Goal: Task Accomplishment & Management: Manage account settings

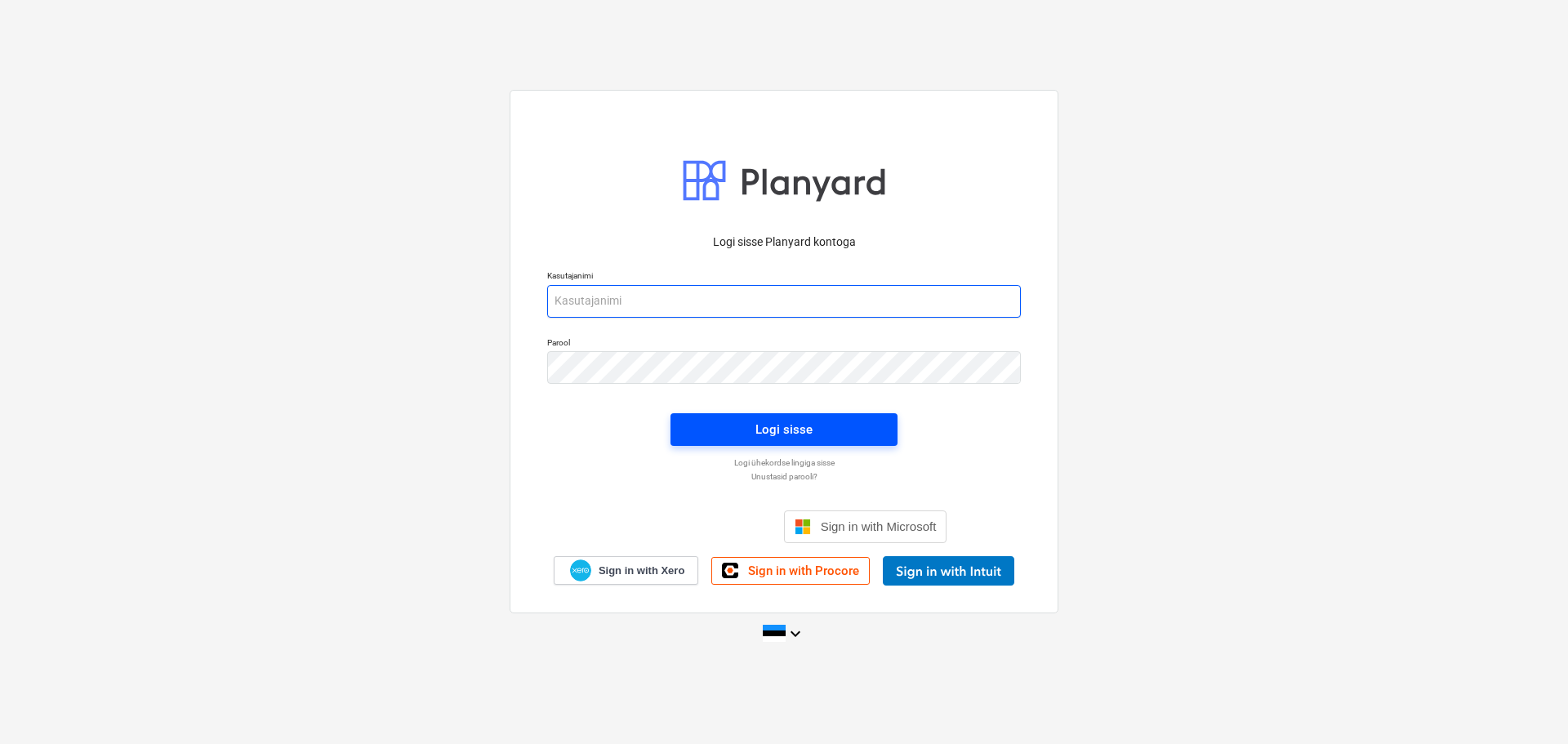
type input "raimond@hausers.ee"
click at [816, 434] on span "Logi sisse" at bounding box center [784, 429] width 188 height 21
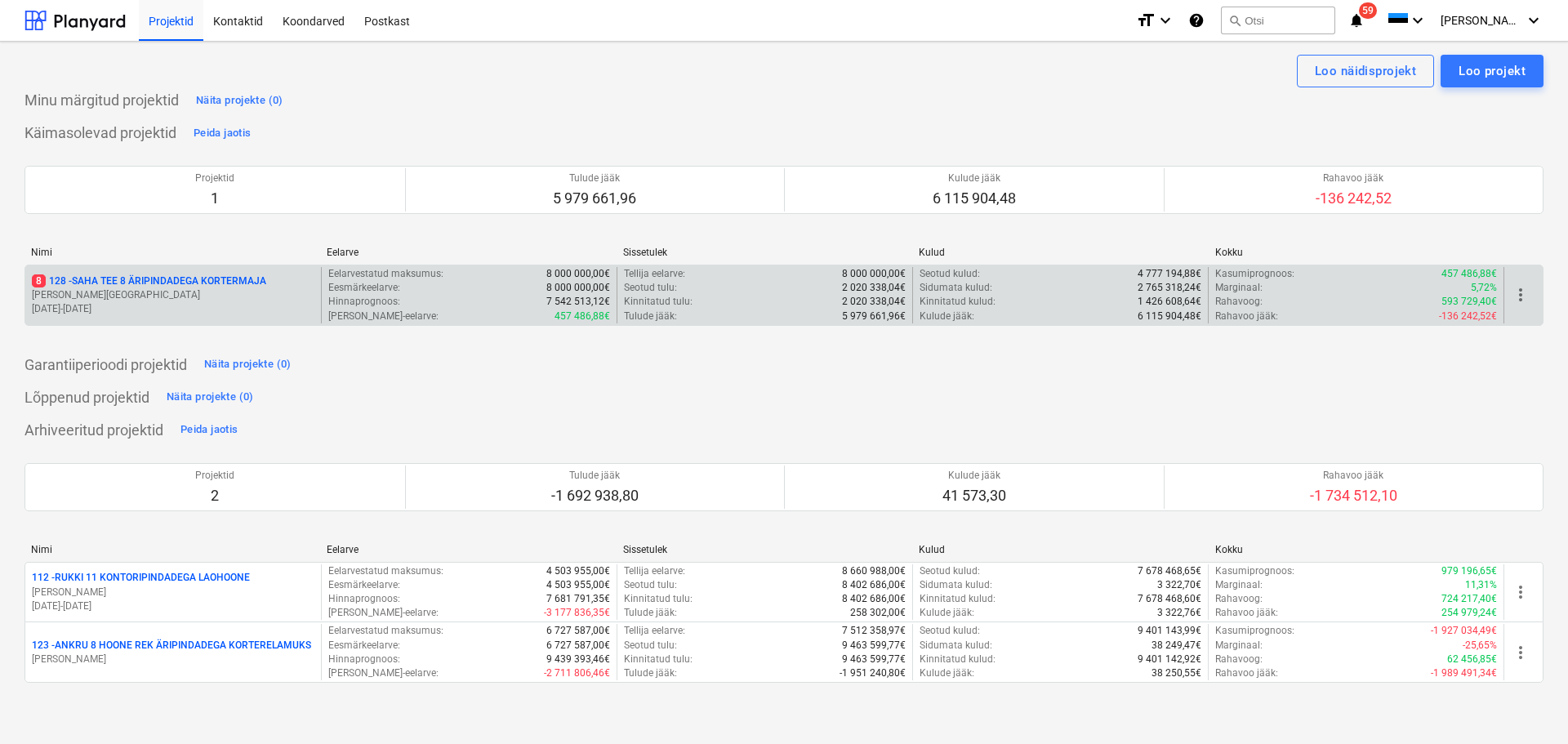
click at [202, 287] on p "8 128 - SAHA TEE 8 ÄRIPINDADEGA KORTERMAJA" at bounding box center [148, 282] width 234 height 14
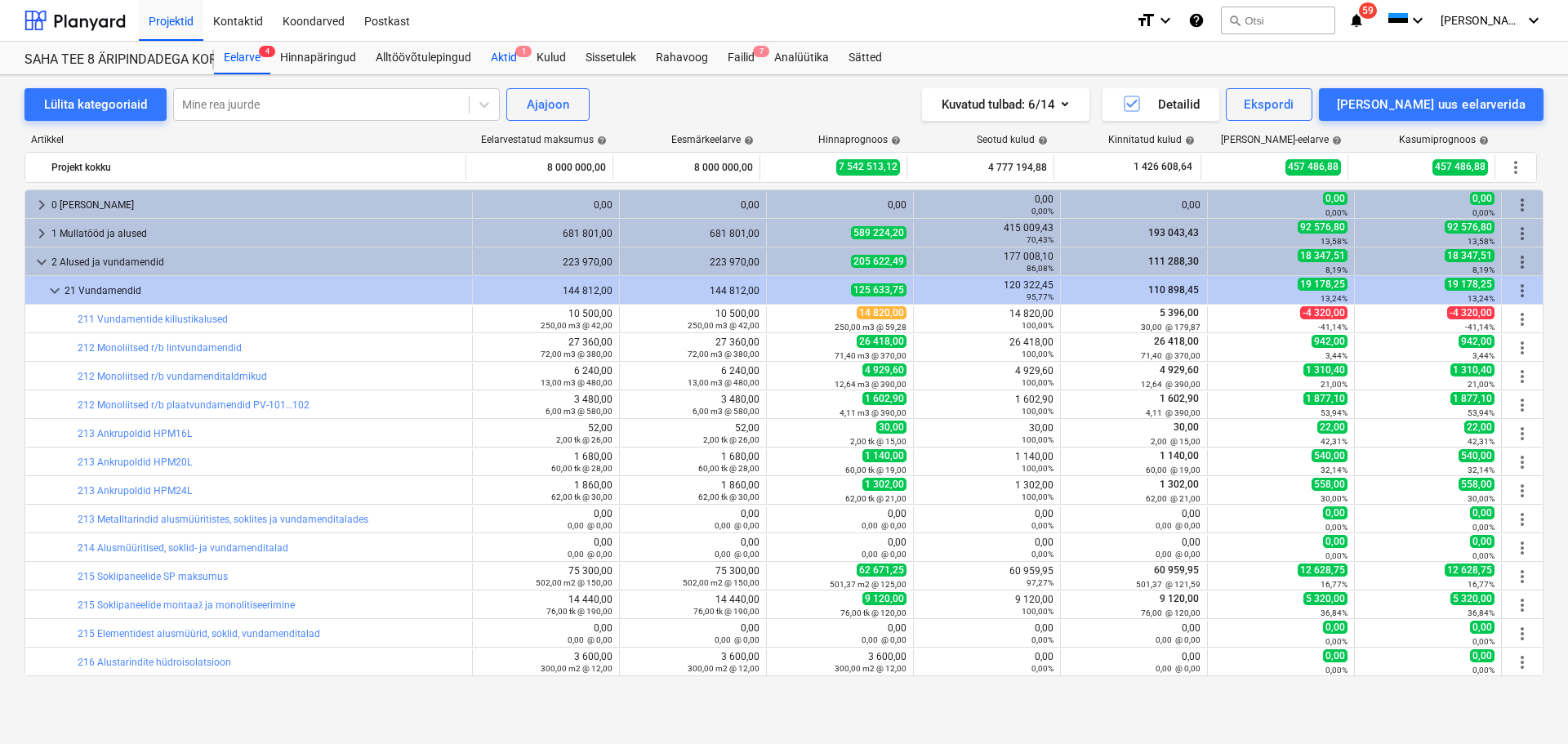
click at [507, 64] on div "Aktid 1" at bounding box center [504, 58] width 46 height 33
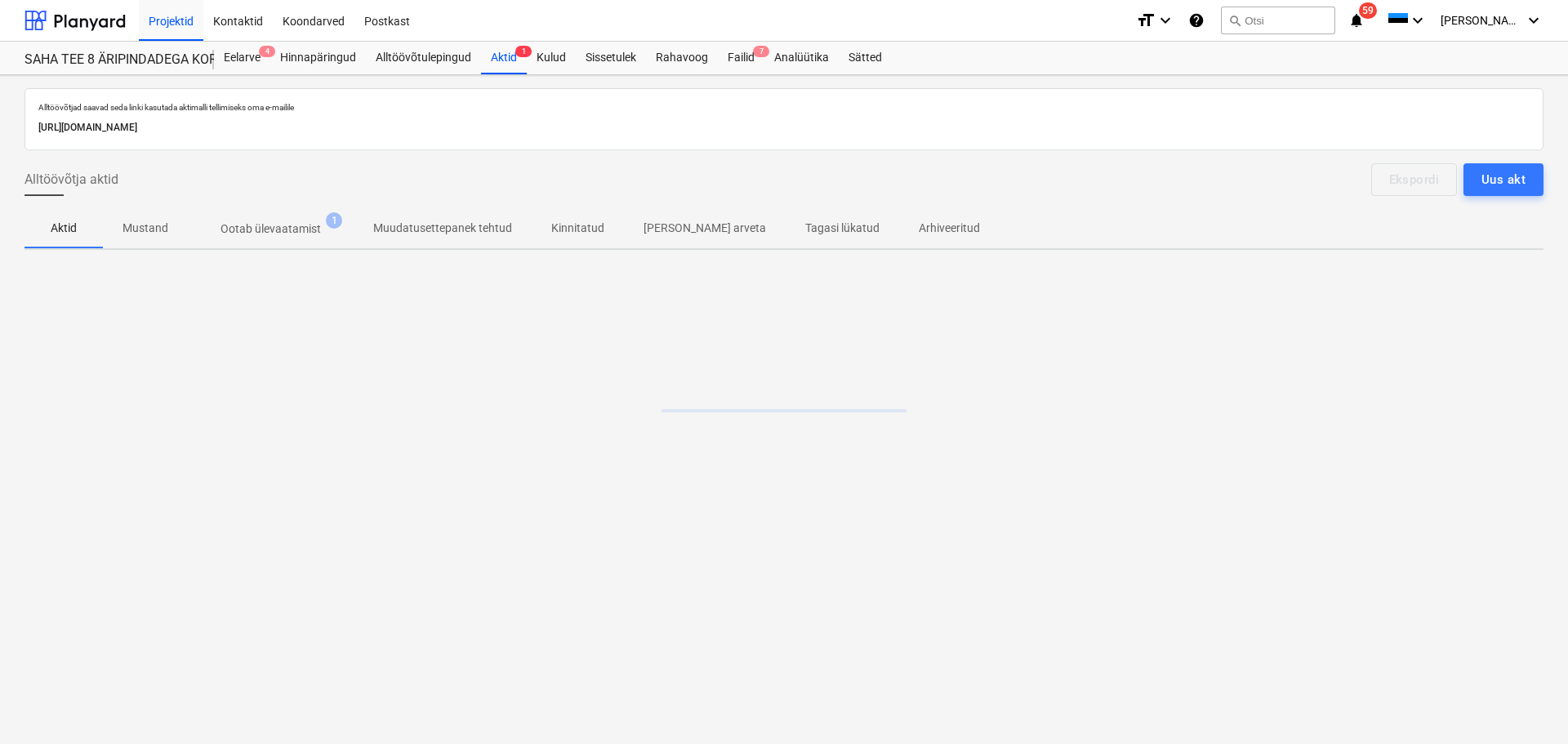
click at [272, 226] on p "Ootab ülevaatamist" at bounding box center [270, 228] width 101 height 17
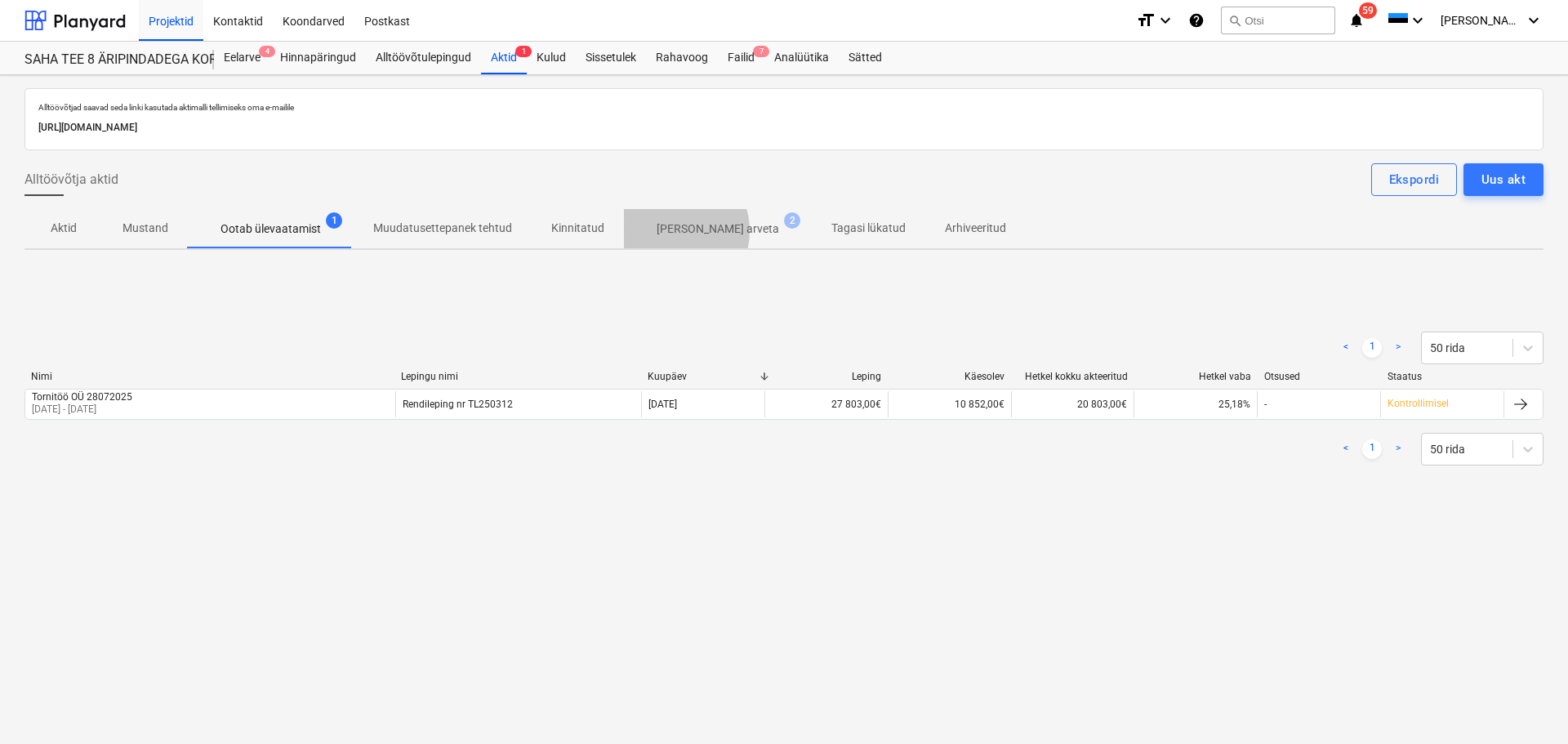
click at [669, 230] on p "[PERSON_NAME] arveta" at bounding box center [717, 228] width 122 height 17
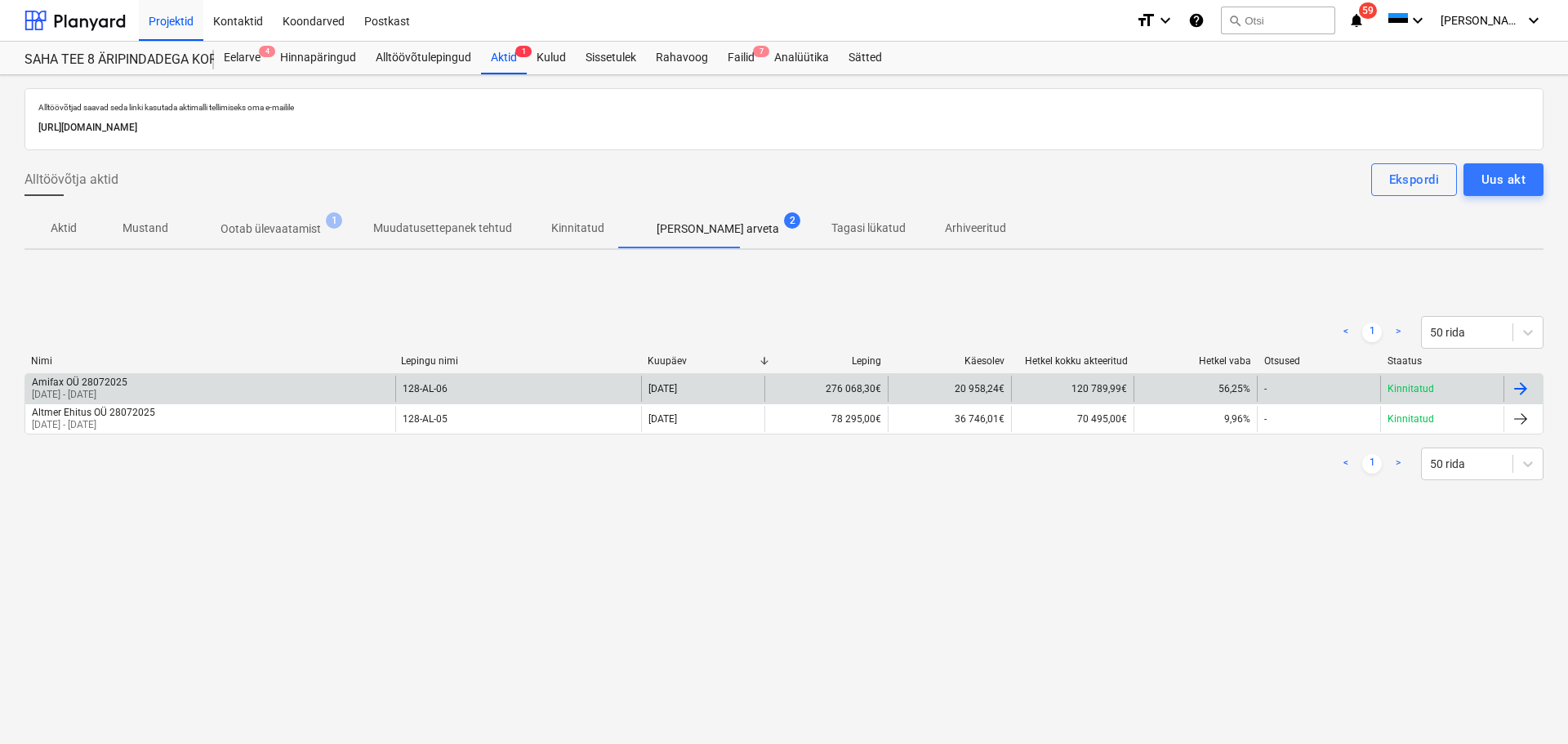
click at [315, 392] on div "Amifax OÜ 28072025 01 Jul 2025 - 31 Jul 2025" at bounding box center [210, 388] width 370 height 26
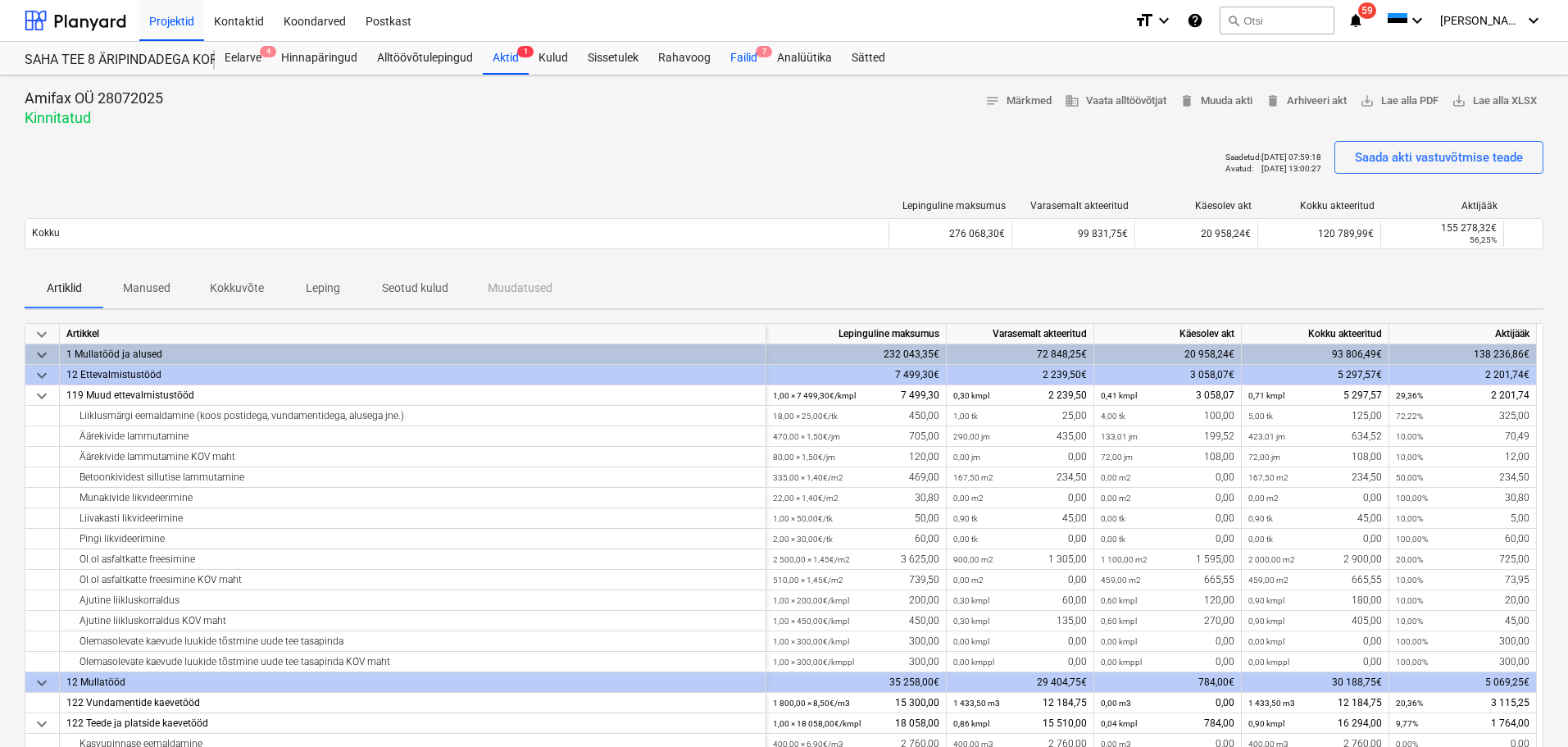
click at [721, 63] on div "Failid 7" at bounding box center [744, 58] width 47 height 33
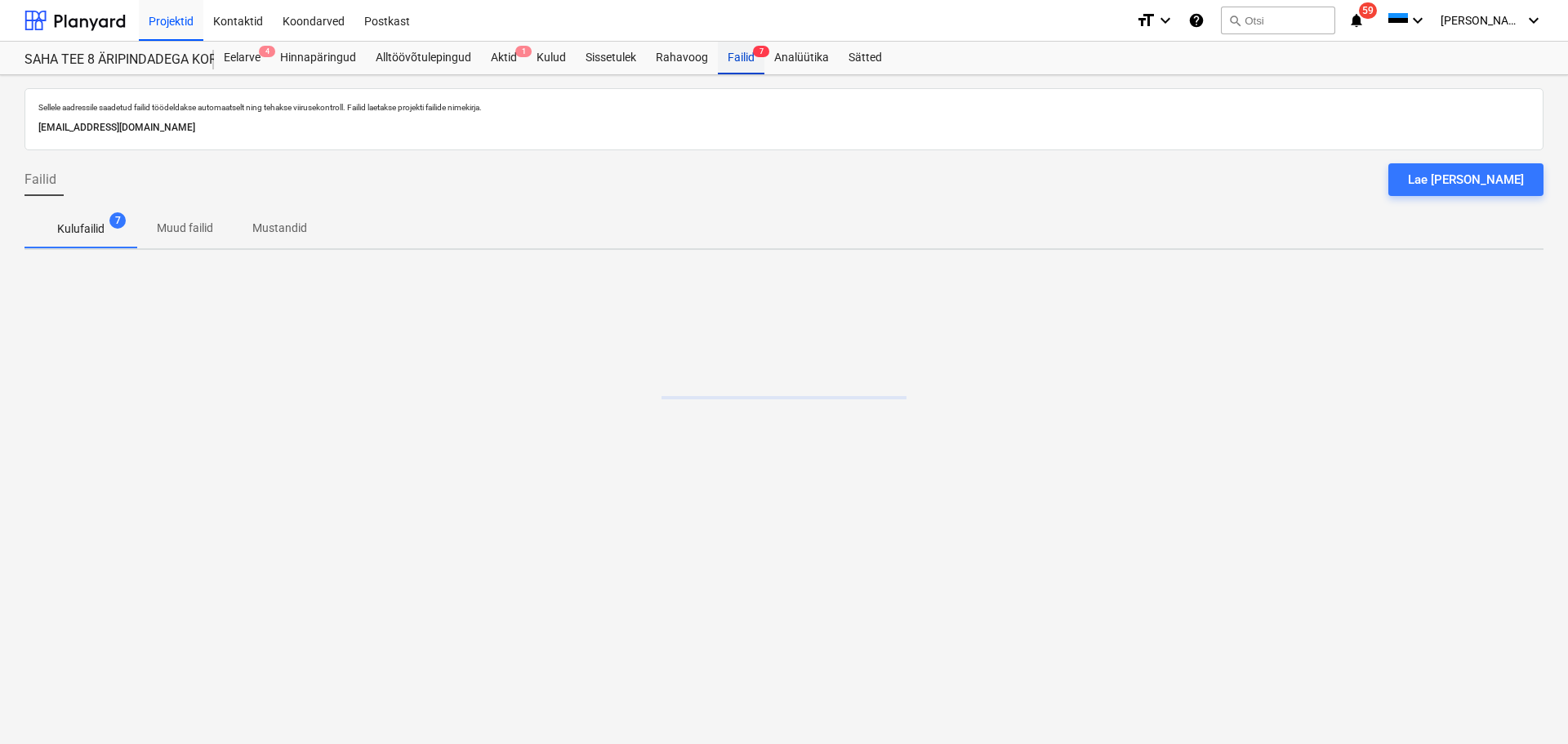
click at [736, 61] on div "Failid 7" at bounding box center [741, 58] width 47 height 33
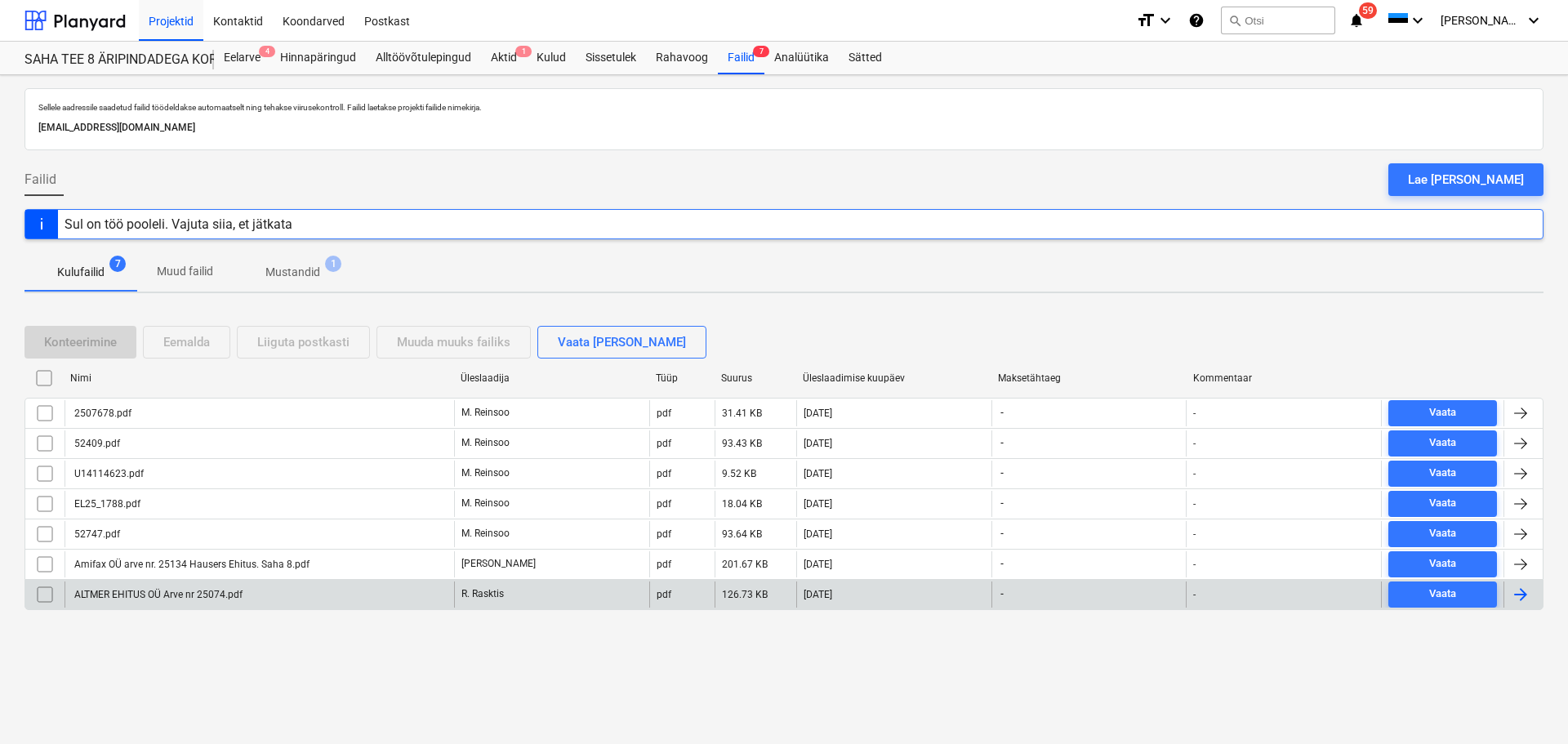
click at [139, 598] on div "ALTMER EHITUS OÜ Arve nr 25074.pdf" at bounding box center [156, 594] width 170 height 11
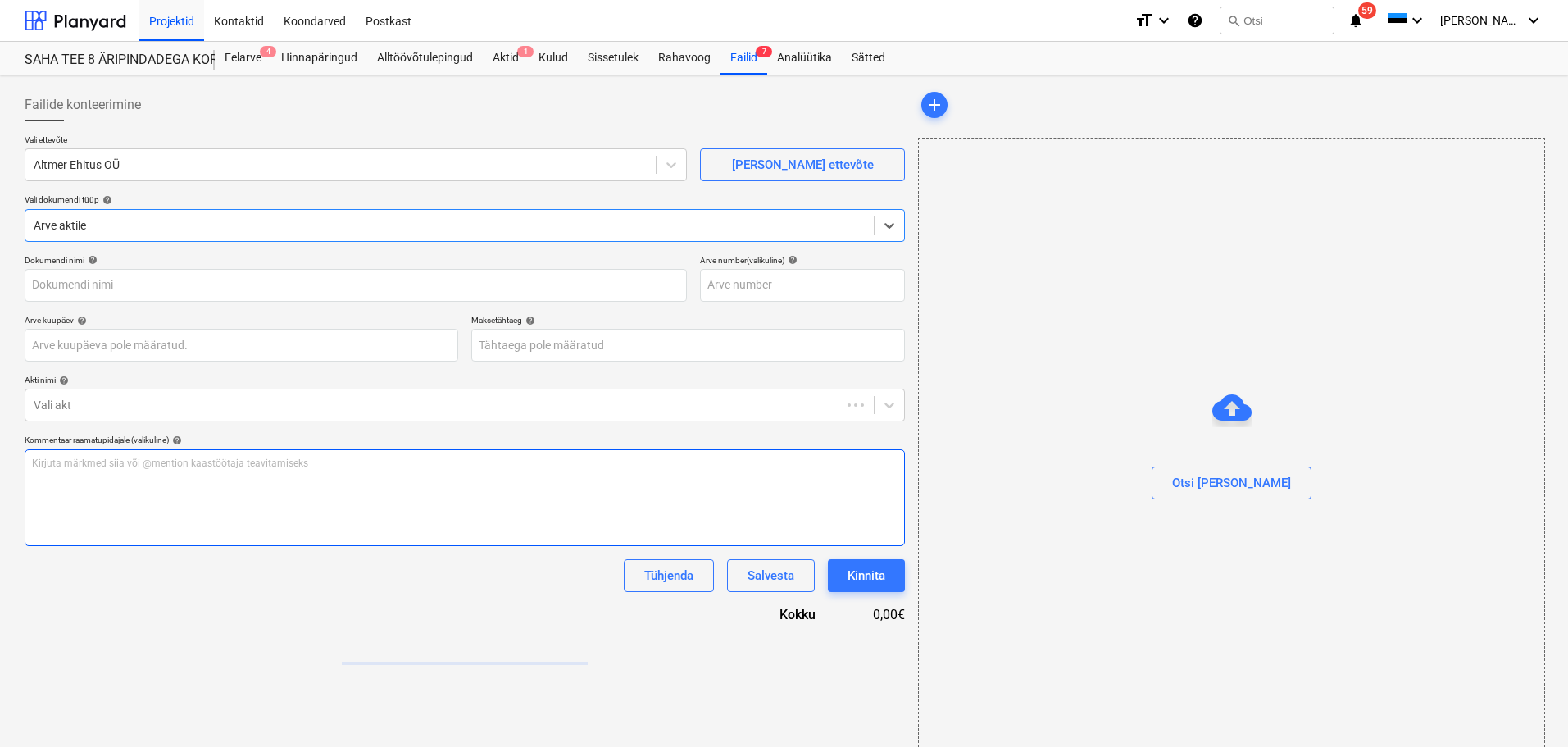
type input "ALTMER EHITUS OÜ Arve nr 25074.pdf"
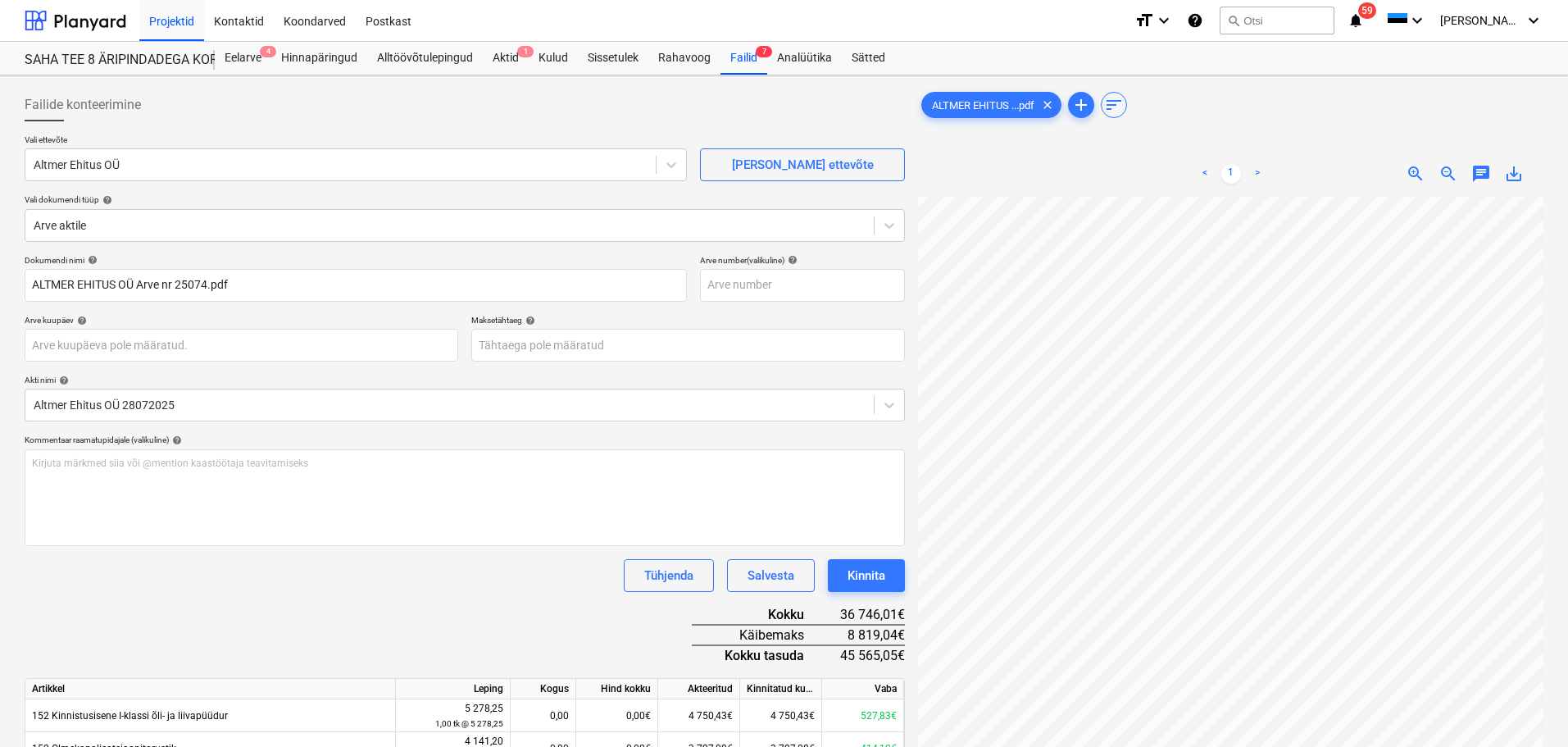
scroll to position [67, 2]
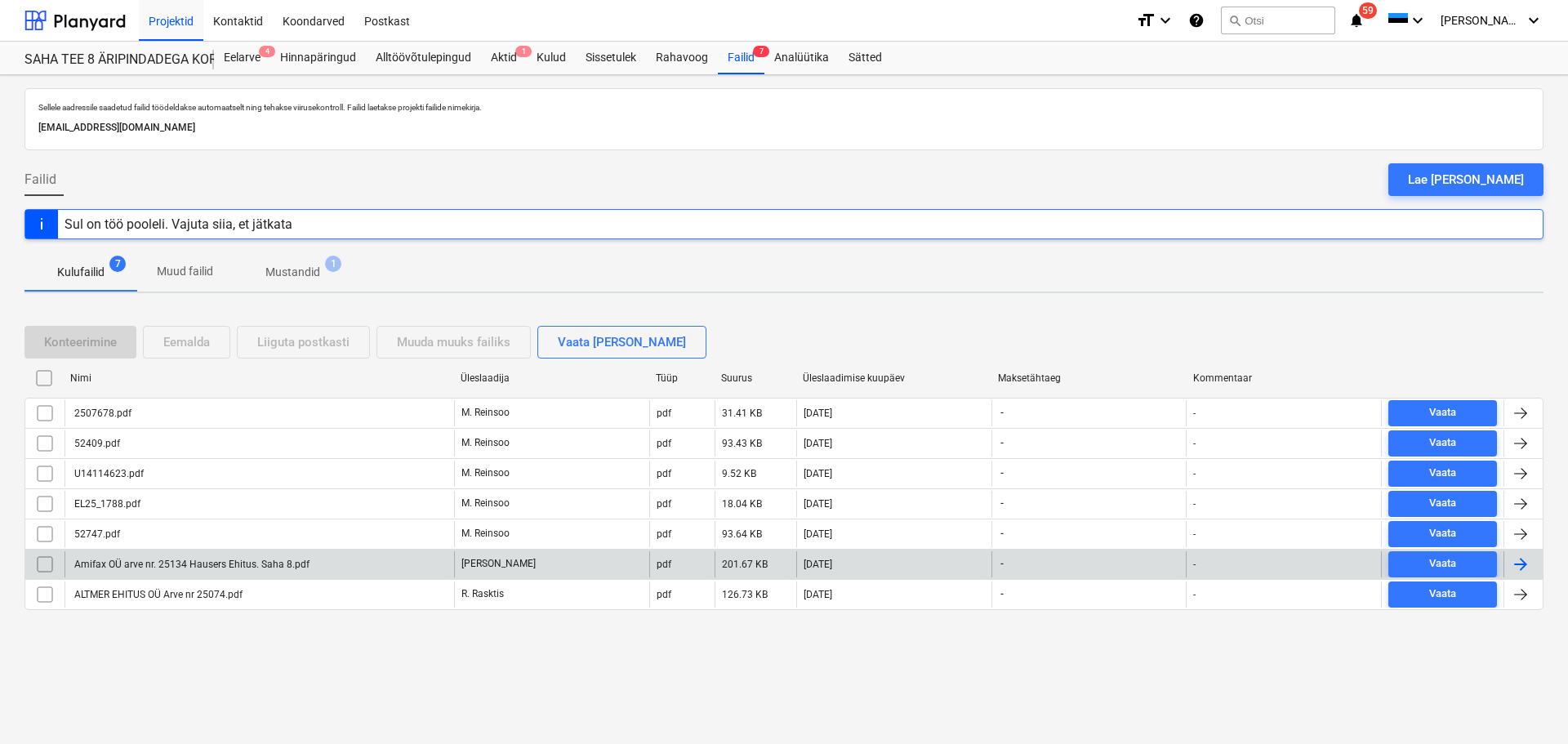
click at [273, 564] on div "Amifax OÜ arve nr. 25134 Hausers Ehitus. Saha 8.pdf" at bounding box center [190, 564] width 238 height 11
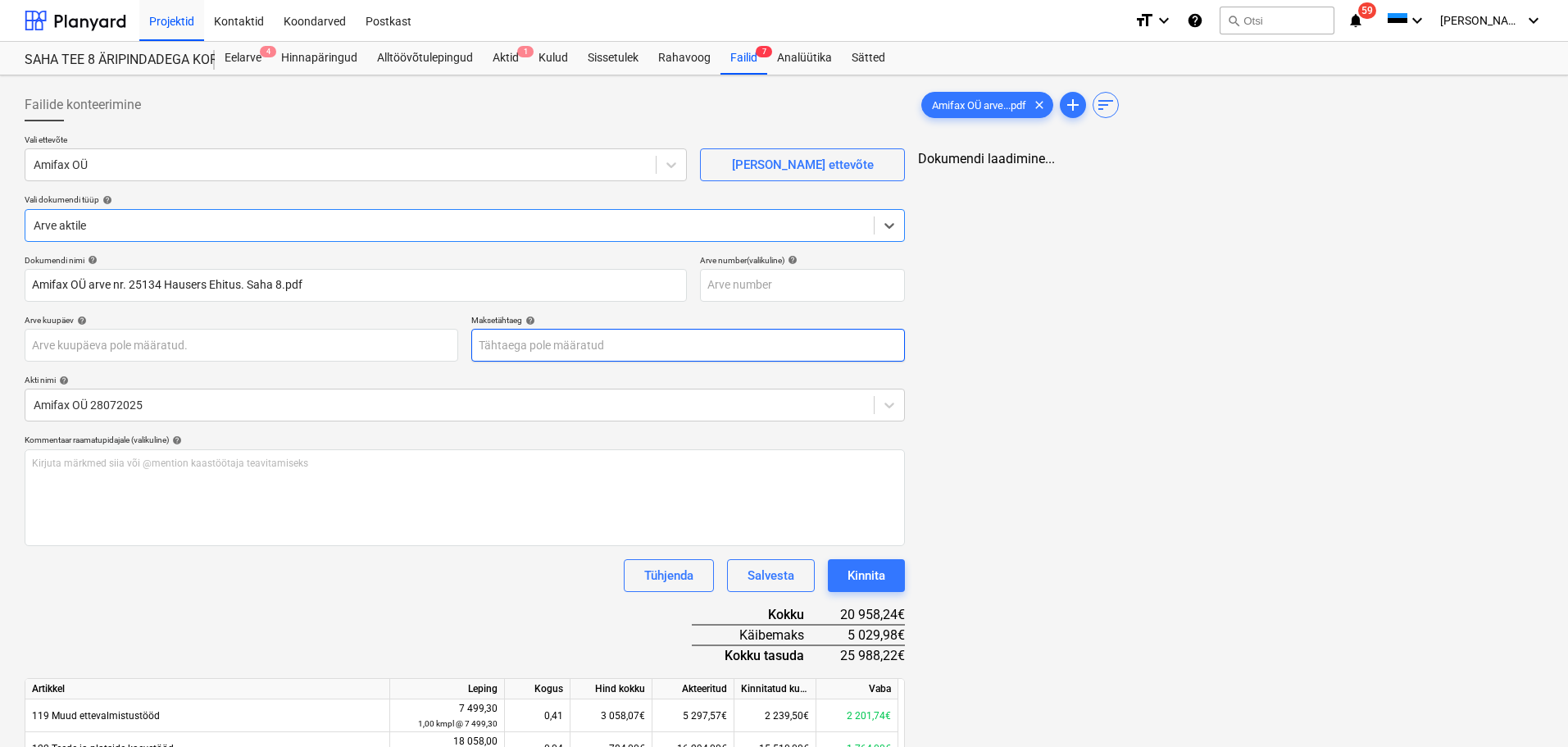
type input "Amifax OÜ arve nr. 25134 Hausers Ehitus. Saha 8.pdf"
click at [882, 104] on div "Failide konteerimine" at bounding box center [465, 105] width 880 height 33
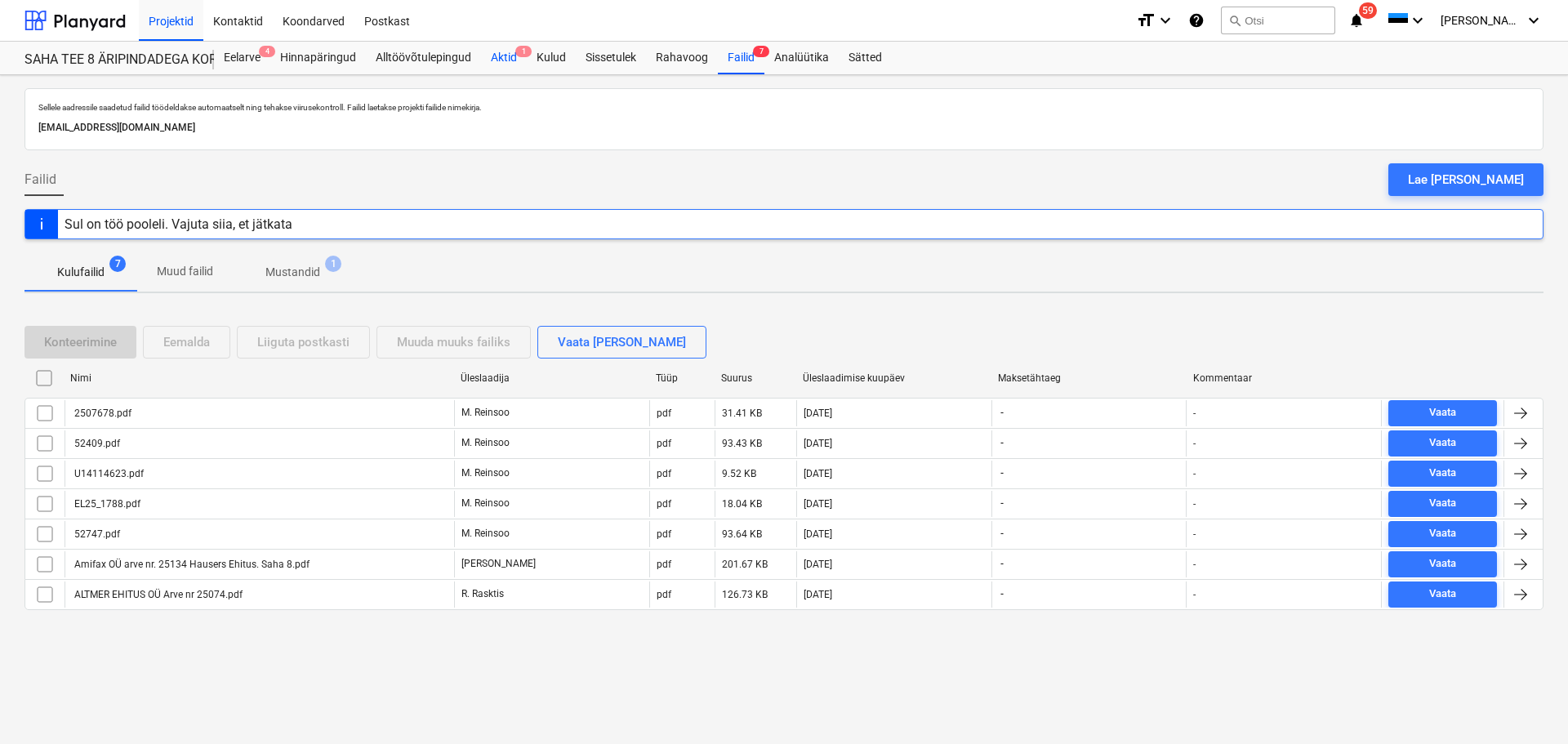
click at [500, 52] on div "Aktid 1" at bounding box center [504, 58] width 46 height 33
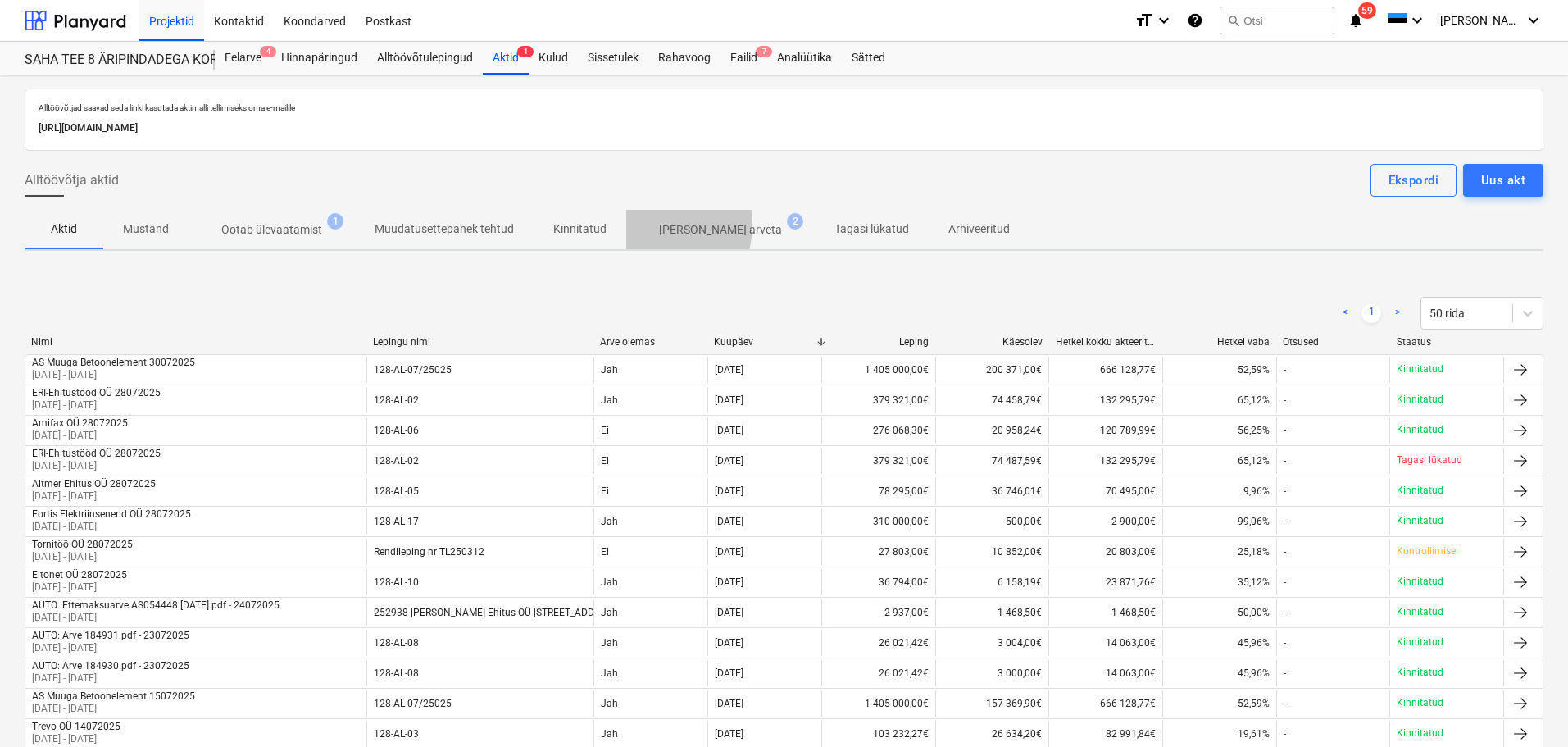
click at [647, 225] on span "Ilma arveta 2" at bounding box center [720, 229] width 149 height 17
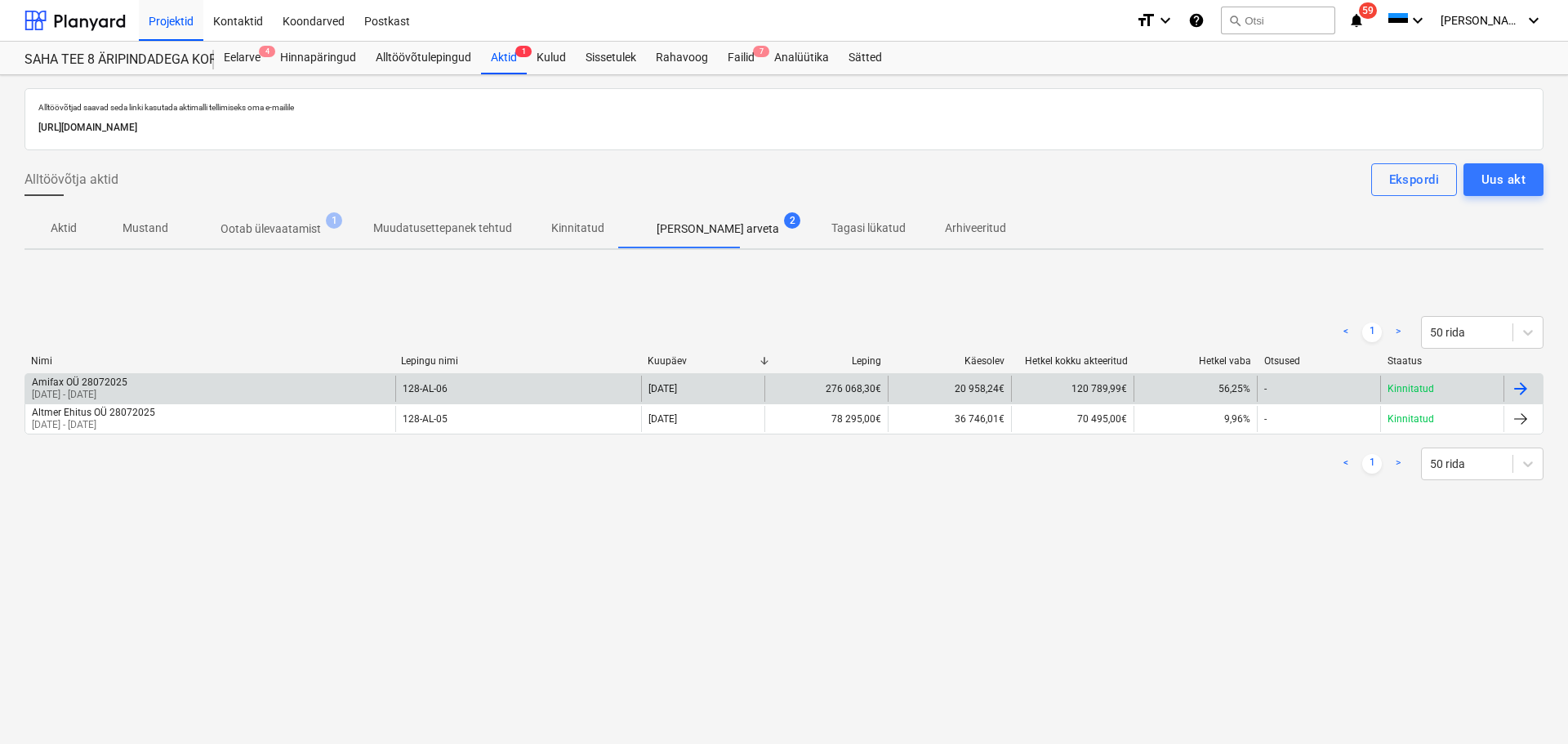
click at [202, 387] on div "Amifax OÜ 28072025 01 Jul 2025 - 31 Jul 2025" at bounding box center [210, 388] width 370 height 26
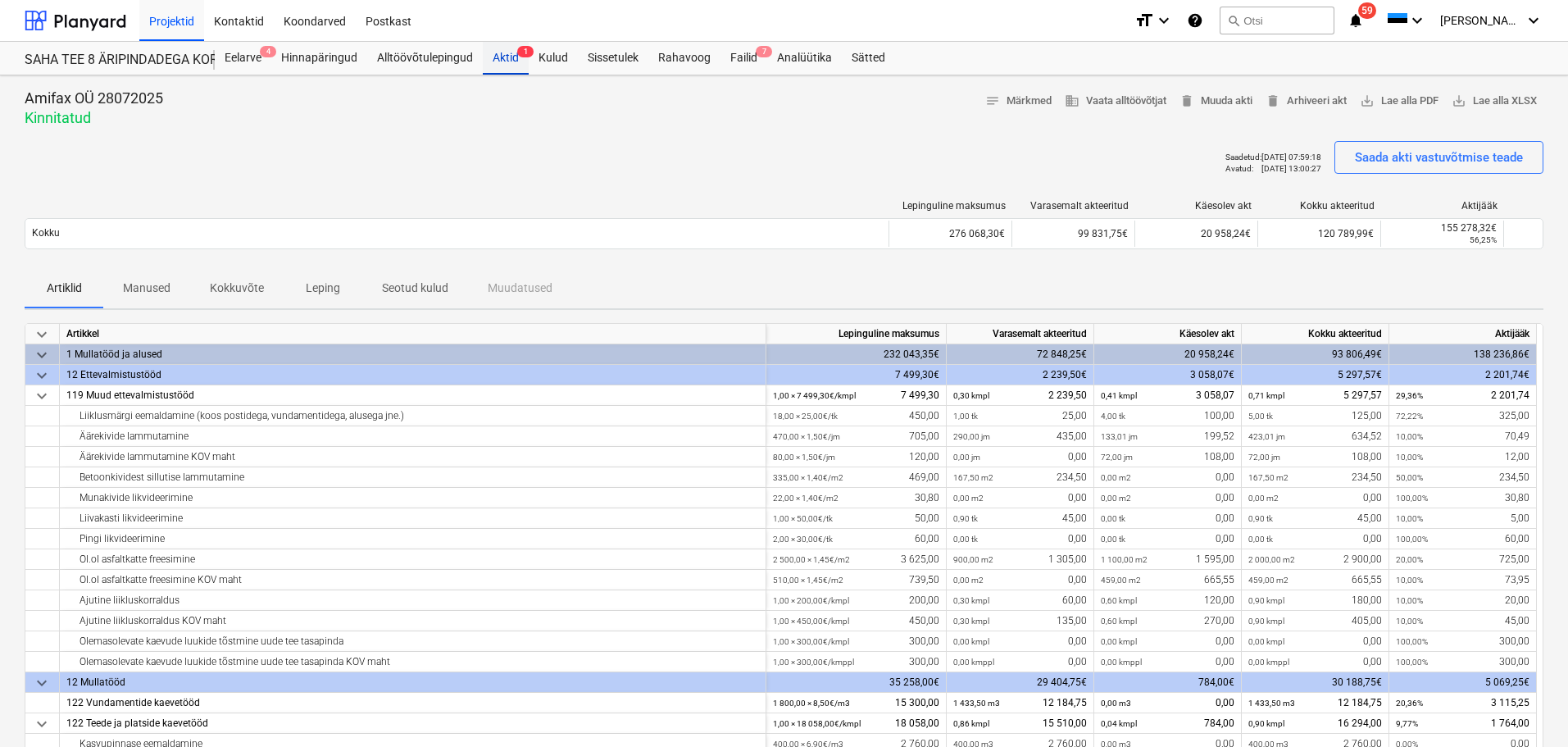
click at [513, 63] on div "Aktid 1" at bounding box center [506, 58] width 46 height 33
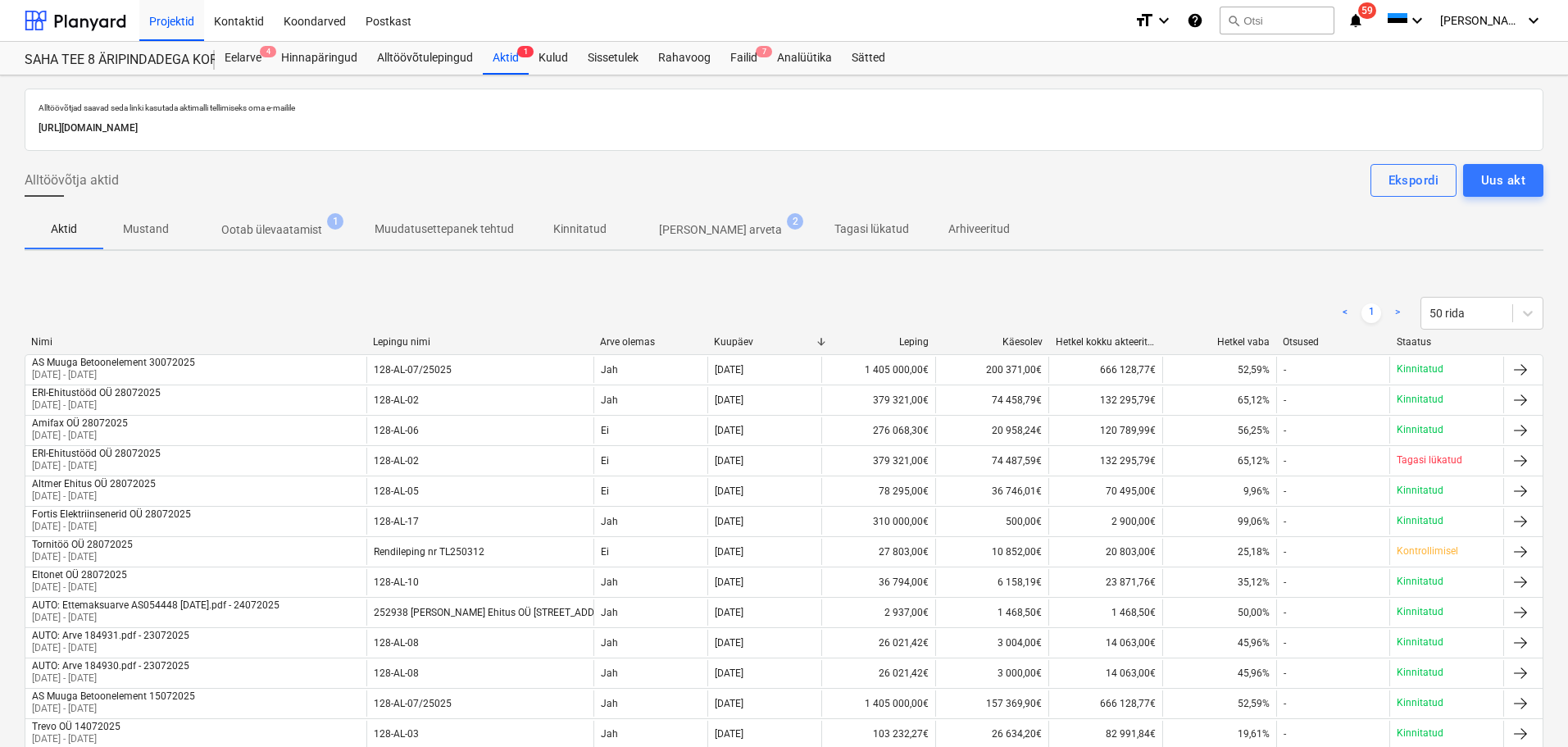
click at [659, 226] on p "[PERSON_NAME] arveta" at bounding box center [720, 229] width 123 height 17
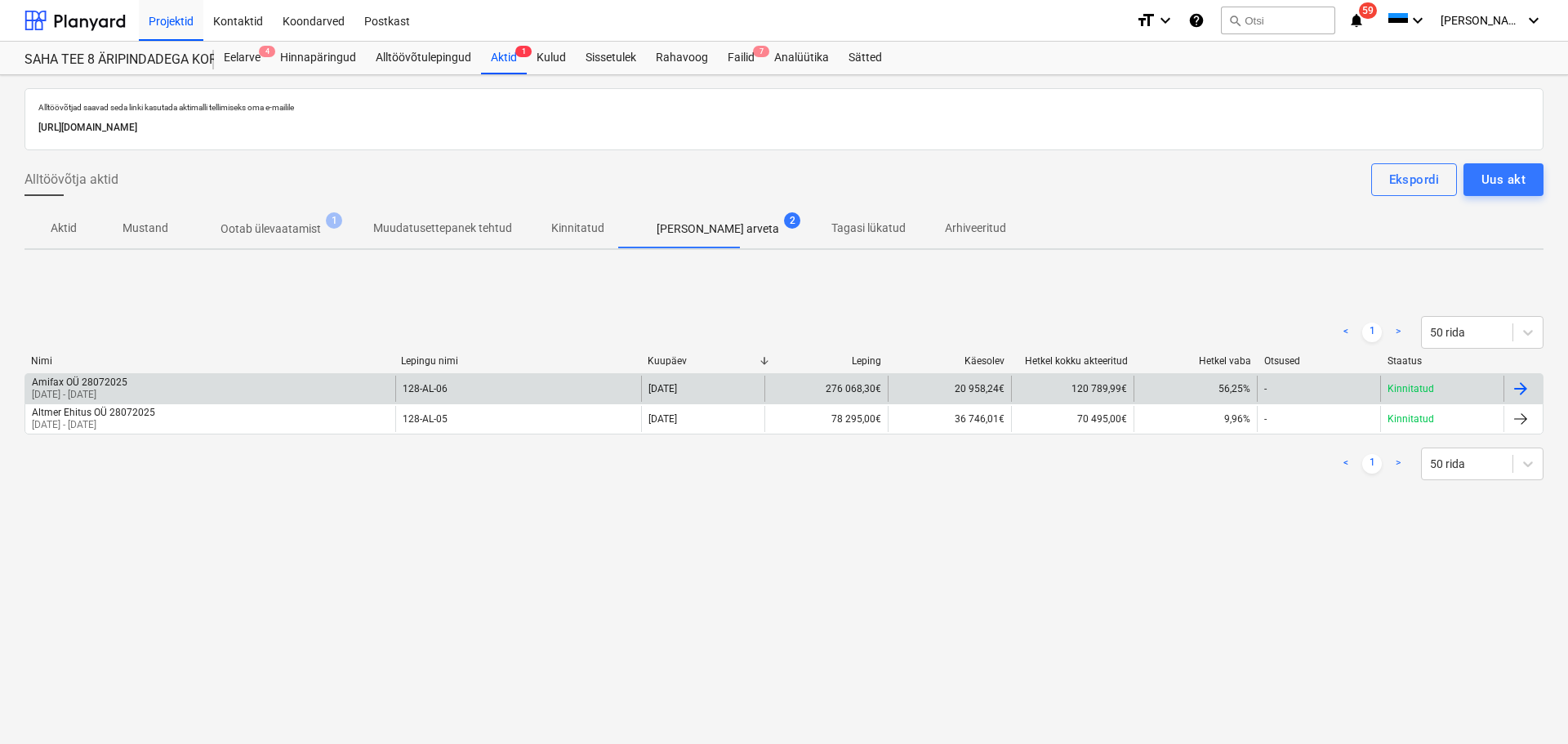
click at [170, 384] on div "Amifax OÜ 28072025 01 Jul 2025 - 31 Jul 2025" at bounding box center [210, 388] width 370 height 26
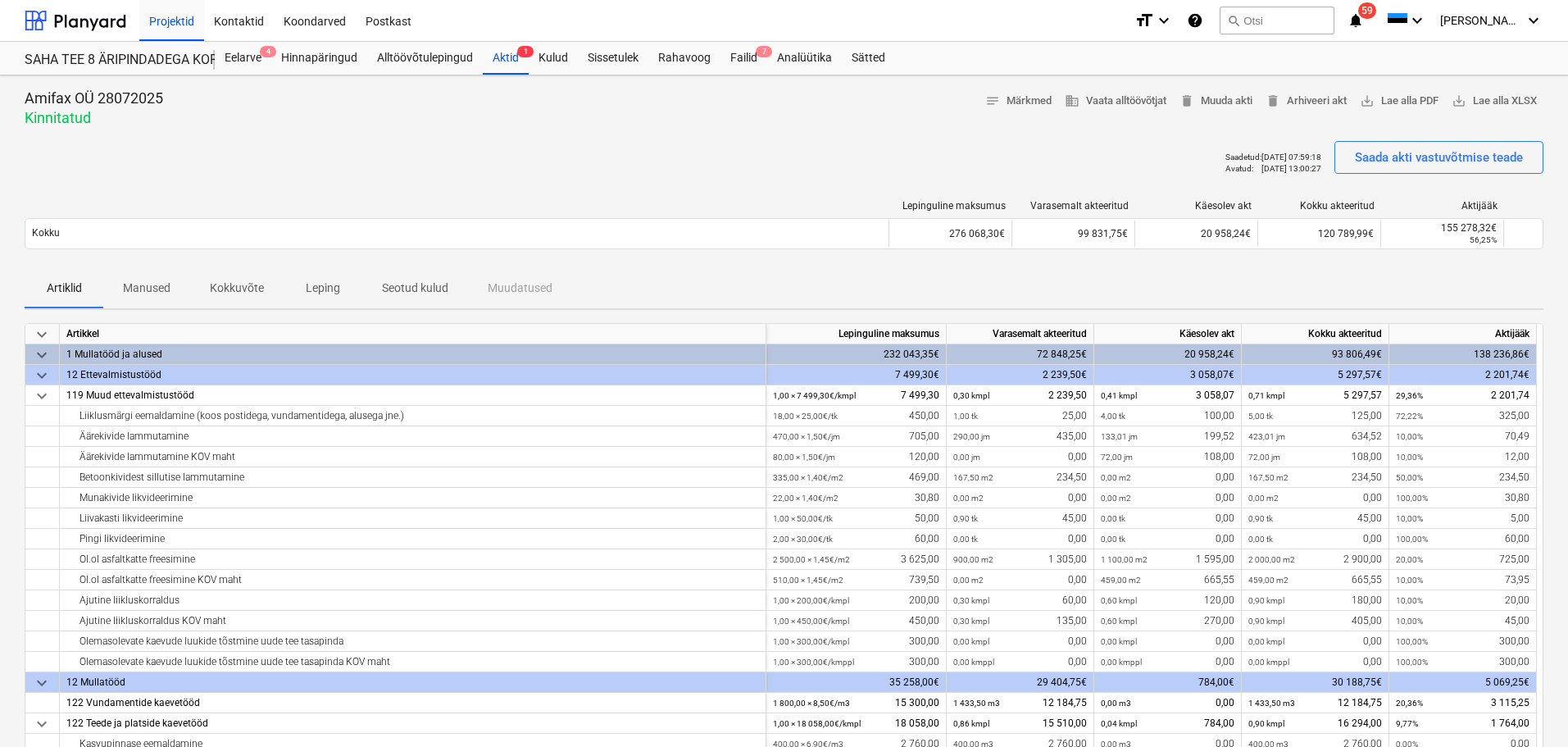
click at [546, 212] on div "Lepinguline maksumus Varasemalt akteeritud Käesolev akt Kokku akteeritud Aktijä…" at bounding box center [784, 209] width 1519 height 18
click at [562, 61] on div "Kulud" at bounding box center [553, 58] width 49 height 33
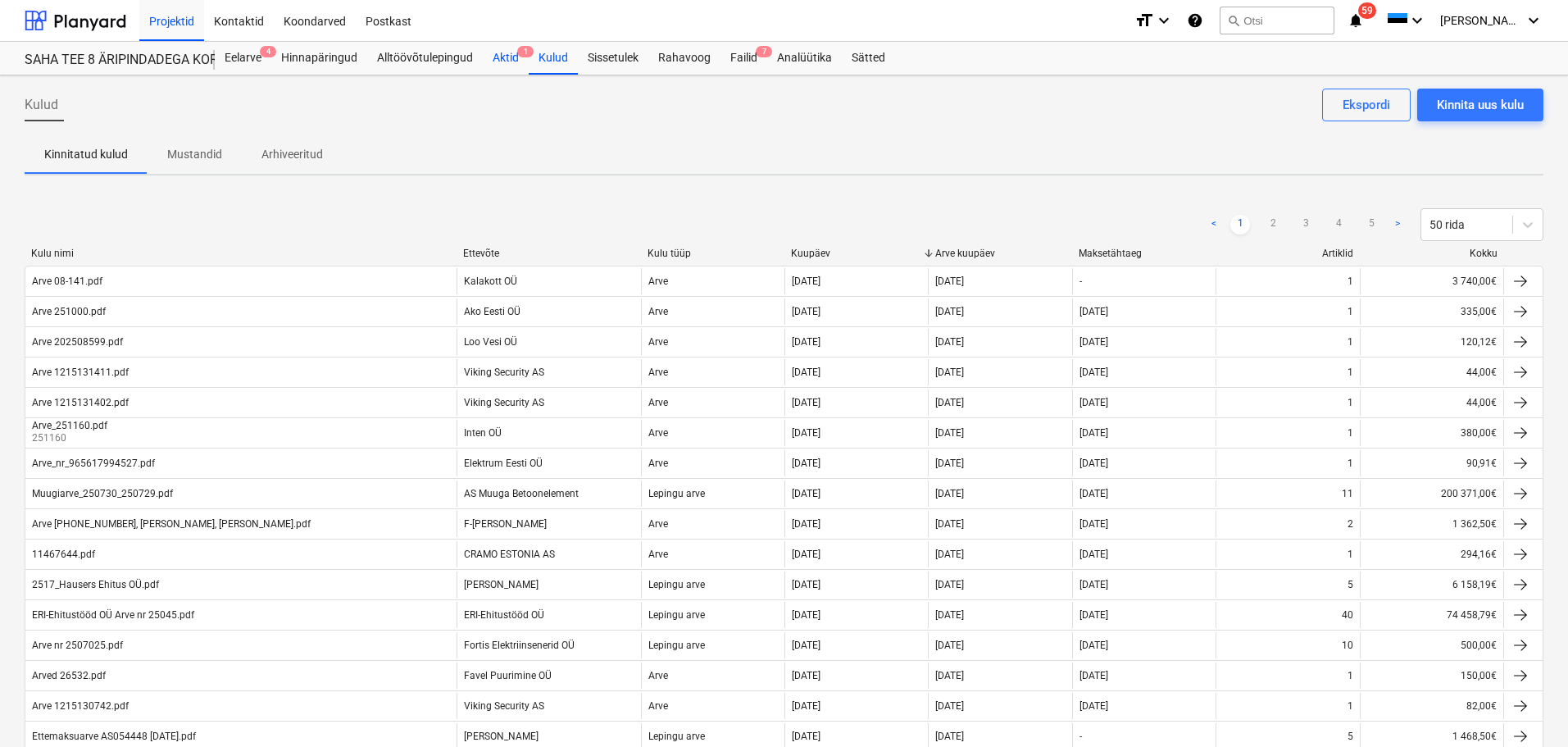
click at [521, 62] on div "Aktid 1" at bounding box center [506, 58] width 46 height 33
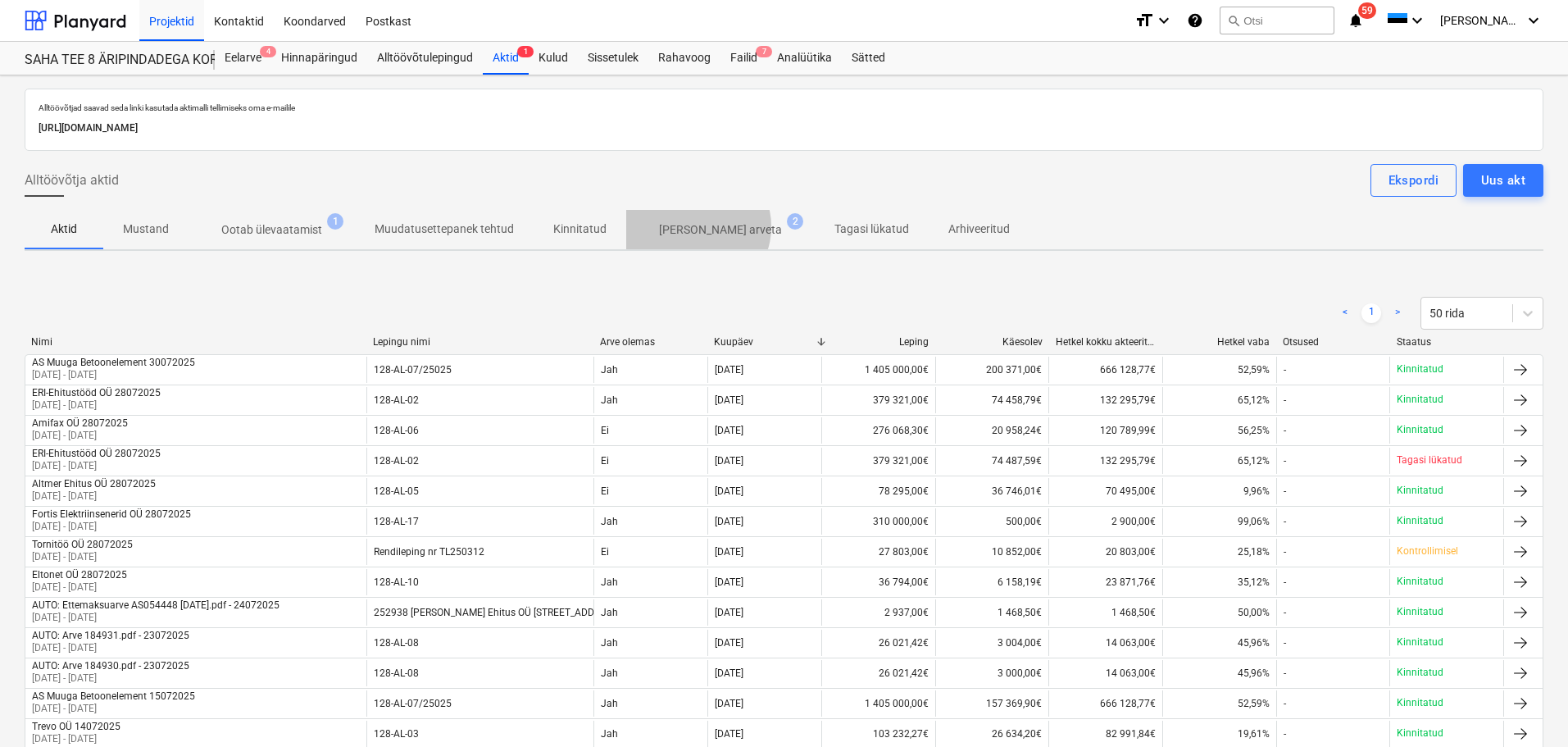
click at [691, 227] on p "[PERSON_NAME] arveta" at bounding box center [720, 229] width 123 height 17
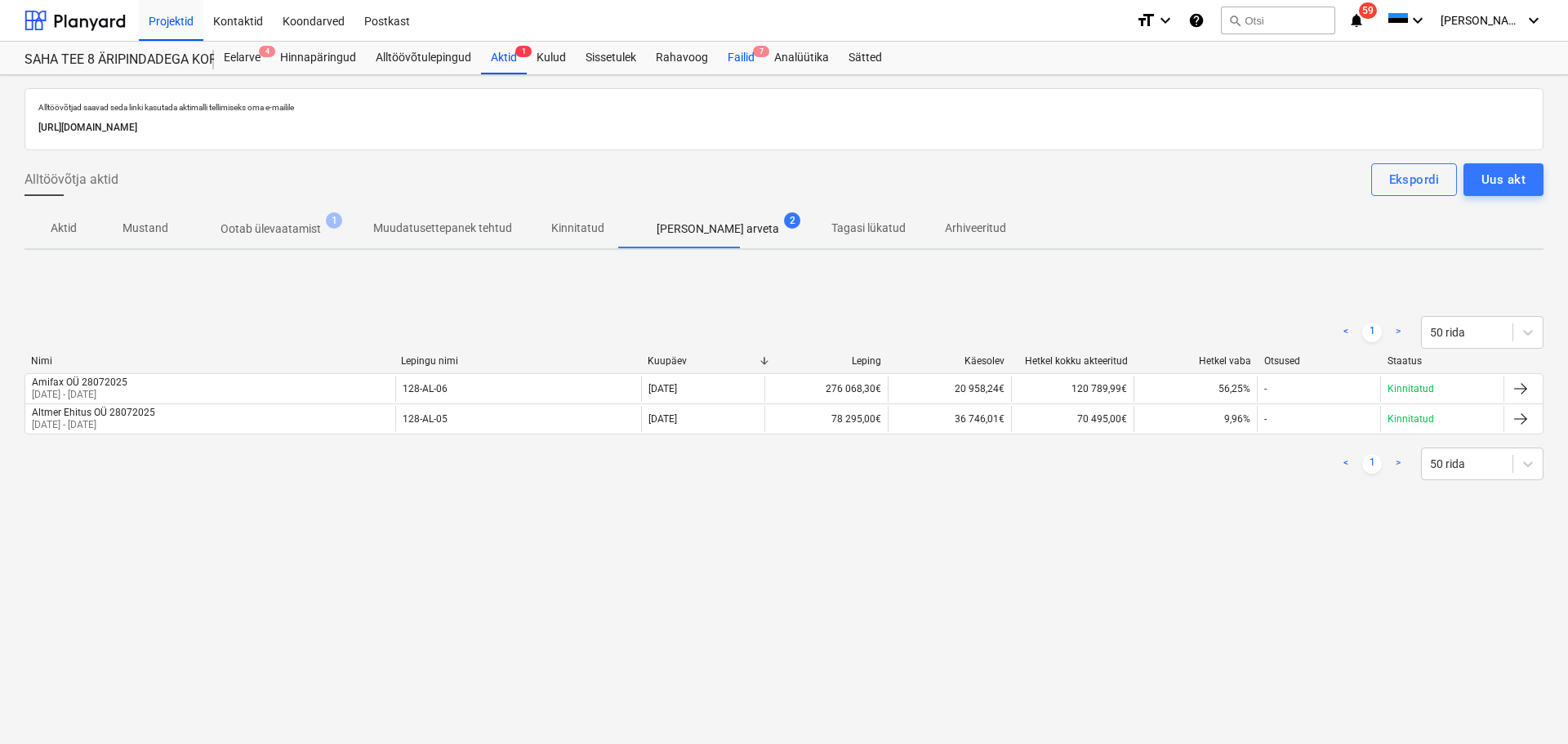
click at [734, 54] on div "Failid 7" at bounding box center [741, 58] width 47 height 33
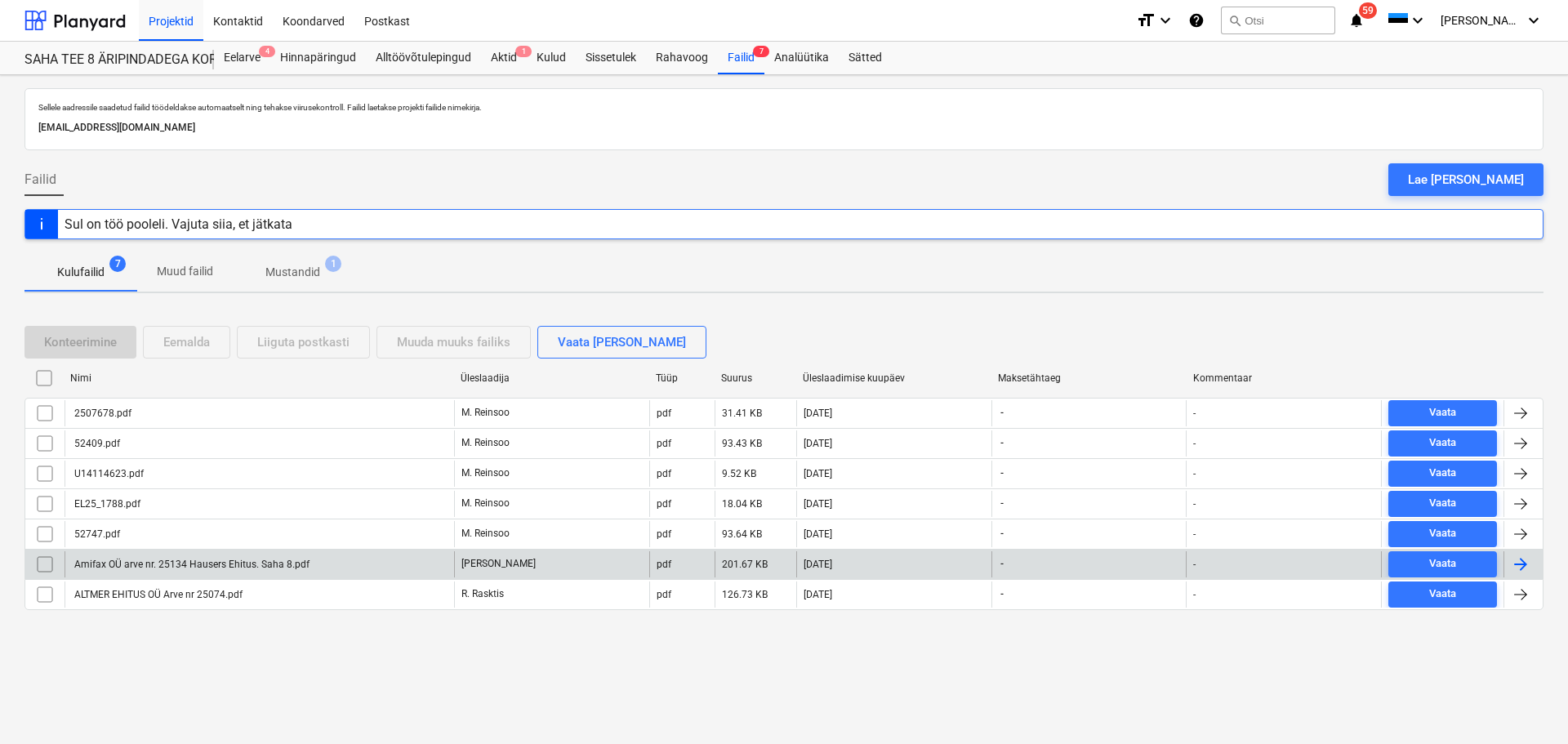
click at [179, 566] on div "Amifax OÜ arve nr. 25134 Hausers Ehitus. Saha 8.pdf" at bounding box center [190, 564] width 238 height 11
click at [147, 561] on div "Amifax OÜ arve nr. 25134 Hausers Ehitus. Saha 8.pdf" at bounding box center [190, 564] width 238 height 11
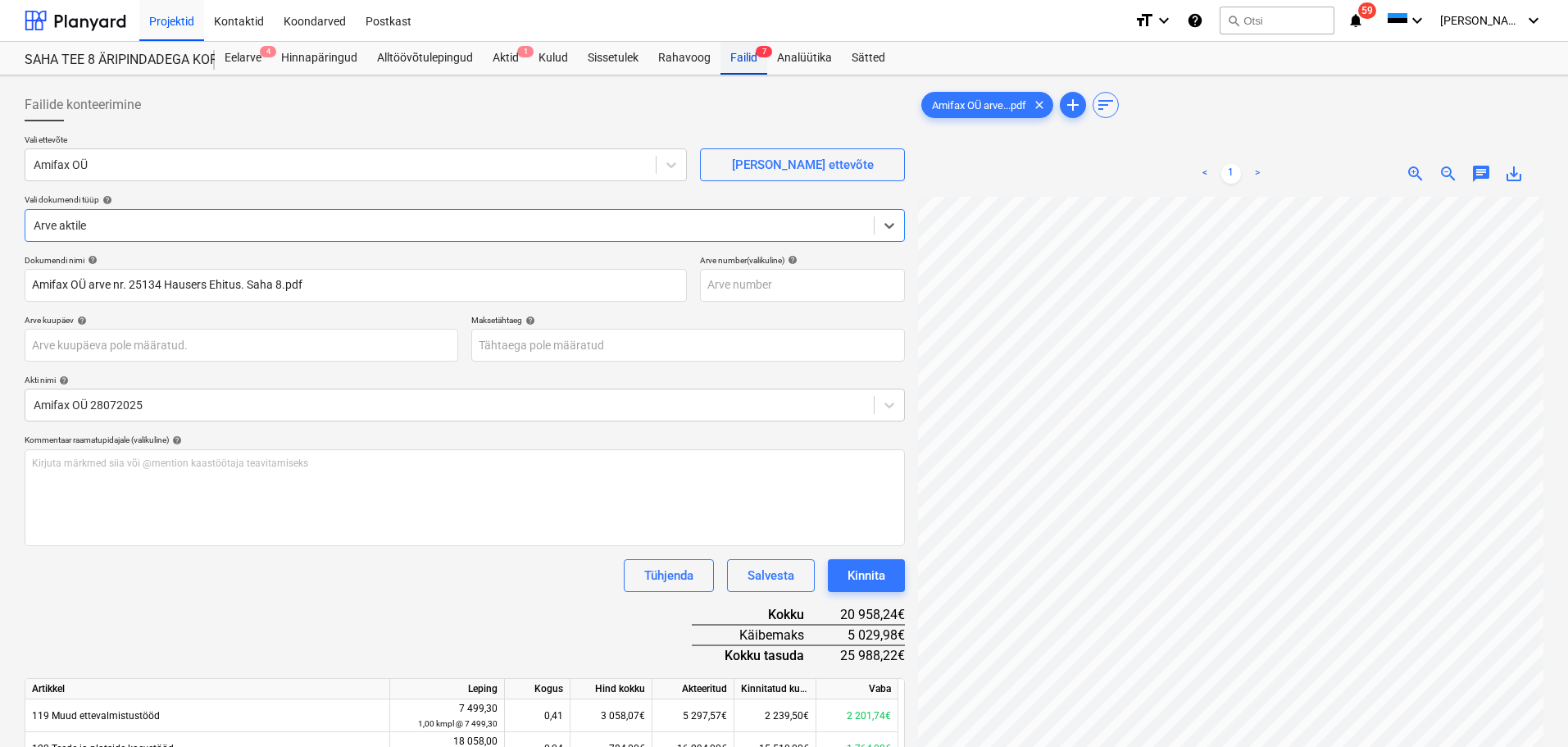
click at [753, 62] on div "Failid 7" at bounding box center [744, 58] width 47 height 33
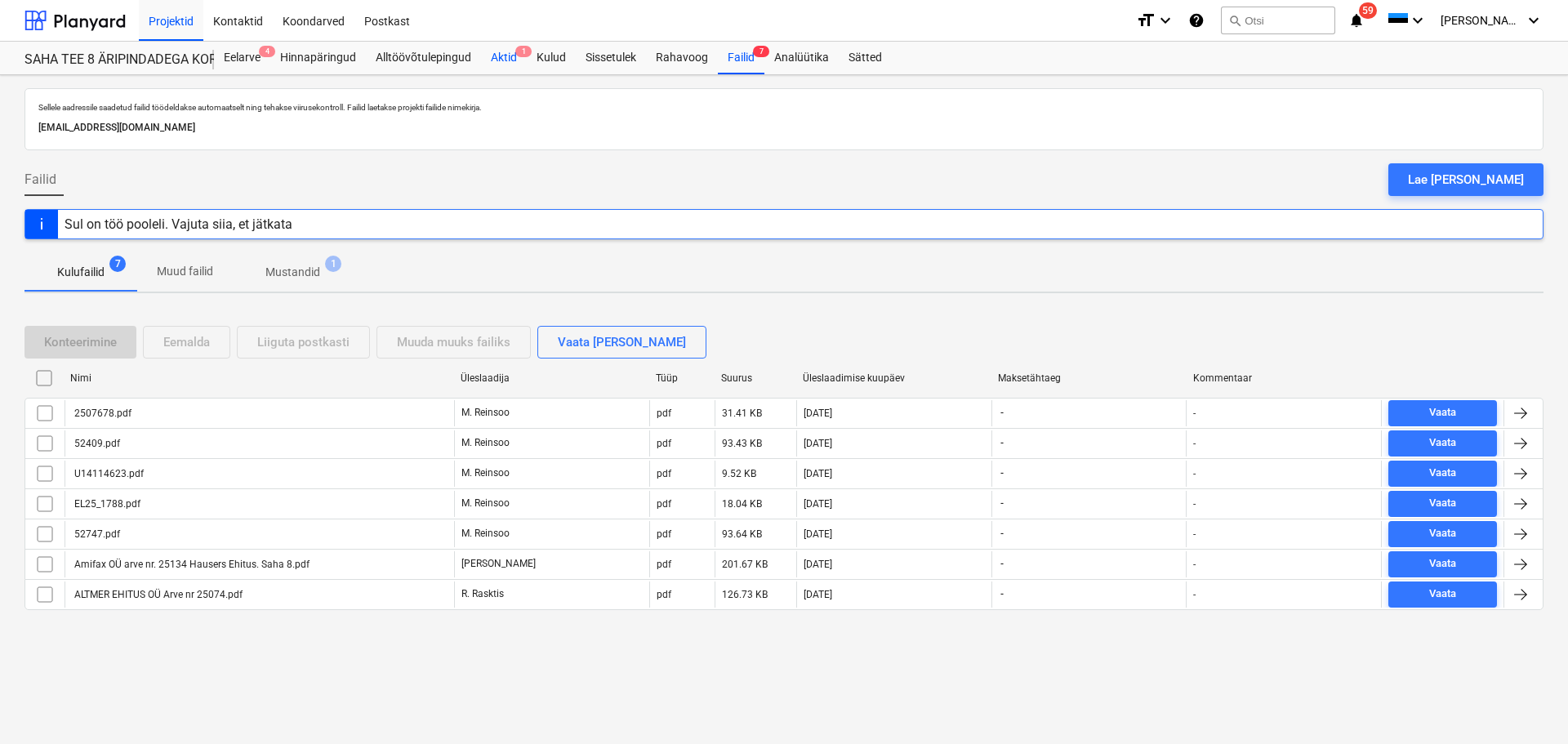
click at [515, 58] on div "Aktid 1" at bounding box center [504, 58] width 46 height 33
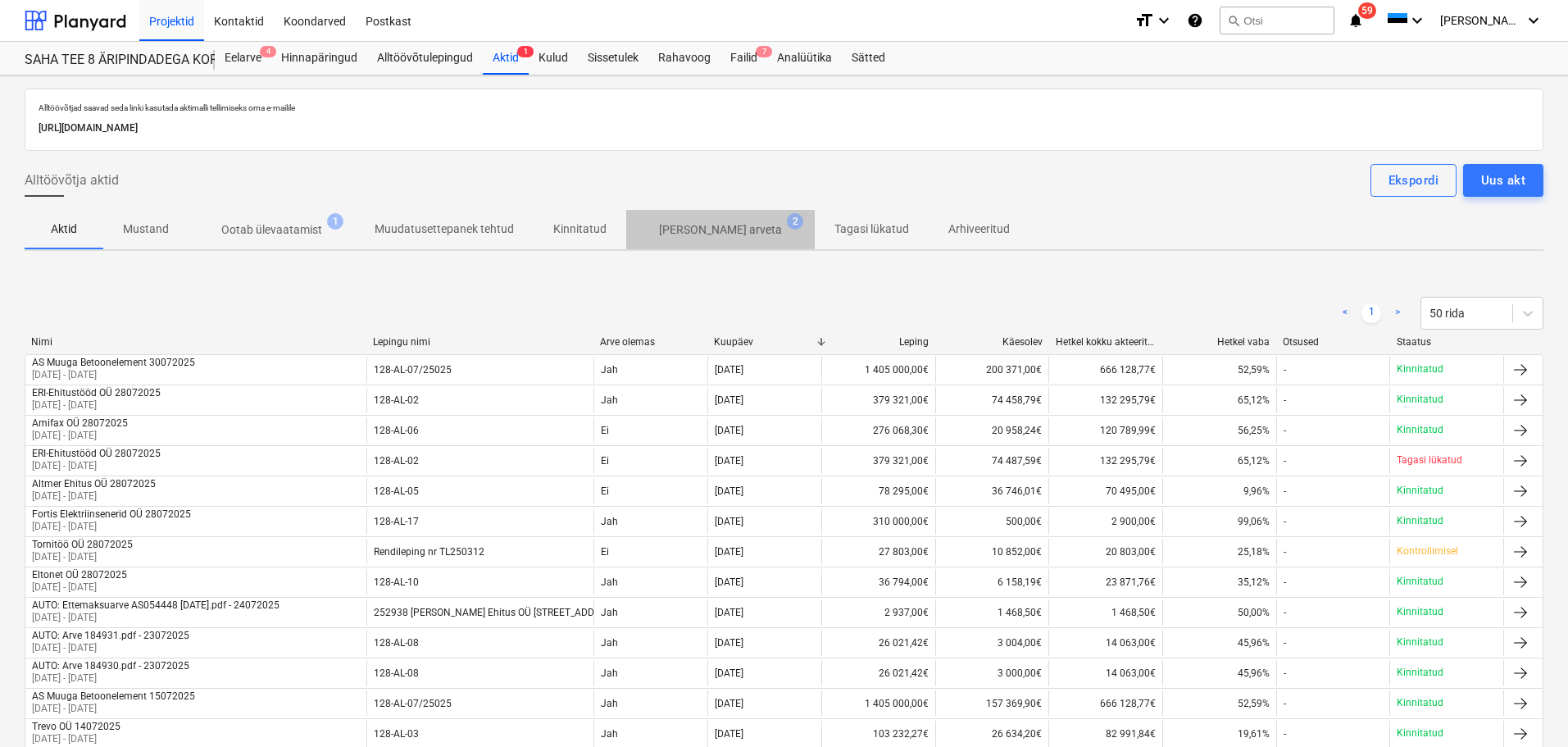
click at [724, 235] on span "Ilma arveta 2" at bounding box center [721, 230] width 189 height 30
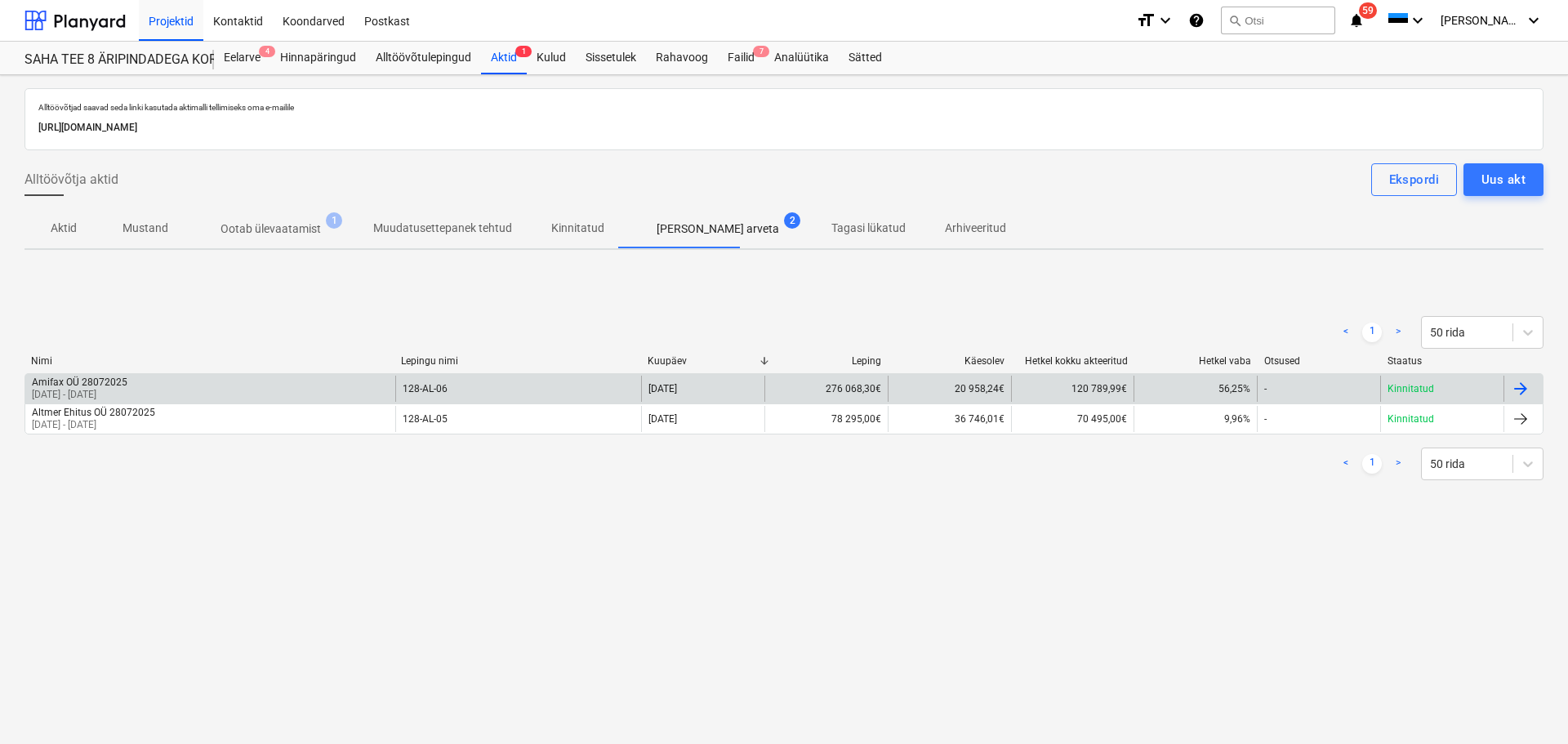
click at [488, 387] on div "128-AL-06" at bounding box center [519, 388] width 247 height 26
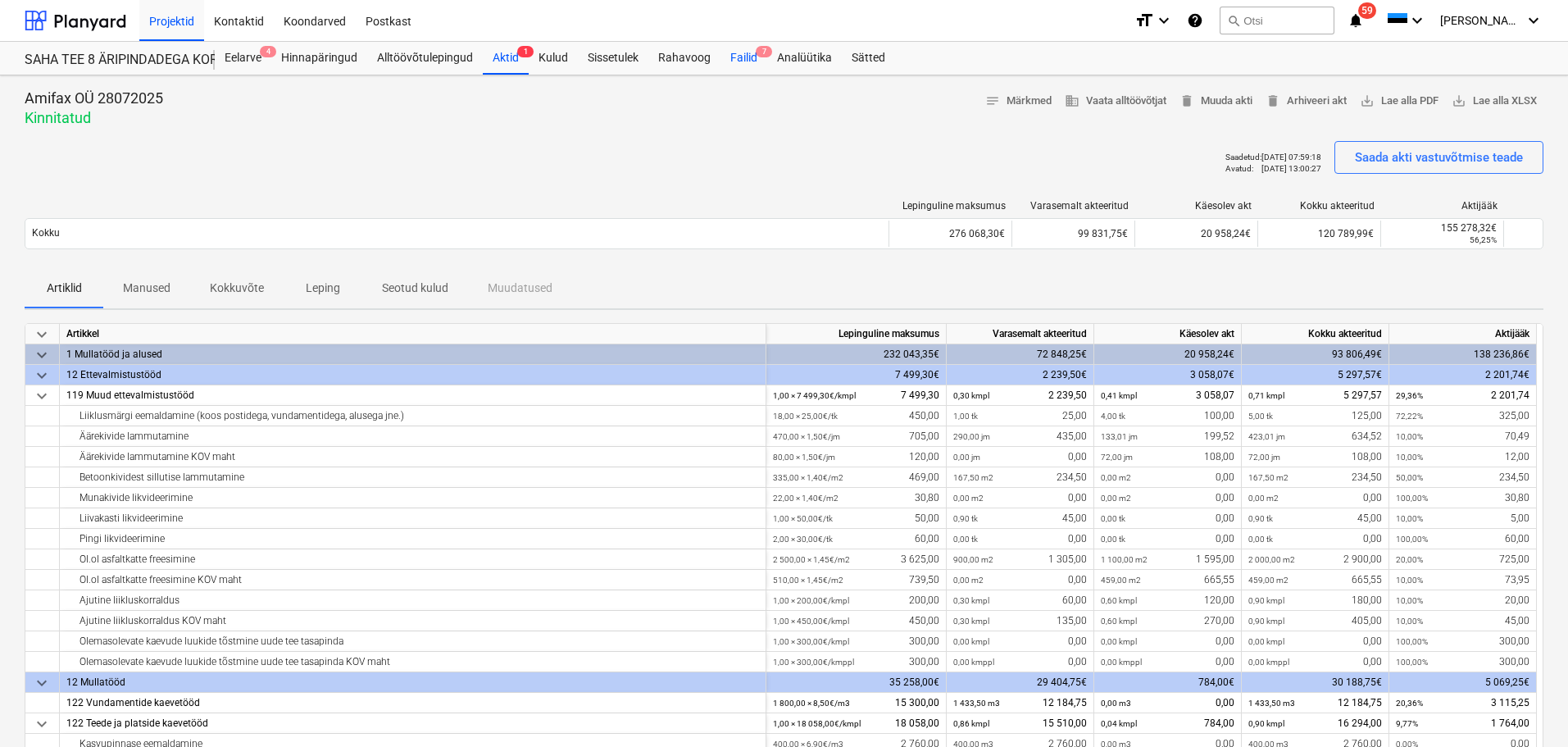
click at [739, 57] on div "Failid 7" at bounding box center [744, 58] width 47 height 33
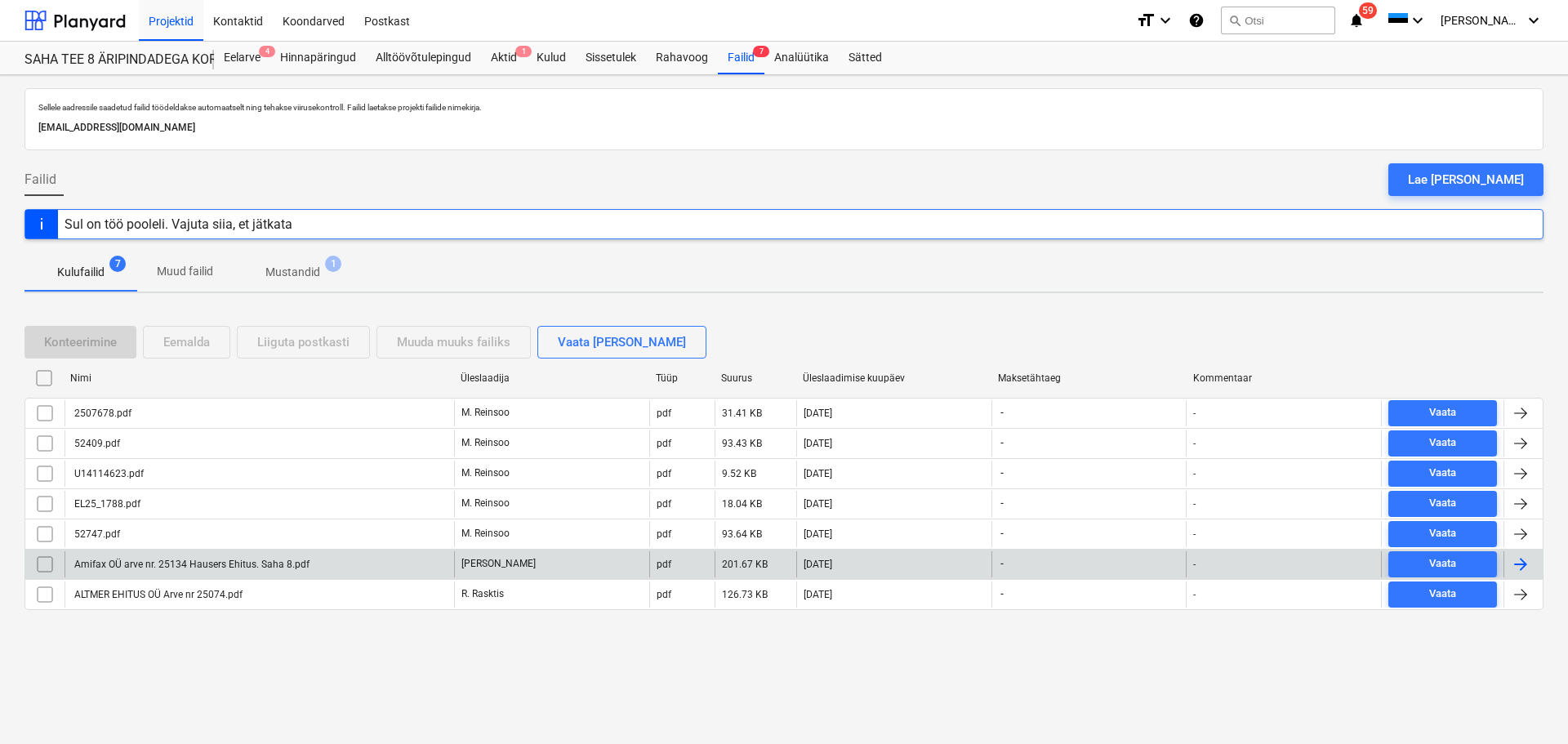
click at [211, 567] on div "Amifax OÜ arve nr. 25134 Hausers Ehitus. Saha 8.pdf" at bounding box center [190, 564] width 238 height 11
click at [159, 565] on div "Amifax OÜ arve nr. 25134 Hausers Ehitus. Saha 8.pdf" at bounding box center [190, 564] width 238 height 11
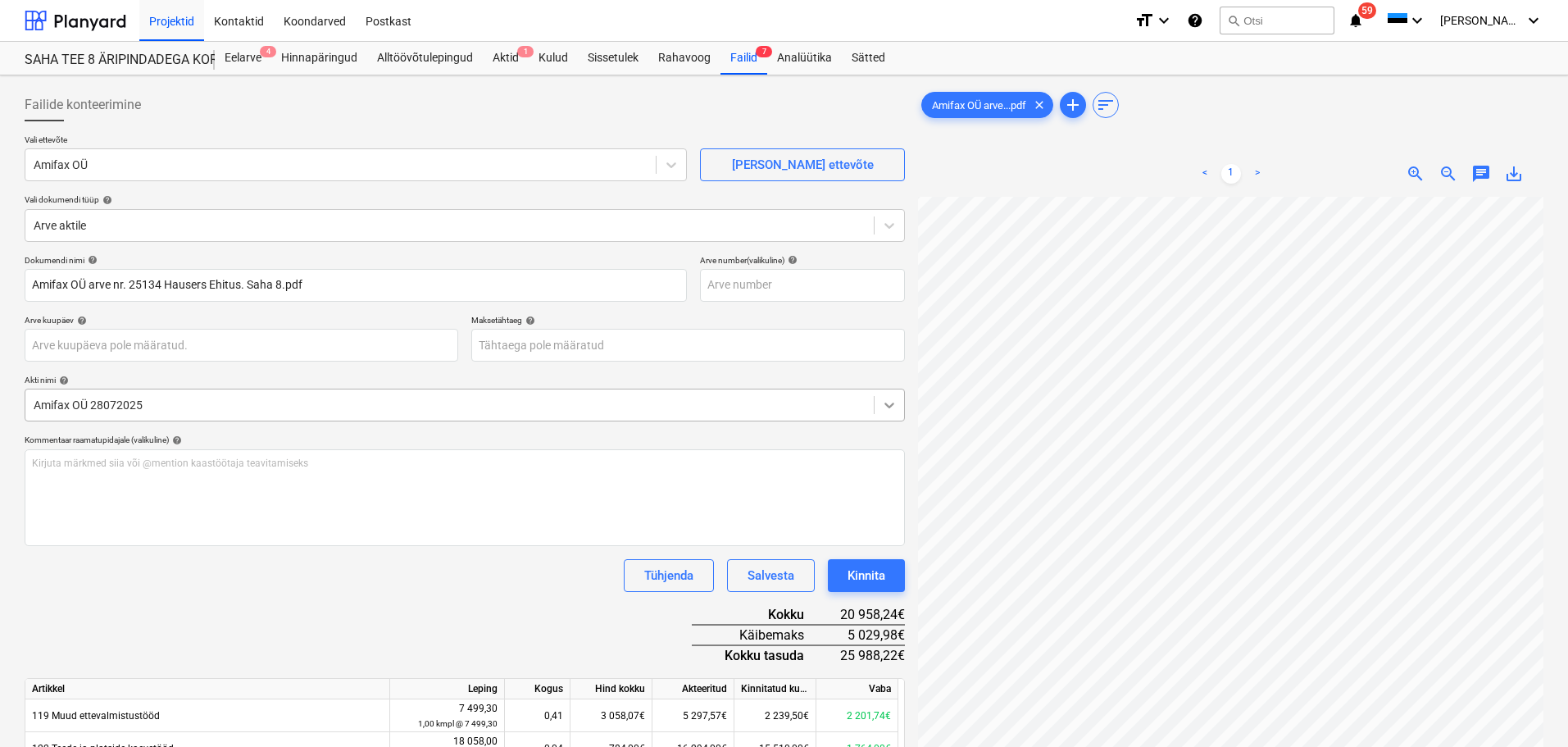
scroll to position [11, 41]
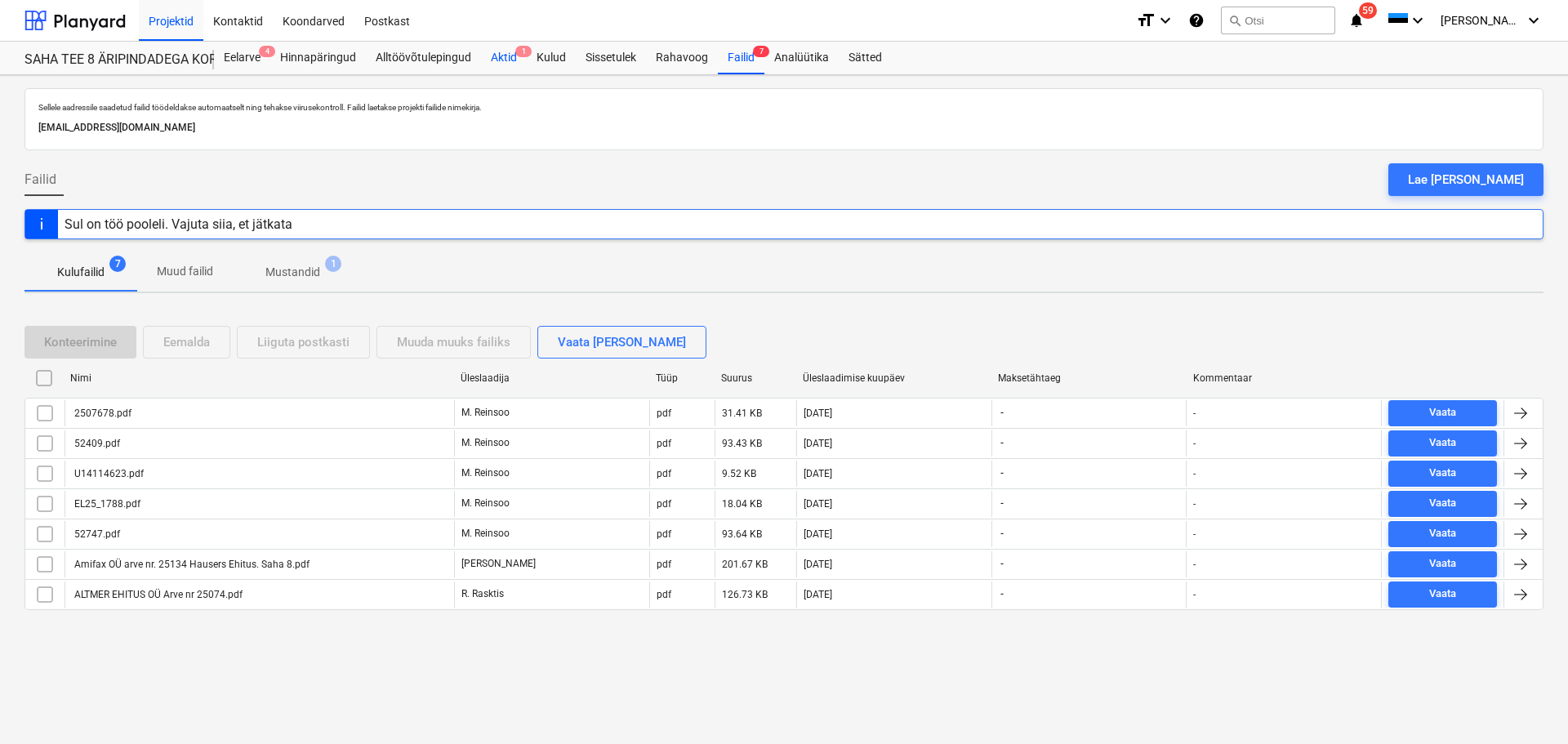
click at [505, 66] on div "Aktid 1" at bounding box center [504, 58] width 46 height 33
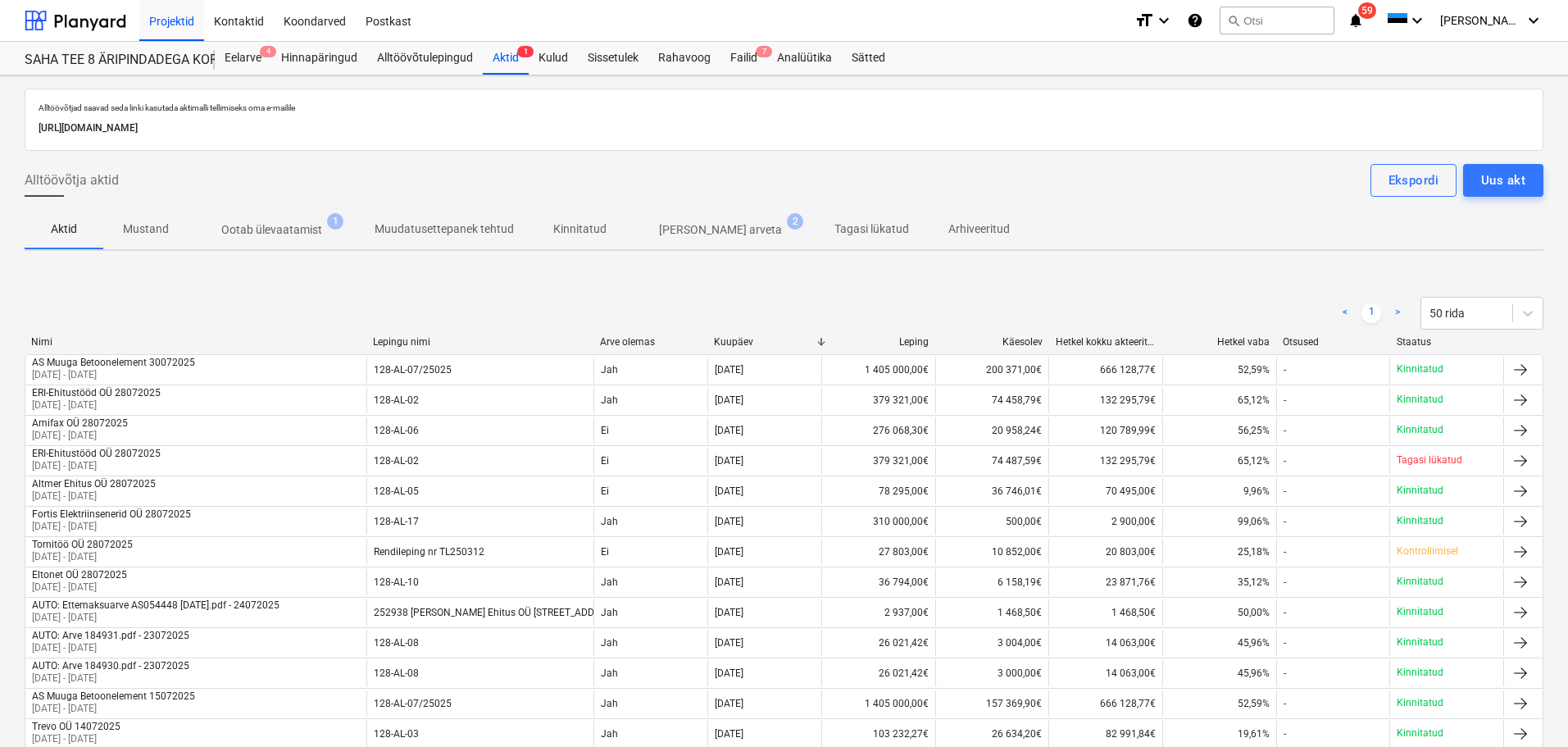
click at [674, 226] on p "[PERSON_NAME] arveta" at bounding box center [720, 229] width 123 height 17
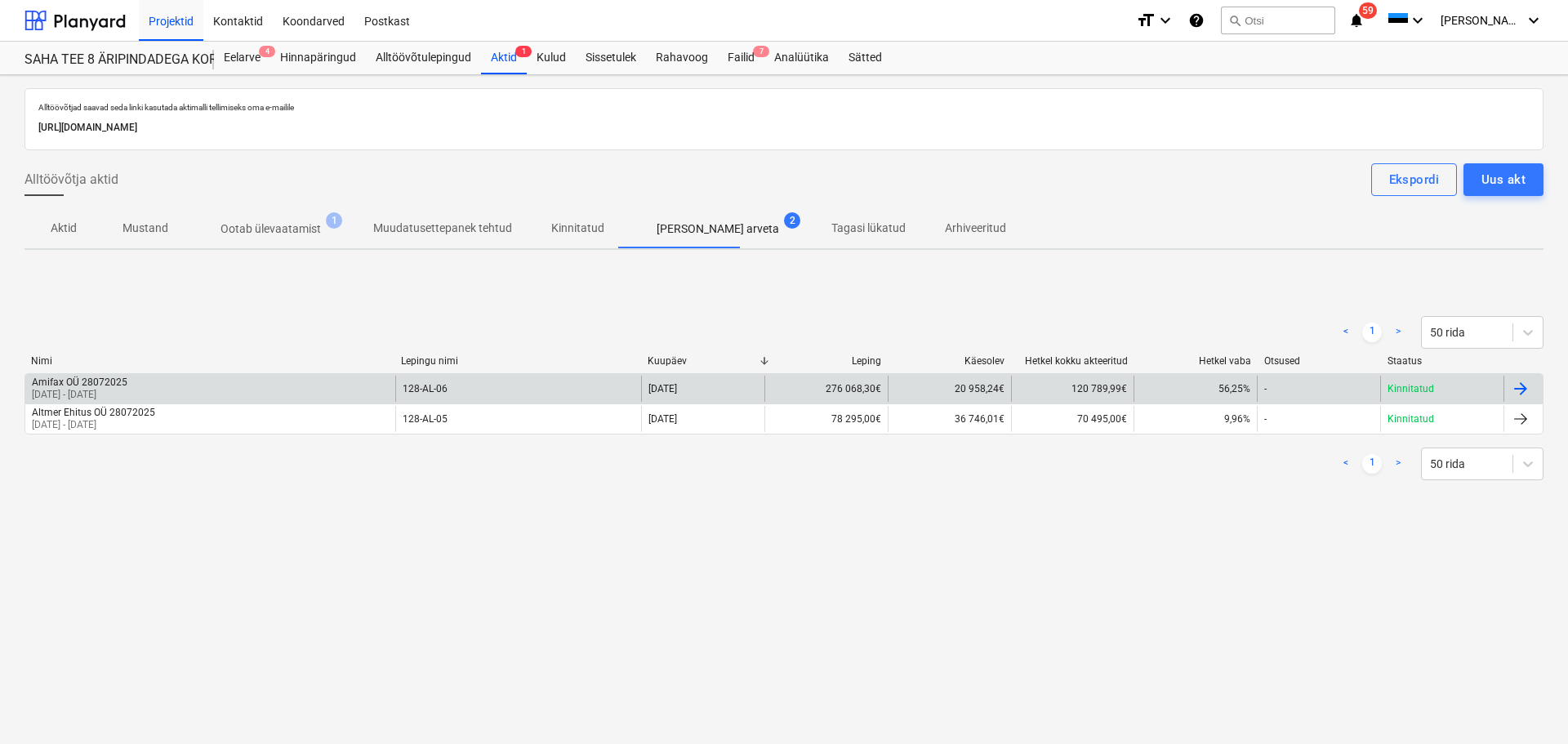
click at [298, 389] on div "Amifax OÜ 28072025 01 Jul 2025 - 31 Jul 2025" at bounding box center [210, 388] width 370 height 26
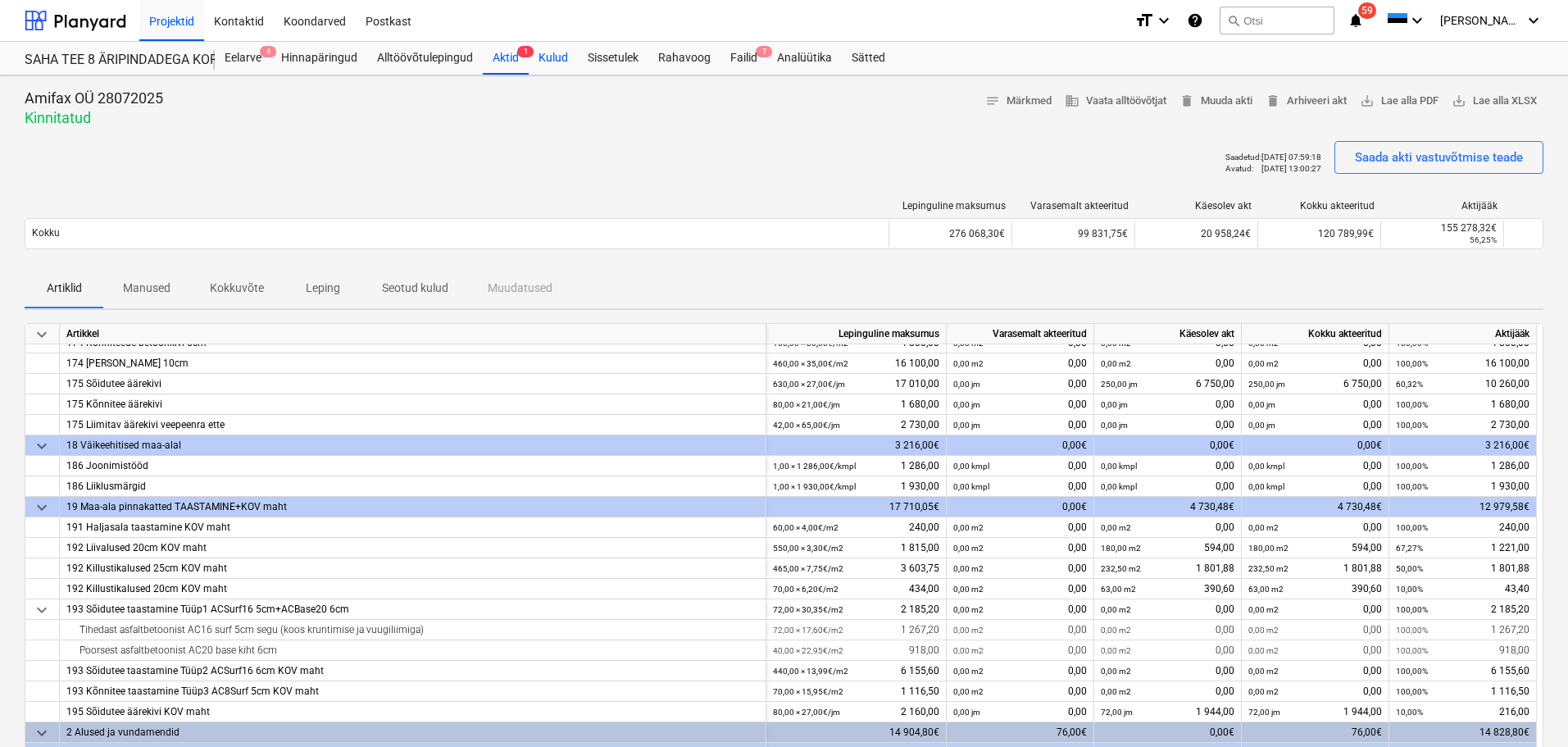
click at [555, 52] on div "Kulud" at bounding box center [553, 58] width 49 height 33
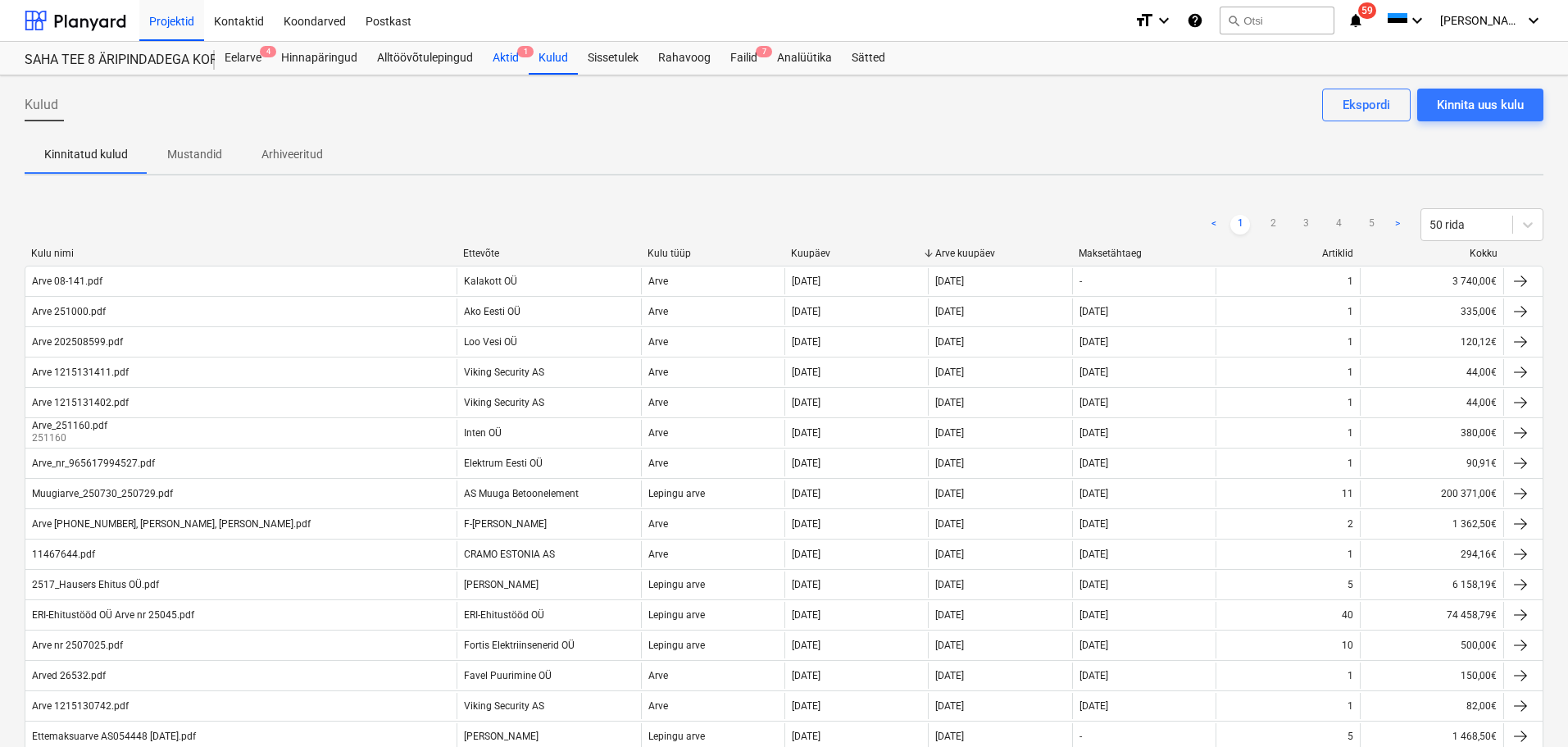
click at [483, 62] on div "Aktid 1" at bounding box center [506, 58] width 46 height 33
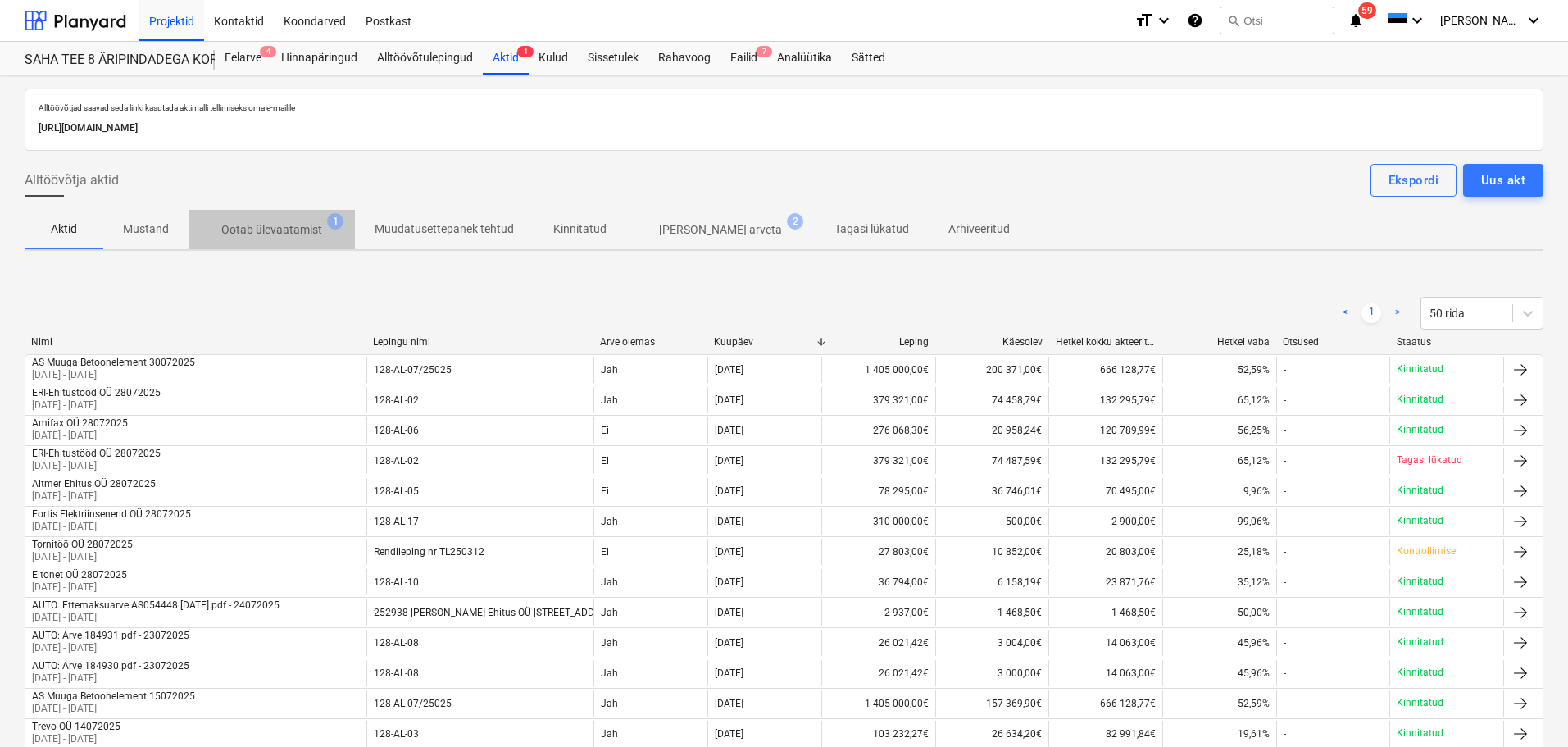
click at [333, 231] on span "Ootab ülevaatamist 1" at bounding box center [271, 229] width 127 height 17
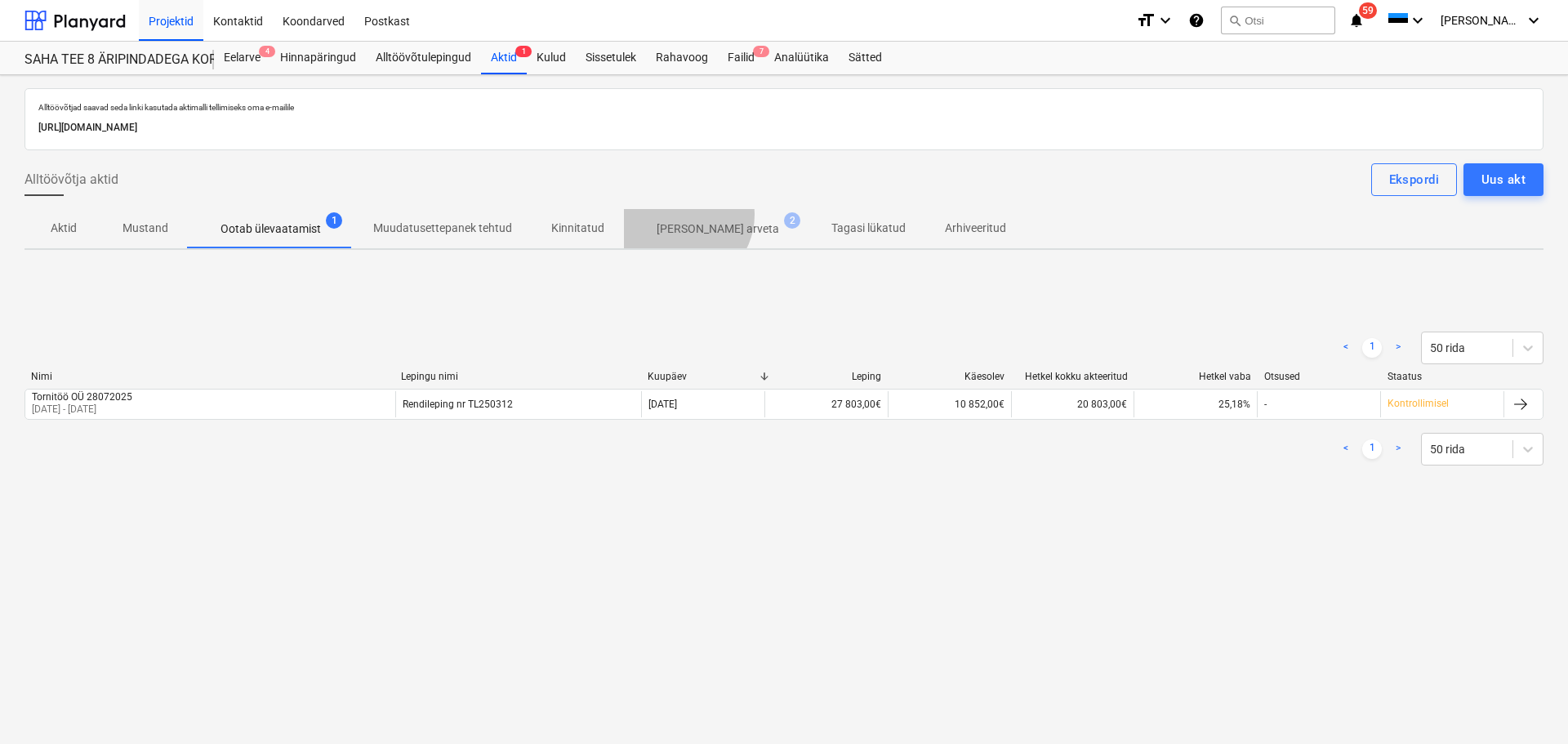
click at [674, 215] on span "Ilma arveta 2" at bounding box center [718, 229] width 188 height 30
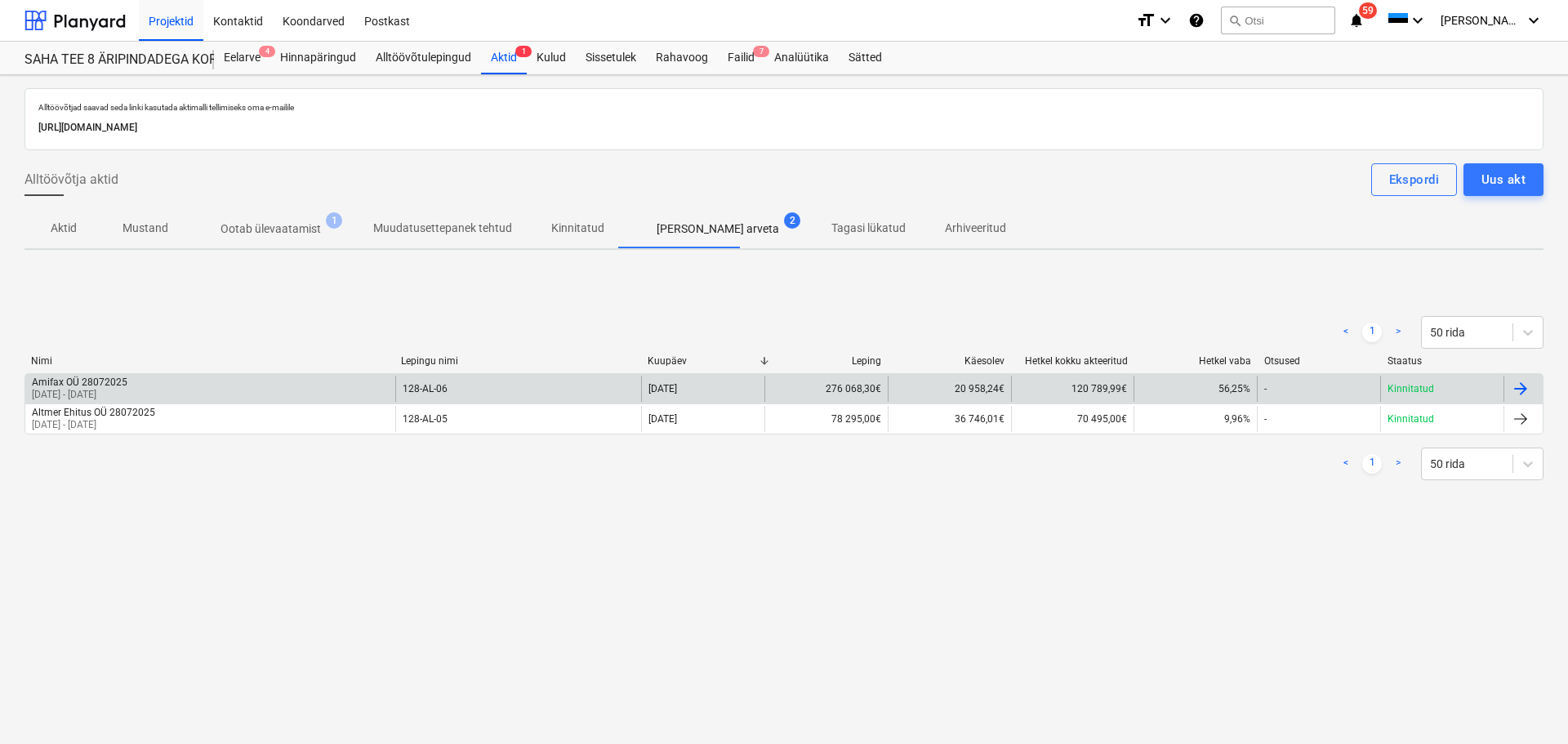
click at [267, 393] on div "Amifax OÜ 28072025 01 Jul 2025 - 31 Jul 2025" at bounding box center [210, 388] width 370 height 26
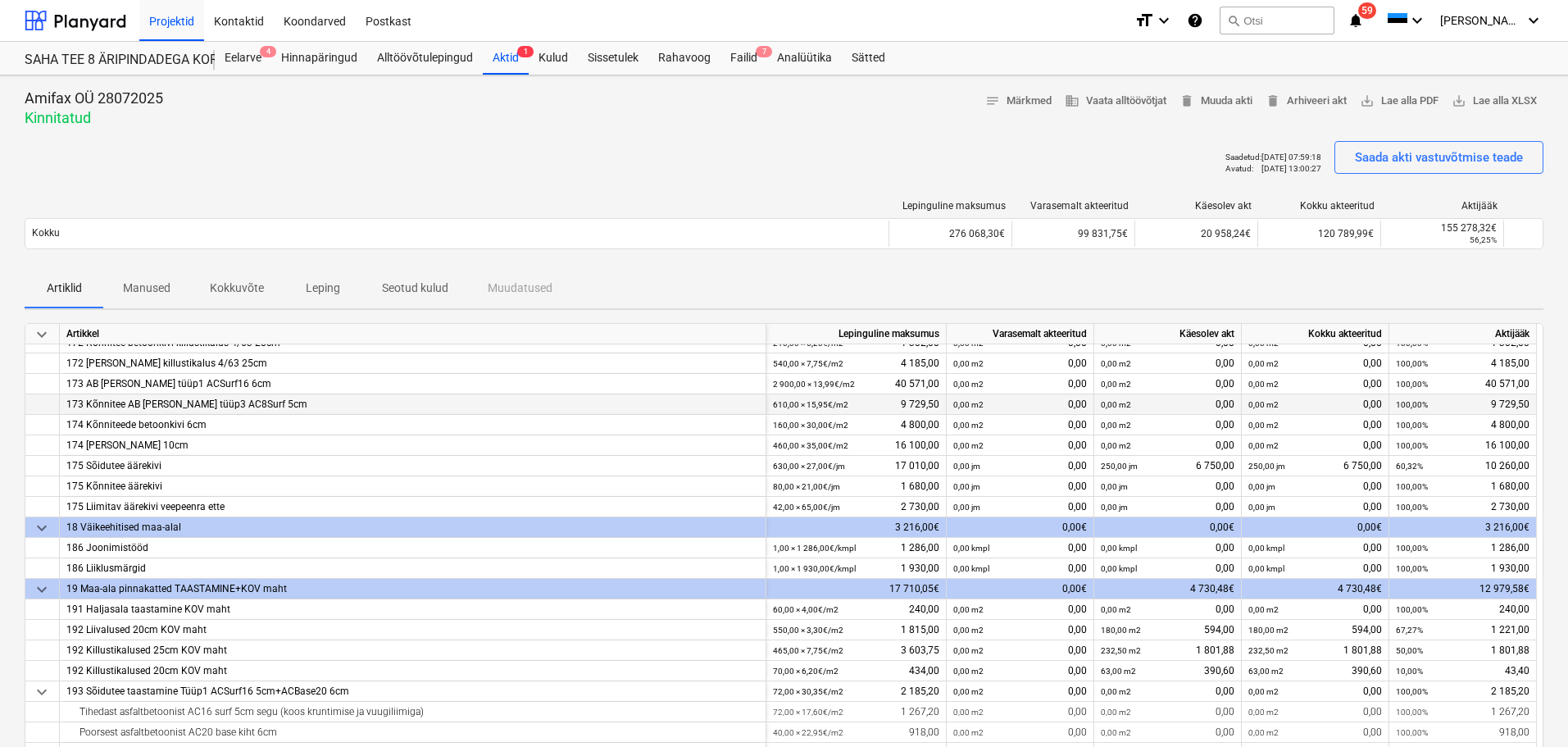
scroll to position [832, 0]
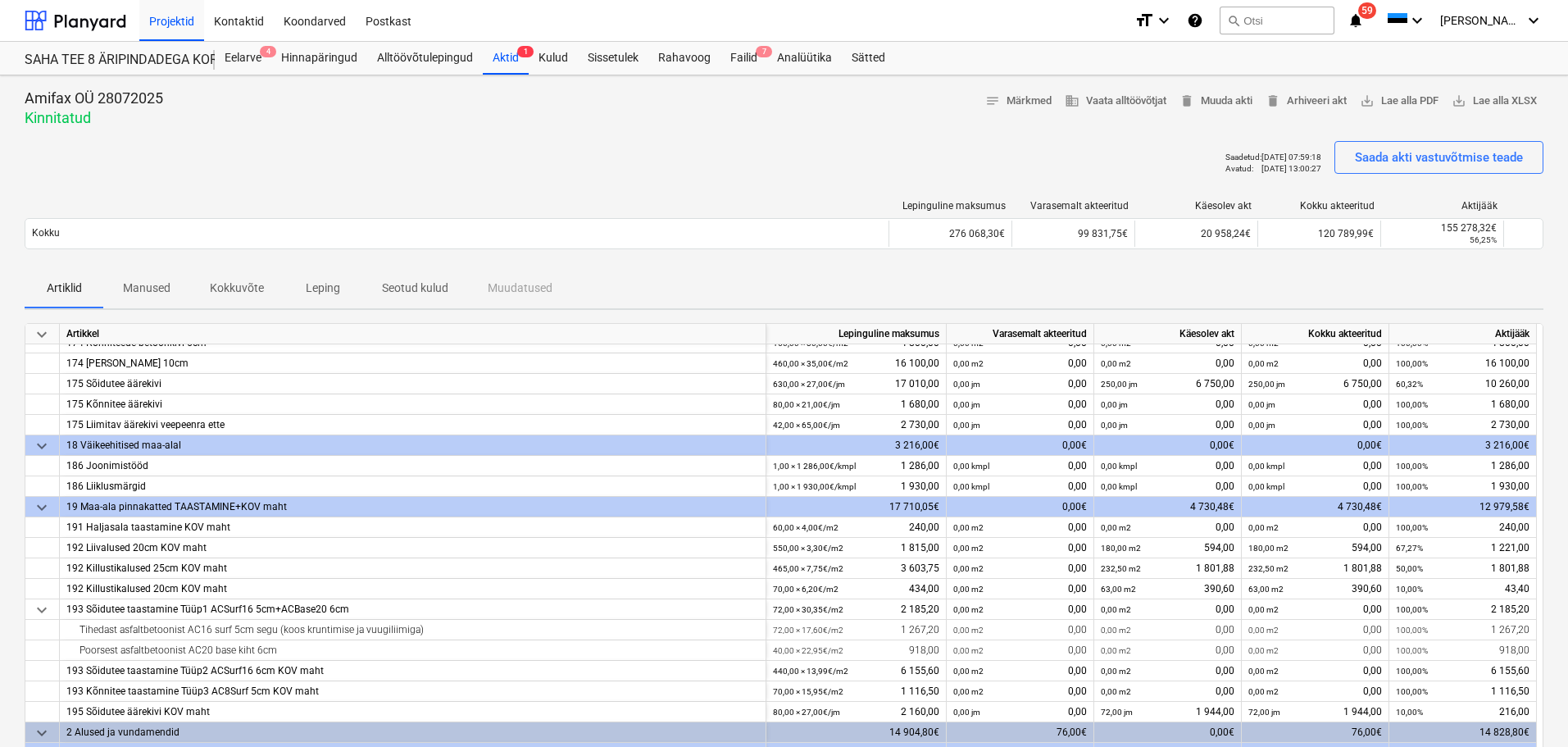
click at [153, 289] on p "Manused" at bounding box center [147, 288] width 48 height 17
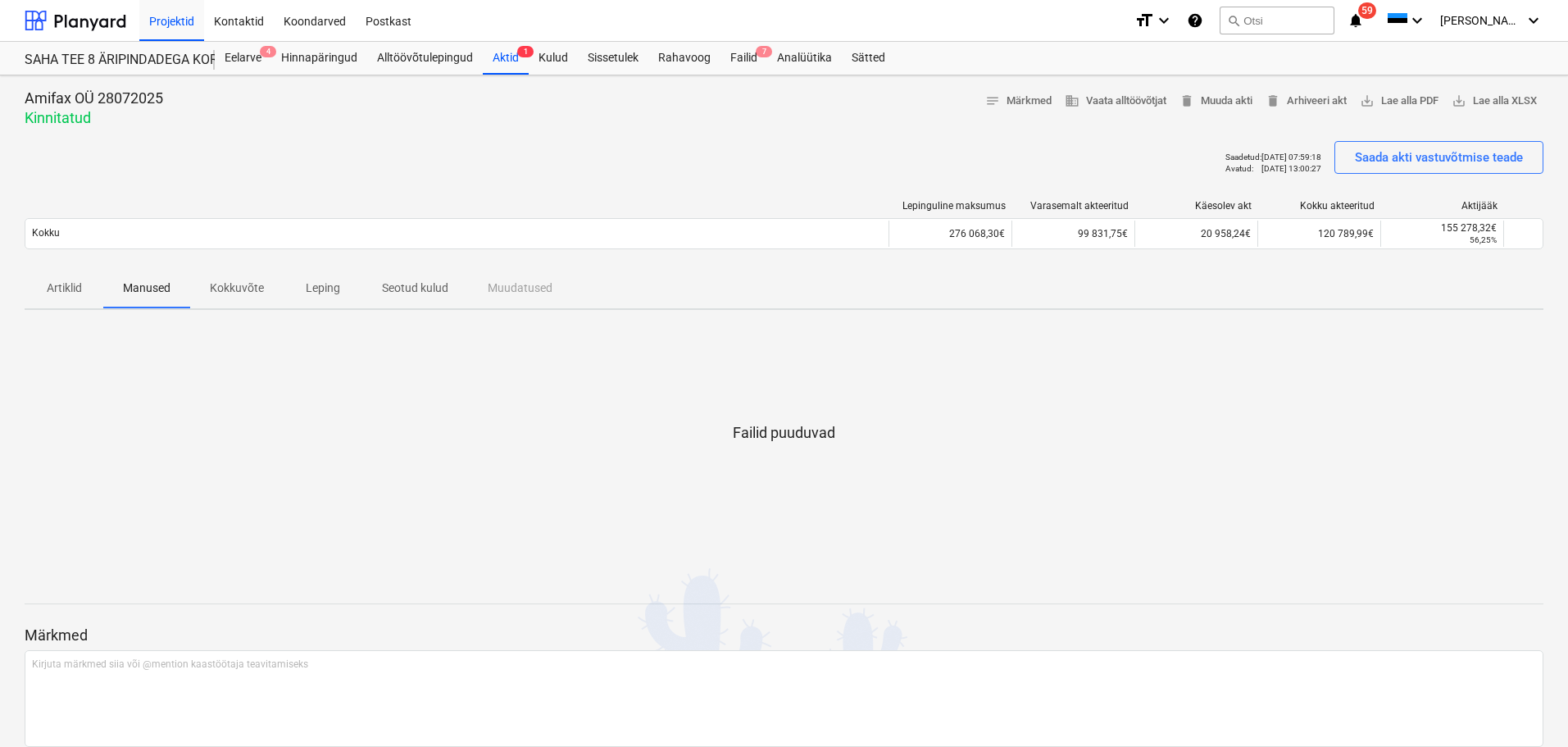
click at [77, 290] on p "Artiklid" at bounding box center [63, 288] width 39 height 17
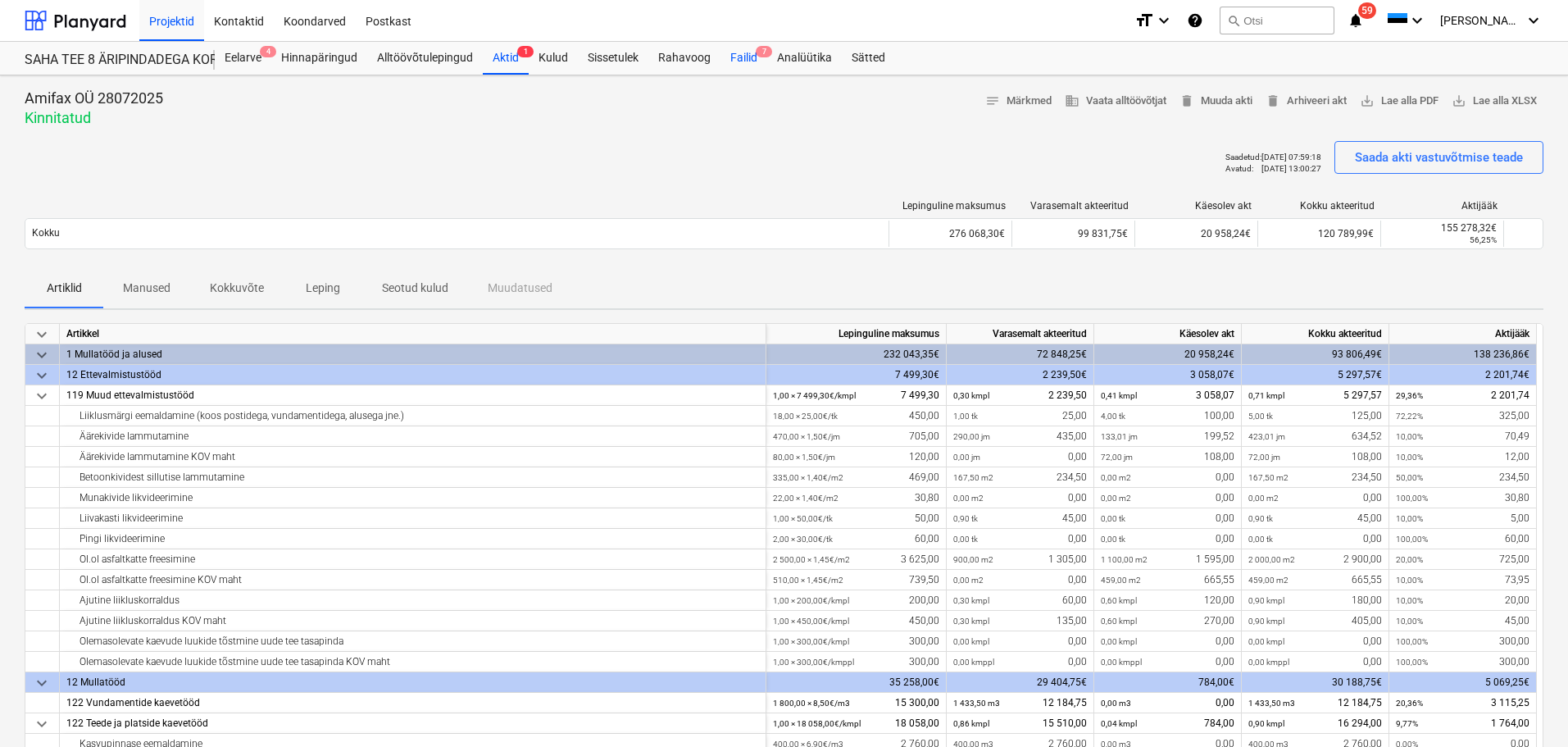
click at [741, 59] on div "Failid 7" at bounding box center [744, 58] width 47 height 33
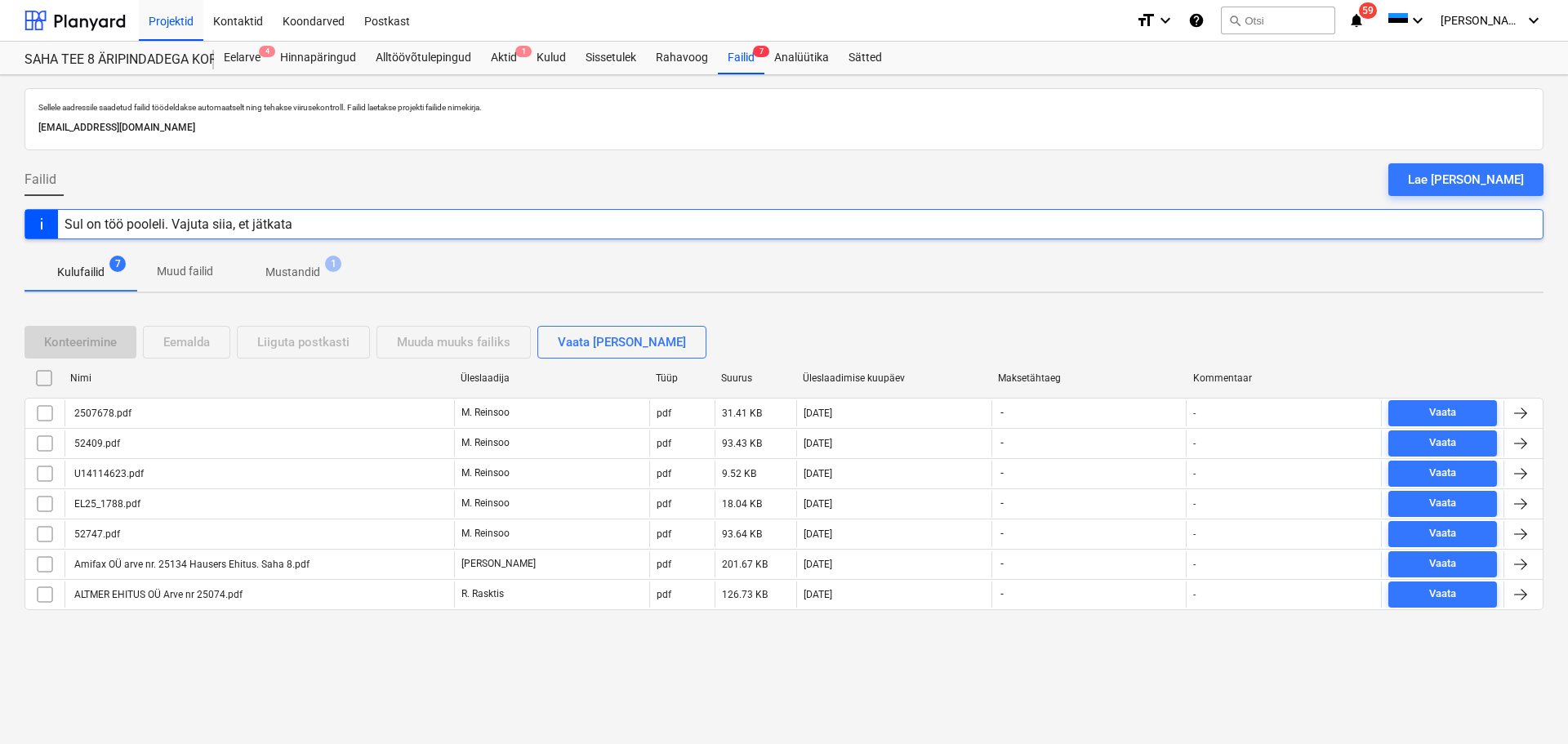
click at [306, 271] on p "Mustandid" at bounding box center [293, 272] width 55 height 17
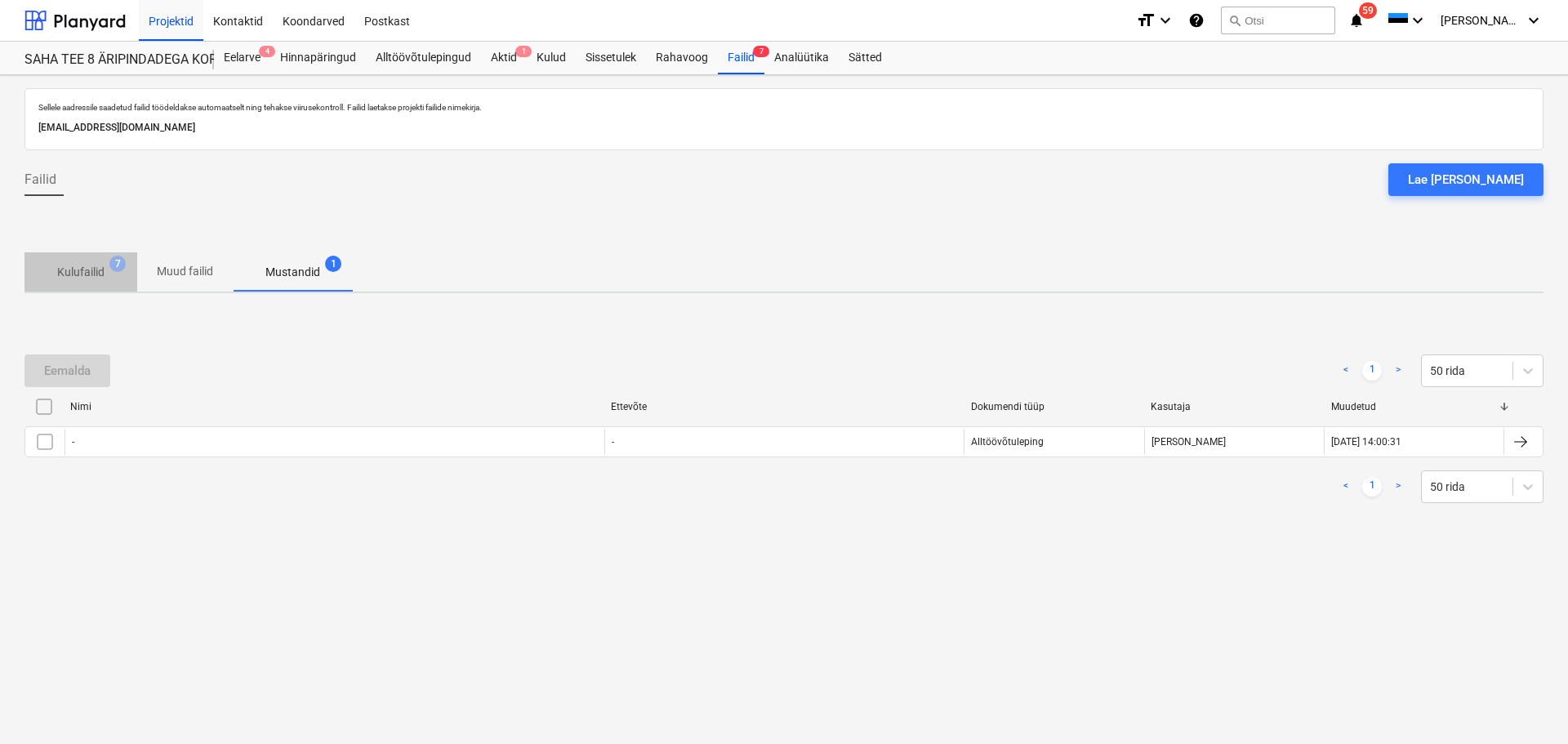
click at [105, 270] on p "Kulufailid" at bounding box center [81, 272] width 48 height 17
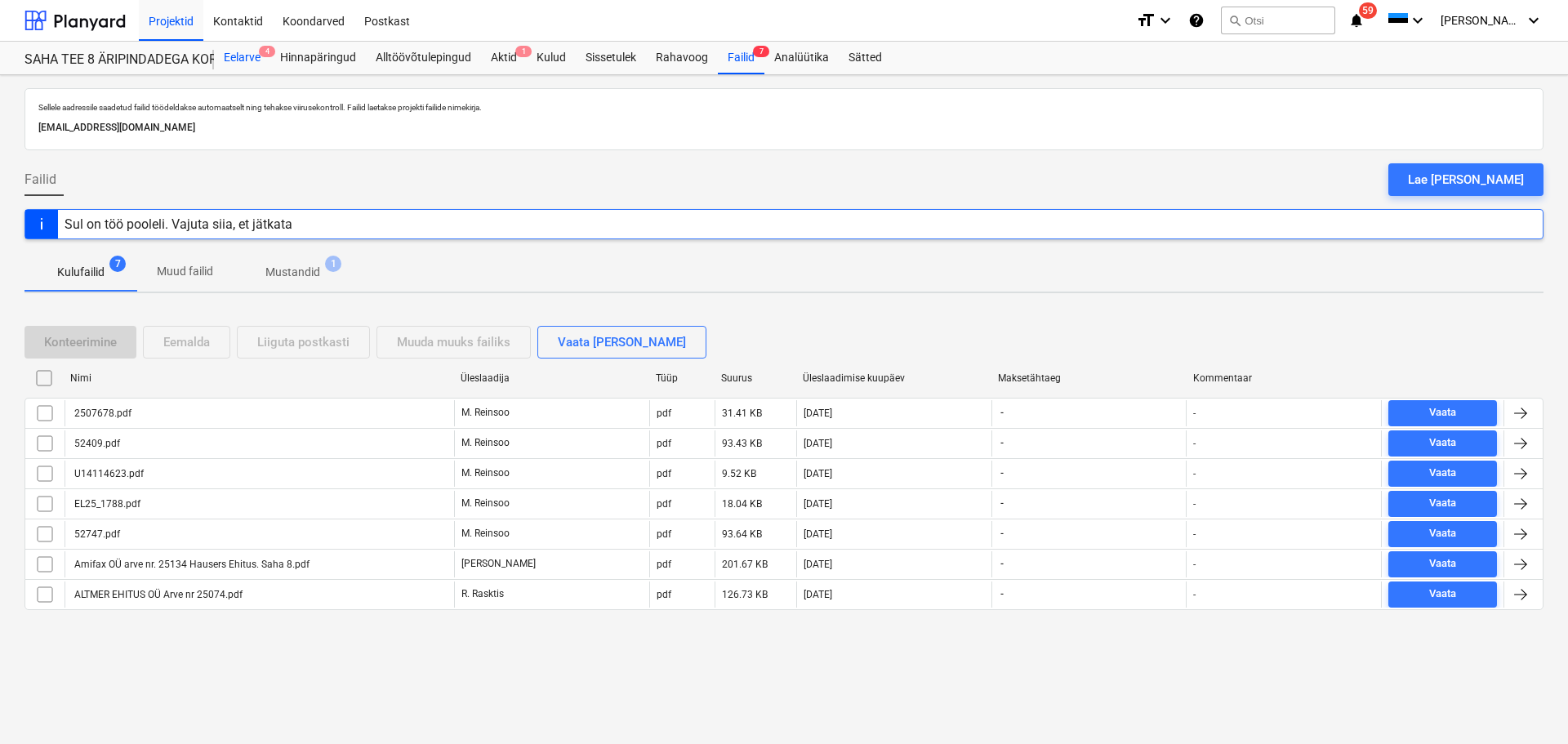
click at [259, 55] on div "Eelarve 4" at bounding box center [242, 58] width 57 height 33
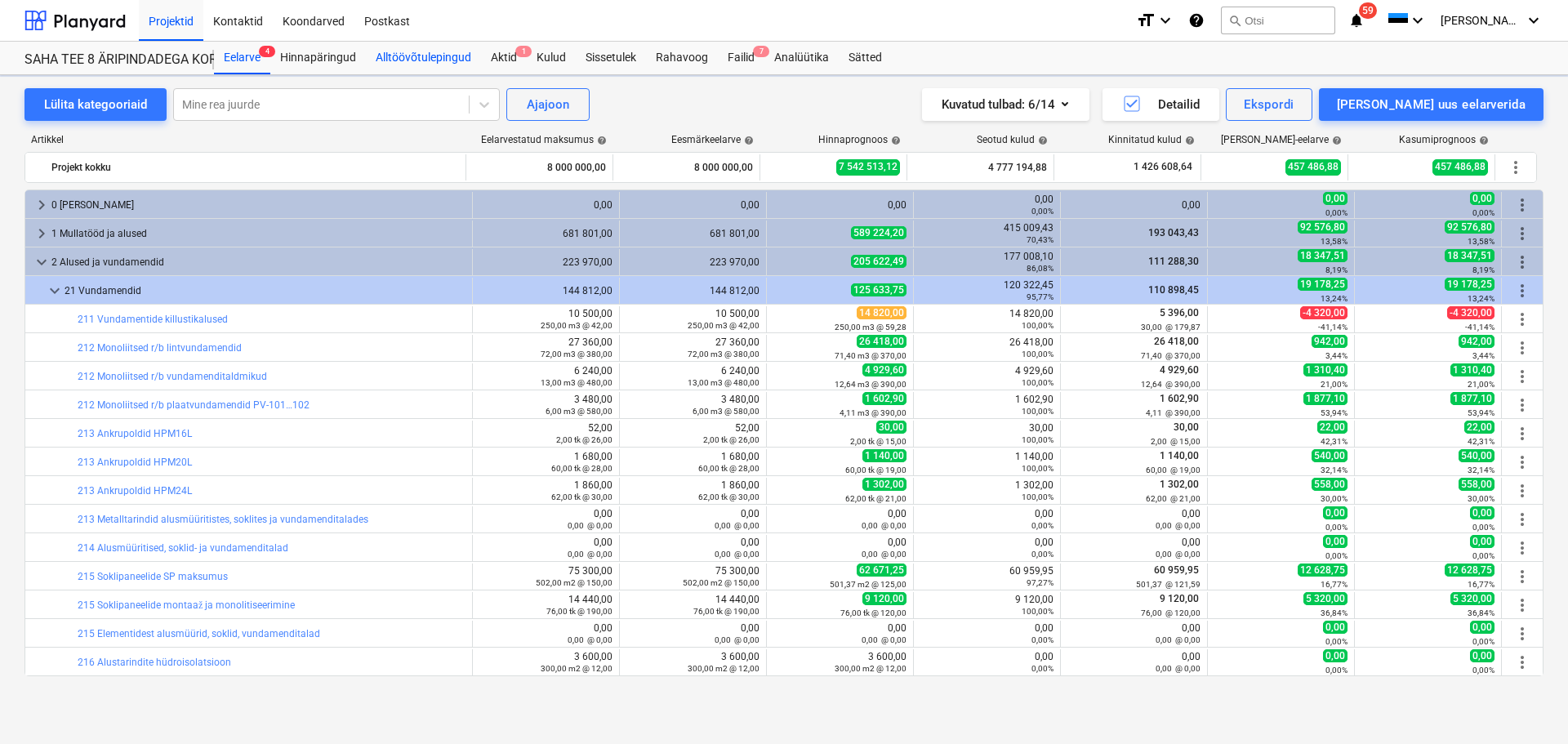
click at [437, 56] on div "Alltöövõtulepingud" at bounding box center [423, 58] width 115 height 33
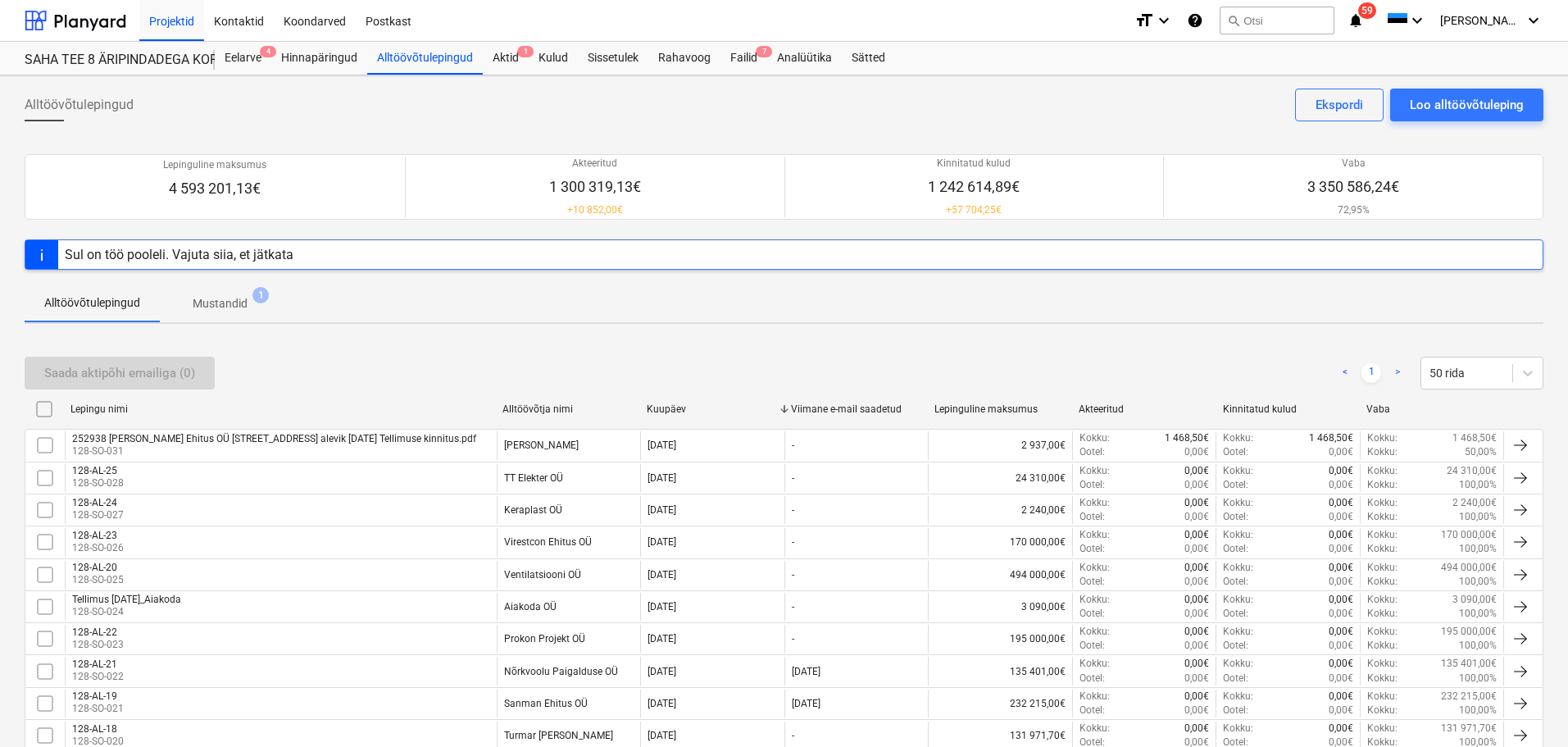
click at [244, 305] on p "Mustandid" at bounding box center [220, 303] width 55 height 17
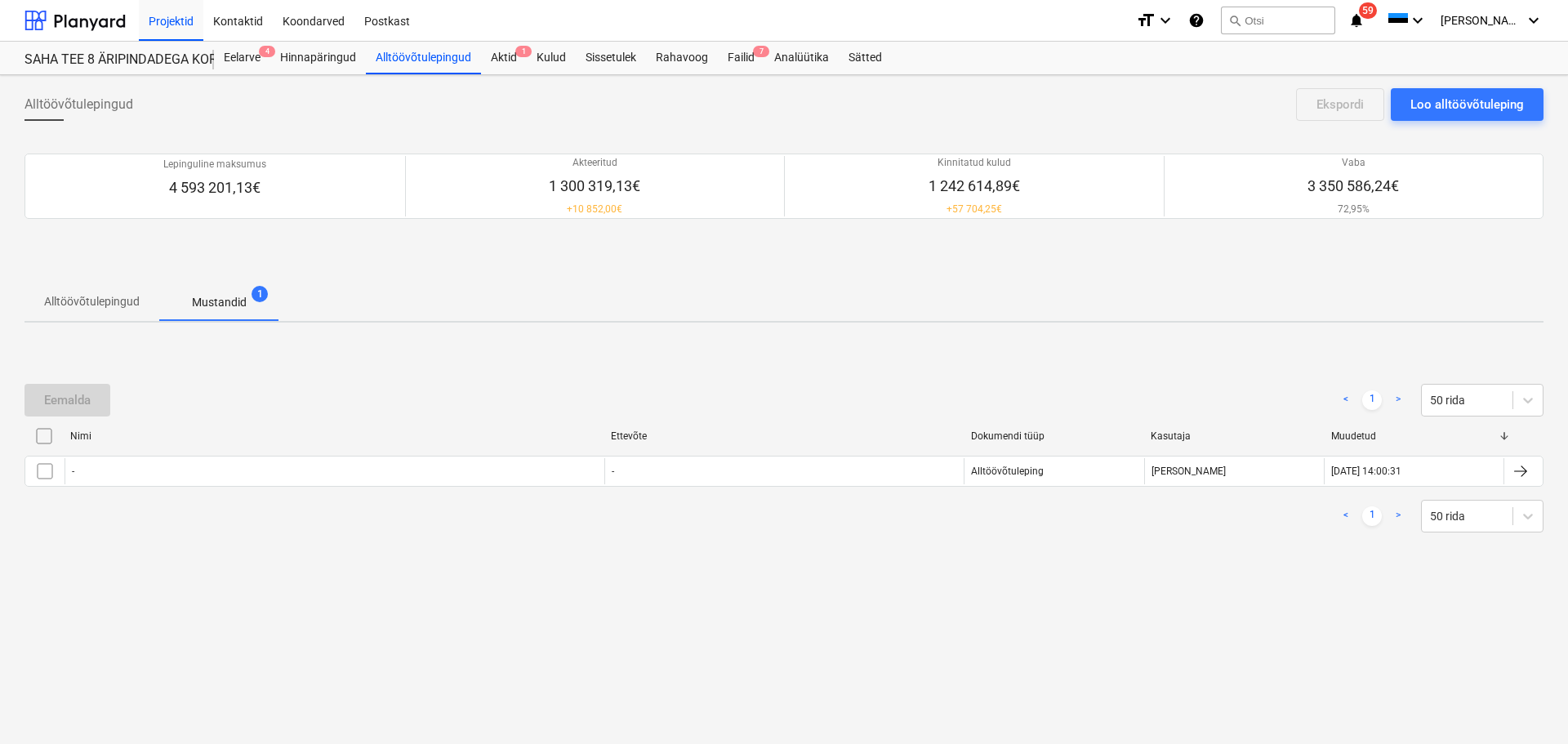
click at [70, 298] on p "Alltöövõtulepingud" at bounding box center [92, 301] width 96 height 17
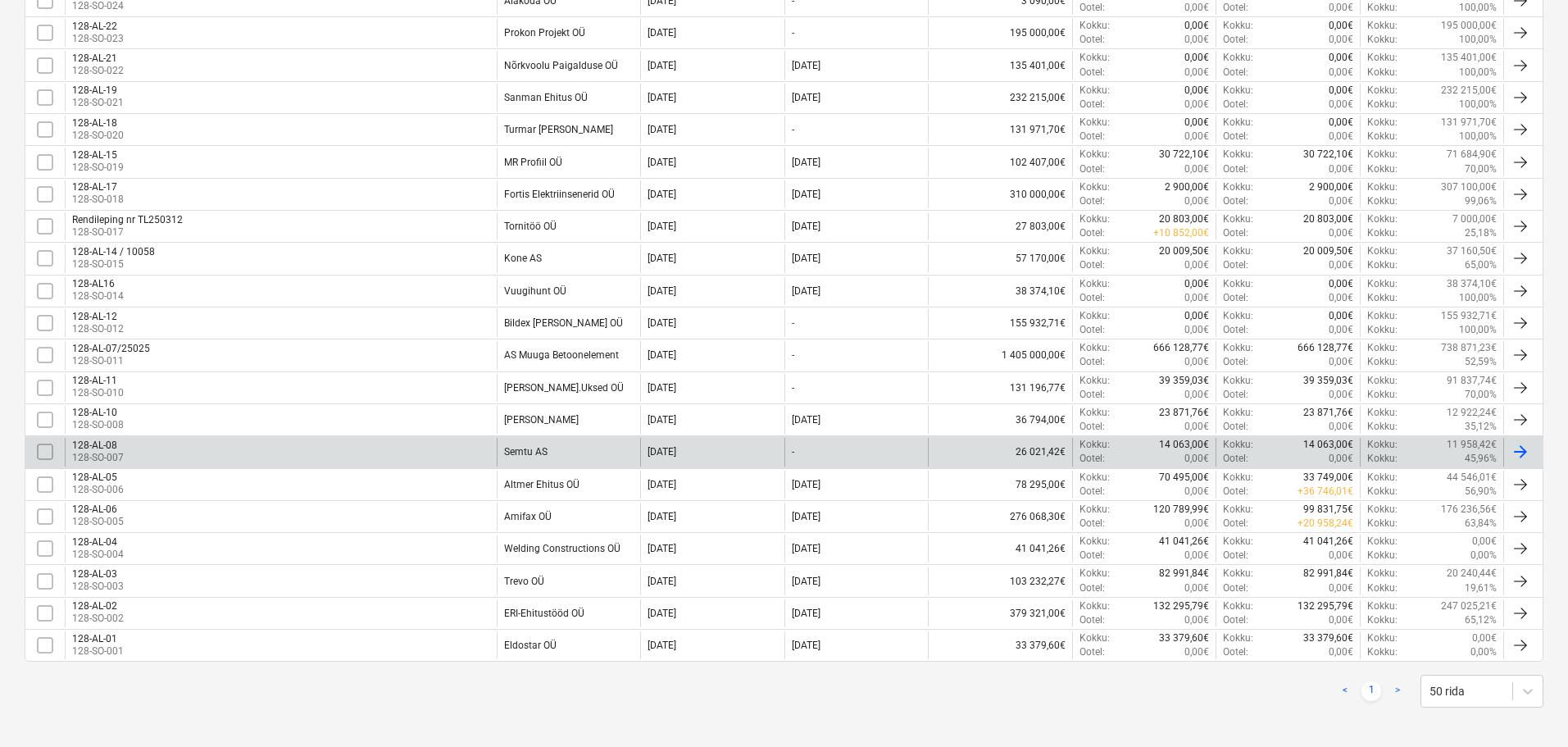
scroll to position [613, 0]
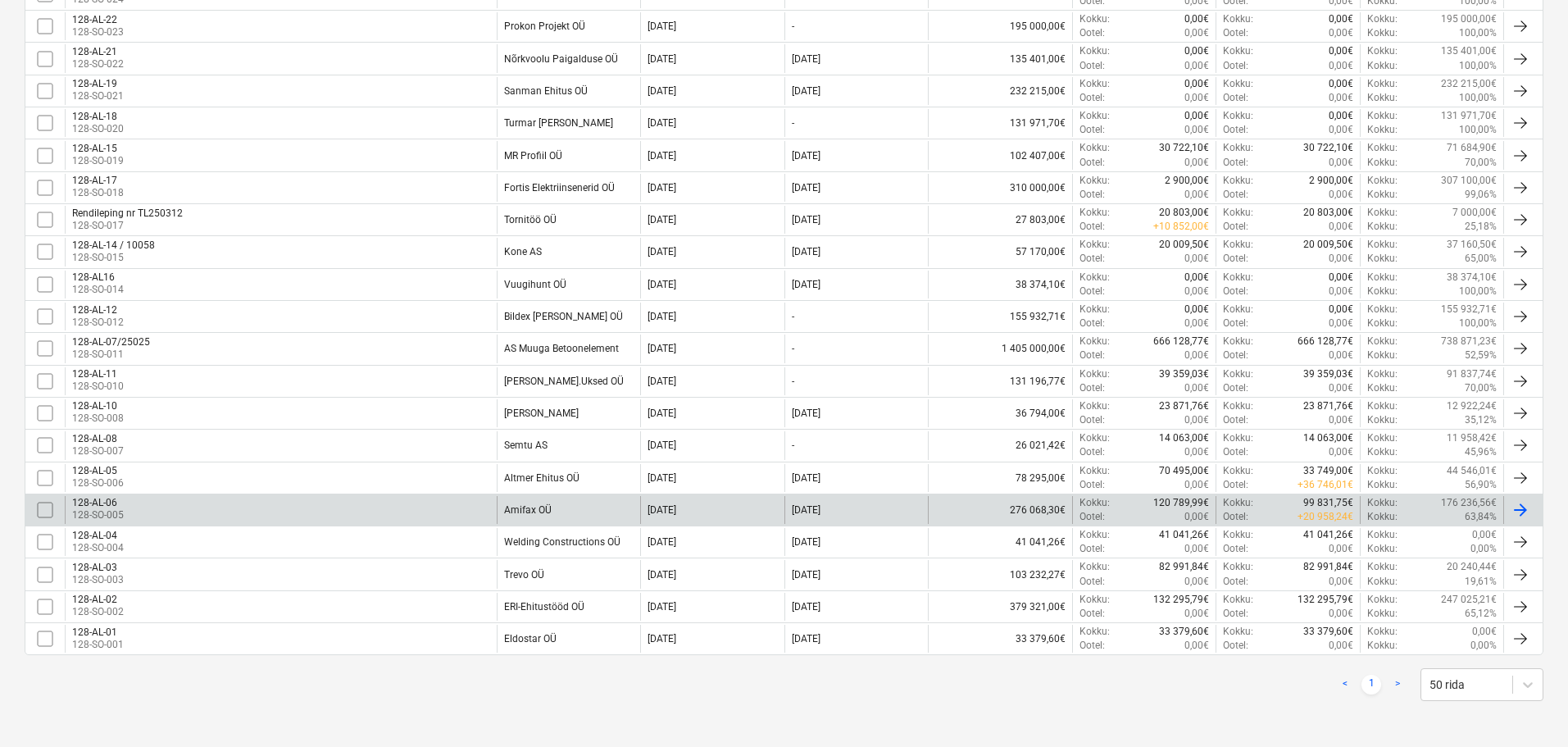
click at [508, 508] on div "Amifax OÜ" at bounding box center [528, 509] width 48 height 11
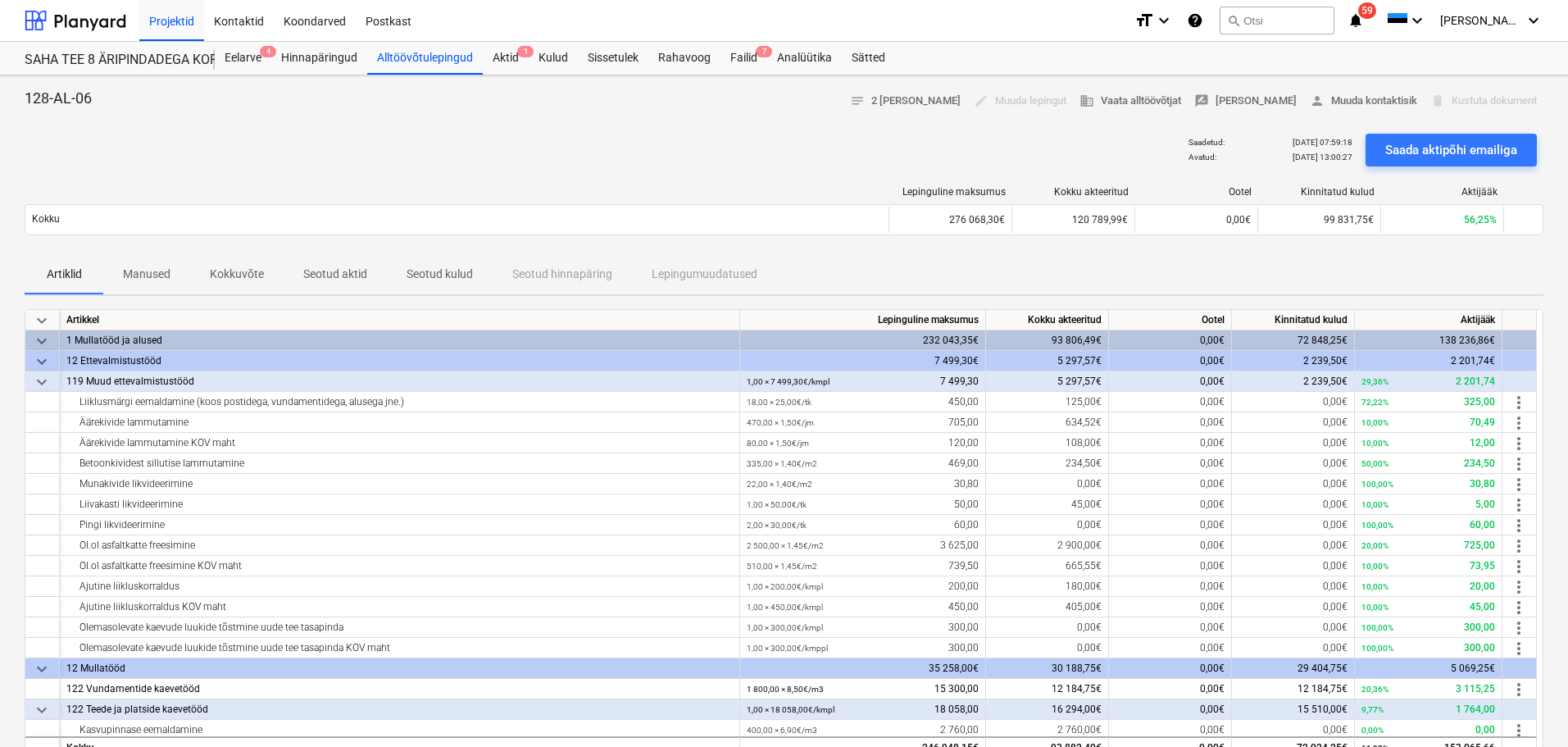
click at [340, 277] on p "Seotud aktid" at bounding box center [335, 274] width 64 height 17
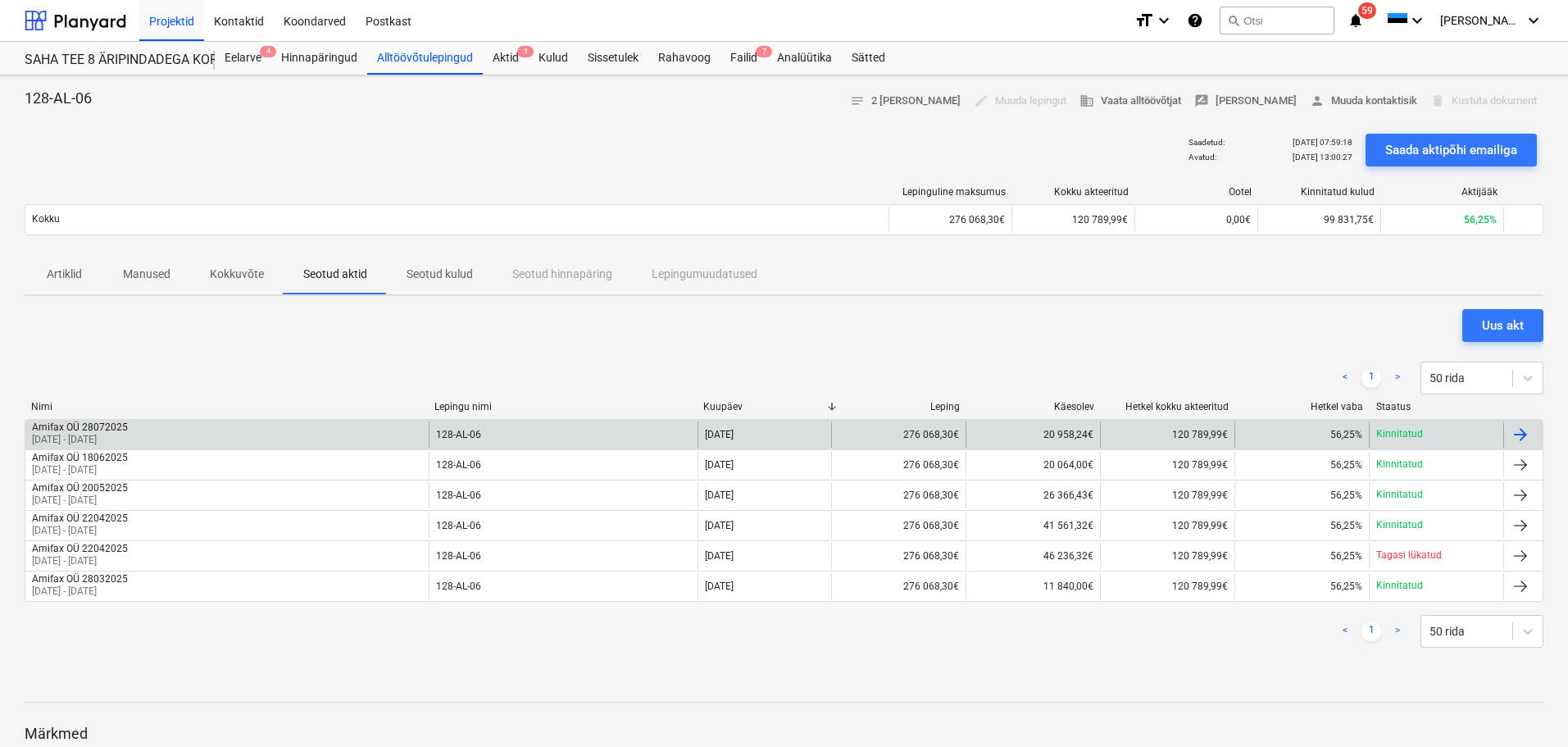
click at [1529, 431] on div at bounding box center [1521, 435] width 20 height 20
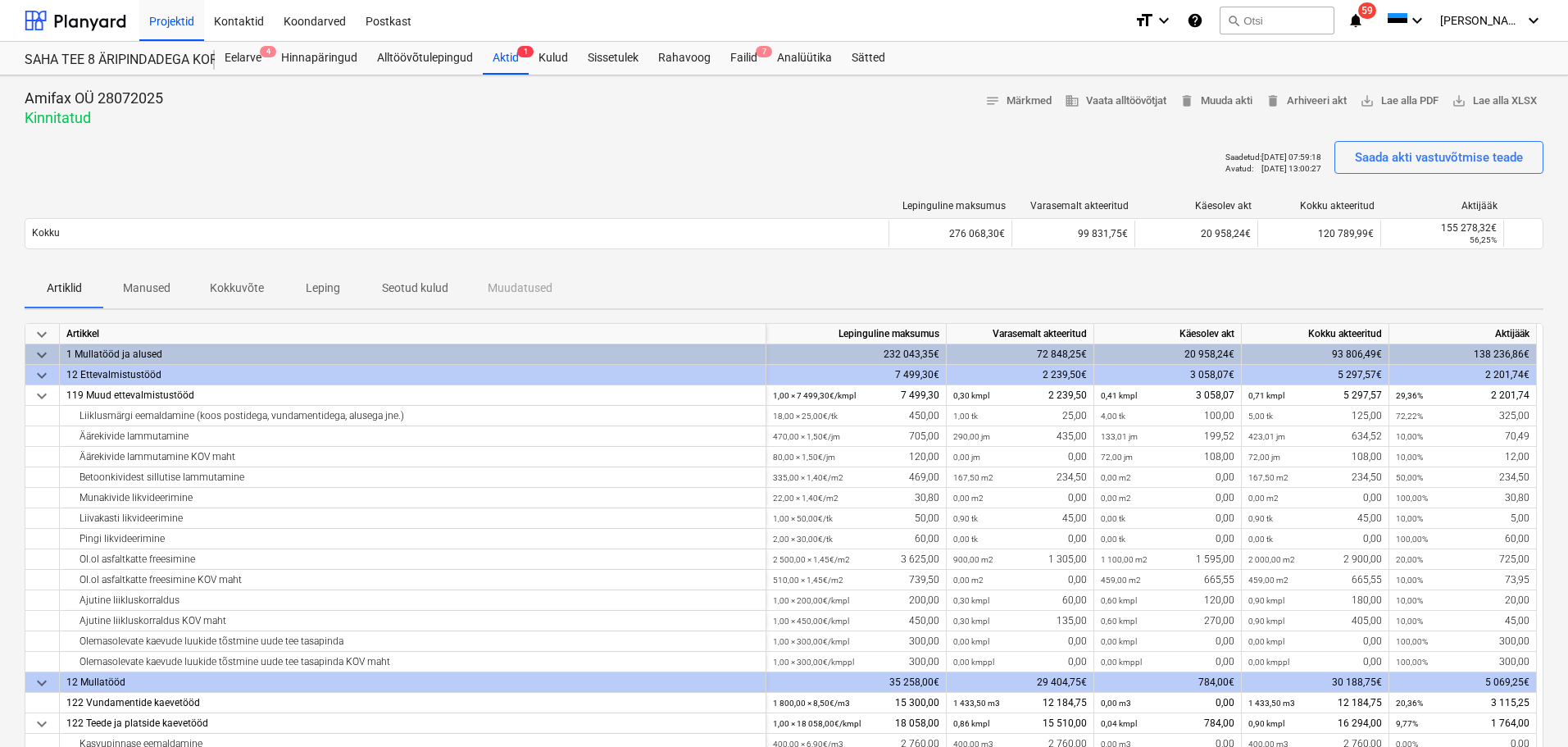
click at [380, 290] on span "Seotud kulud" at bounding box center [416, 288] width 106 height 27
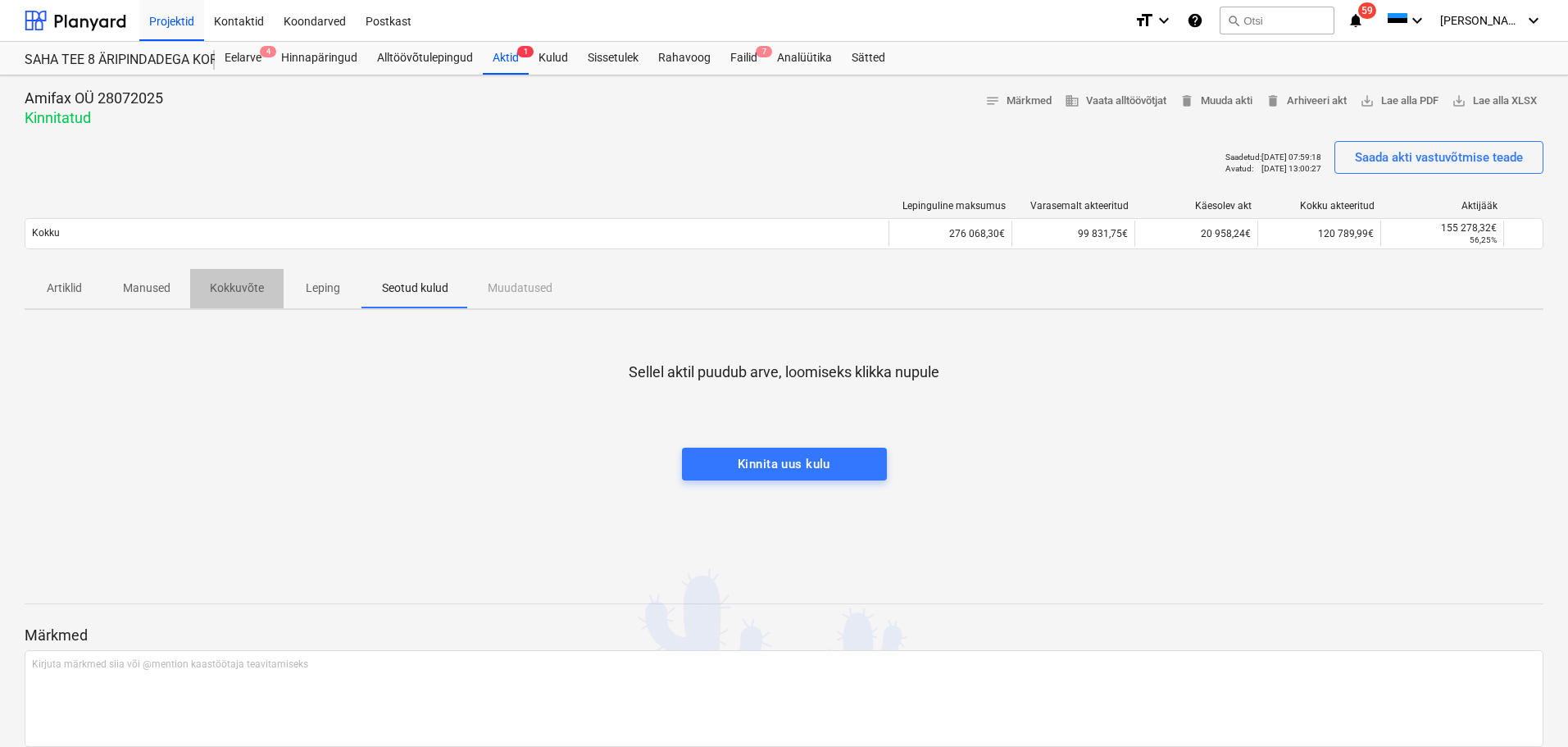
click at [228, 291] on p "Kokkuvõte" at bounding box center [237, 288] width 54 height 17
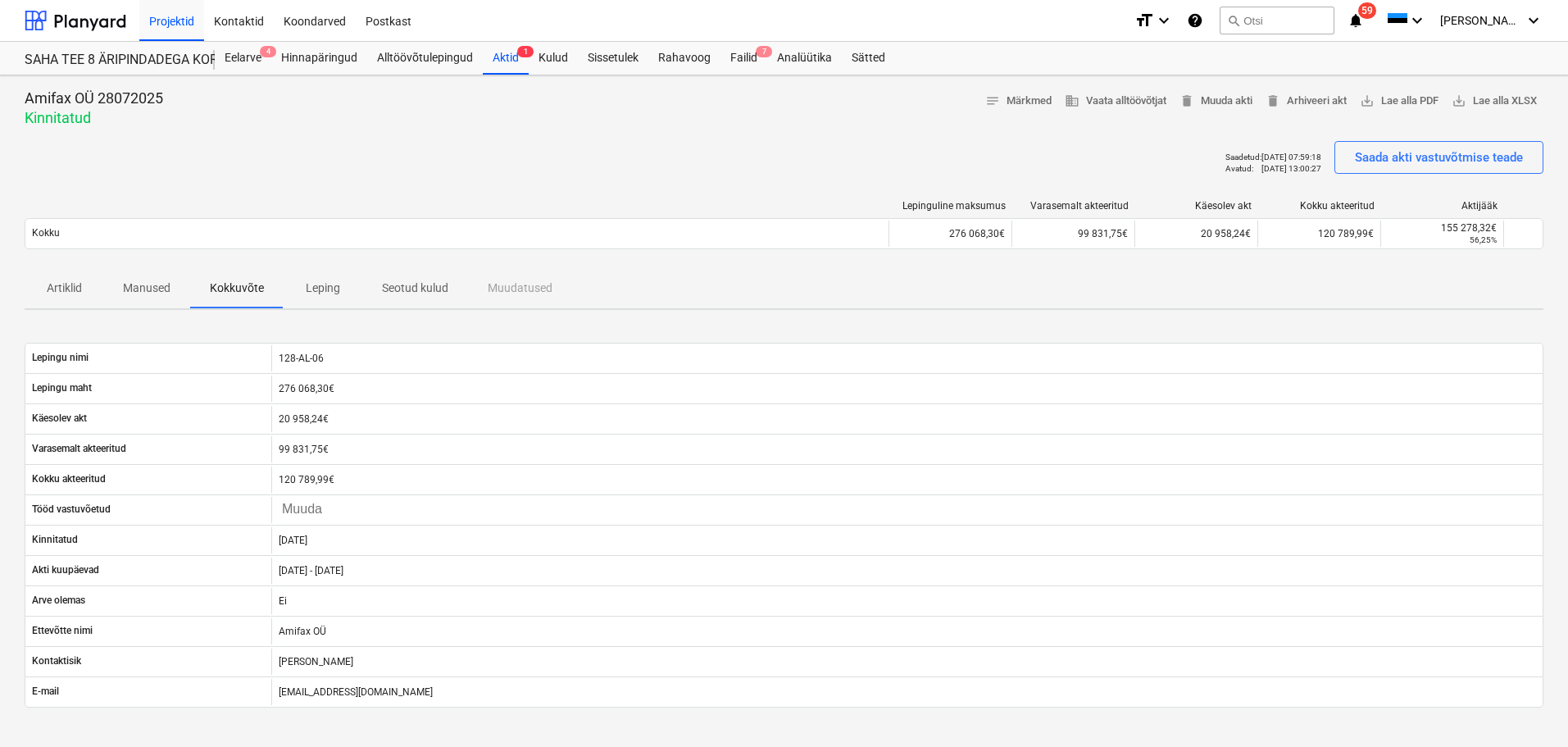
click at [305, 290] on p "Leping" at bounding box center [322, 288] width 39 height 17
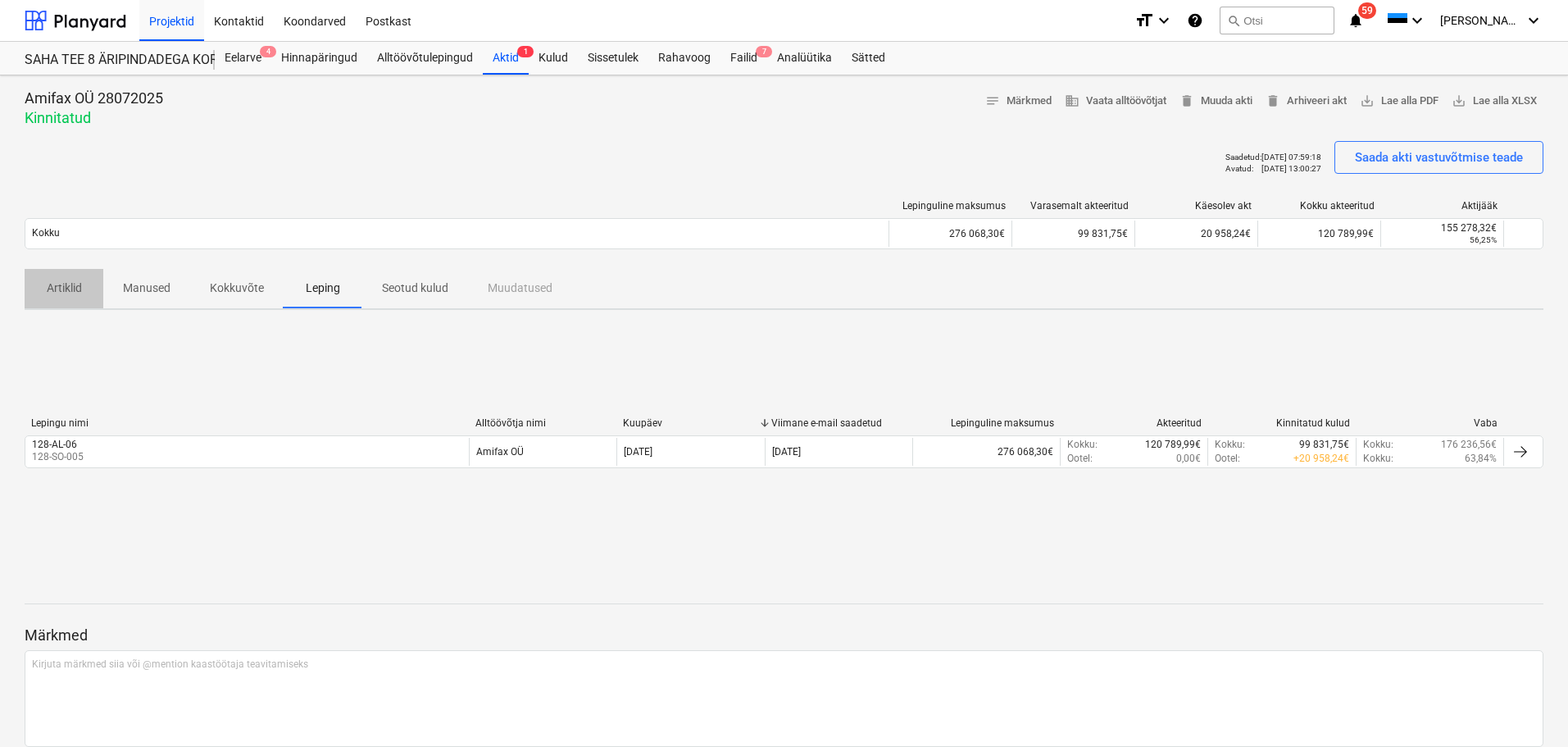
click at [98, 292] on span "Artiklid" at bounding box center [64, 288] width 79 height 27
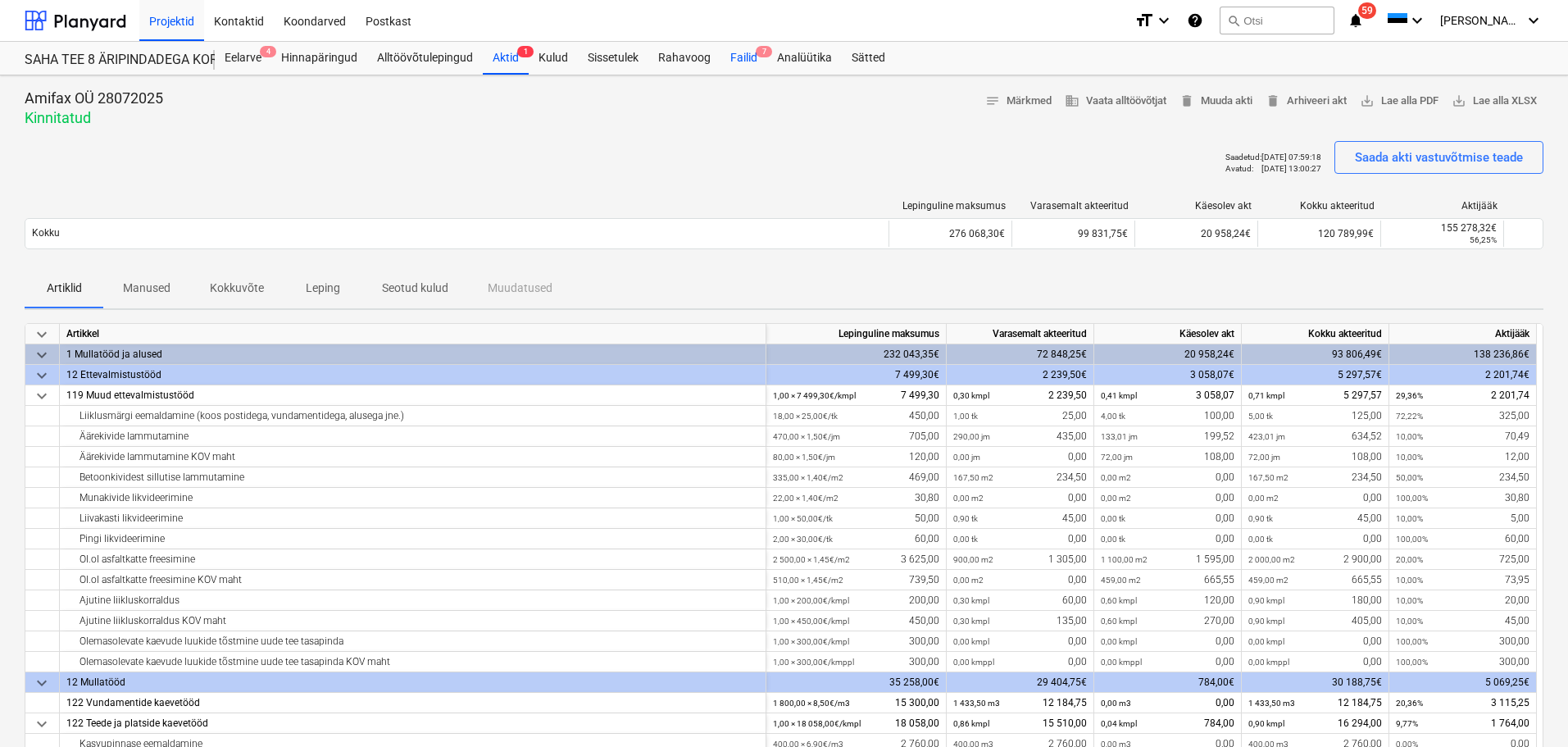
click at [748, 58] on div "Failid 7" at bounding box center [744, 58] width 47 height 33
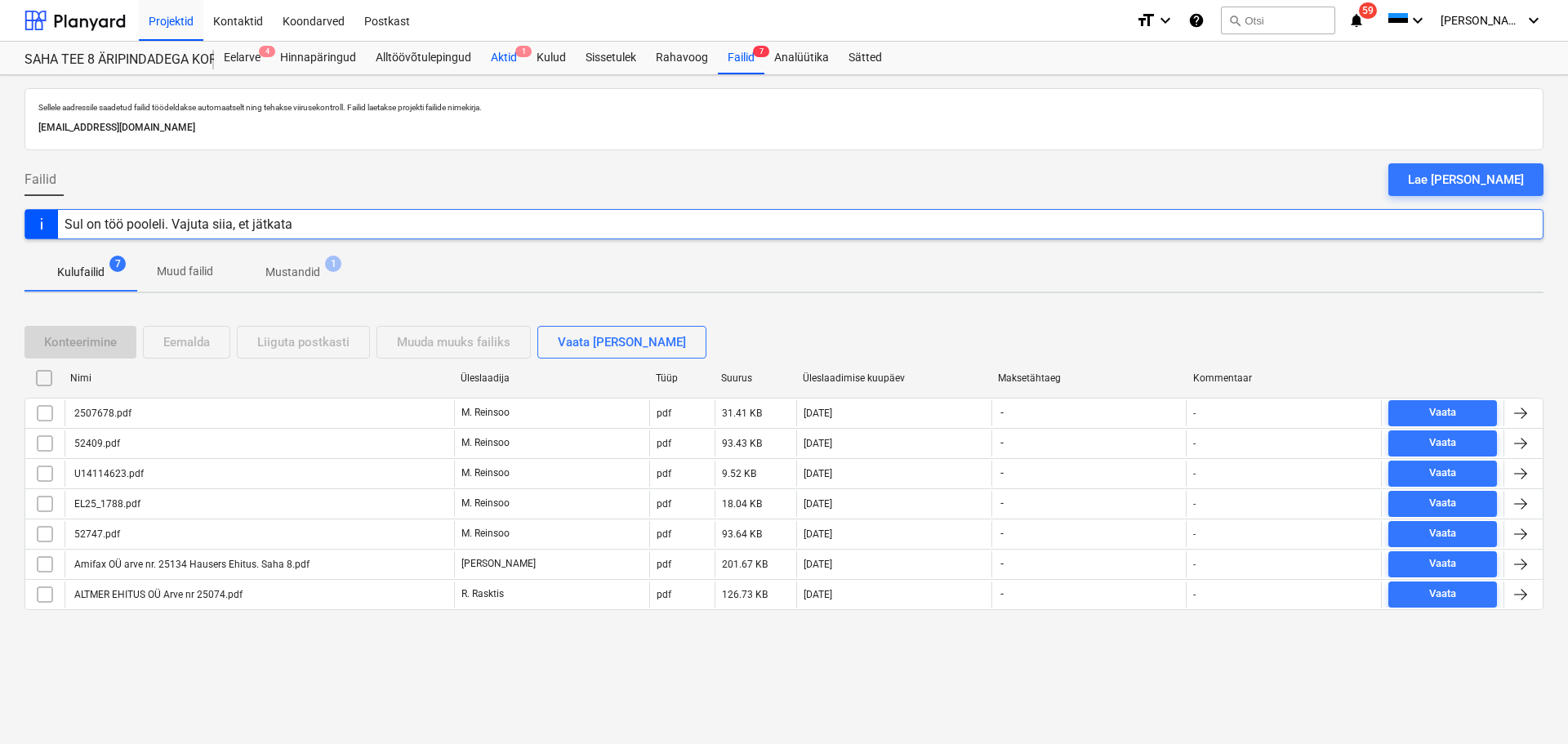
click at [520, 60] on div "Aktid 1" at bounding box center [504, 58] width 46 height 33
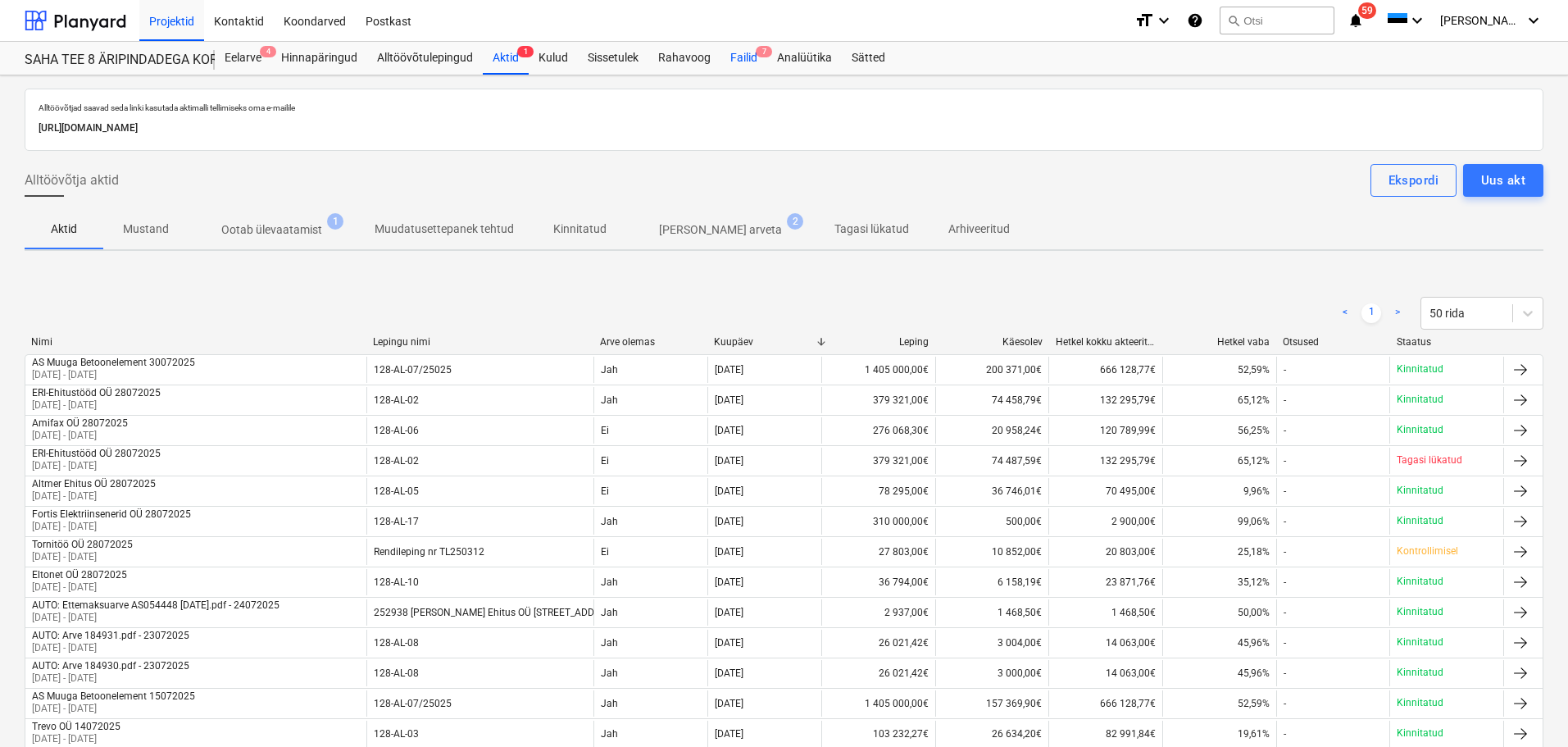
click at [737, 54] on div "Failid 7" at bounding box center [744, 58] width 47 height 33
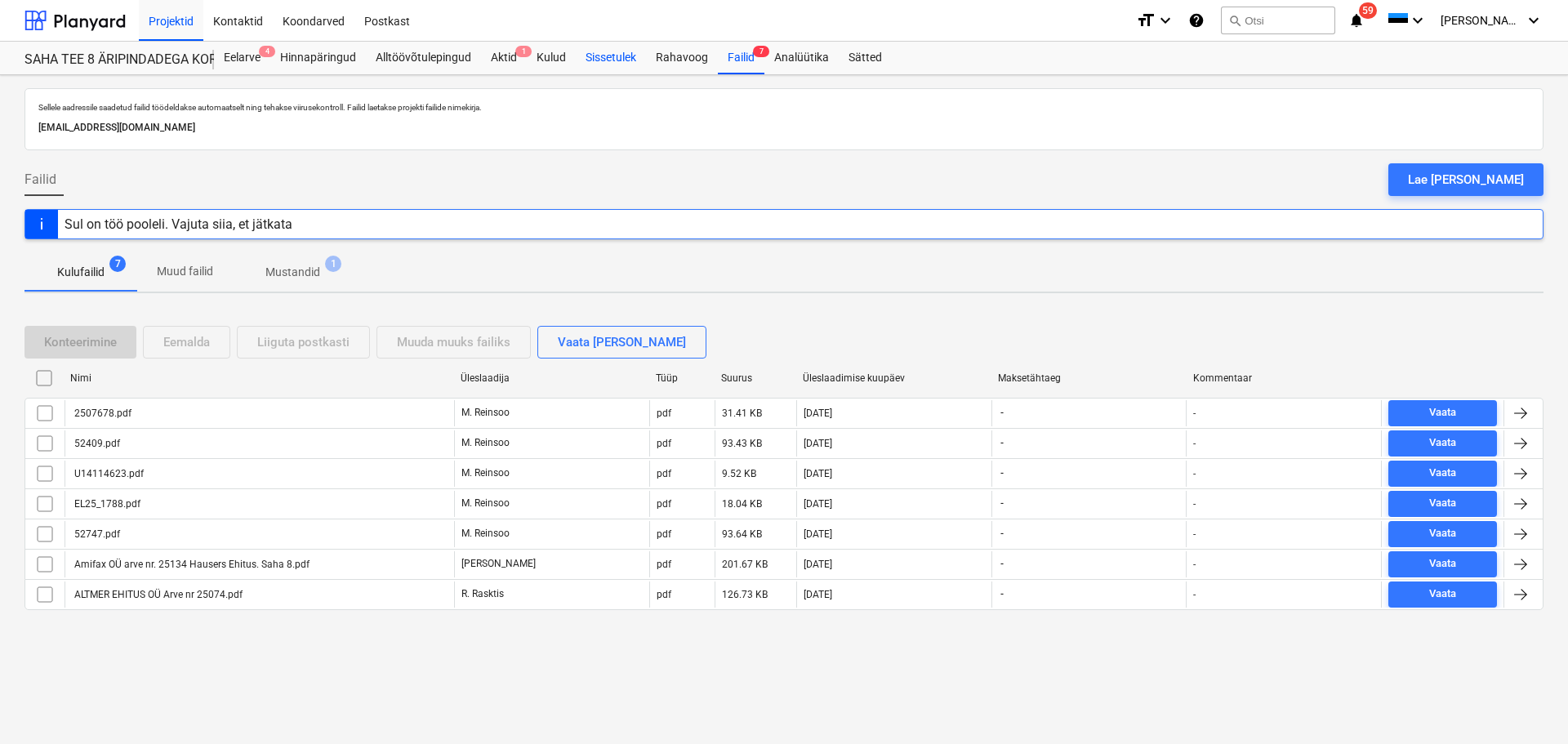
click at [604, 50] on div "Sissetulek" at bounding box center [610, 58] width 71 height 33
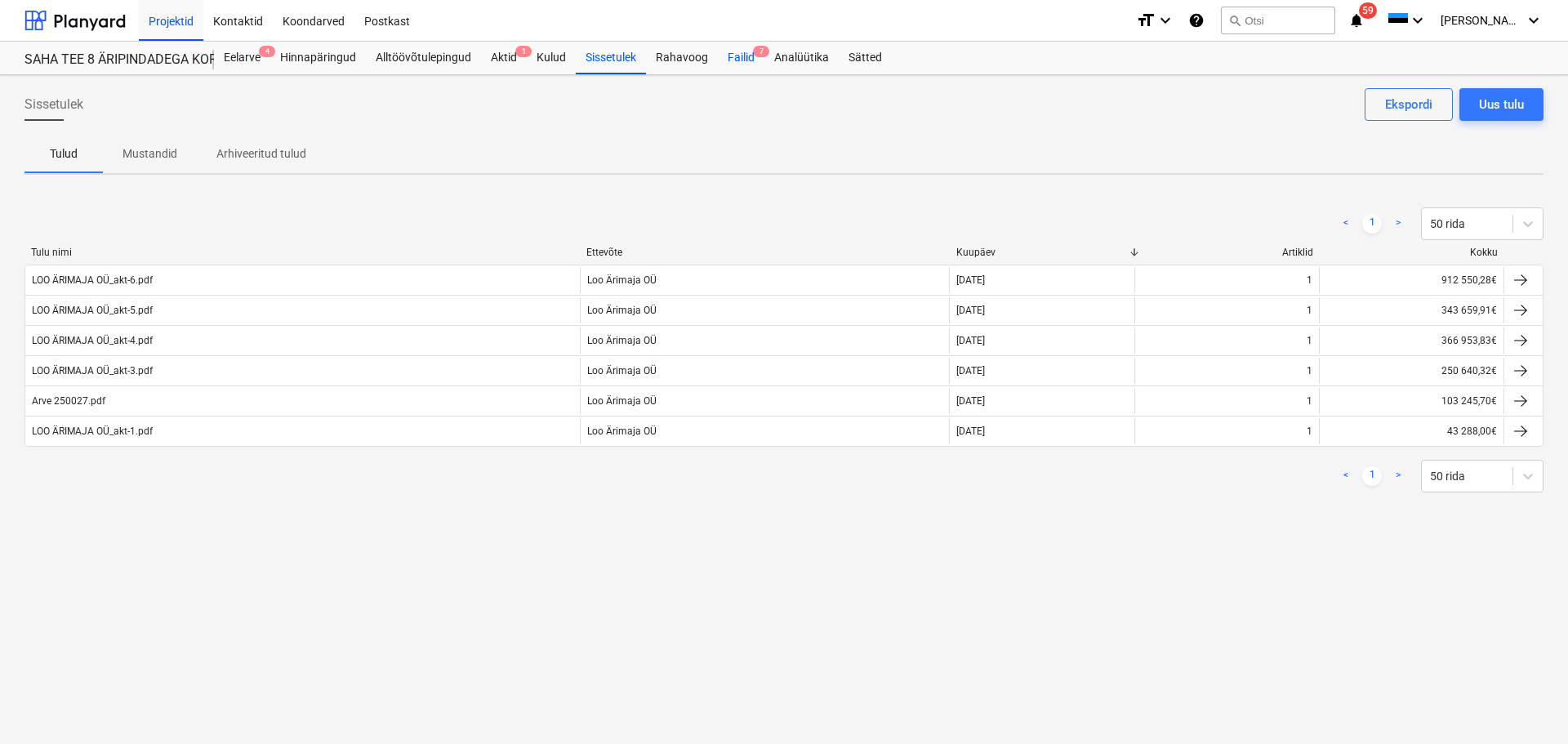
click at [721, 54] on div "Failid 7" at bounding box center [741, 58] width 47 height 33
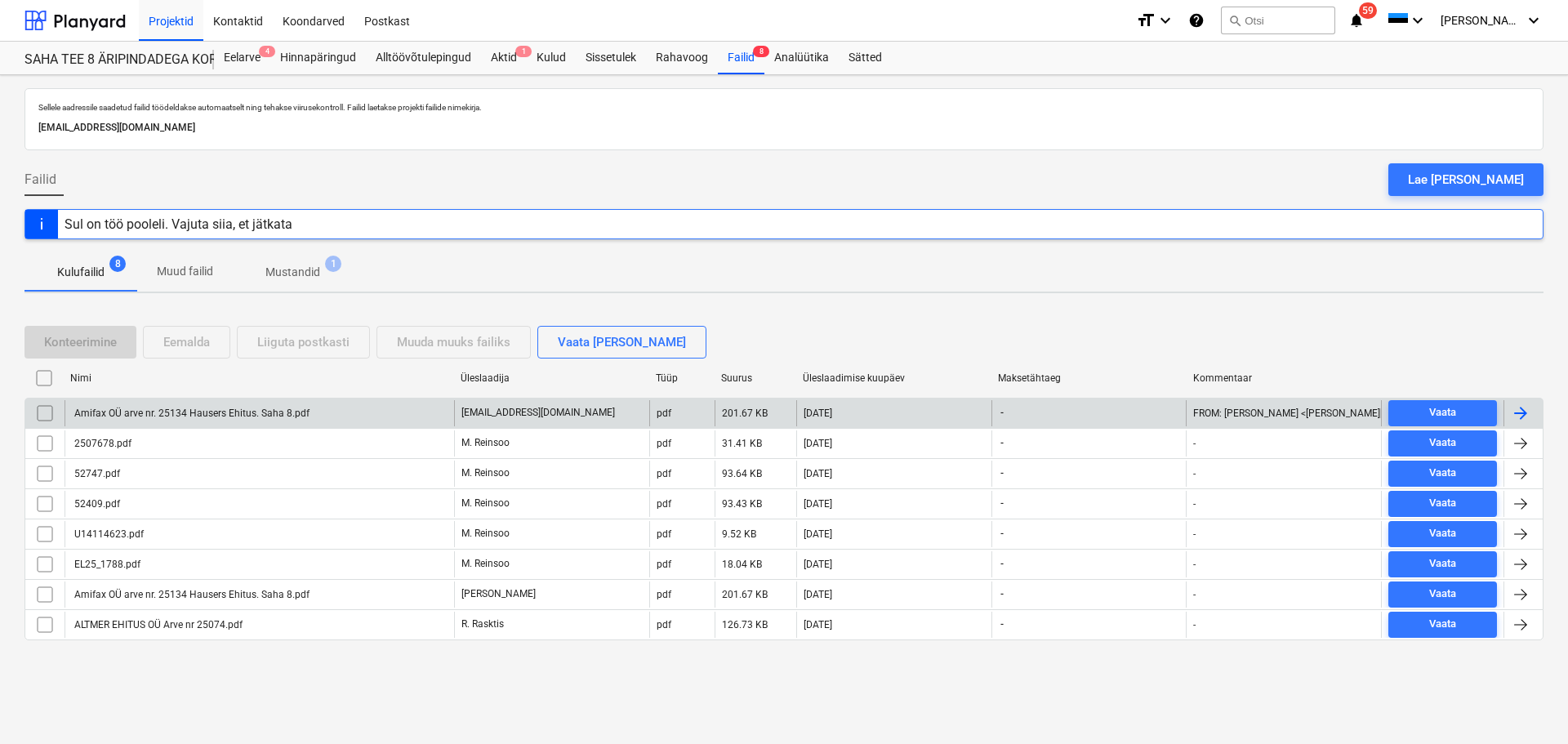
click at [245, 411] on div "Amifax OÜ arve nr. 25134 Hausers Ehitus. Saha 8.pdf" at bounding box center [190, 412] width 238 height 11
click at [187, 422] on div "Amifax OÜ arve nr. 25134 Hausers Ehitus. Saha 8.pdf" at bounding box center [259, 413] width 389 height 26
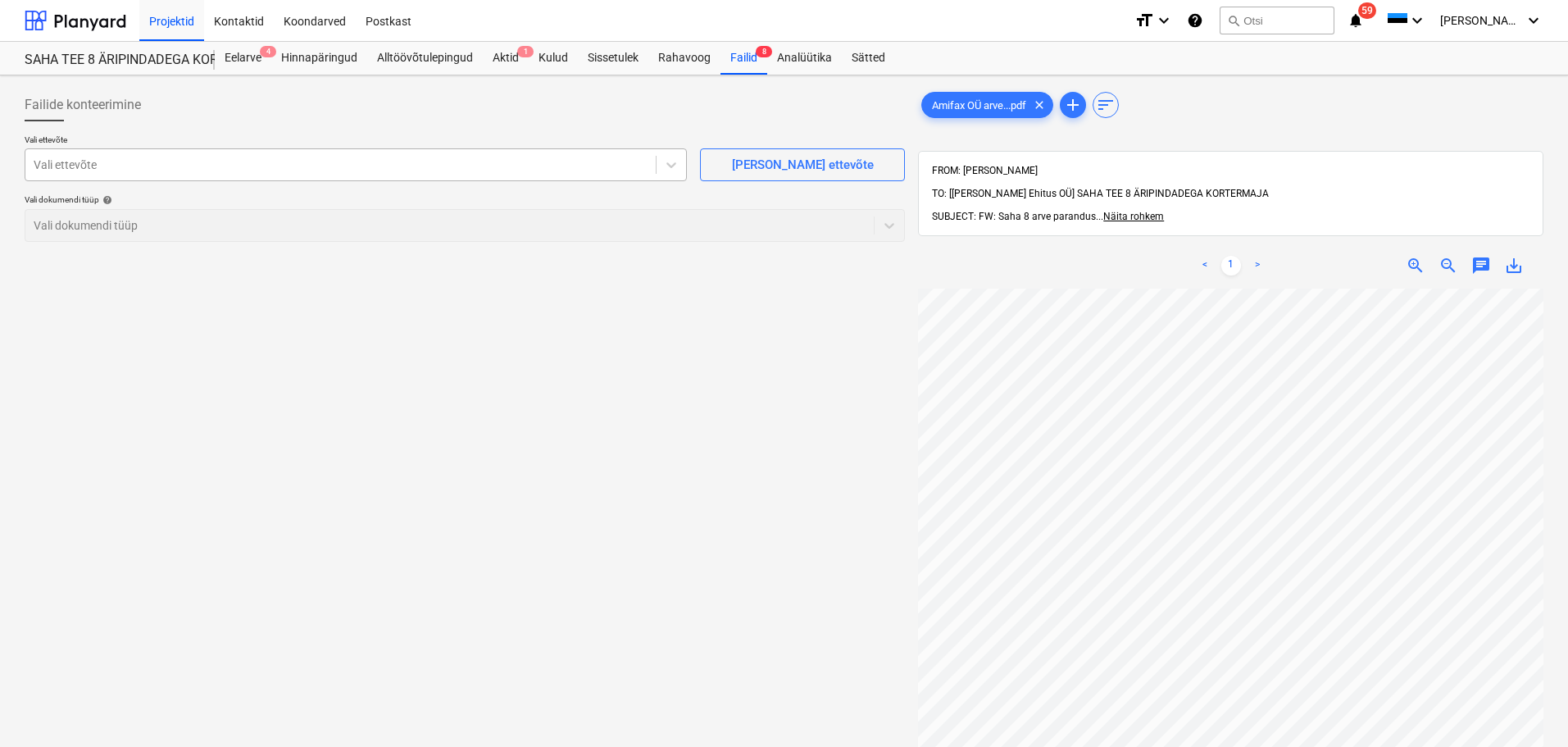
click at [645, 163] on div at bounding box center [341, 165] width 614 height 16
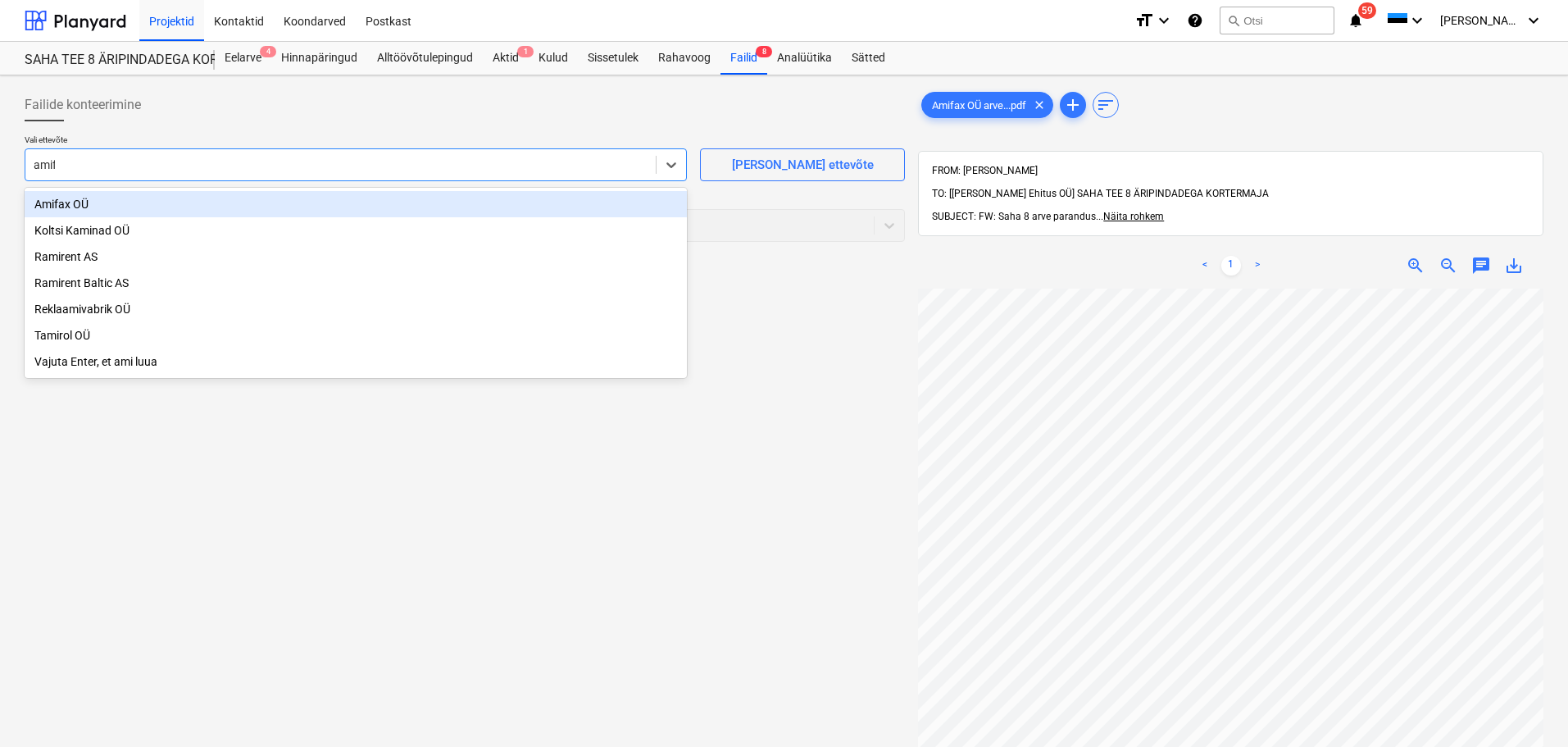
type input "amifa"
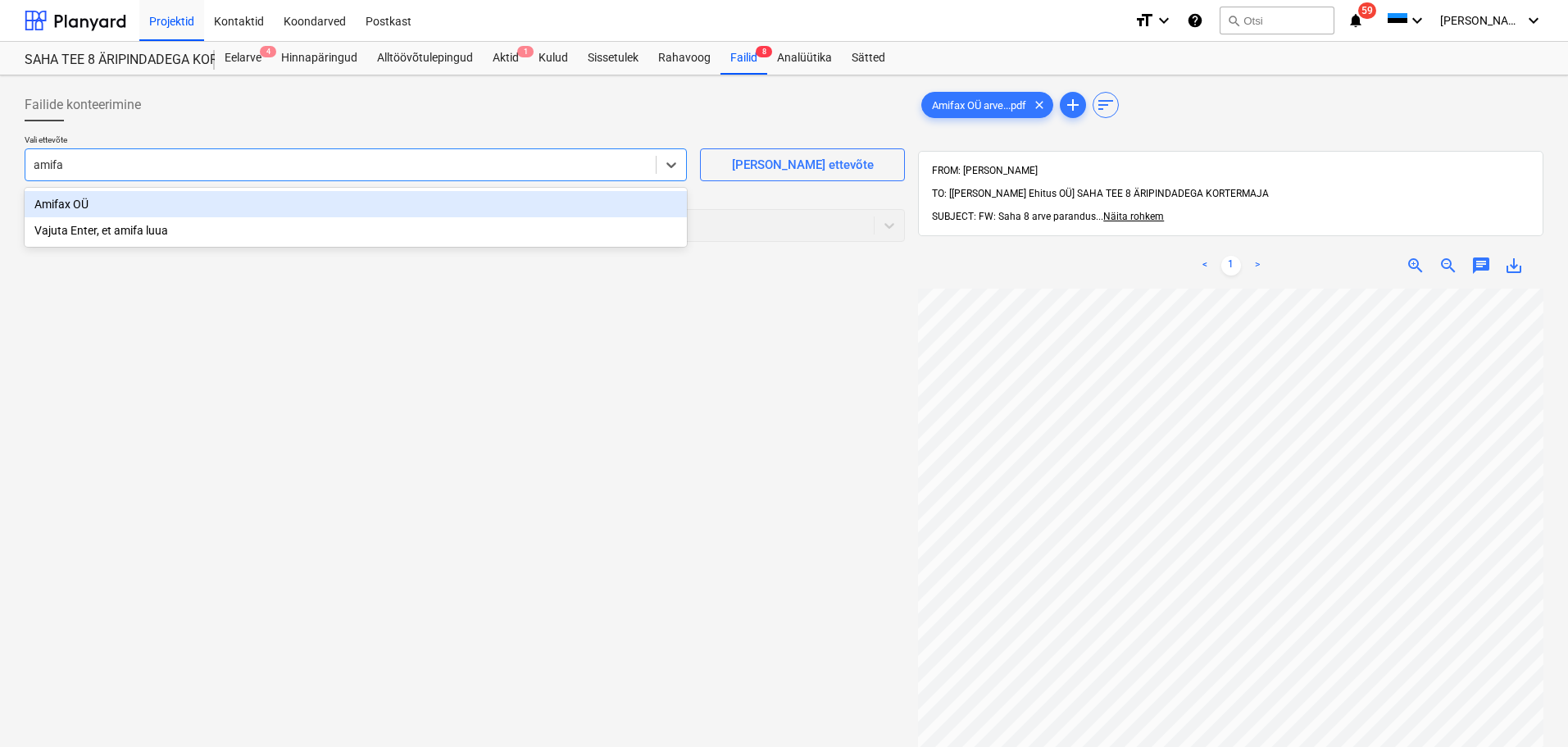
click at [369, 206] on div "Amifax OÜ" at bounding box center [356, 204] width 663 height 26
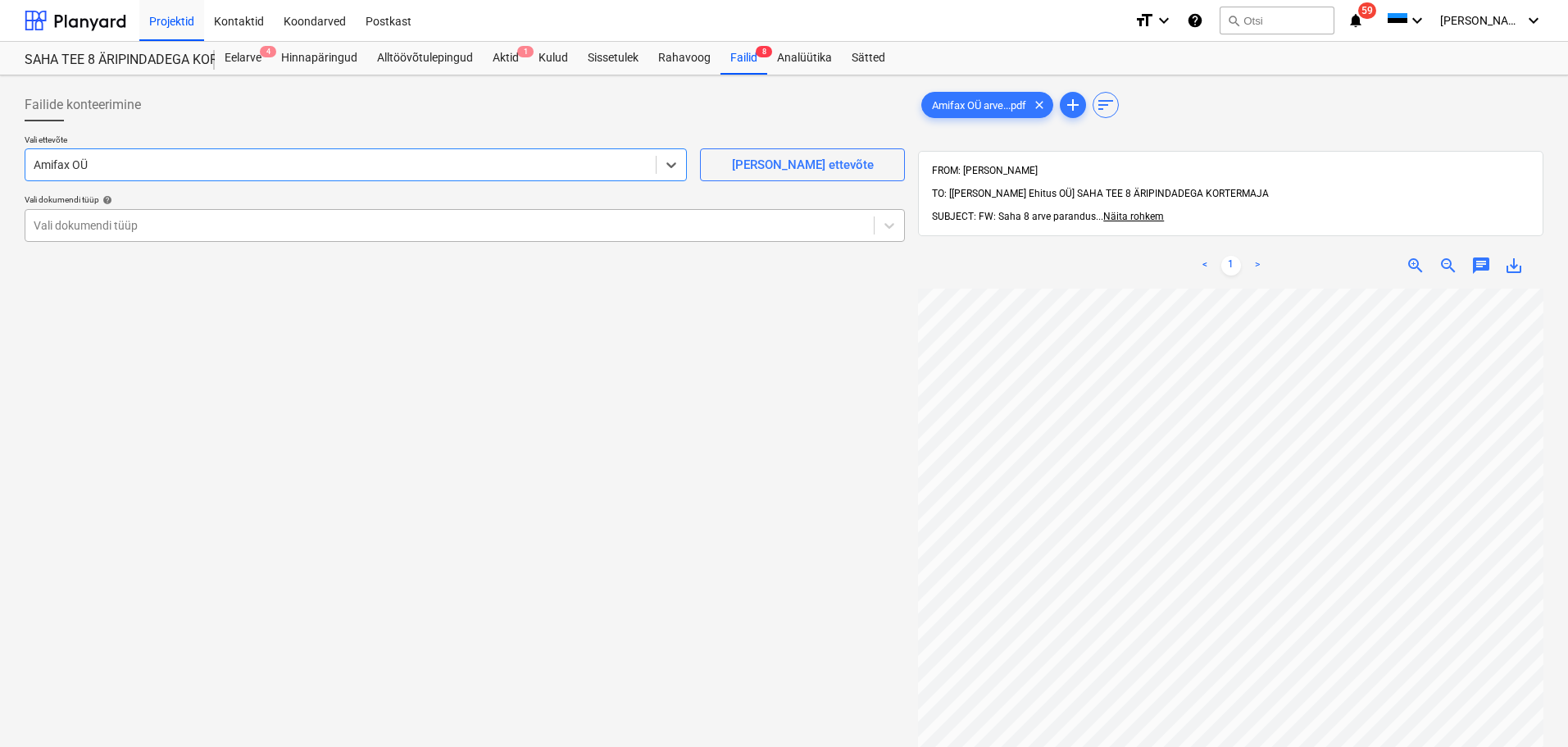
click at [375, 233] on div at bounding box center [450, 225] width 832 height 16
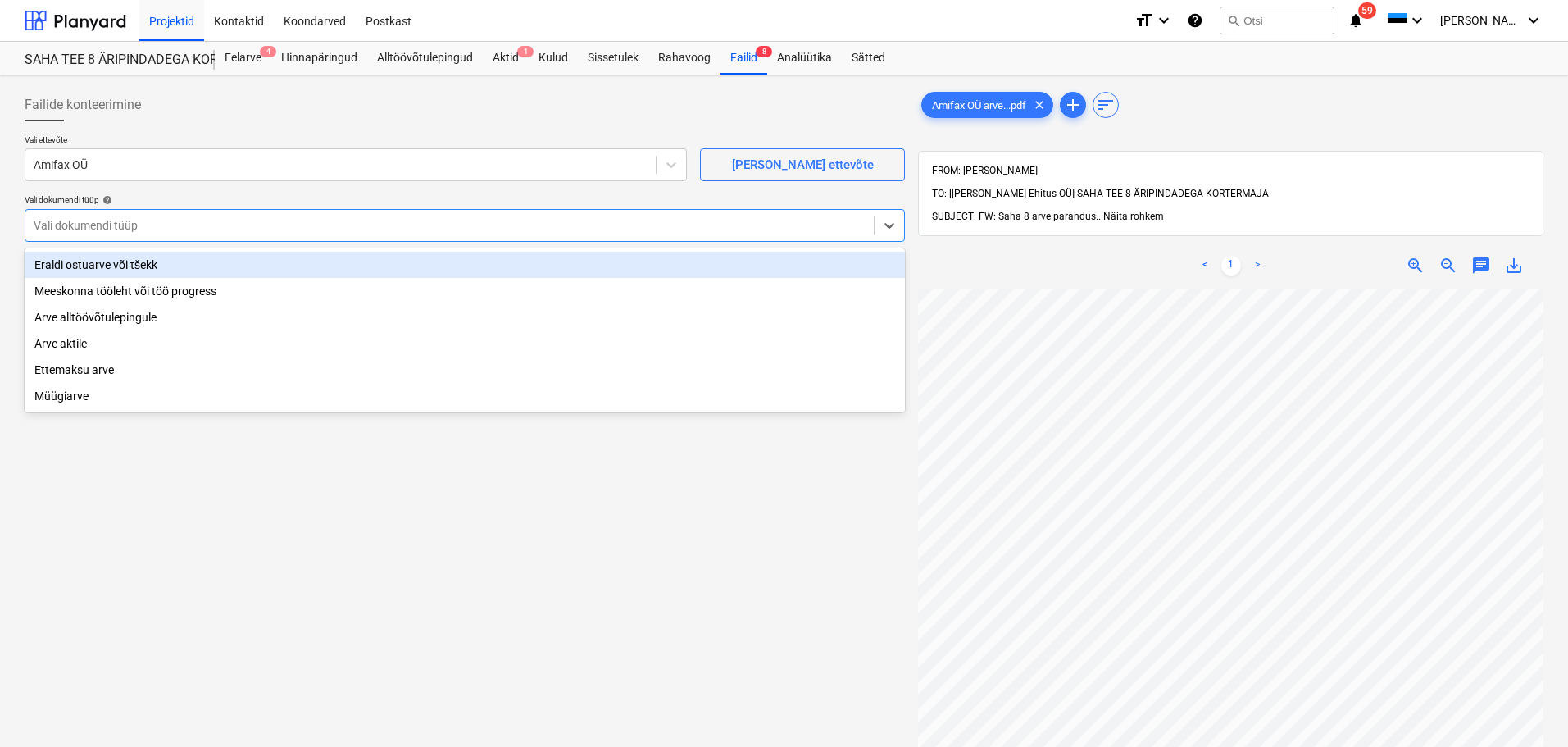
click at [375, 233] on div at bounding box center [450, 225] width 832 height 16
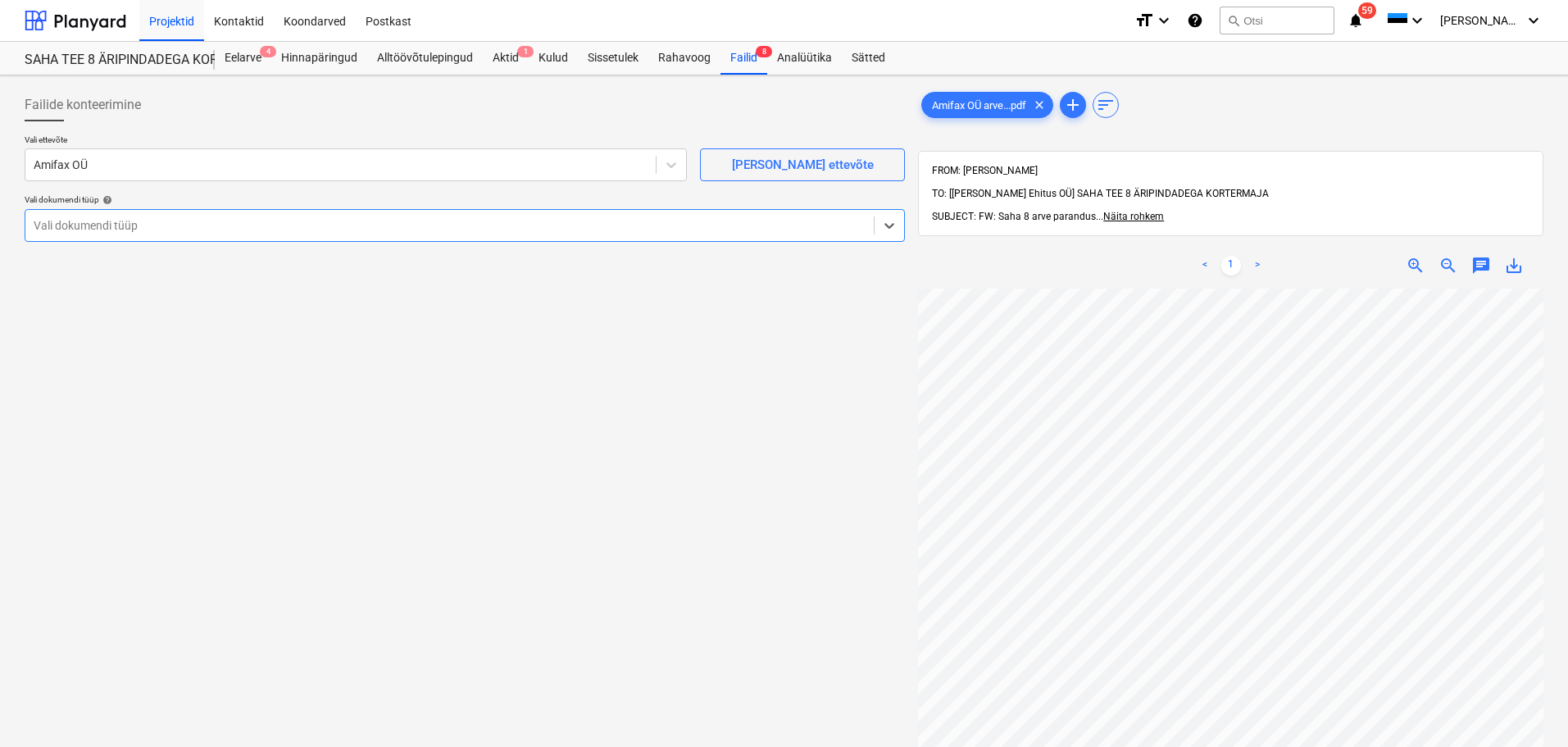
click at [244, 225] on div at bounding box center [450, 225] width 832 height 16
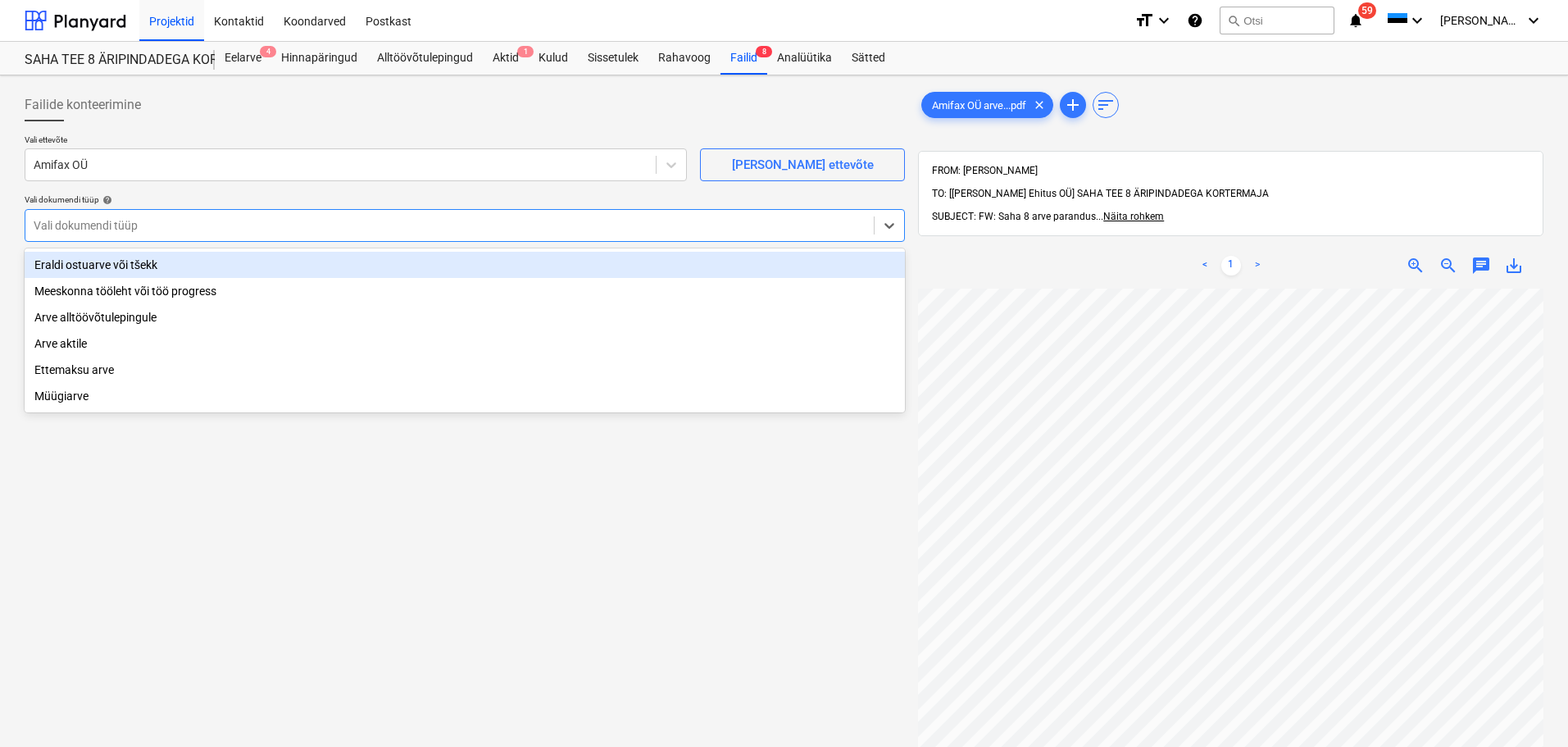
click at [244, 225] on div at bounding box center [450, 225] width 832 height 16
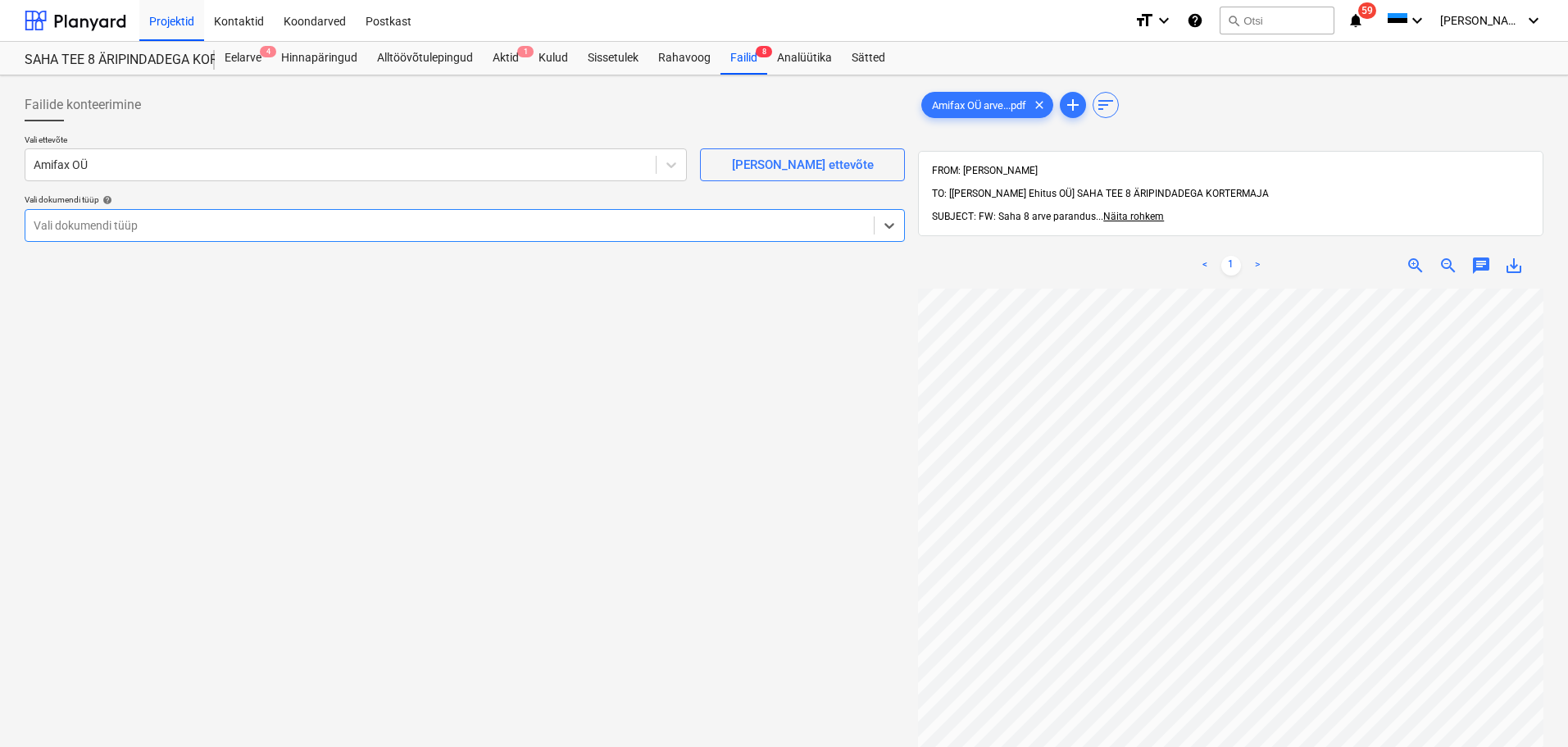
click at [245, 225] on div at bounding box center [450, 225] width 832 height 16
click at [304, 203] on div "Vali dokumendi tüüp help" at bounding box center [465, 199] width 880 height 11
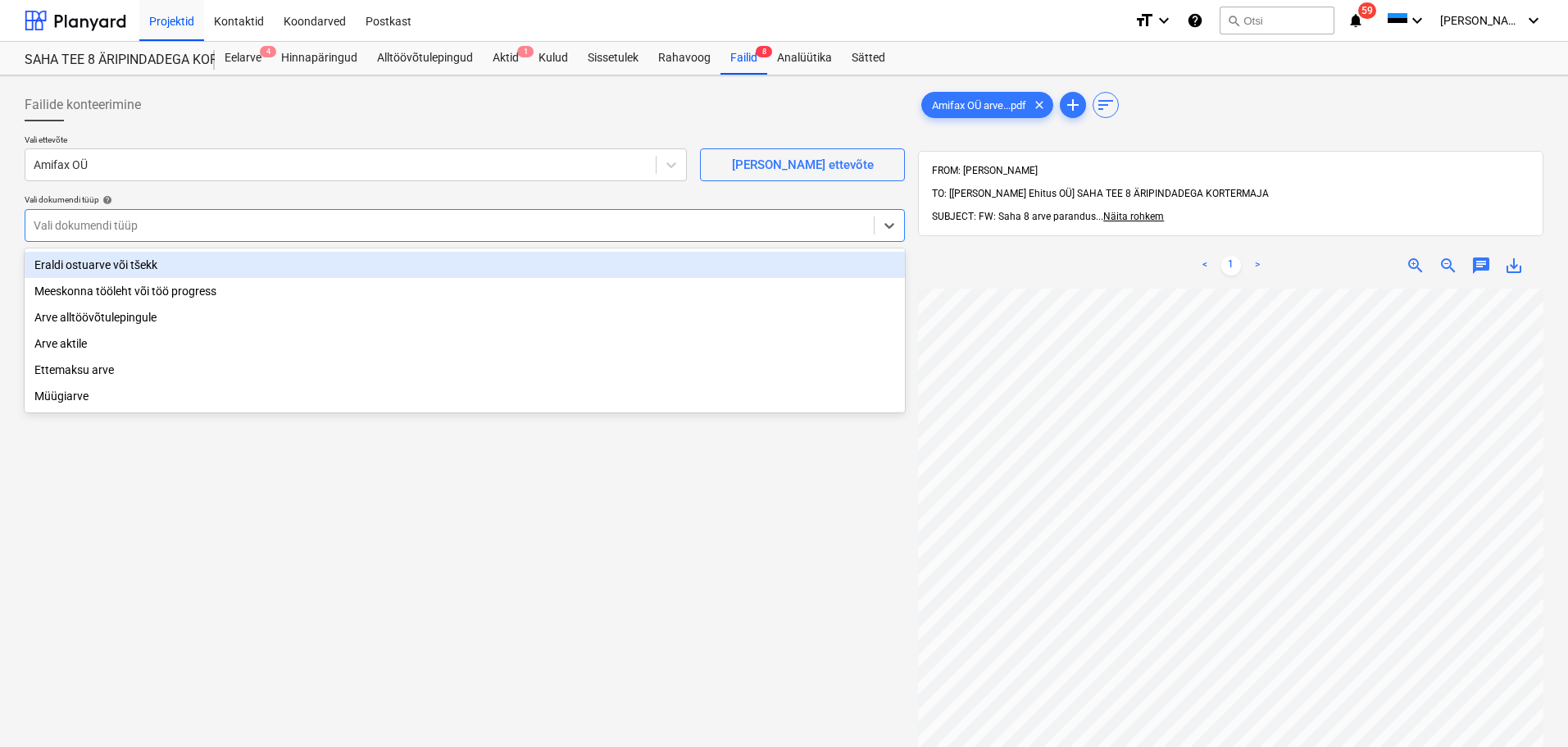
click at [303, 219] on div at bounding box center [450, 225] width 832 height 16
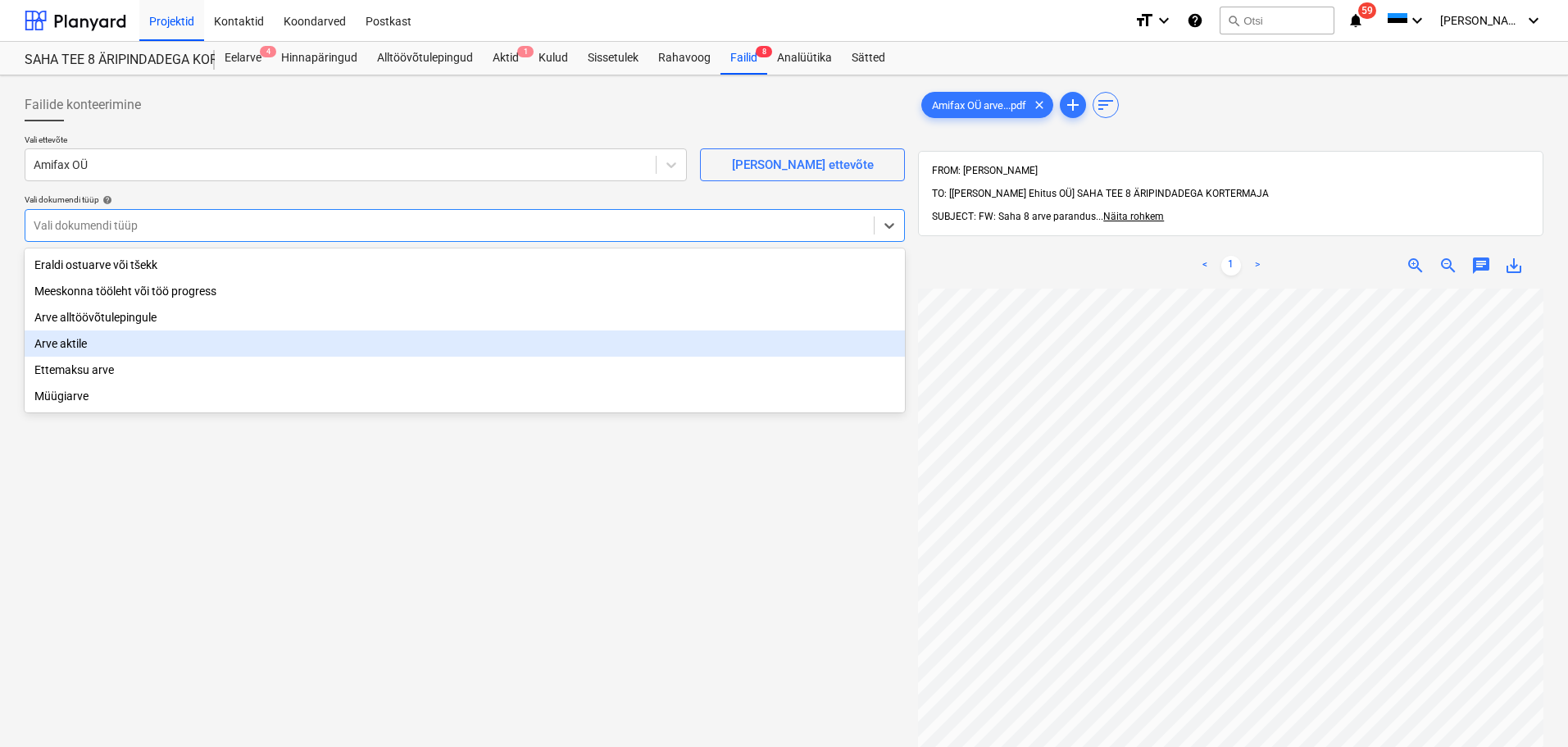
click at [88, 346] on div "Arve aktile" at bounding box center [465, 344] width 880 height 26
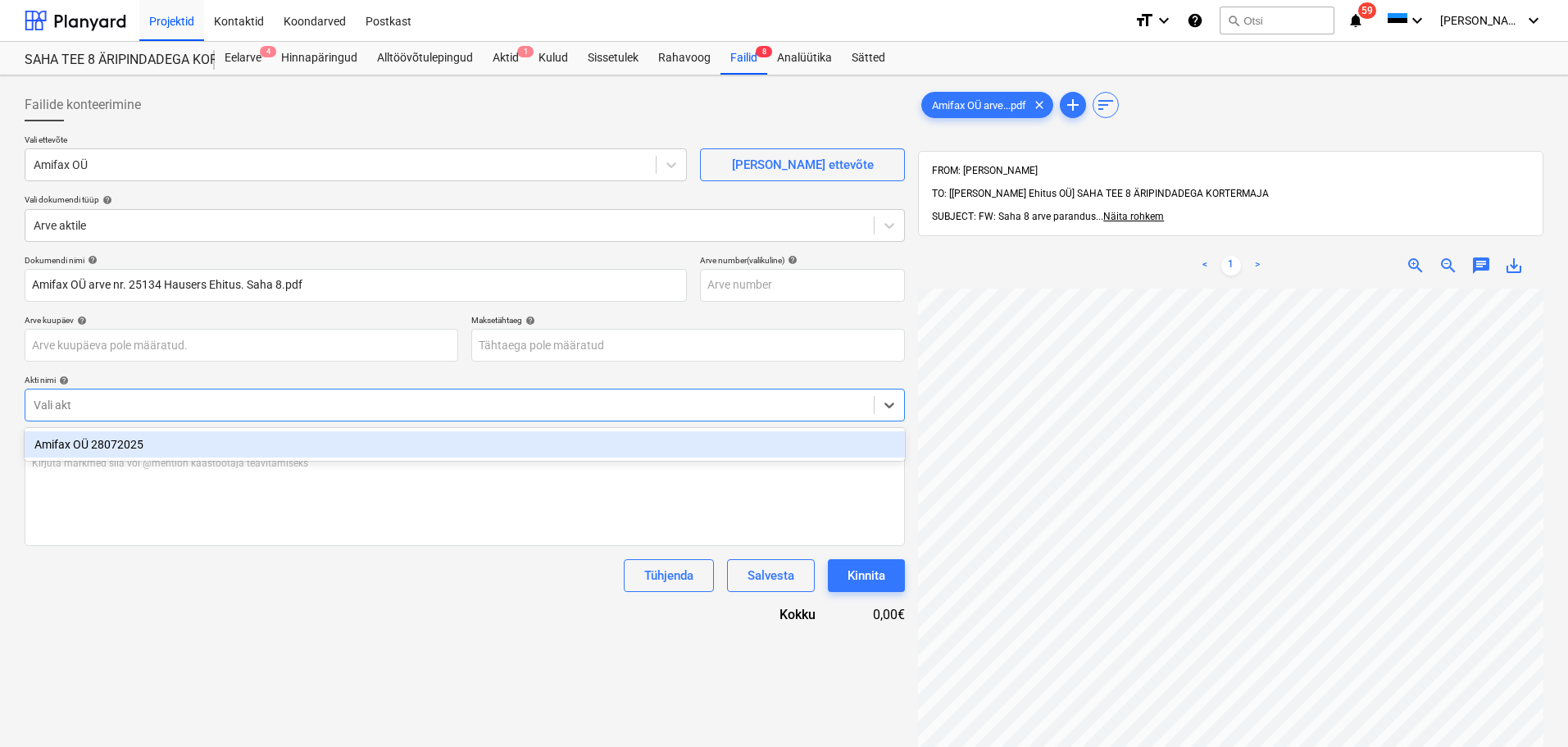
click at [178, 403] on div at bounding box center [450, 405] width 832 height 16
click at [145, 445] on div "Amifax OÜ 28072025" at bounding box center [465, 444] width 880 height 26
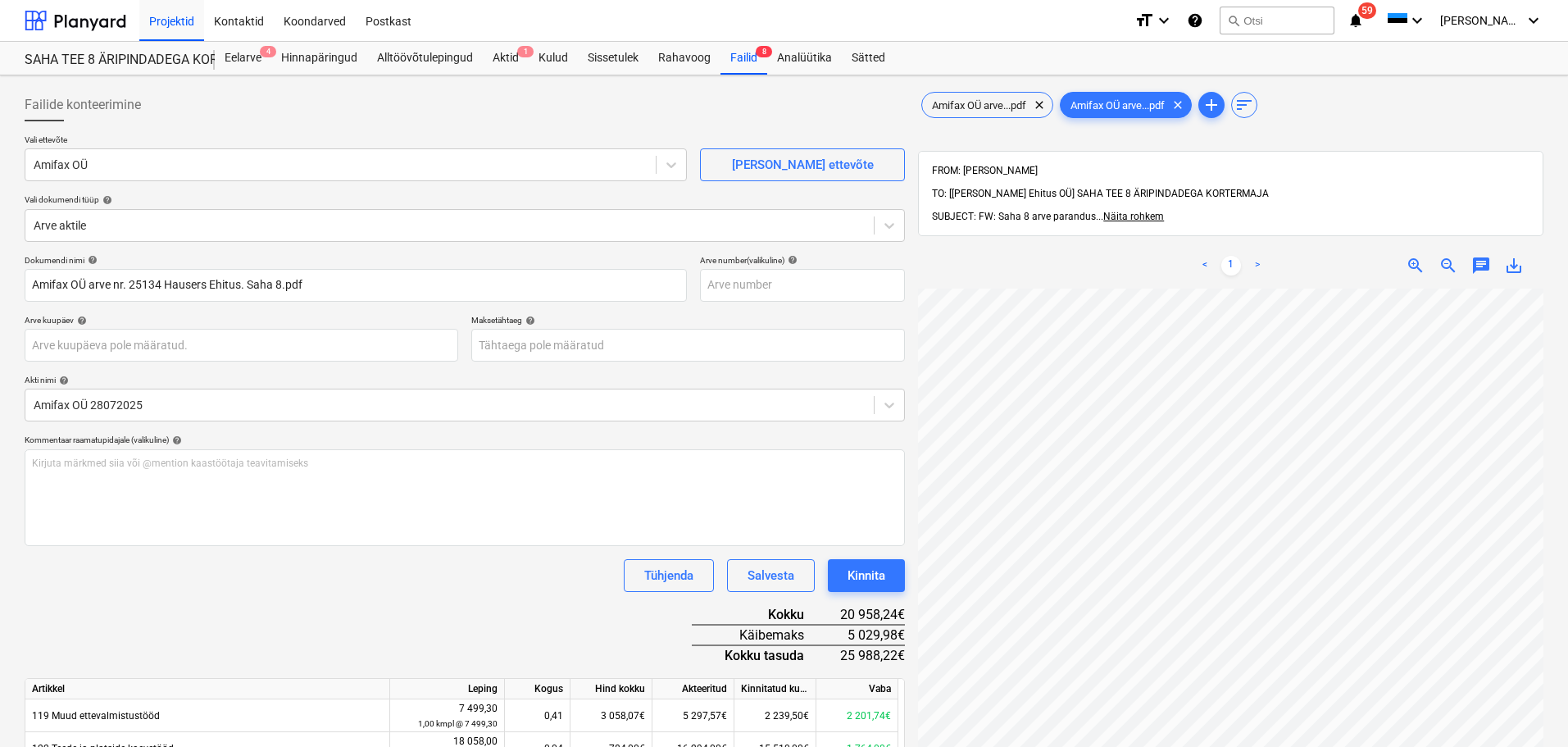
scroll to position [41, 136]
click at [706, 354] on body "Projektid Kontaktid Koondarved Postkast format_size keyboard_arrow_down help se…" at bounding box center [784, 373] width 1568 height 747
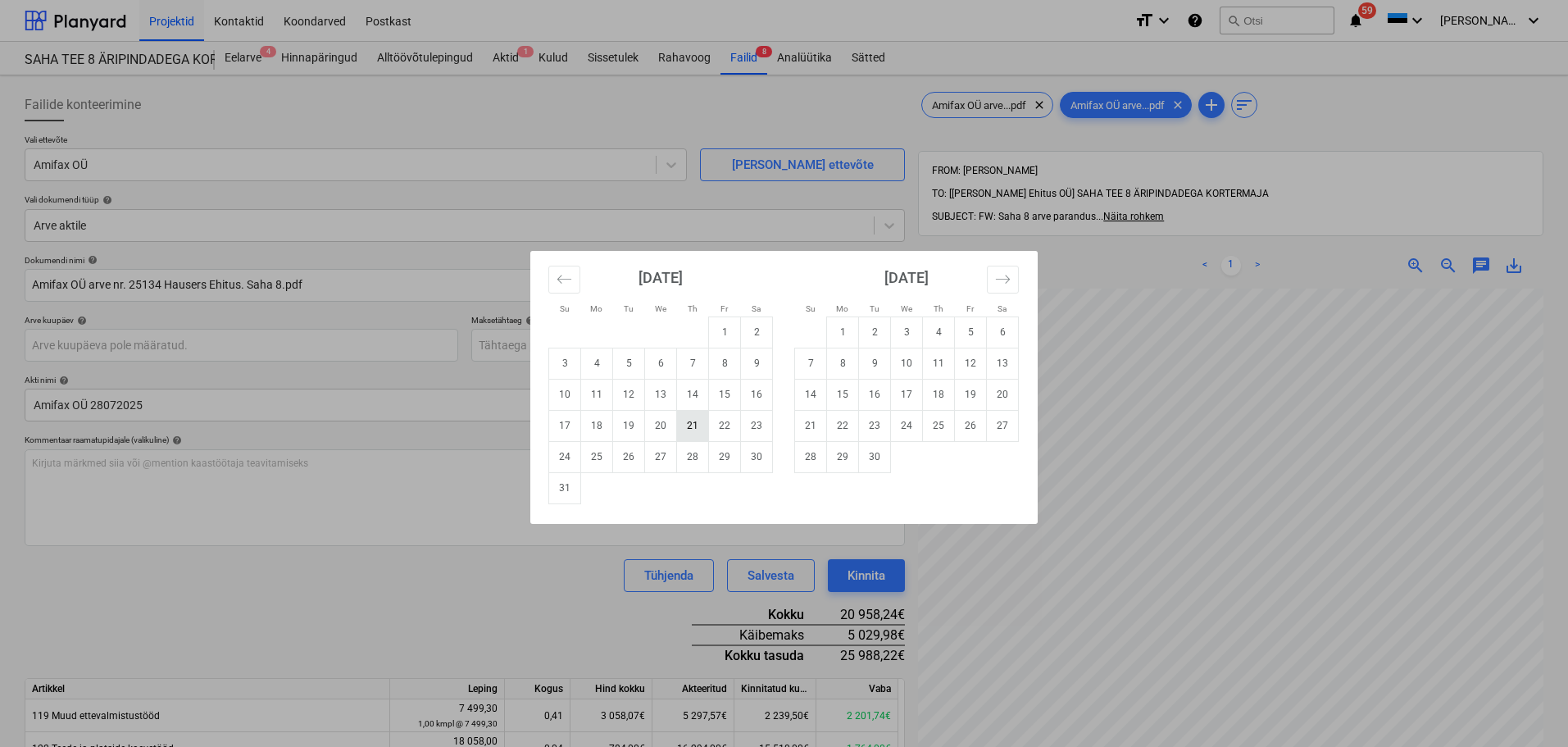
click at [691, 428] on td "21" at bounding box center [693, 425] width 32 height 31
type input "[DATE]"
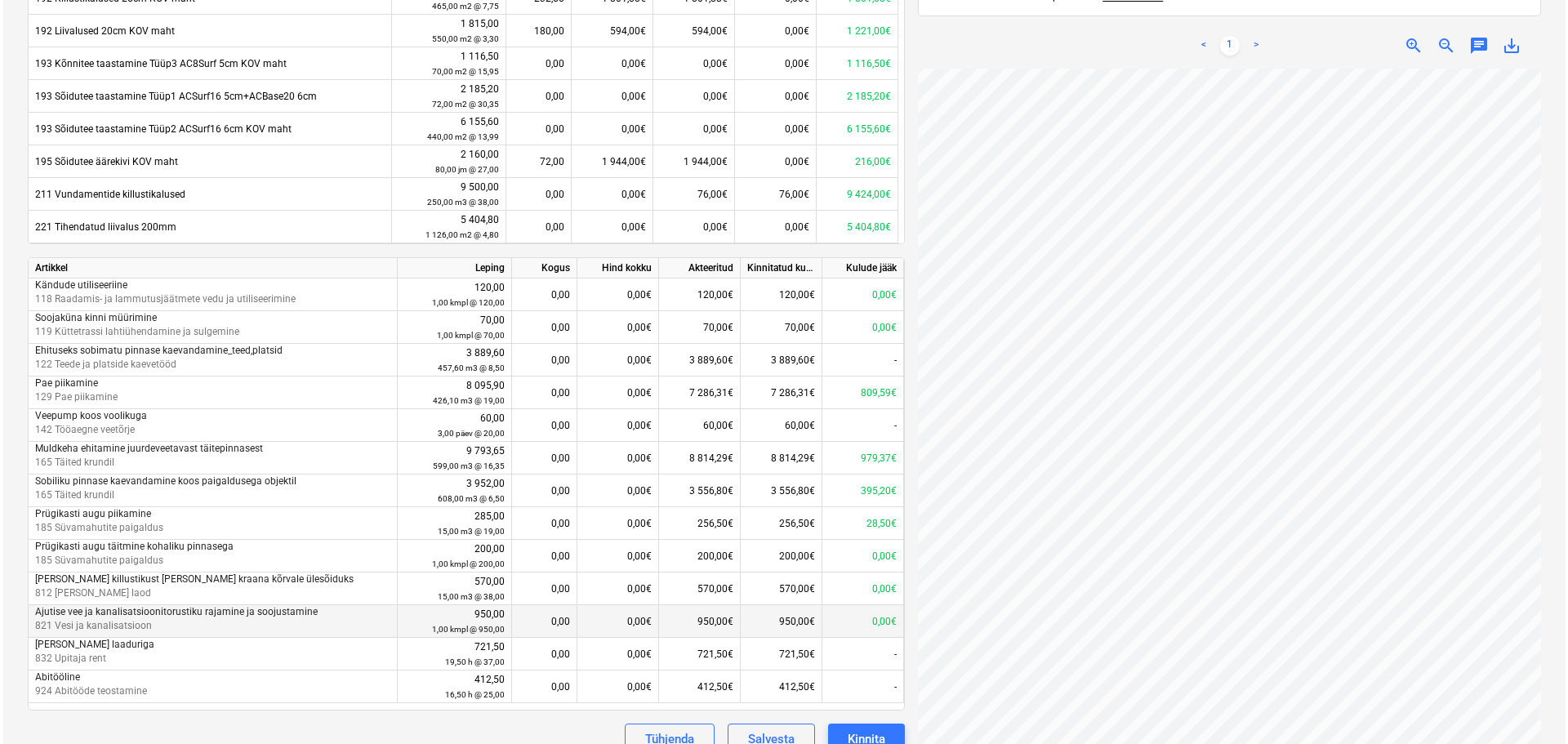
scroll to position [1052, 0]
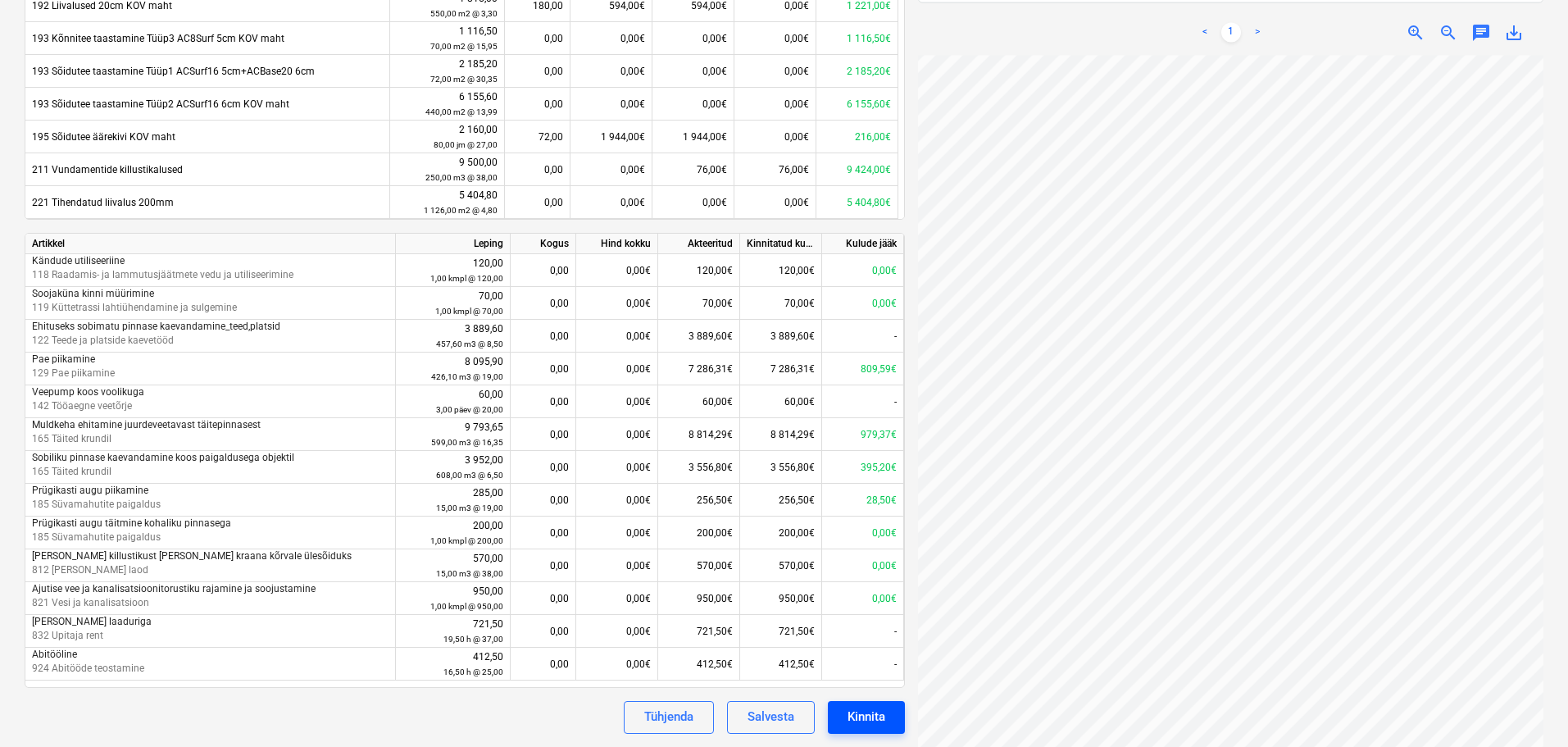
click at [869, 723] on div "Kinnita" at bounding box center [866, 716] width 38 height 21
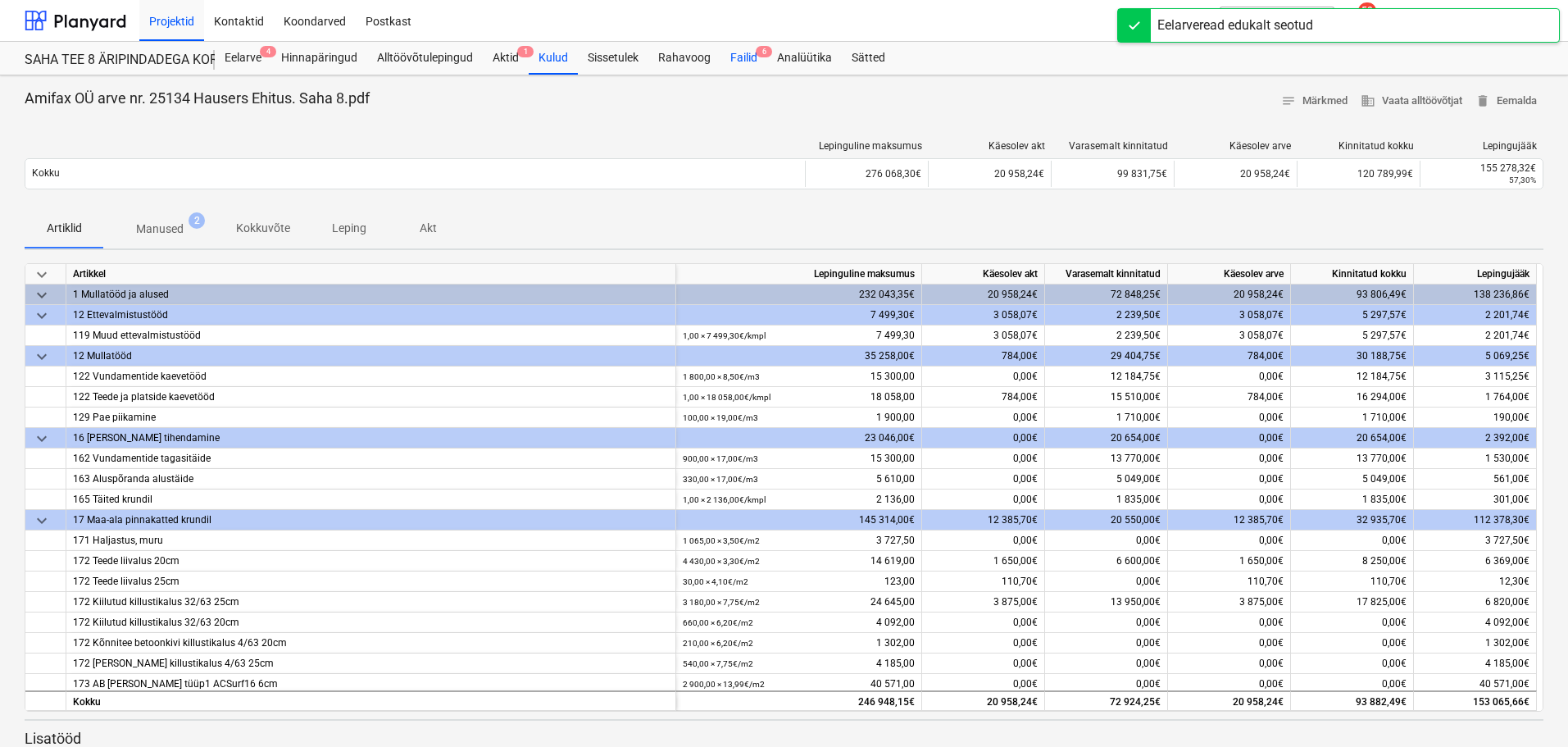
click at [743, 57] on div "Failid 6" at bounding box center [744, 58] width 47 height 33
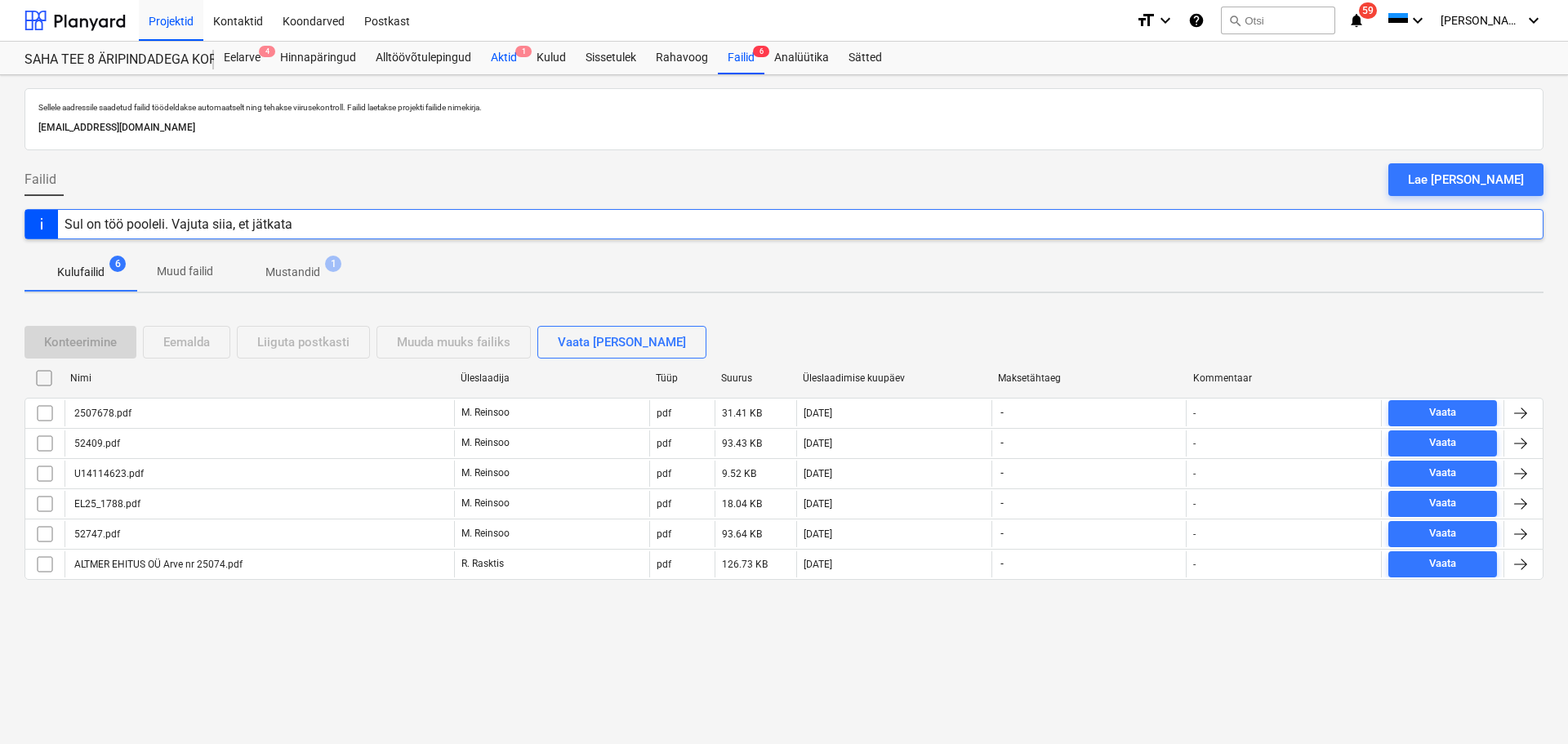
click at [498, 44] on div "Aktid 1" at bounding box center [504, 58] width 46 height 33
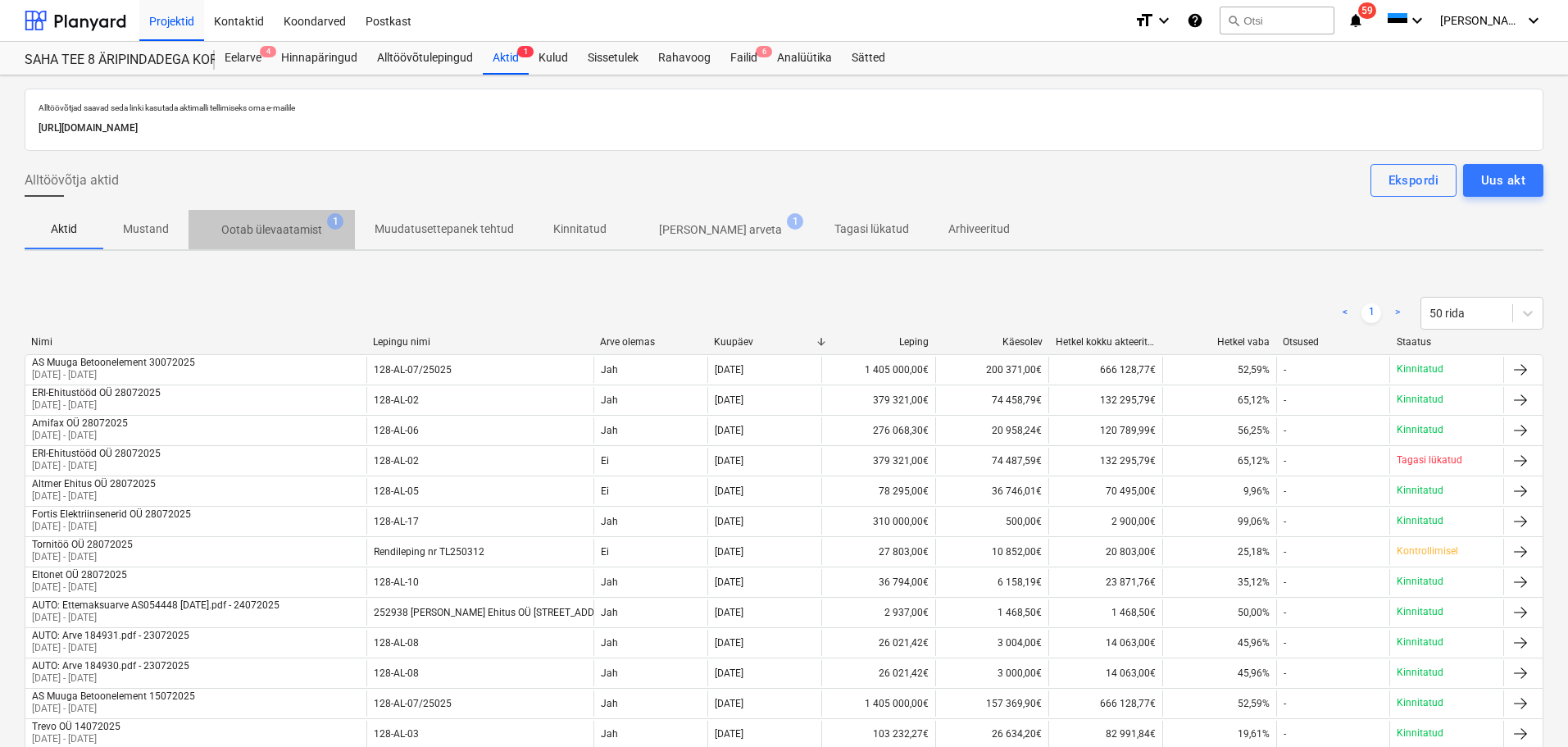
click at [310, 228] on p "Ootab ülevaatamist" at bounding box center [271, 229] width 101 height 17
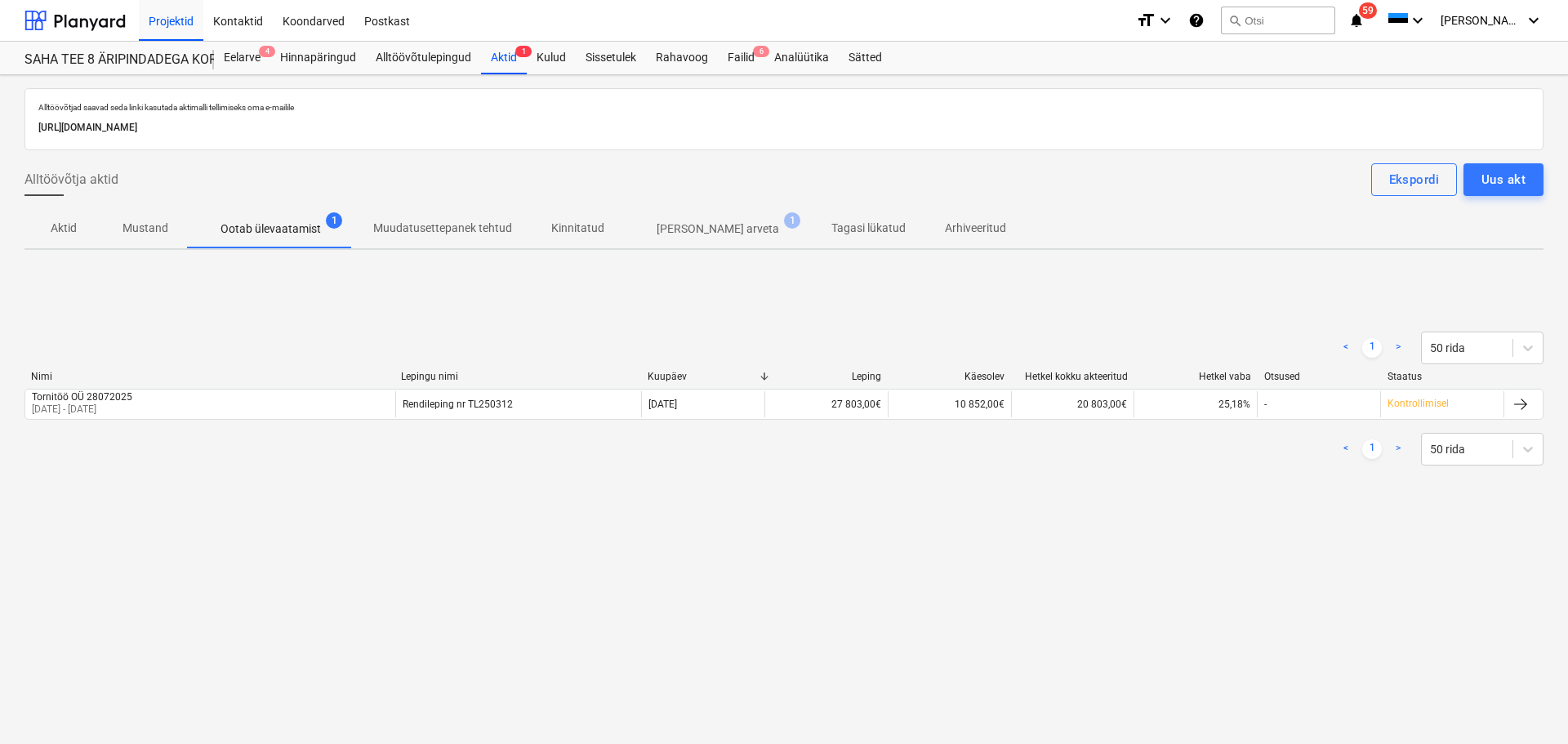
click at [57, 230] on p "Aktid" at bounding box center [63, 228] width 39 height 17
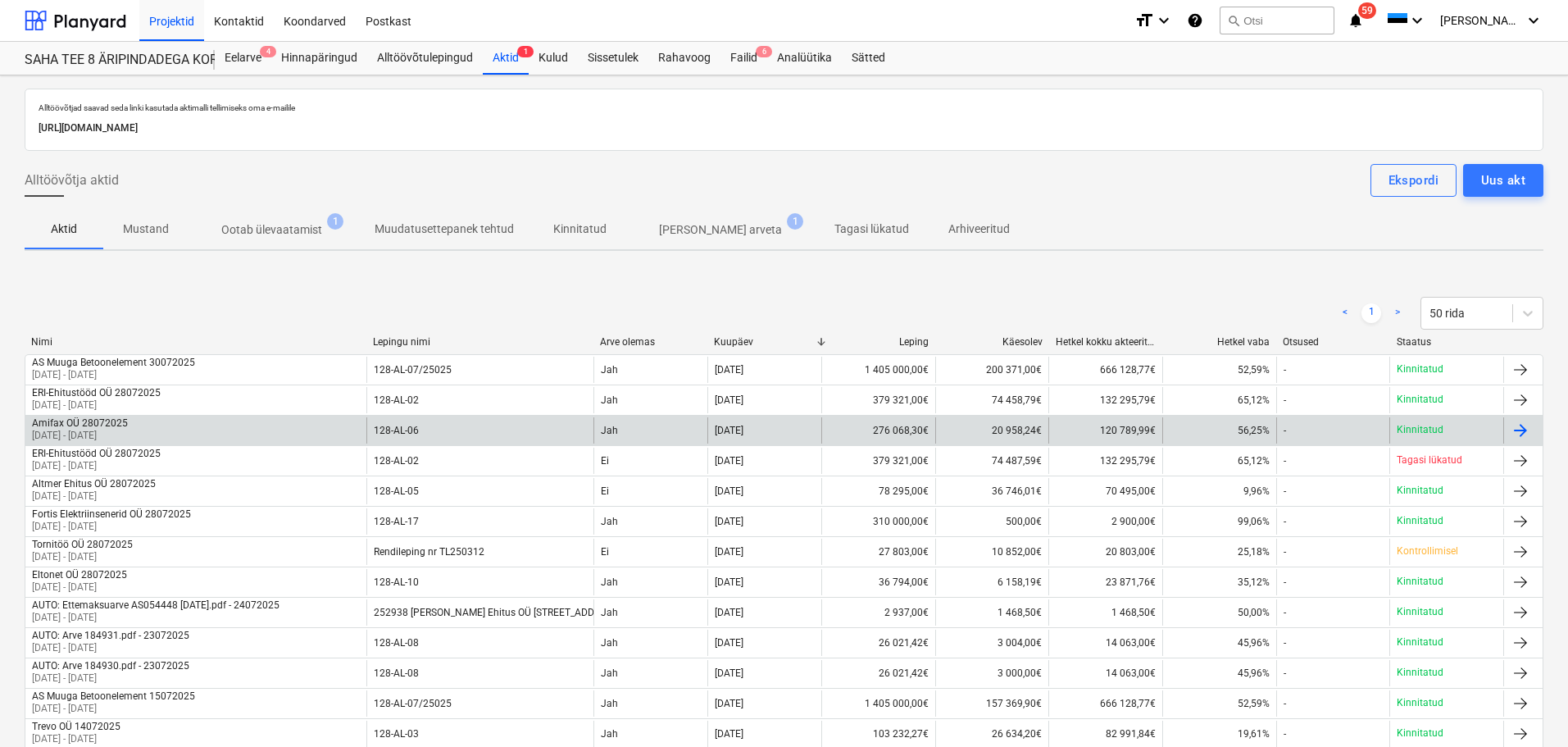
click at [249, 433] on div "Amifax OÜ 28072025 01 Jul 2025 - 31 Jul 2025" at bounding box center [195, 430] width 341 height 26
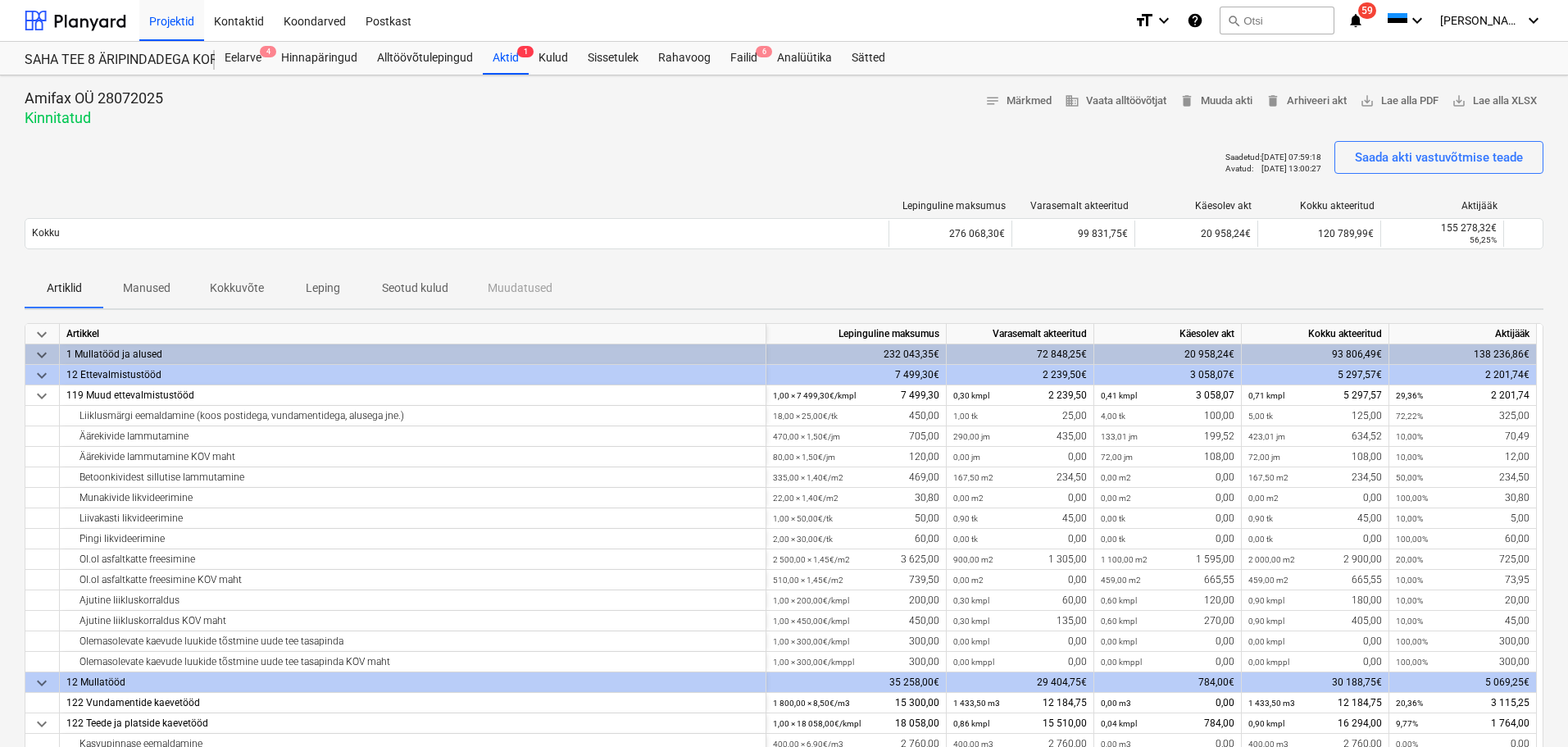
click at [145, 282] on p "Manused" at bounding box center [147, 288] width 48 height 17
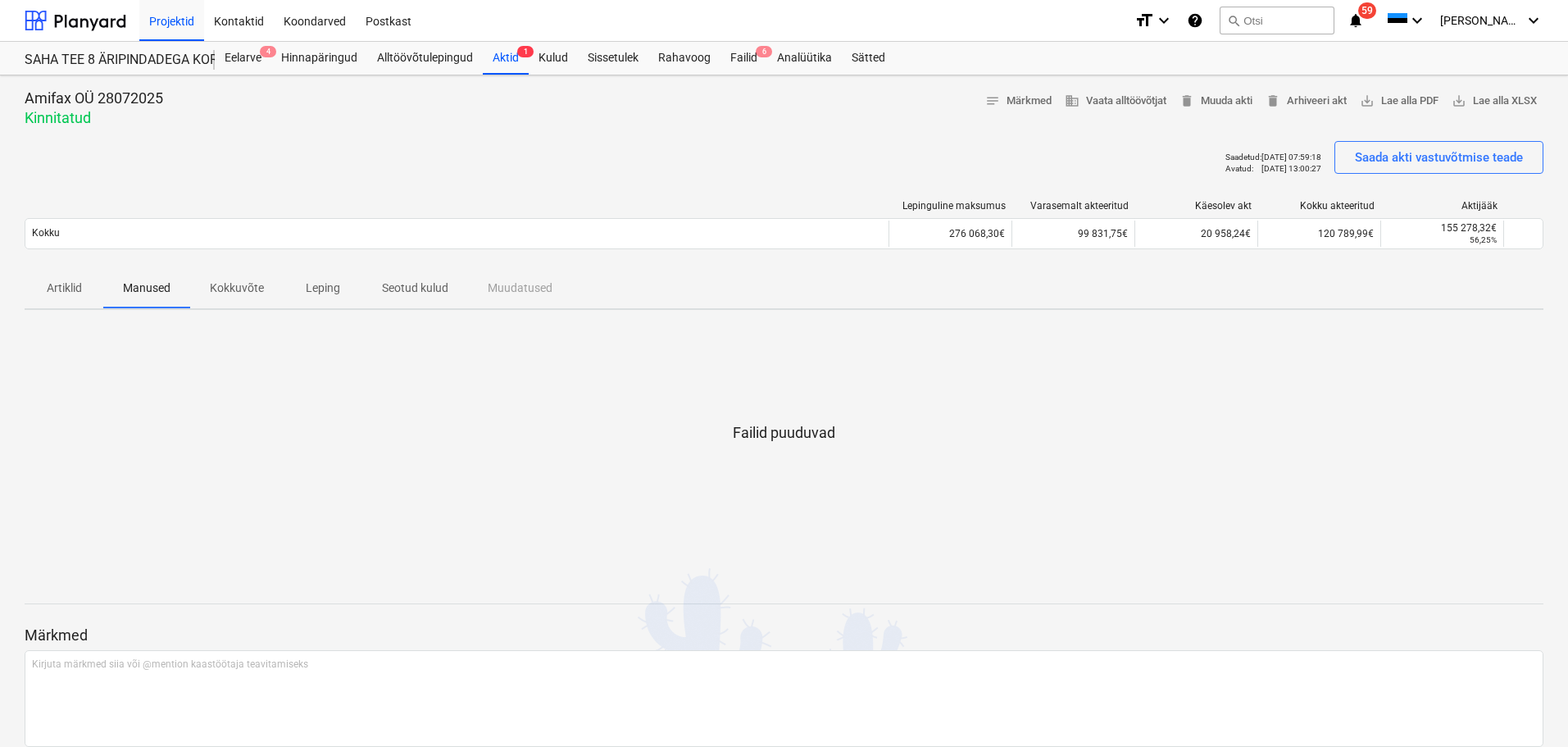
click at [71, 289] on p "Artiklid" at bounding box center [63, 288] width 39 height 17
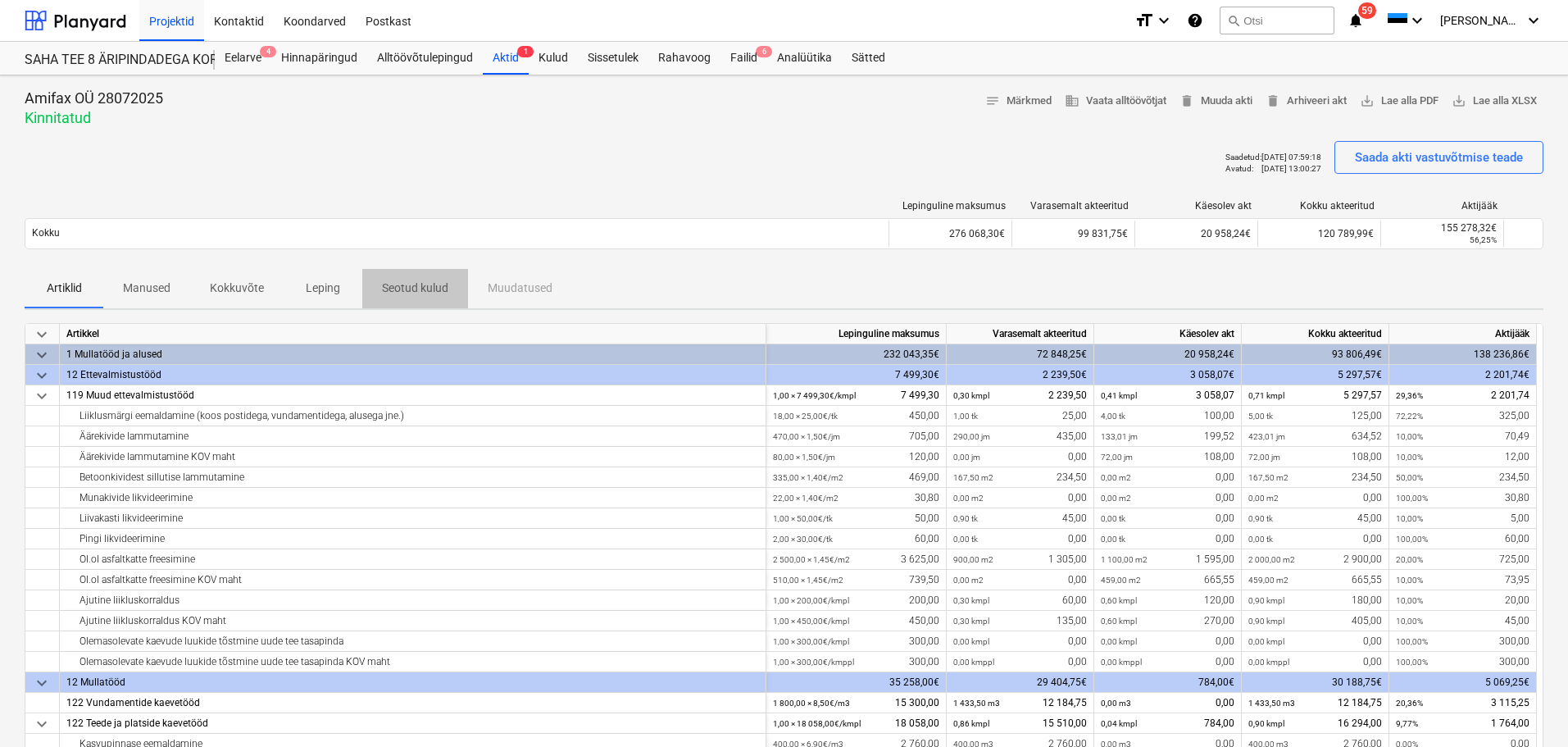
click at [386, 279] on span "Seotud kulud" at bounding box center [416, 288] width 106 height 27
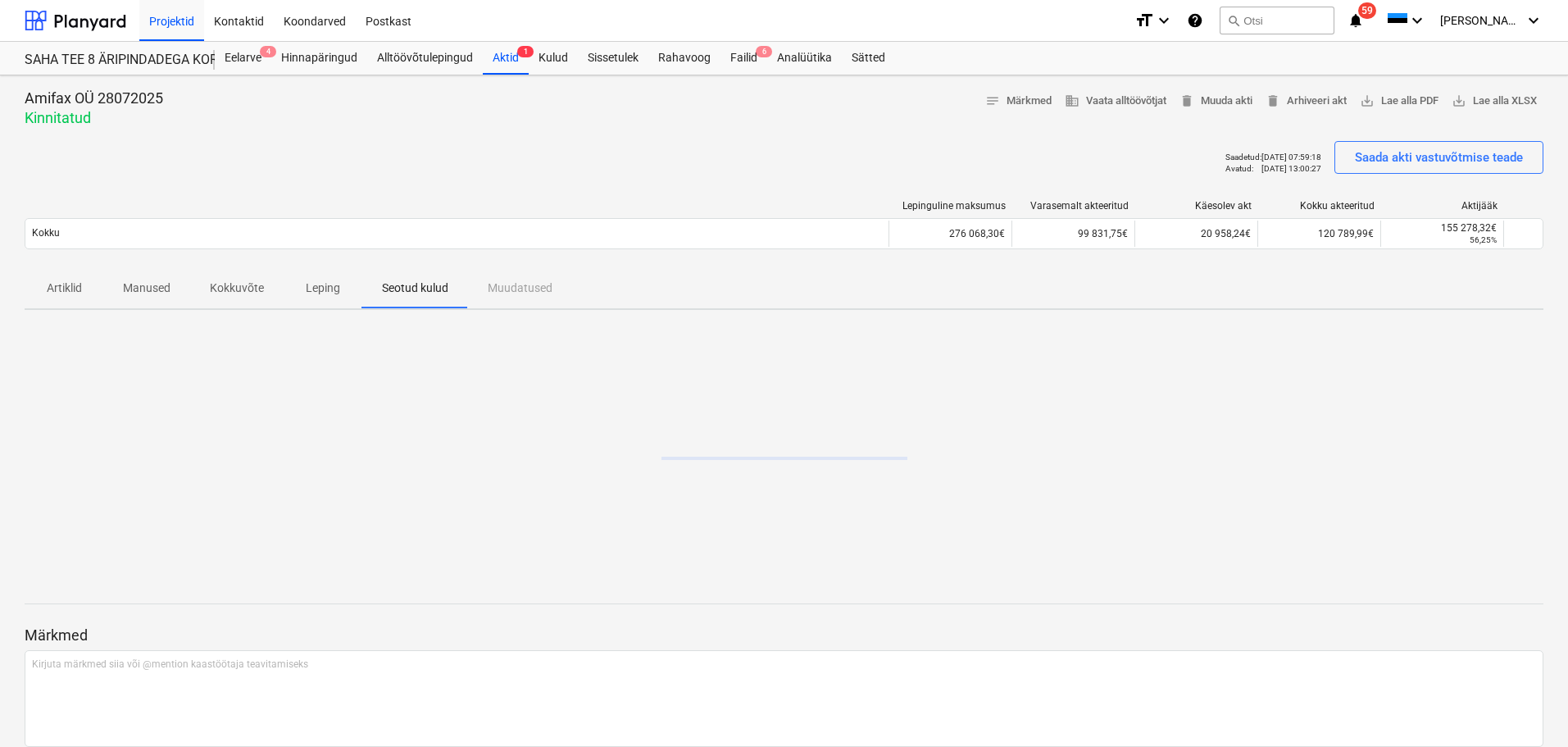
click at [288, 283] on span "Leping" at bounding box center [323, 288] width 79 height 27
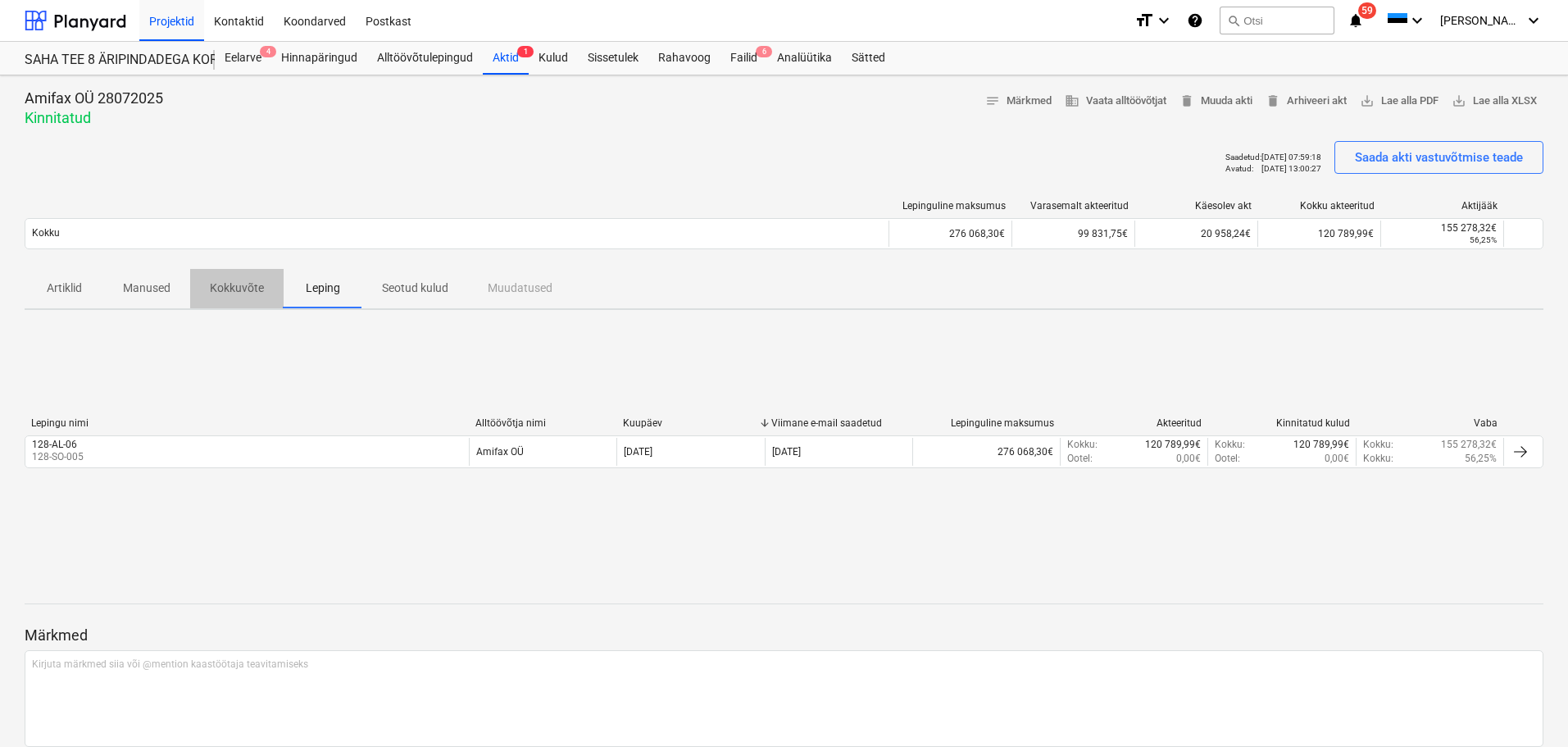
click at [235, 284] on p "Kokkuvõte" at bounding box center [237, 288] width 54 height 17
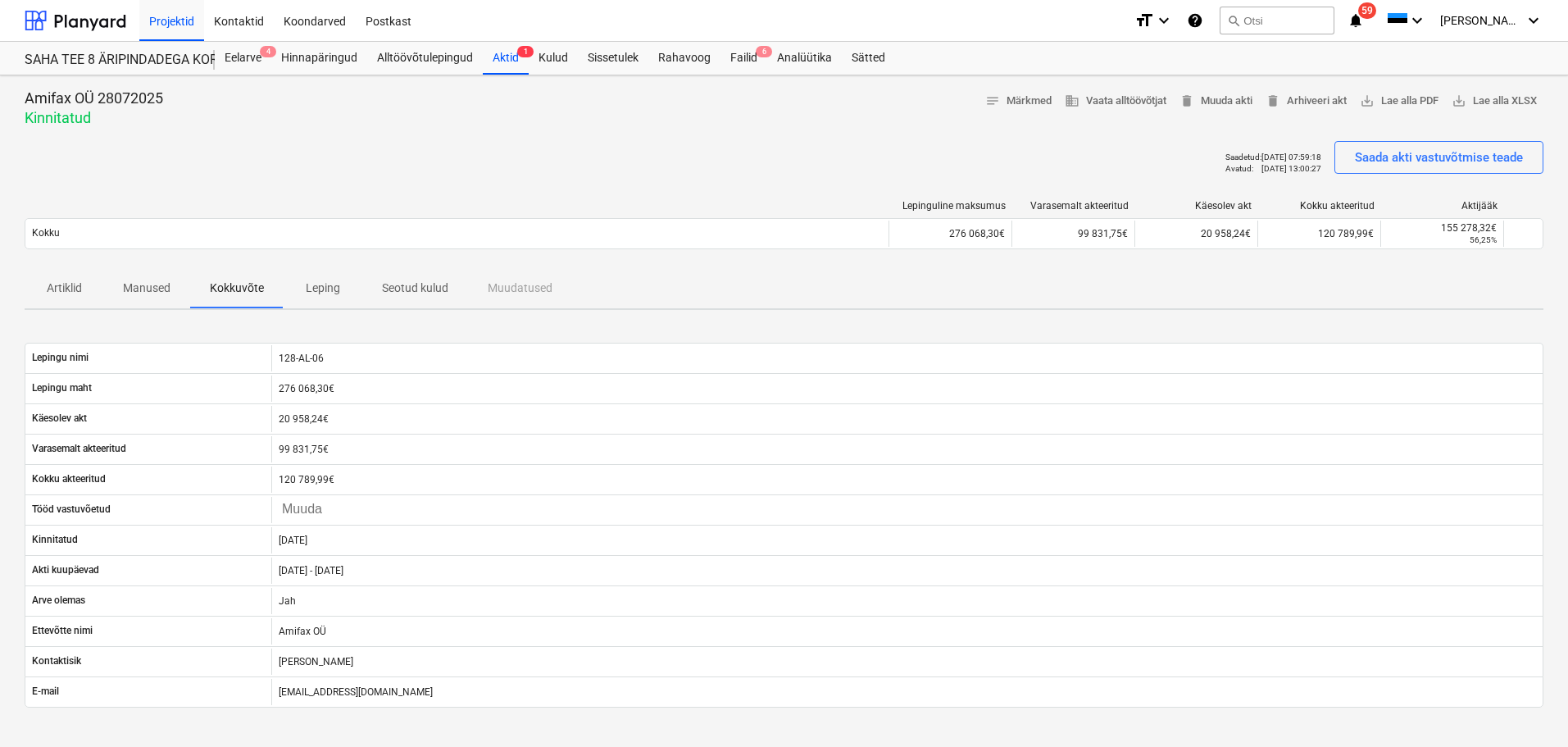
click at [326, 290] on p "Leping" at bounding box center [322, 288] width 39 height 17
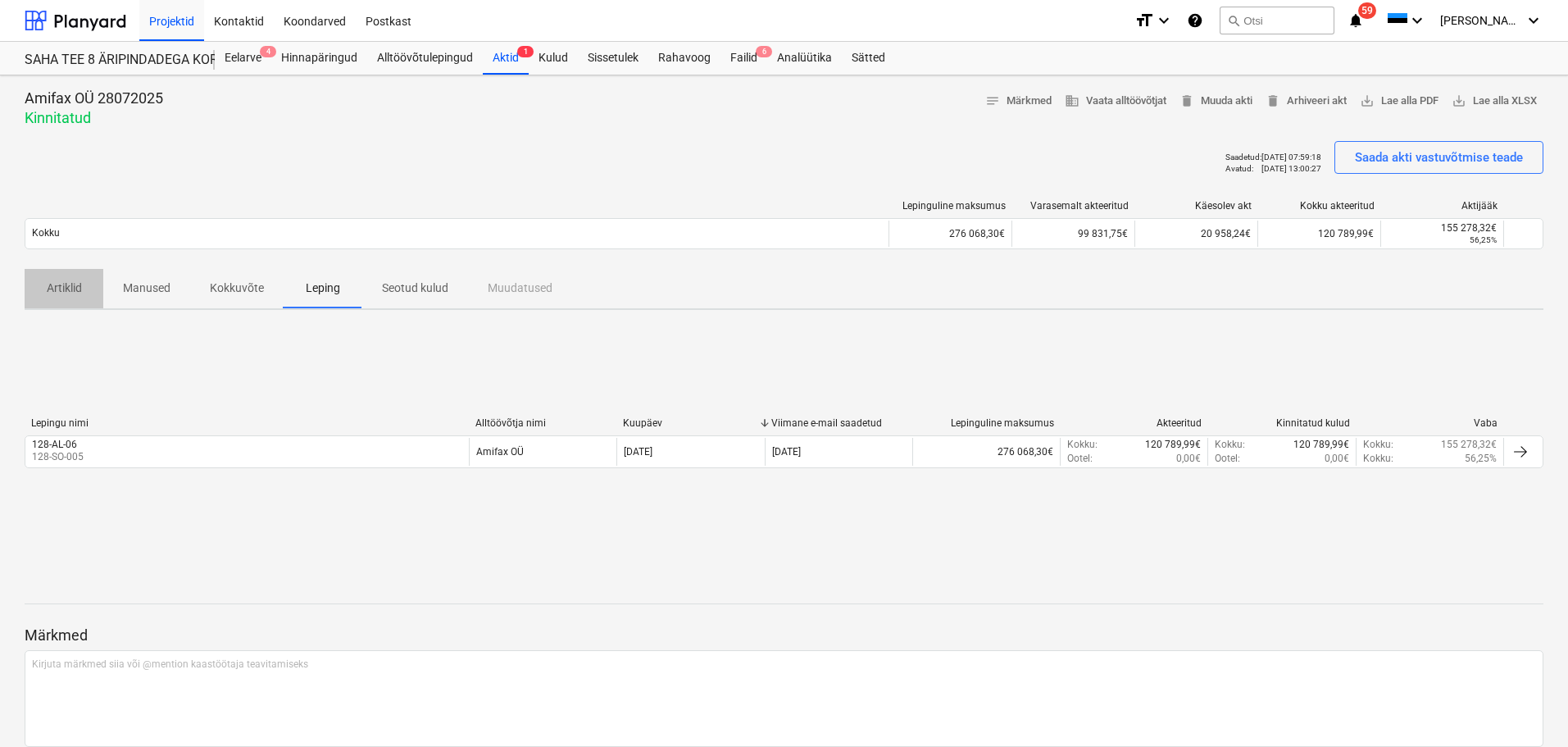
click at [78, 288] on p "Artiklid" at bounding box center [63, 288] width 39 height 17
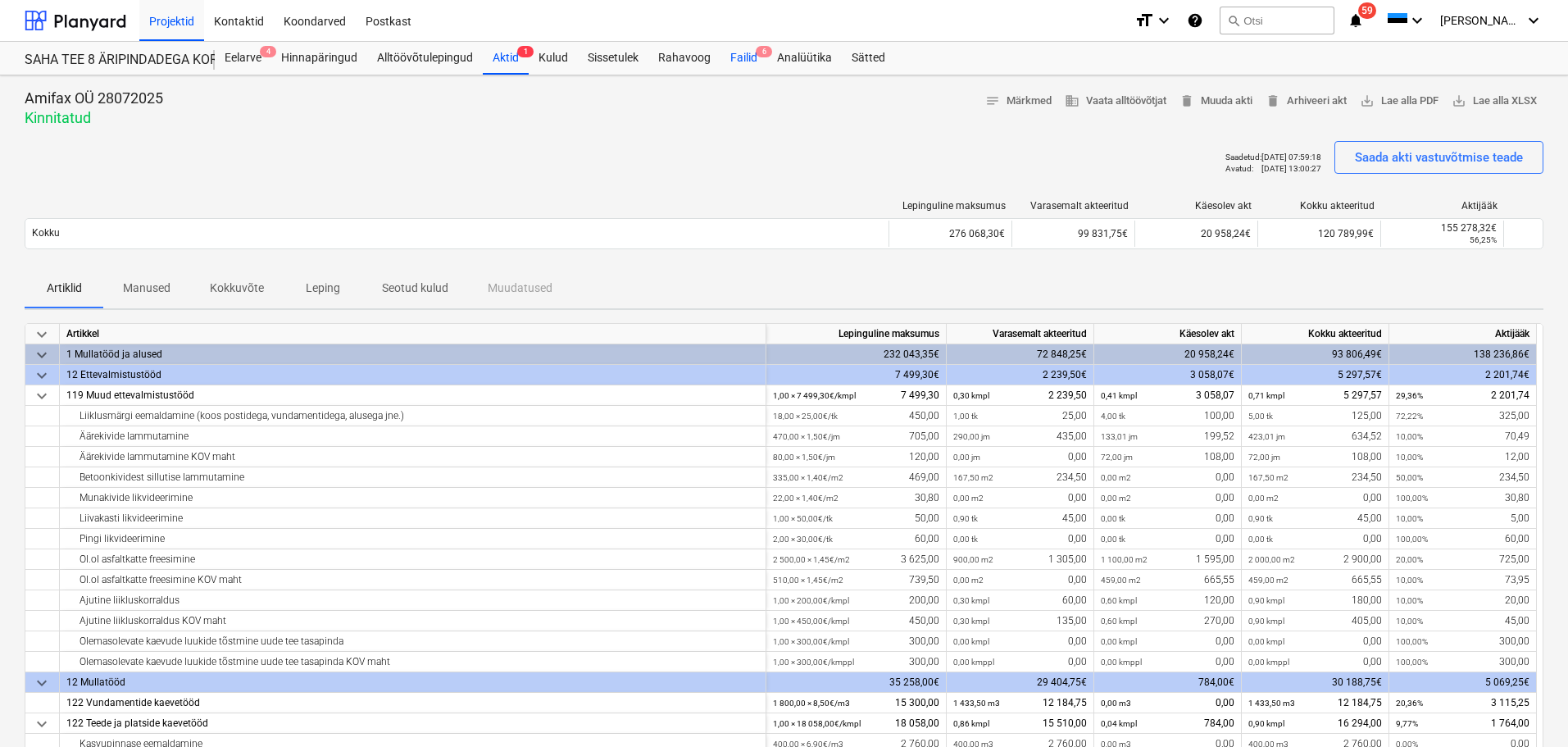
click at [732, 57] on div "Failid 6" at bounding box center [744, 58] width 47 height 33
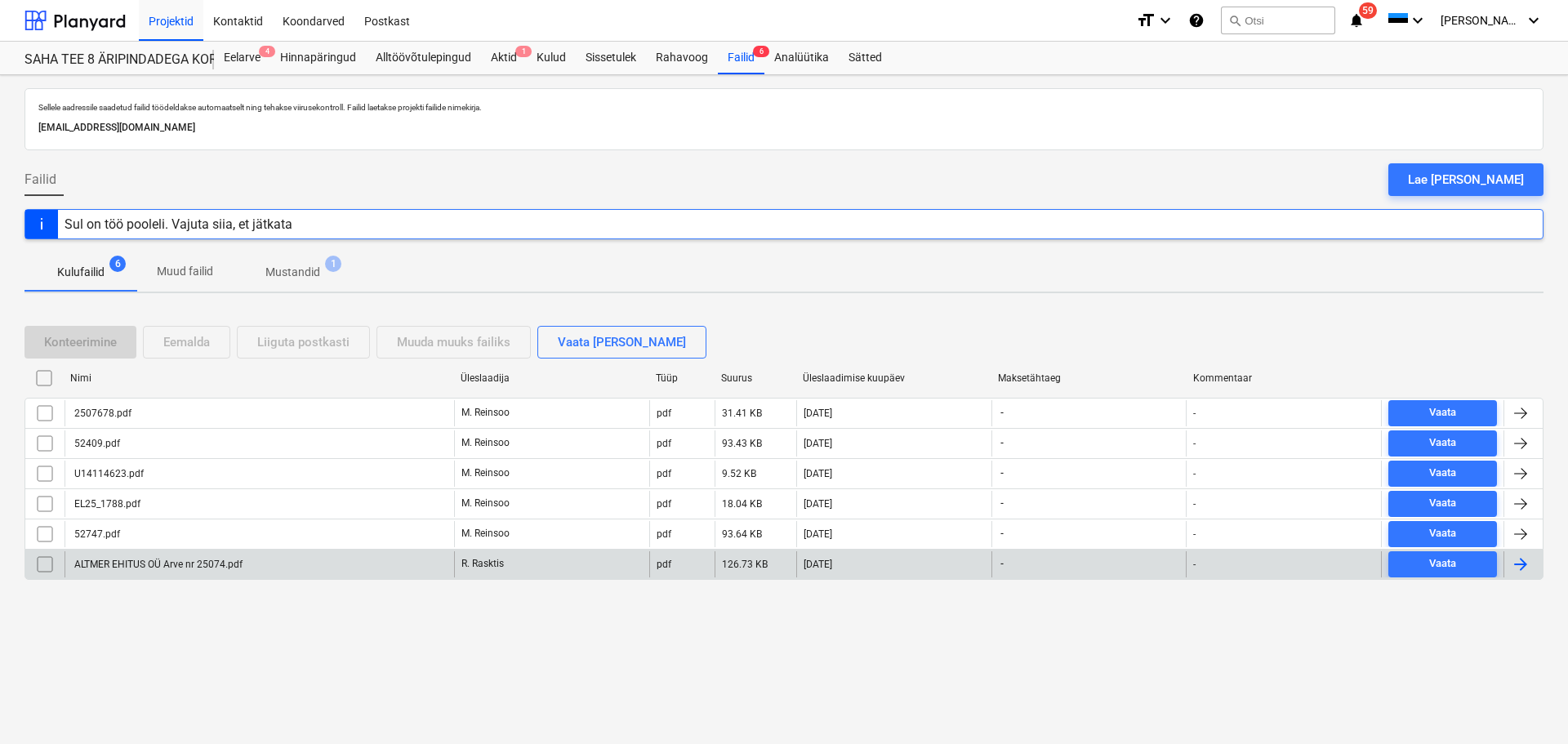
click at [195, 559] on div "ALTMER EHITUS OÜ Arve nr 25074.pdf" at bounding box center [156, 564] width 170 height 11
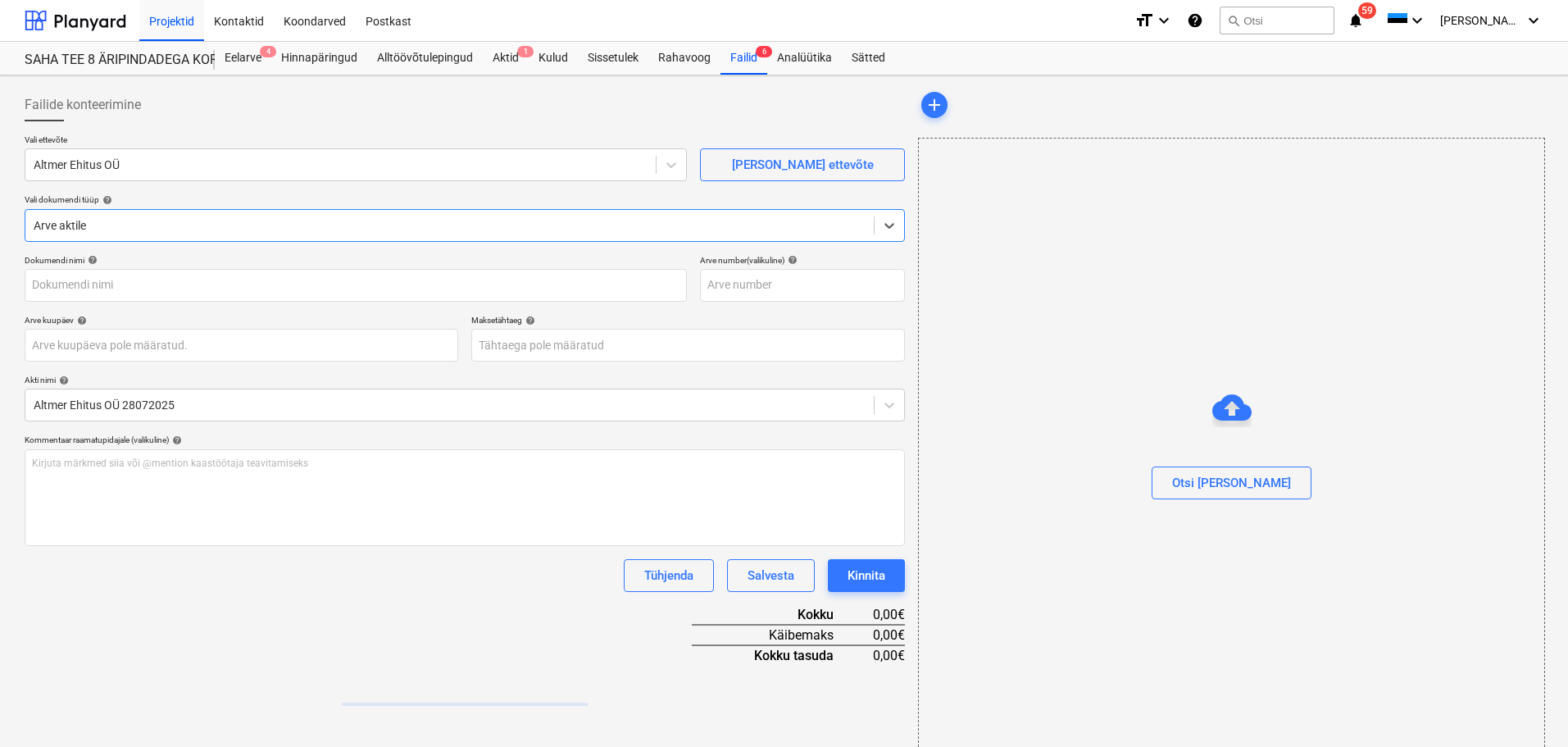
type input "ALTMER EHITUS OÜ Arve nr 25074.pdf"
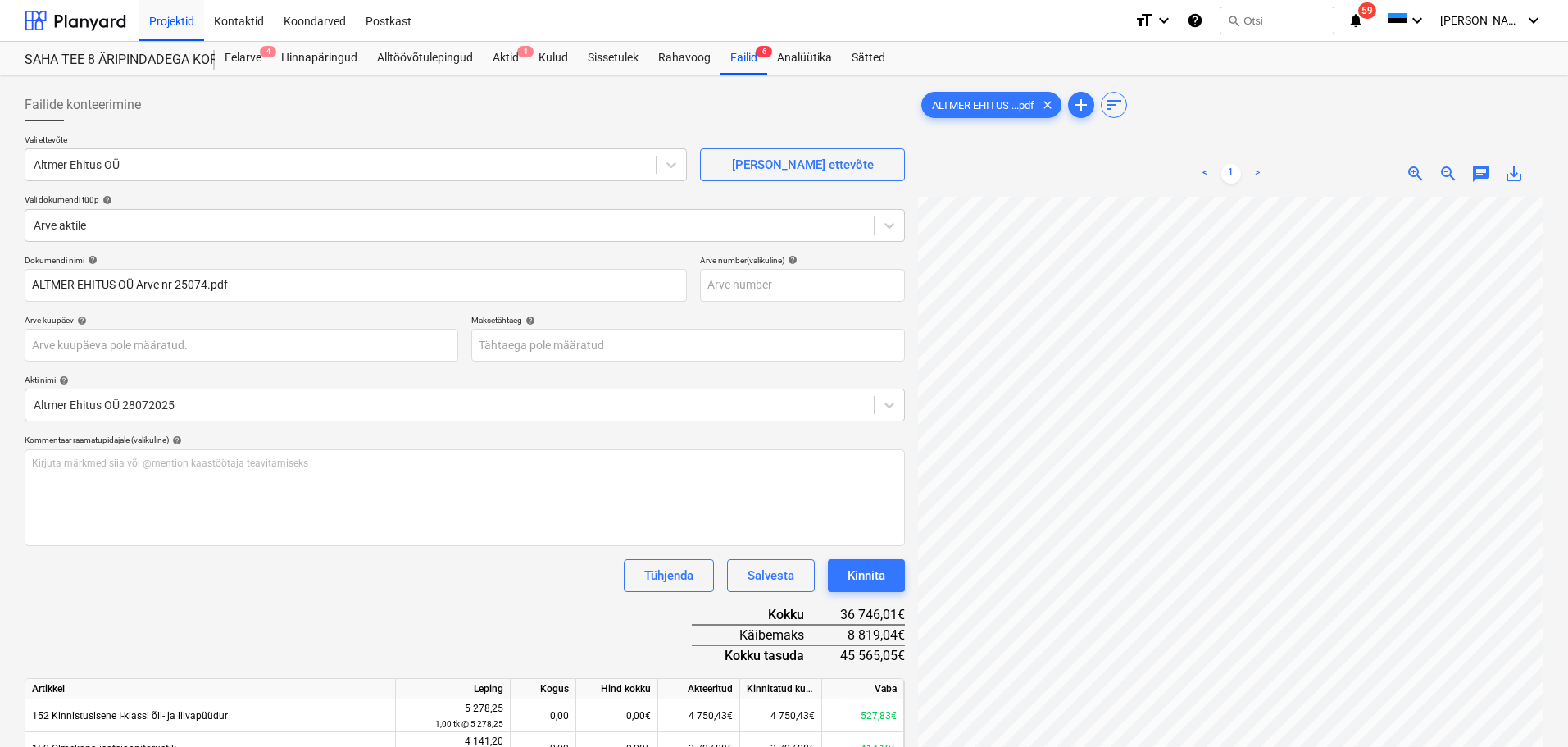
scroll to position [124, 116]
click at [512, 55] on div "Aktid 1" at bounding box center [506, 58] width 46 height 33
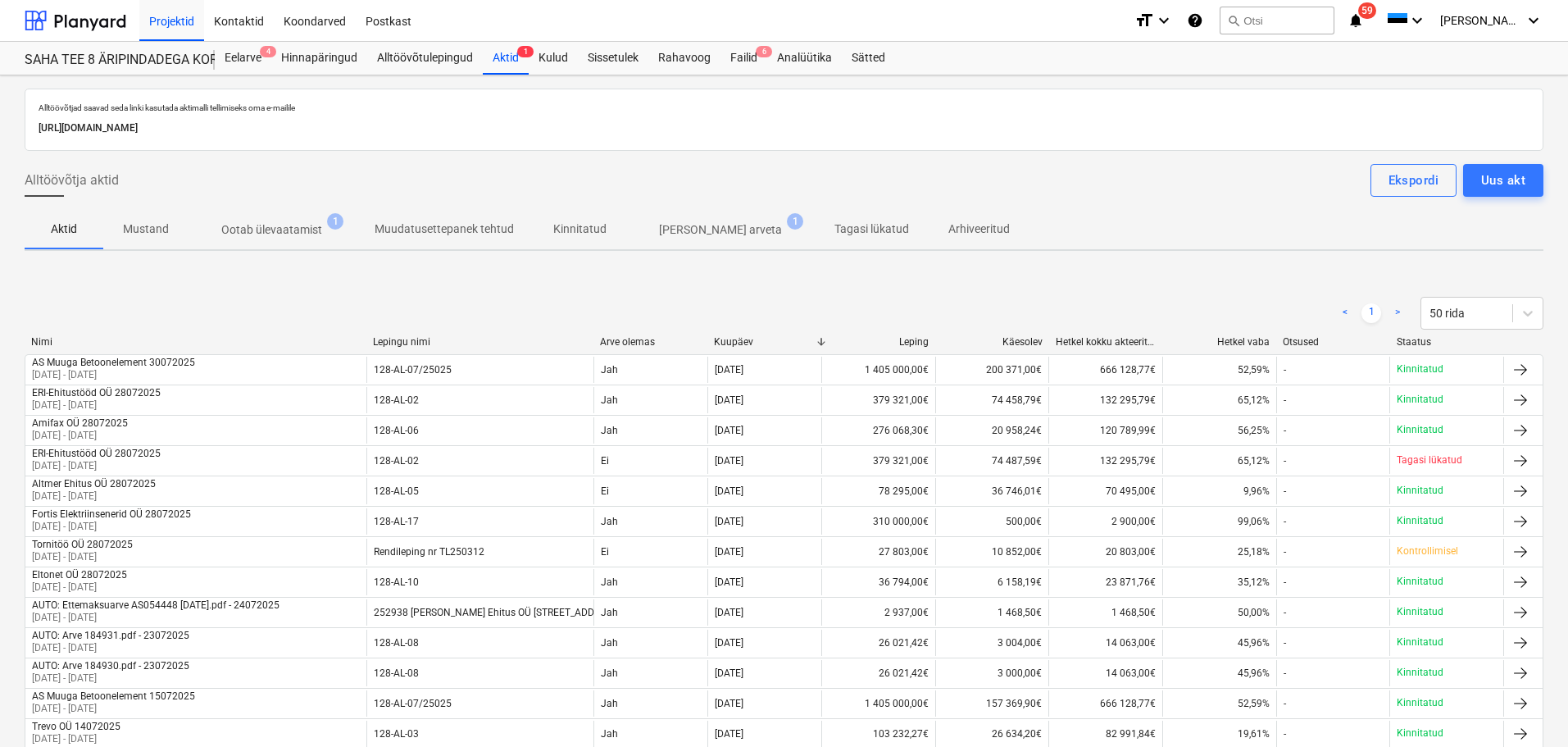
click at [786, 228] on span "1" at bounding box center [794, 221] width 16 height 16
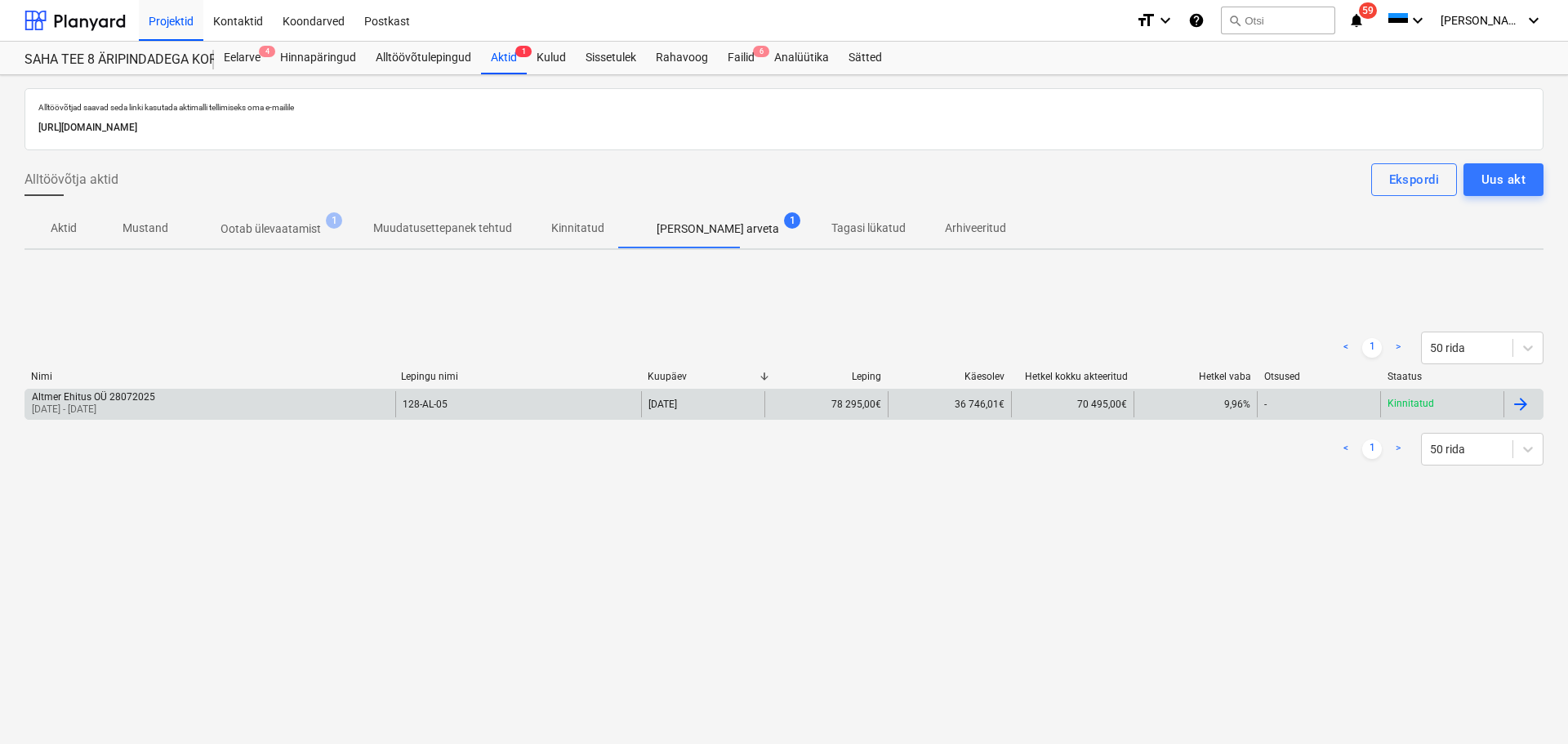
click at [190, 391] on div "Altmer Ehitus OÜ 28072025 01 Jul 2025 - 31 Jul 2025" at bounding box center [210, 404] width 370 height 26
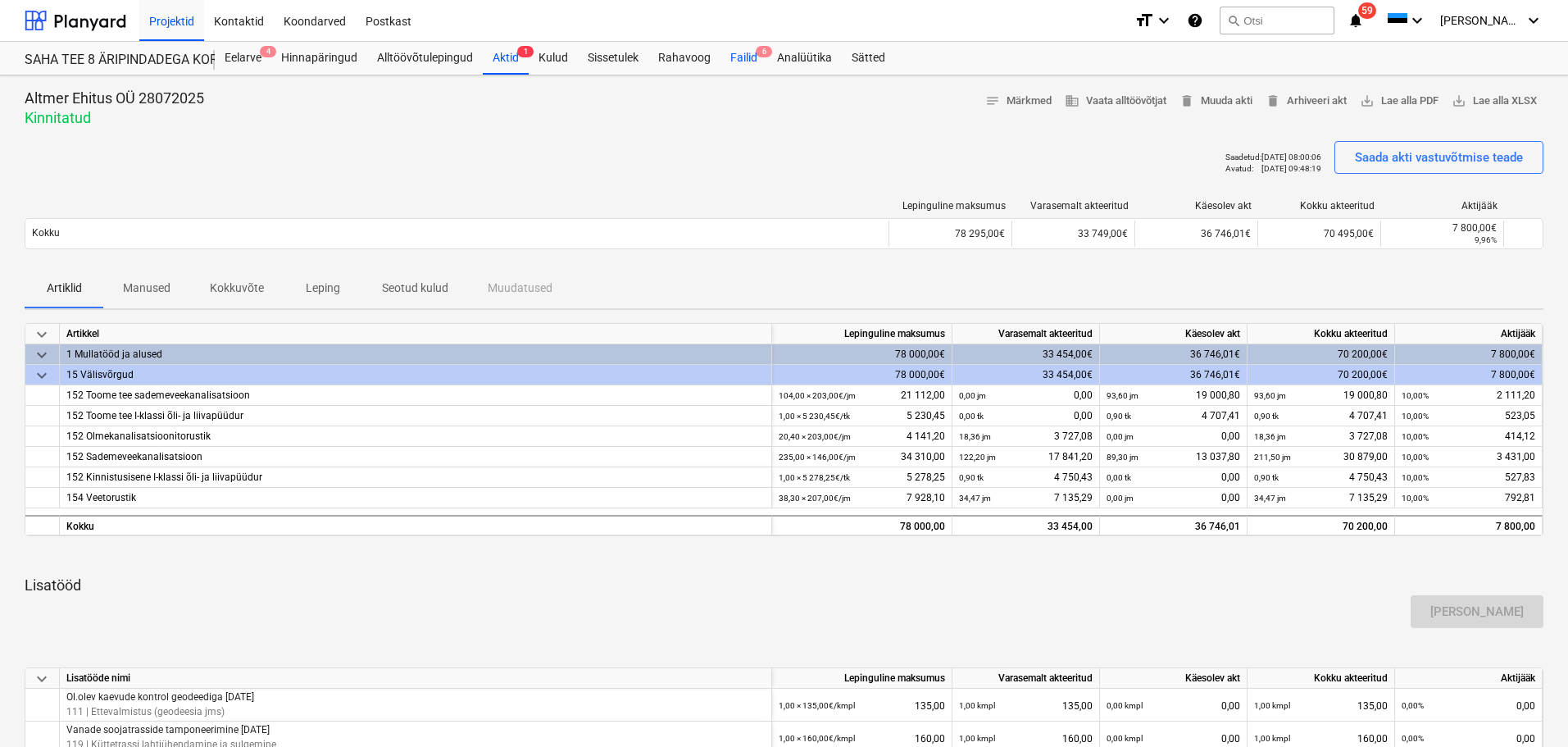
click at [748, 63] on div "Failid 6" at bounding box center [744, 58] width 47 height 33
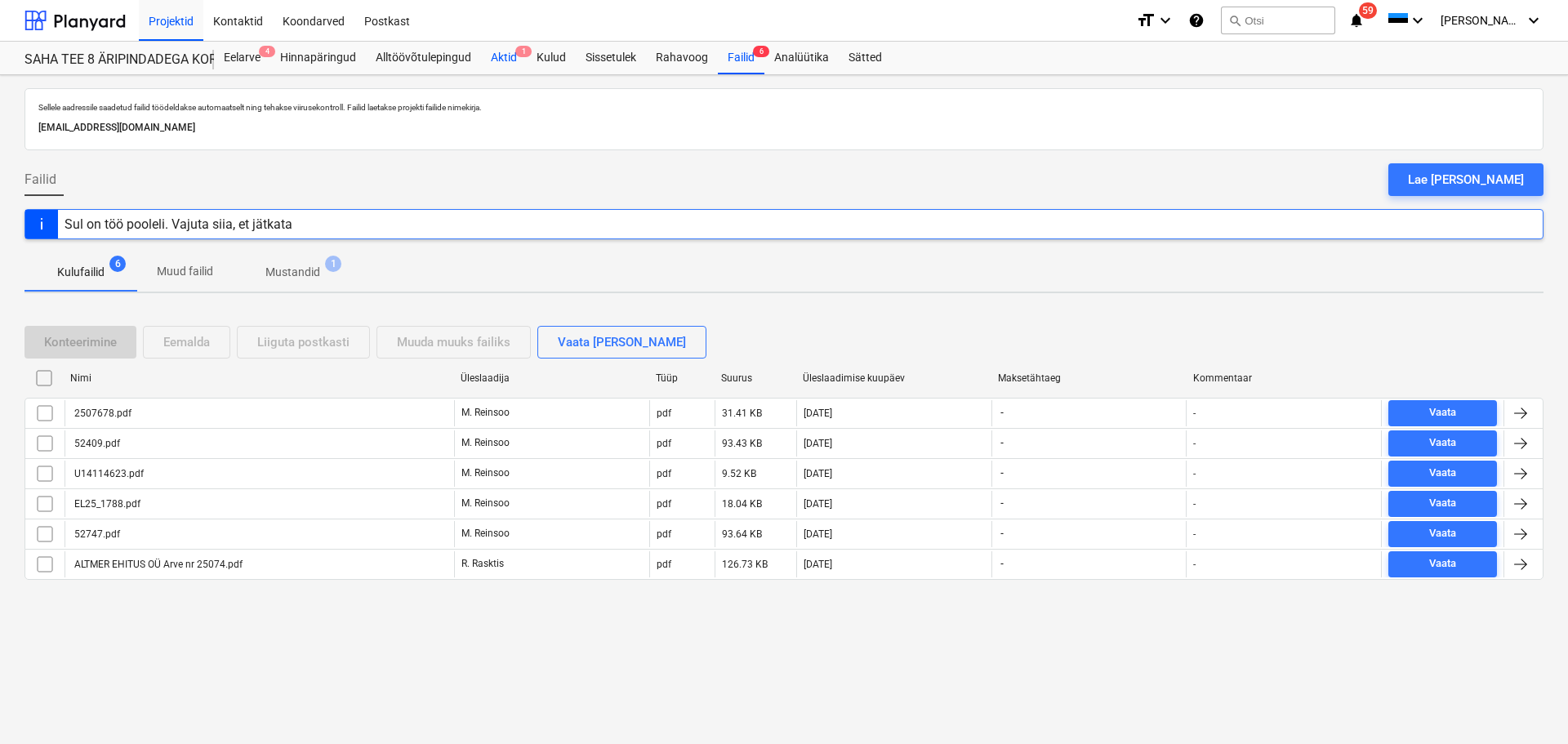
click at [520, 60] on div "Aktid 1" at bounding box center [504, 58] width 46 height 33
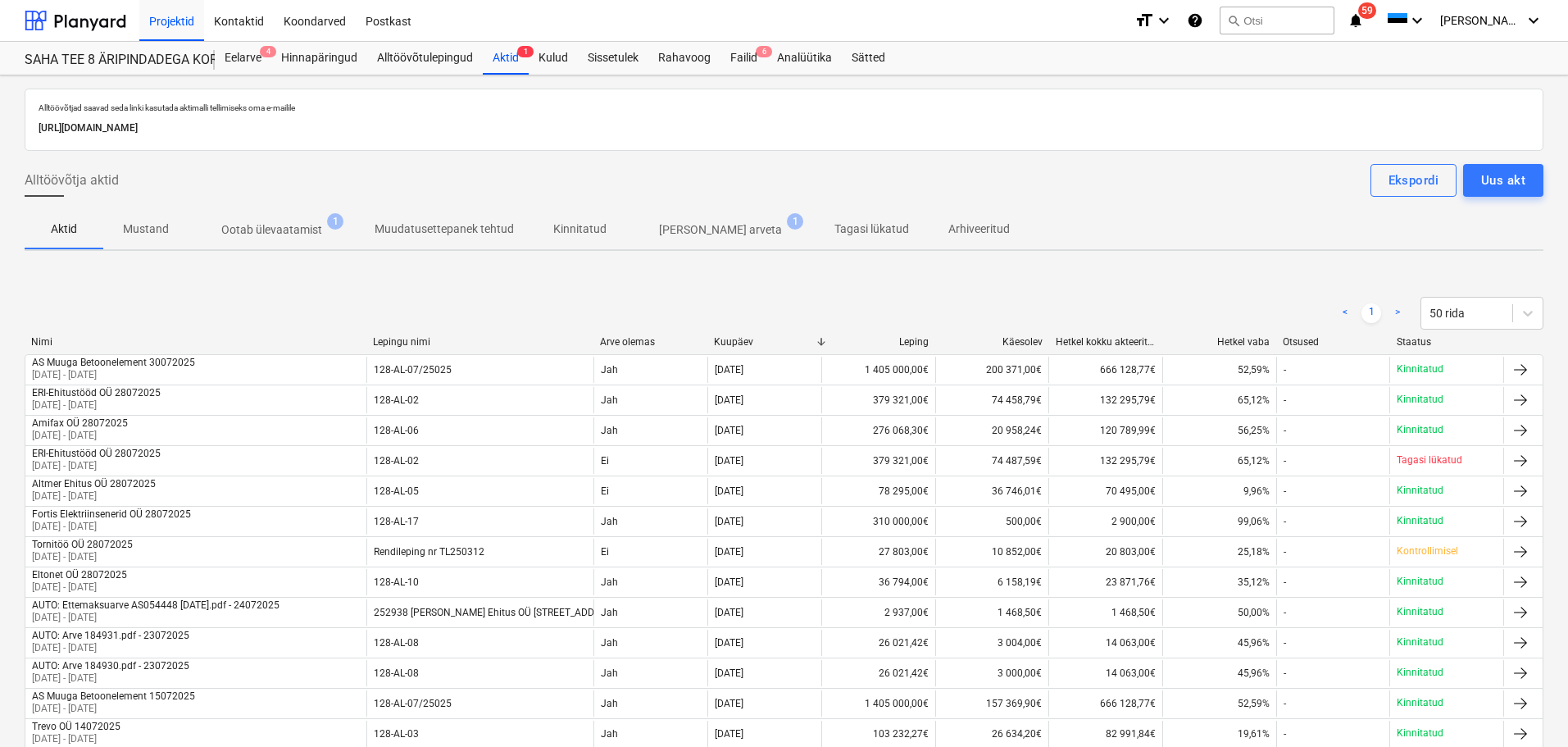
click at [680, 228] on p "[PERSON_NAME] arveta" at bounding box center [720, 229] width 123 height 17
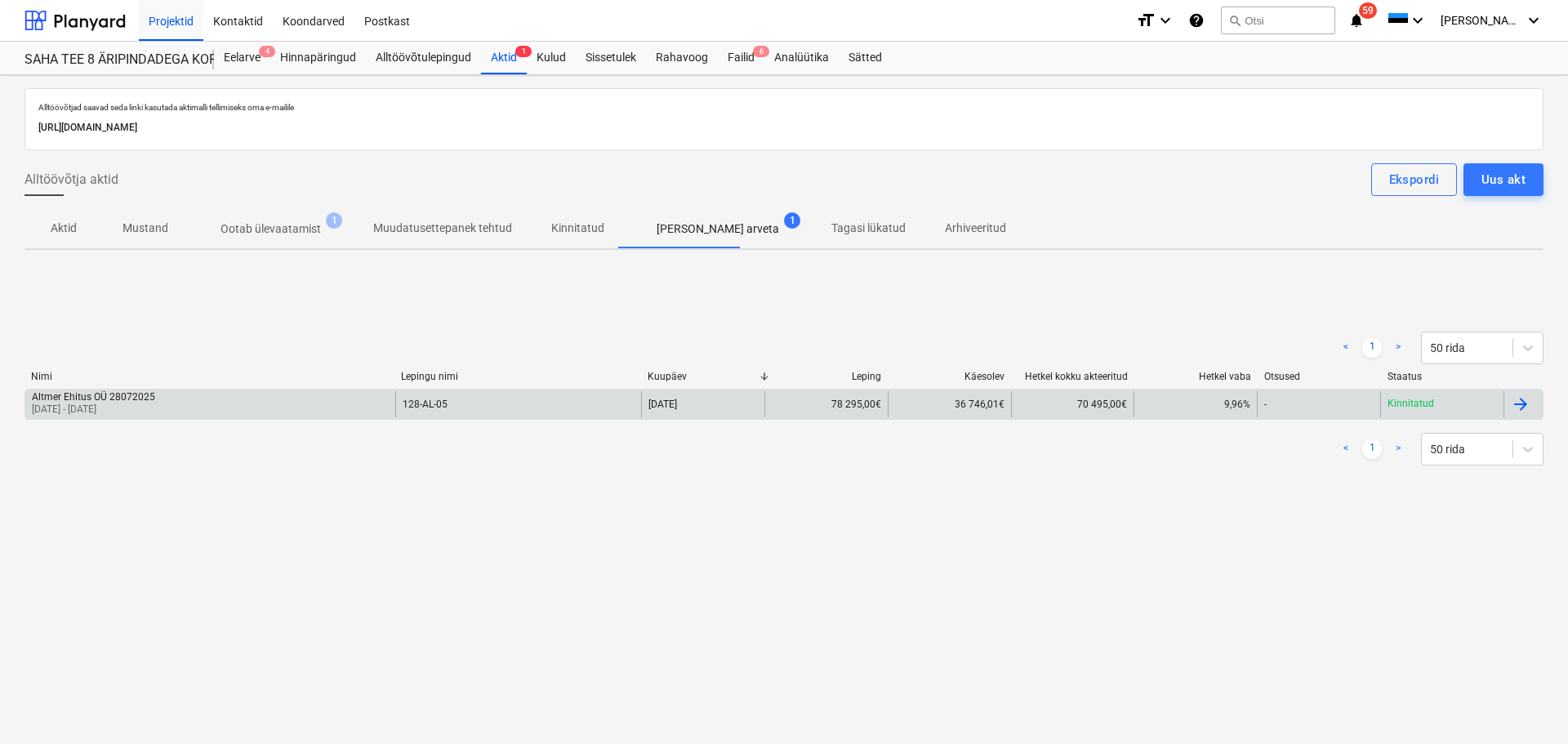
click at [215, 404] on div "Altmer Ehitus OÜ 28072025 01 Jul 2025 - 31 Jul 2025" at bounding box center [210, 404] width 370 height 26
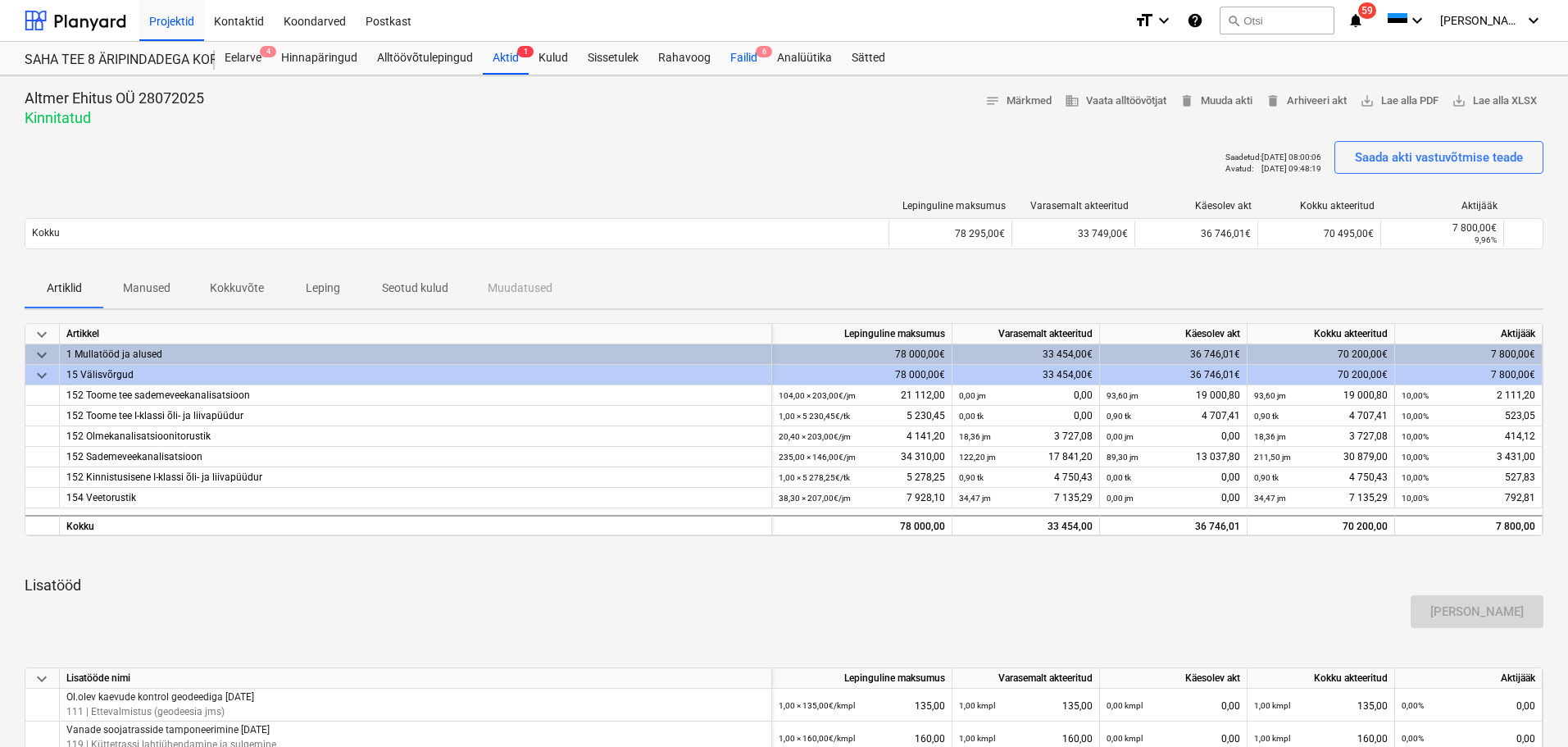
click at [746, 55] on div "Failid 6" at bounding box center [744, 58] width 47 height 33
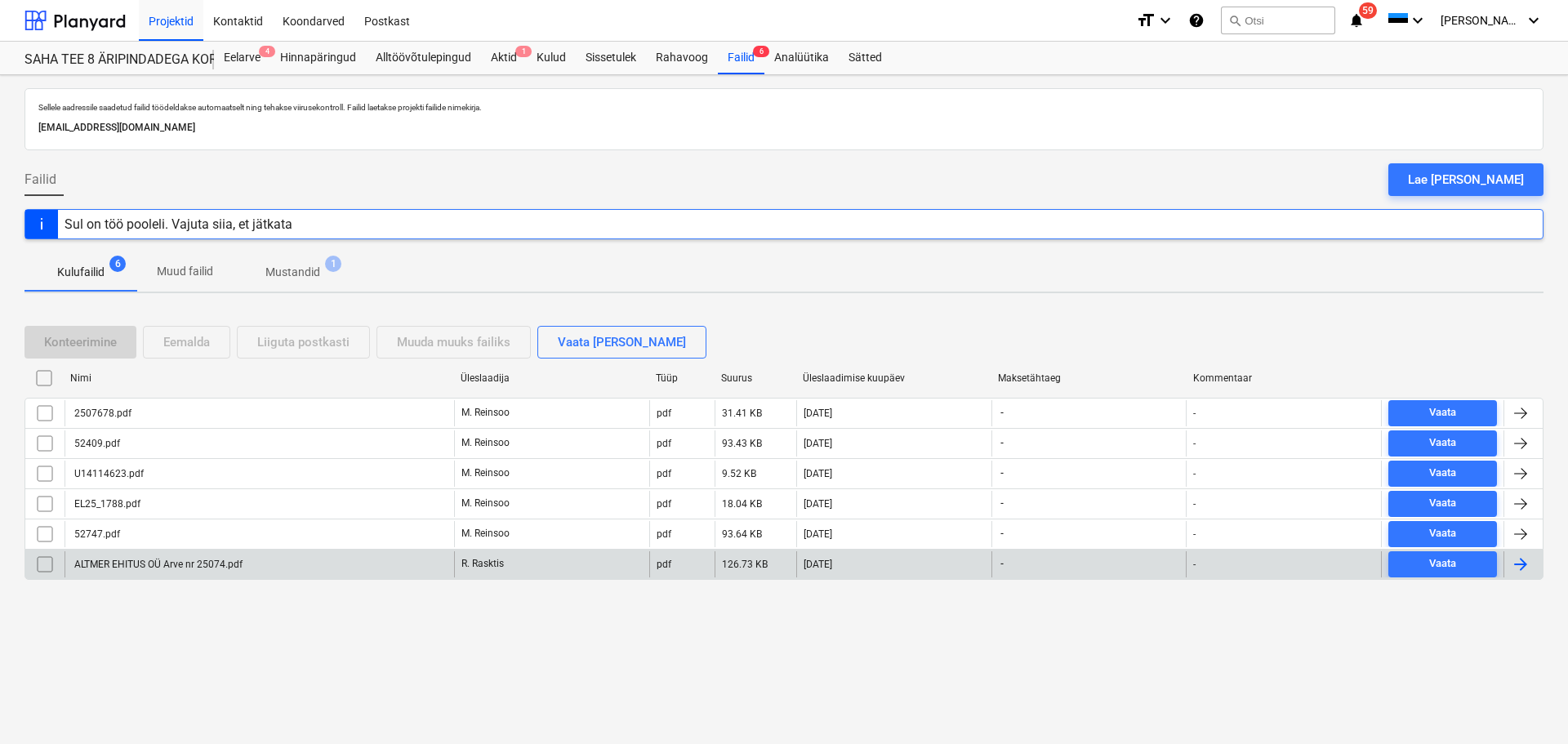
click at [211, 561] on div "ALTMER EHITUS OÜ Arve nr 25074.pdf" at bounding box center [156, 564] width 170 height 11
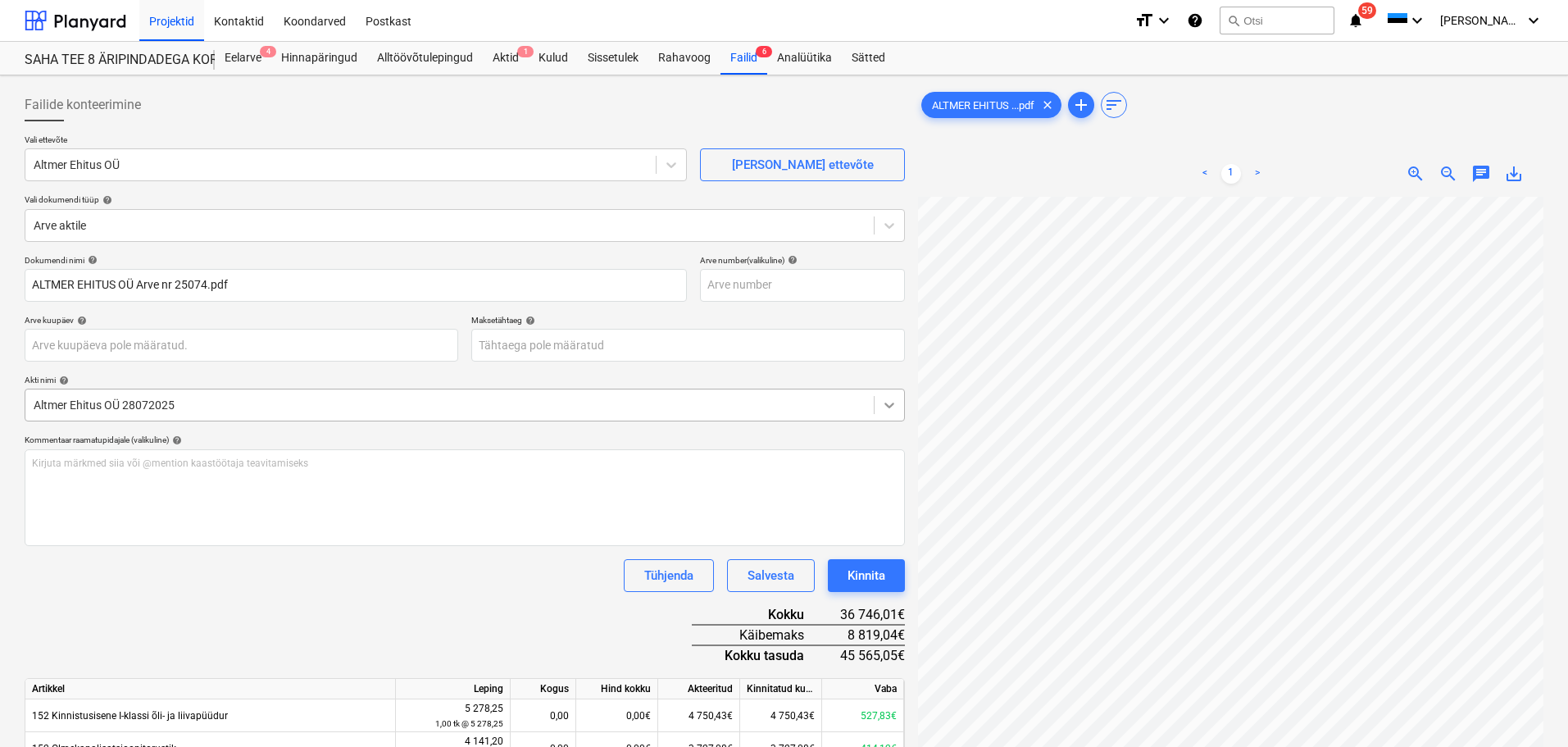
scroll to position [77, 116]
click at [674, 324] on div "Maksetähtaeg help" at bounding box center [689, 320] width 434 height 11
click at [672, 350] on body "Projektid Kontaktid Koondarved Postkast format_size keyboard_arrow_down help se…" at bounding box center [784, 373] width 1568 height 747
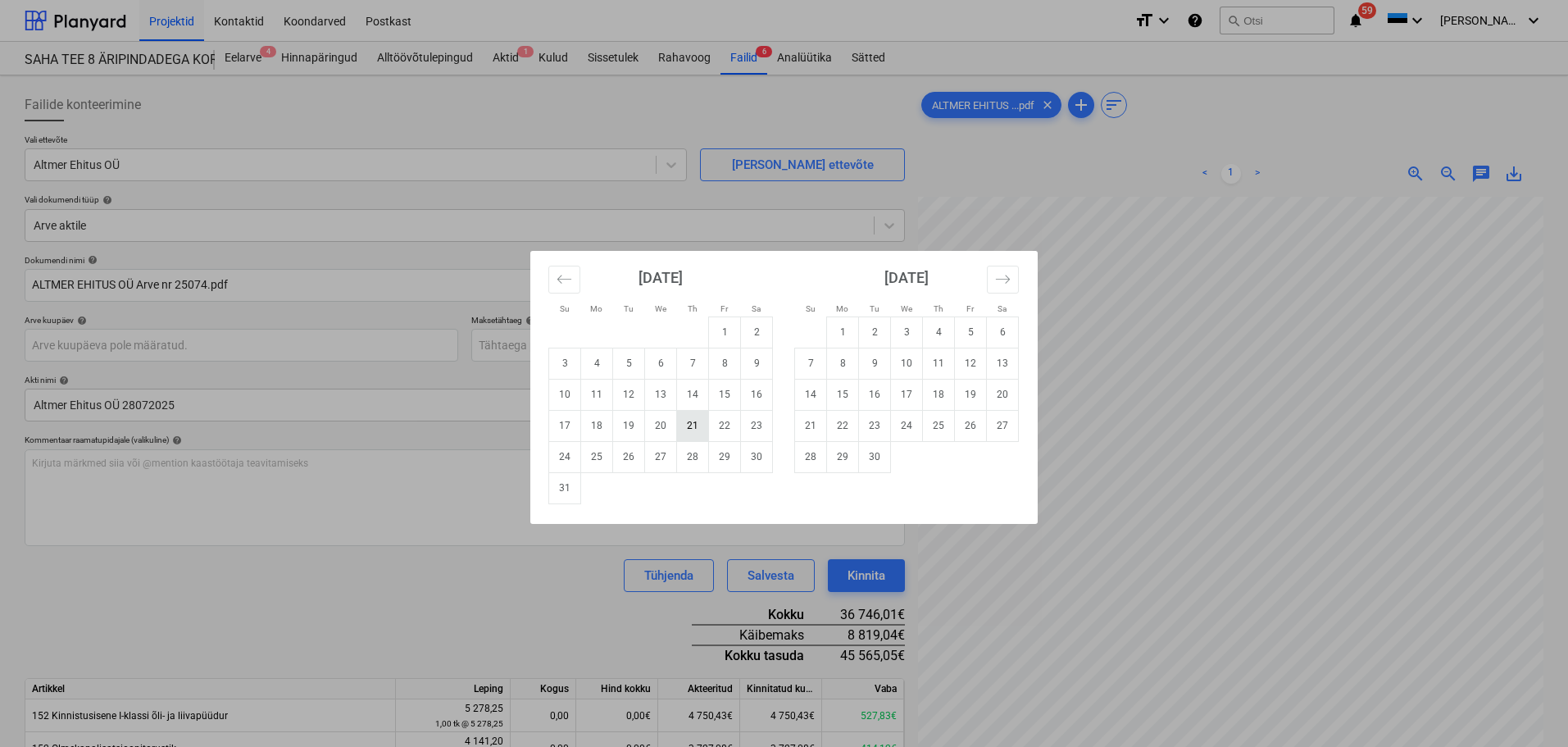
click at [693, 427] on td "21" at bounding box center [693, 425] width 32 height 31
type input "[DATE]"
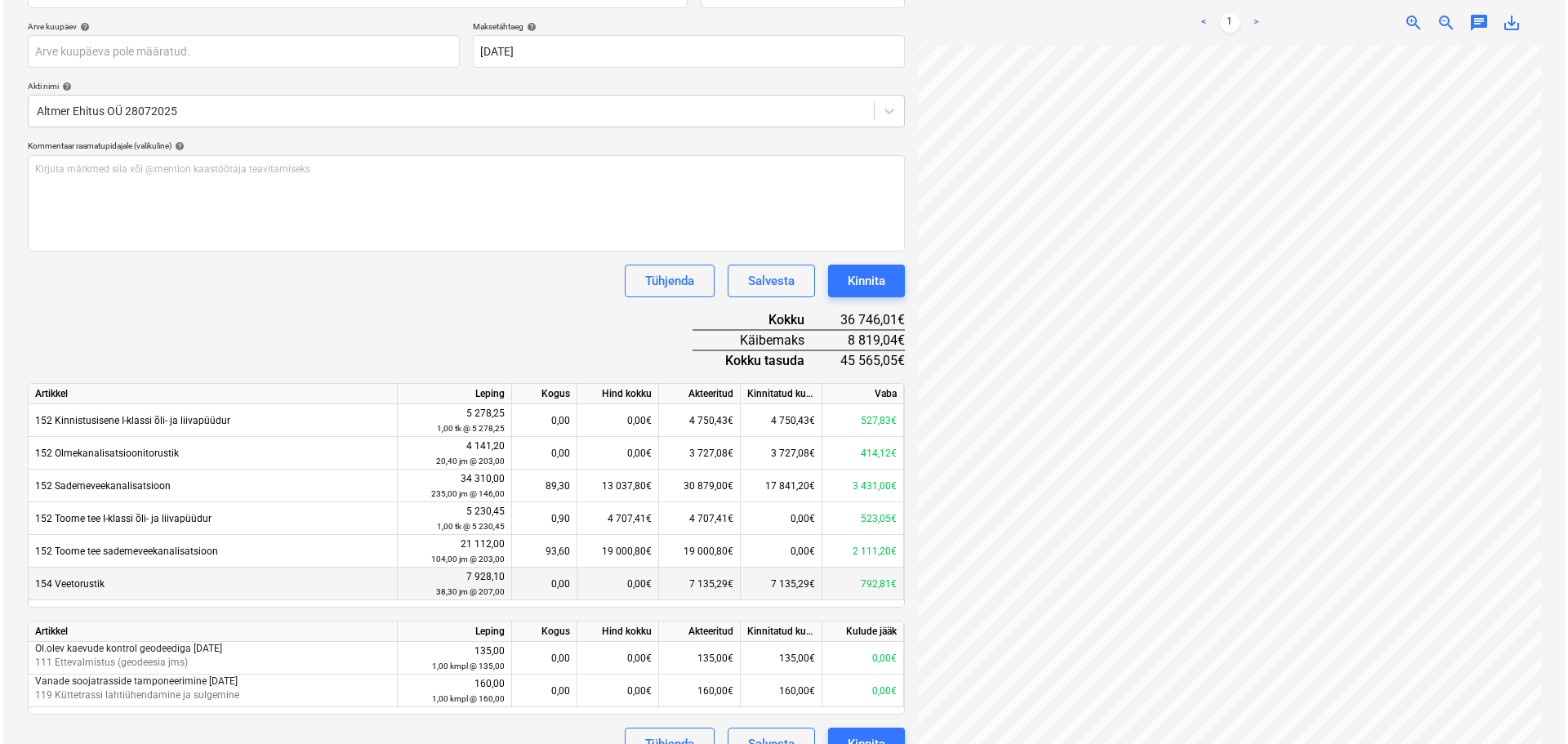
scroll to position [322, 0]
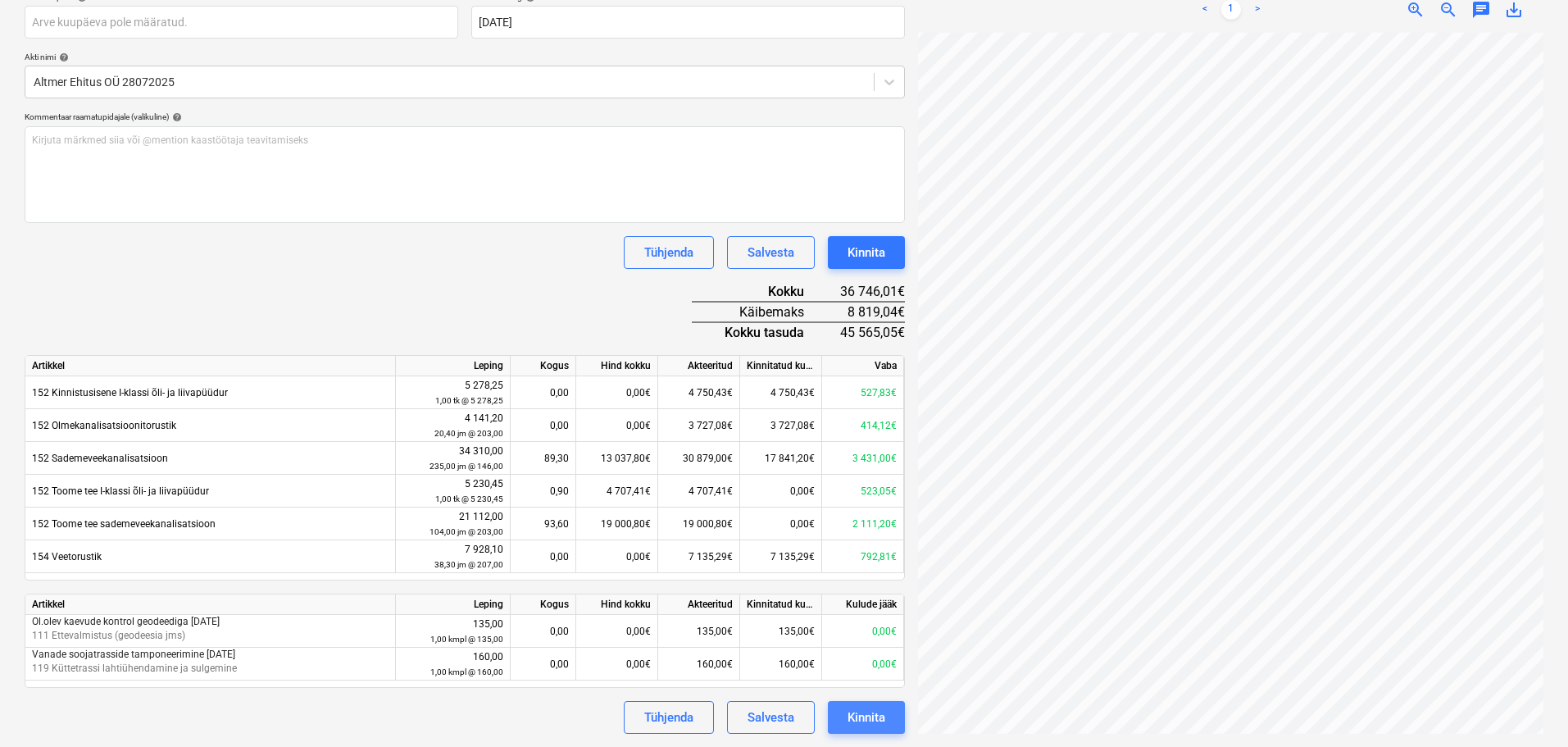
click at [860, 724] on div "Kinnita" at bounding box center [866, 717] width 38 height 21
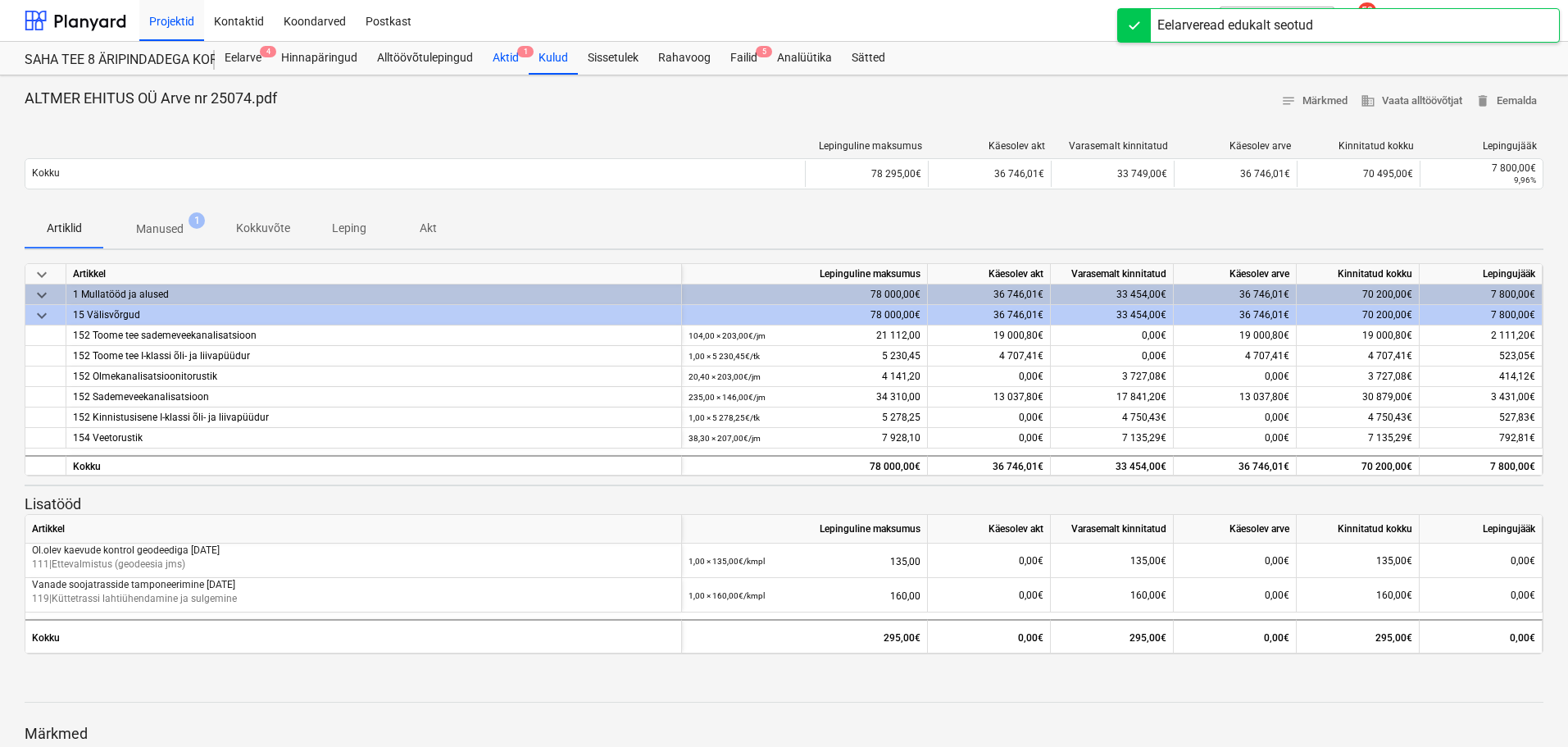
click at [520, 66] on div "Aktid 1" at bounding box center [506, 58] width 46 height 33
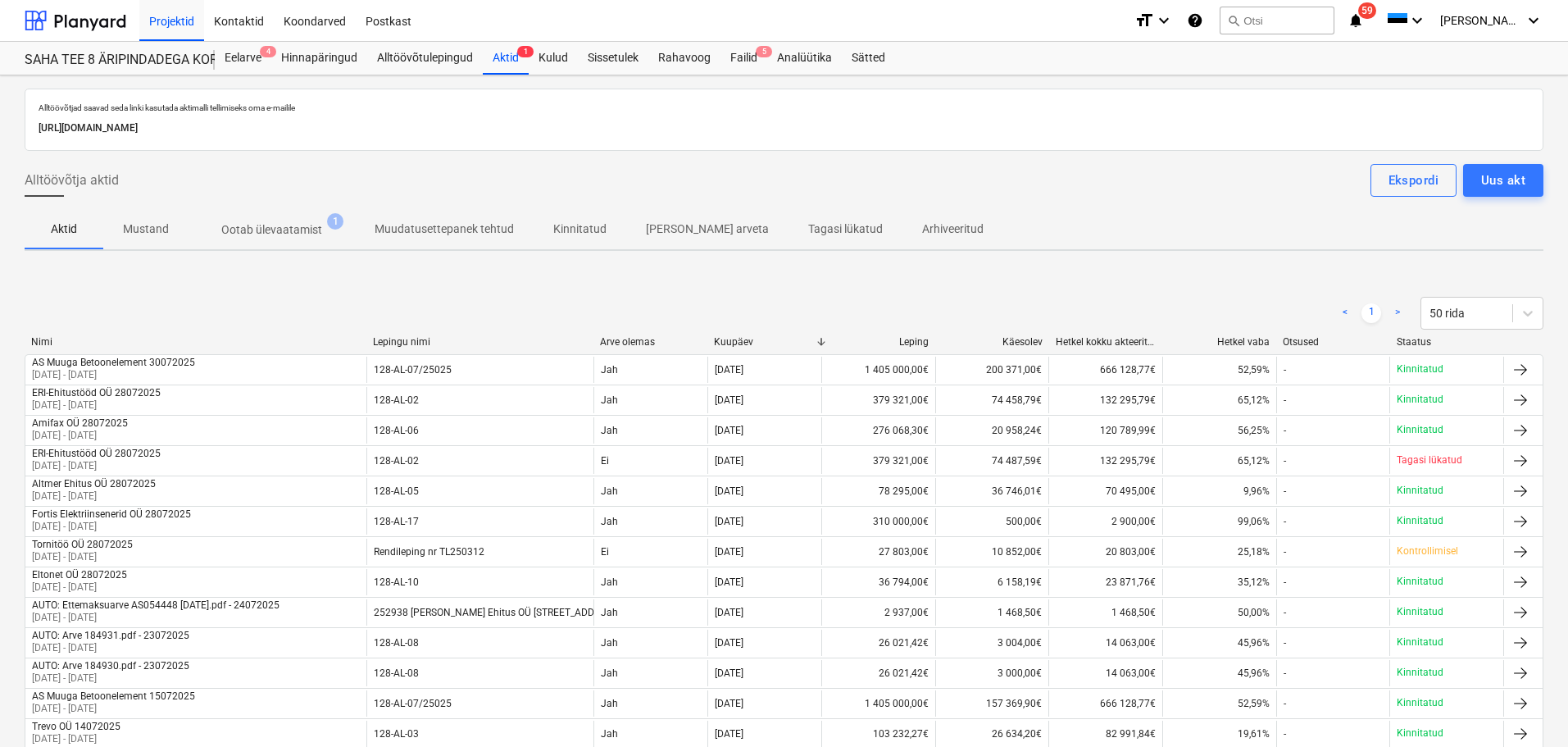
click at [303, 229] on p "Ootab ülevaatamist" at bounding box center [271, 229] width 101 height 17
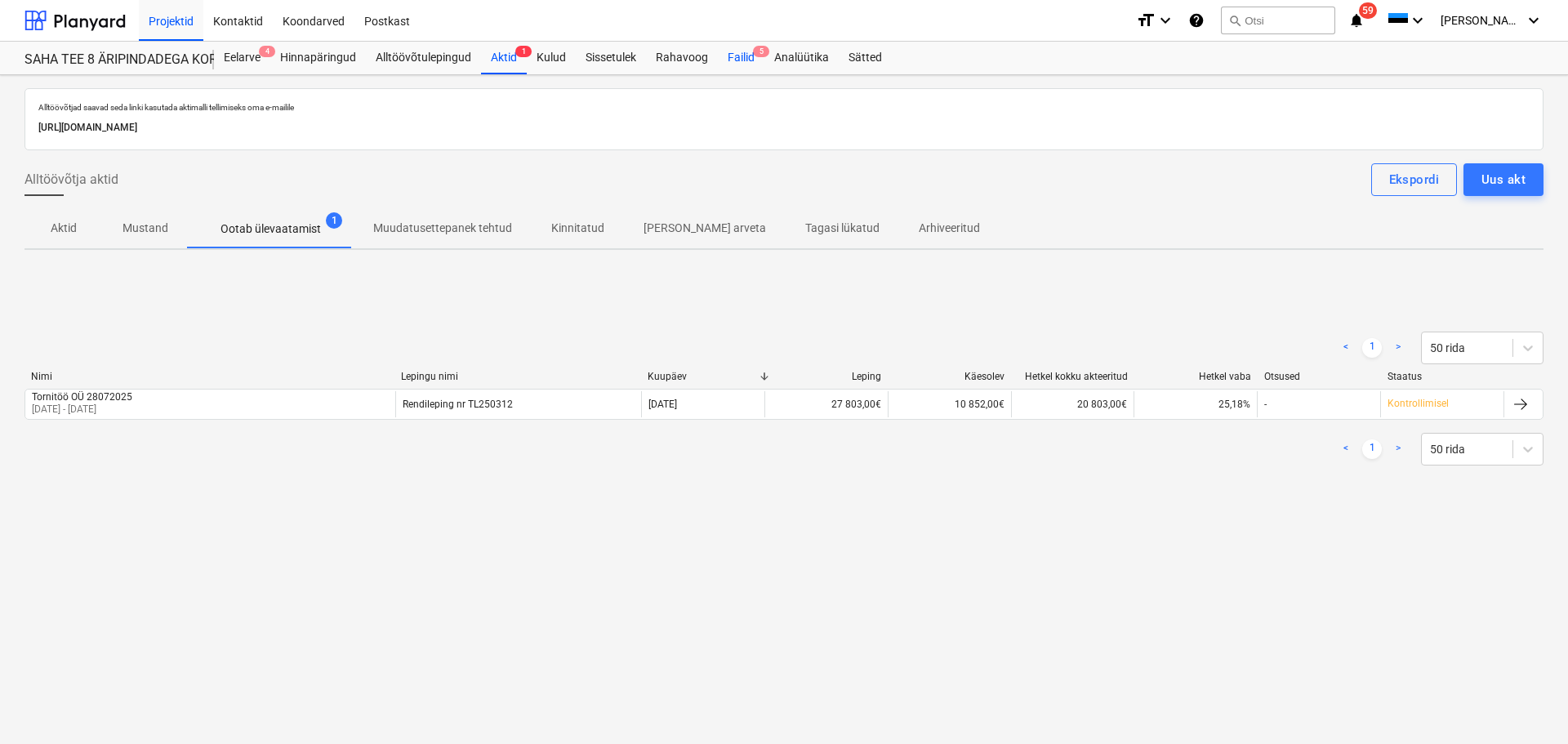
click at [729, 52] on div "Failid 5" at bounding box center [741, 58] width 47 height 33
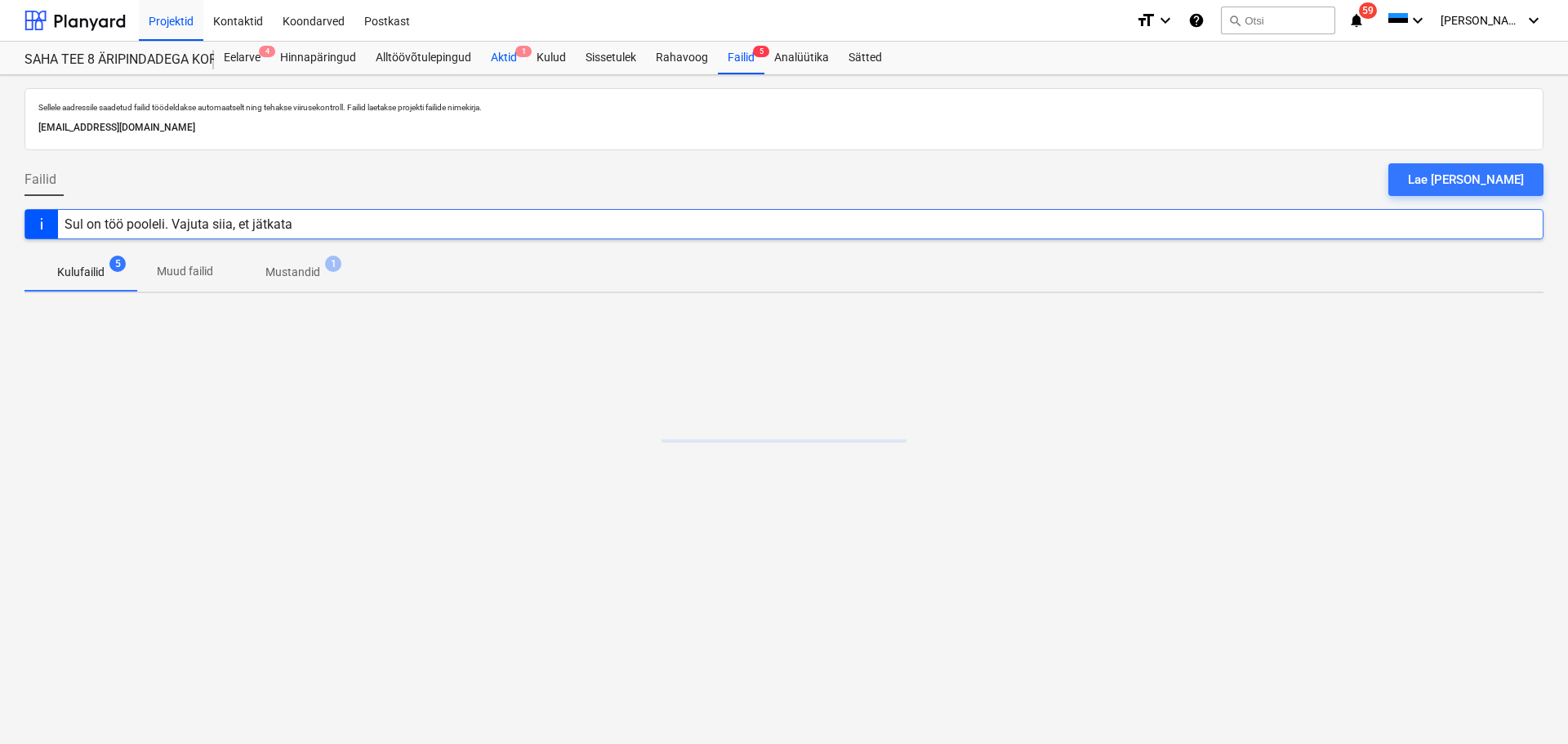
click at [523, 50] on span "1" at bounding box center [524, 51] width 16 height 11
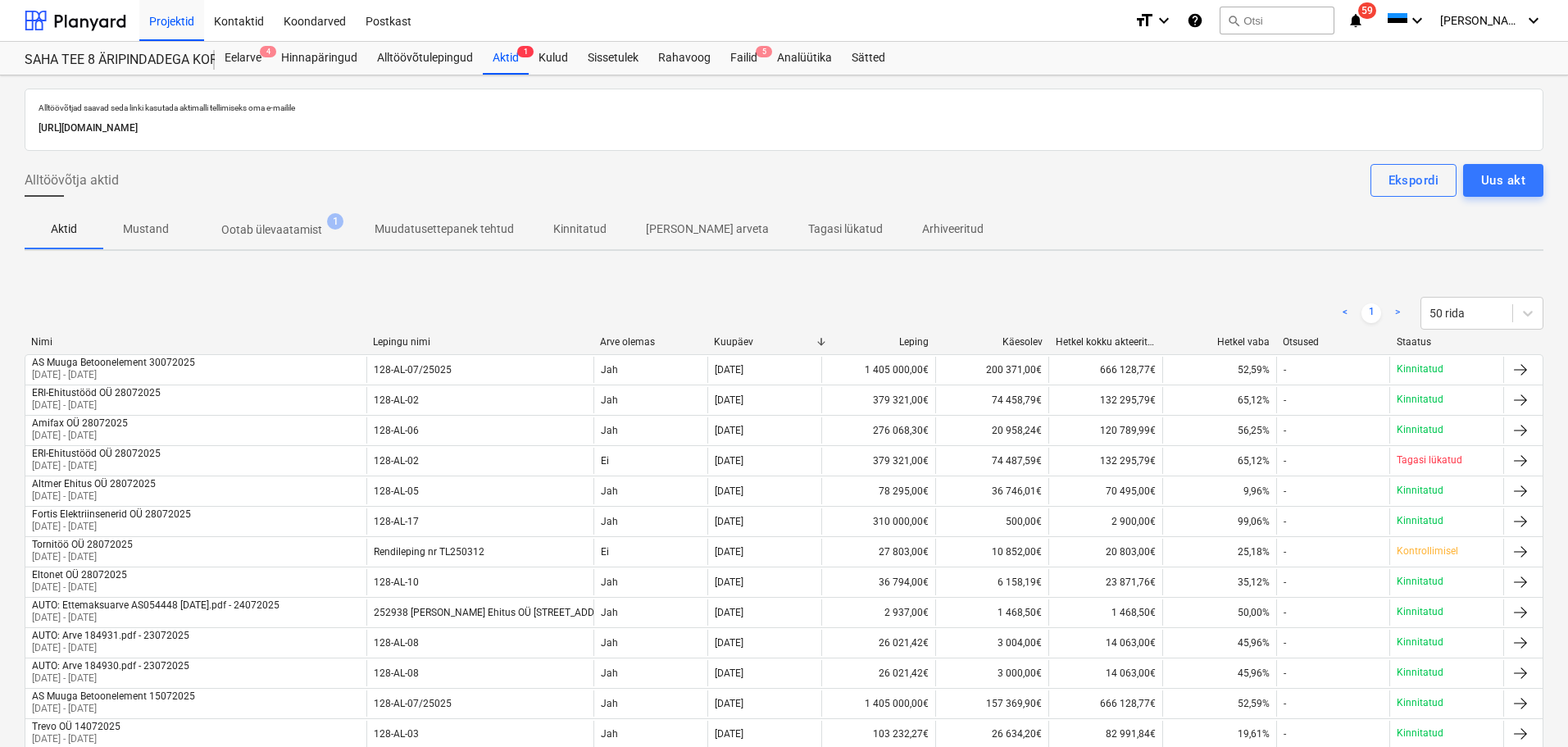
click at [221, 229] on p "Ootab ülevaatamist" at bounding box center [271, 229] width 101 height 17
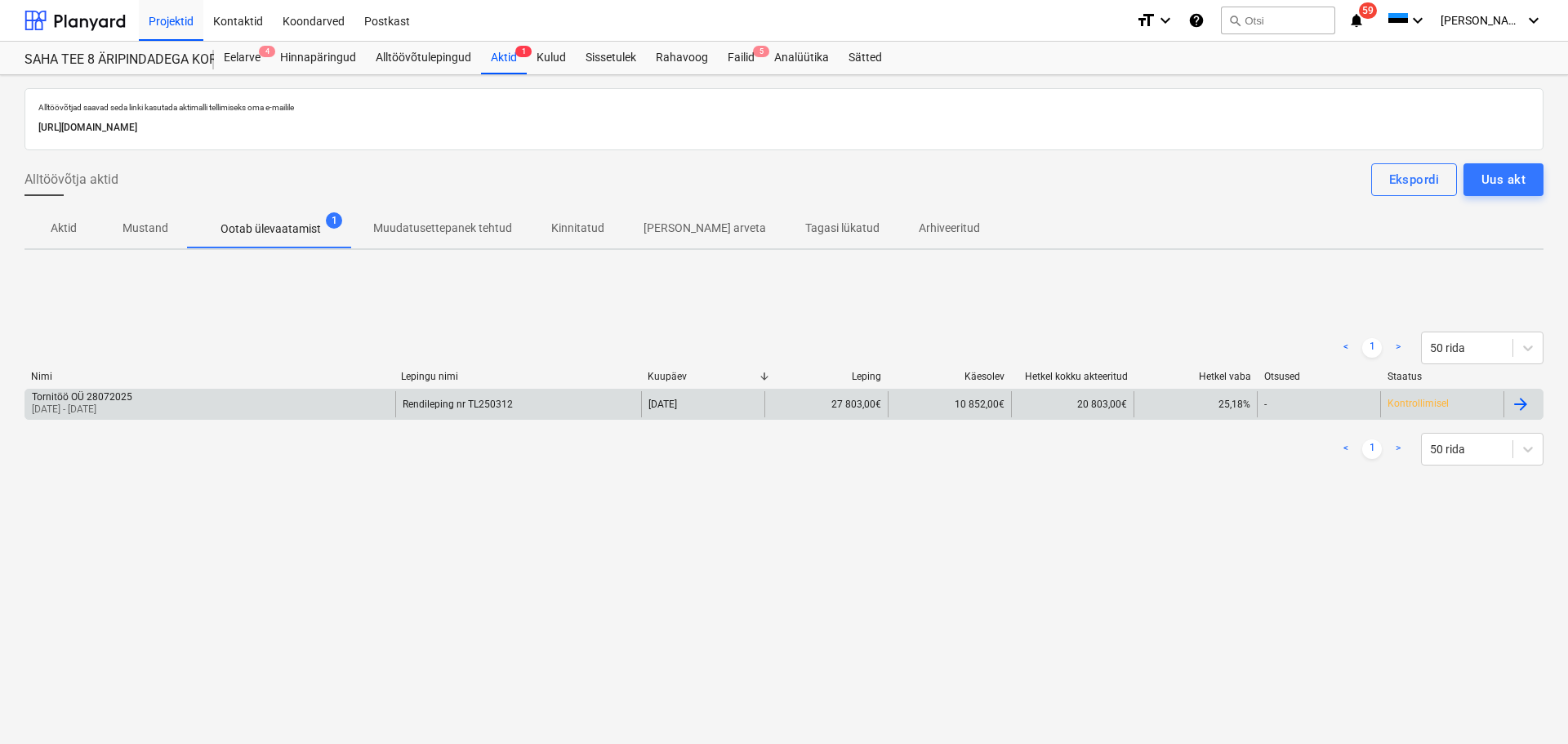
click at [238, 397] on div "Tornitöö OÜ 28072025 01 Jul 2025 - 31 Jul 2025" at bounding box center [210, 404] width 370 height 26
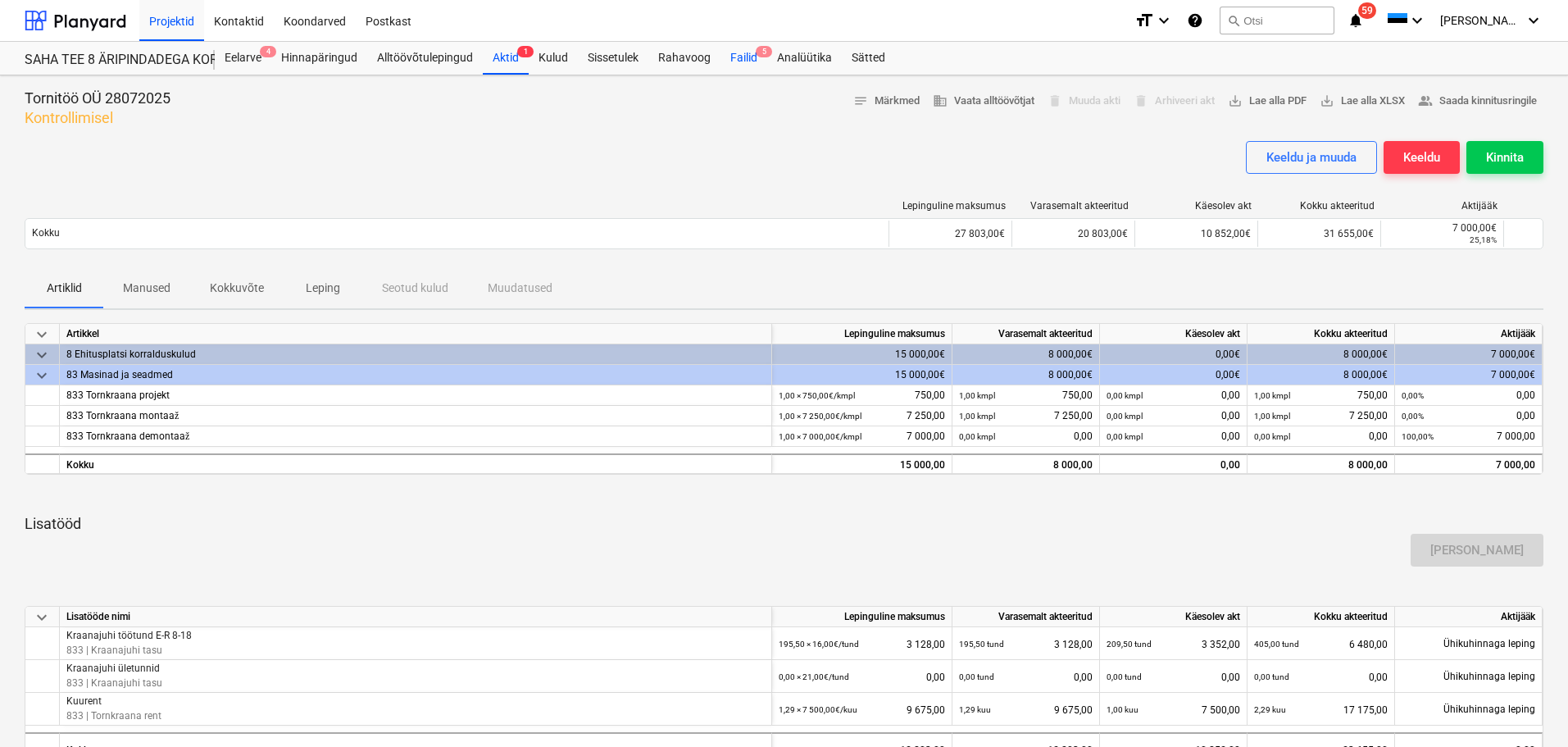
click at [742, 56] on div "Failid 5" at bounding box center [744, 58] width 47 height 33
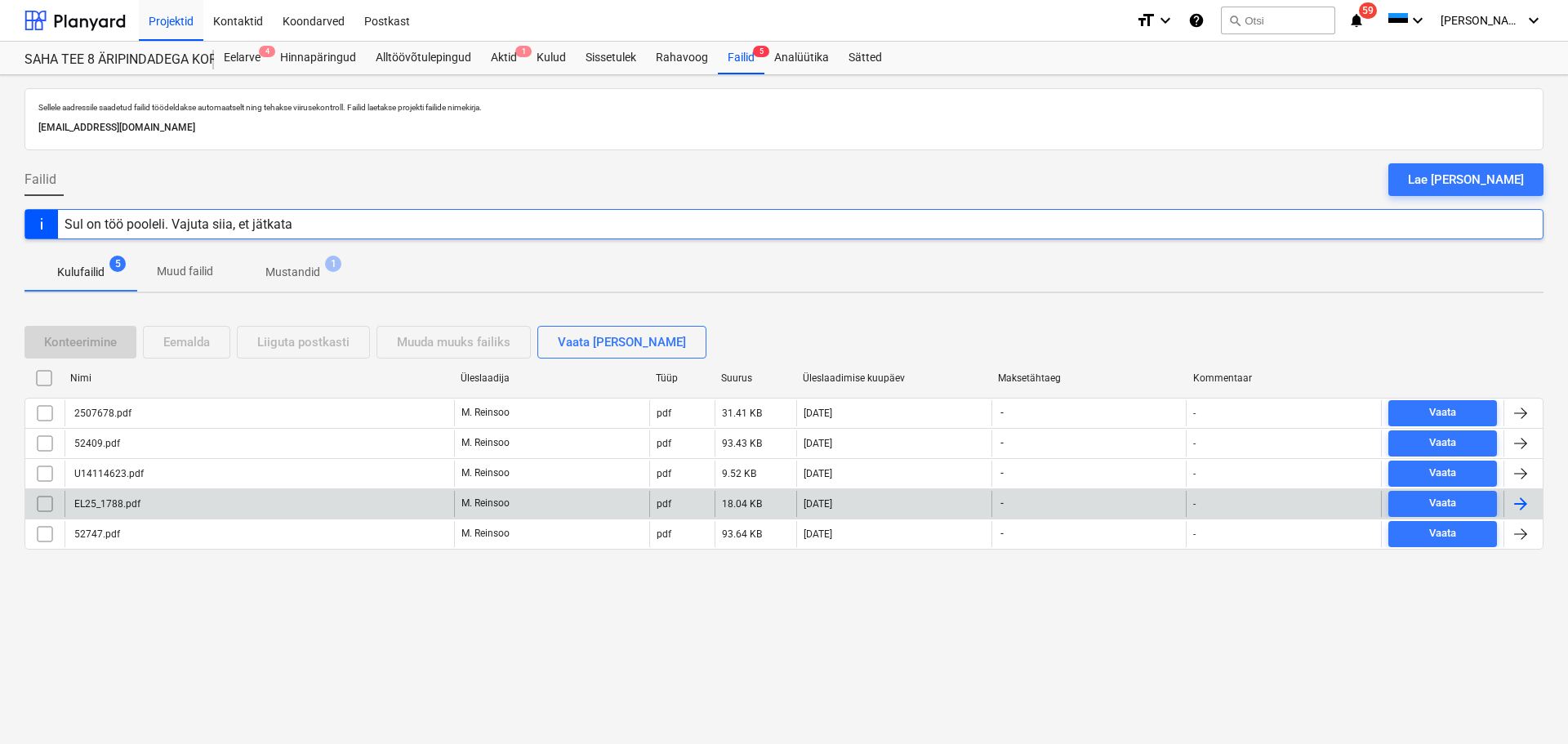
click at [112, 501] on div "EL25_1788.pdf" at bounding box center [106, 503] width 69 height 11
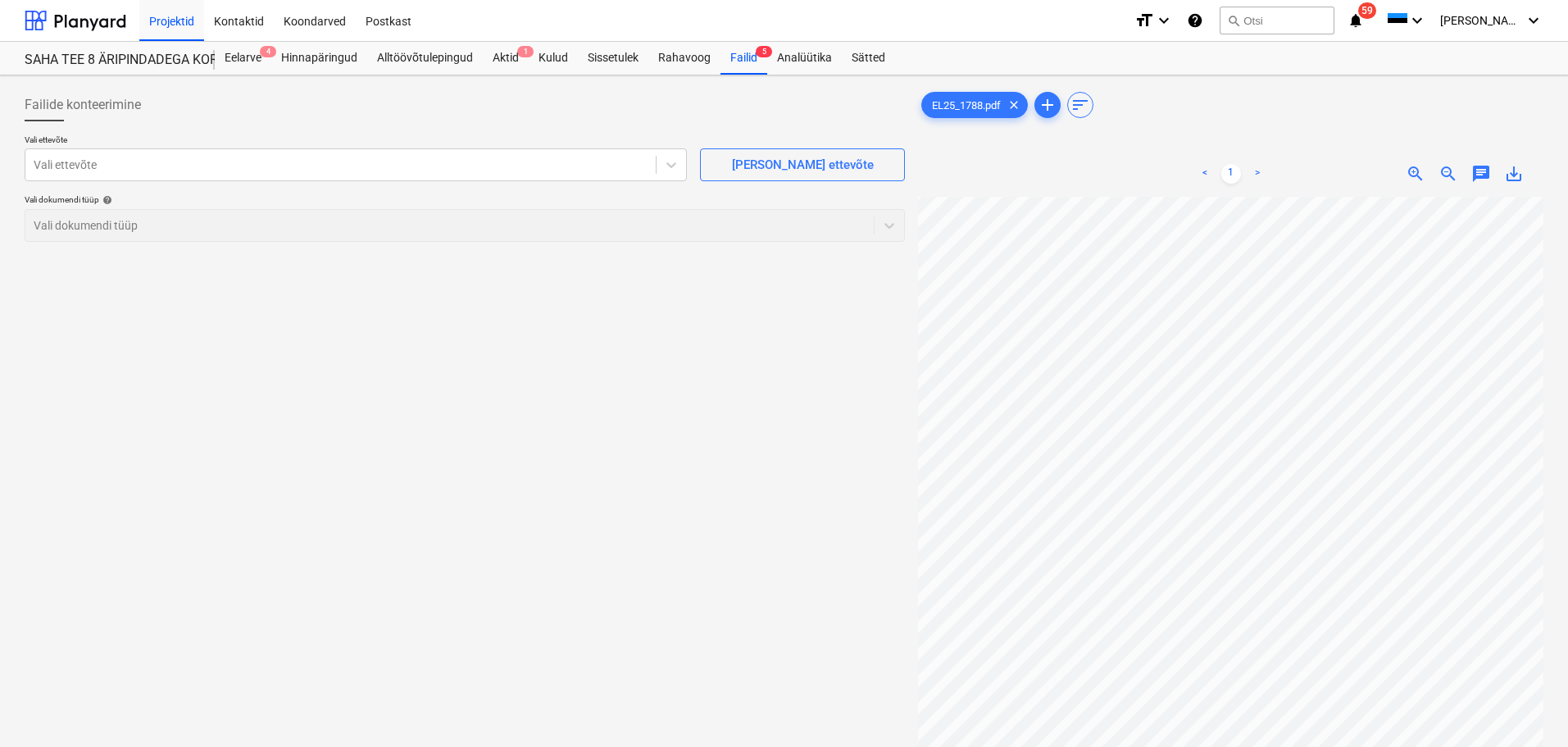
scroll to position [135, 116]
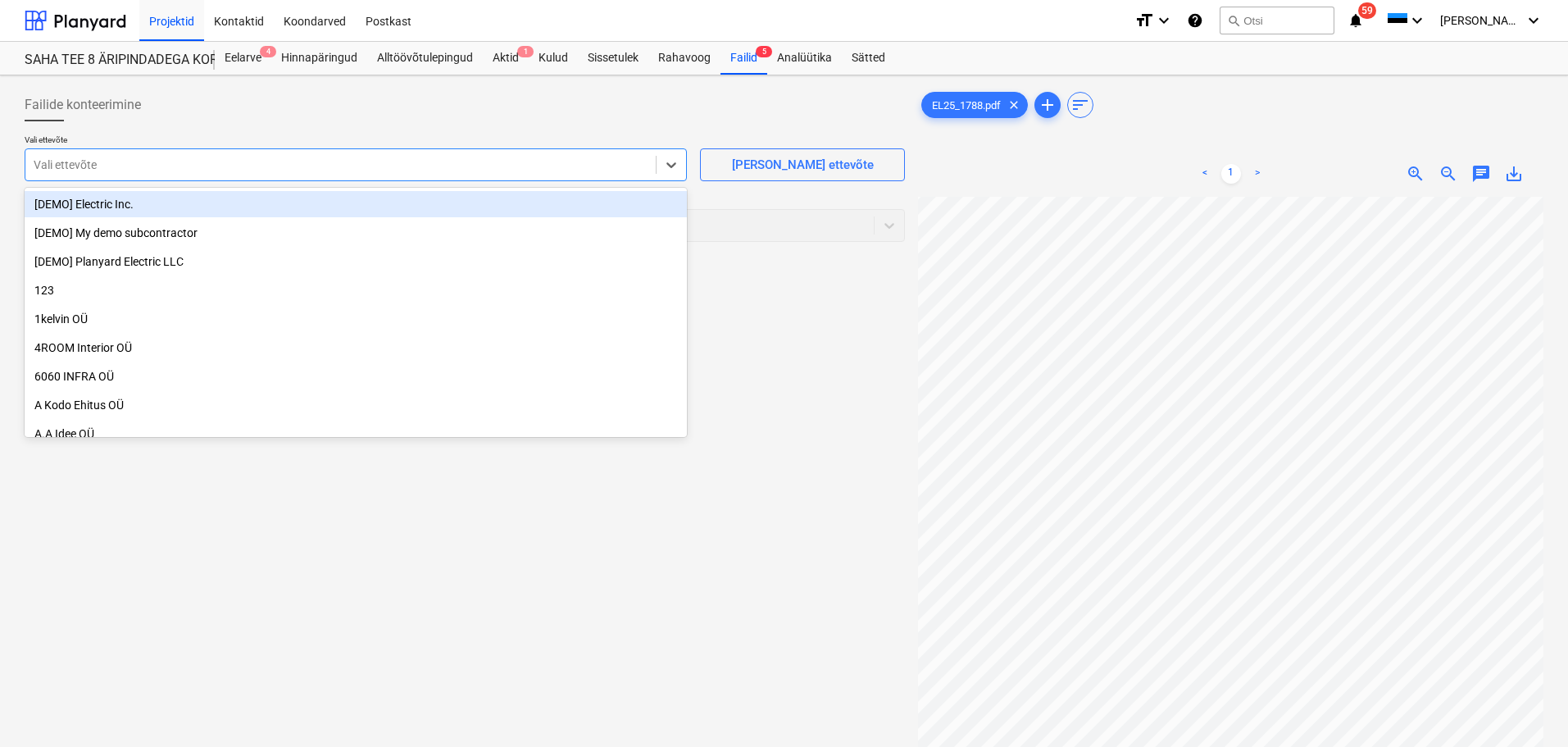
click at [579, 169] on div at bounding box center [341, 165] width 614 height 16
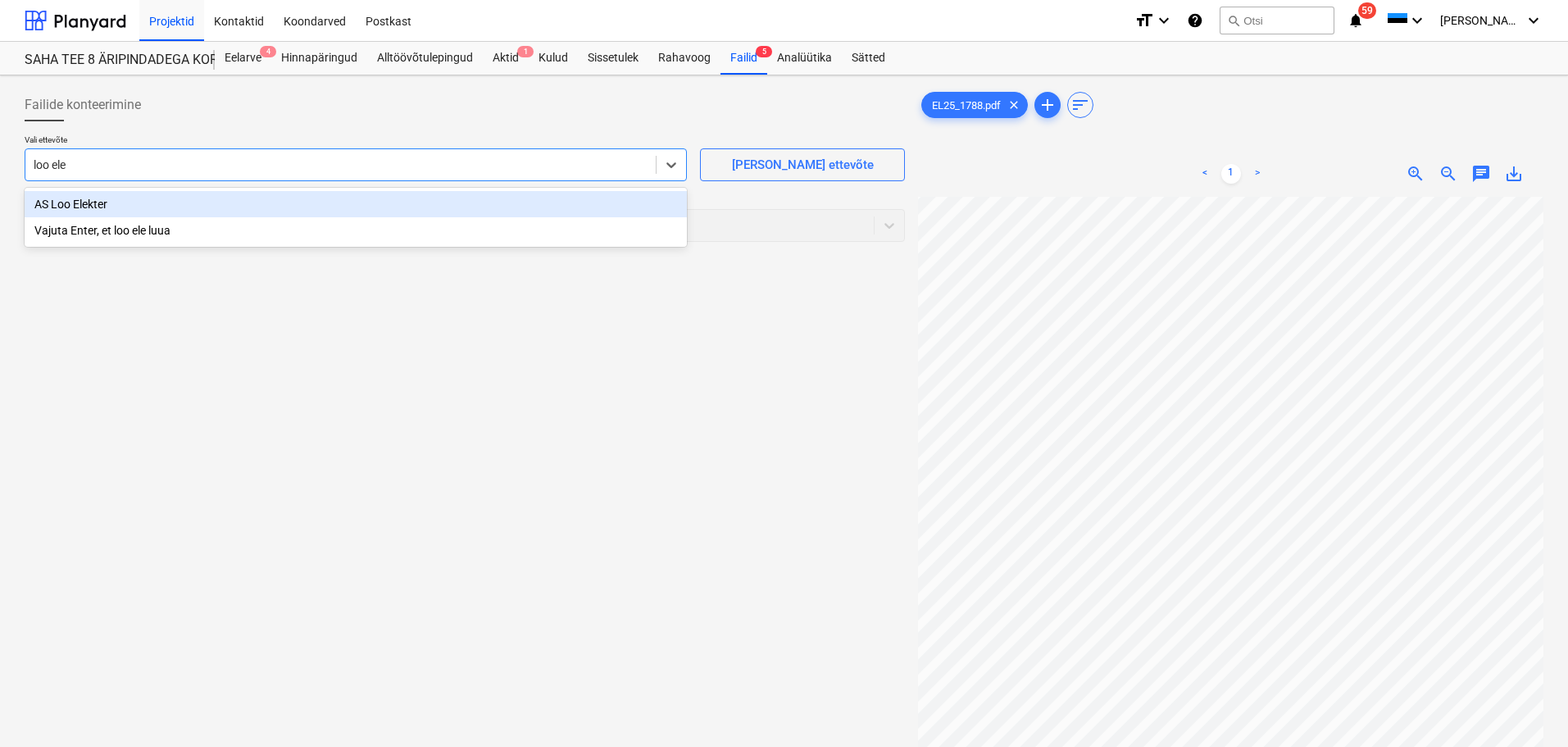
type input "loo elek"
click at [573, 207] on div "AS Loo Elekter" at bounding box center [356, 204] width 663 height 26
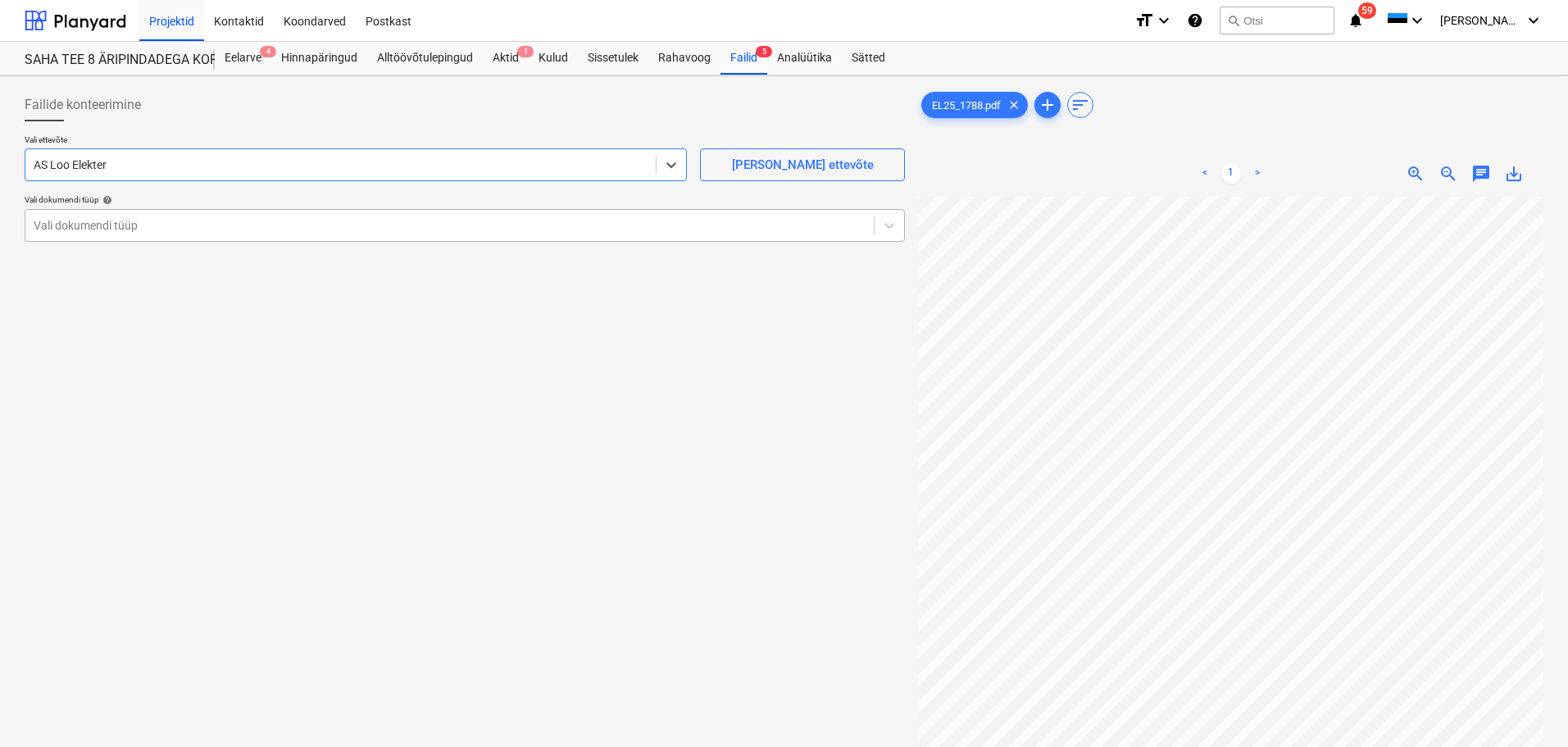
click at [226, 221] on div at bounding box center [450, 225] width 832 height 16
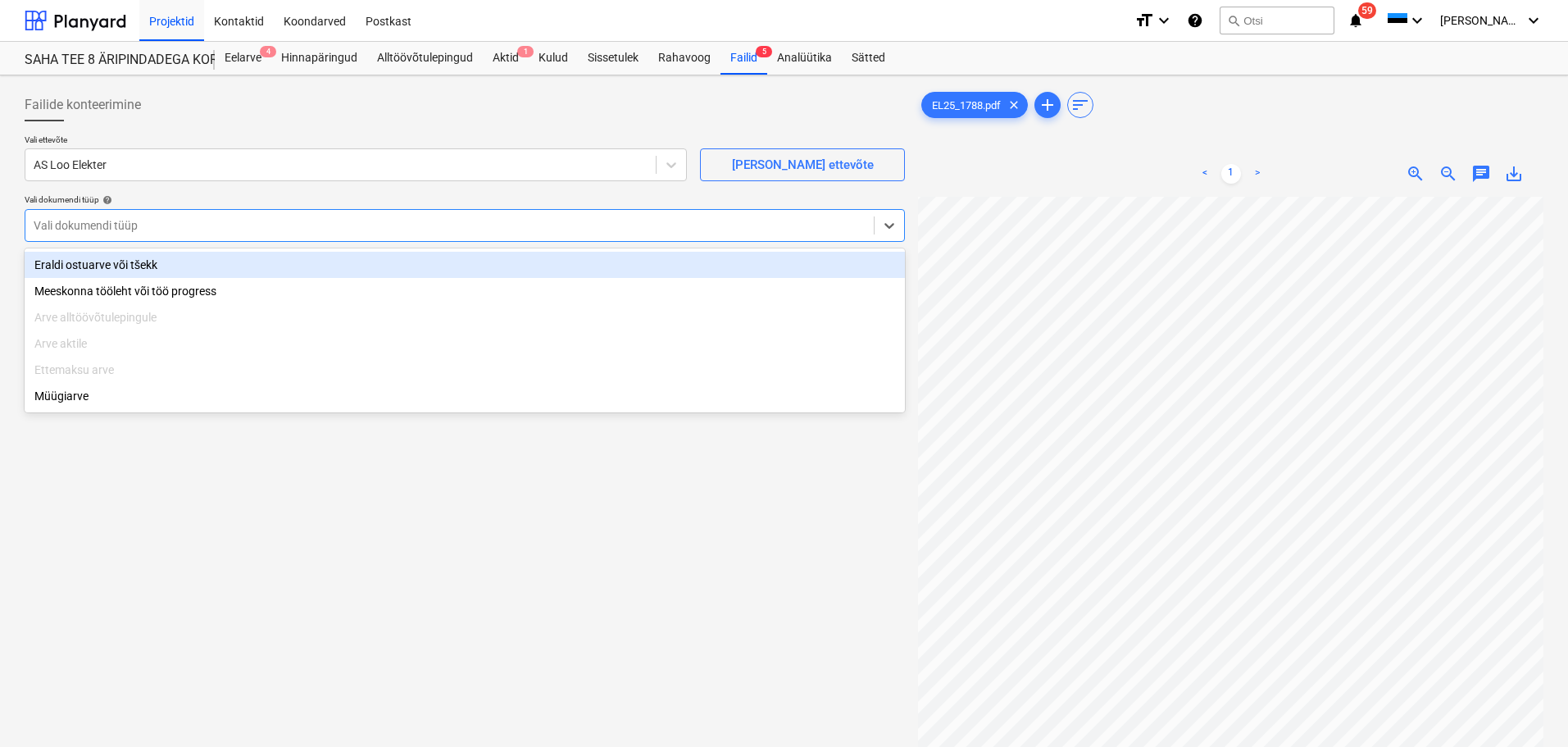
click at [139, 262] on div "Eraldi ostuarve või tšekk" at bounding box center [465, 265] width 880 height 26
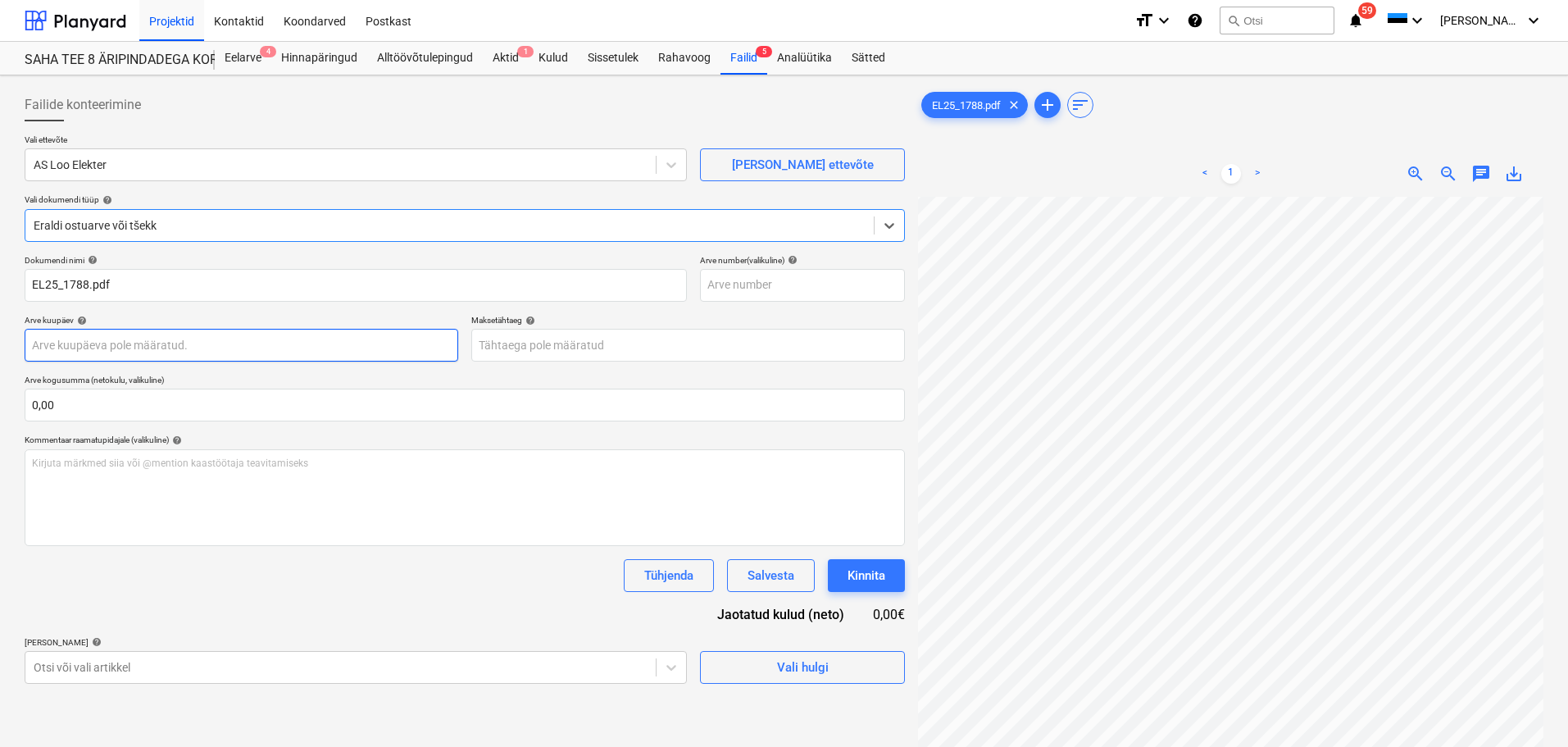
click at [137, 347] on body "Projektid Kontaktid Koondarved Postkast format_size keyboard_arrow_down help se…" at bounding box center [784, 373] width 1568 height 747
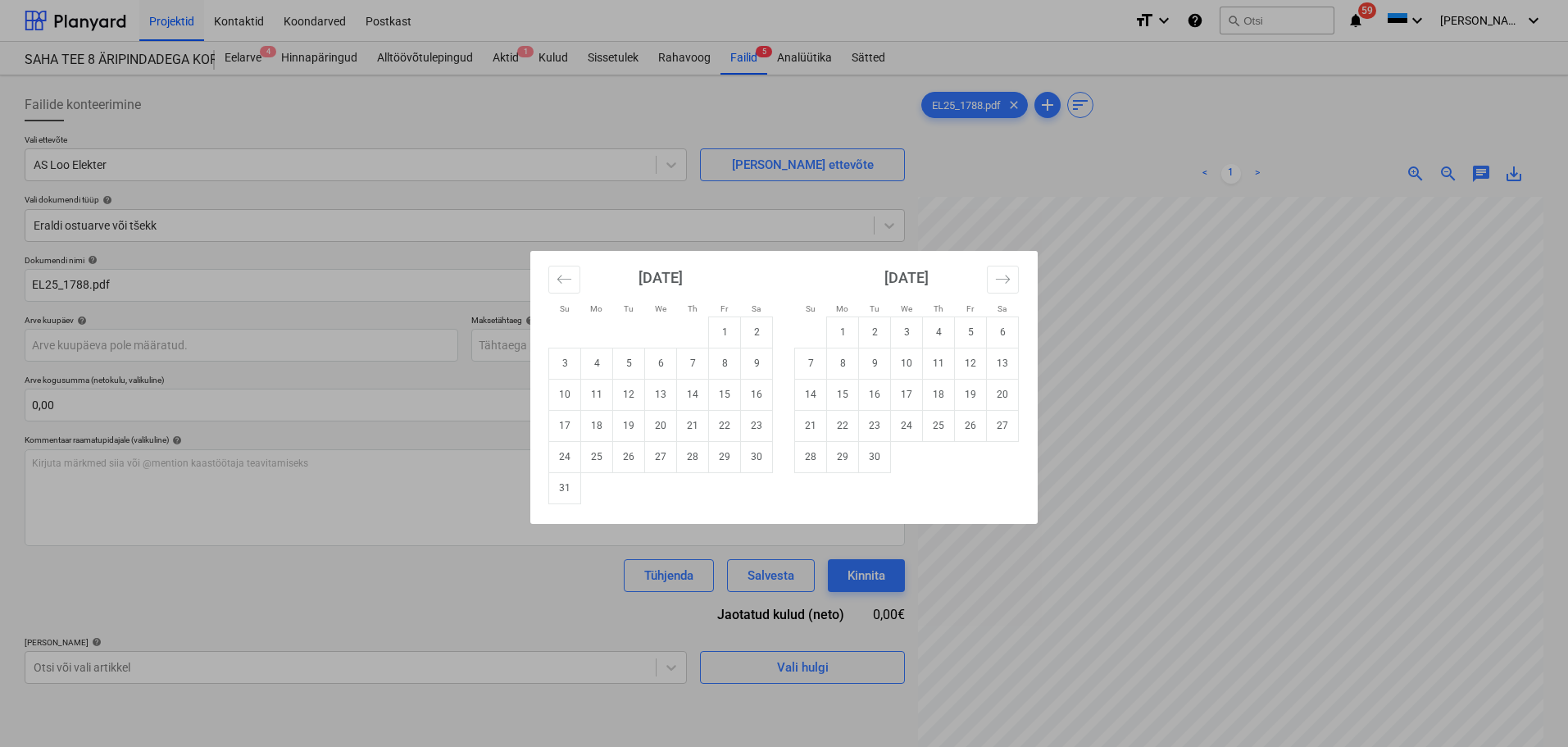
click at [302, 313] on div "Su Mo Tu We Th Fr Sa Su Mo Tu We Th Fr Sa July 2025 1 2 3 4 5 6 7 8 9 10 11 12 …" at bounding box center [784, 373] width 1568 height 747
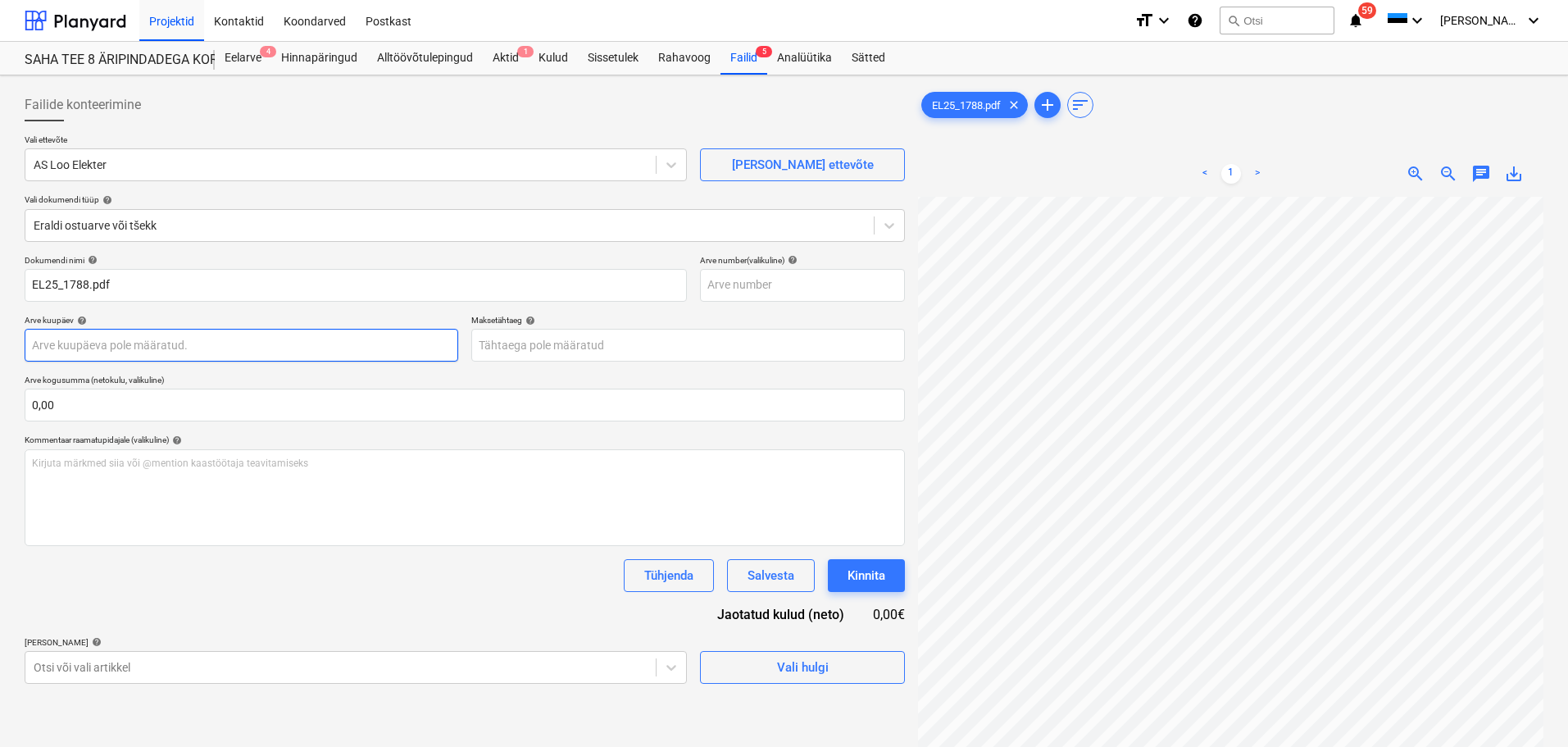
click at [280, 339] on body "Projektid Kontaktid Koondarved Postkast format_size keyboard_arrow_down help se…" at bounding box center [784, 373] width 1568 height 747
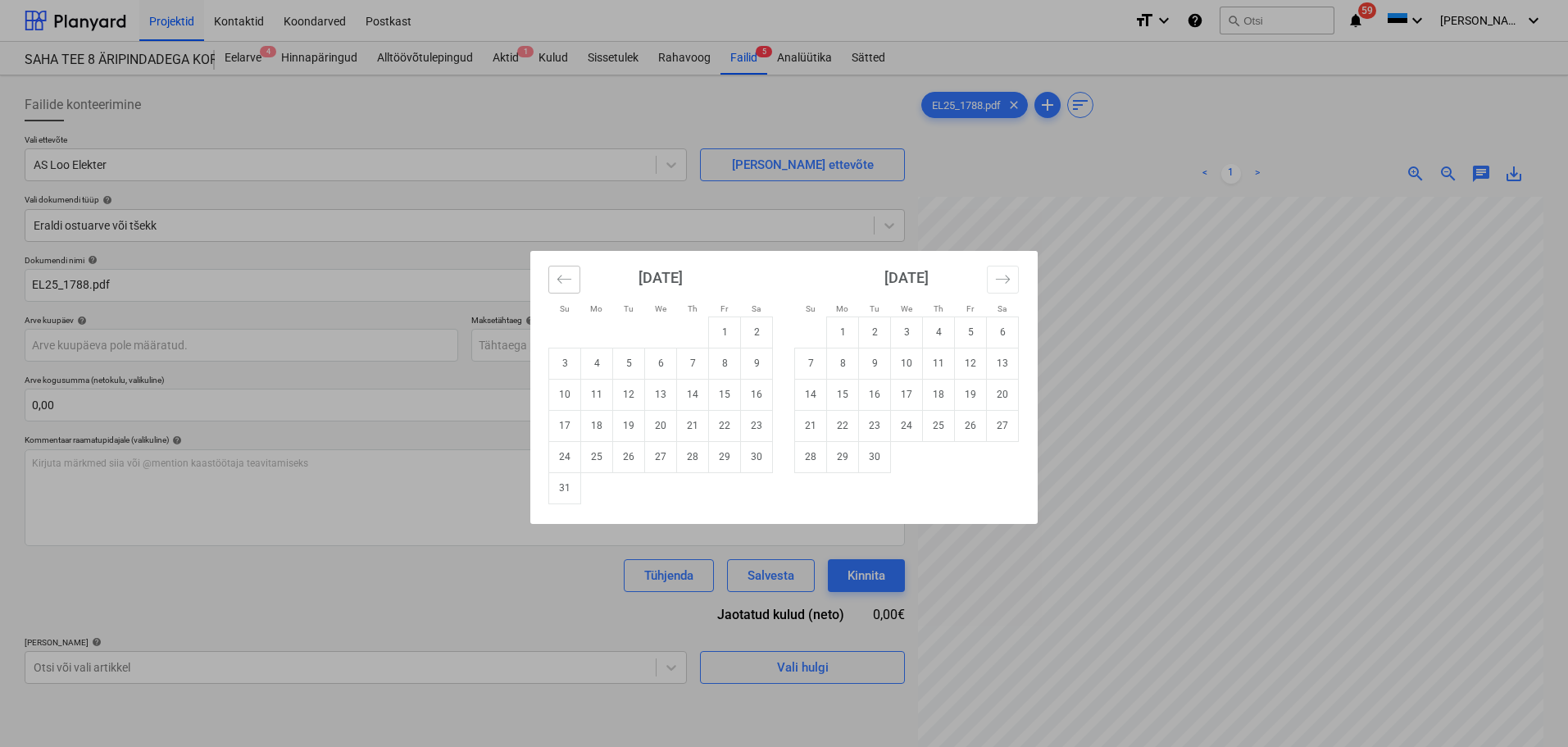
click at [575, 290] on button "Move backward to switch to the previous month." at bounding box center [565, 280] width 32 height 28
click at [684, 460] on td "31" at bounding box center [693, 456] width 32 height 31
type input "[DATE]"
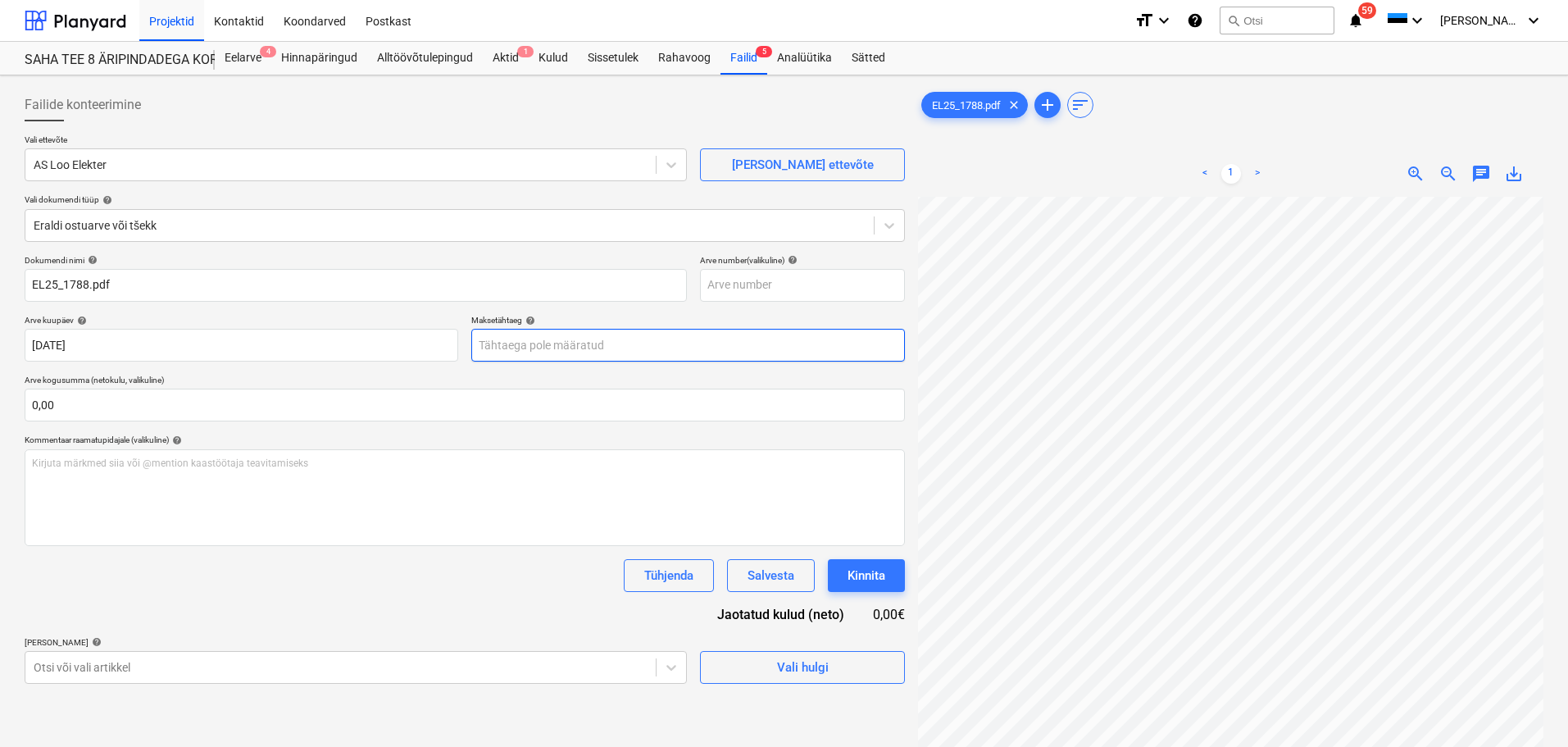
click at [519, 350] on body "Projektid Kontaktid Koondarved Postkast format_size keyboard_arrow_down help se…" at bounding box center [784, 373] width 1568 height 747
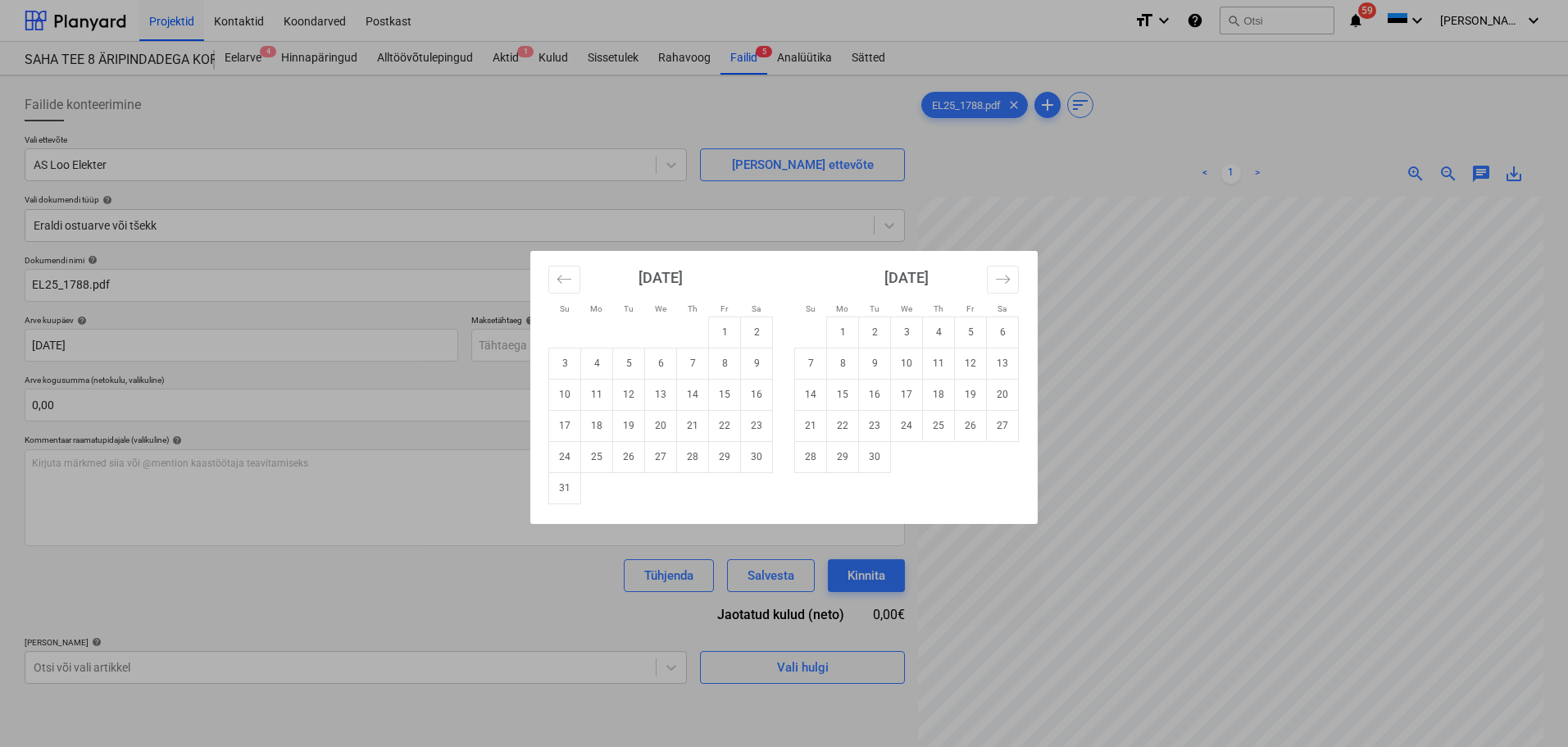
click at [655, 427] on td "20" at bounding box center [661, 425] width 32 height 31
type input "[DATE]"
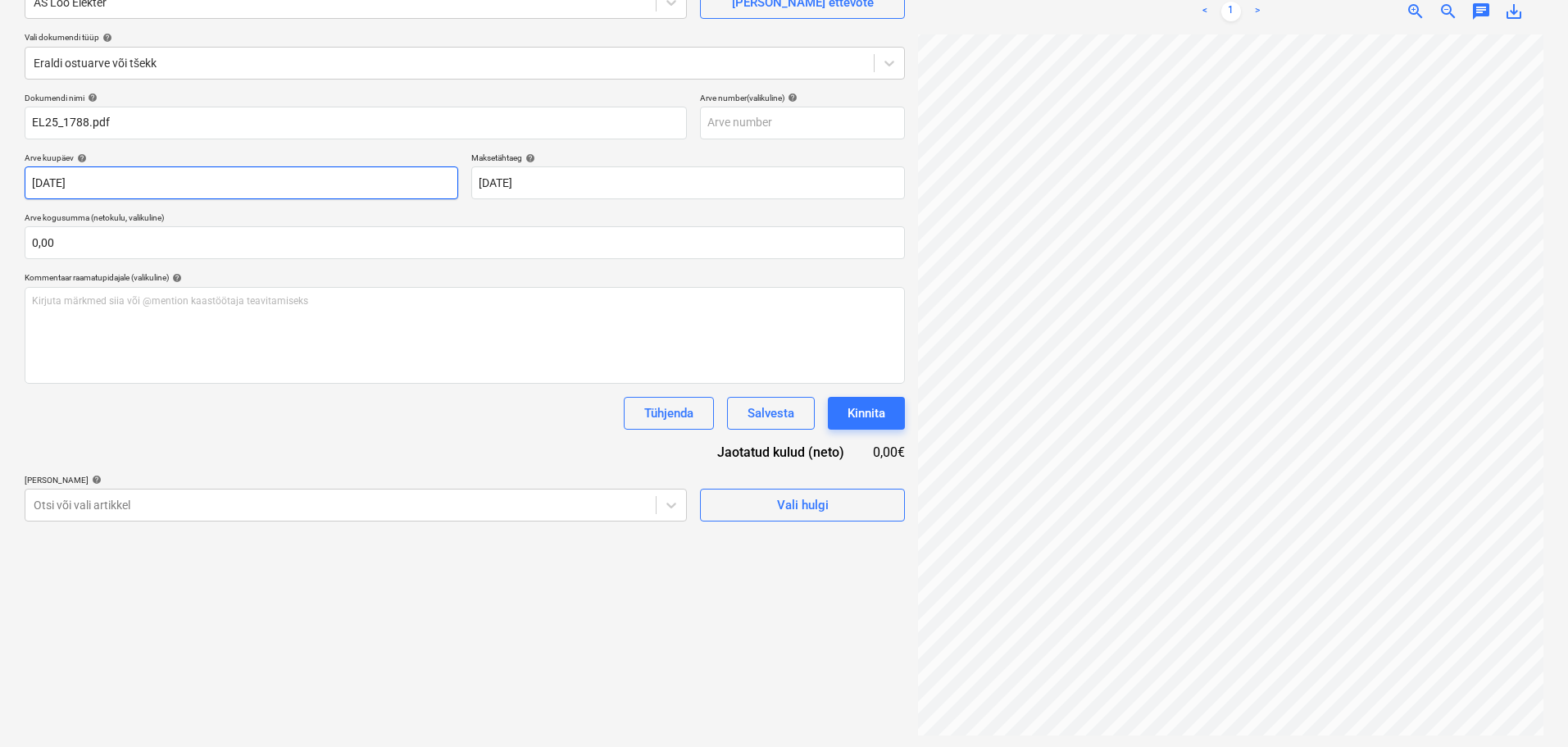
scroll to position [164, 0]
click at [365, 490] on div "Otsi või vali artikkel" at bounding box center [356, 503] width 663 height 33
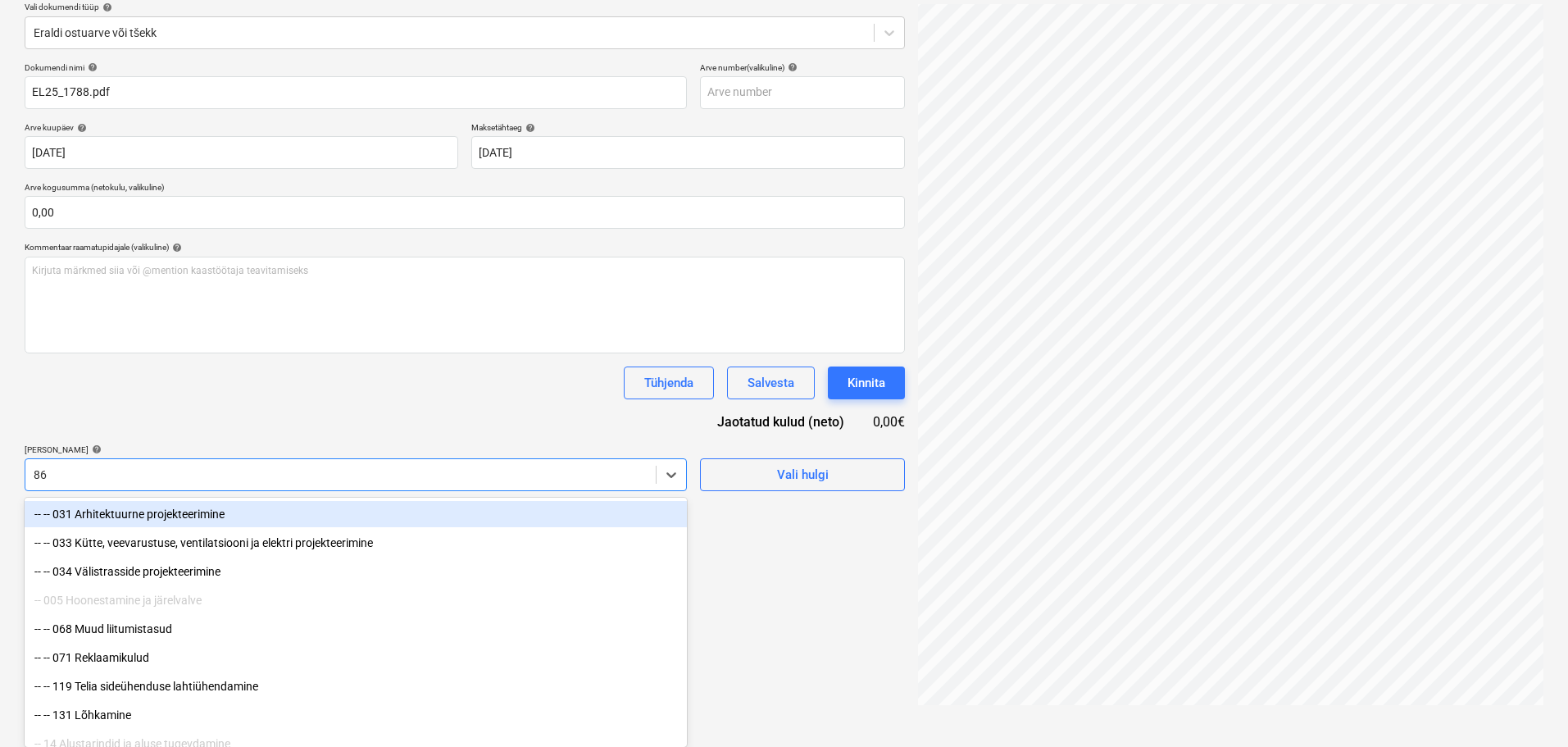
type input "861"
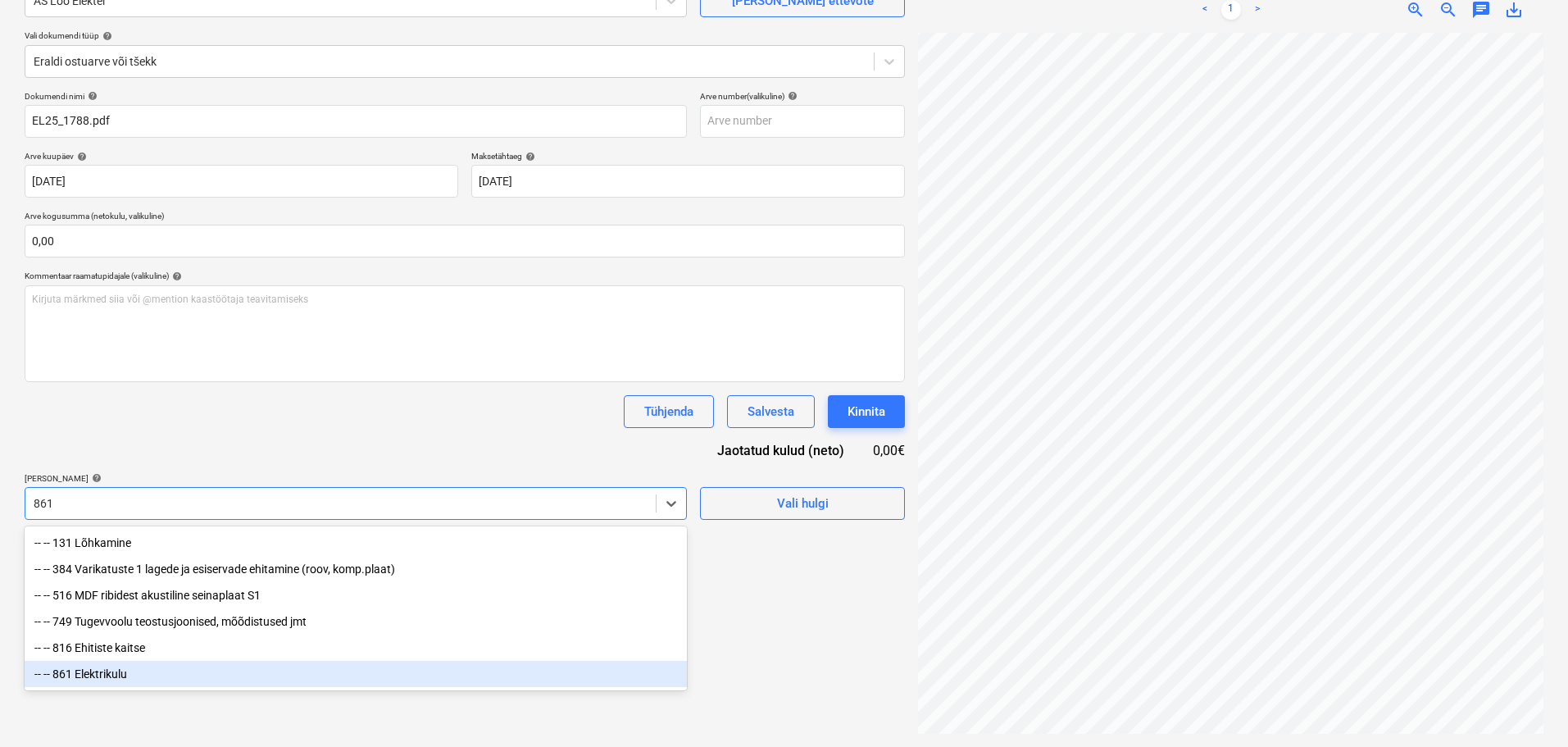
click at [179, 675] on div "-- -- 861 Elektrikulu" at bounding box center [356, 674] width 663 height 26
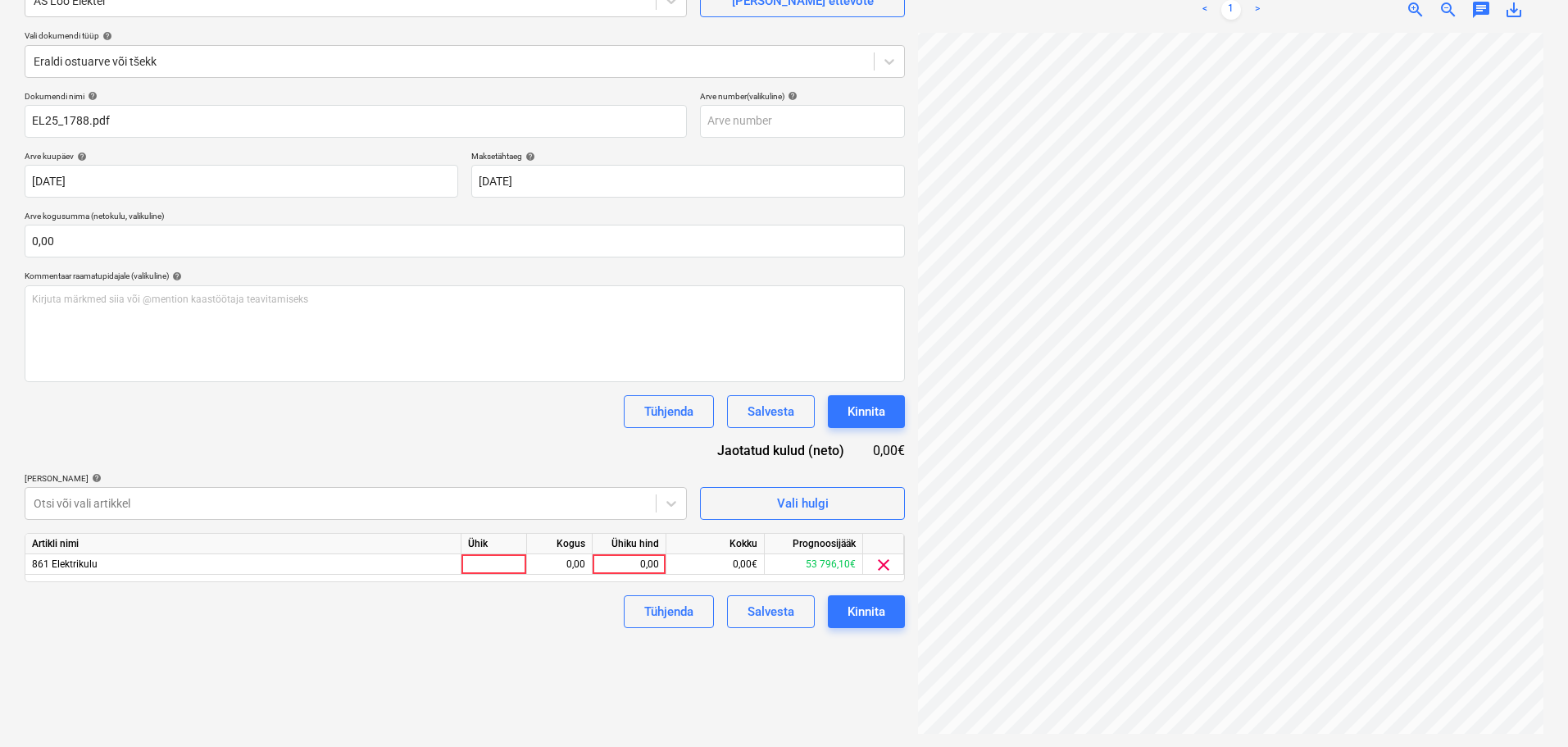
click at [322, 442] on div "Dokumendi nimi help EL25_1788.pdf Arve number (valikuline) help Arve kuupäev he…" at bounding box center [465, 359] width 880 height 537
click at [515, 568] on div at bounding box center [495, 564] width 66 height 21
type input "1"
click at [566, 563] on div "0,00" at bounding box center [560, 564] width 52 height 21
type input "1"
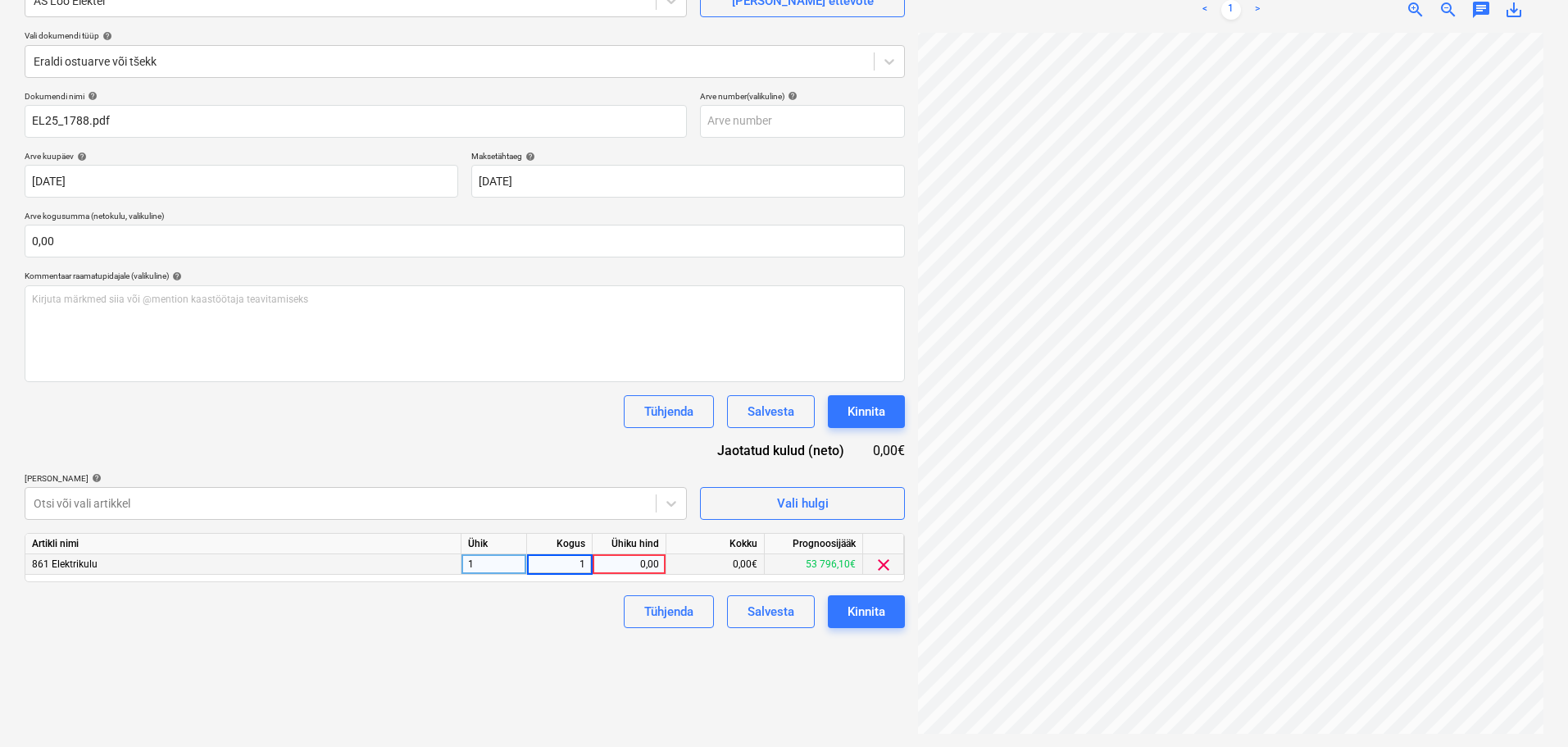
click at [628, 564] on div "0,00" at bounding box center [630, 564] width 60 height 21
type input "402,47"
click at [582, 629] on div "Failide konteerimine Vali ettevõte AS Loo Elekter Lisa uus ettevõte Vali dokume…" at bounding box center [465, 329] width 893 height 823
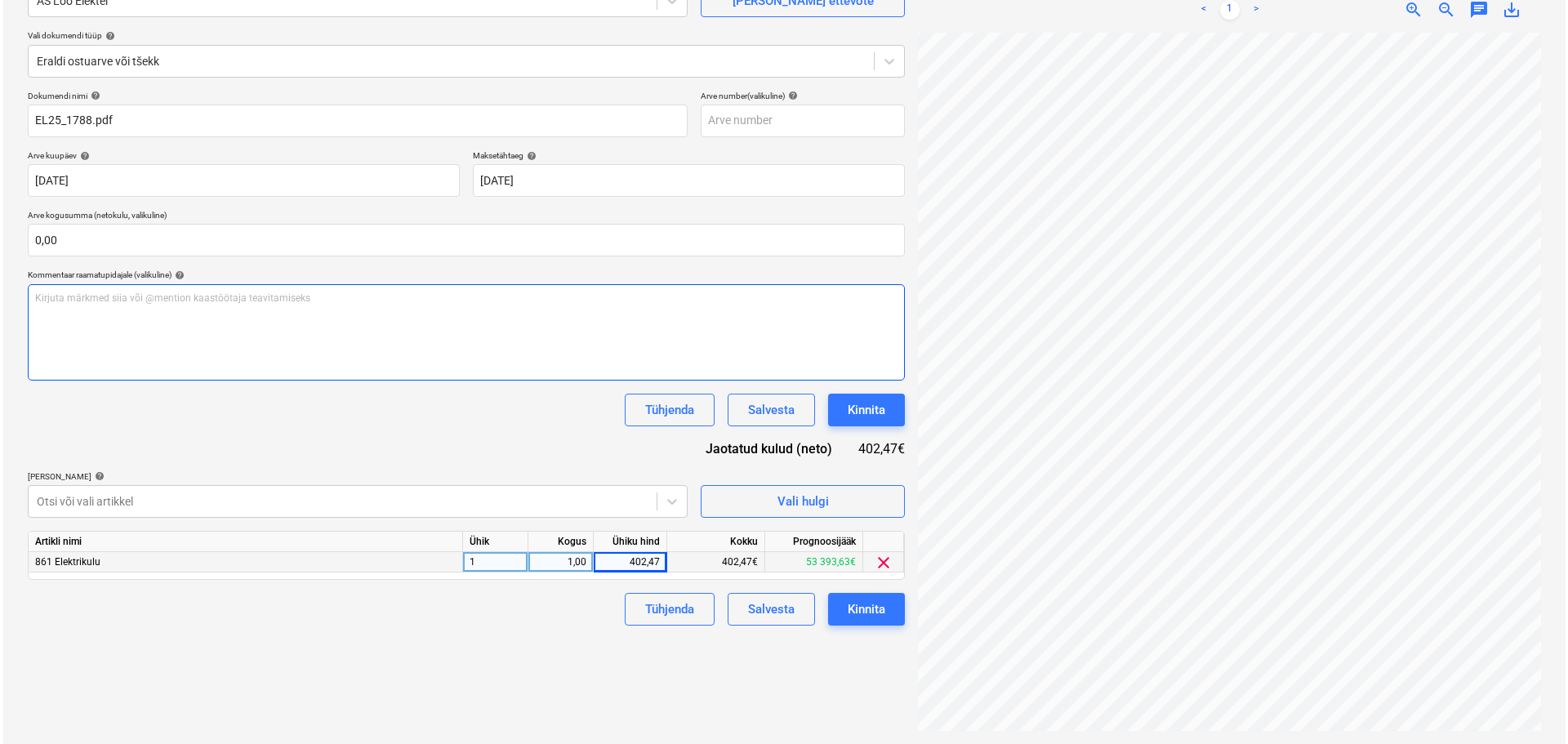
scroll to position [0, 115]
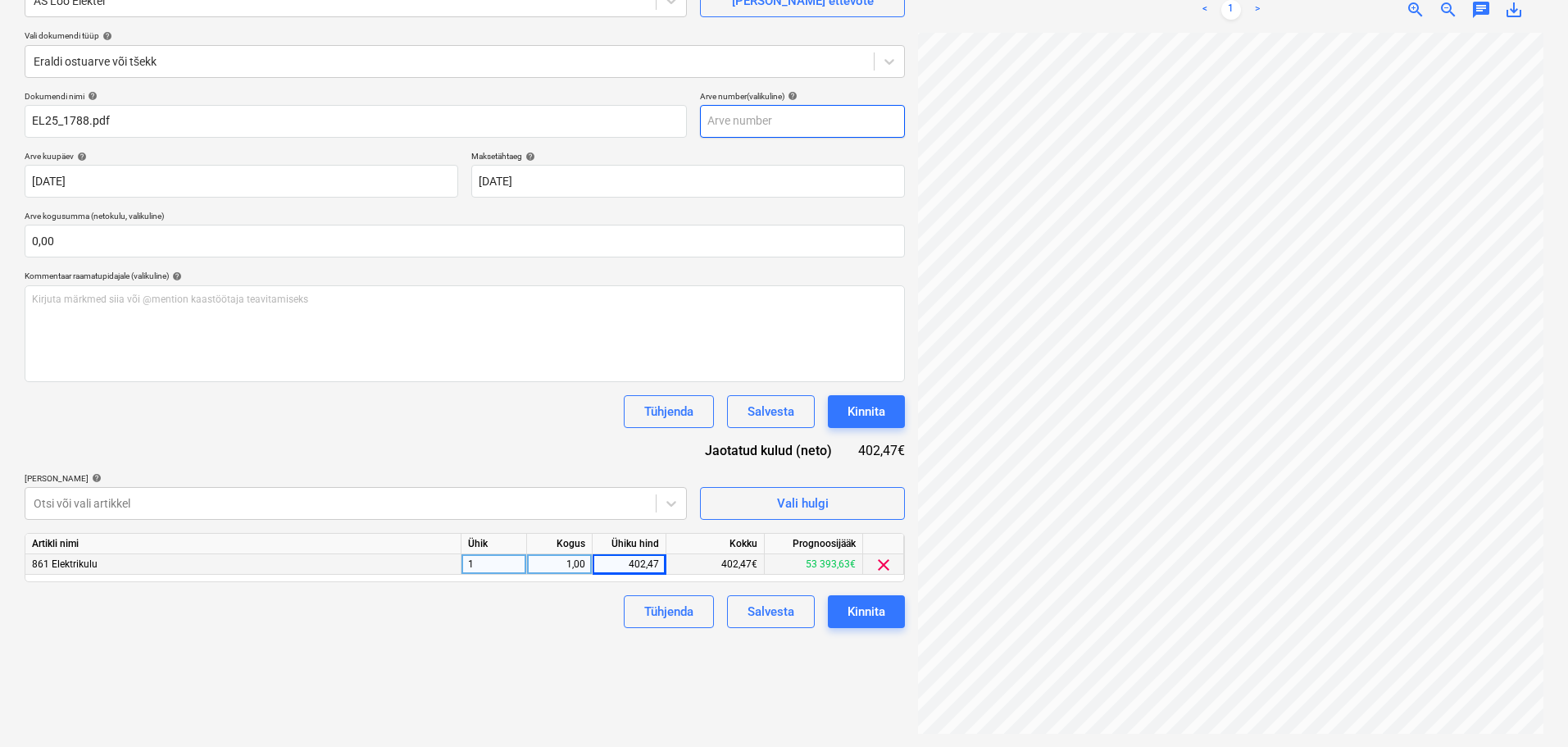
click at [770, 134] on input "text" at bounding box center [801, 121] width 205 height 33
type input "1788"
click at [809, 668] on div "Failide konteerimine Vali ettevõte AS Loo Elekter Lisa uus ettevõte Vali dokume…" at bounding box center [465, 329] width 893 height 823
click at [875, 614] on div "Kinnita" at bounding box center [866, 611] width 38 height 21
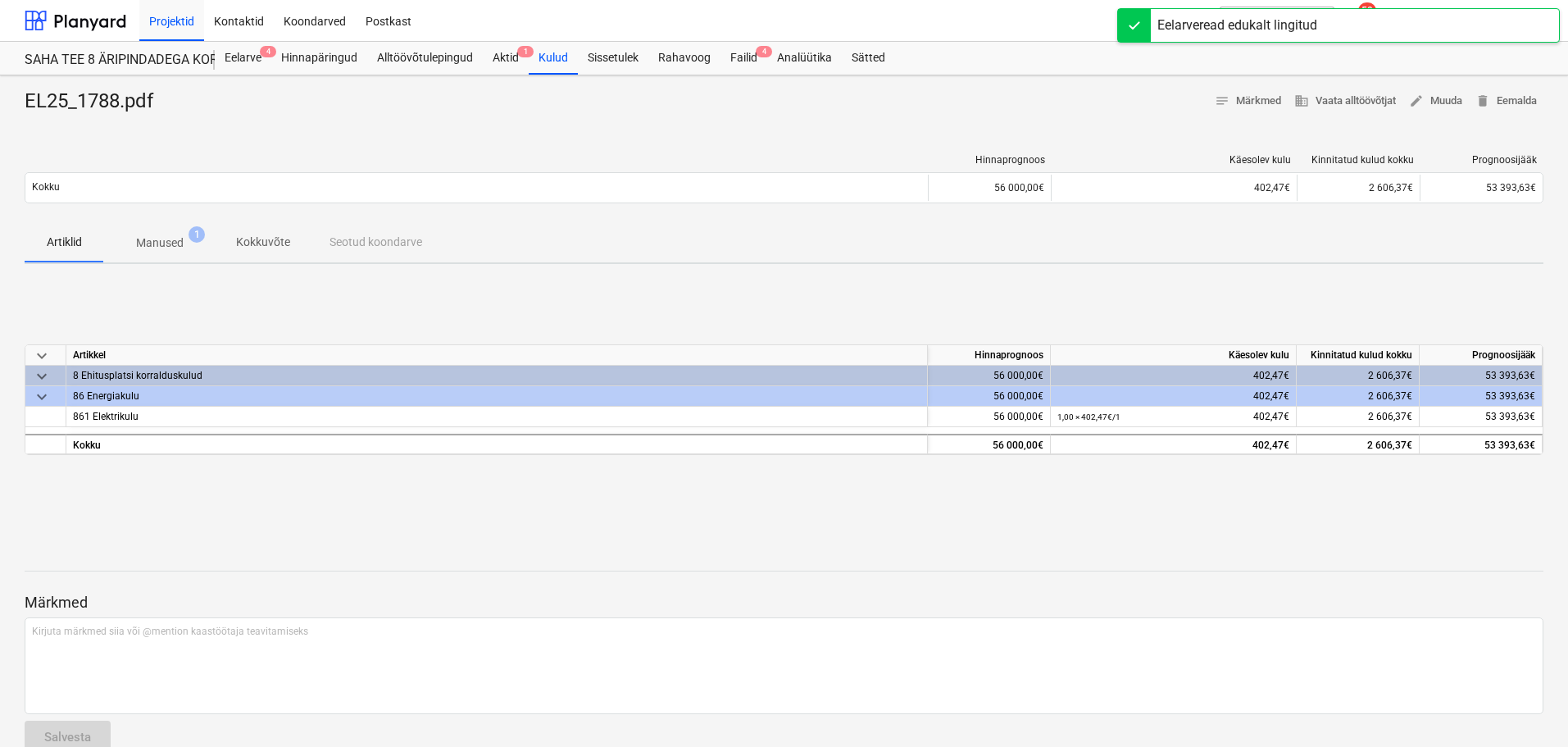
click at [749, 76] on div "EL25_1788.pdf notes Märkmed business Vaata alltöövõtjat edit Muuda delete Eemal…" at bounding box center [784, 427] width 1568 height 705
click at [751, 64] on div "Failid 4" at bounding box center [744, 58] width 47 height 33
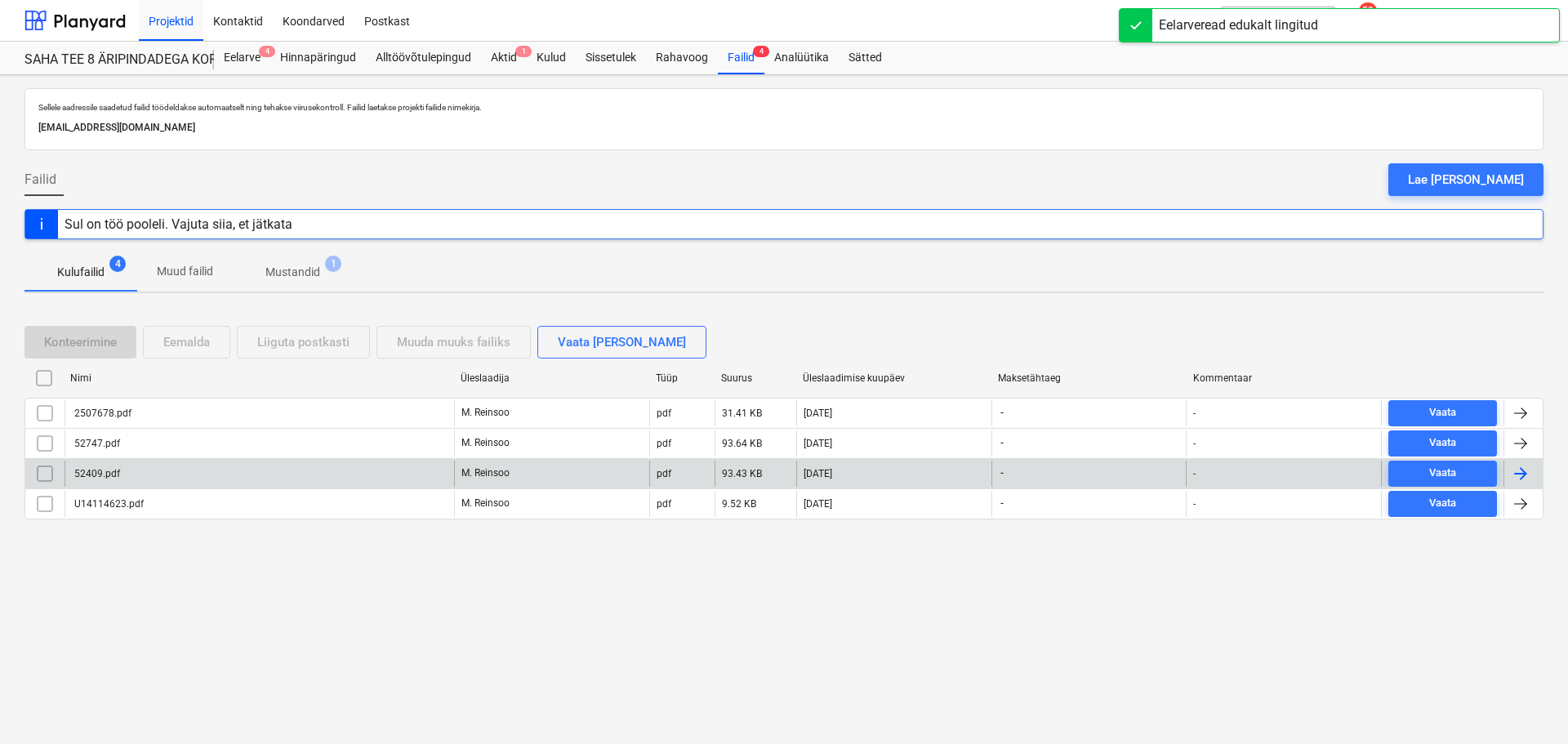
click at [123, 474] on div "52409.pdf" at bounding box center [259, 474] width 389 height 26
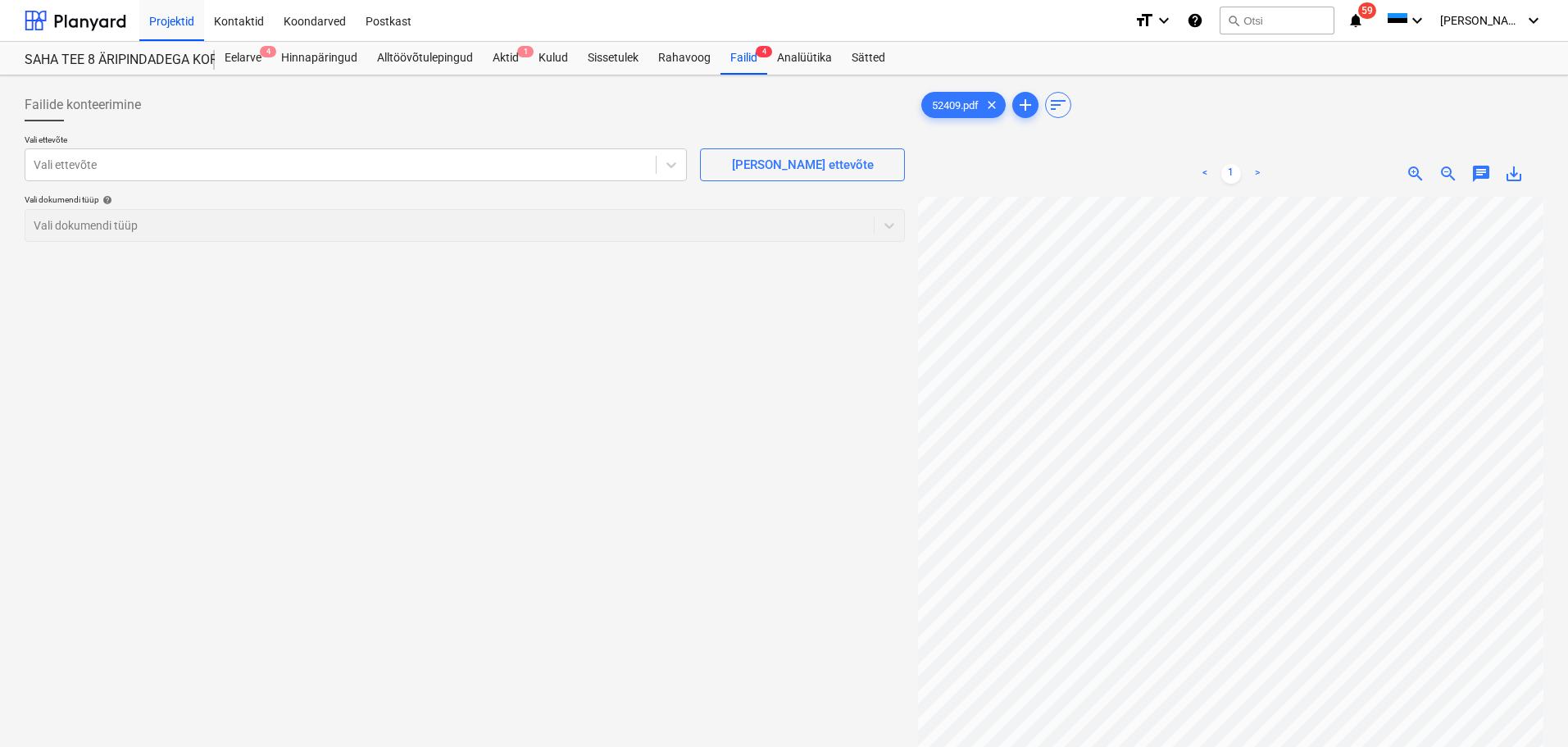
scroll to position [109, 71]
click at [335, 171] on div at bounding box center [341, 165] width 614 height 16
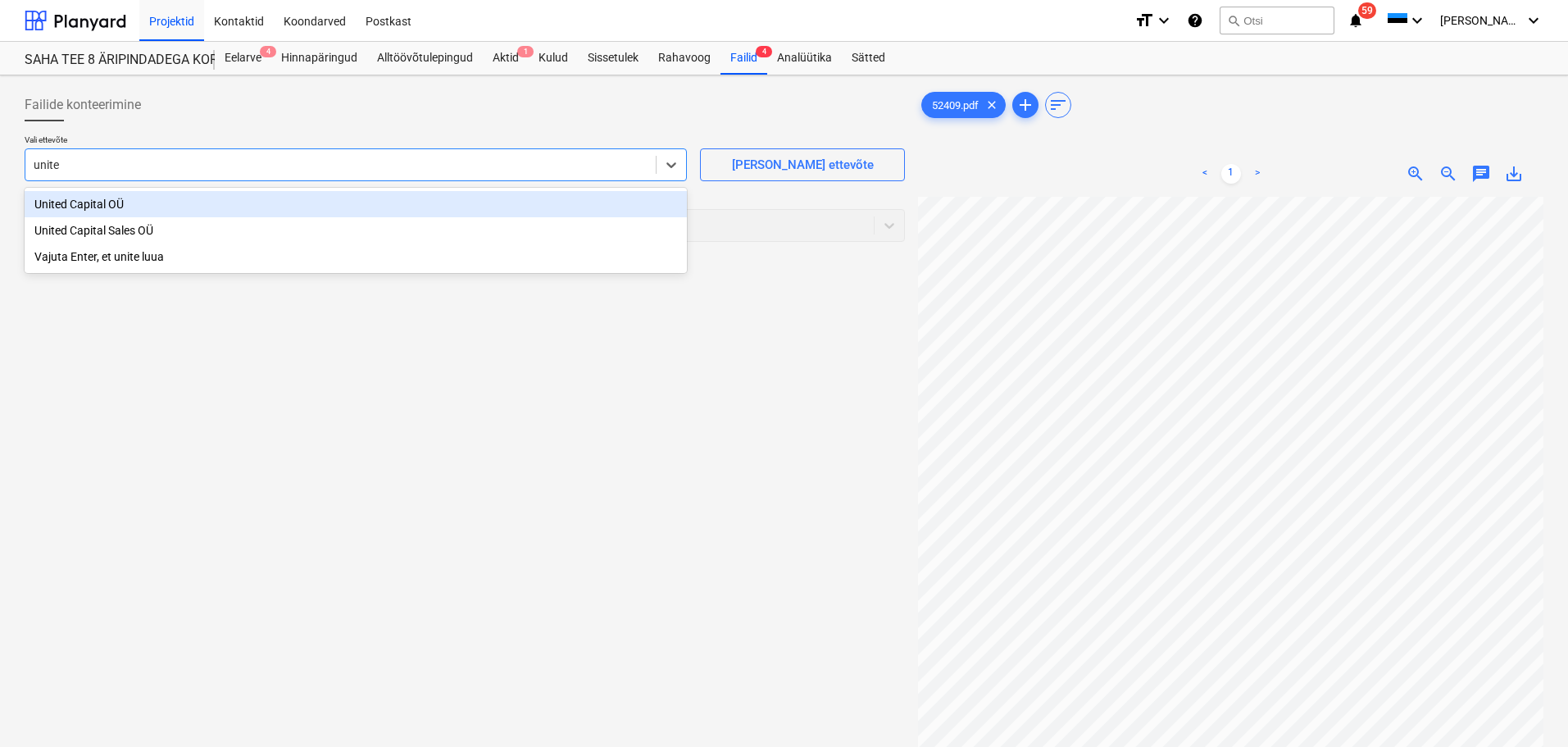
type input "united"
click at [277, 211] on div "United Capital OÜ" at bounding box center [356, 204] width 663 height 26
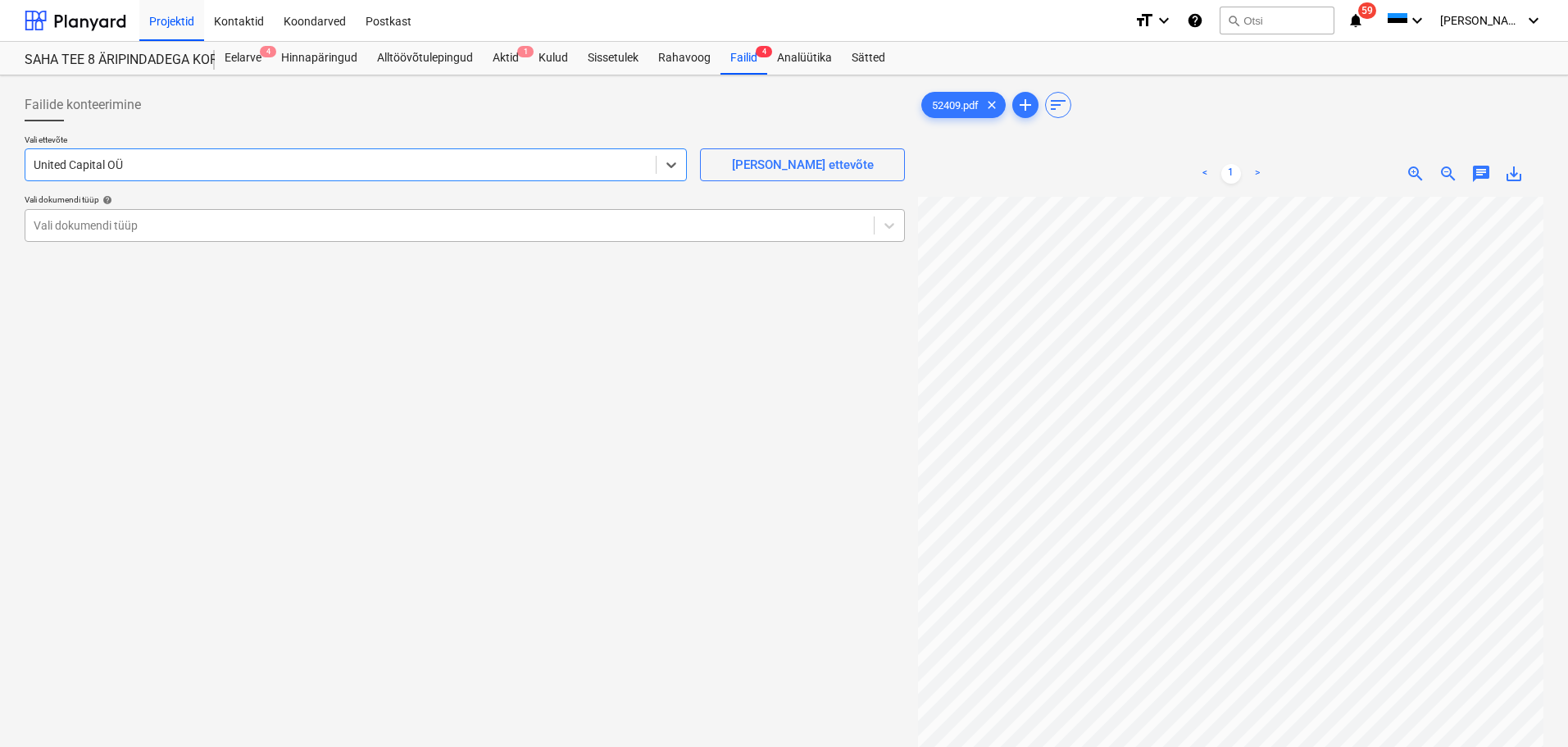
click at [215, 228] on div at bounding box center [450, 225] width 832 height 16
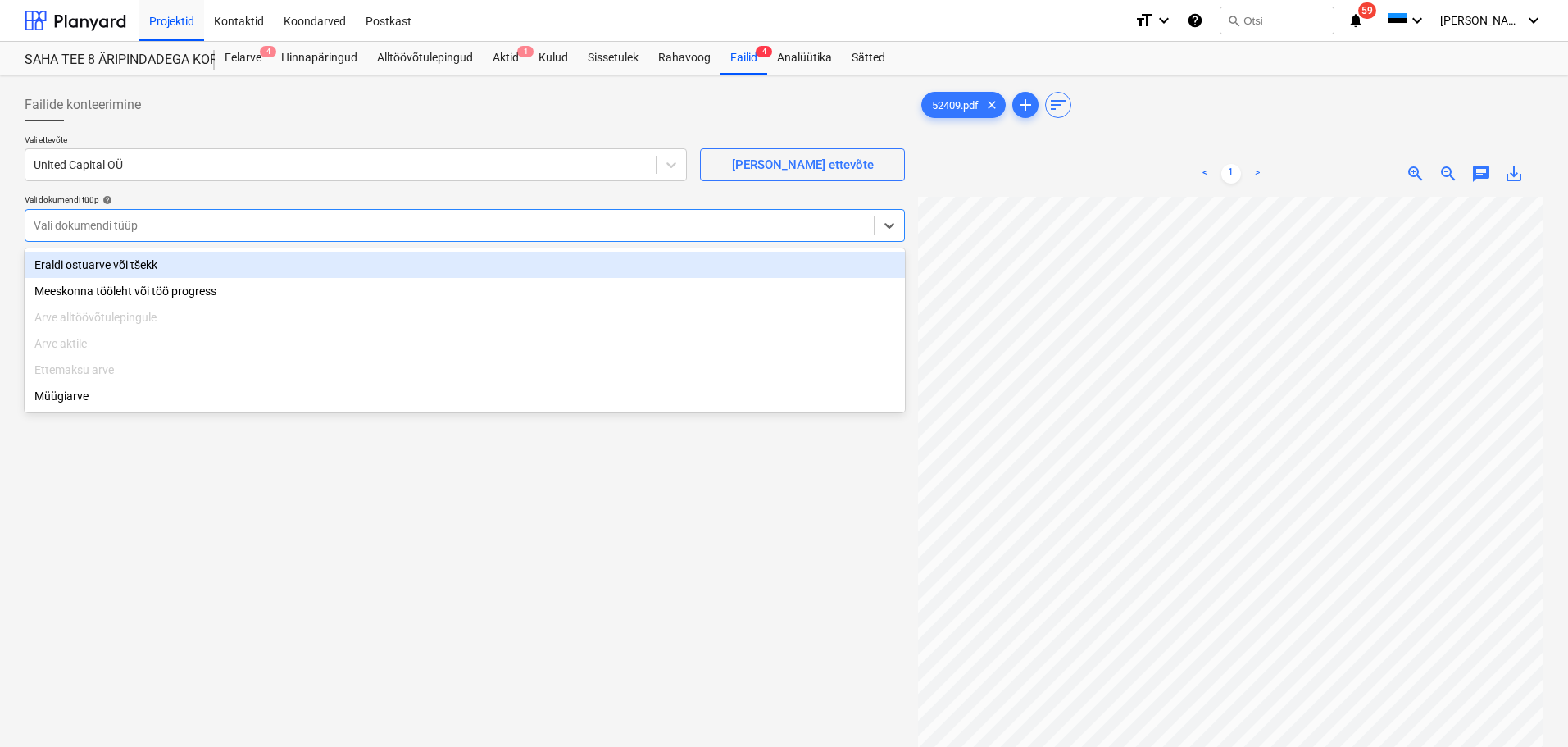
click at [201, 264] on div "Eraldi ostuarve või tšekk" at bounding box center [465, 265] width 880 height 26
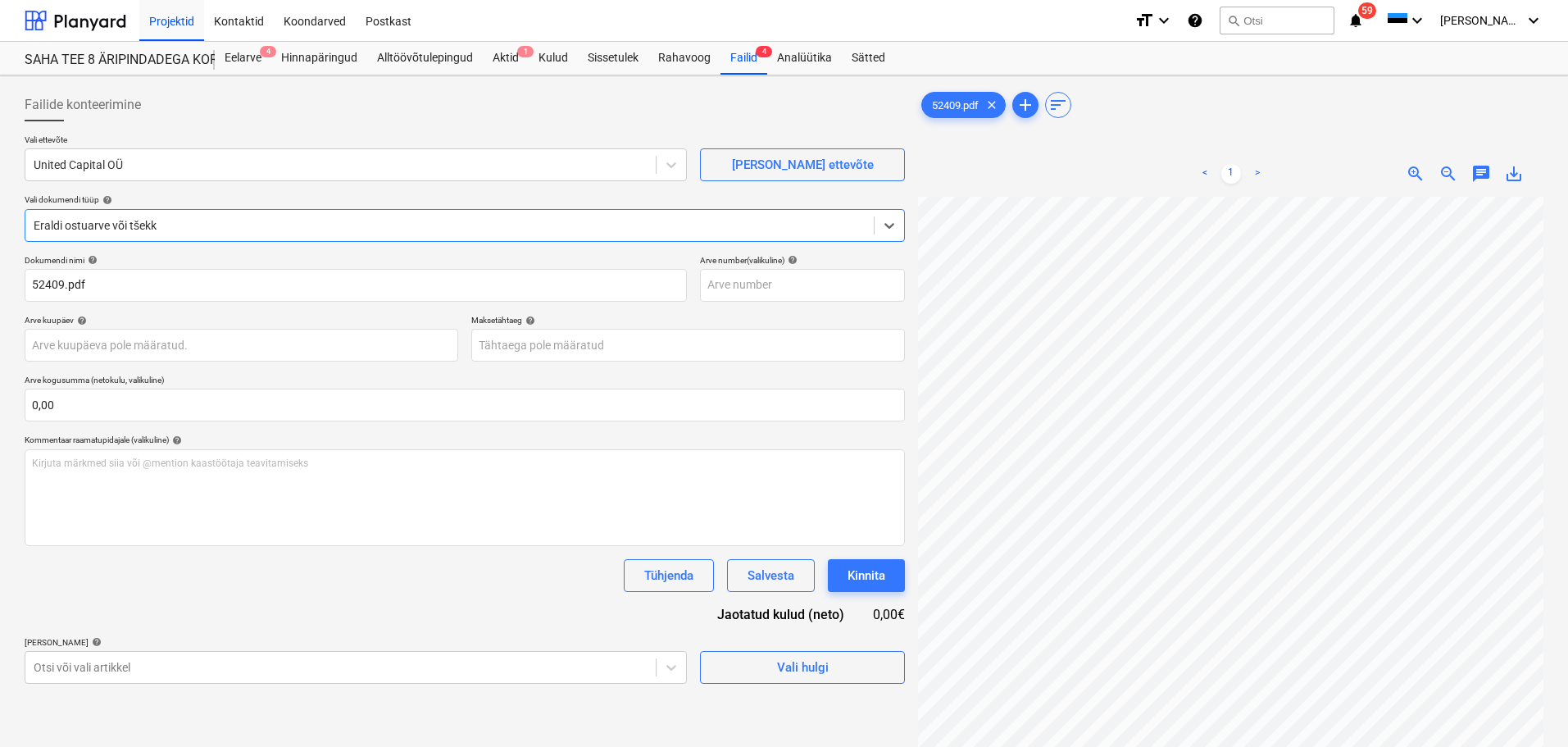
click at [193, 209] on div "Eraldi ostuarve või tšekk" at bounding box center [465, 225] width 880 height 33
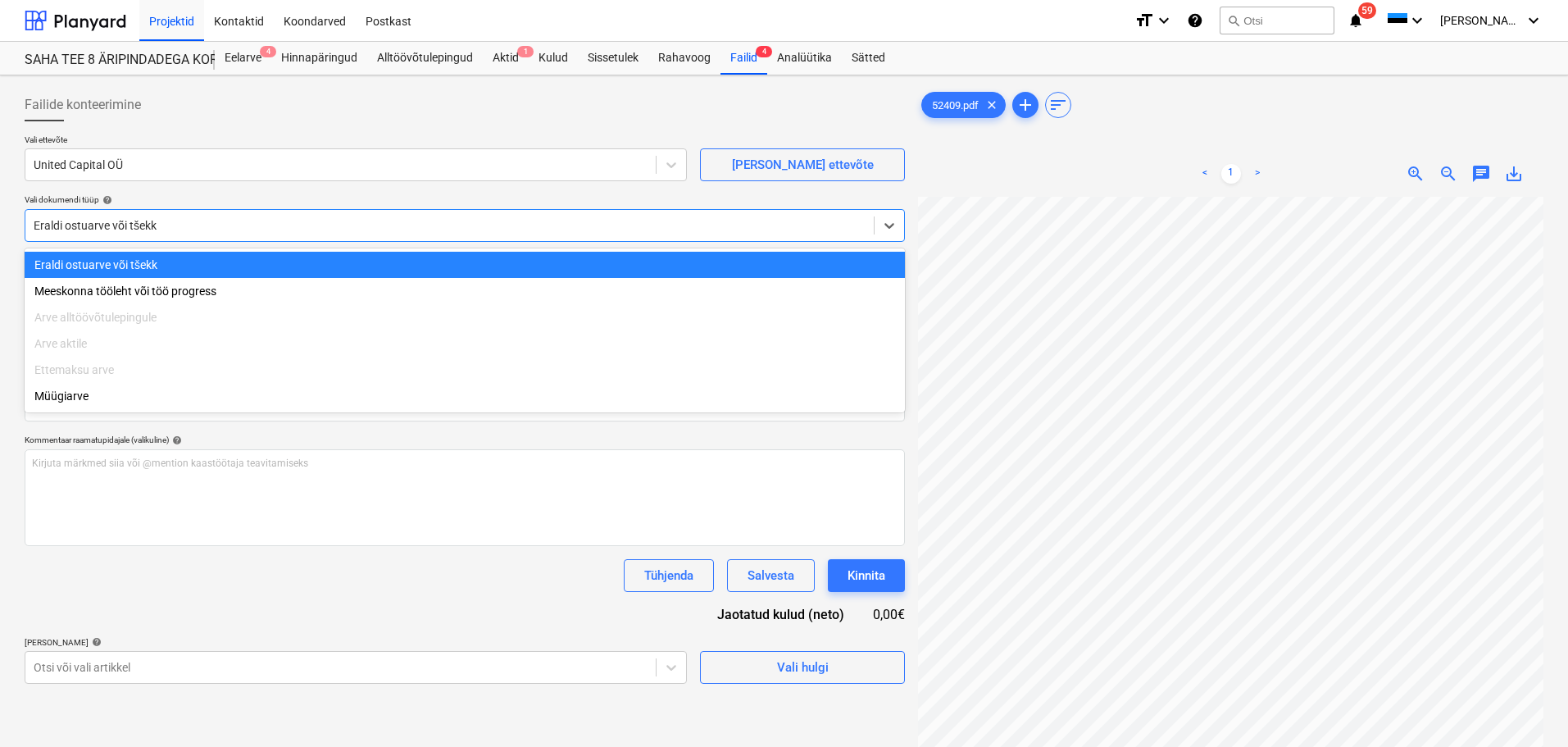
type input "a"
type input "Arve"
click at [171, 265] on div "Eraldi ostuarve või tšekk" at bounding box center [465, 265] width 880 height 26
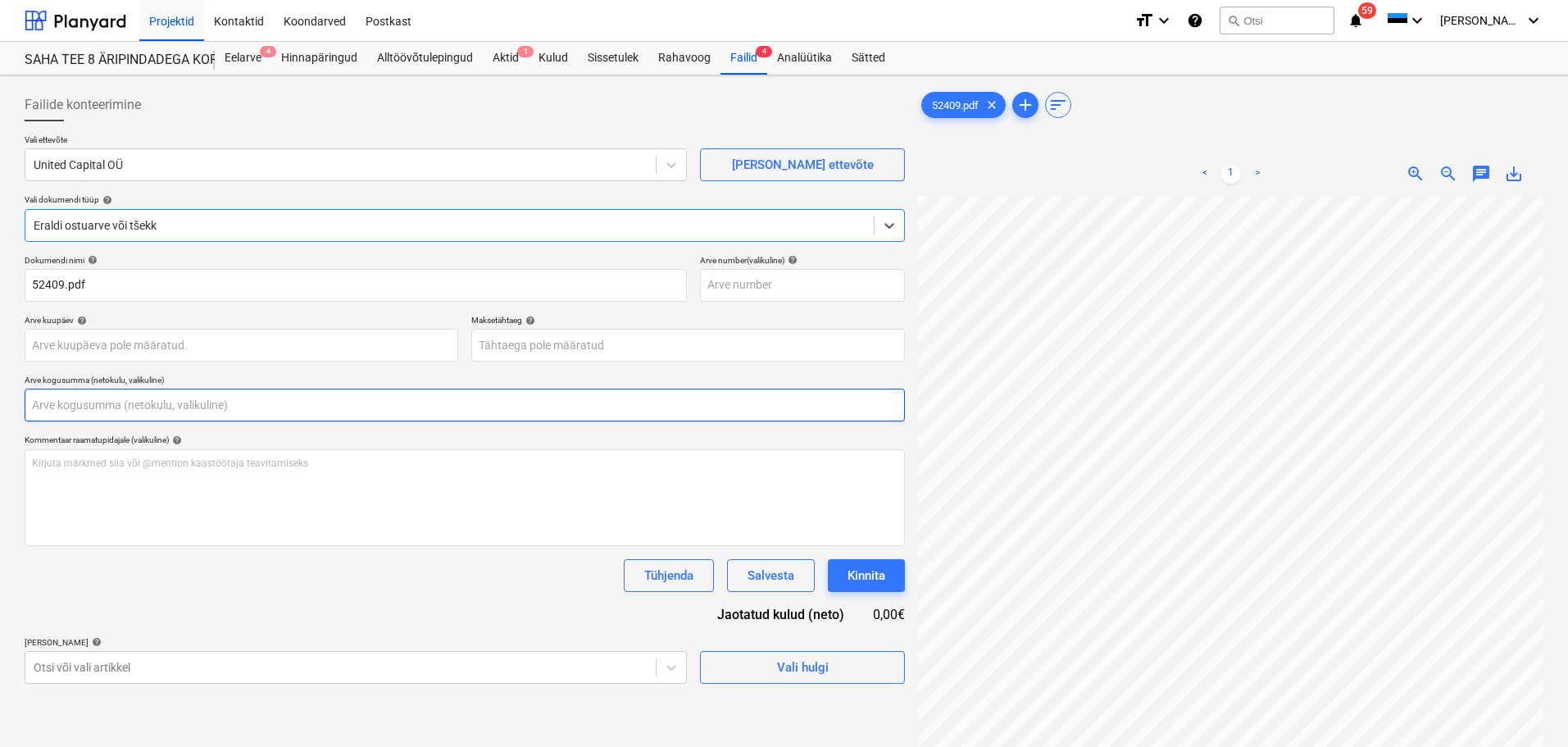
click at [114, 408] on input "text" at bounding box center [465, 405] width 880 height 33
type input "0,00"
click at [20, 367] on div "Failide konteerimine Vali ettevõte United Capital OÜ Lisa uus ettevõte Vali dok…" at bounding box center [465, 493] width 893 height 823
click at [128, 352] on body "Projektid Kontaktid Koondarved Postkast format_size keyboard_arrow_down help se…" at bounding box center [784, 373] width 1568 height 747
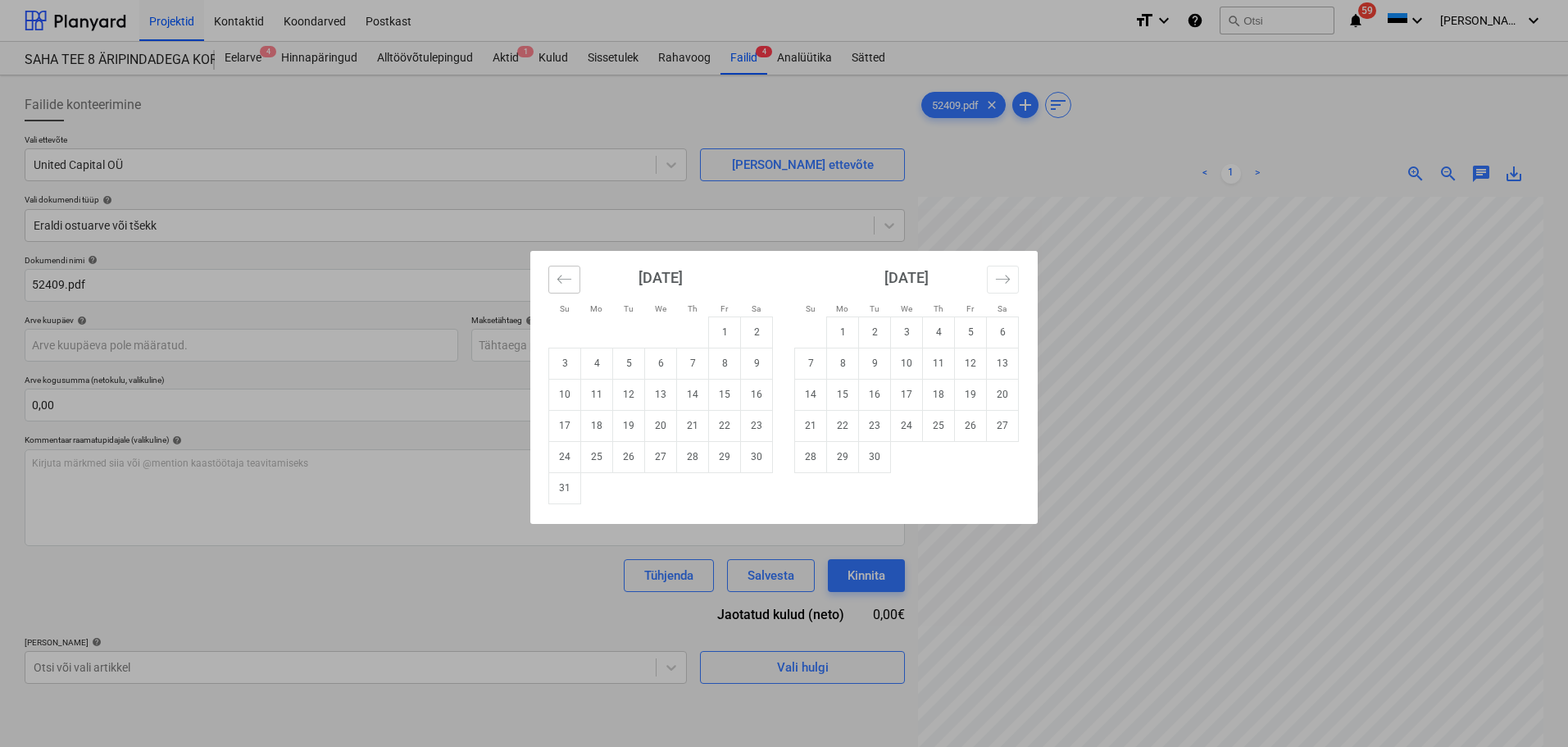
click at [572, 286] on icon "Move backward to switch to the previous month." at bounding box center [565, 279] width 16 height 16
click at [699, 463] on td "31" at bounding box center [693, 456] width 32 height 31
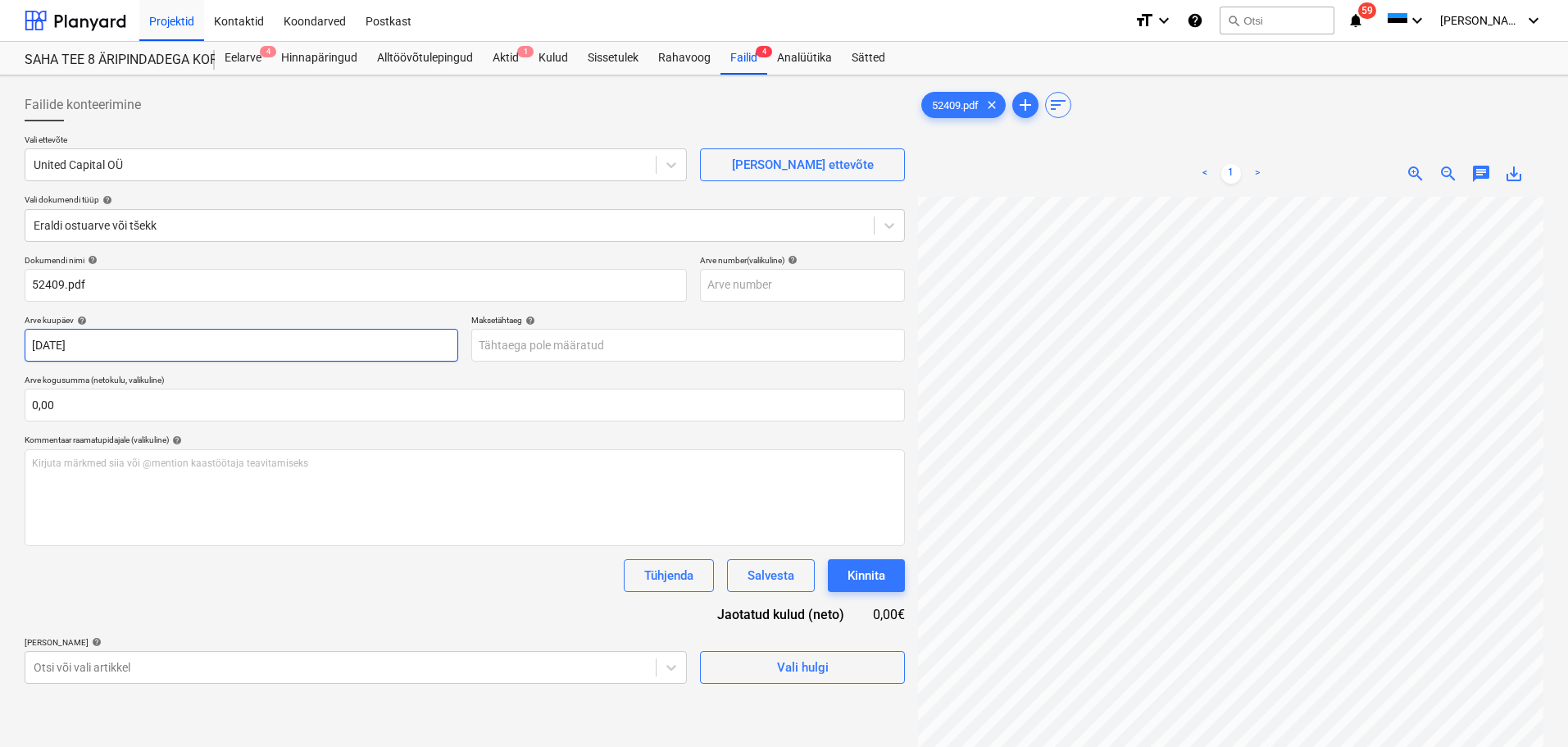
click at [103, 338] on body "Projektid Kontaktid Koondarved Postkast format_size keyboard_arrow_down help se…" at bounding box center [784, 373] width 1568 height 747
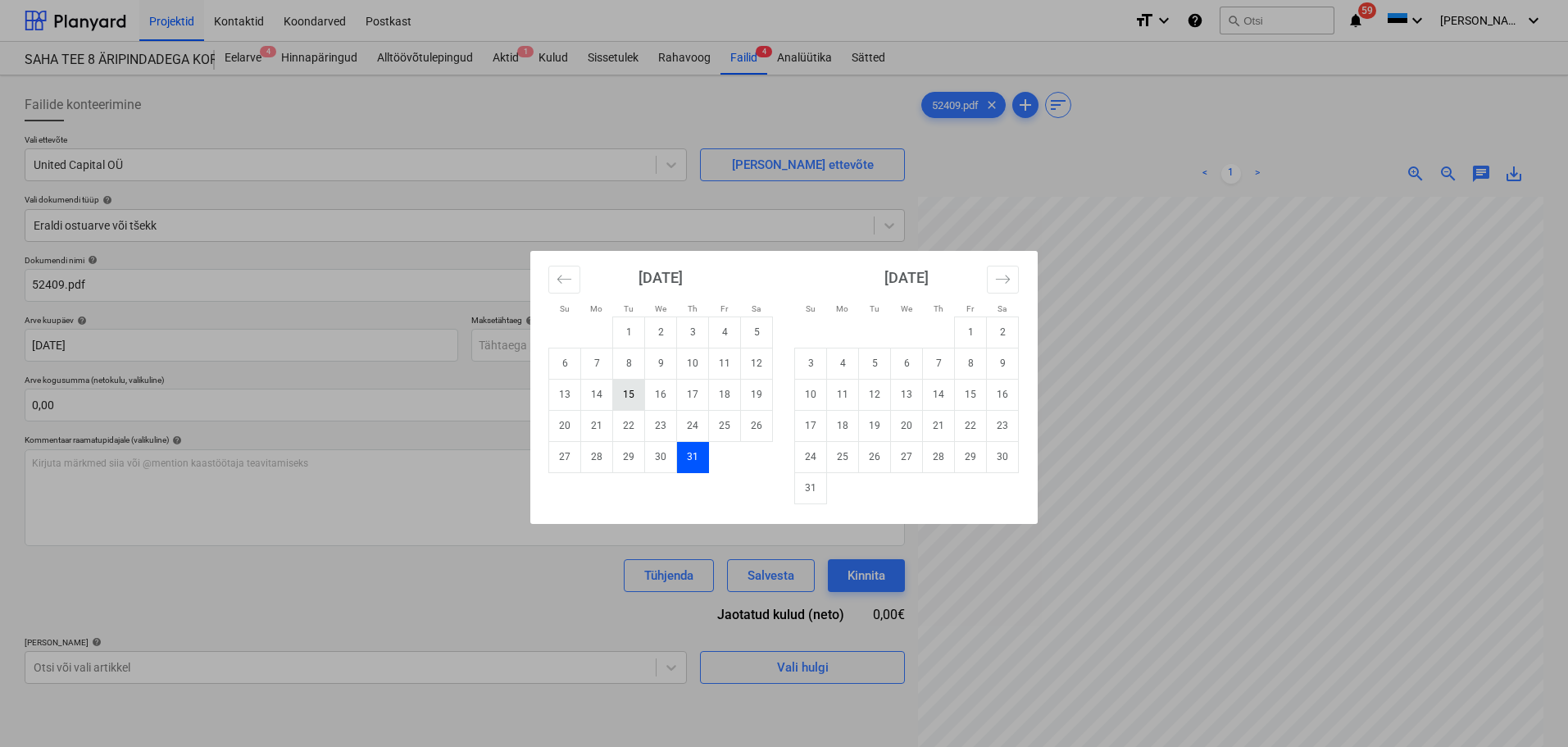
click at [638, 396] on td "15" at bounding box center [630, 394] width 32 height 31
type input "[DATE]"
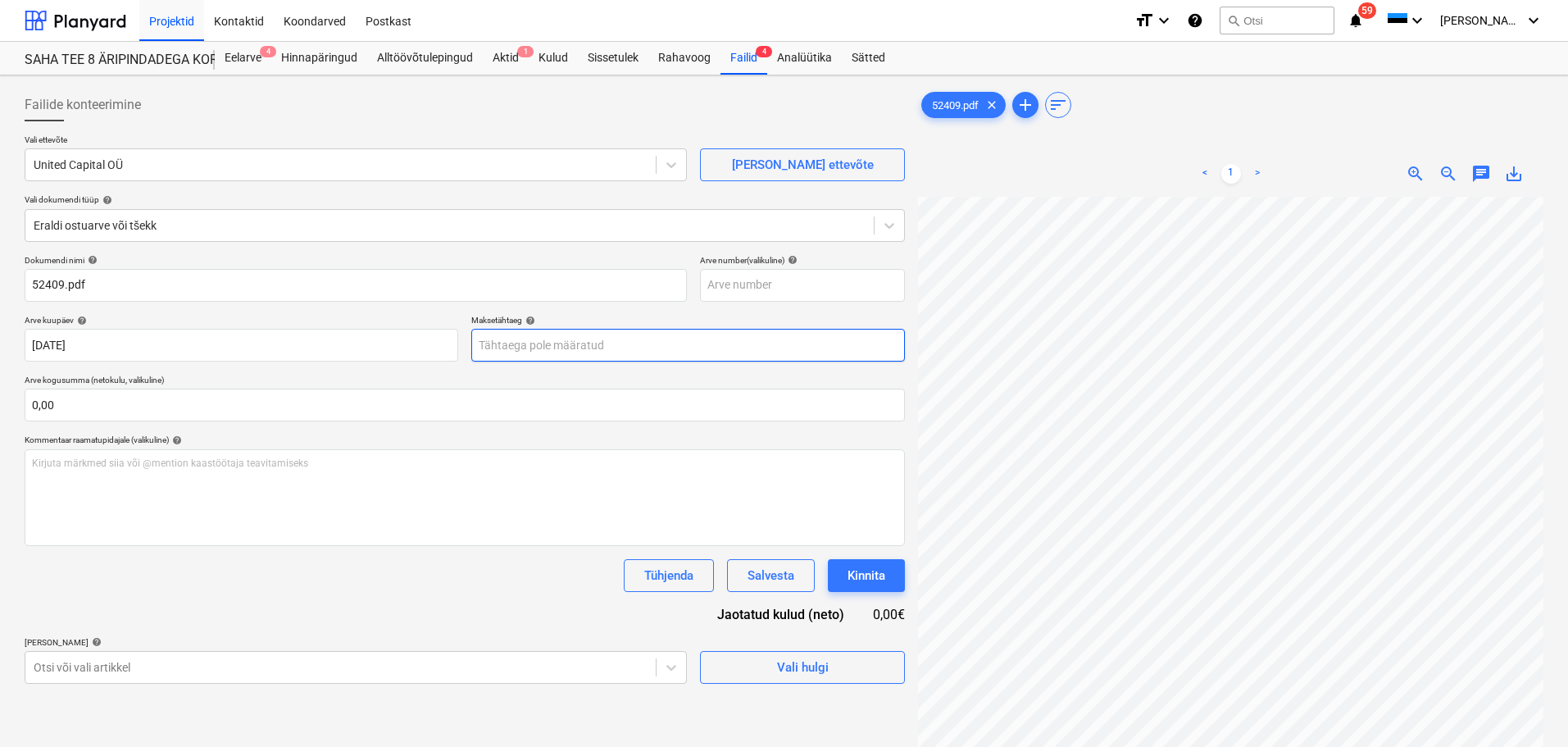
click at [522, 346] on body "Projektid Kontaktid Koondarved Postkast format_size keyboard_arrow_down help se…" at bounding box center [784, 373] width 1568 height 747
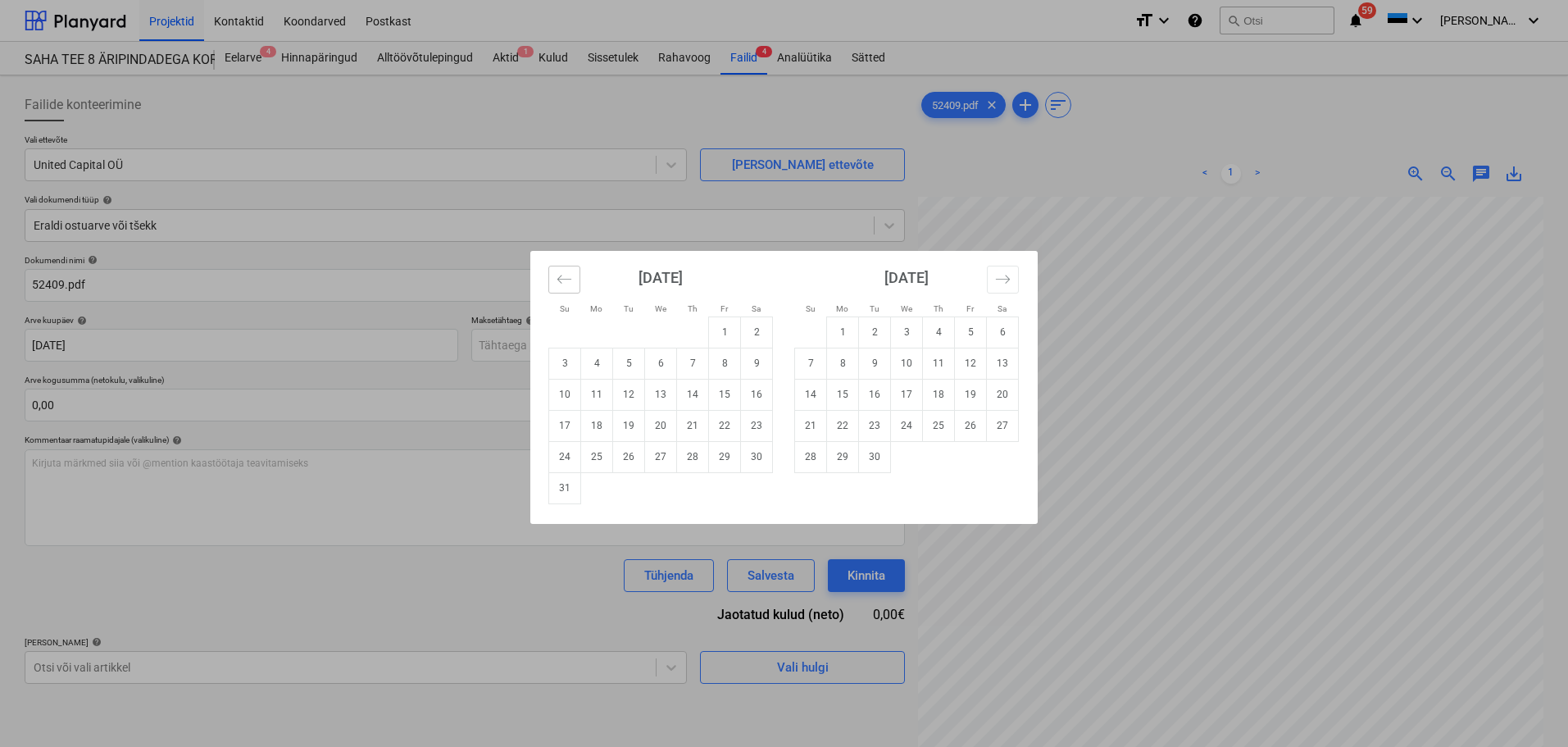
click at [568, 276] on icon "Move backward to switch to the previous month." at bounding box center [565, 279] width 16 height 16
click at [686, 455] on td "31" at bounding box center [693, 456] width 32 height 31
type input "[DATE]"
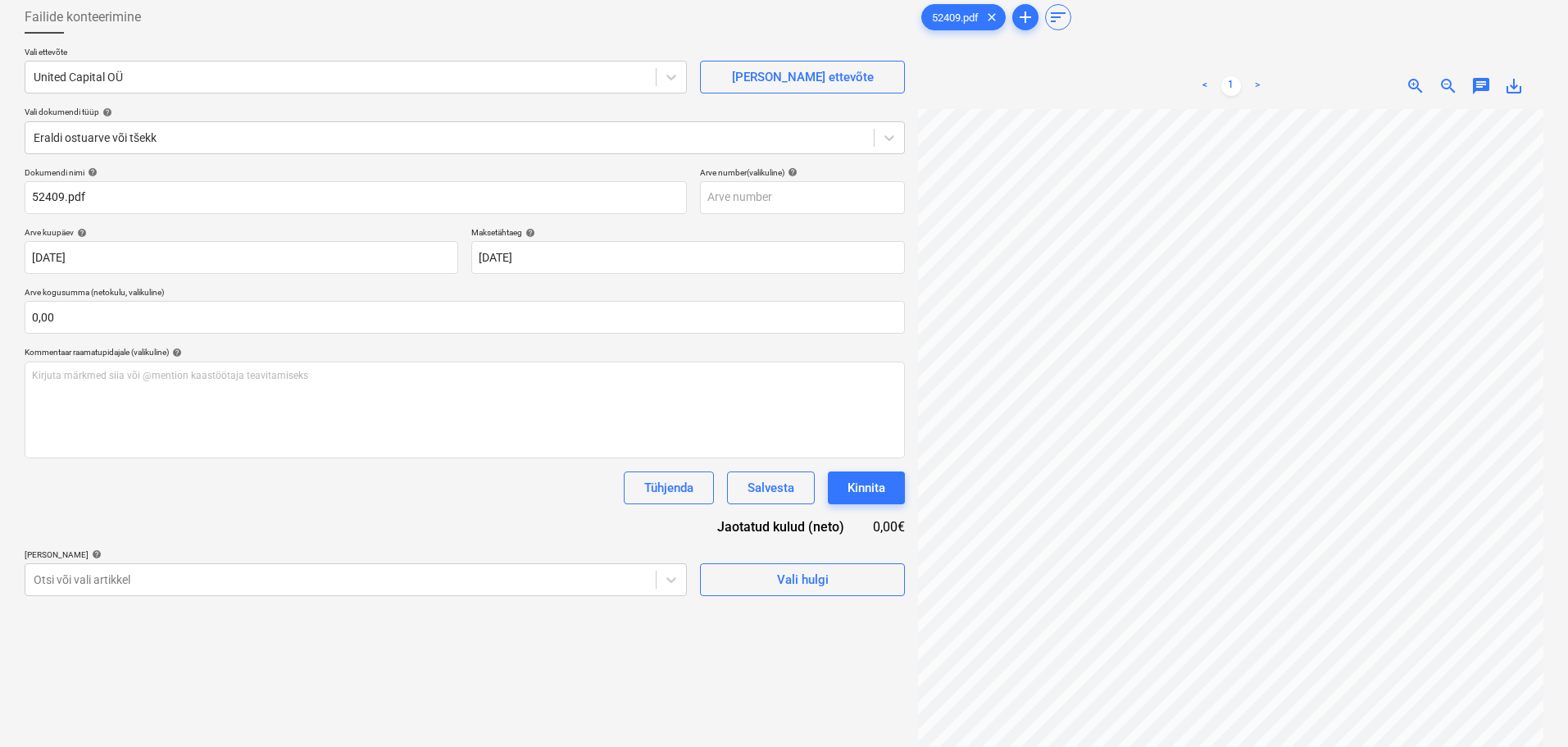
scroll to position [164, 0]
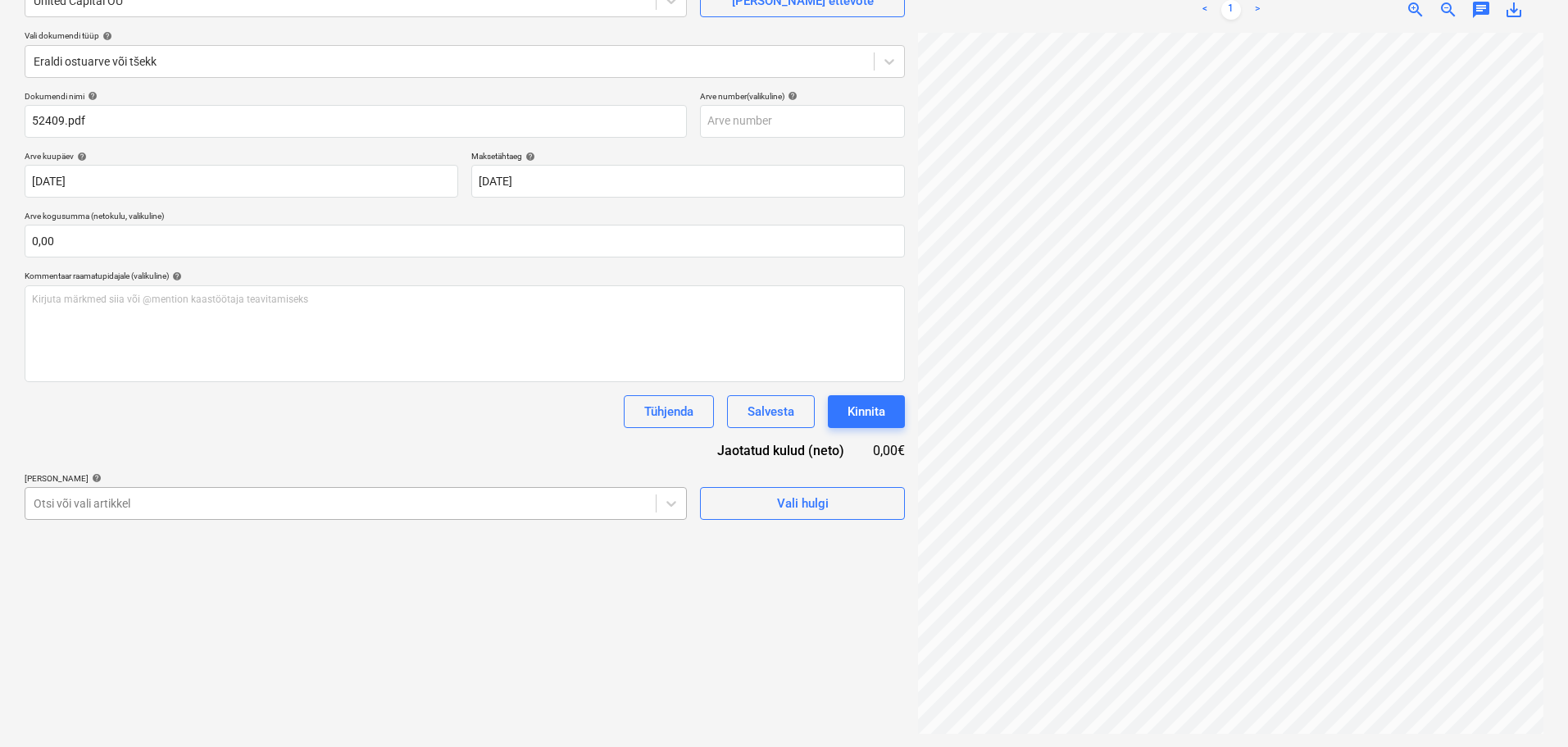
click at [640, 500] on body "Projektid Kontaktid Koondarved Postkast format_size keyboard_arrow_down help se…" at bounding box center [784, 209] width 1568 height 747
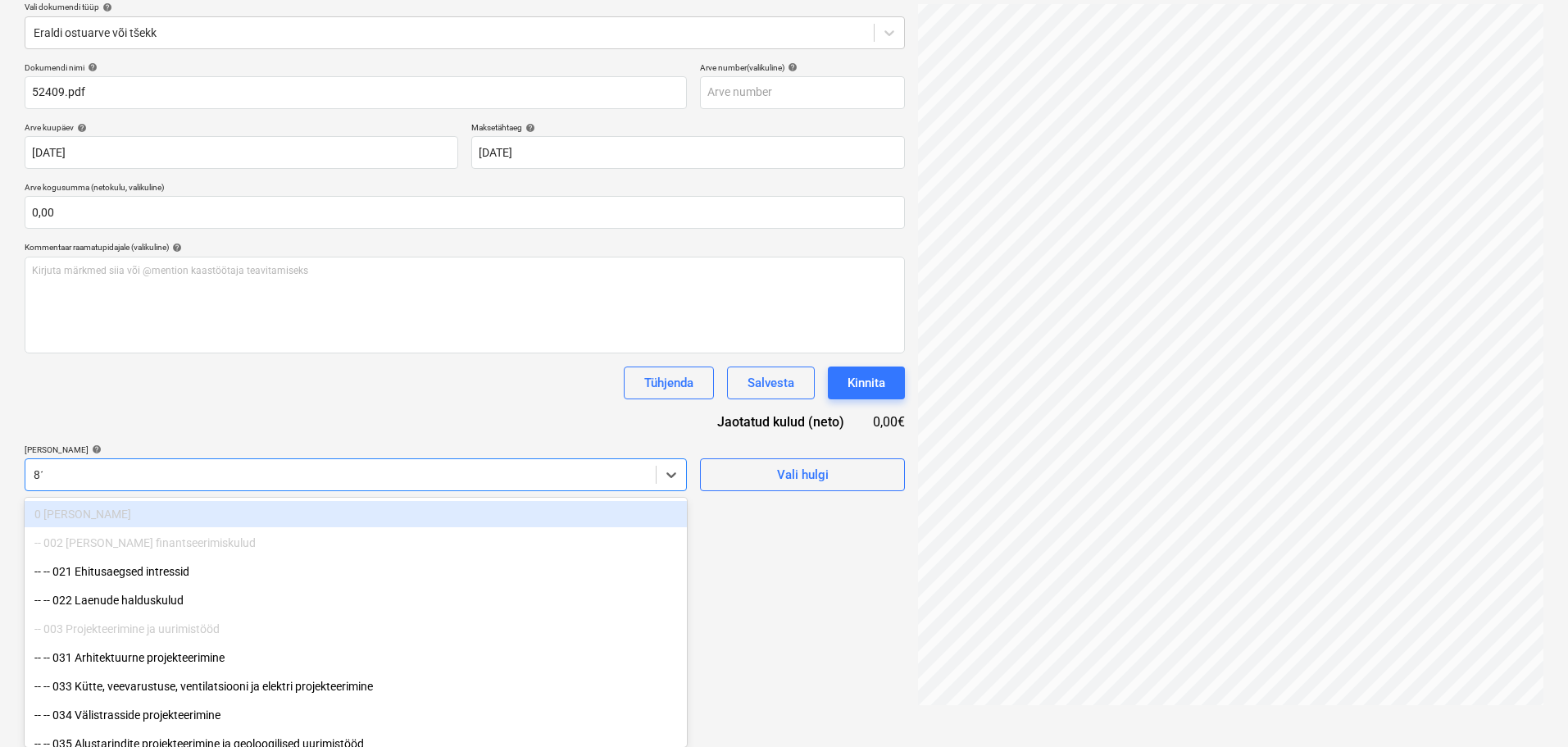
type input "811"
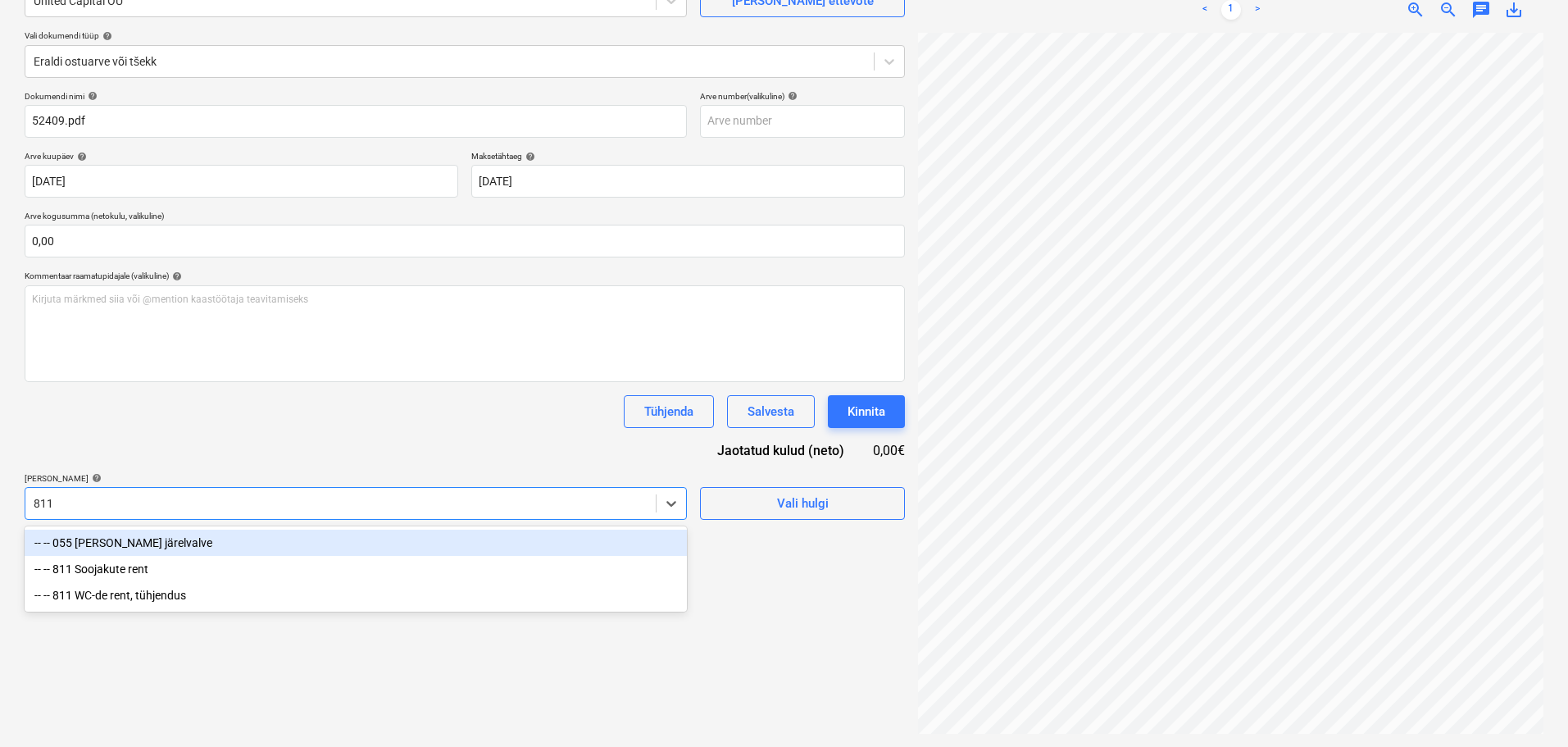
scroll to position [164, 0]
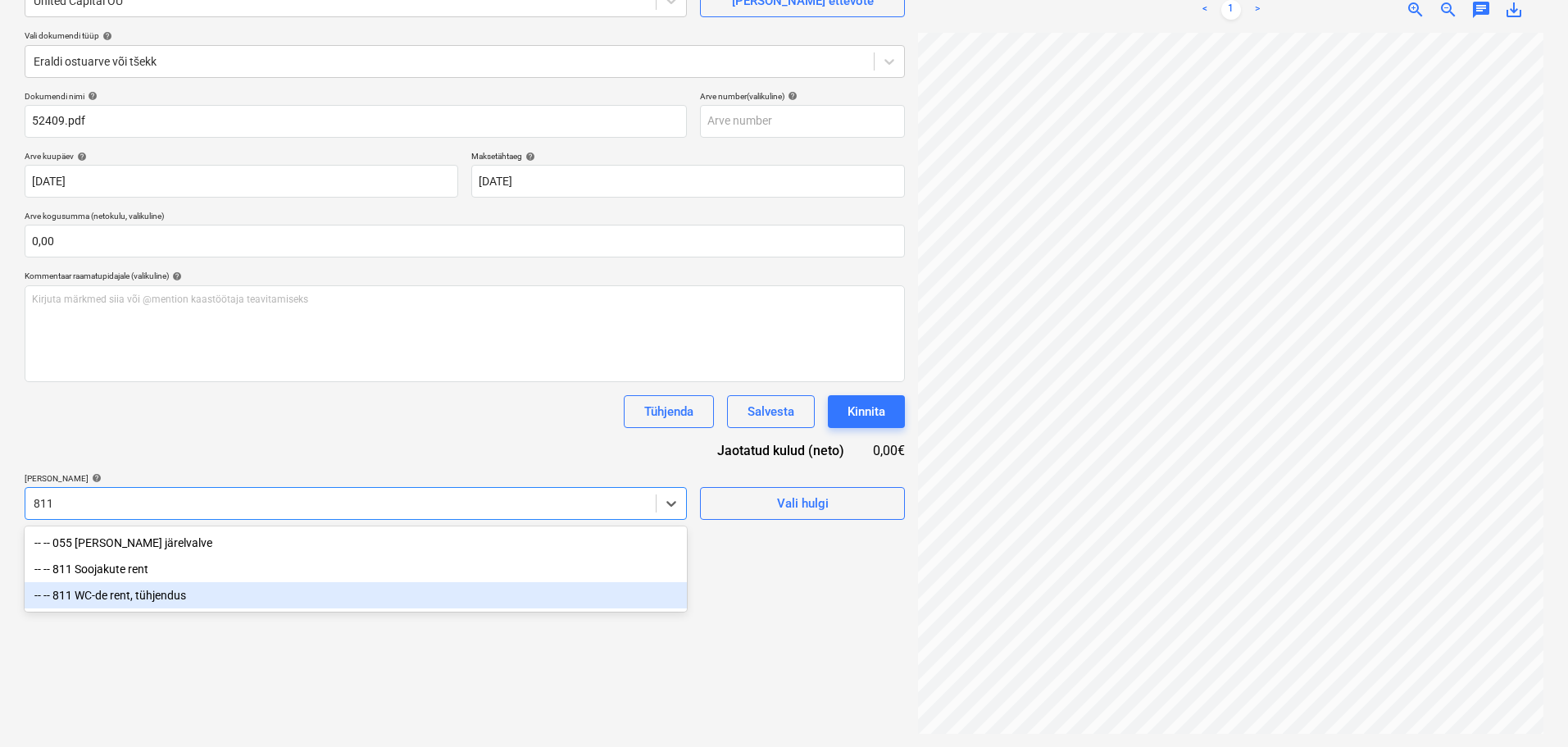
click at [154, 602] on div "-- -- 811 WC-de rent, tühjendus" at bounding box center [356, 595] width 663 height 26
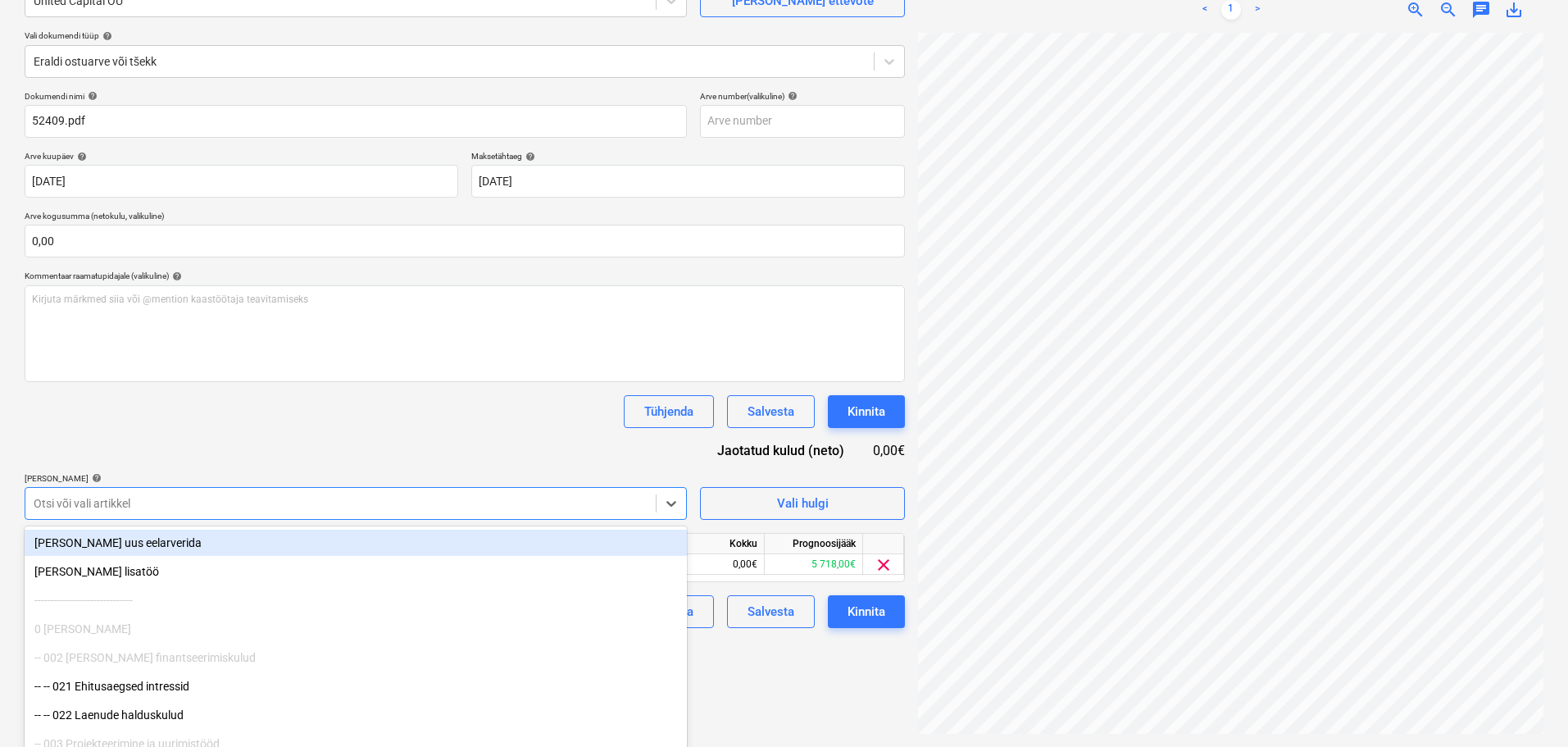
click at [299, 456] on div "Dokumendi nimi help 52409.pdf Arve number (valikuline) help Arve kuupäev help 1…" at bounding box center [465, 359] width 880 height 537
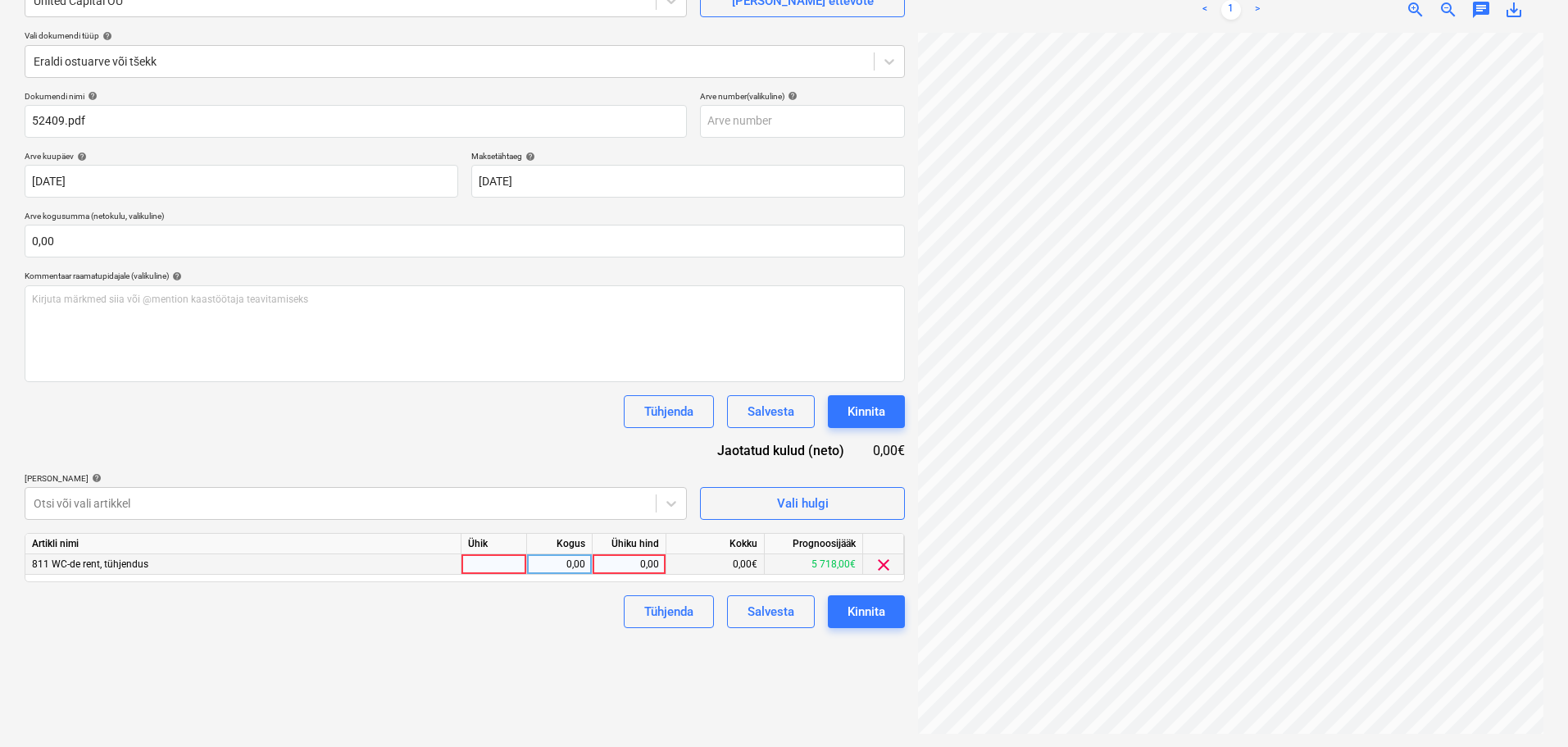
click at [499, 568] on div at bounding box center [495, 564] width 66 height 21
type input "1"
click at [583, 563] on div "0,00" at bounding box center [560, 564] width 52 height 21
click at [582, 597] on div "Tühjenda Salvesta Kinnita" at bounding box center [465, 611] width 880 height 33
click at [644, 566] on div "0,00" at bounding box center [630, 564] width 60 height 21
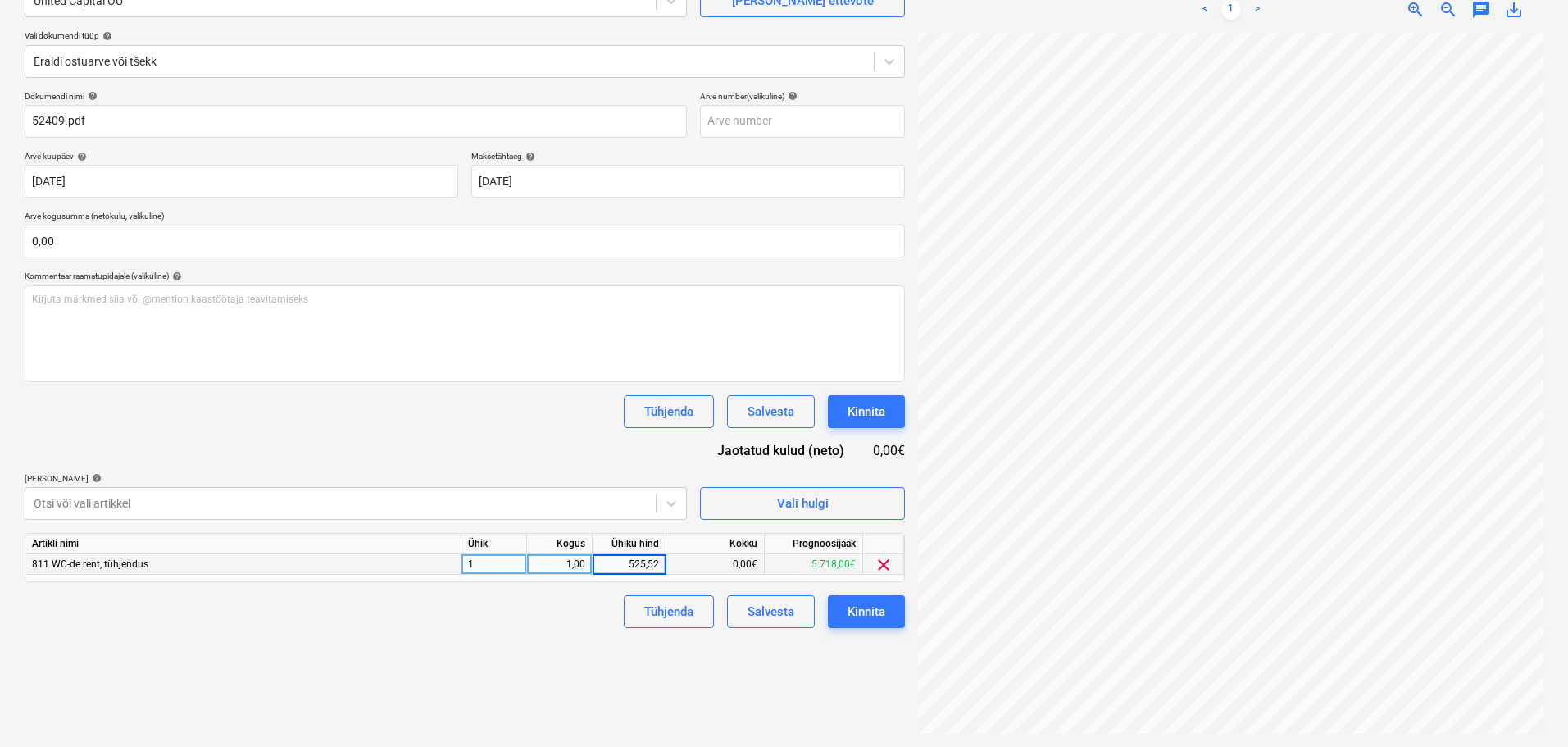
type input "52,52"
click at [745, 672] on div "Failide konteerimine Vali ettevõte United Capital OÜ Lisa uus ettevõte Vali dok…" at bounding box center [465, 329] width 893 height 823
click at [339, 500] on body "Projektid Kontaktid Koondarved Postkast format_size keyboard_arrow_down help se…" at bounding box center [784, 209] width 1568 height 747
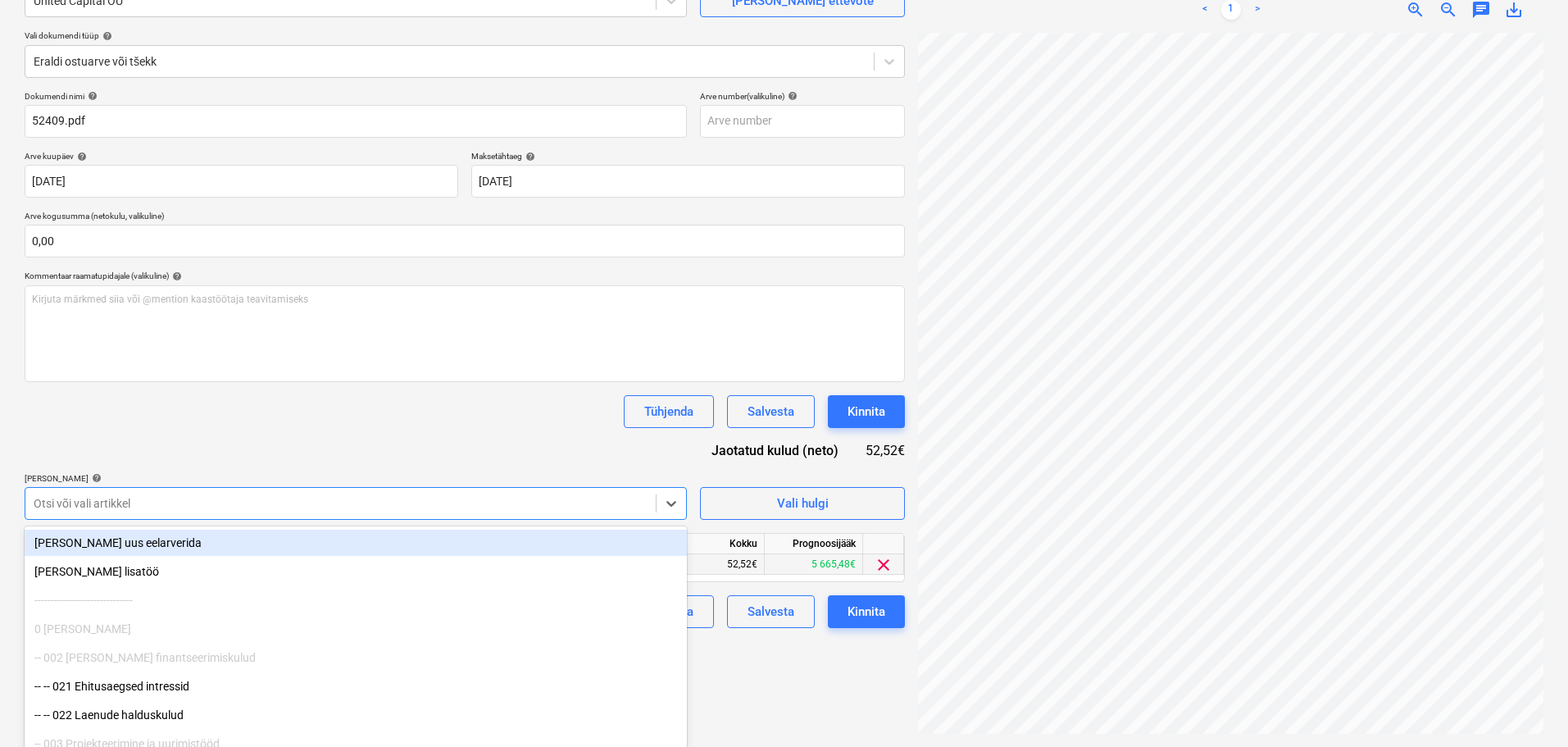
scroll to position [193, 0]
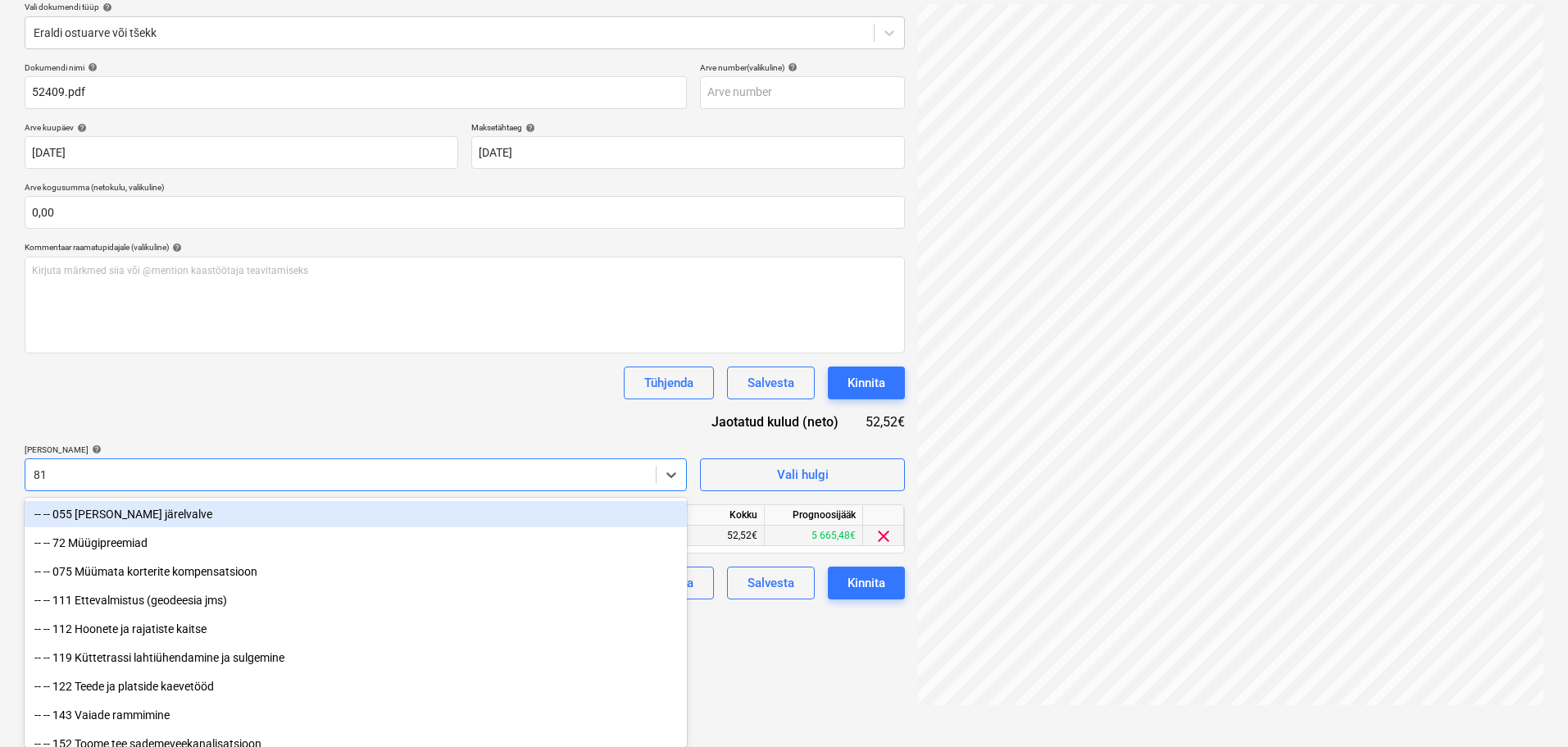
type input "815"
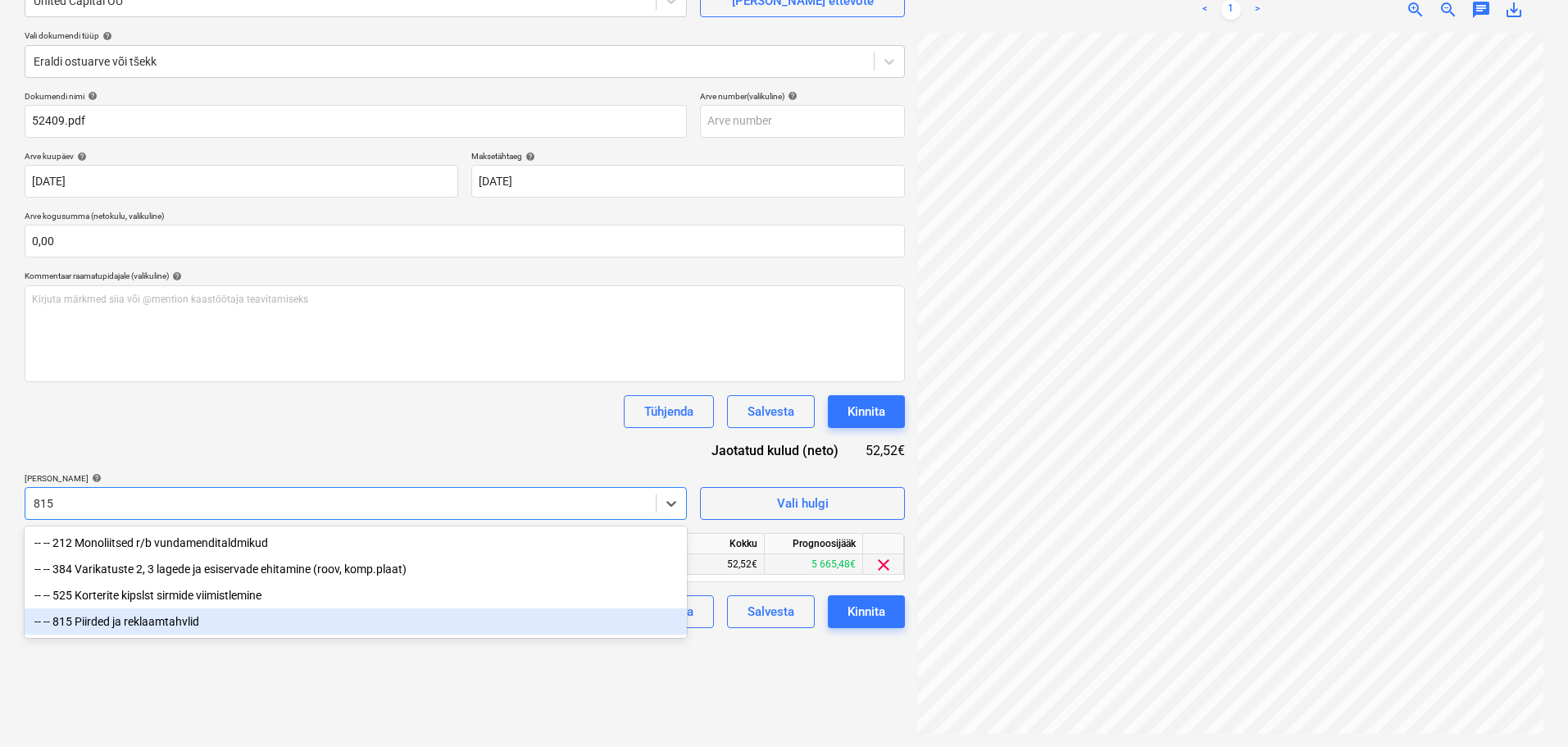
click at [121, 616] on div "-- -- 815 Piirded ja reklaamtahvlid" at bounding box center [356, 622] width 663 height 26
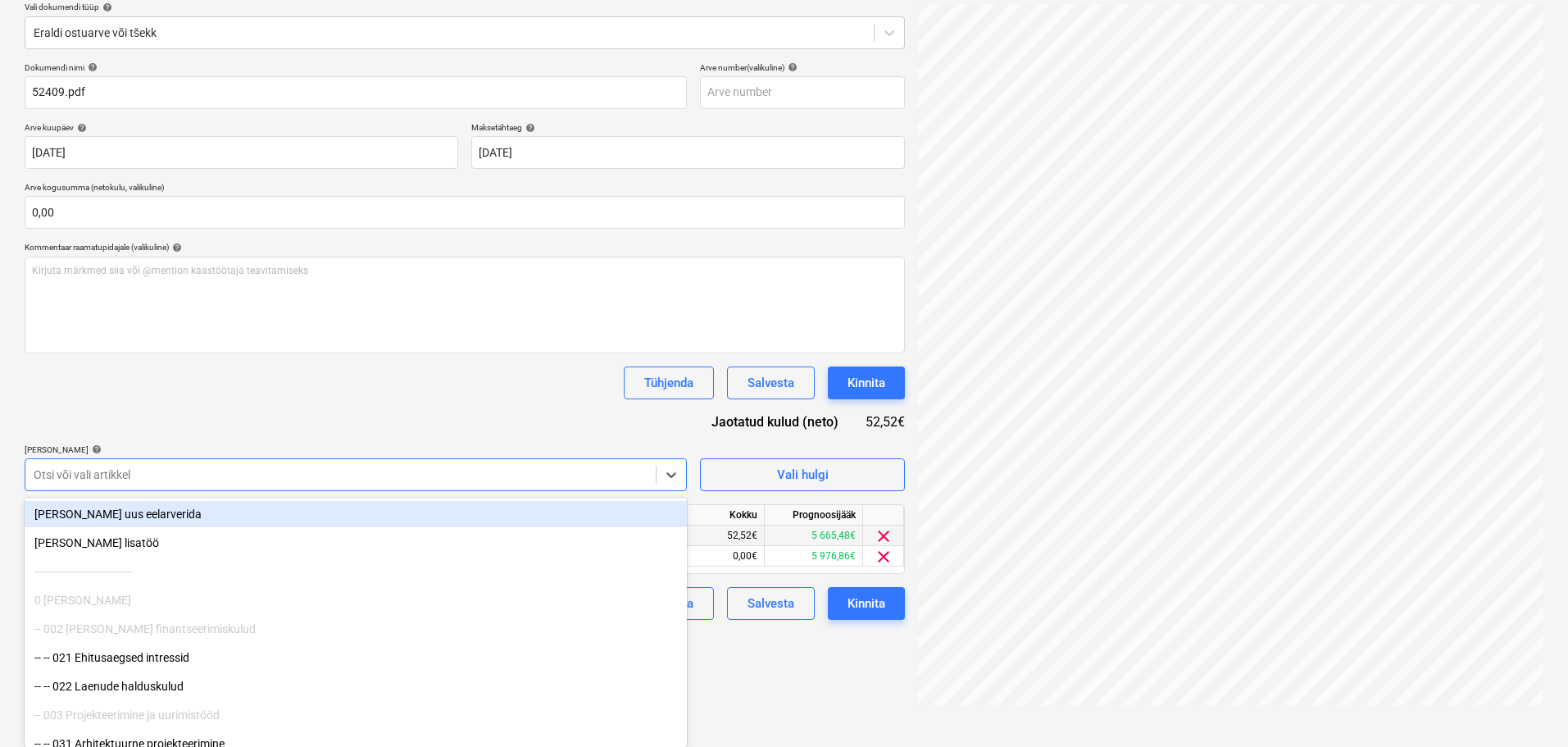
click at [374, 416] on div "Dokumendi nimi help 52409.pdf Arve number (valikuline) help Arve kuupäev help 1…" at bounding box center [465, 341] width 880 height 558
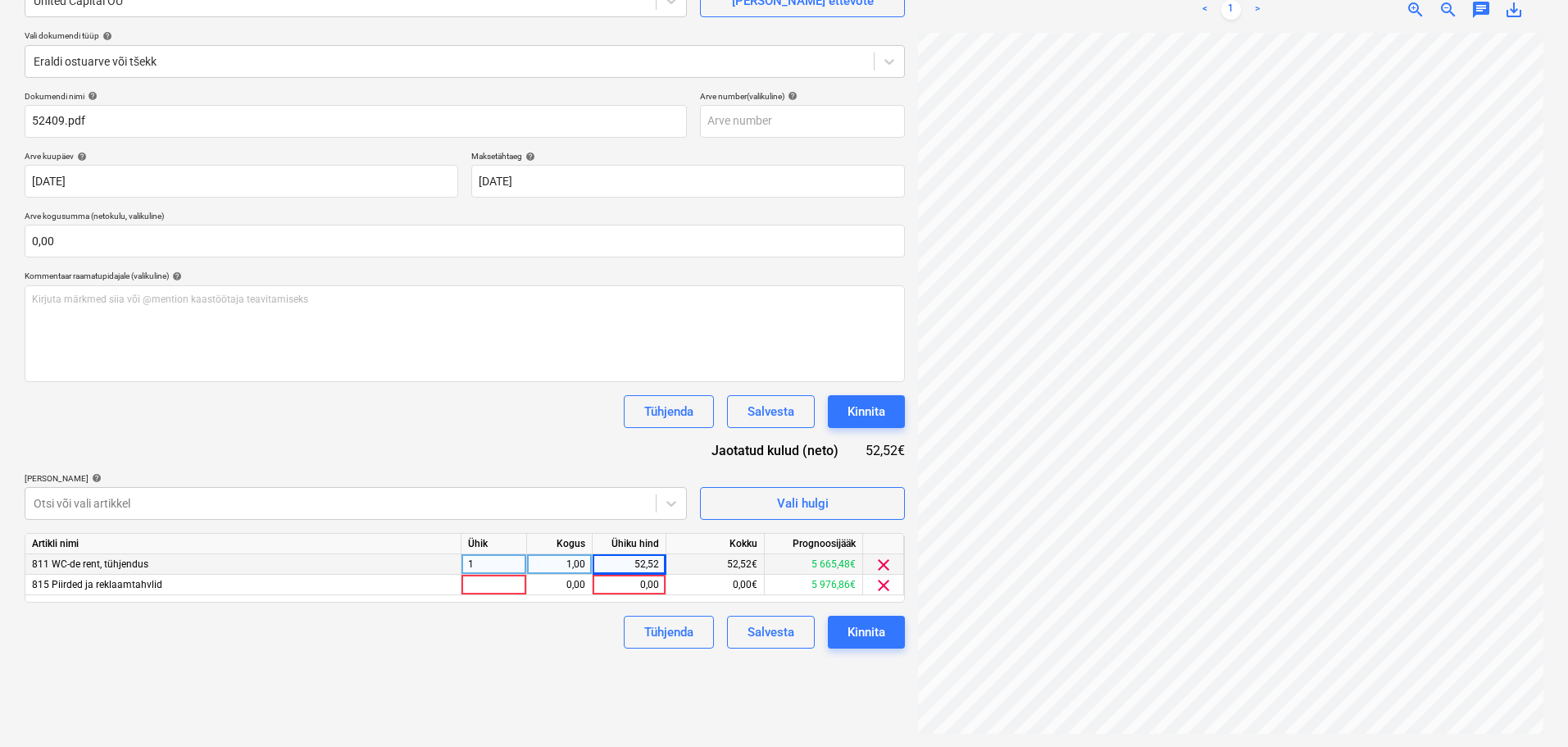
scroll to position [164, 0]
click at [472, 582] on div at bounding box center [495, 585] width 66 height 21
click at [587, 580] on div "0,00" at bounding box center [560, 585] width 66 height 21
click at [635, 582] on div "0,00" at bounding box center [630, 585] width 60 height 21
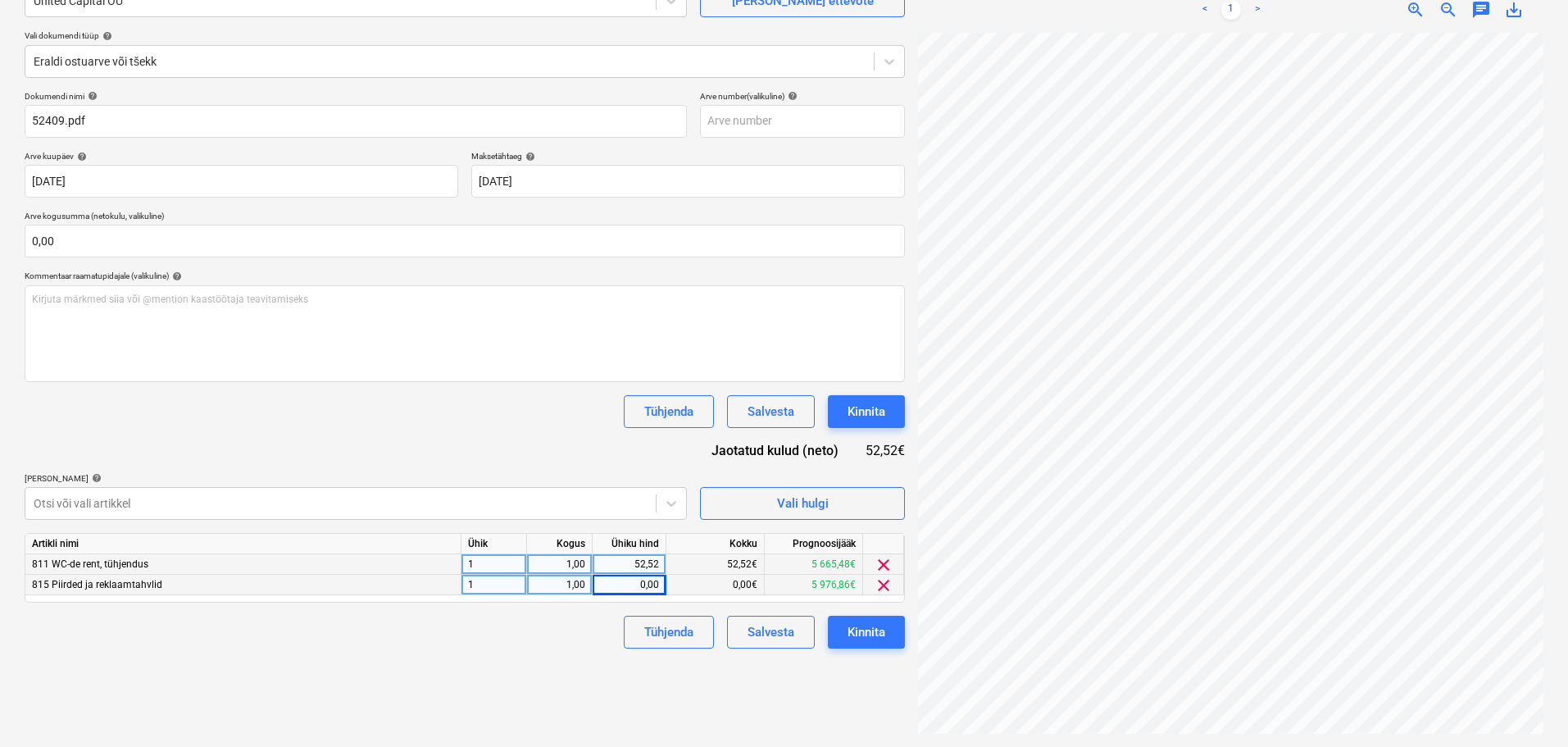
click at [655, 580] on div "0,00" at bounding box center [630, 585] width 60 height 21
type input "75"
click at [548, 650] on div "Failide konteerimine Vali ettevõte United Capital OÜ Lisa uus ettevõte Vali dok…" at bounding box center [465, 329] width 893 height 823
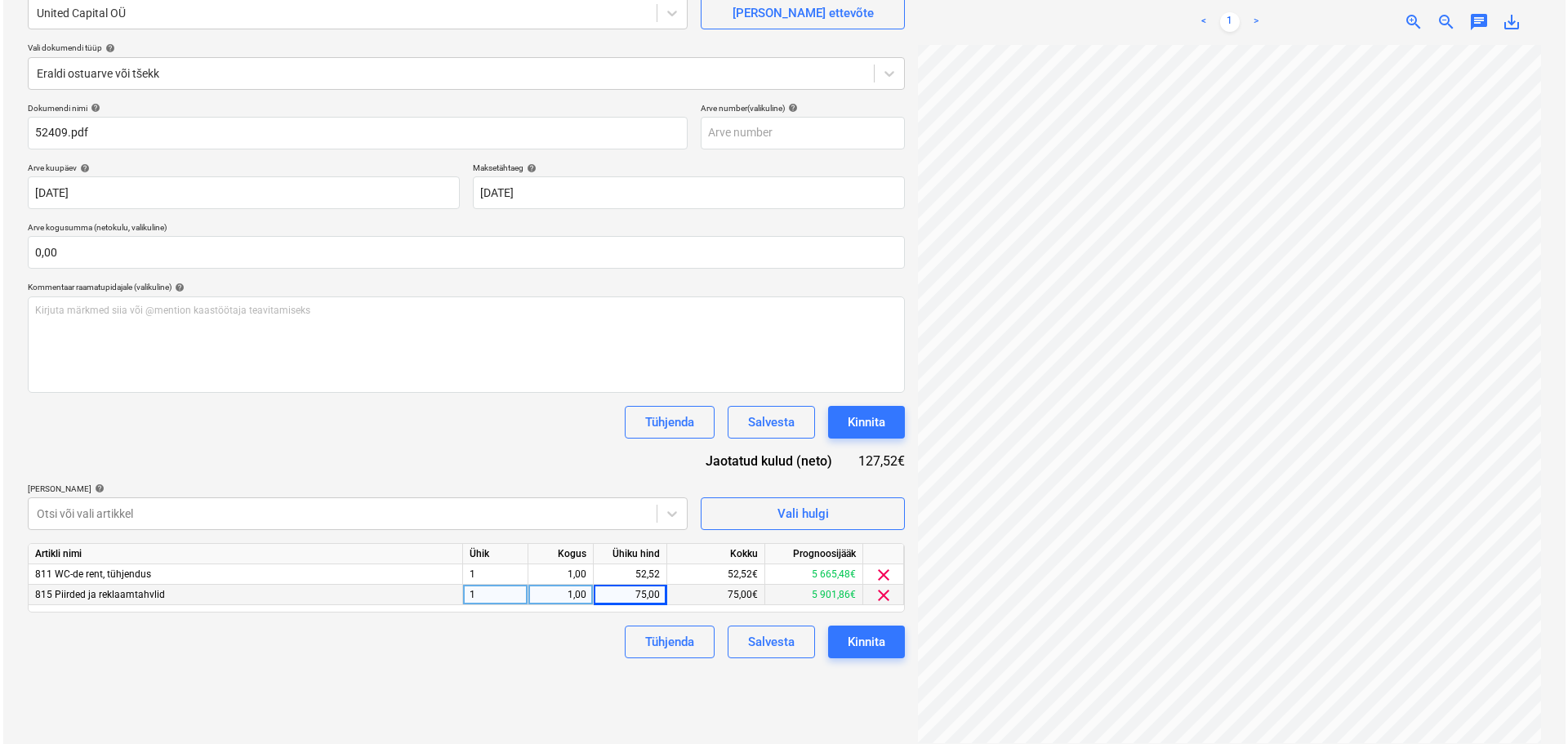
scroll to position [163, 0]
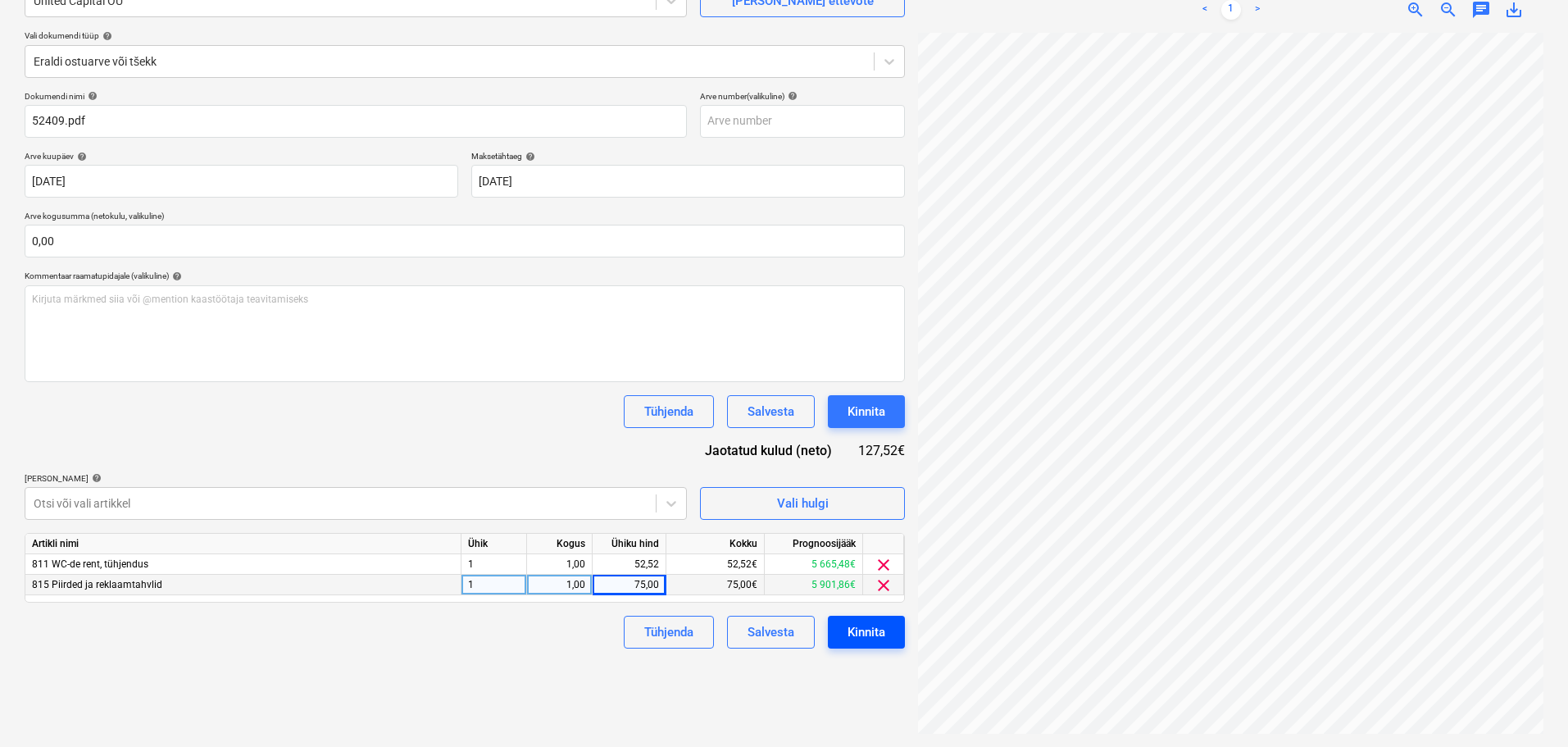
click at [852, 635] on div "Kinnita" at bounding box center [866, 632] width 38 height 21
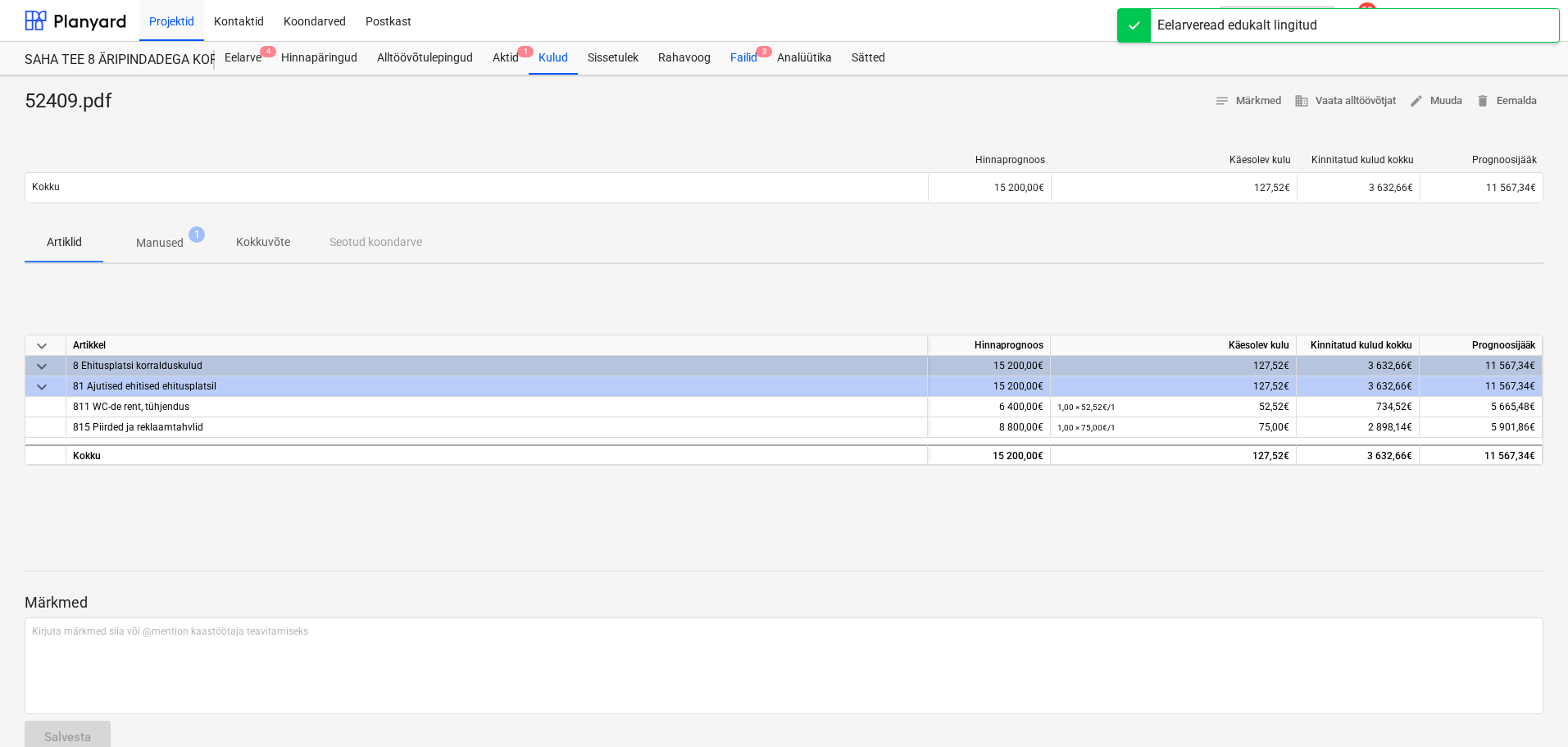
drag, startPoint x: 741, startPoint y: 55, endPoint x: 742, endPoint y: 66, distance: 11.0
click at [741, 54] on div "Failid 3" at bounding box center [744, 58] width 47 height 33
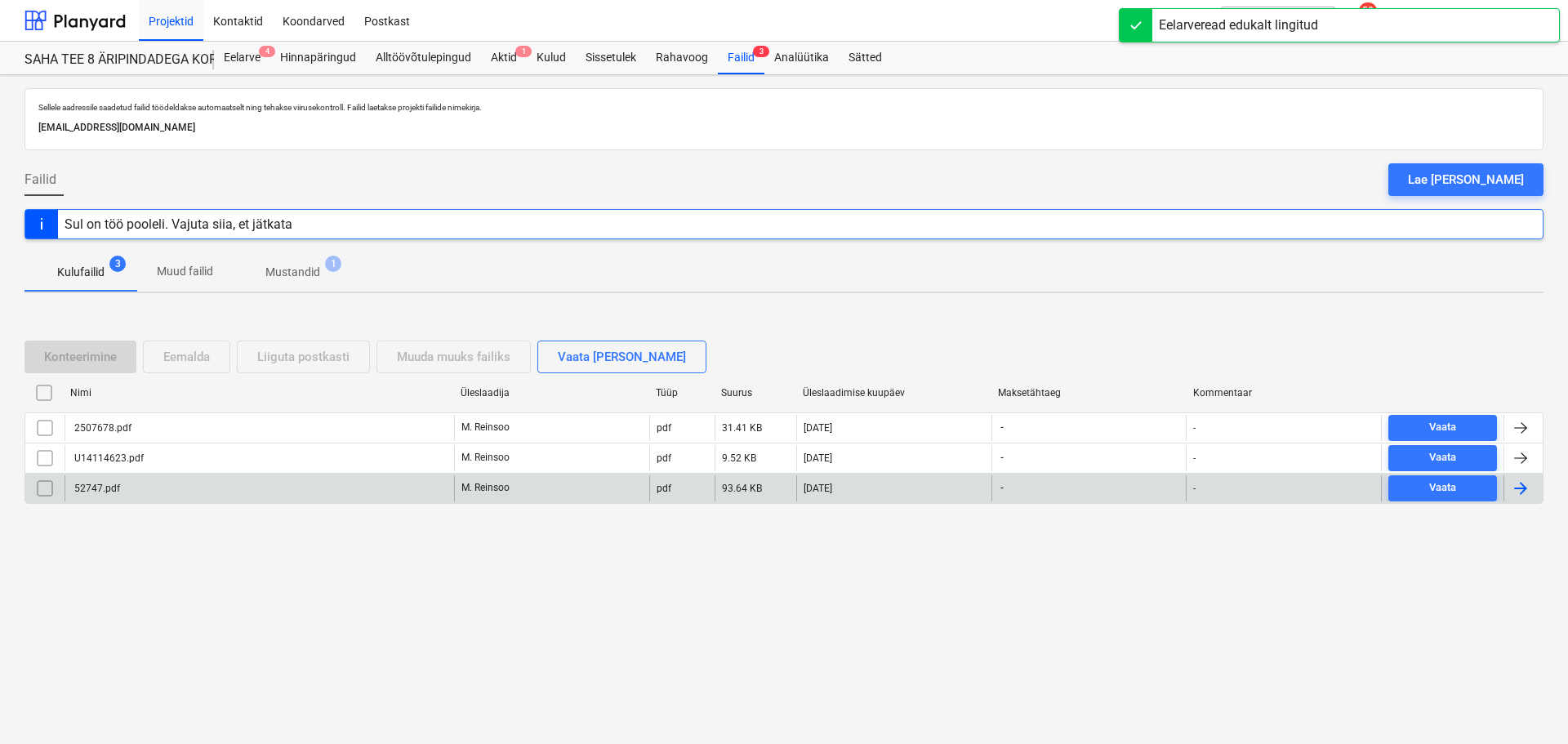
click at [141, 481] on div "52747.pdf" at bounding box center [259, 488] width 389 height 26
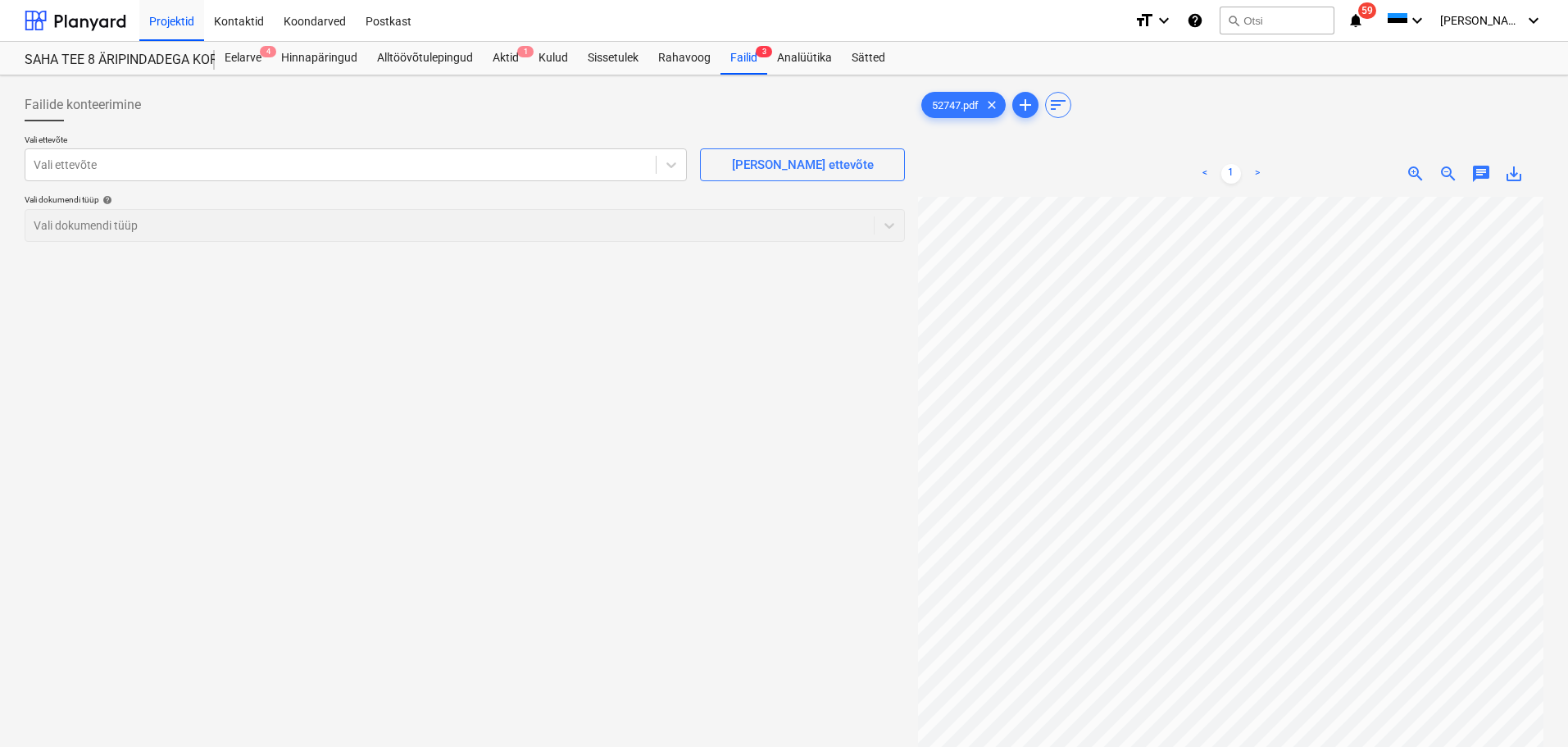
scroll to position [71, 116]
click at [754, 64] on div "Failid 3" at bounding box center [744, 58] width 47 height 33
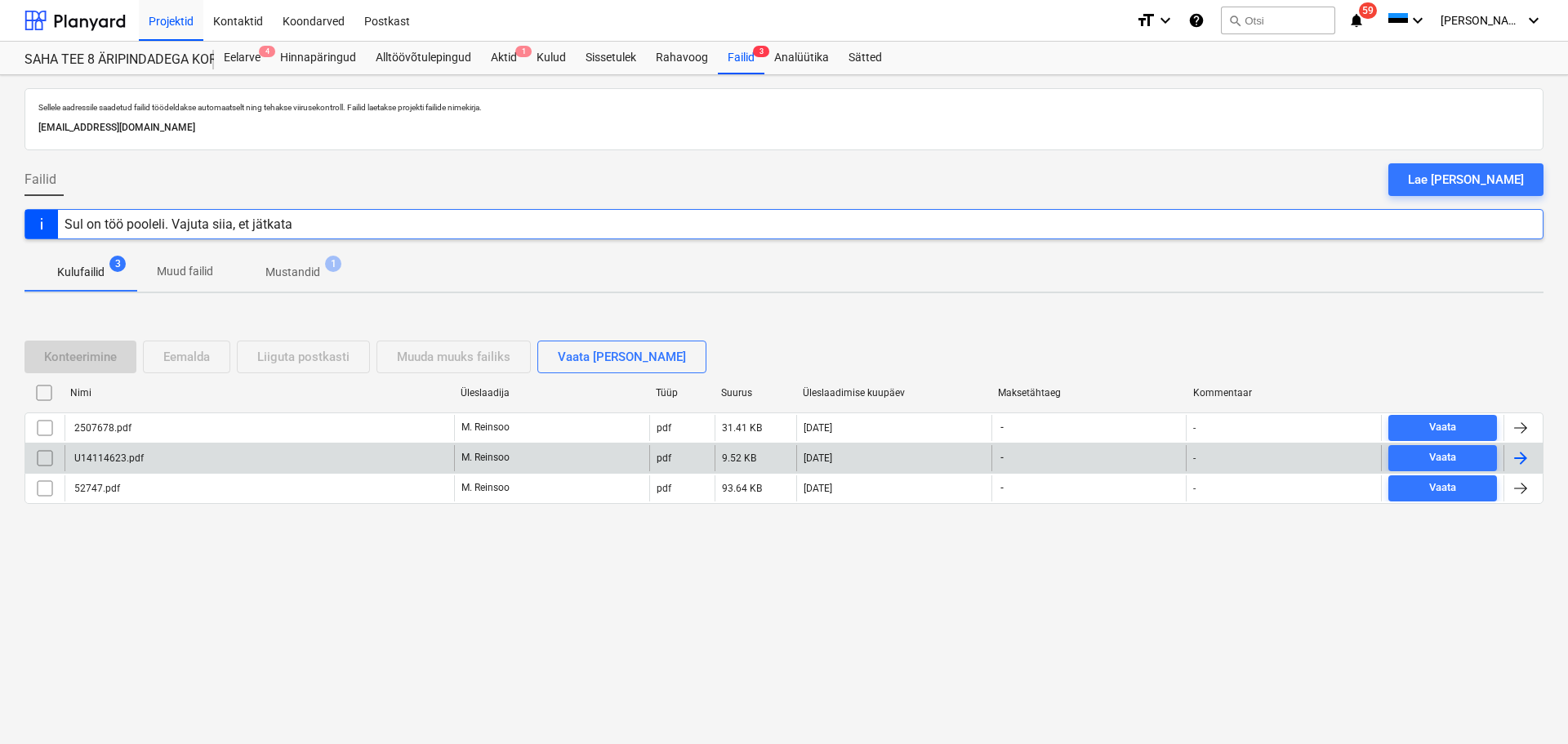
click at [155, 458] on div "U14114623.pdf" at bounding box center [259, 458] width 389 height 26
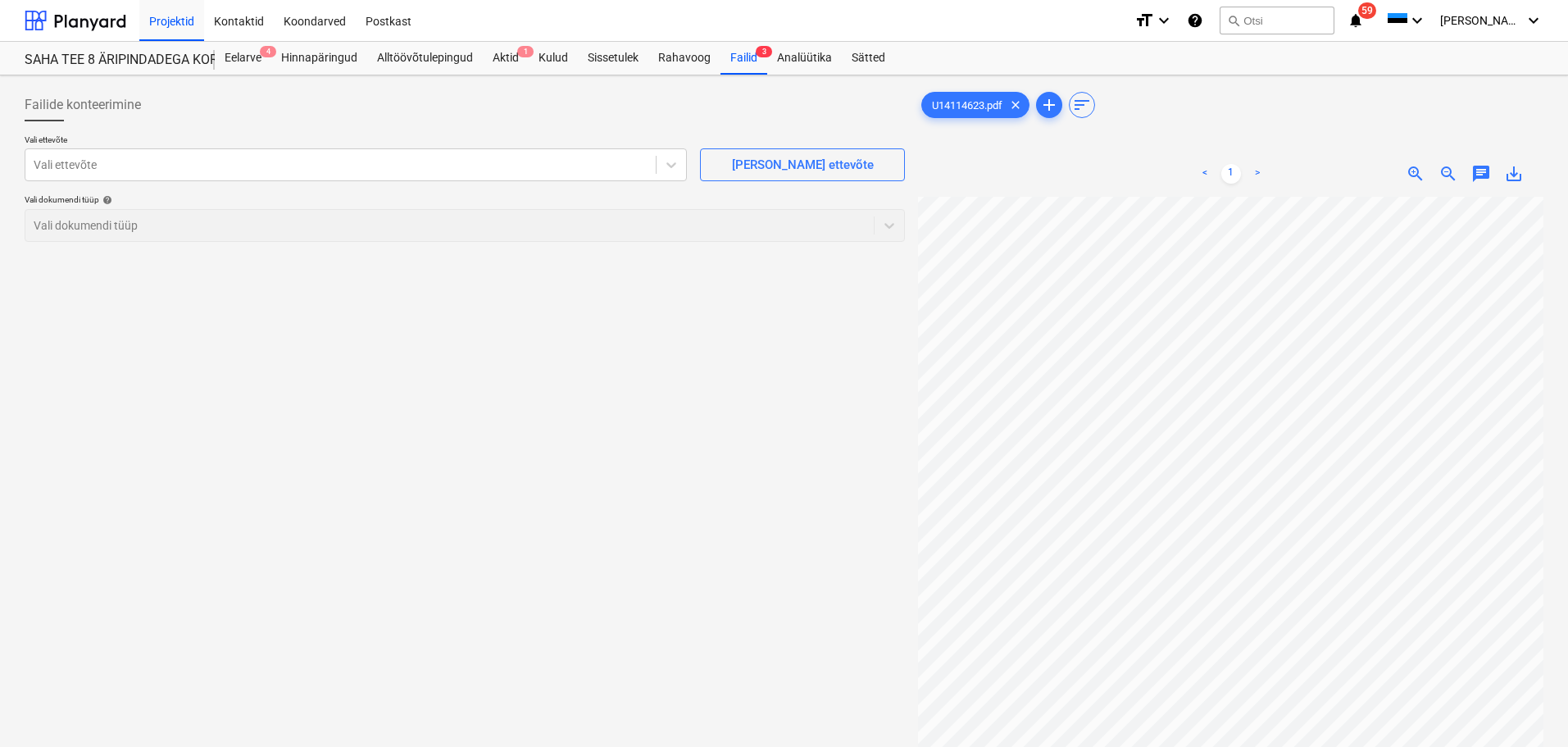
scroll to position [125, 116]
click at [518, 167] on div at bounding box center [341, 165] width 614 height 16
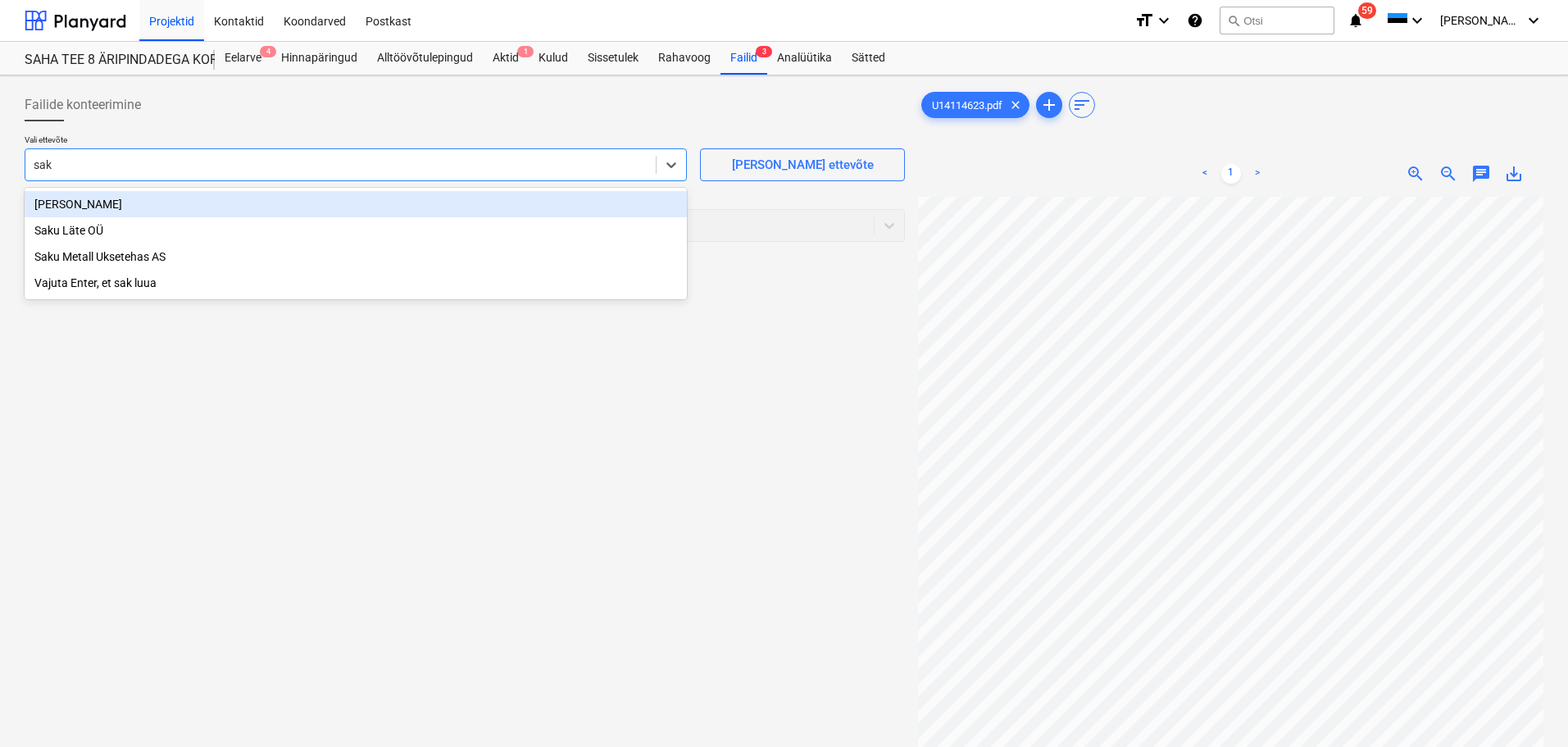
type input "saku"
click at [217, 203] on div "Saku Läte OÜ" at bounding box center [356, 204] width 663 height 26
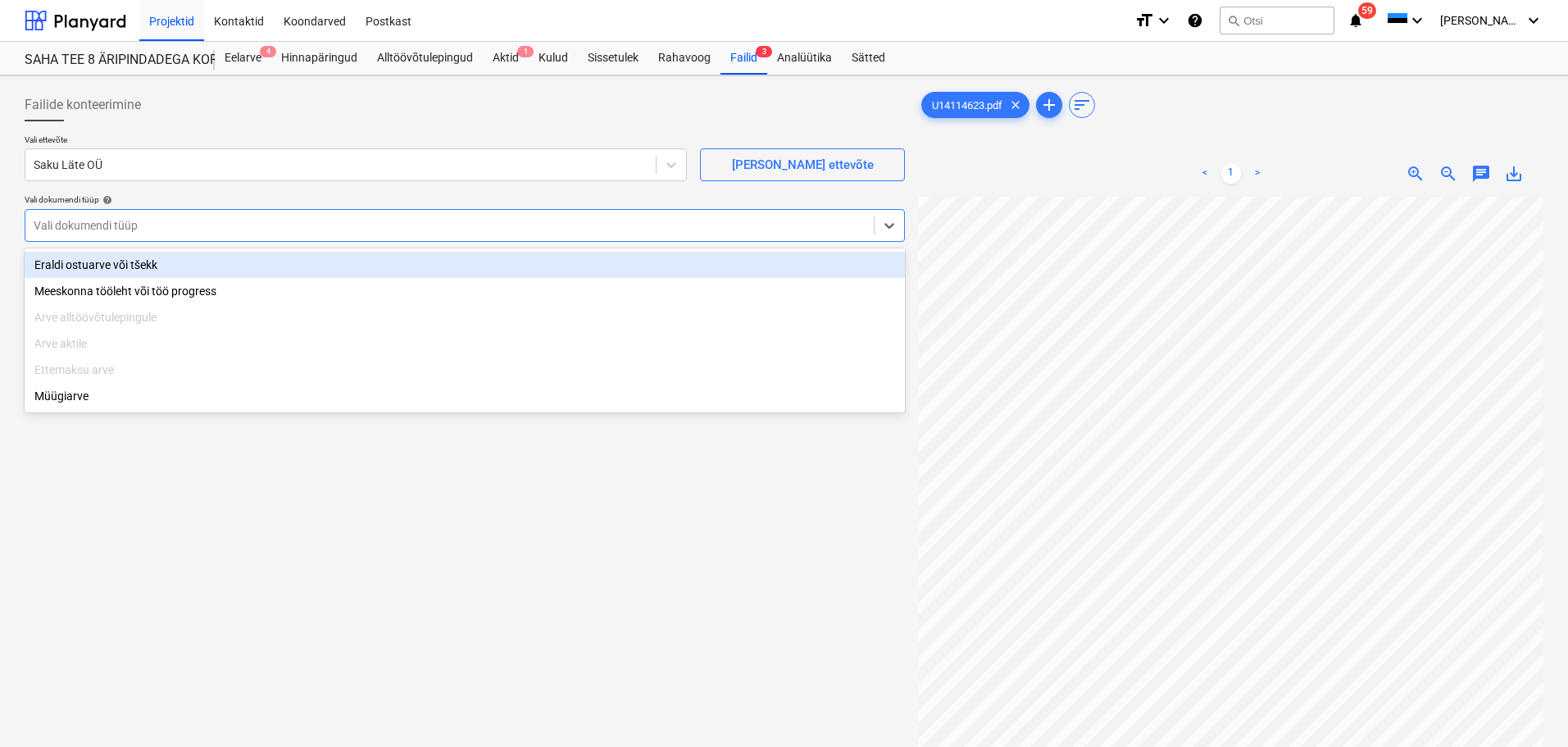
click at [202, 221] on div at bounding box center [450, 225] width 832 height 16
click at [171, 266] on div "Eraldi ostuarve või tšekk" at bounding box center [465, 265] width 880 height 26
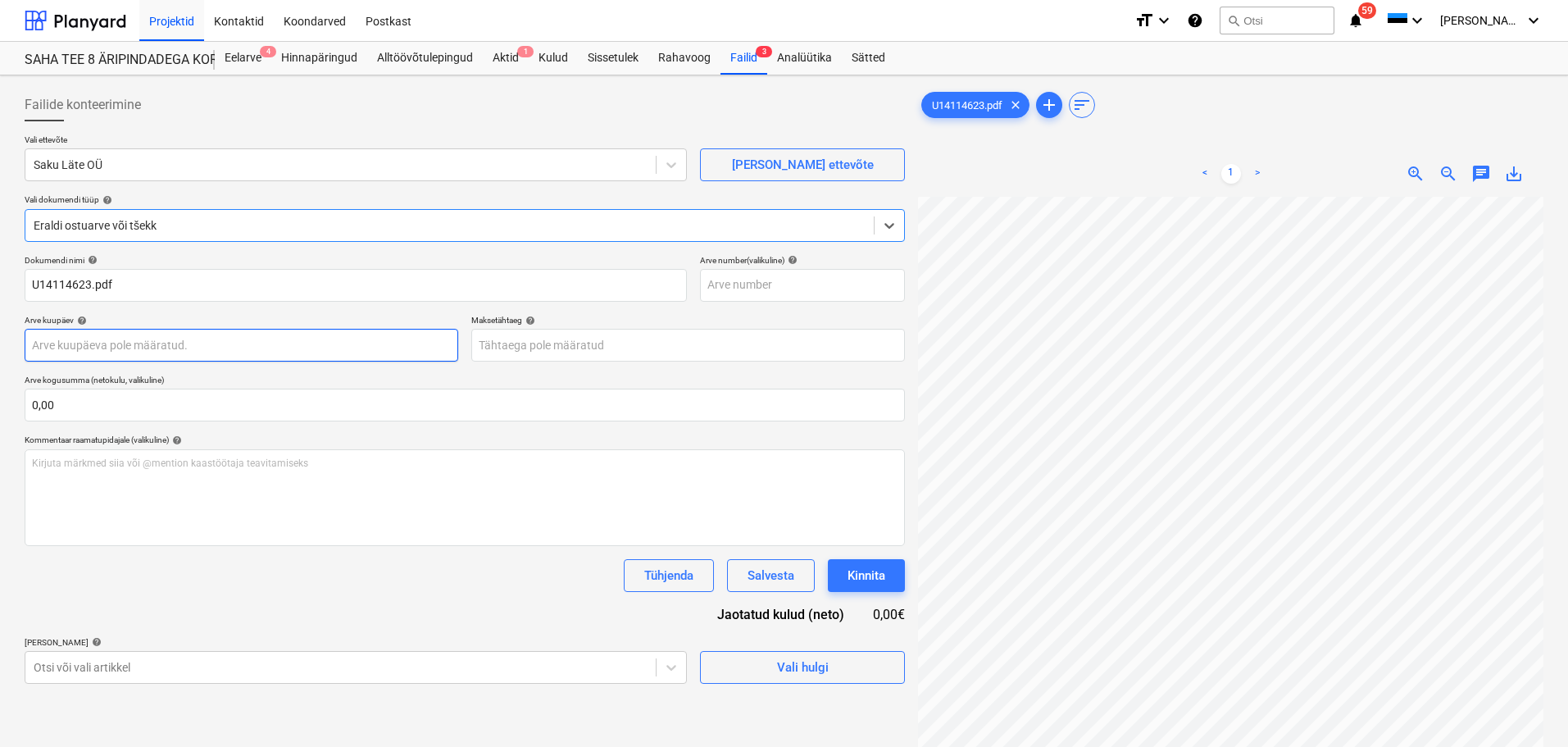
click at [136, 351] on body "Projektid Kontaktid Koondarved Postkast format_size keyboard_arrow_down help se…" at bounding box center [784, 373] width 1568 height 747
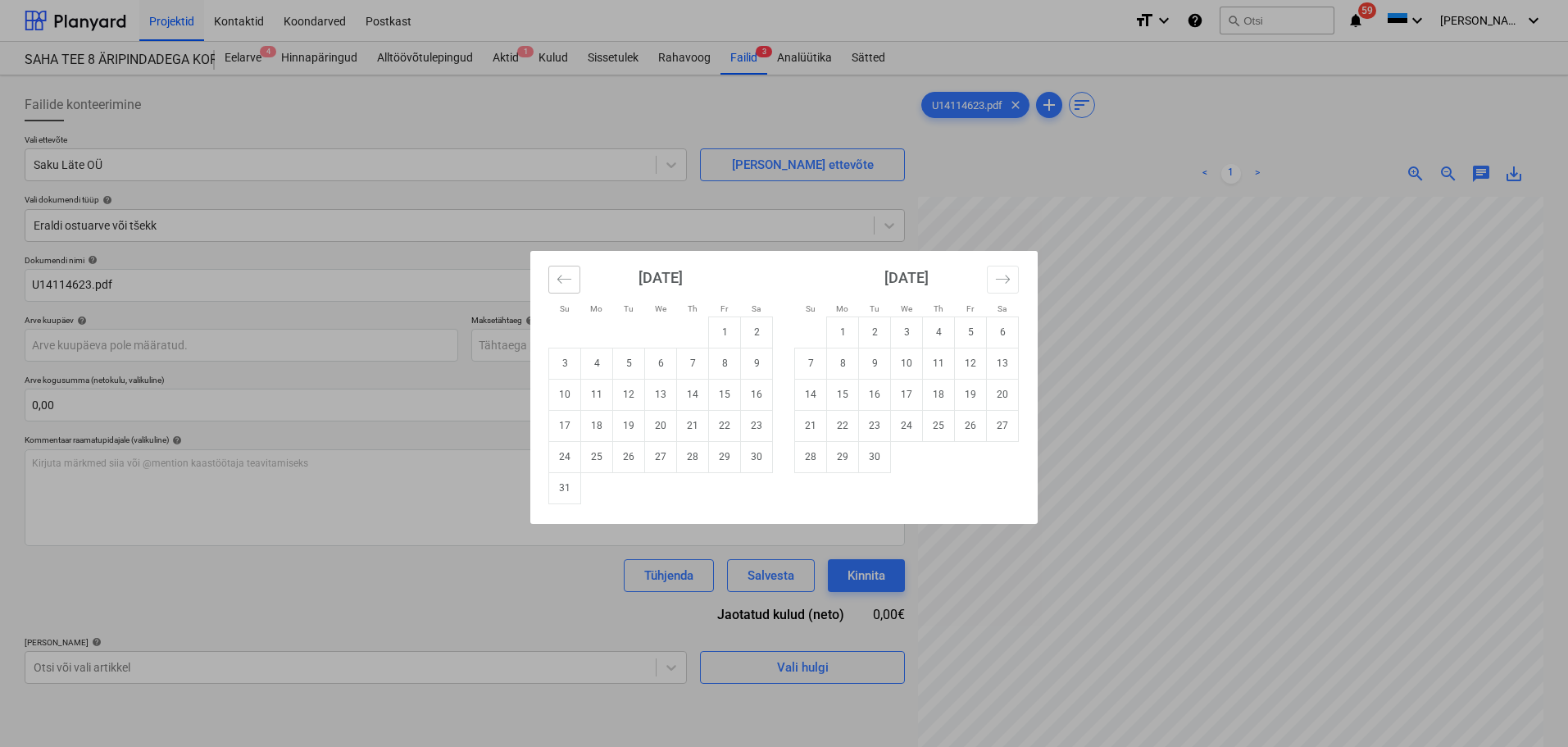
click at [554, 277] on button "Move backward to switch to the previous month." at bounding box center [565, 280] width 32 height 28
click at [705, 460] on td "31" at bounding box center [693, 456] width 32 height 31
type input "[DATE]"
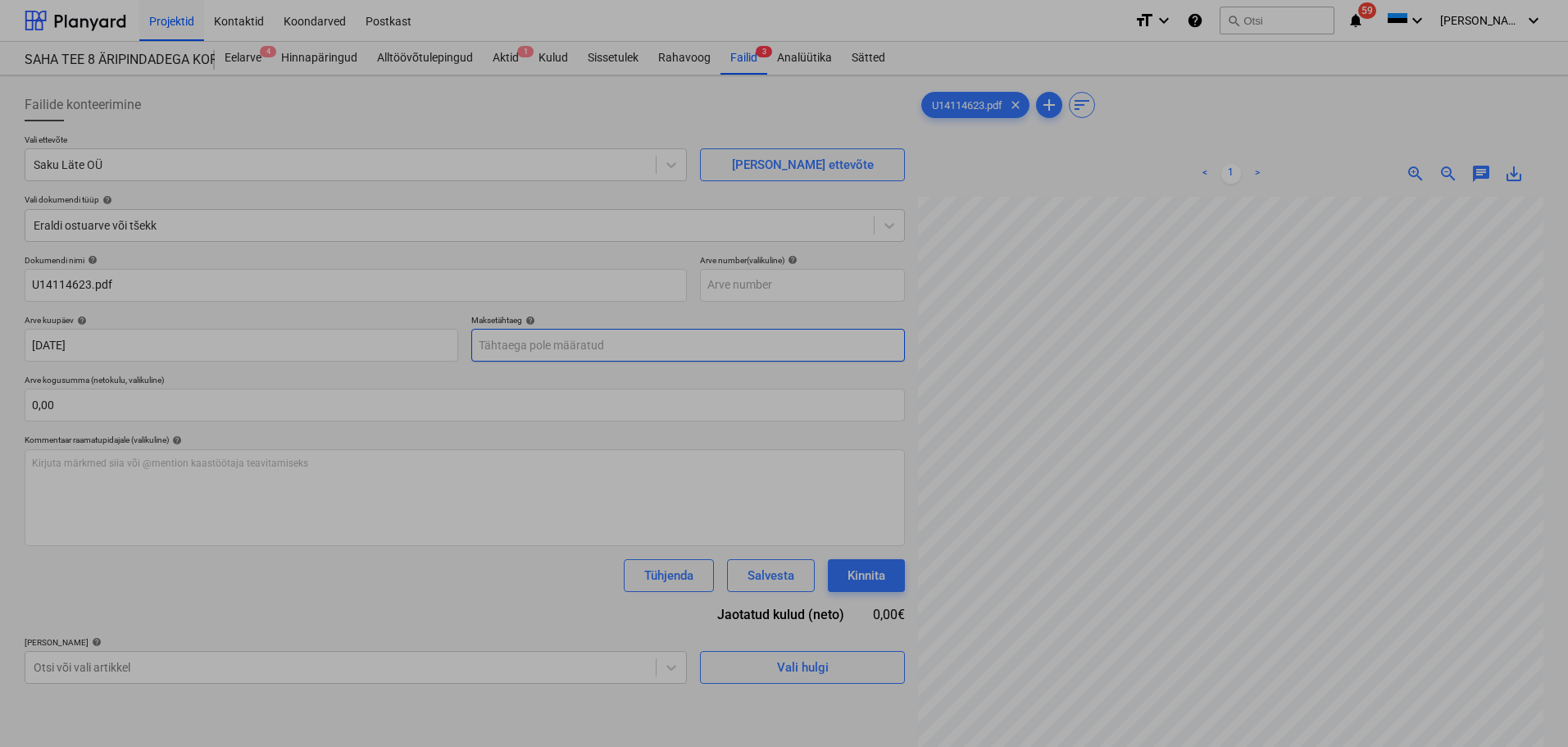
click at [533, 340] on body "Projektid Kontaktid Koondarved Postkast format_size keyboard_arrow_down help se…" at bounding box center [784, 373] width 1568 height 747
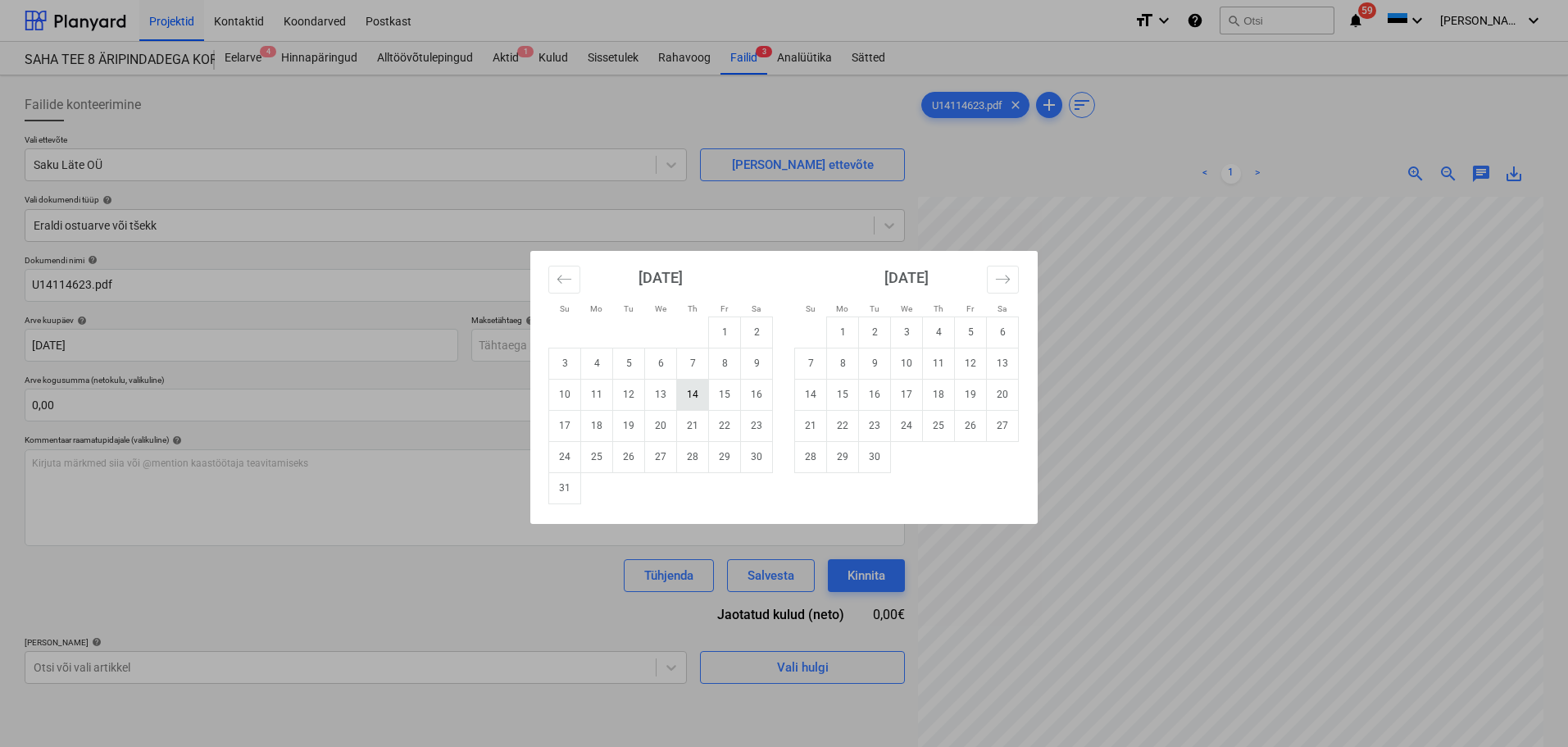
click at [701, 398] on td "14" at bounding box center [693, 394] width 32 height 31
type input "[DATE]"
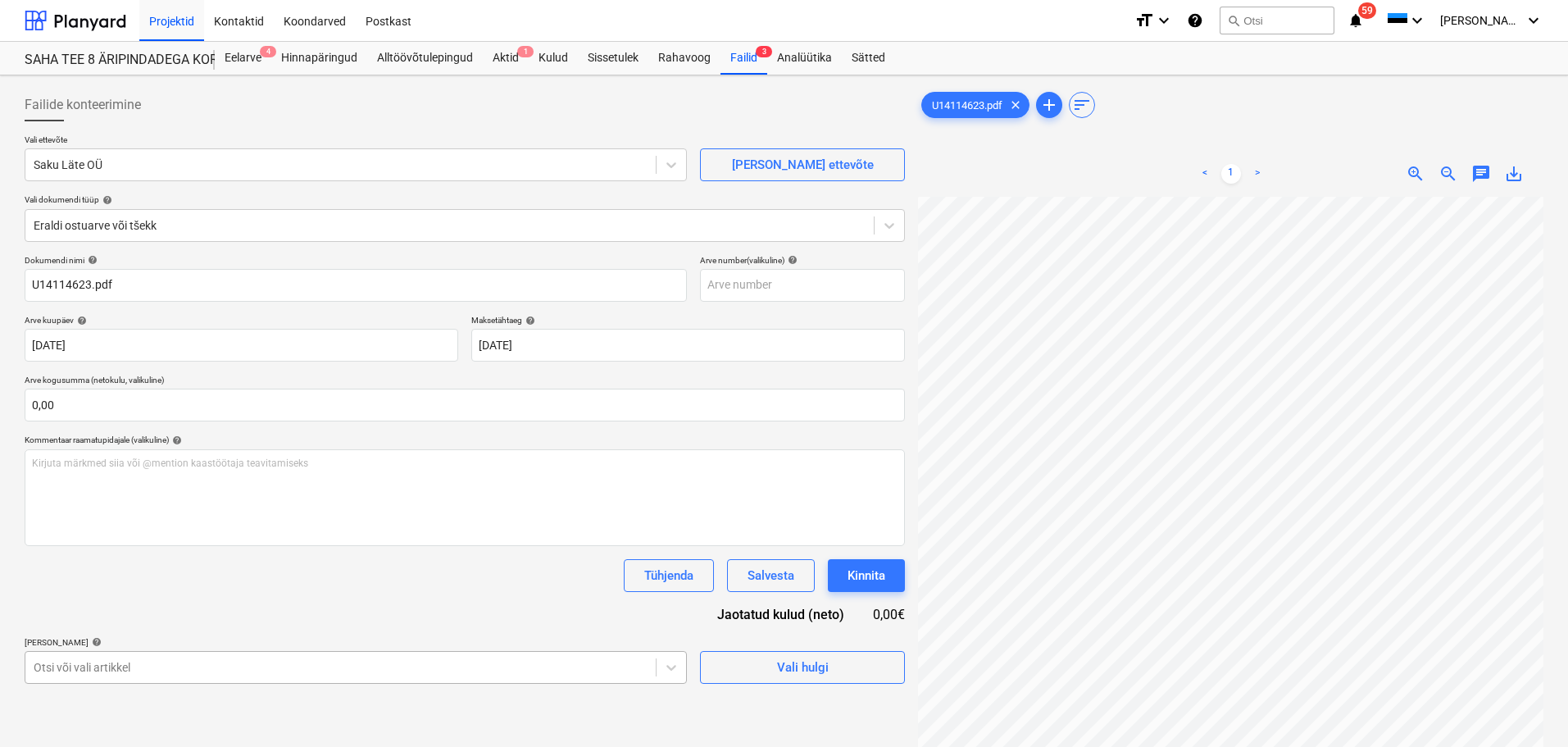
click at [322, 668] on body "Projektid Kontaktid Koondarved Postkast format_size keyboard_arrow_down help se…" at bounding box center [784, 373] width 1568 height 747
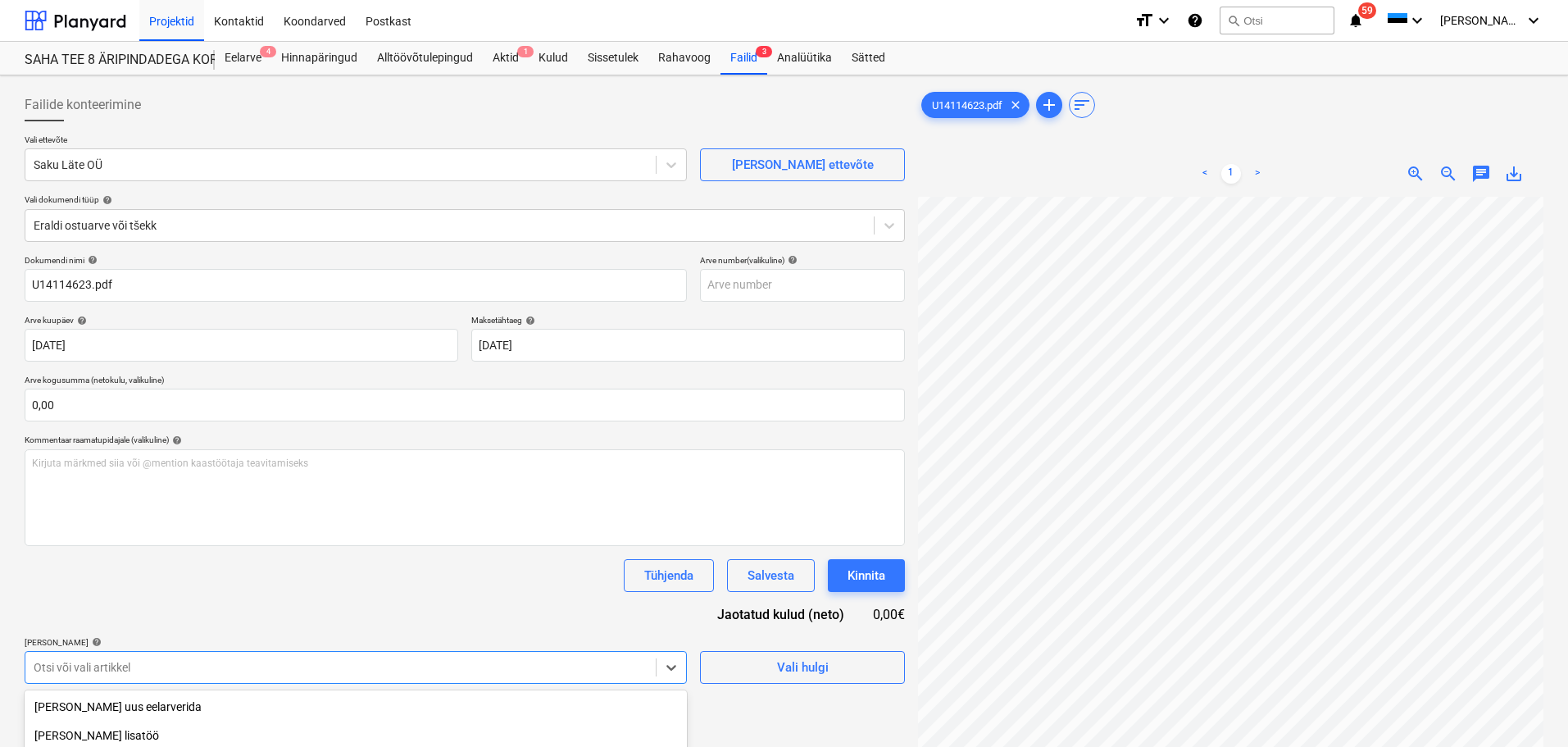
scroll to position [193, 0]
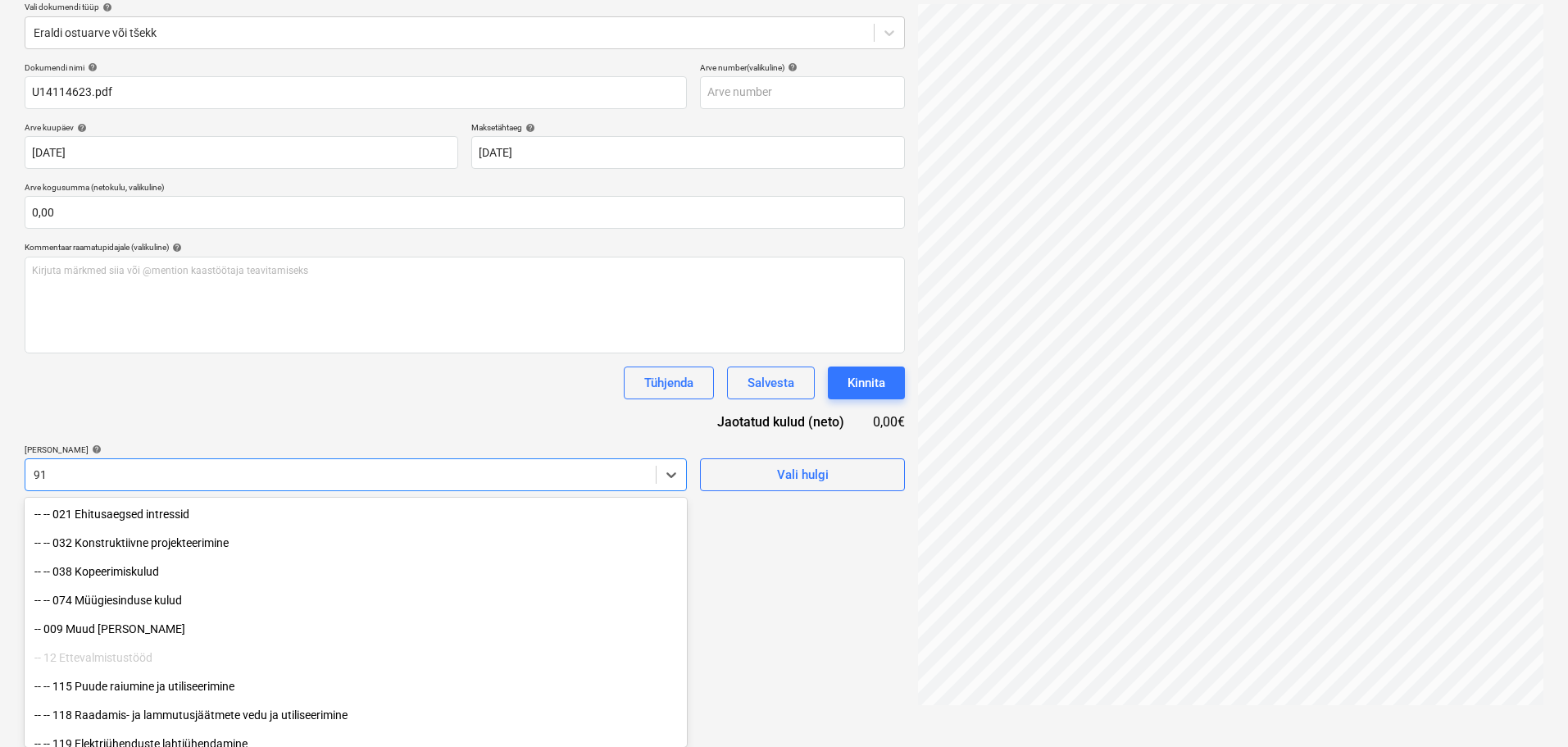
type input "912"
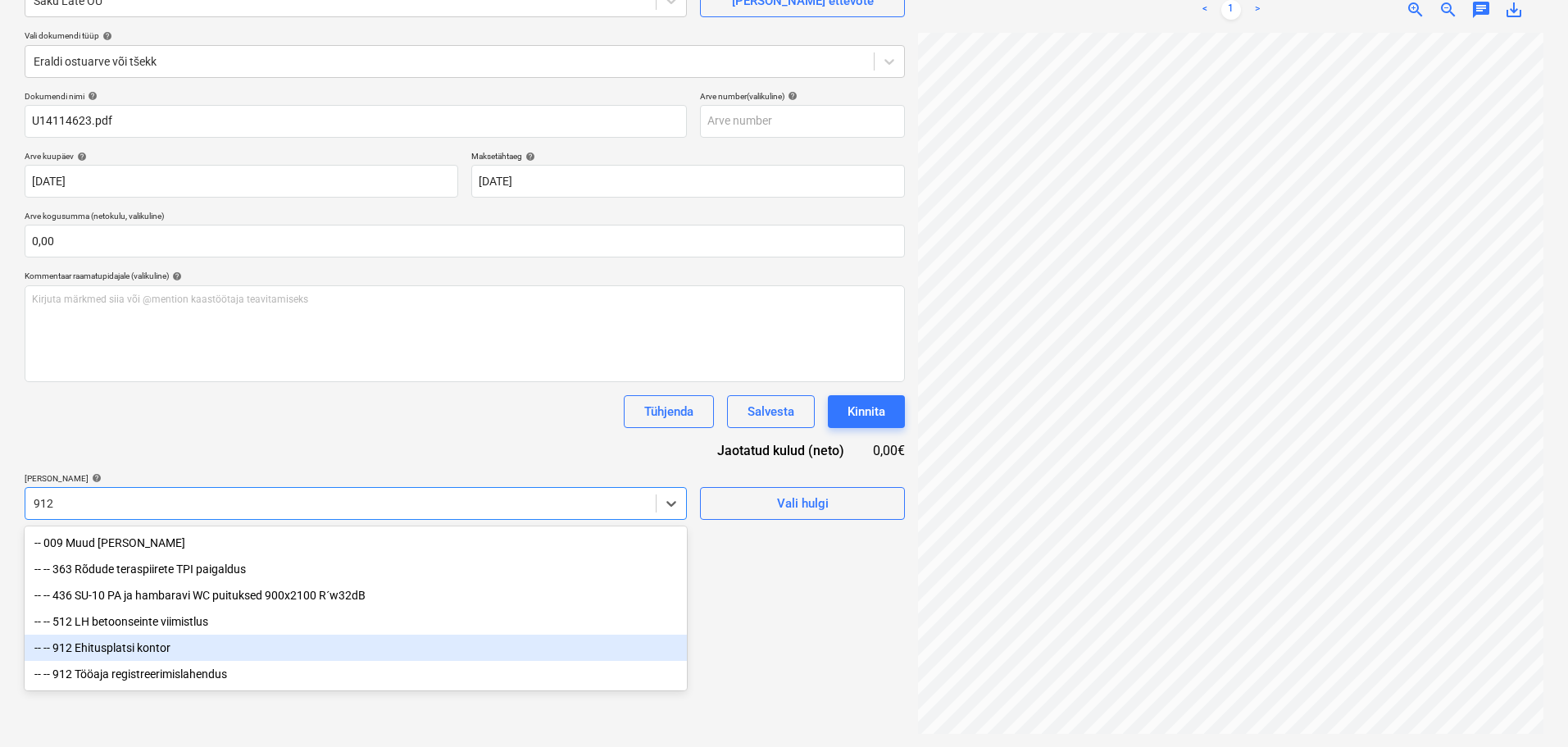
click at [194, 650] on div "-- -- 912 Ehitusplatsi kontor" at bounding box center [356, 648] width 663 height 26
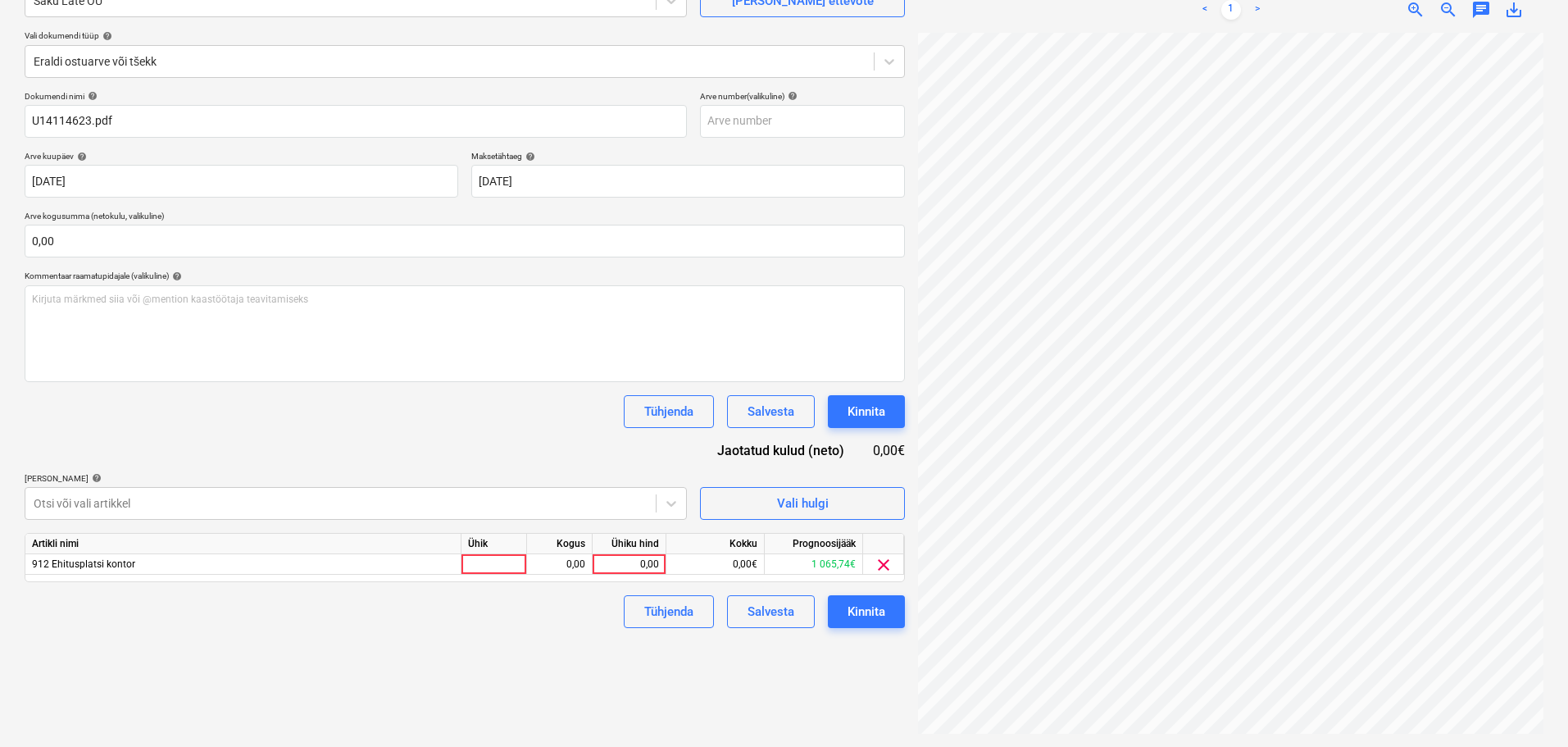
click at [359, 436] on div "Dokumendi nimi help U14114623.pdf Arve number (valikuline) help Arve kuupäev he…" at bounding box center [465, 359] width 880 height 537
click at [506, 563] on div at bounding box center [495, 564] width 66 height 21
click at [559, 563] on div "0,00" at bounding box center [560, 564] width 52 height 21
type input "1"
click at [624, 563] on div "0,00" at bounding box center [630, 564] width 60 height 21
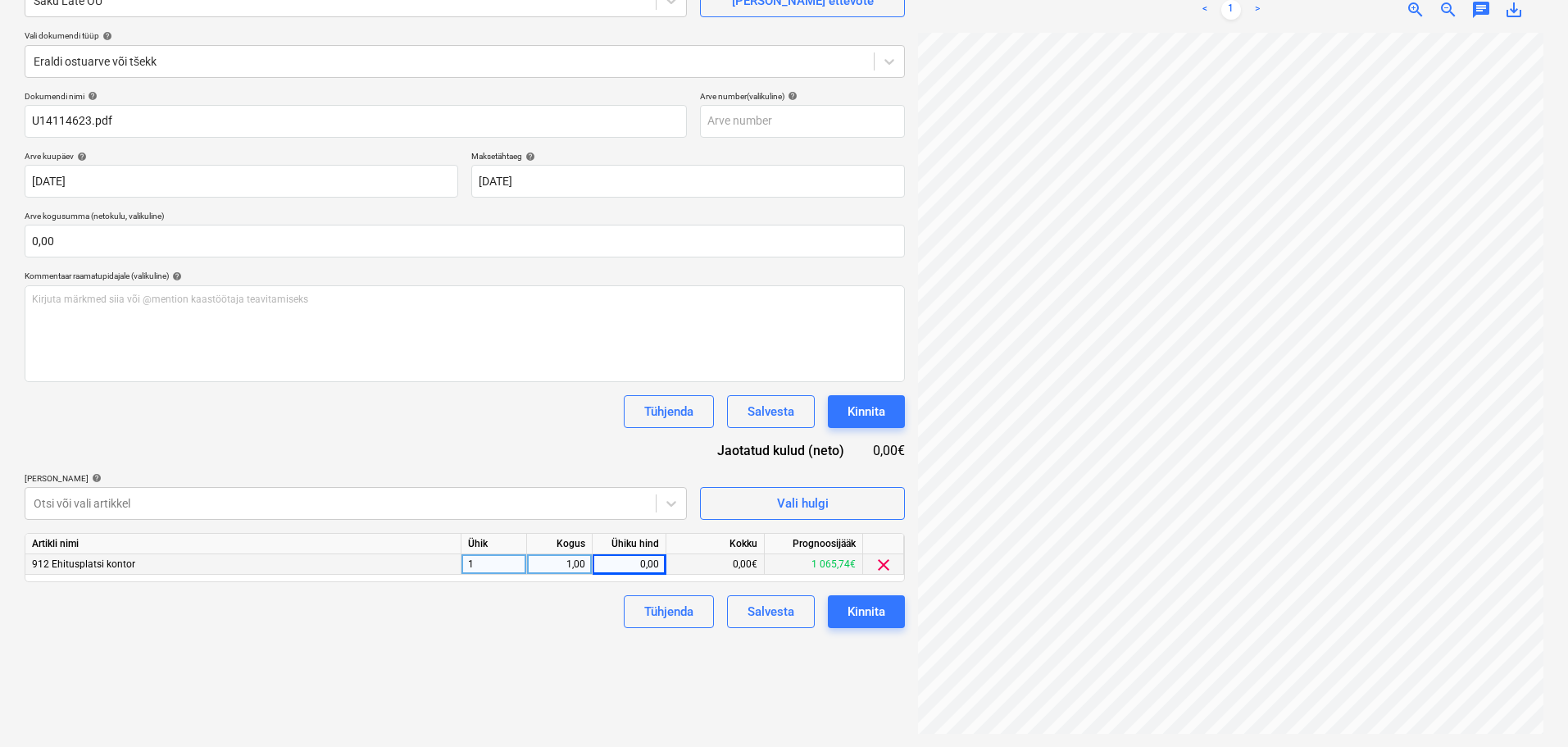
scroll to position [162, 116]
click at [651, 565] on div "0,00" at bounding box center [630, 564] width 60 height 21
type input "101,37"
click at [873, 673] on div "Failide konteerimine Vali ettevõte Saku Läte OÜ Lisa uus ettevõte Vali dokumend…" at bounding box center [465, 329] width 893 height 823
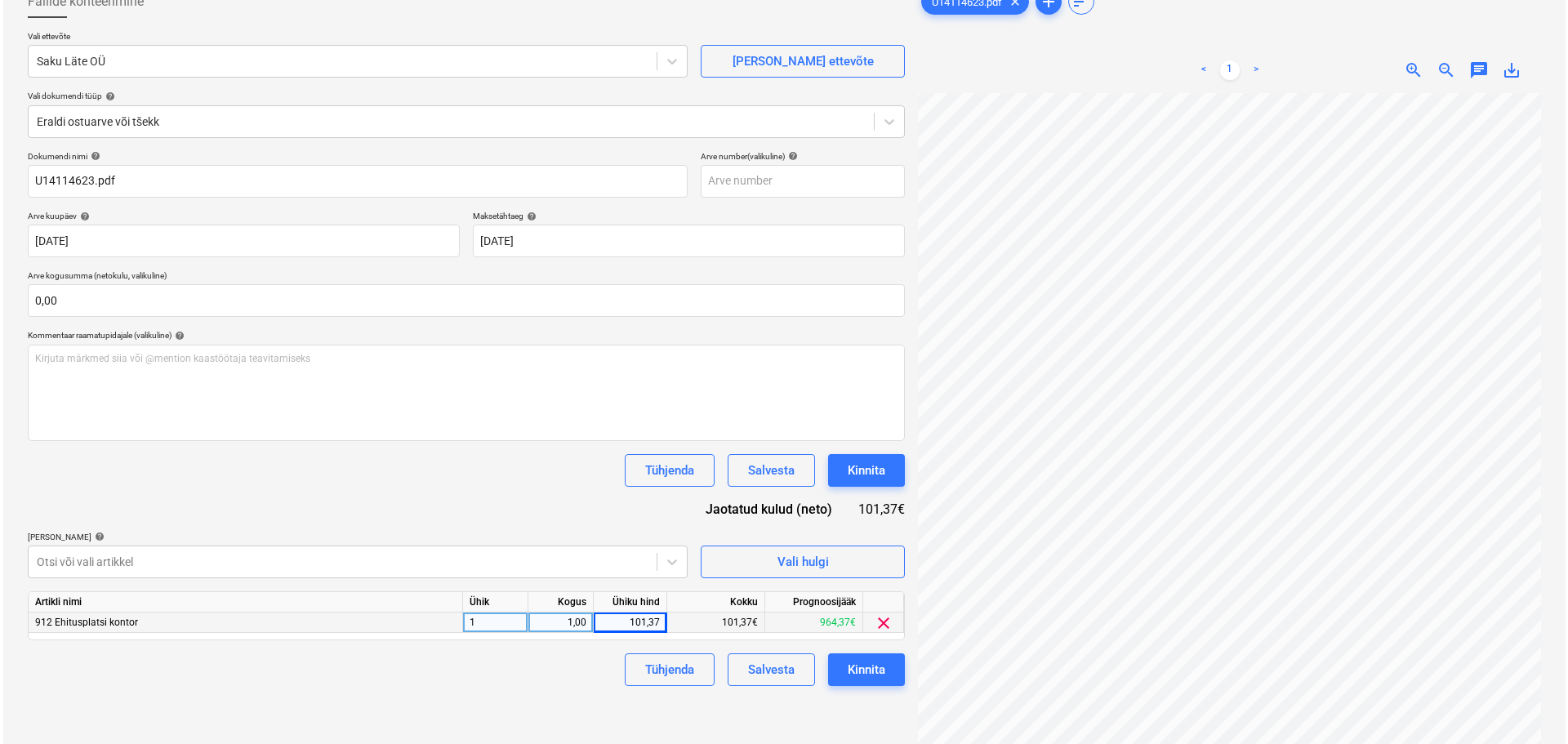
scroll to position [163, 0]
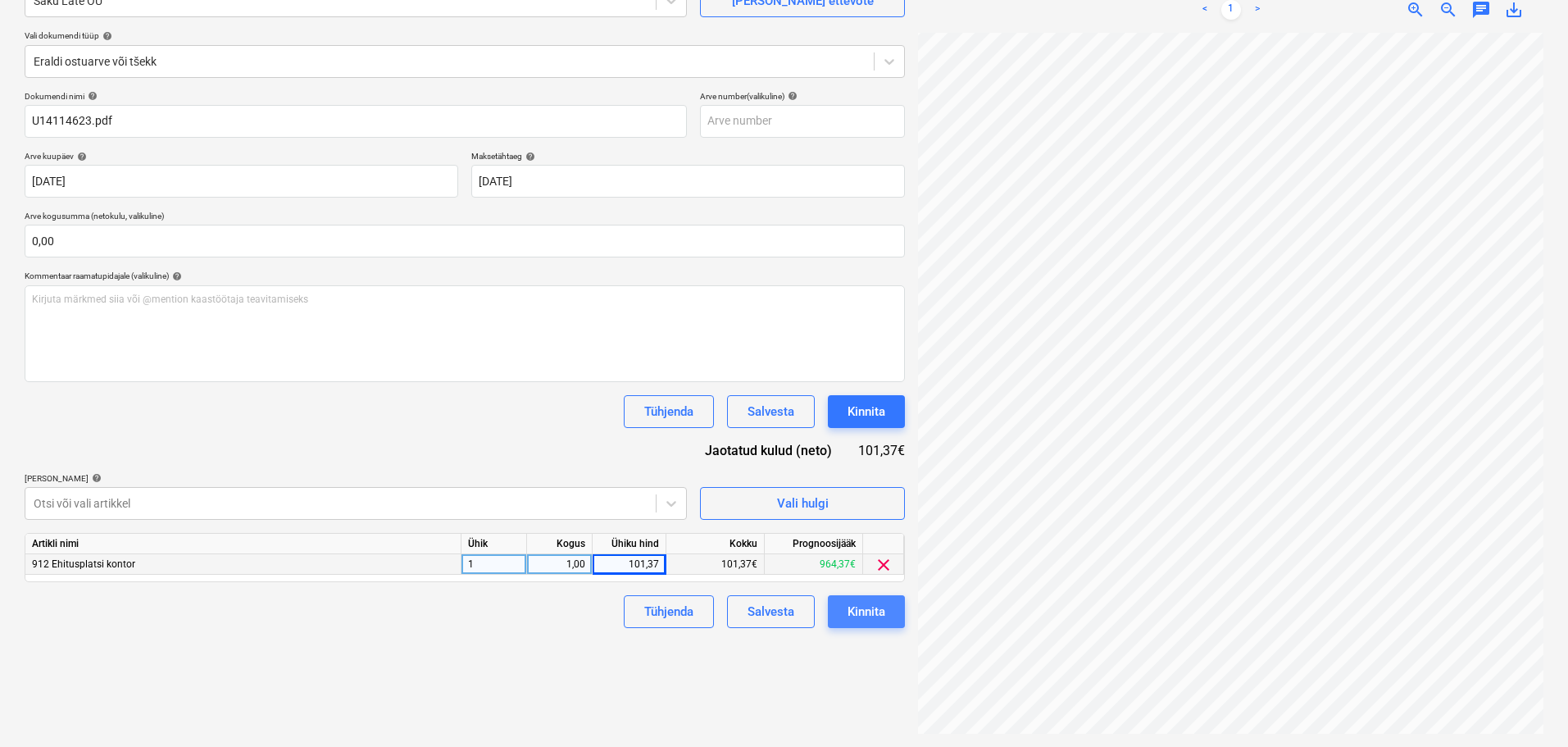
click at [867, 616] on div "Kinnita" at bounding box center [866, 611] width 38 height 21
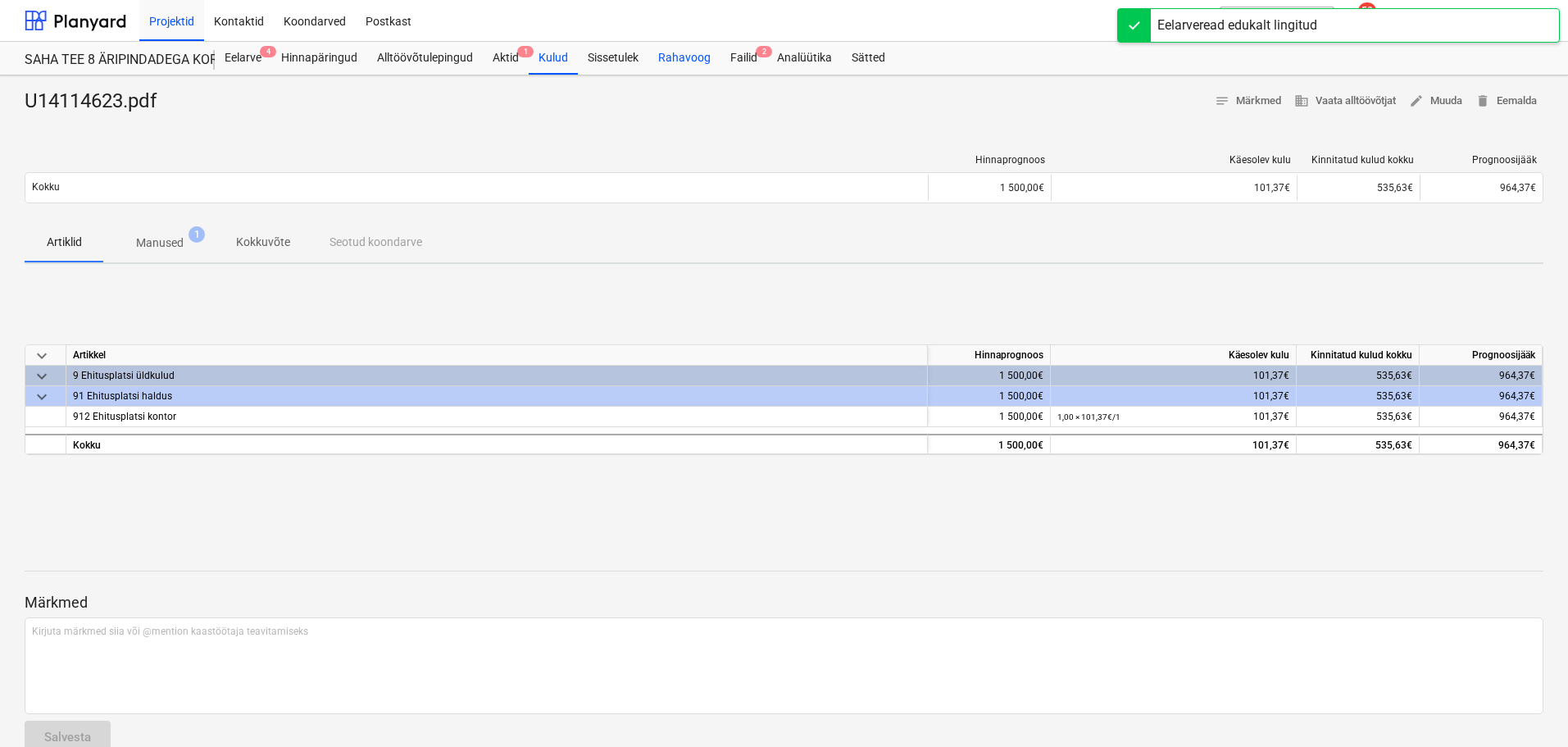
click at [710, 52] on div "Rahavoog" at bounding box center [685, 58] width 72 height 33
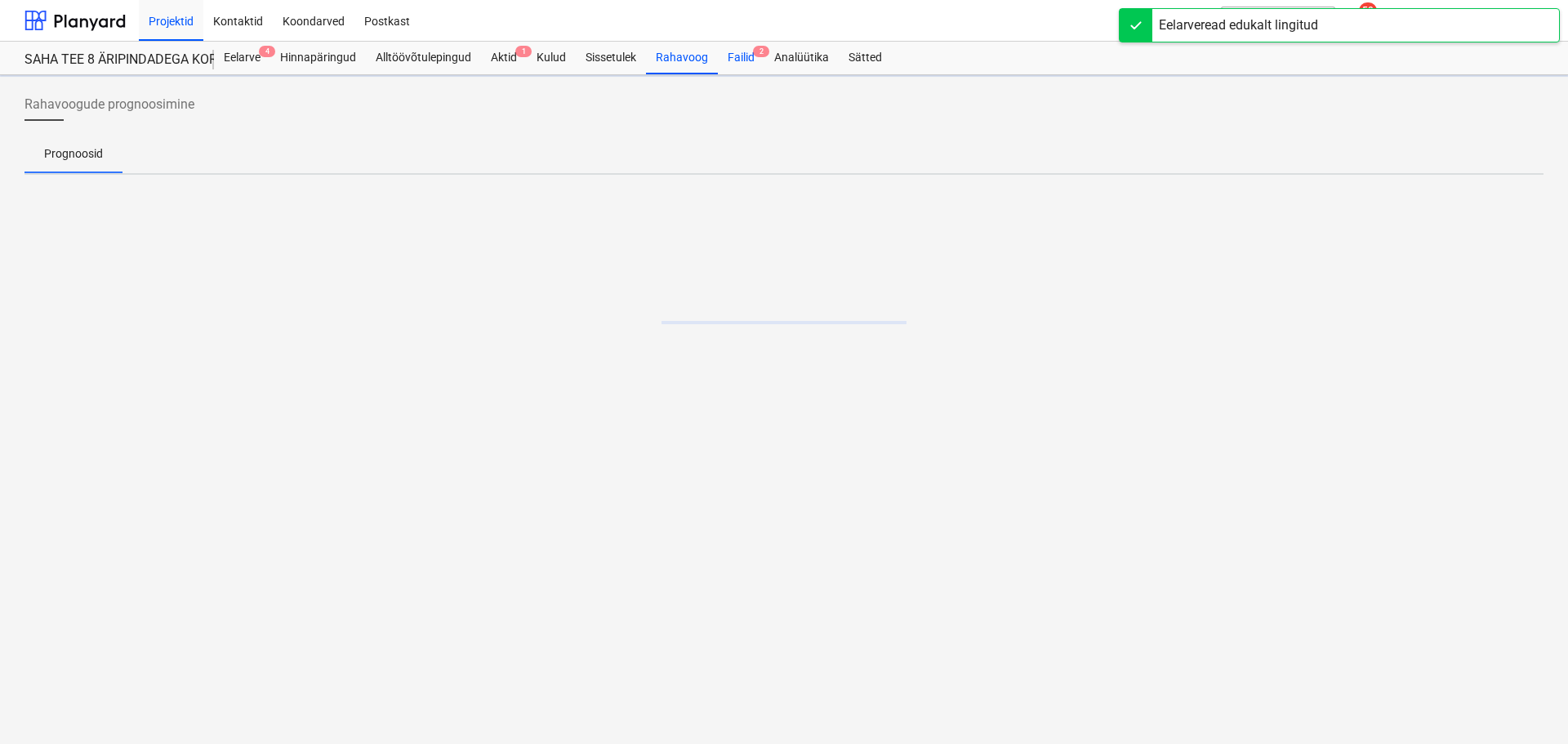
click at [757, 50] on span "2" at bounding box center [761, 51] width 16 height 11
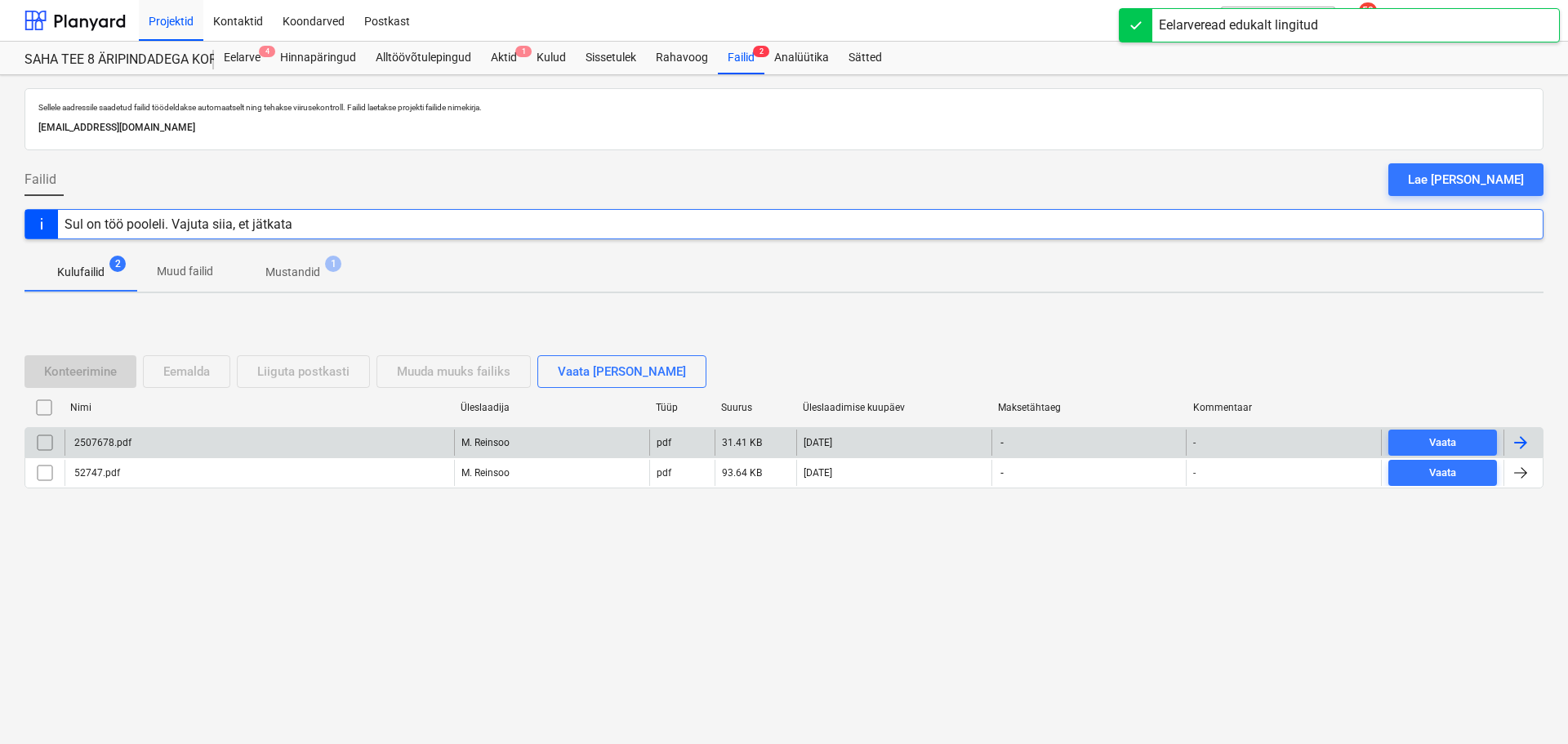
click at [115, 452] on div "2507678.pdf" at bounding box center [259, 442] width 389 height 26
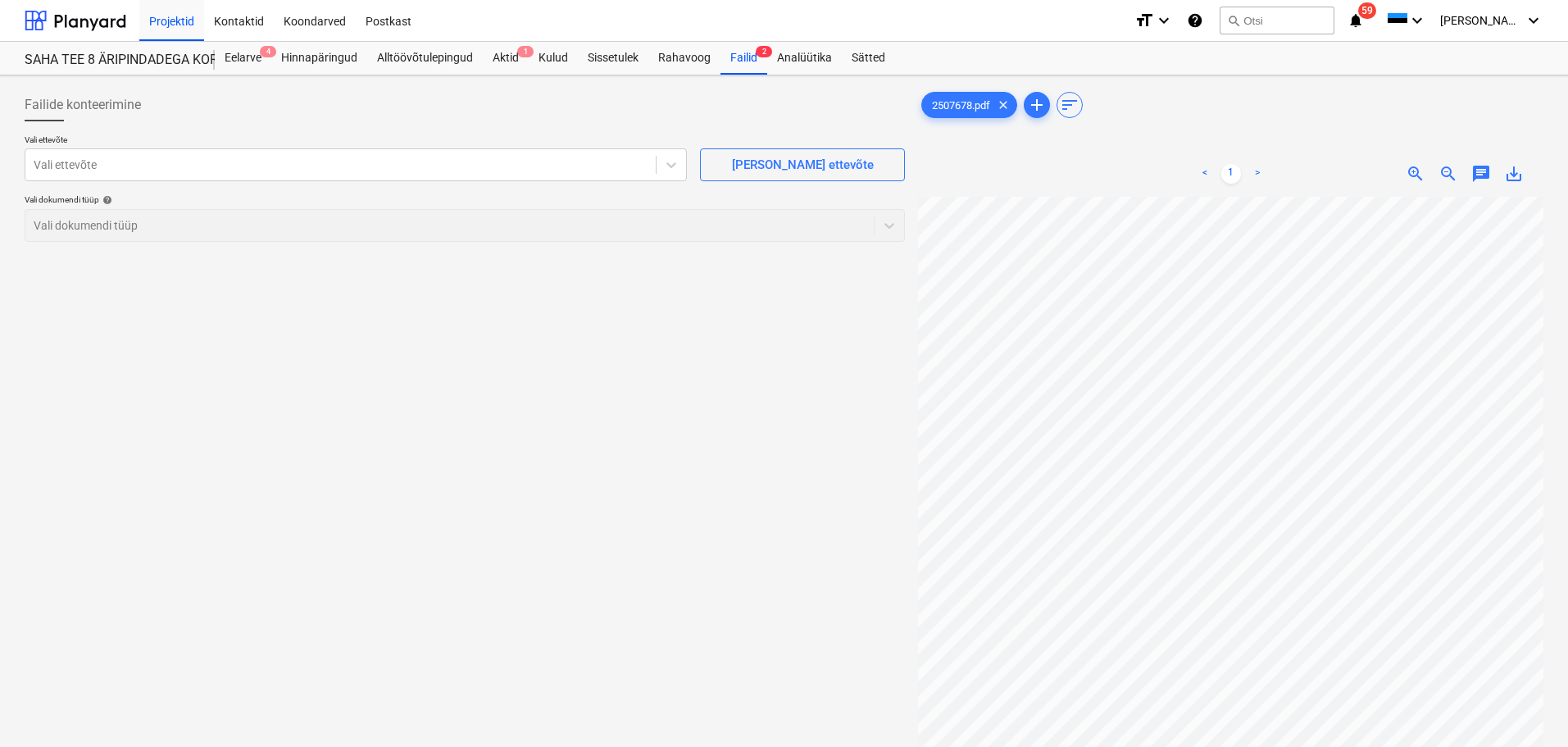
scroll to position [65, 116]
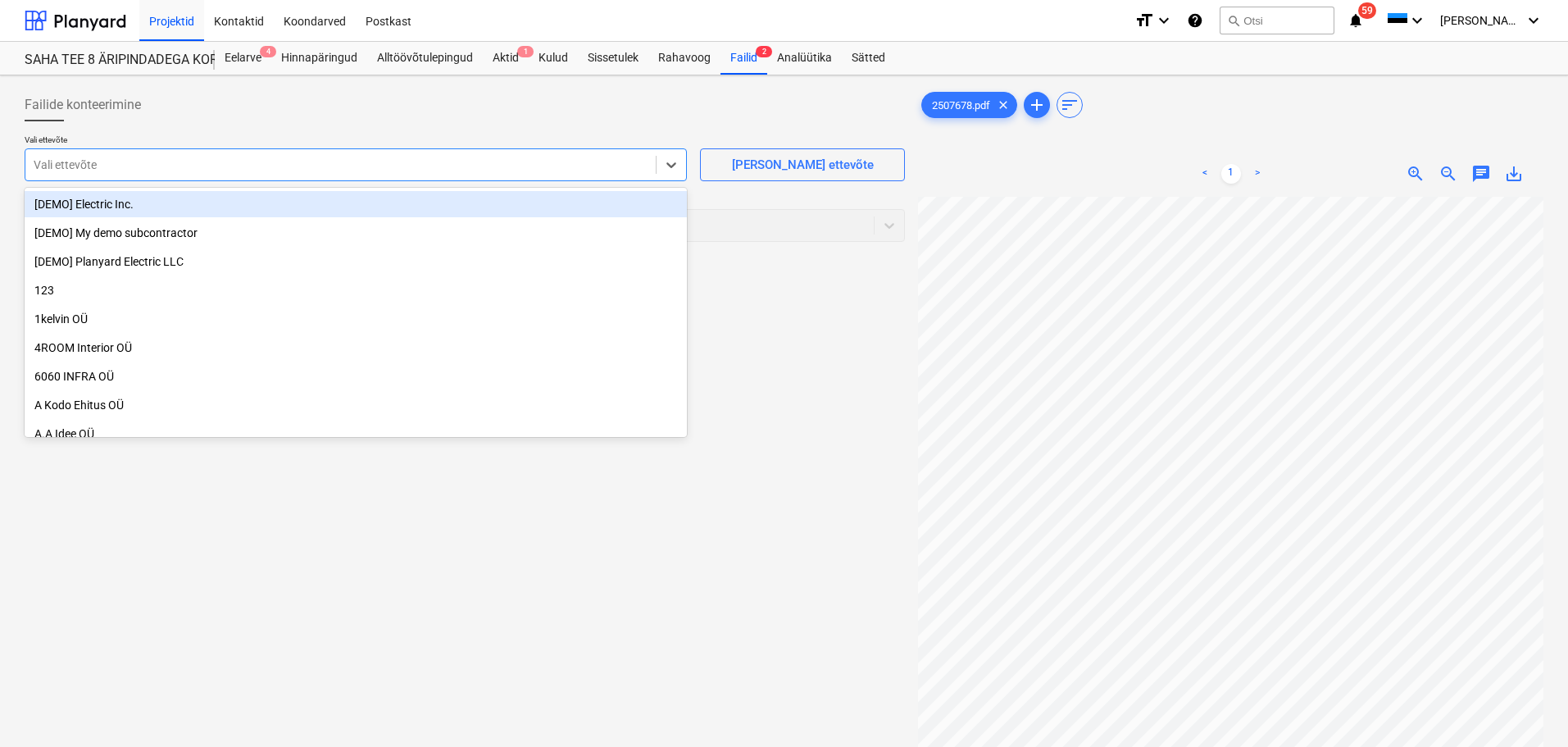
click at [217, 166] on div at bounding box center [341, 165] width 614 height 16
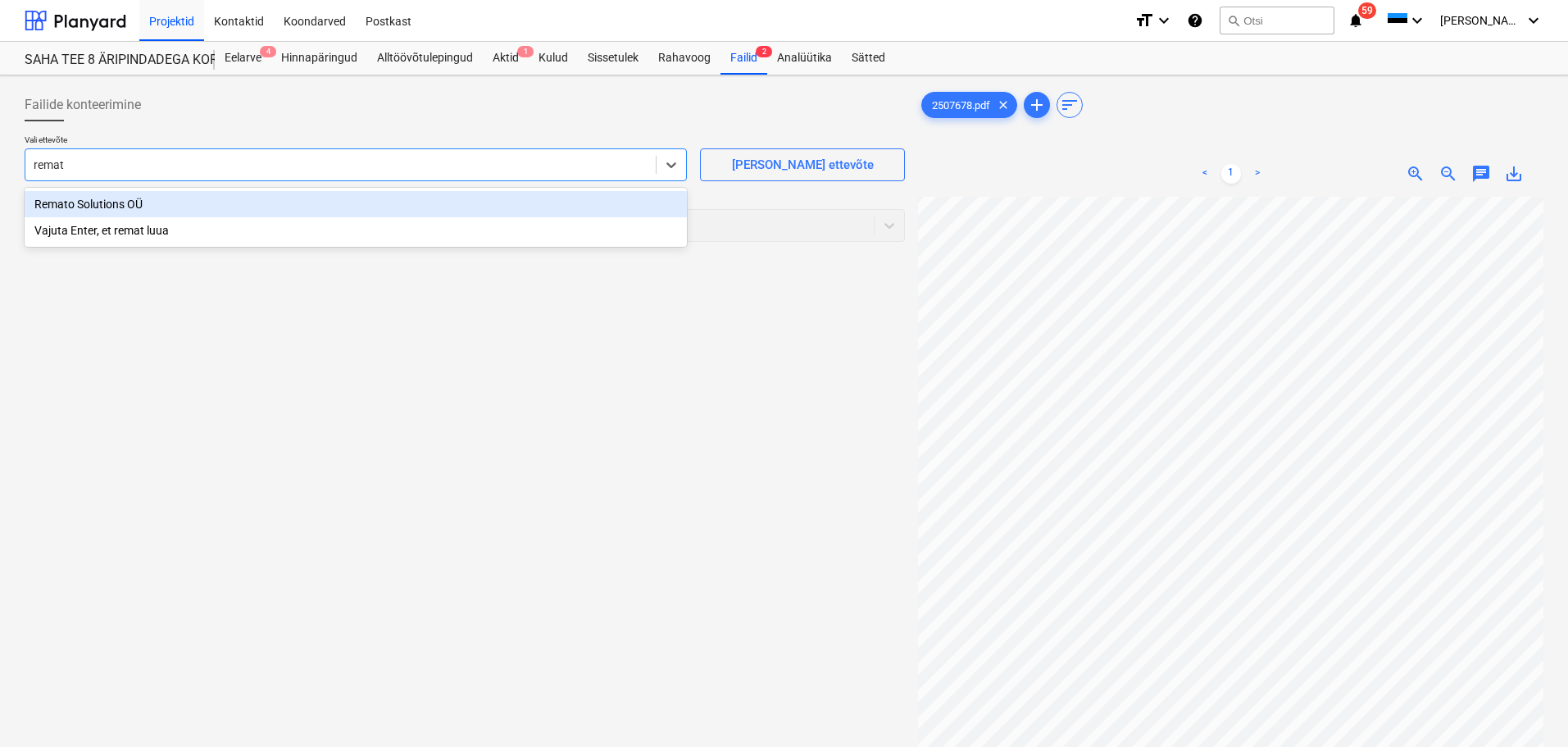
type input "remato"
click at [208, 205] on div "Remato Solutions OÜ" at bounding box center [356, 204] width 663 height 26
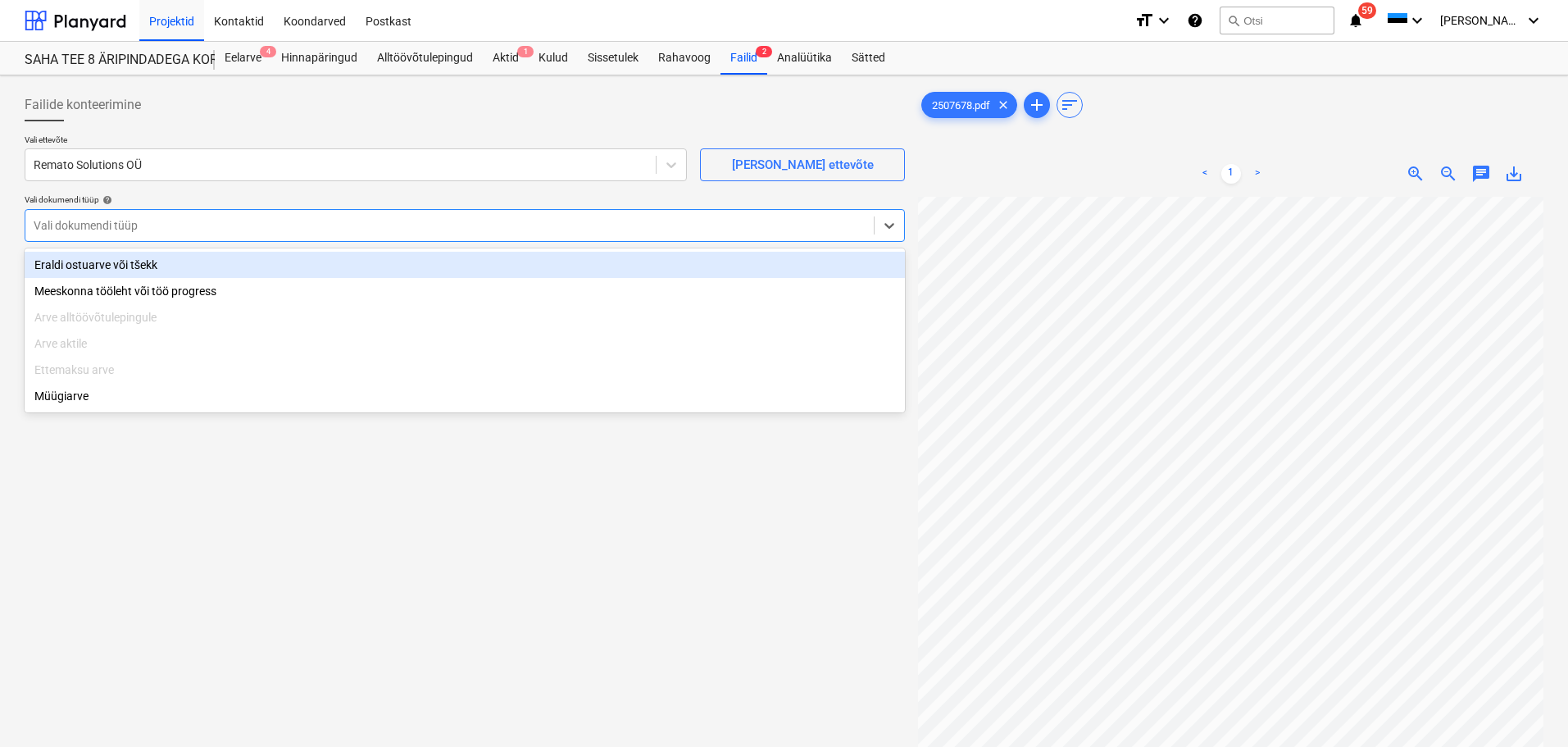
click at [200, 225] on div at bounding box center [450, 225] width 832 height 16
click at [112, 265] on div "Eraldi ostuarve või tšekk" at bounding box center [465, 265] width 880 height 26
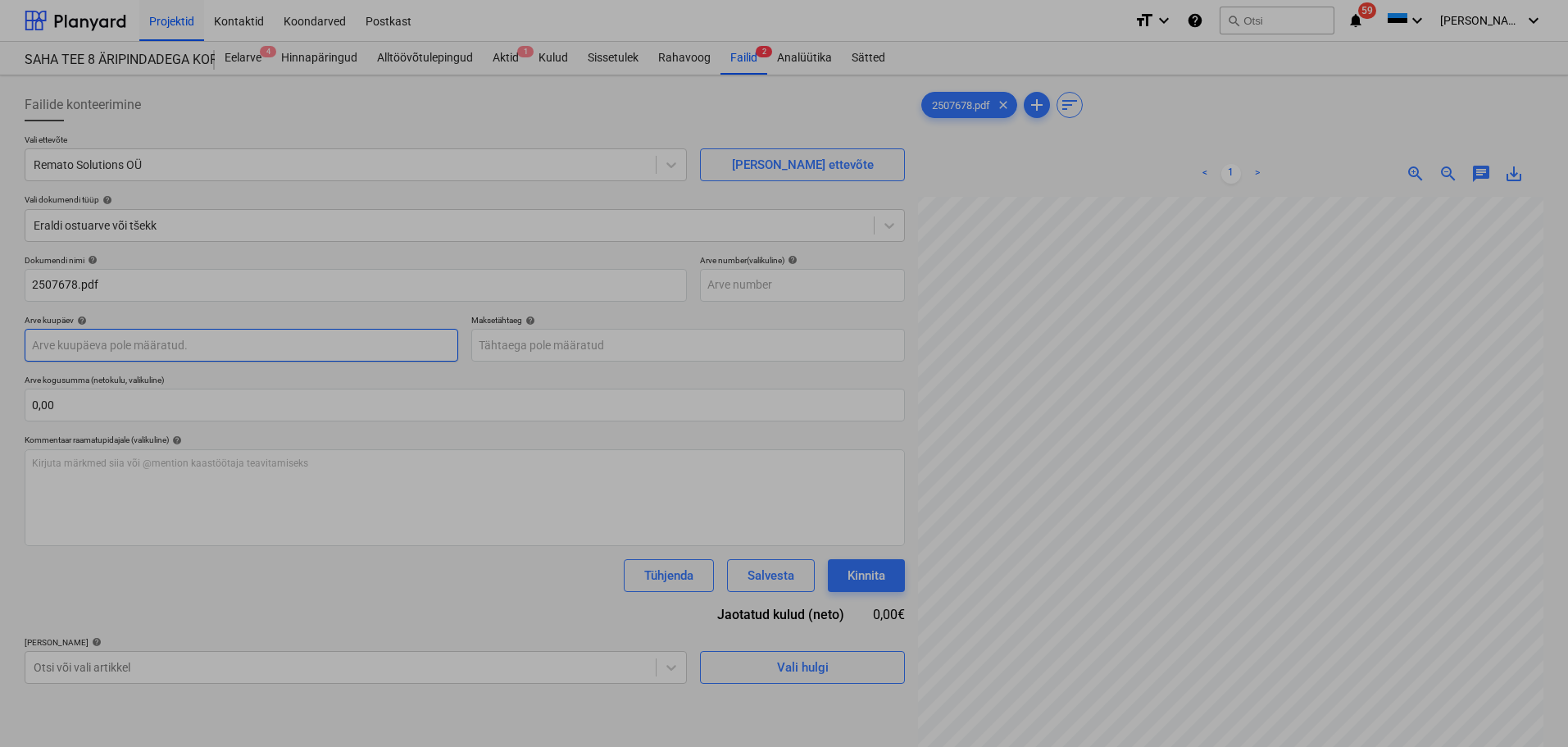
click at [175, 340] on body "Projektid Kontaktid Koondarved Postkast format_size keyboard_arrow_down help se…" at bounding box center [784, 373] width 1568 height 747
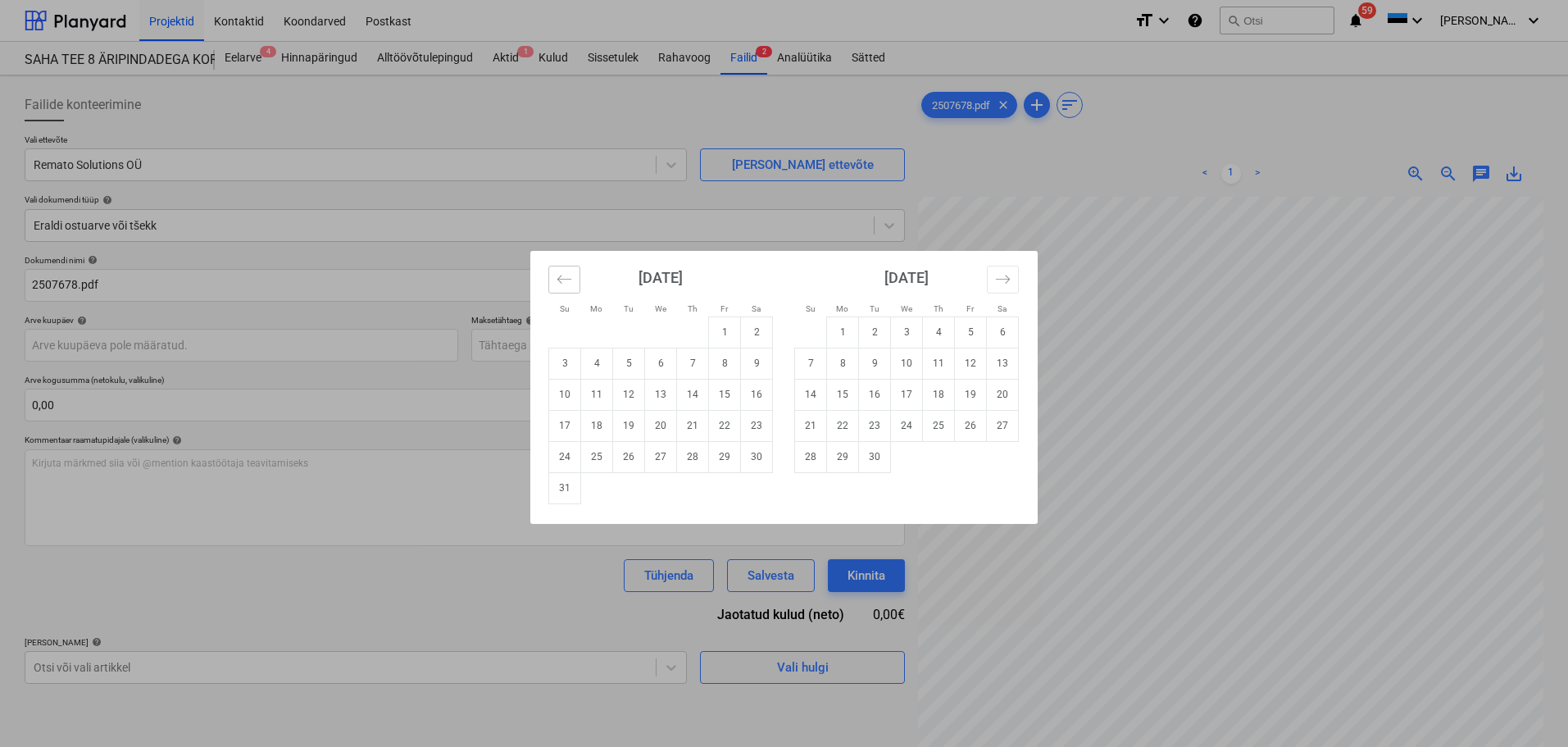
click at [567, 285] on icon "Move backward to switch to the previous month." at bounding box center [565, 279] width 16 height 16
click at [698, 460] on td "31" at bounding box center [693, 456] width 32 height 31
type input "[DATE]"
click at [569, 337] on body "Projektid Kontaktid Koondarved Postkast format_size keyboard_arrow_down help se…" at bounding box center [784, 373] width 1568 height 747
click at [692, 399] on td "14" at bounding box center [693, 394] width 32 height 31
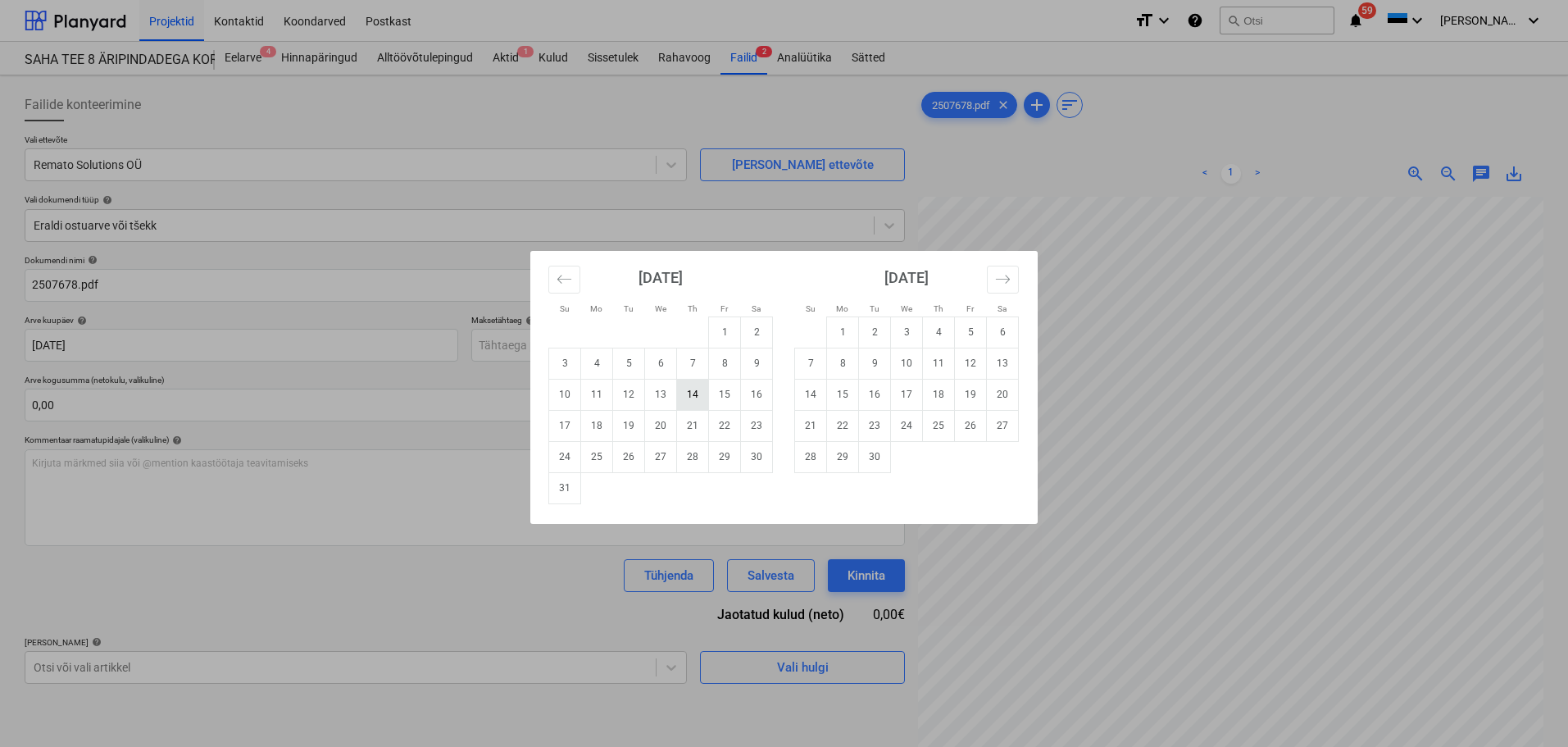
type input "[DATE]"
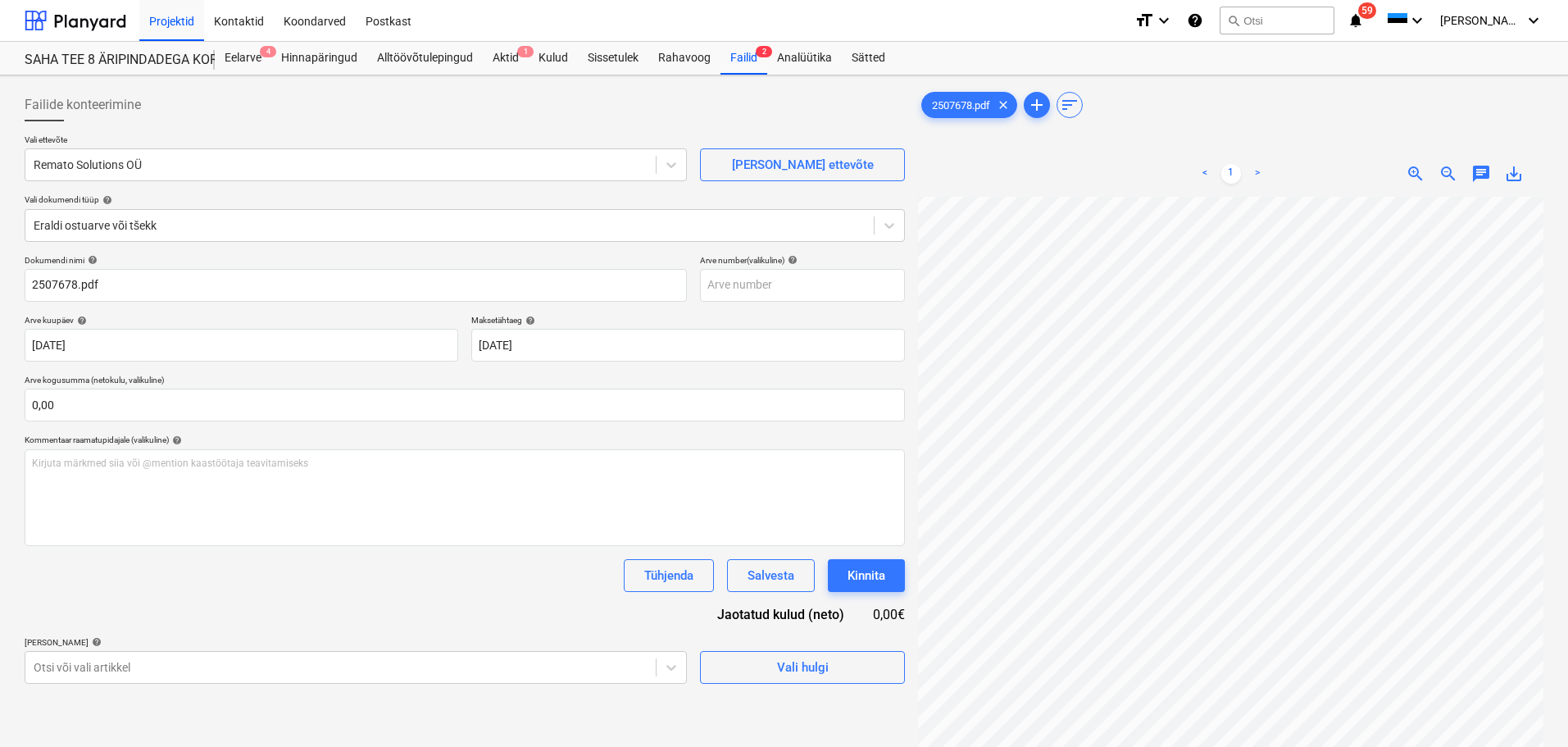
click at [377, 604] on div "Dokumendi nimi help 2507678.pdf Arve number (valikuline) help Arve kuupäev help…" at bounding box center [465, 469] width 880 height 429
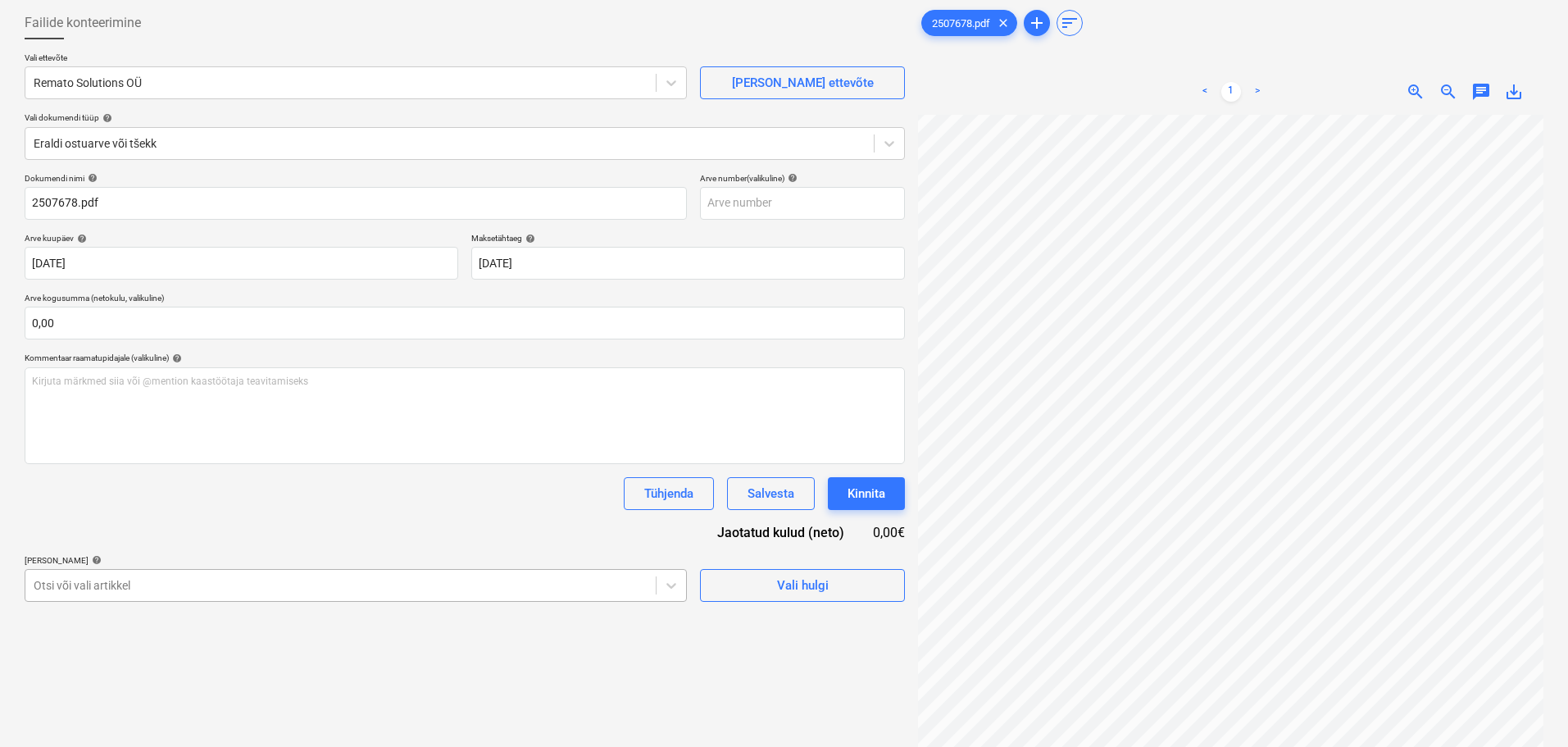
click at [307, 597] on body "Projektid Kontaktid Koondarved Postkast format_size keyboard_arrow_down help se…" at bounding box center [784, 291] width 1568 height 747
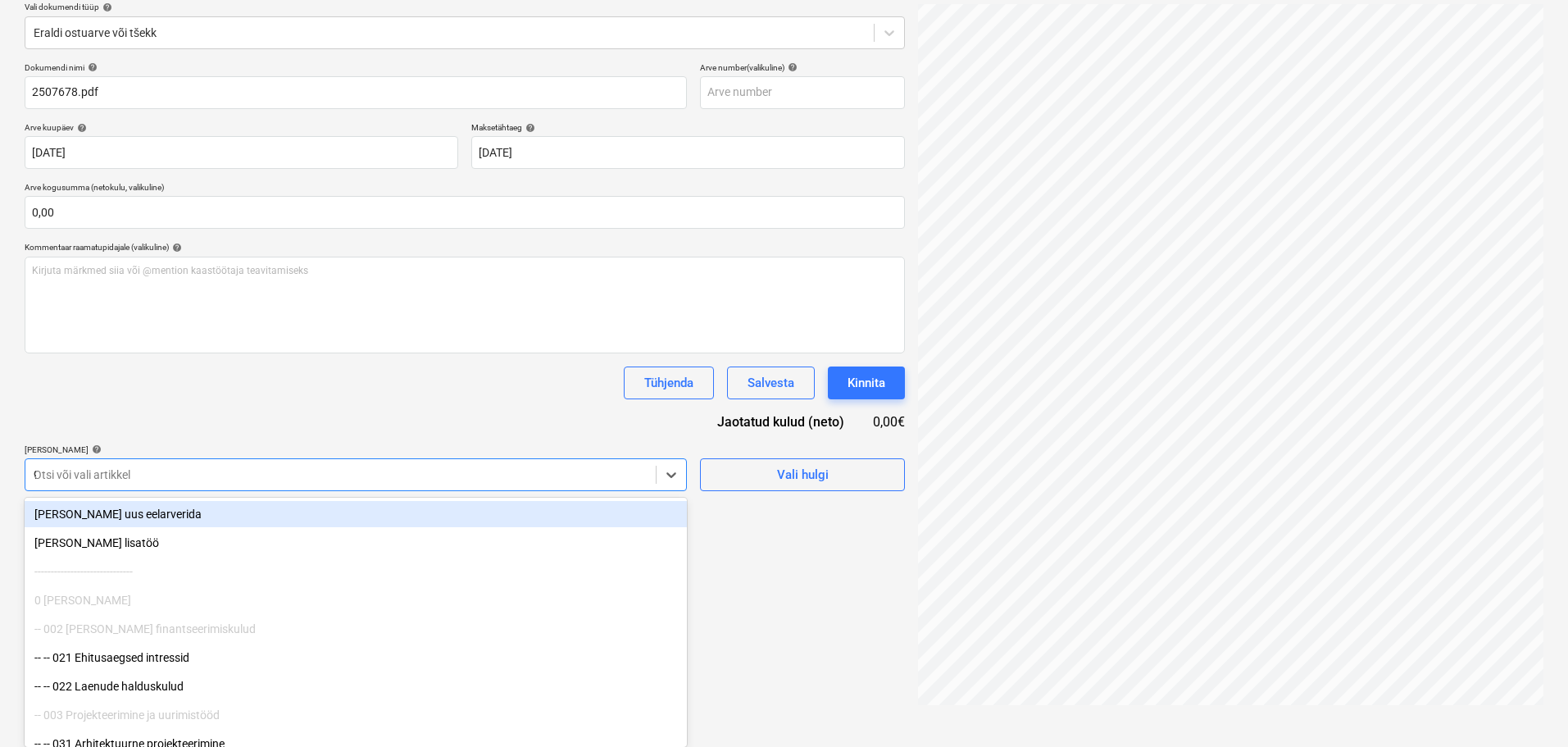
type input "912"
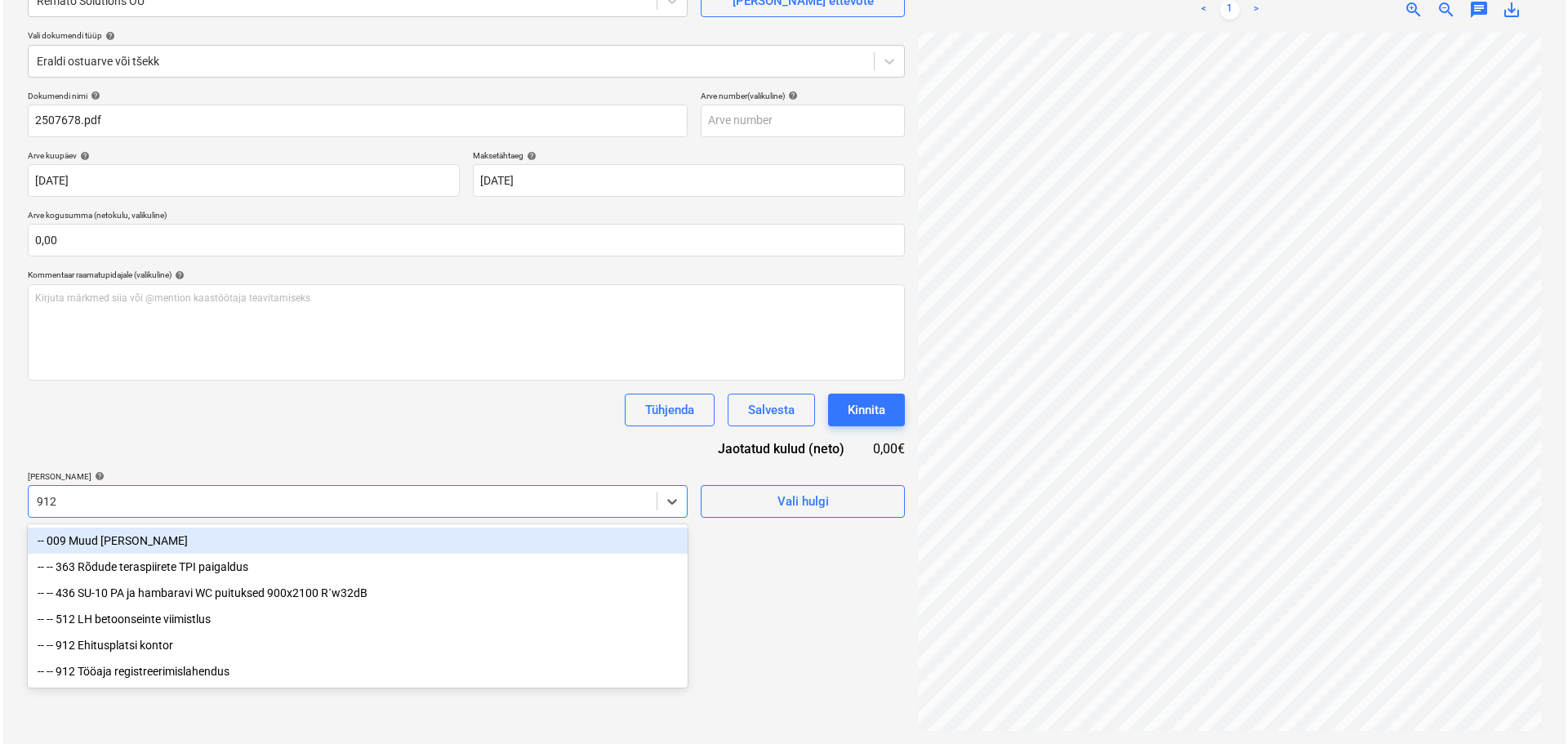
scroll to position [163, 0]
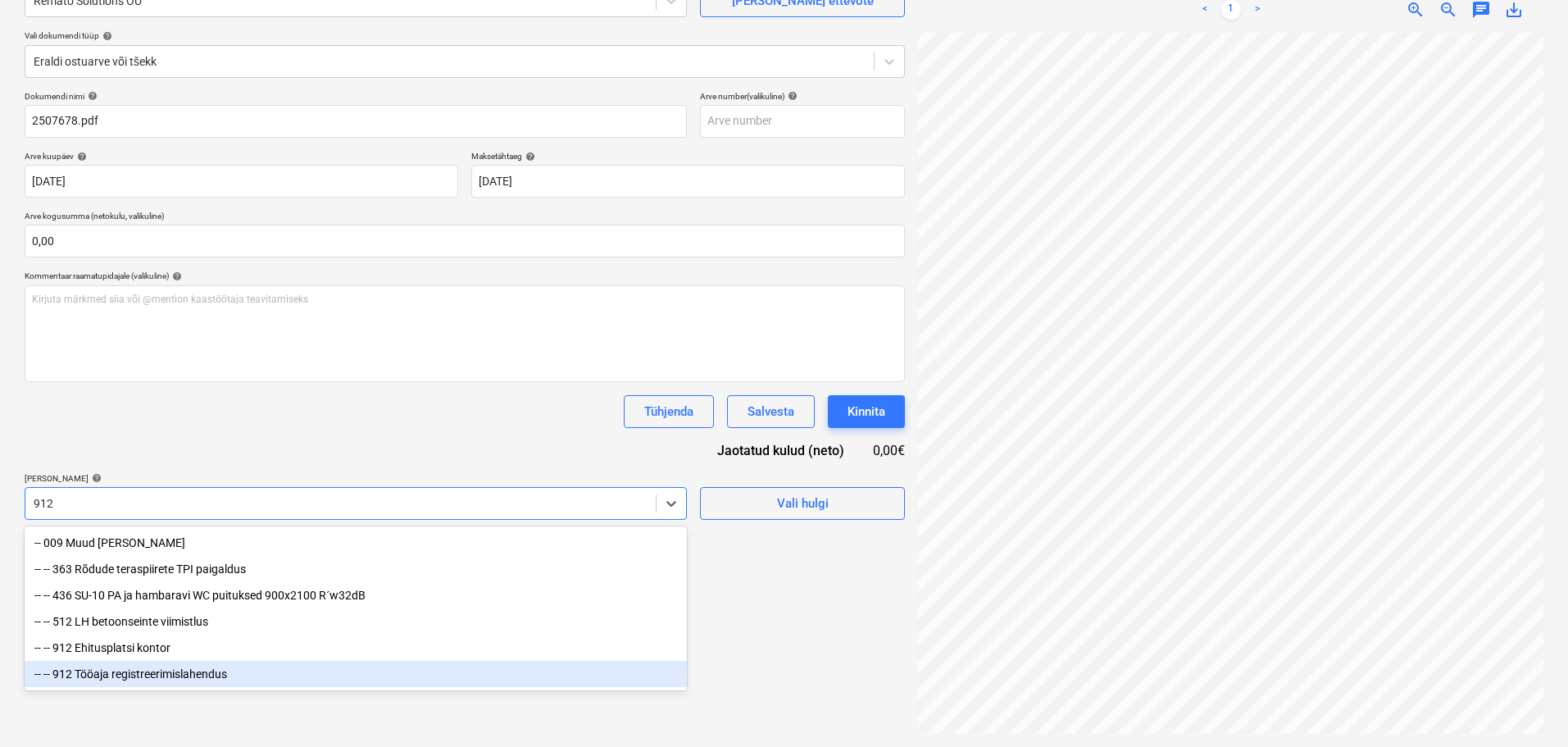
click at [189, 683] on div "-- -- 912 Tööaja registreerimislahendus" at bounding box center [356, 674] width 663 height 26
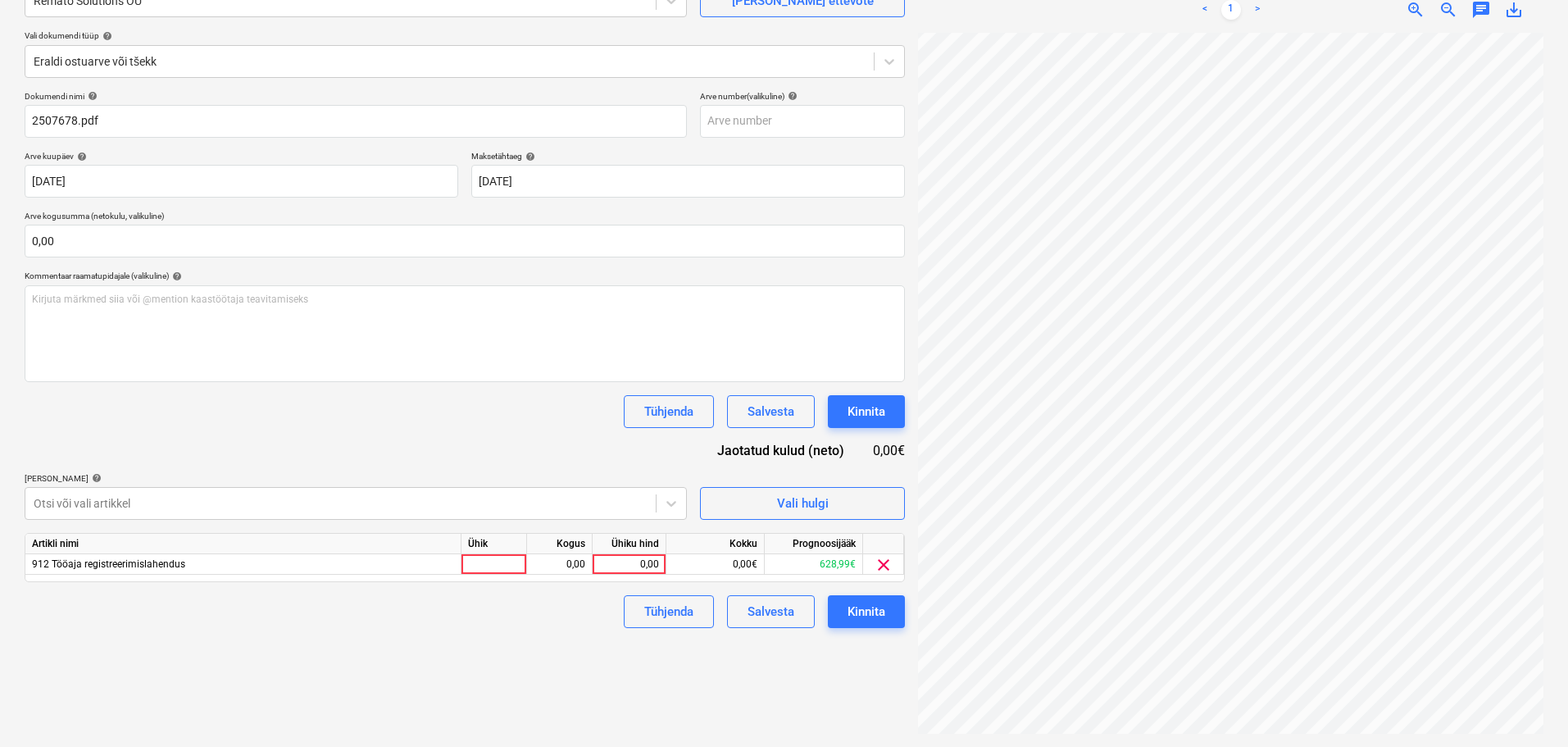
click at [281, 417] on div "Tühjenda Salvesta Kinnita" at bounding box center [465, 411] width 880 height 33
click at [486, 568] on div at bounding box center [495, 564] width 66 height 21
type input "1"
click at [563, 563] on div "0,00" at bounding box center [560, 564] width 52 height 21
type input "1"
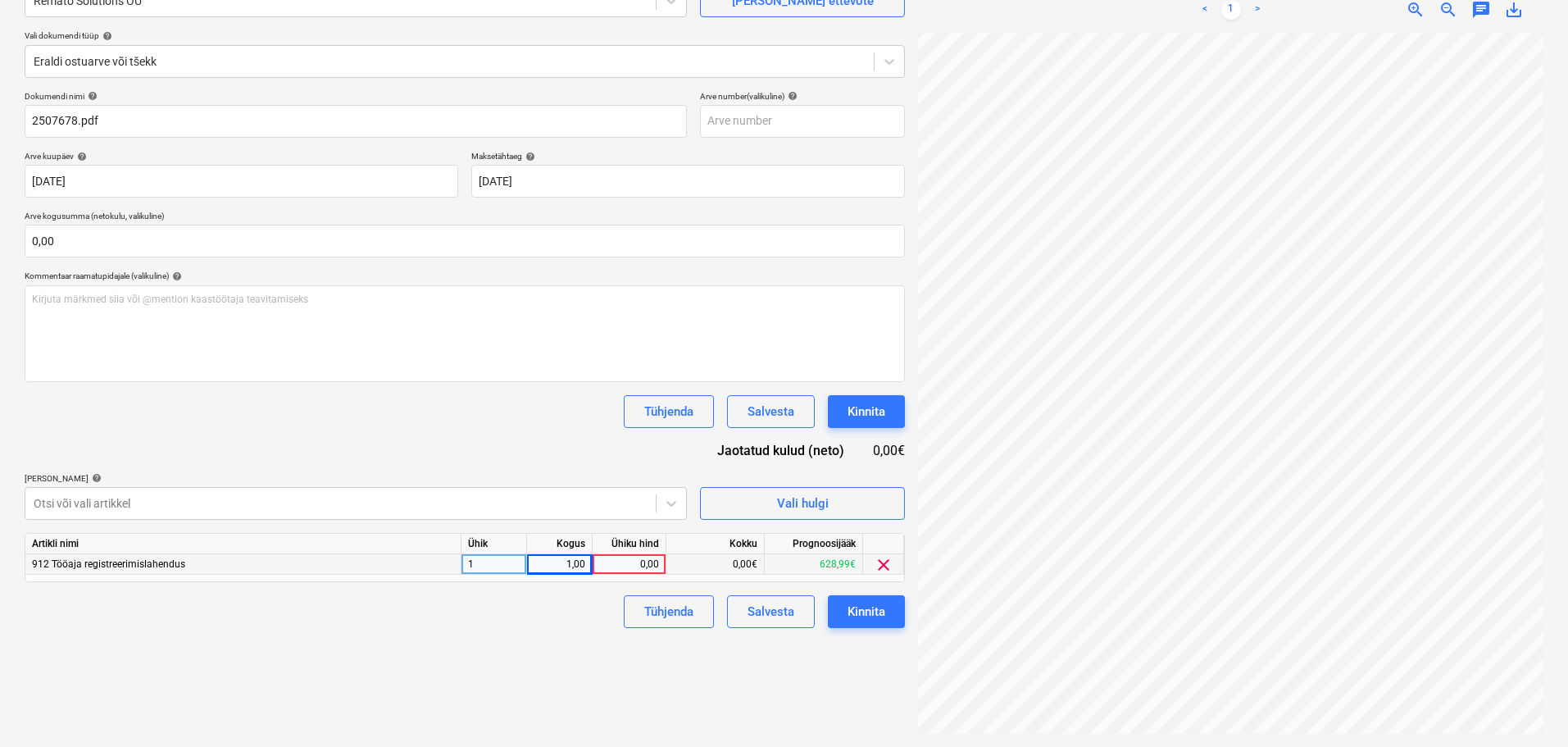
click at [545, 475] on div "Lisa artiklid help" at bounding box center [356, 478] width 663 height 11
click at [643, 559] on div "0,00" at bounding box center [630, 564] width 60 height 21
type input "69"
click at [563, 655] on div "Failide konteerimine Vali ettevõte Remato Solutions OÜ Lisa uus ettevõte Vali d…" at bounding box center [465, 329] width 893 height 823
click at [876, 614] on div "Kinnita" at bounding box center [866, 611] width 38 height 21
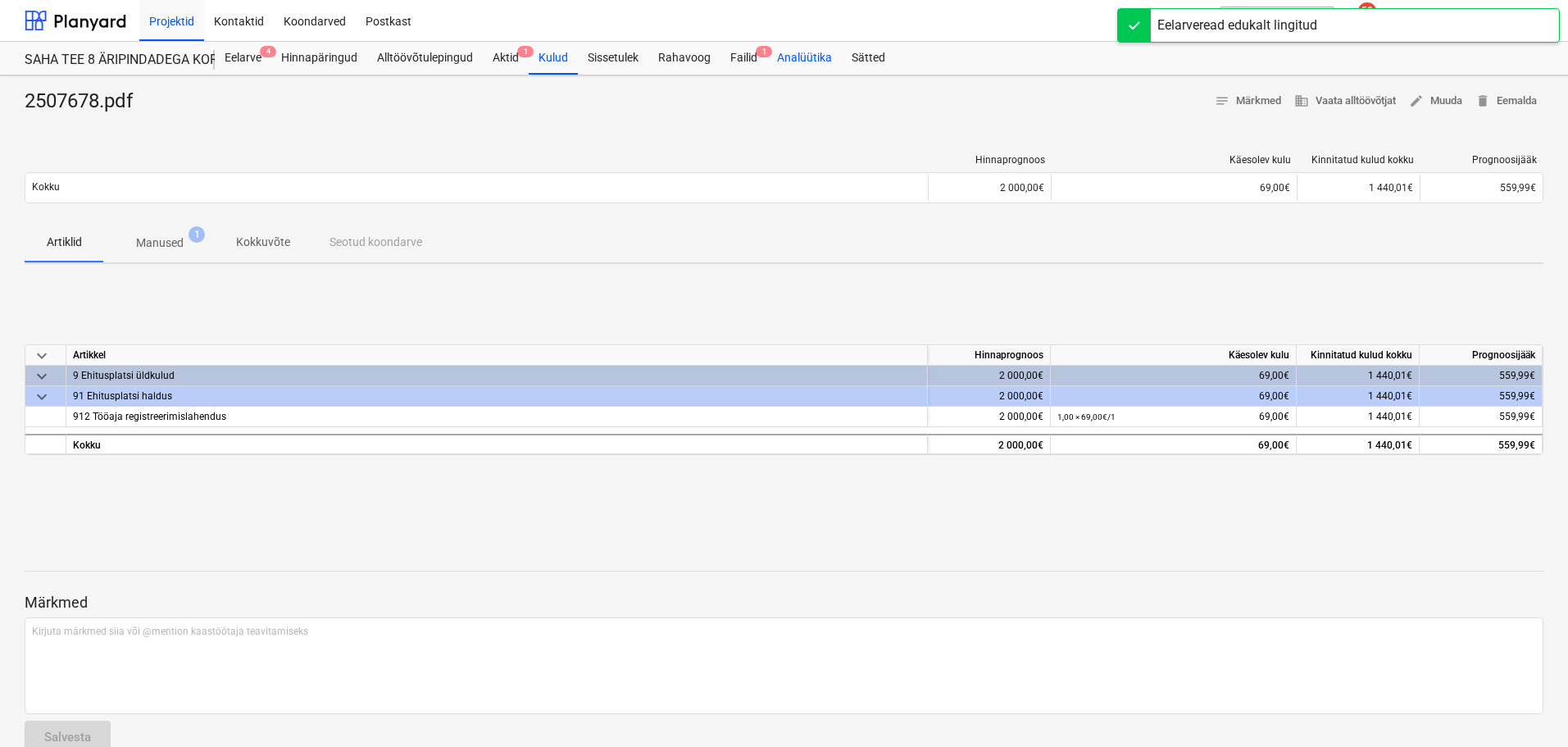
click at [769, 56] on div "Analüütika" at bounding box center [804, 58] width 75 height 33
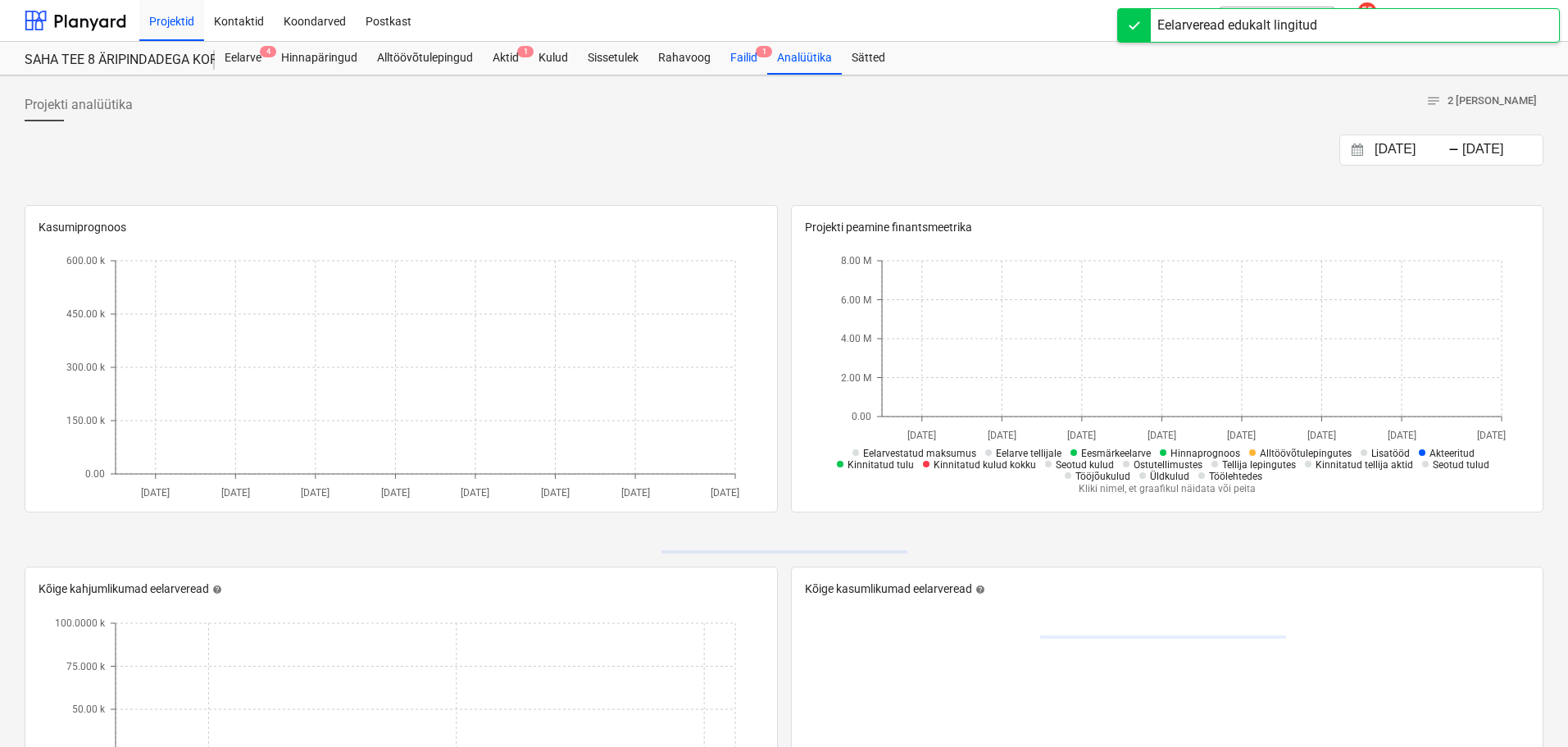
click at [751, 57] on div "Failid 1" at bounding box center [744, 58] width 47 height 33
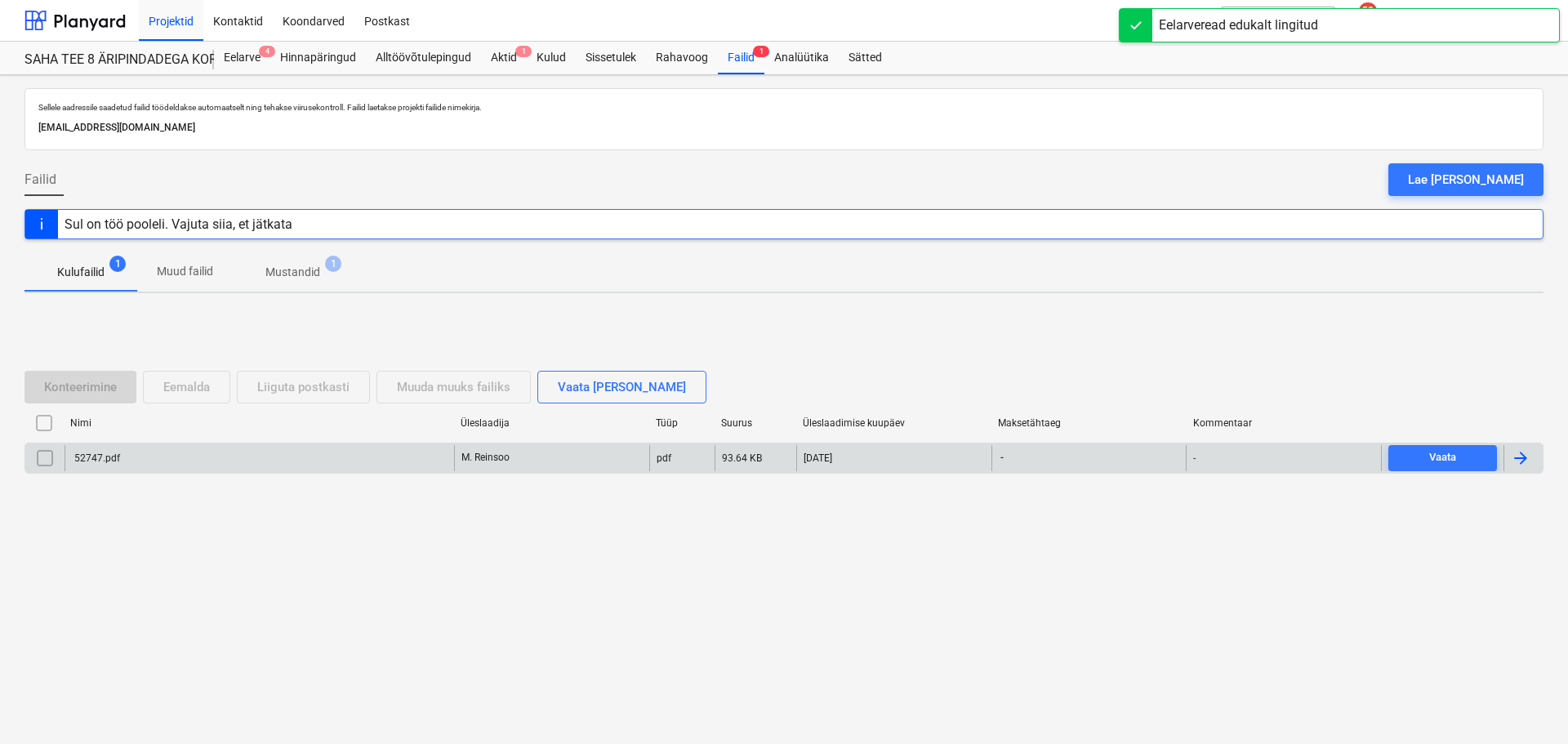
click at [180, 455] on div "52747.pdf" at bounding box center [259, 458] width 389 height 26
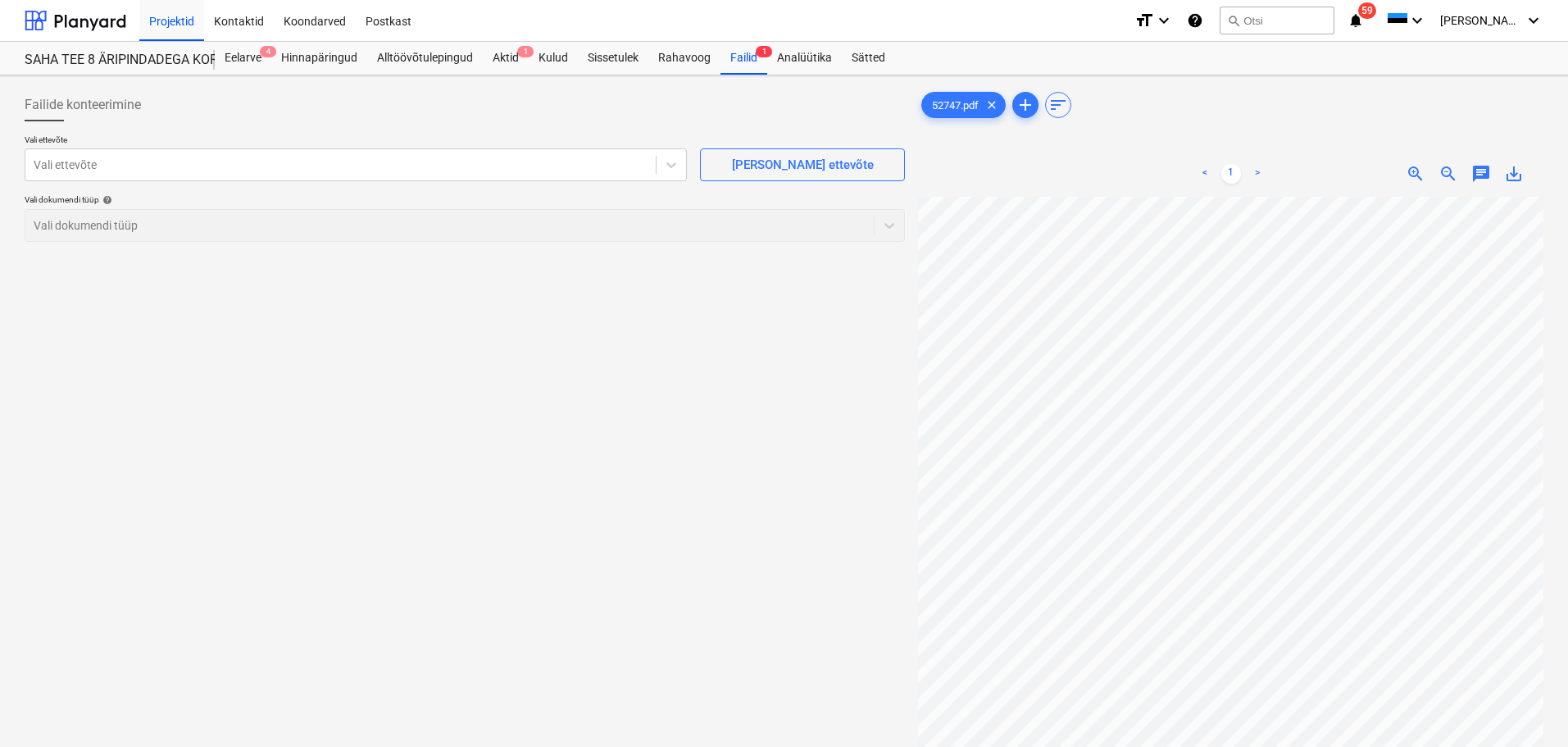
scroll to position [110, 116]
click at [477, 165] on div at bounding box center [341, 165] width 614 height 16
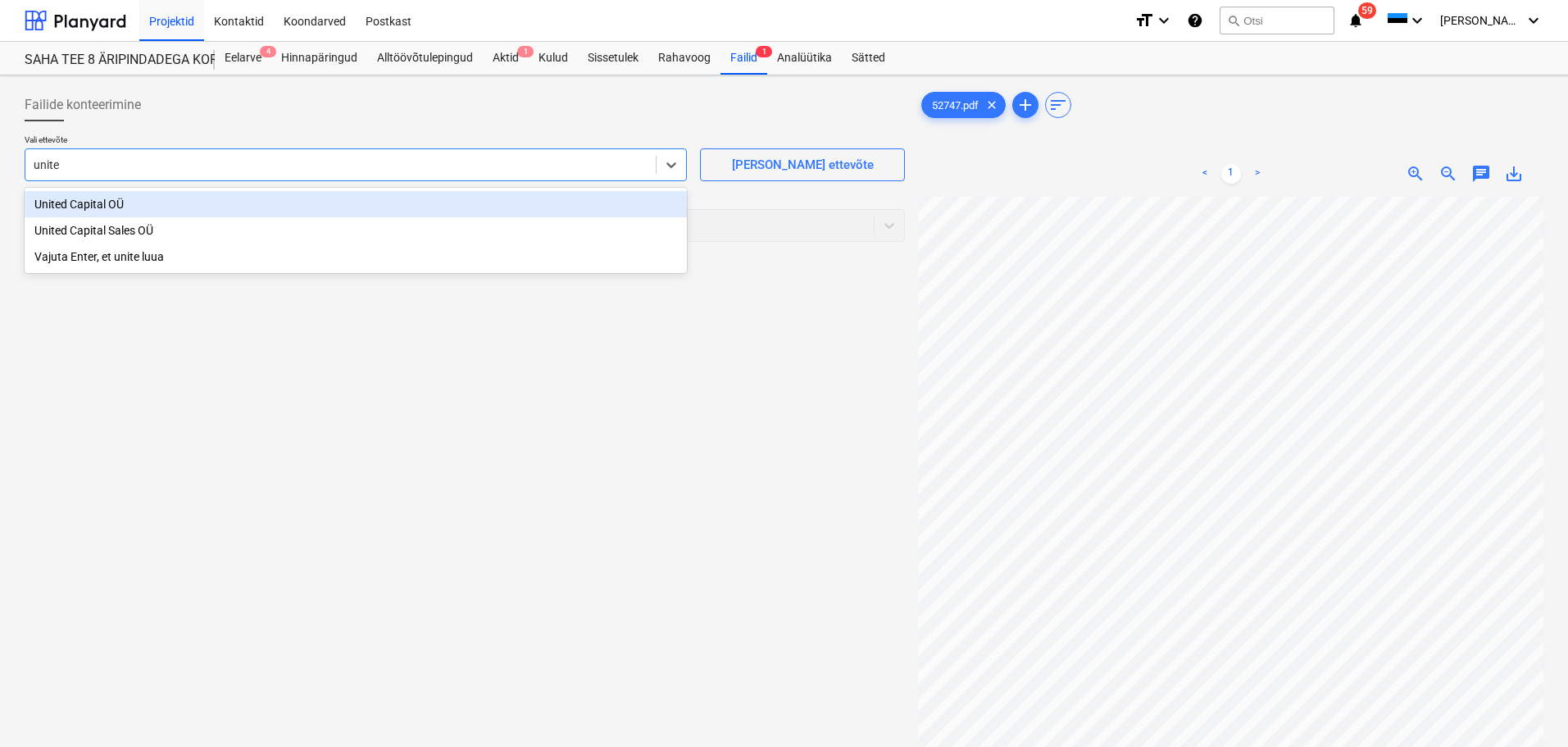
type input "united"
click at [166, 203] on div "United Capital OÜ" at bounding box center [356, 204] width 663 height 26
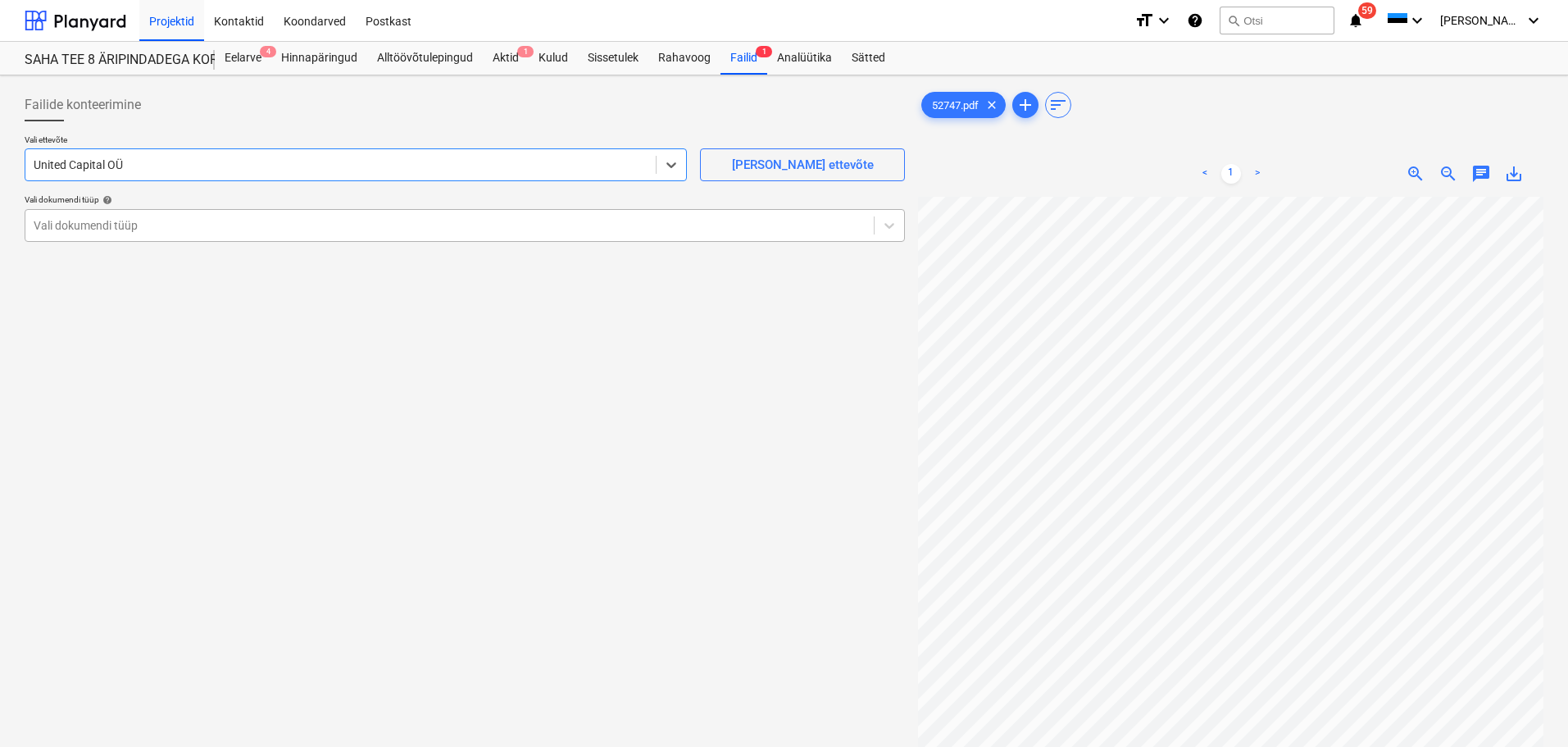
click at [186, 223] on div at bounding box center [450, 225] width 832 height 16
click at [1171, 194] on div "< 1 > zoom_in zoom_out chat 0 save_alt" at bounding box center [1231, 524] width 626 height 747
click at [148, 223] on div at bounding box center [450, 225] width 832 height 16
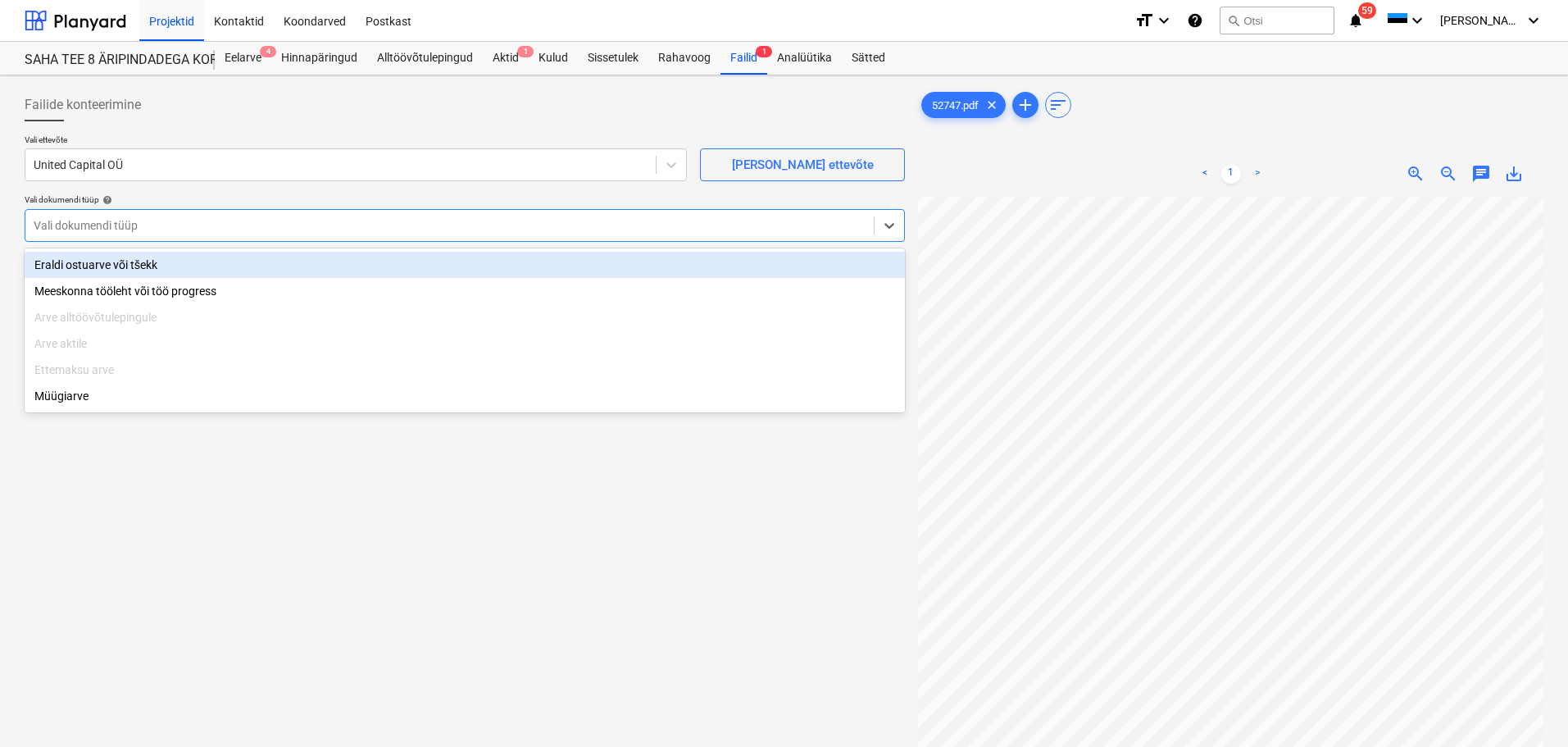
click at [125, 266] on div "Eraldi ostuarve või tšekk" at bounding box center [465, 265] width 880 height 26
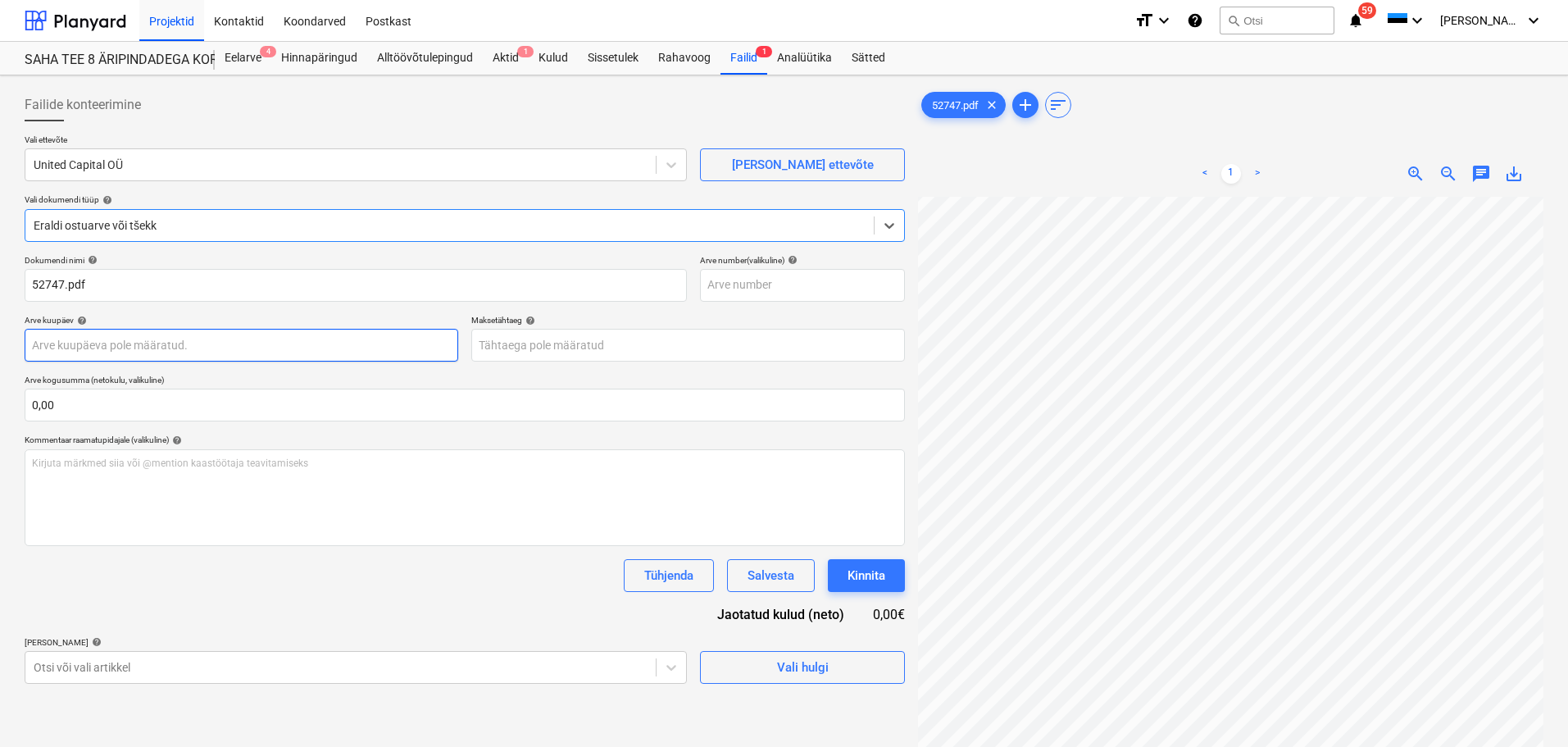
click at [100, 340] on body "Projektid Kontaktid Koondarved Postkast format_size keyboard_arrow_down help se…" at bounding box center [784, 373] width 1568 height 747
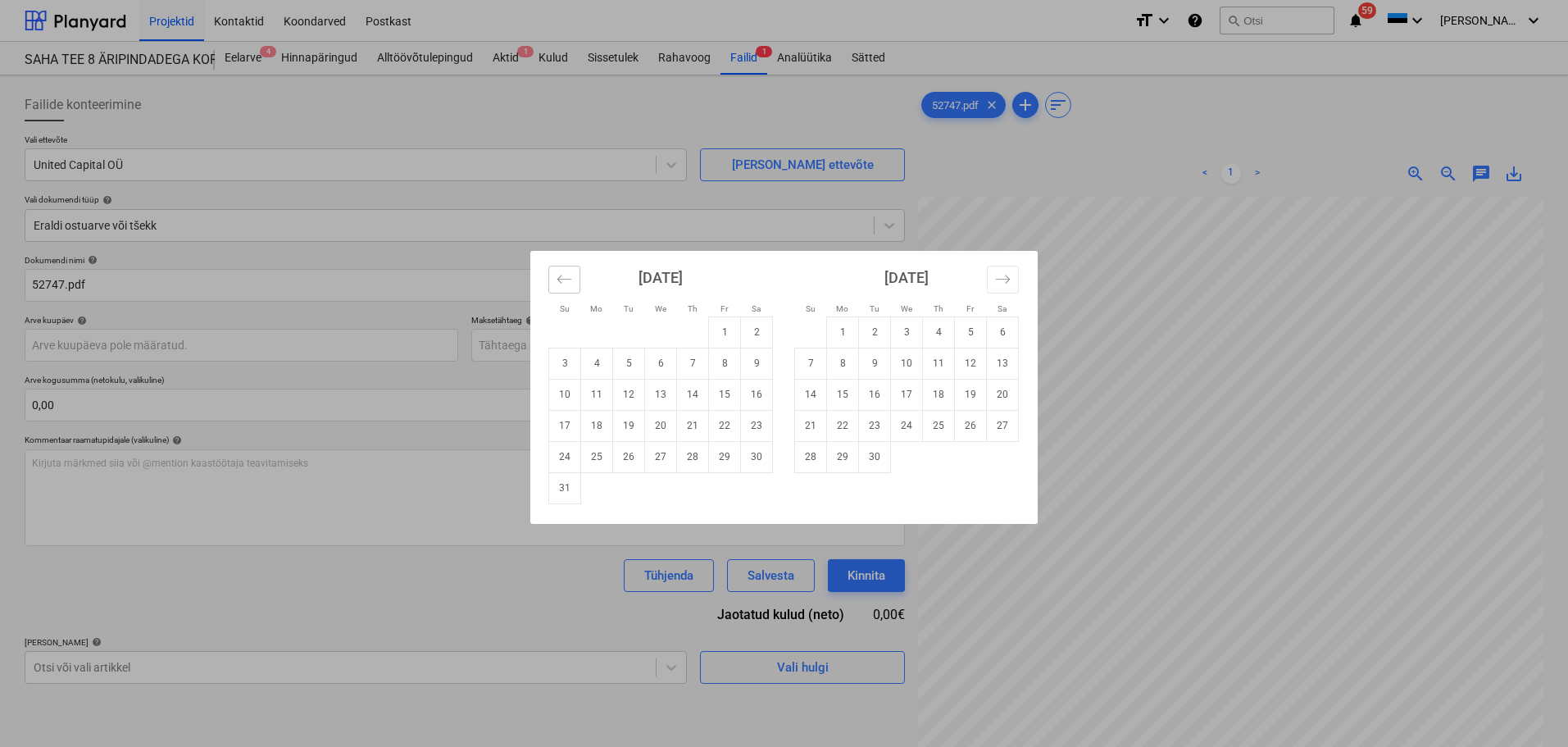
click at [566, 274] on icon "Move backward to switch to the previous month." at bounding box center [565, 279] width 16 height 16
drag, startPoint x: 706, startPoint y: 458, endPoint x: 723, endPoint y: 455, distance: 17.3
click at [705, 458] on td "31" at bounding box center [693, 456] width 32 height 31
type input "[DATE]"
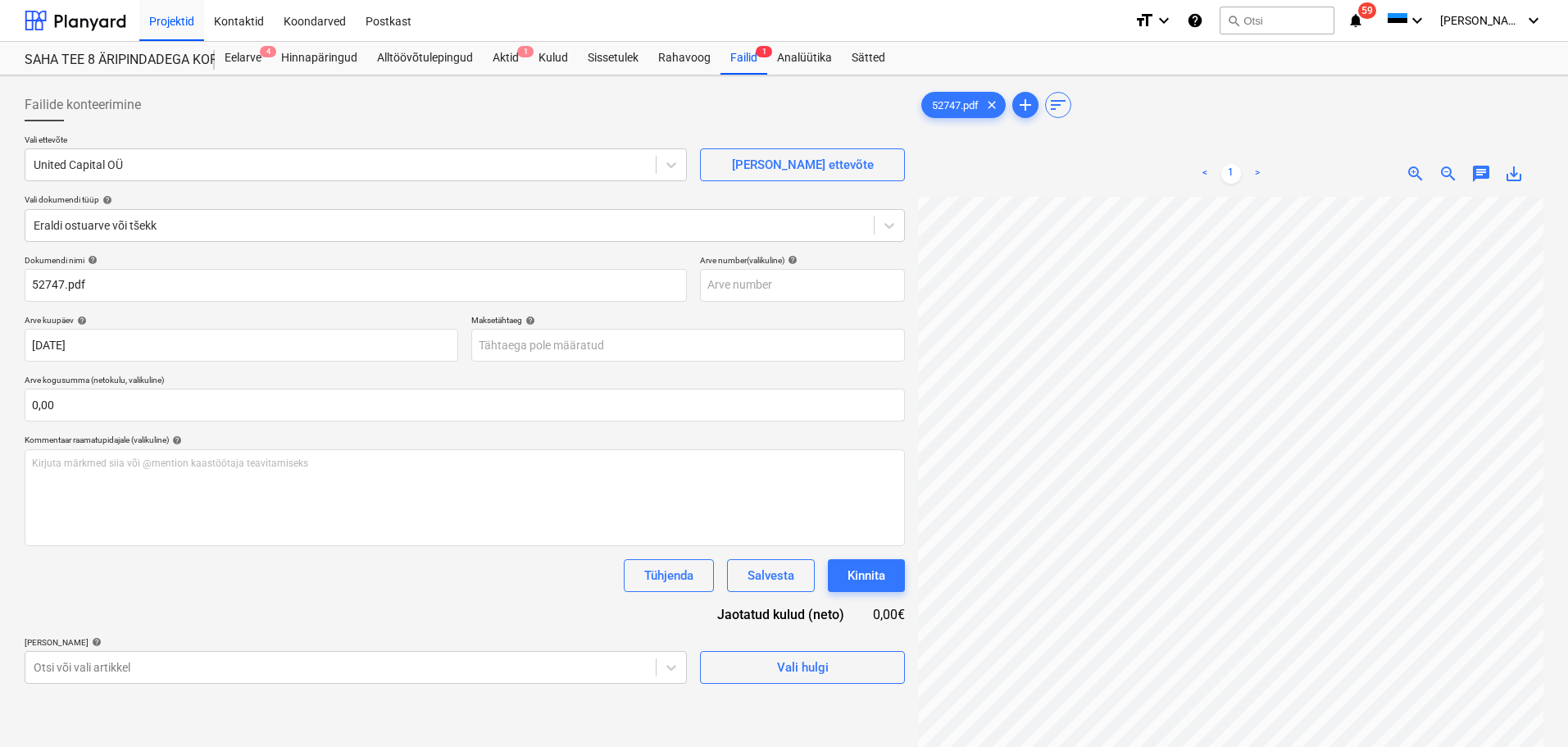
scroll to position [109, 116]
click at [513, 356] on body "Projektid Kontaktid Koondarved Postkast format_size keyboard_arrow_down help se…" at bounding box center [784, 373] width 1568 height 747
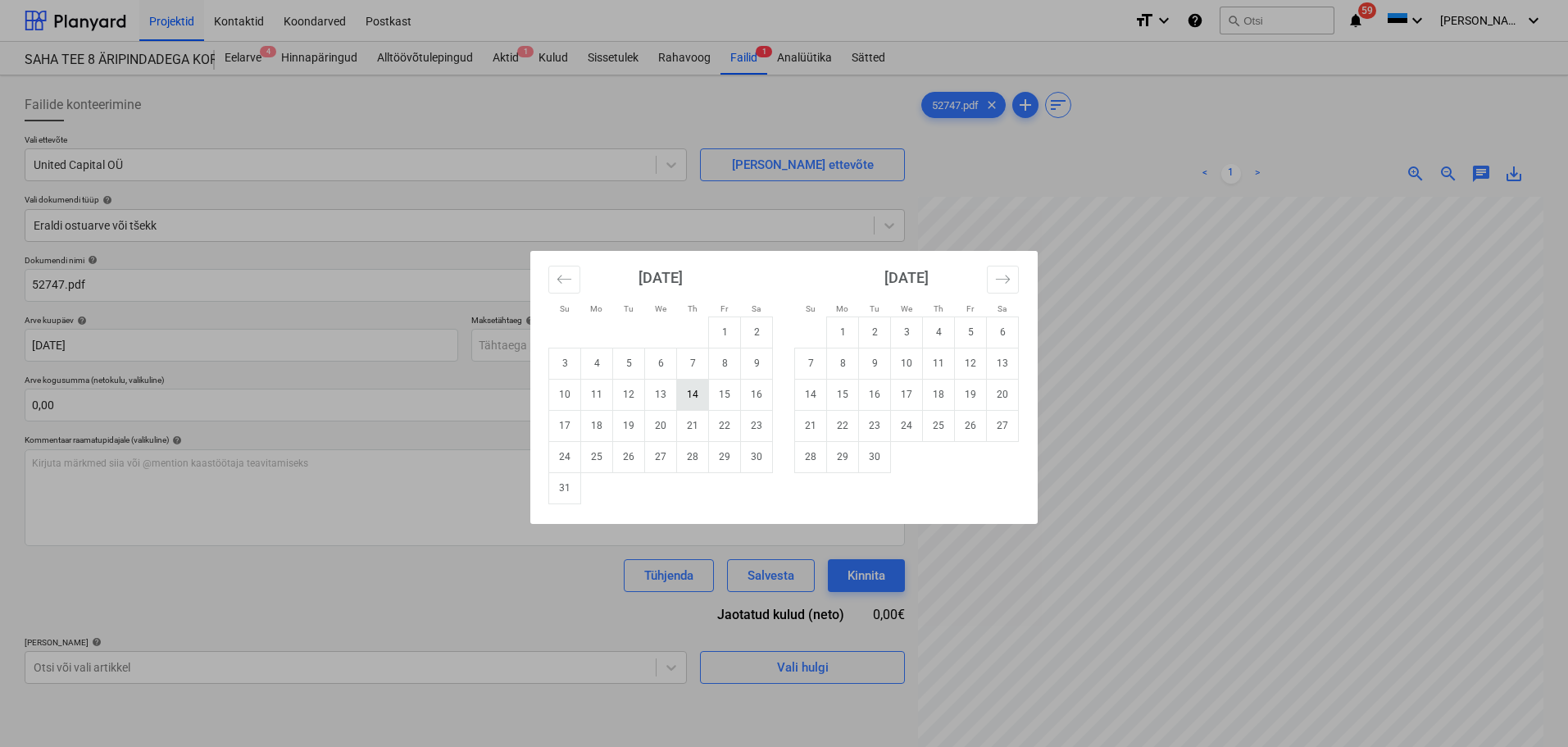
click at [683, 393] on td "14" at bounding box center [693, 394] width 32 height 31
type input "[DATE]"
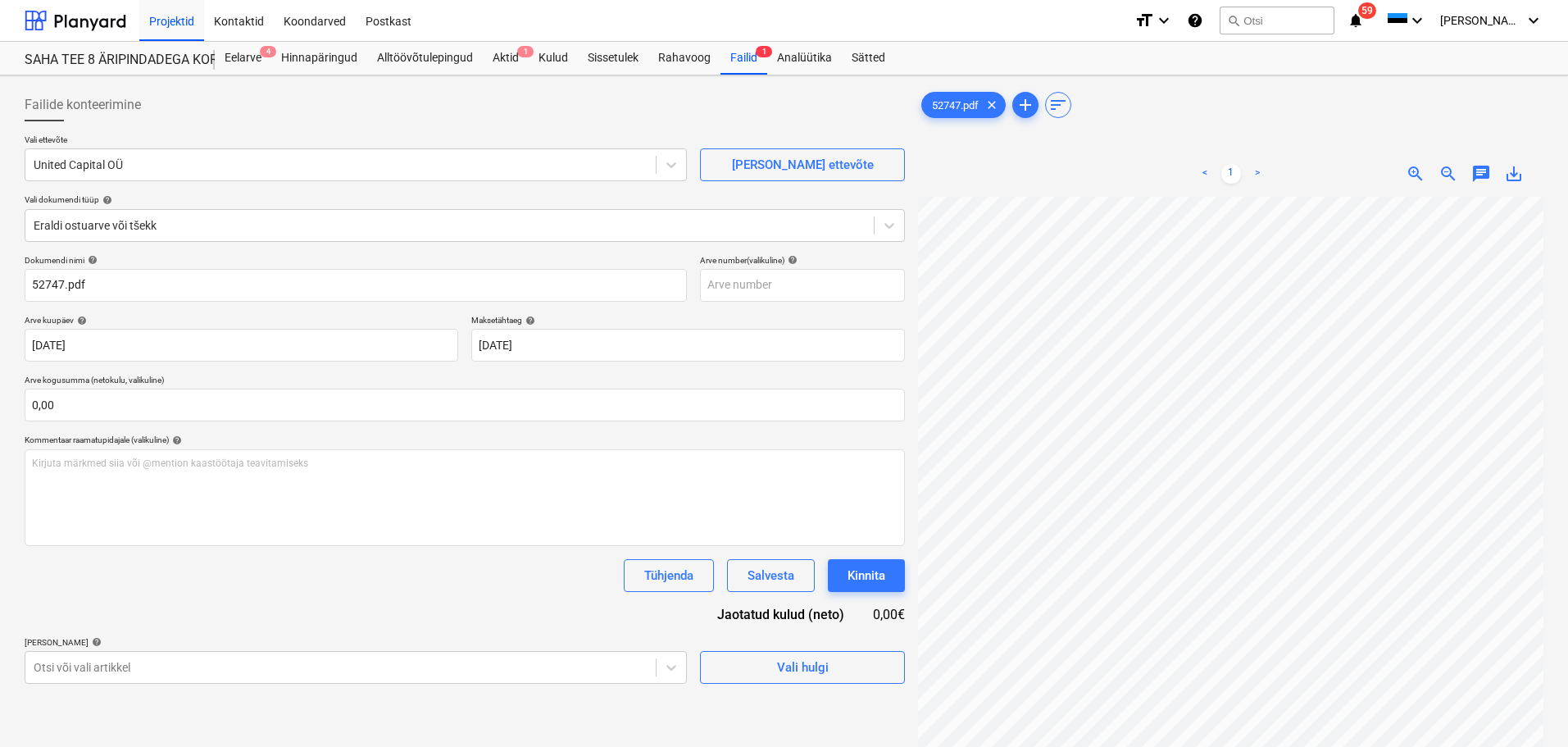
click at [499, 379] on p "Arve kogusumma (netokulu, valikuline)" at bounding box center [465, 382] width 880 height 14
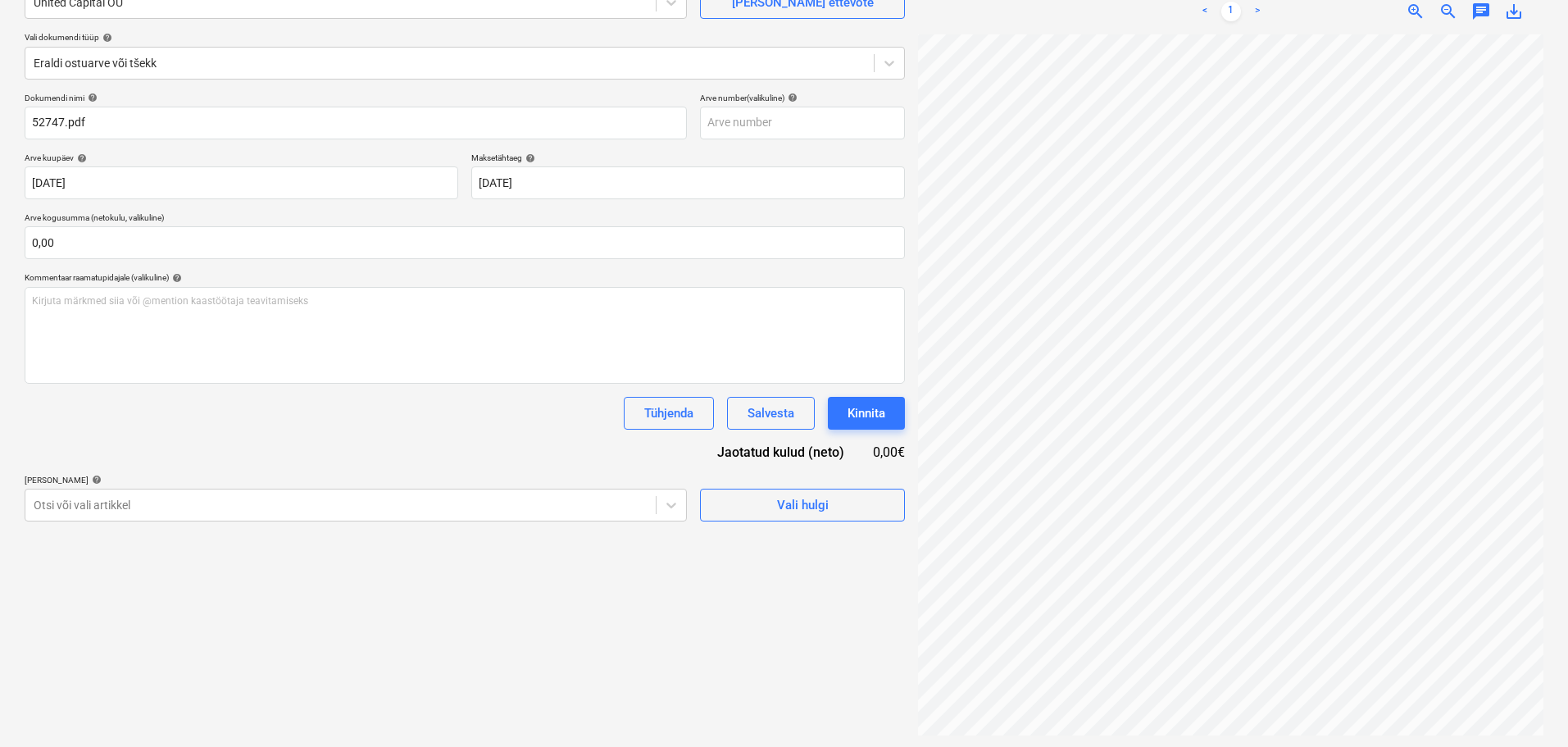
scroll to position [164, 0]
click at [308, 498] on body "Projektid Kontaktid Koondarved Postkast format_size keyboard_arrow_down help se…" at bounding box center [784, 209] width 1568 height 747
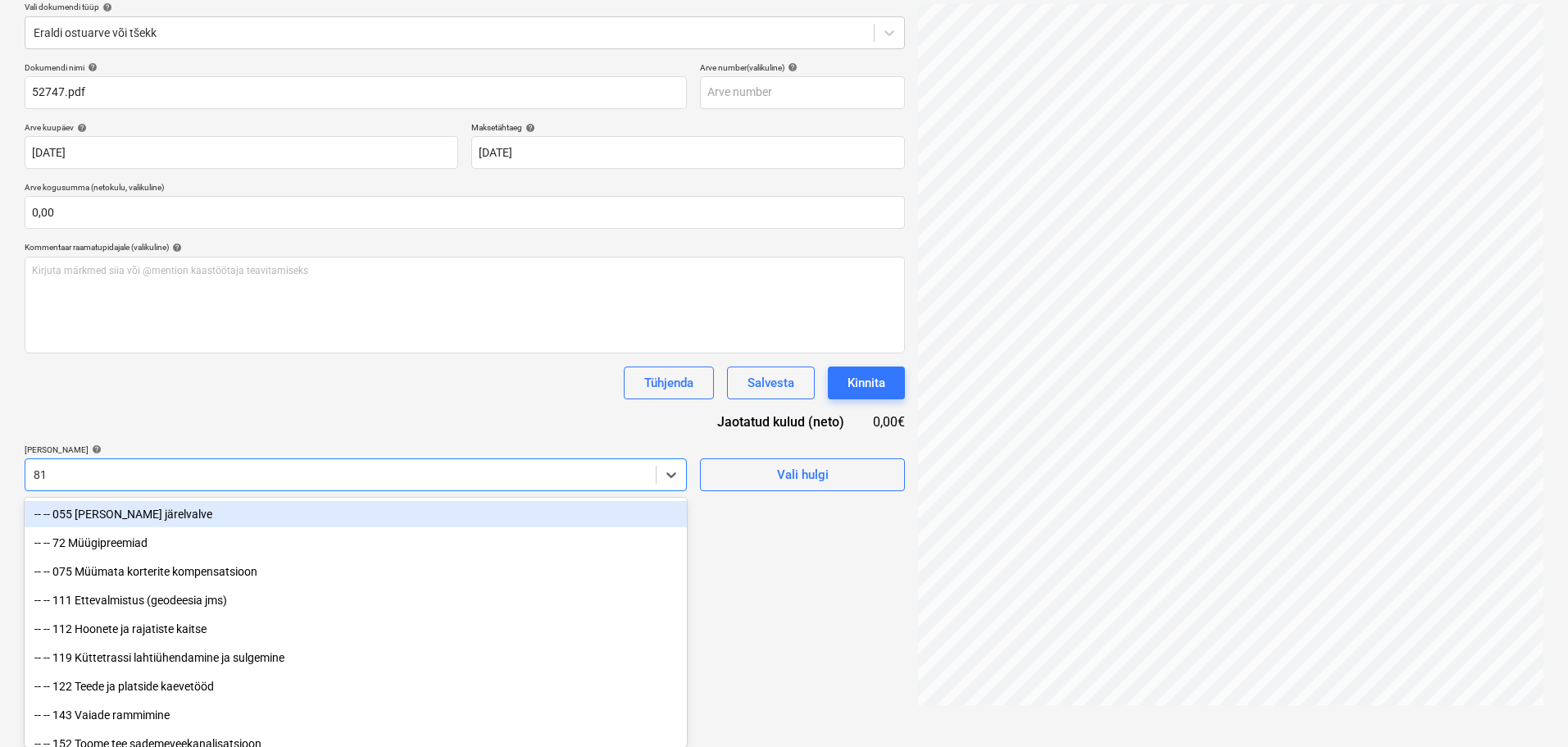
type input "815"
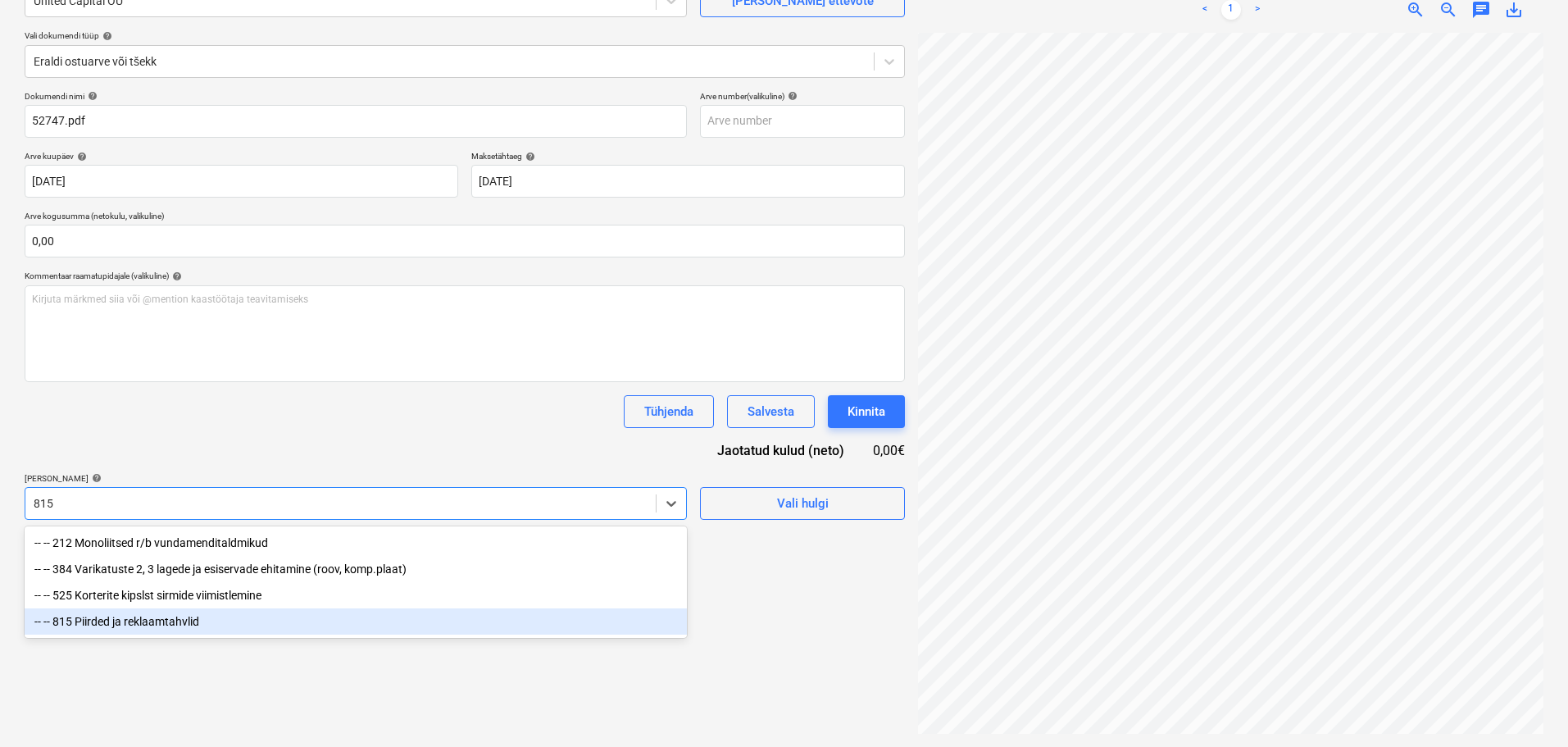
click at [181, 627] on div "-- -- 815 Piirded ja reklaamtahvlid" at bounding box center [356, 622] width 663 height 26
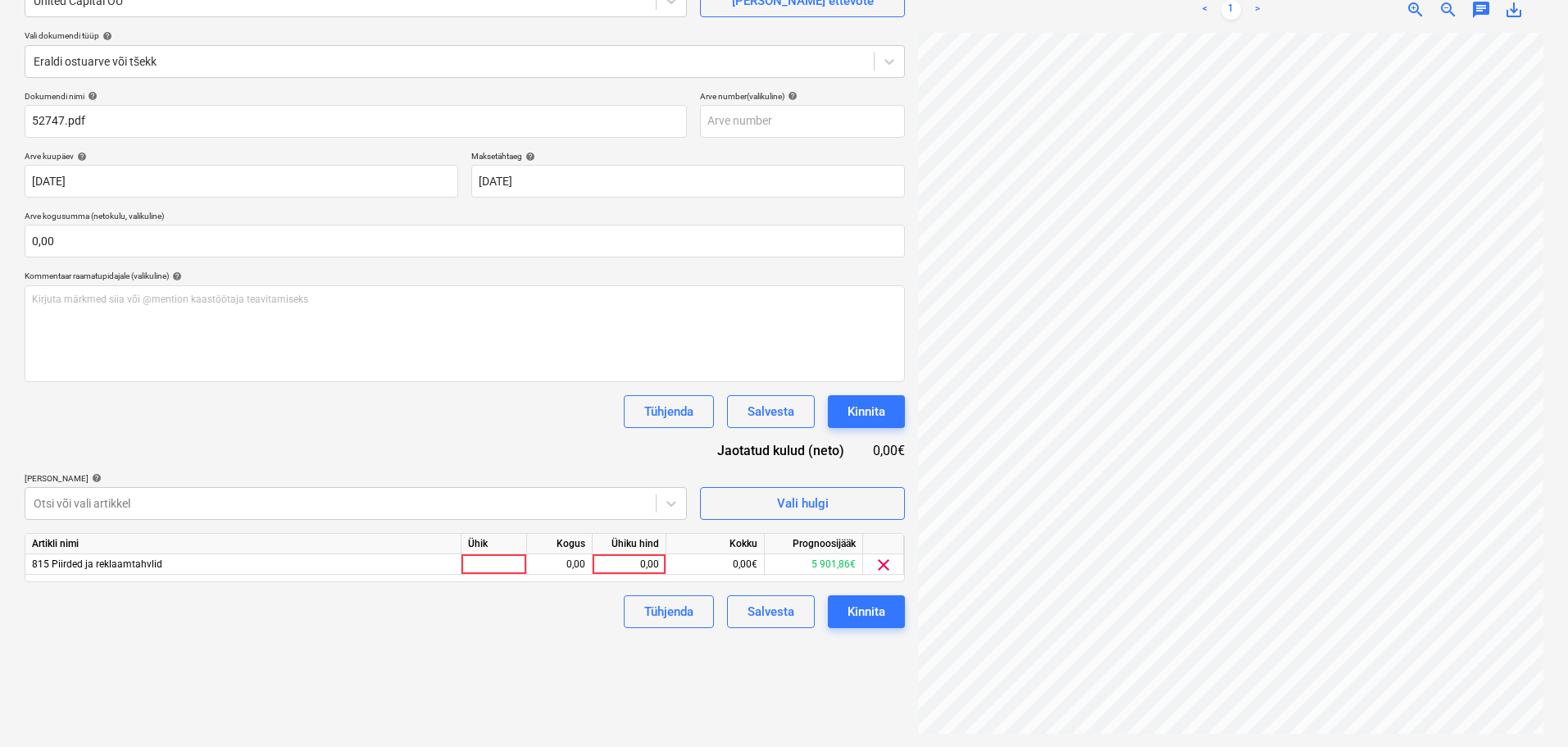
click at [246, 415] on div "Tühjenda Salvesta Kinnita" at bounding box center [465, 411] width 880 height 33
click at [491, 567] on div at bounding box center [495, 564] width 66 height 21
type input "1"
click at [581, 560] on div "0,00" at bounding box center [560, 564] width 52 height 21
click at [636, 563] on div "0,00" at bounding box center [630, 564] width 60 height 21
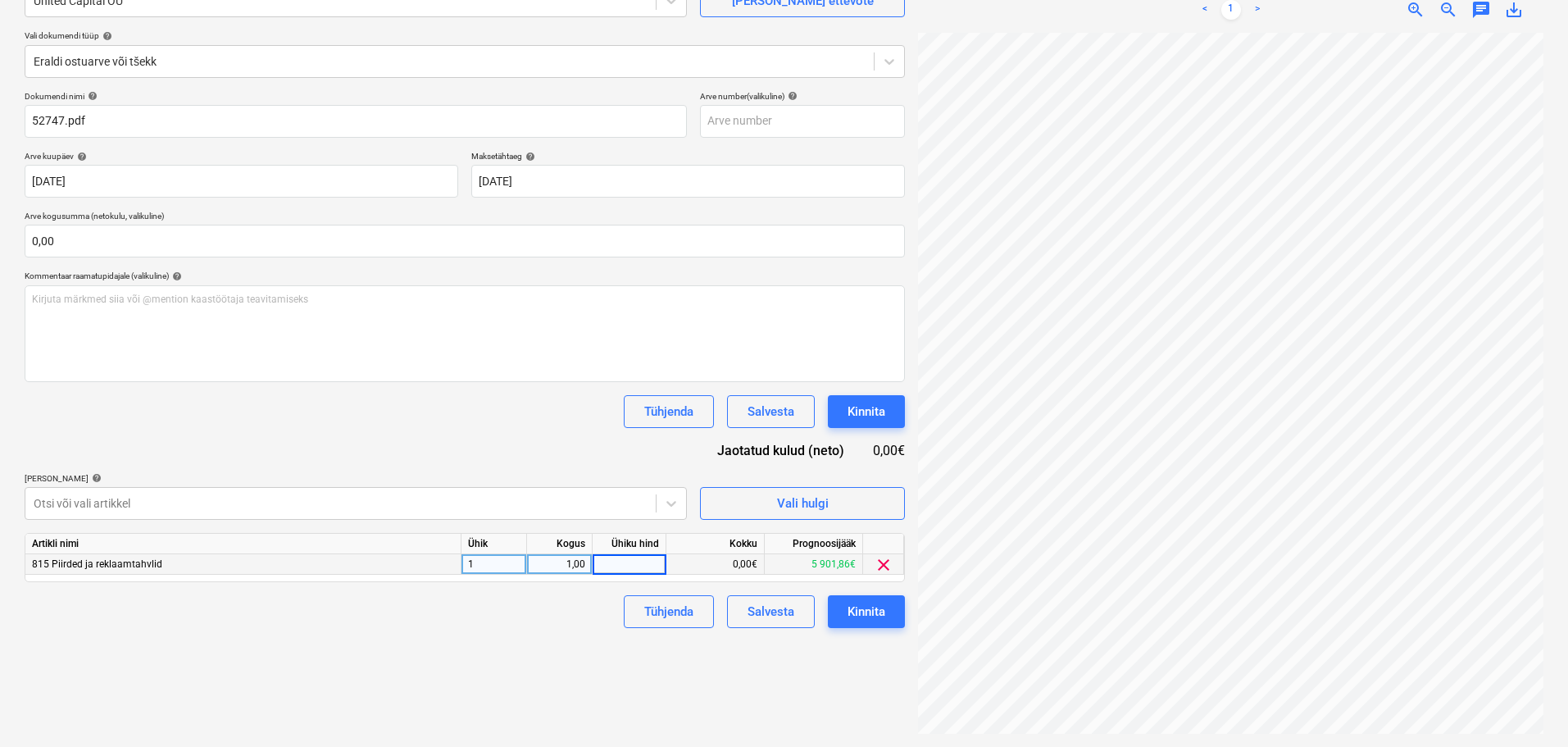
scroll to position [347, 116]
type input "185,78"
click at [527, 648] on div "Failide konteerimine Vali ettevõte United Capital OÜ Lisa uus ettevõte Vali dok…" at bounding box center [465, 329] width 893 height 823
click at [640, 567] on div "185,78" at bounding box center [630, 564] width 60 height 21
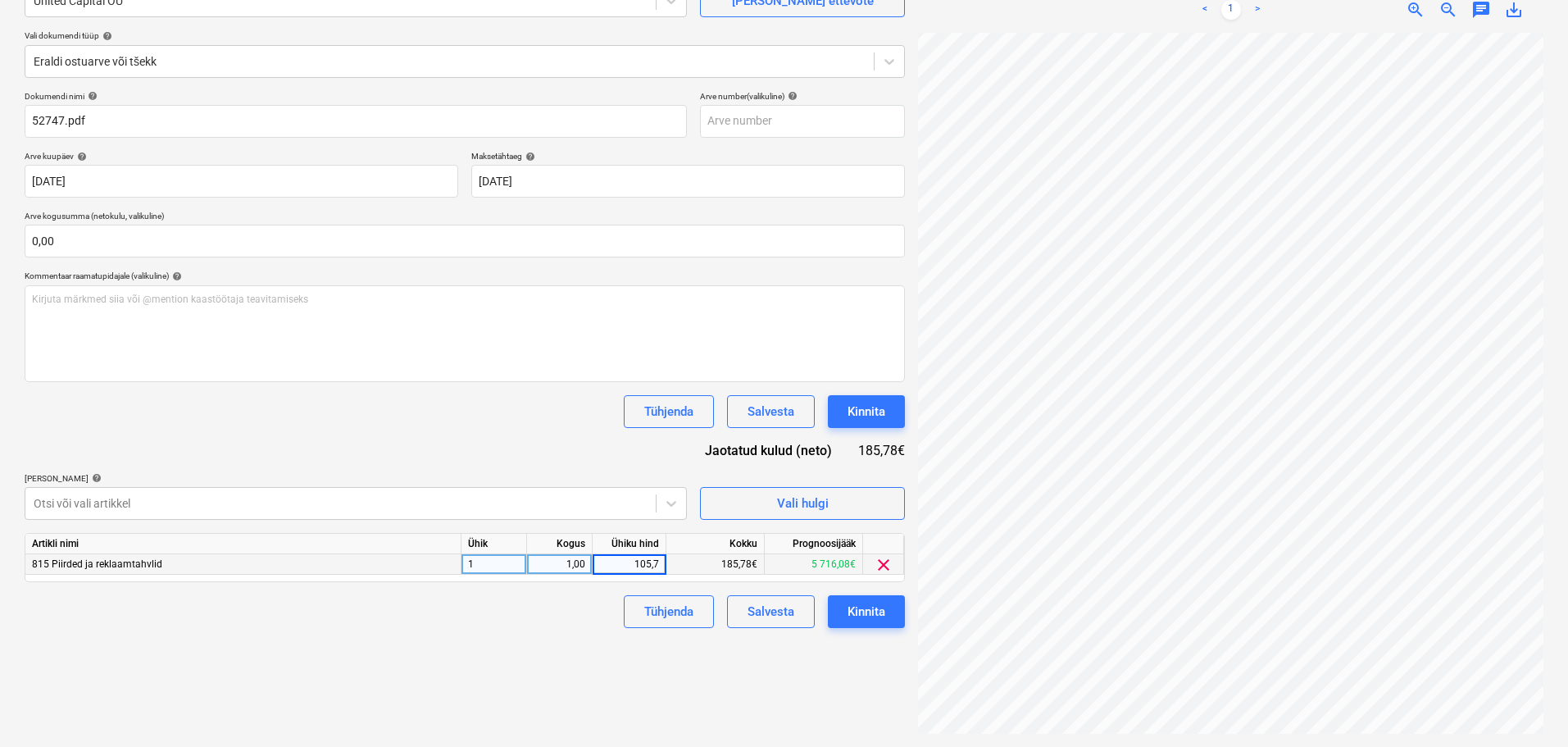
type input "105,78"
click at [504, 648] on div "Failide konteerimine Vali ettevõte United Capital OÜ Lisa uus ettevõte Vali dok…" at bounding box center [465, 329] width 893 height 823
click at [509, 637] on div "Failide konteerimine Vali ettevõte United Capital OÜ Lisa uus ettevõte Vali dok…" at bounding box center [465, 329] width 893 height 823
click at [400, 512] on body "Projektid Kontaktid Koondarved Postkast format_size keyboard_arrow_down help se…" at bounding box center [784, 209] width 1568 height 747
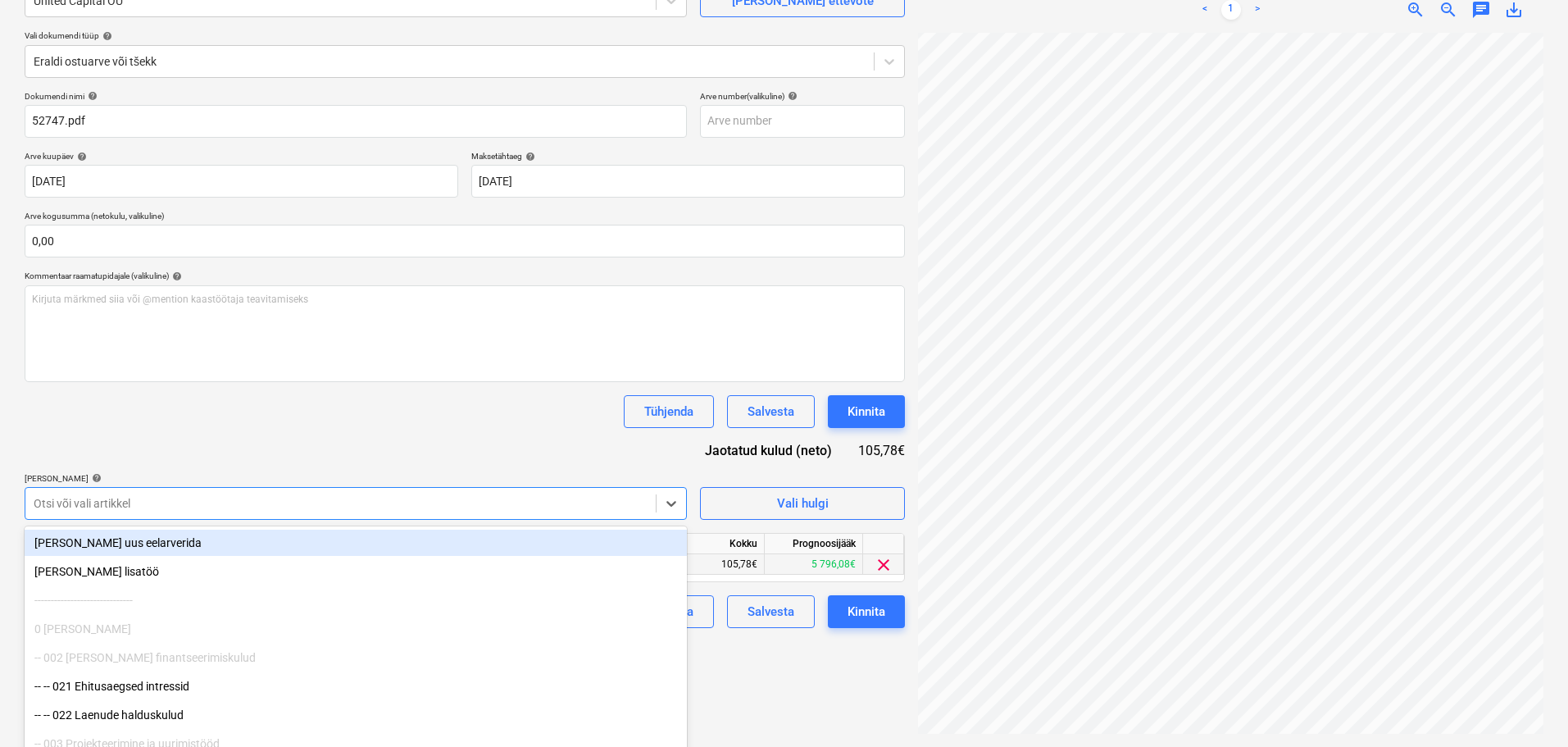
scroll to position [193, 0]
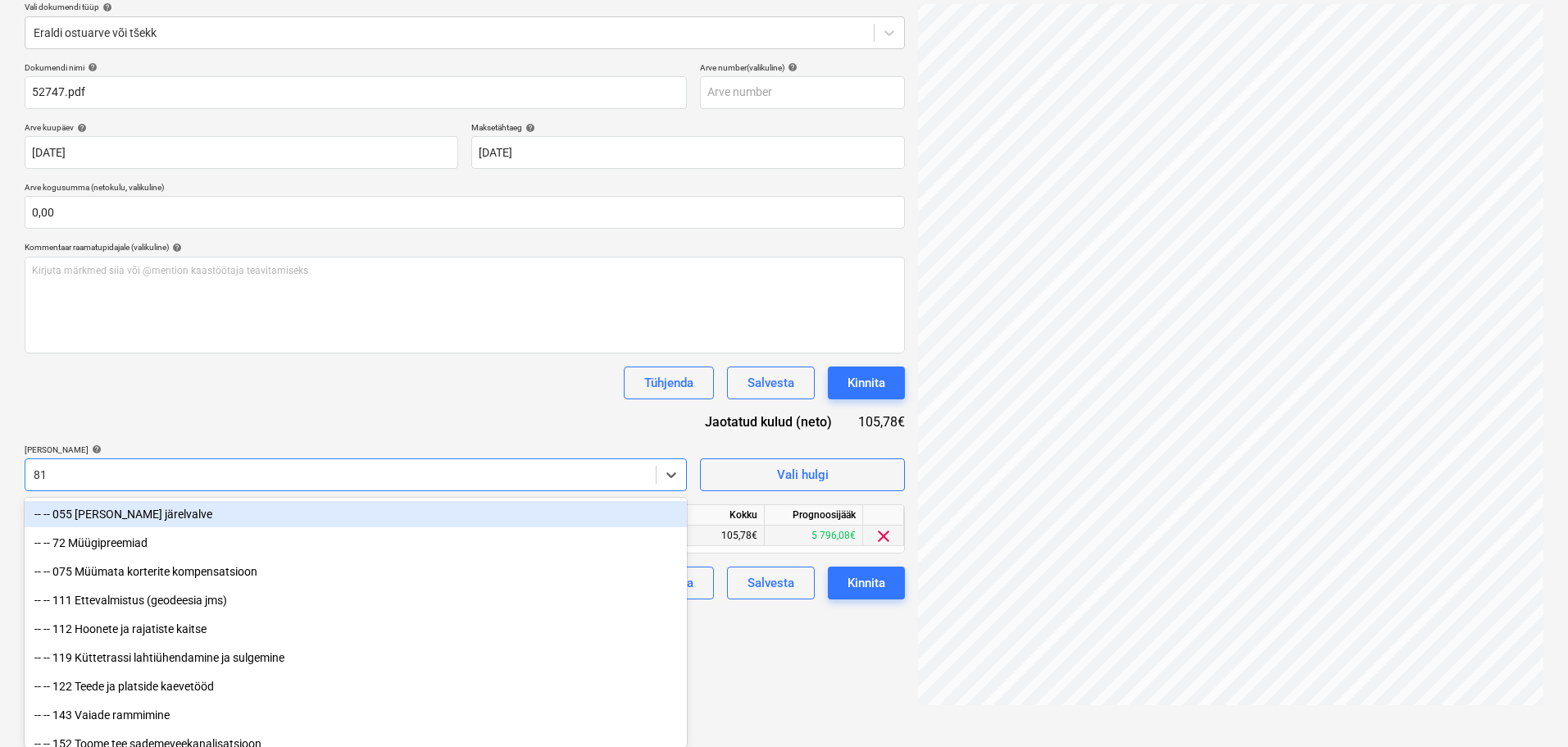
type input "811"
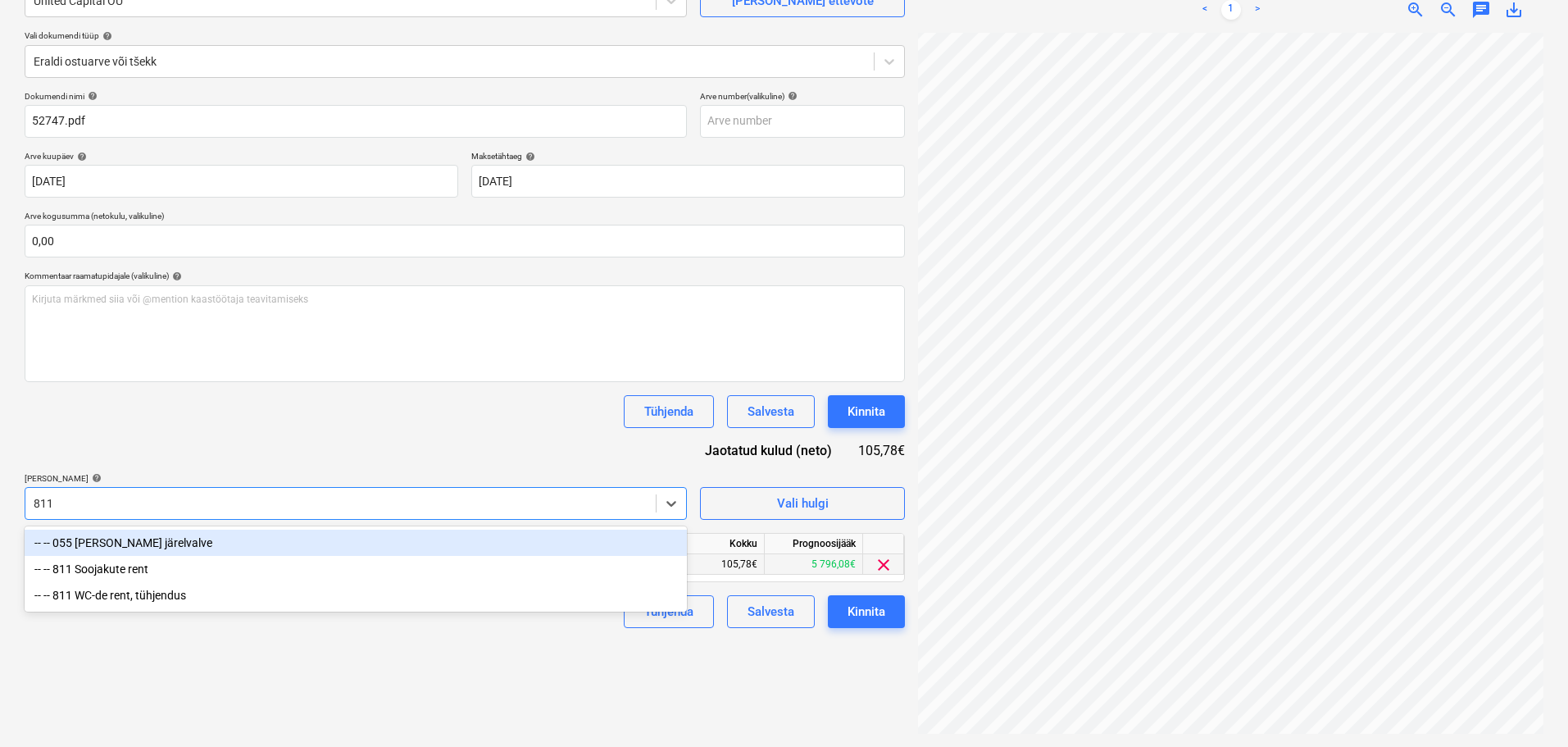
scroll to position [164, 0]
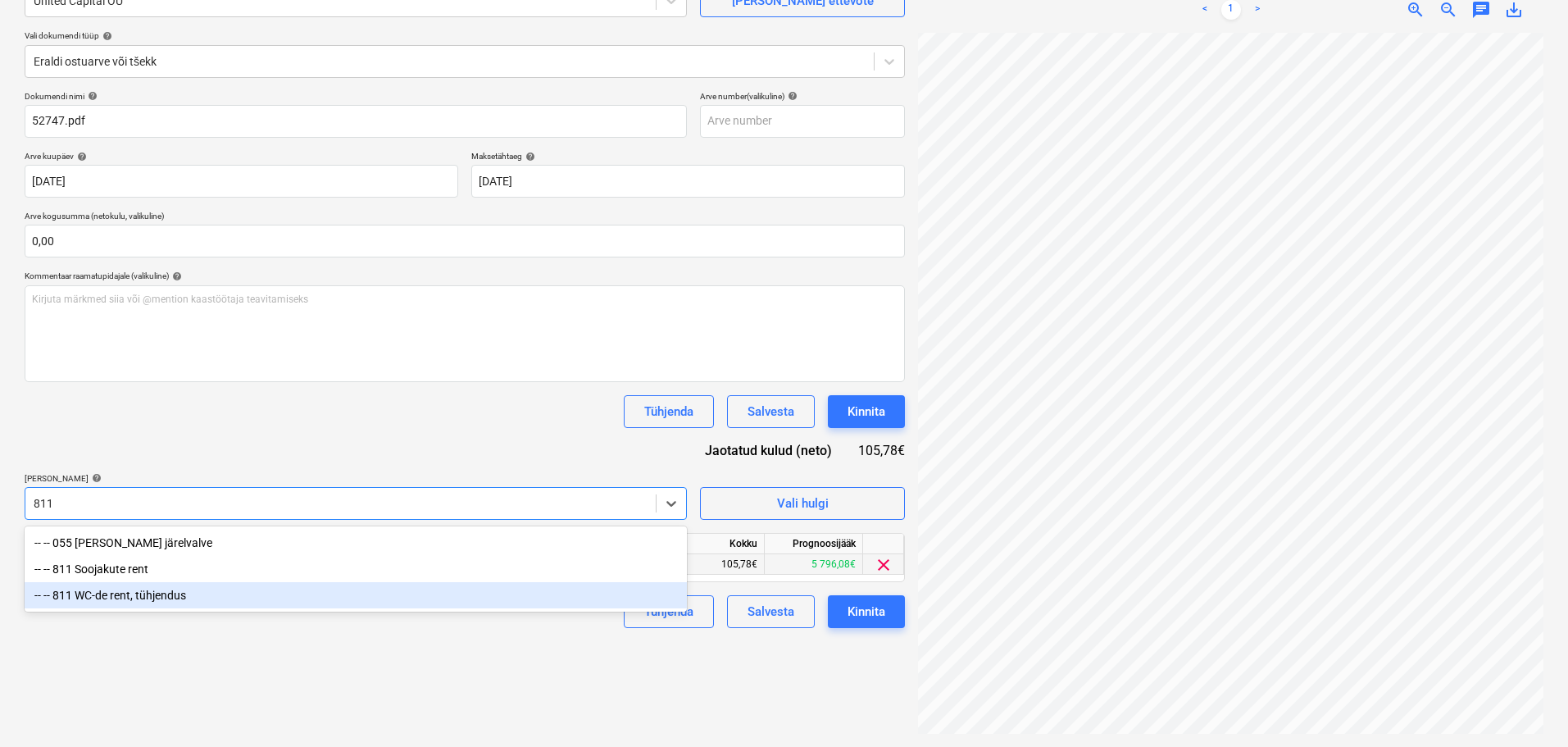
click at [174, 600] on div "-- -- 811 WC-de rent, tühjendus" at bounding box center [356, 595] width 663 height 26
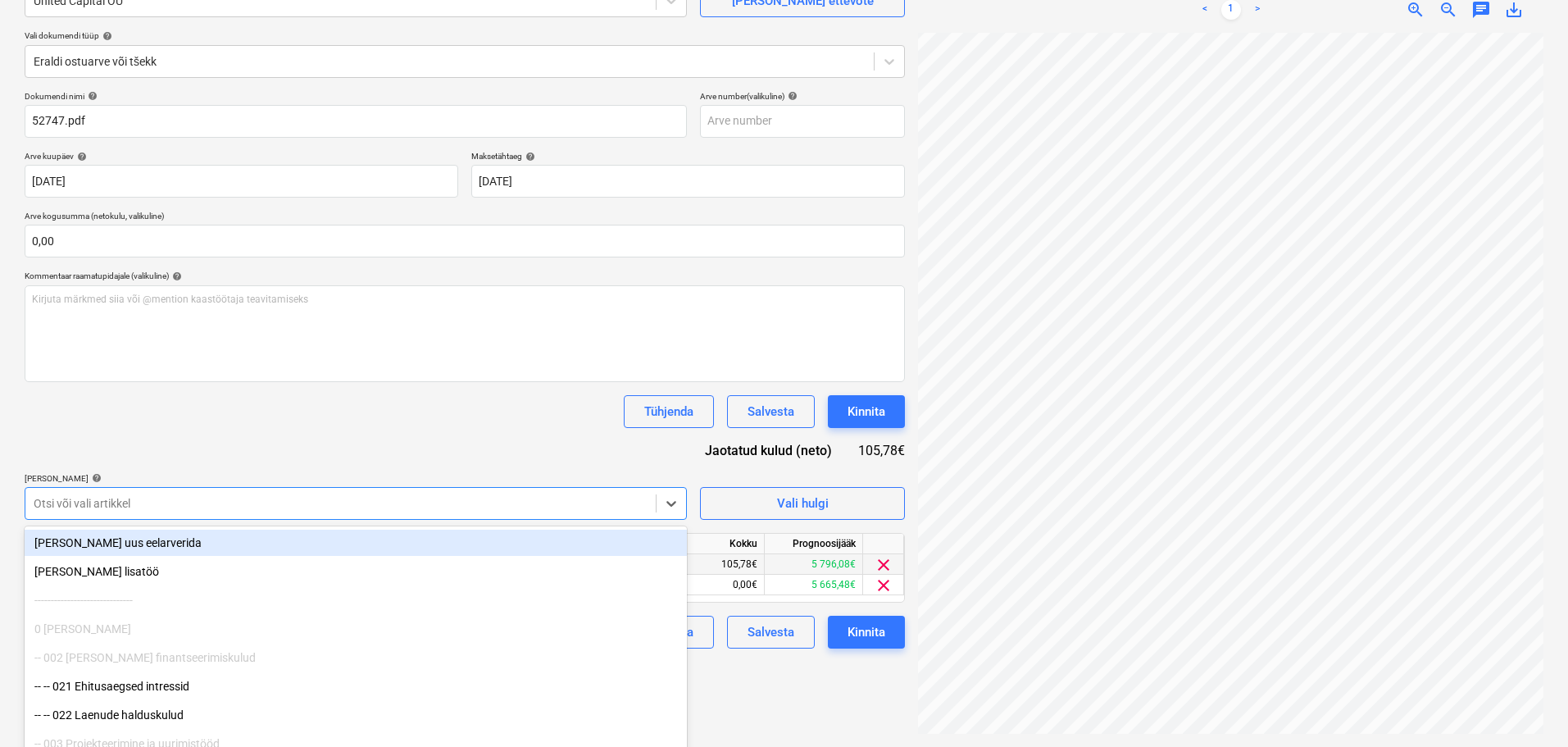
scroll to position [193, 0]
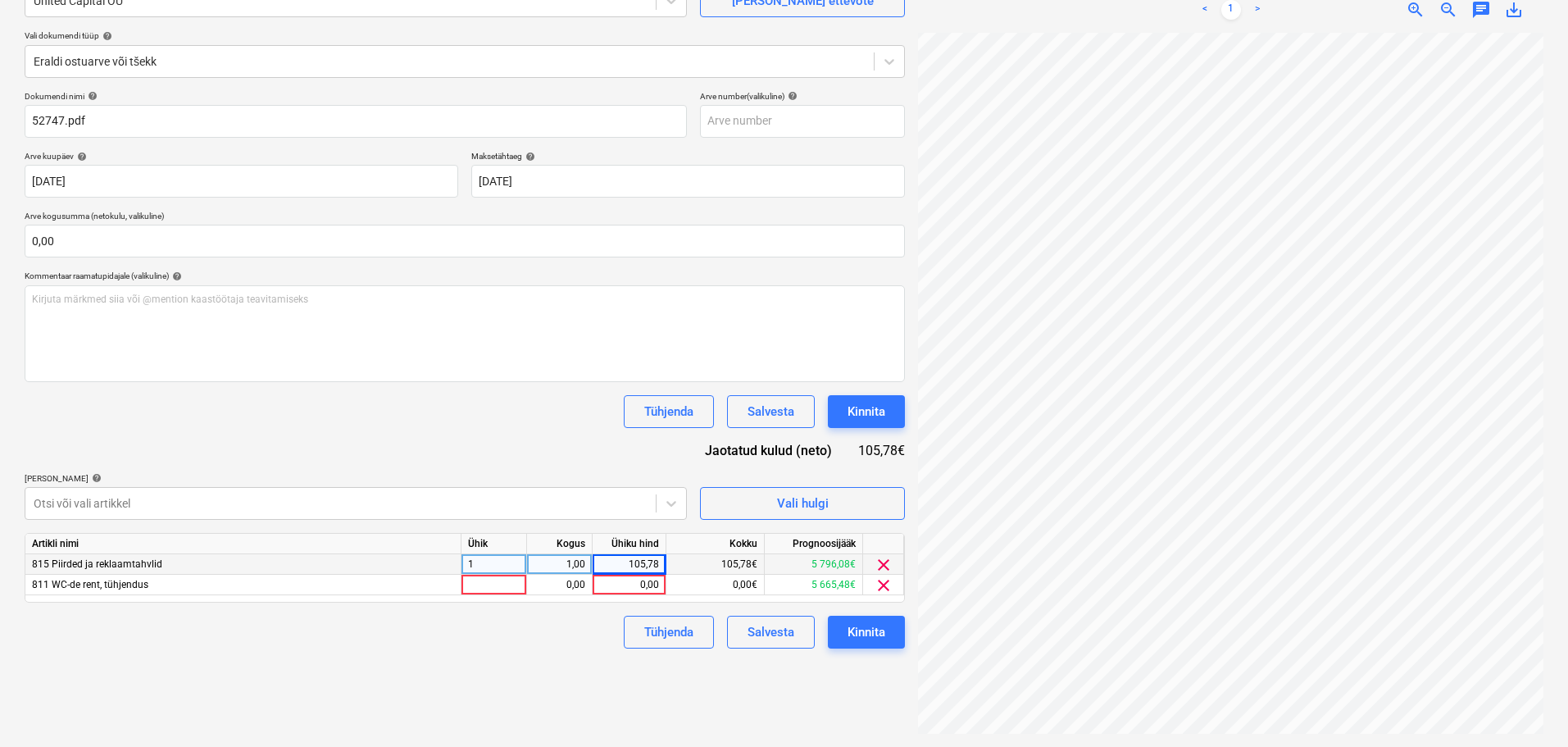
click at [405, 397] on div "Tühjenda Salvesta Kinnita" at bounding box center [465, 411] width 880 height 33
click at [494, 586] on div at bounding box center [495, 585] width 66 height 21
type input "1"
click at [559, 583] on div "0,00" at bounding box center [560, 585] width 52 height 21
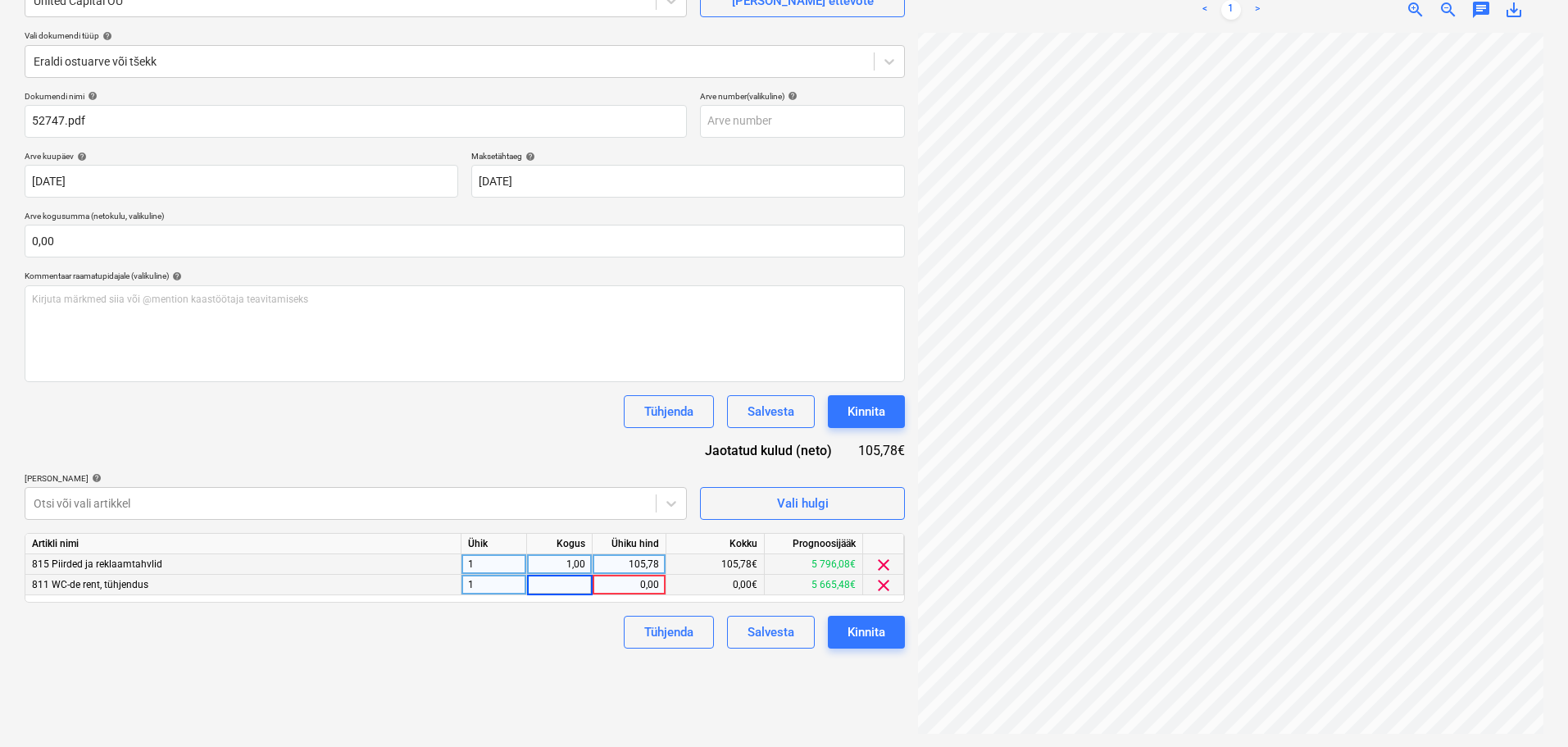
type input "1"
click at [627, 583] on div "0,00" at bounding box center [630, 585] width 60 height 21
type input "1"
type input "80"
click at [533, 445] on div "Dokumendi nimi help 52747.pdf Arve number (valikuline) help Arve kuupäev help 3…" at bounding box center [465, 370] width 880 height 558
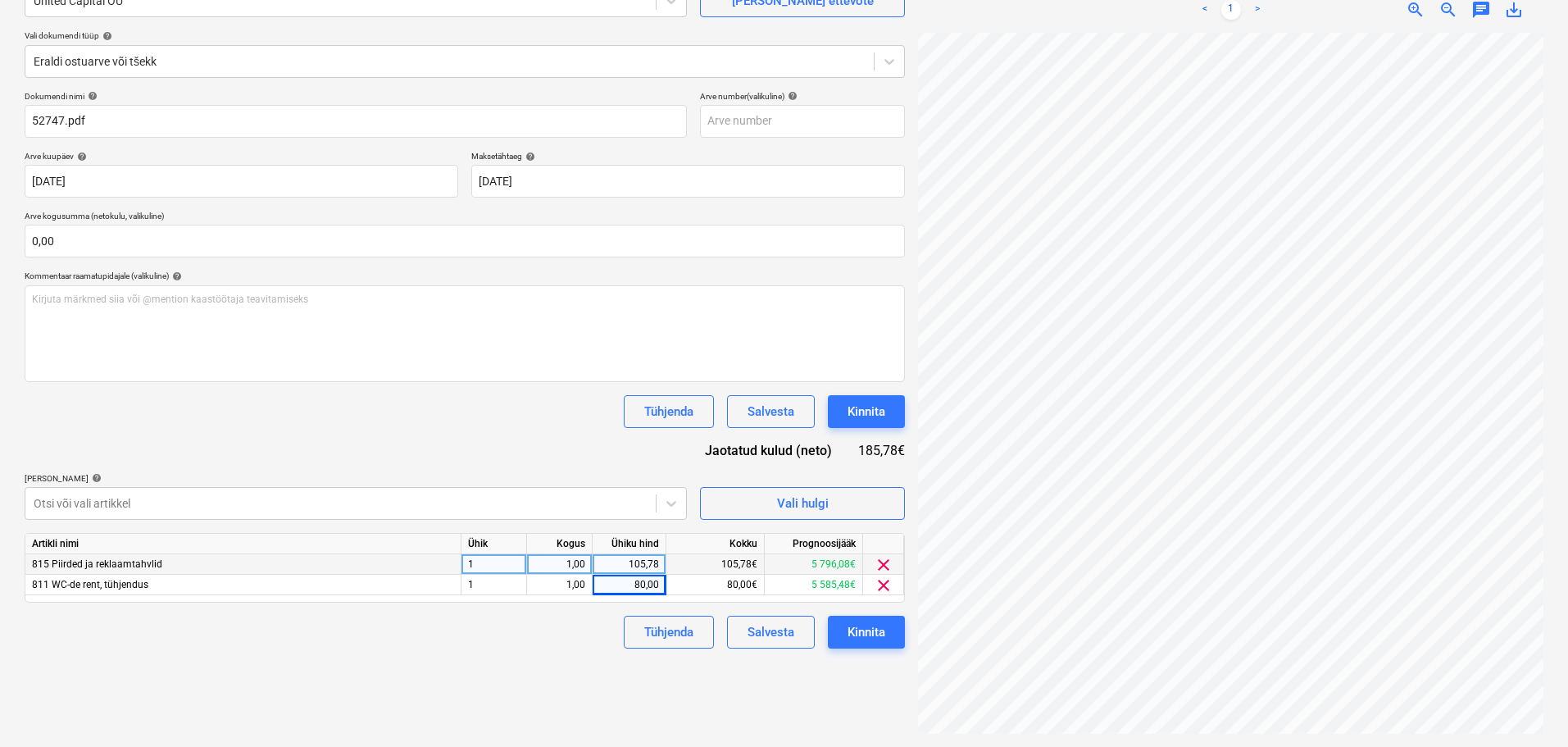
click at [521, 700] on div "Failide konteerimine Vali ettevõte United Capital OÜ Lisa uus ettevõte Vali dok…" at bounding box center [465, 329] width 893 height 823
click at [880, 638] on div "Kinnita" at bounding box center [866, 632] width 38 height 21
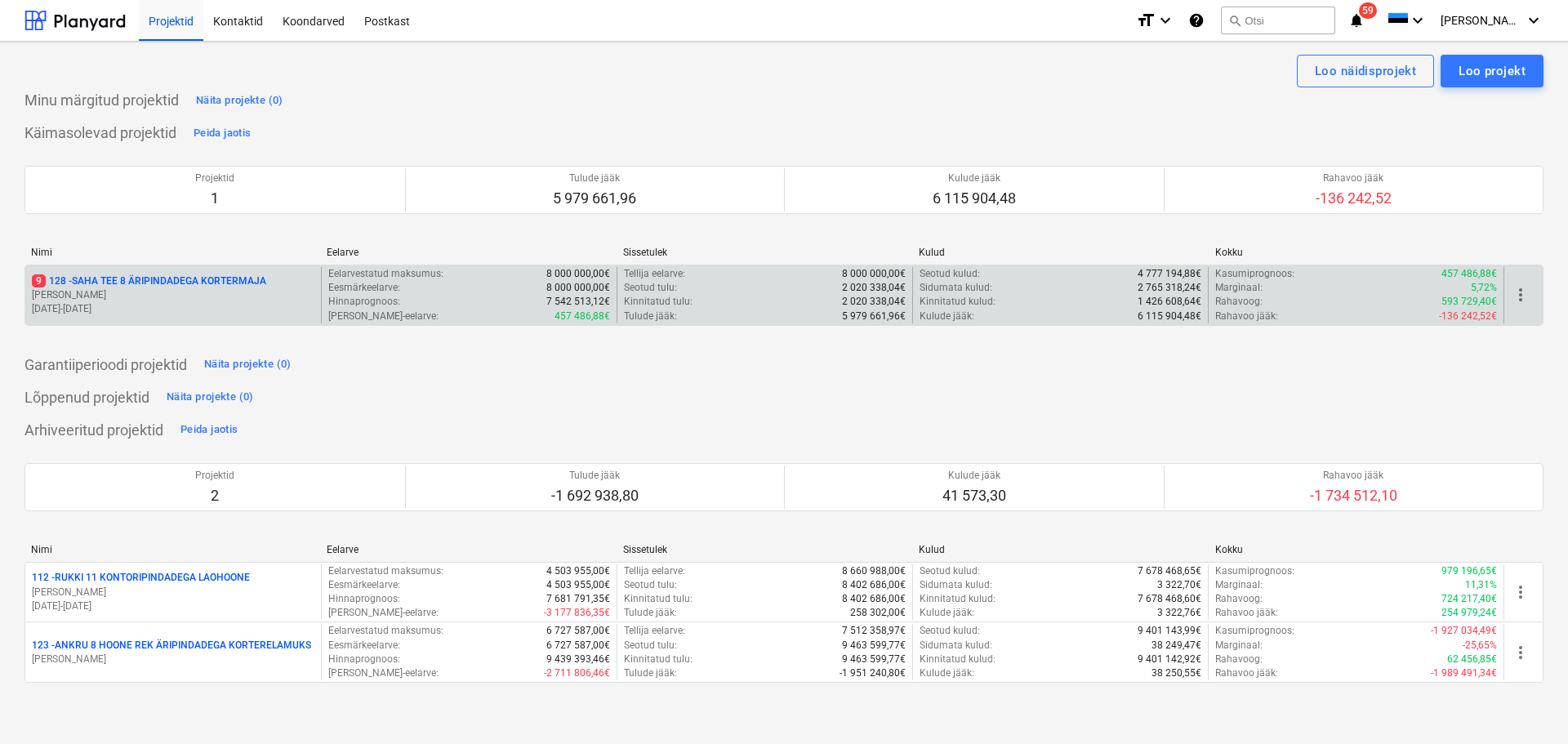
click at [388, 314] on div "Vahe-eelarve : 457 486,88€" at bounding box center [469, 317] width 282 height 14
click at [457, 302] on div "Hinnaprognoos : 7 542 513,12€" at bounding box center [469, 302] width 282 height 14
click at [258, 283] on p "9 128 - SAHA TEE 8 ÄRIPINDADEGA KORTERMAJA" at bounding box center [148, 282] width 234 height 14
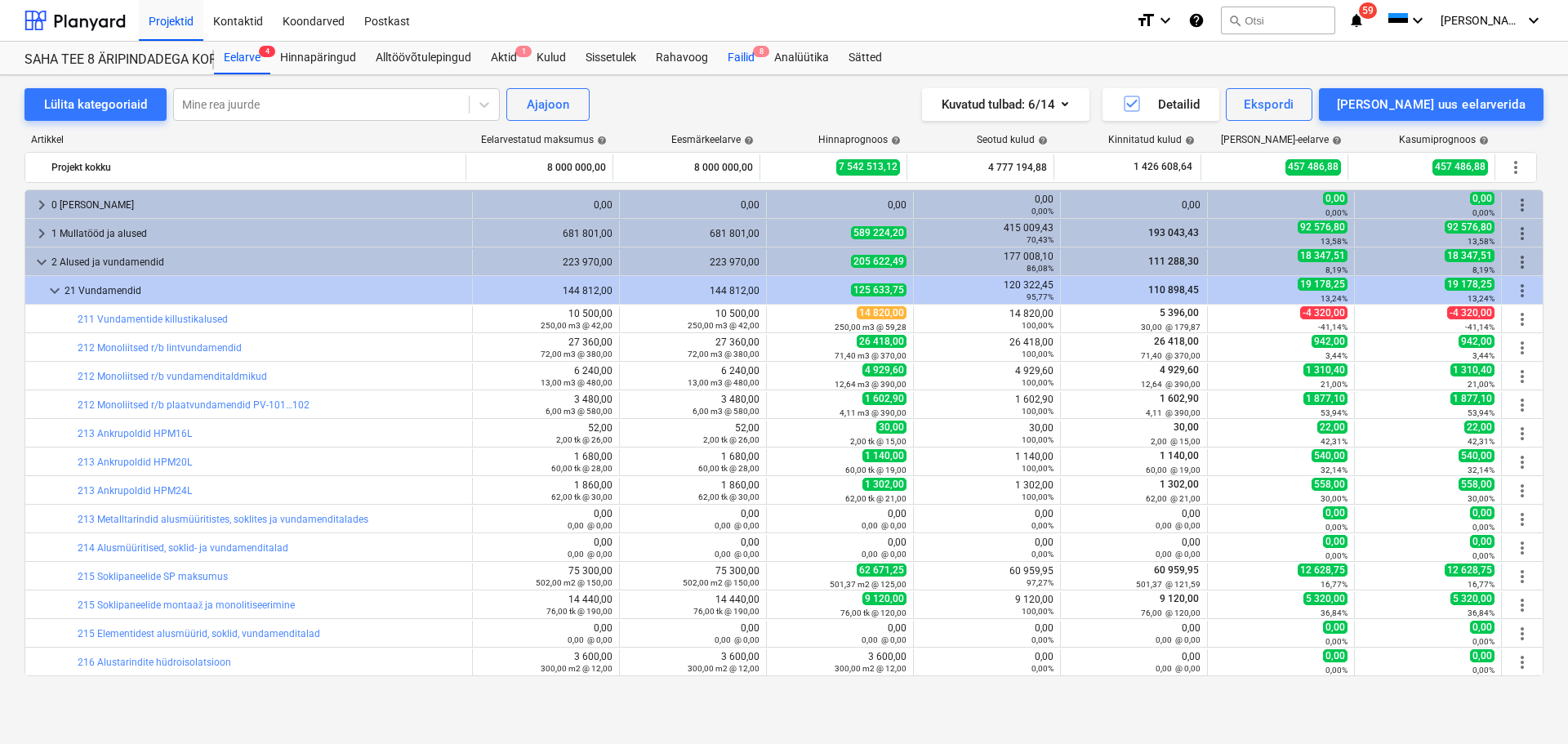
click at [743, 63] on div "Failid 8" at bounding box center [741, 58] width 47 height 33
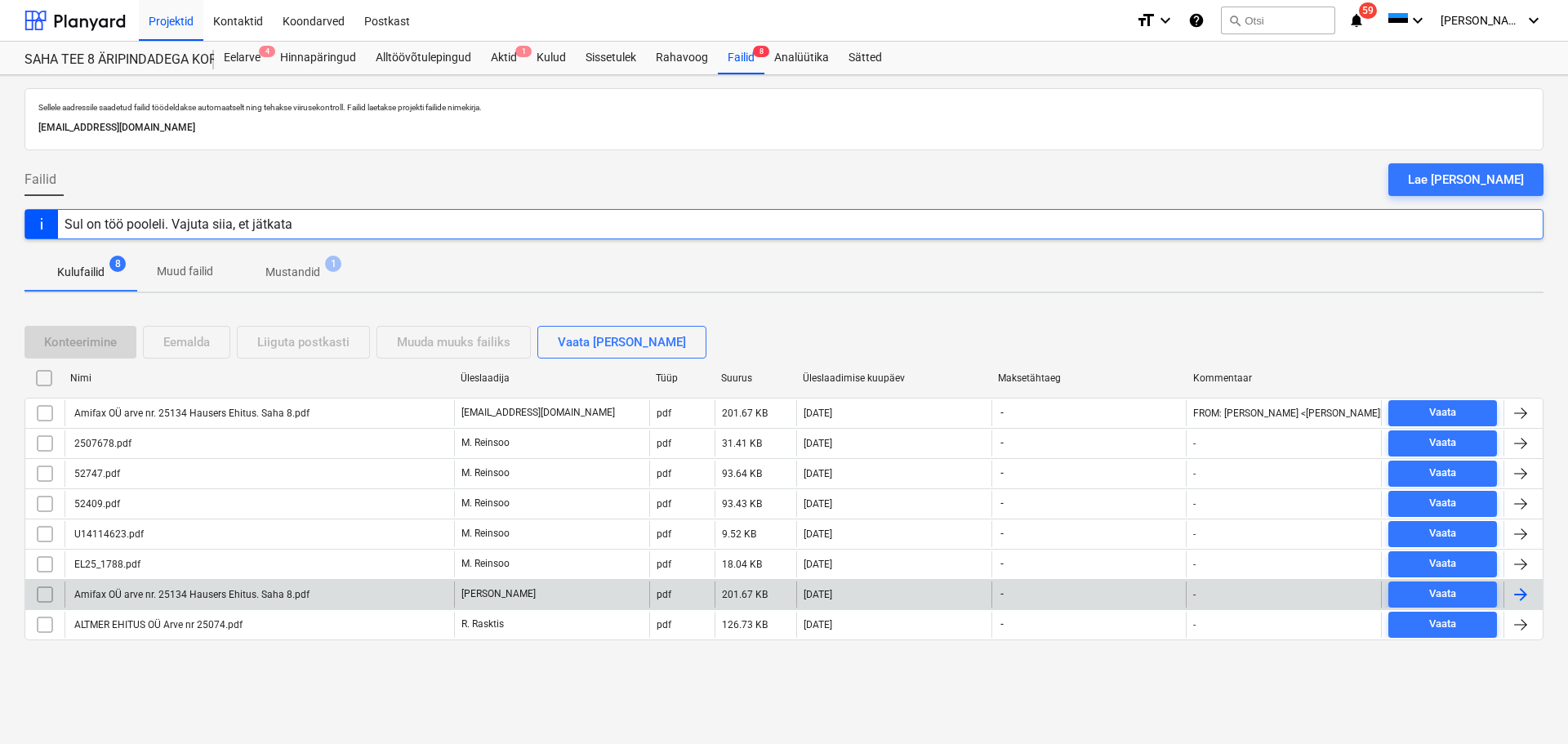
click at [148, 592] on div "Amifax OÜ arve nr. 25134 Hausers Ehitus. Saha 8.pdf" at bounding box center [190, 594] width 238 height 11
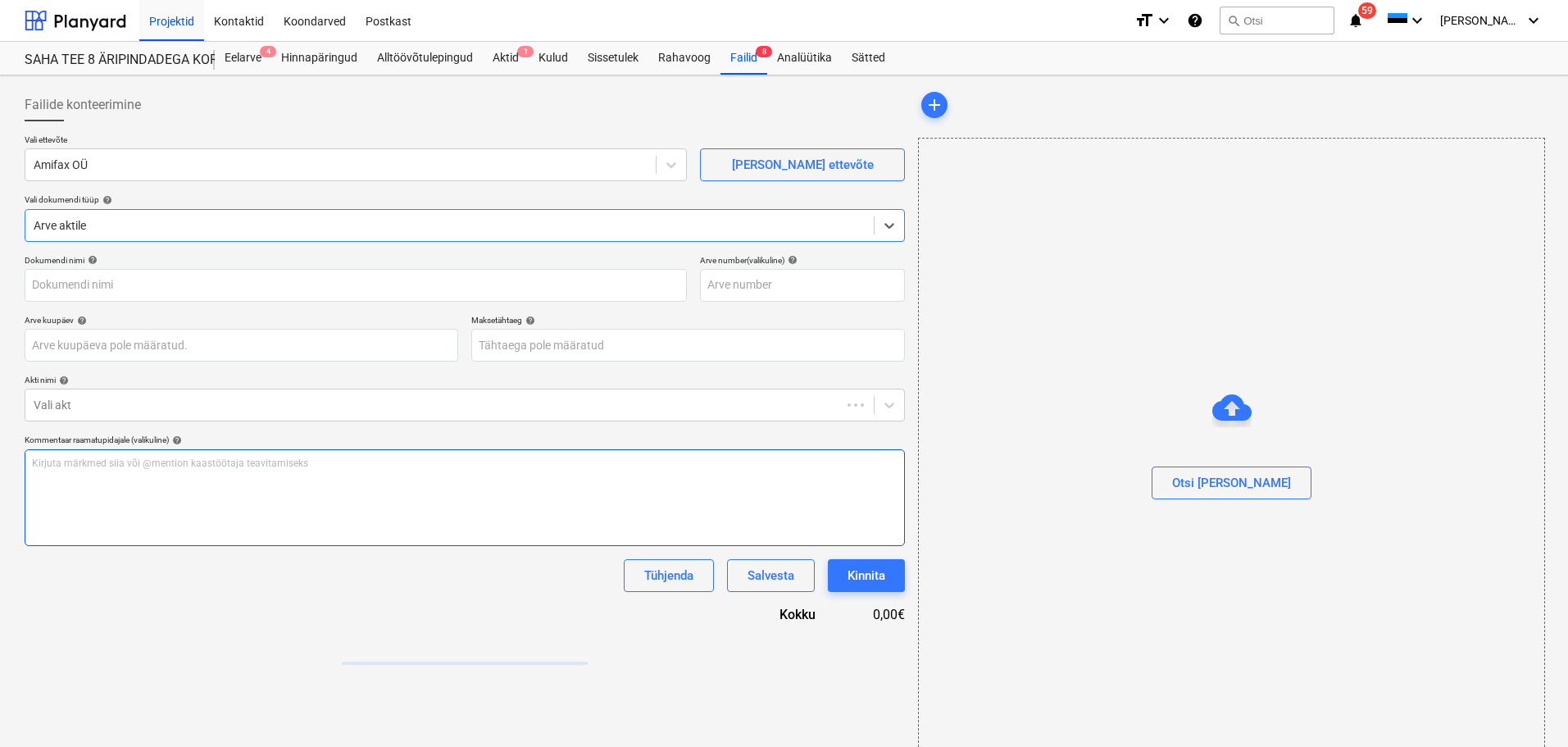
type input "Amifax OÜ arve nr. 25134 Hausers Ehitus. Saha 8.pdf"
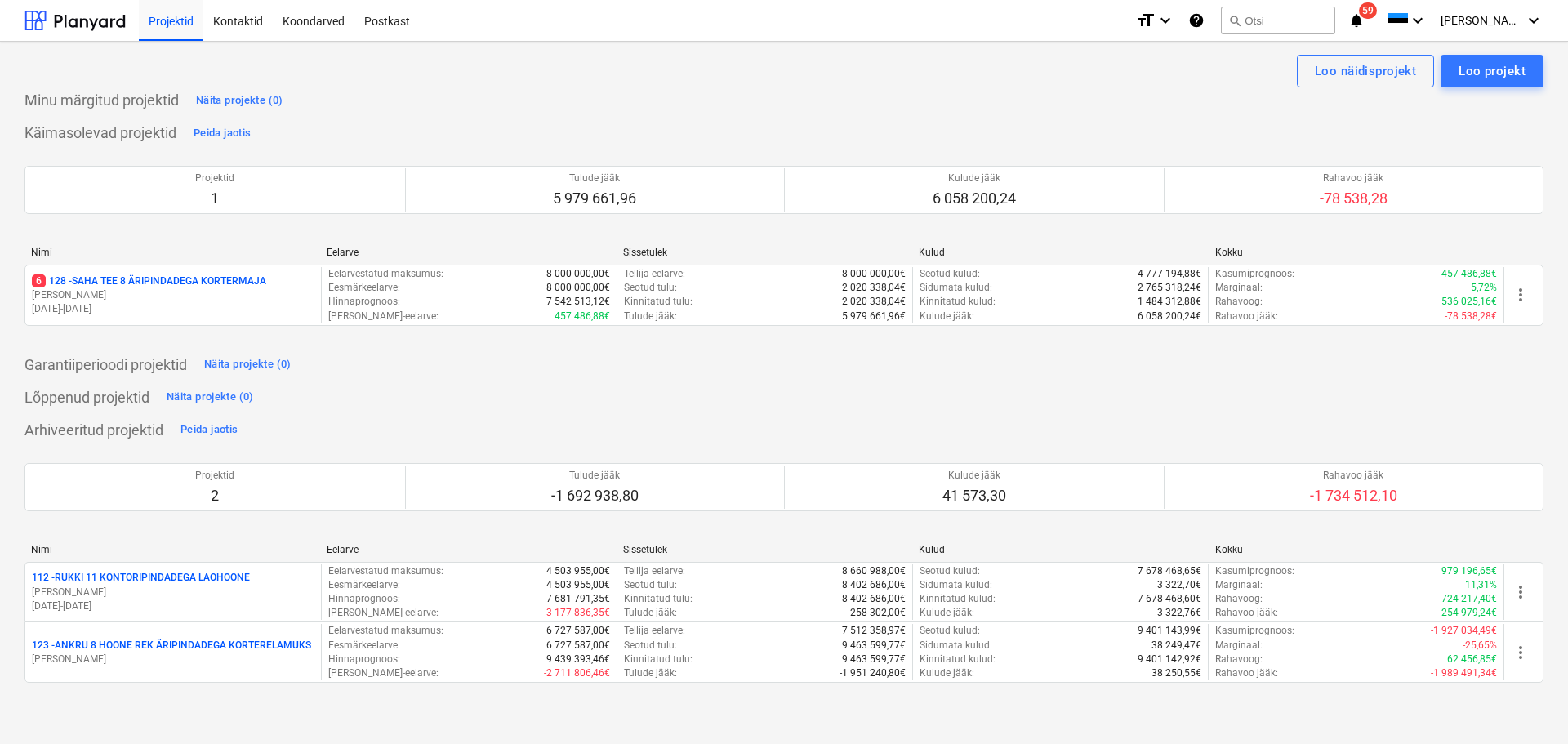
click at [245, 309] on p "[DATE] - [DATE]" at bounding box center [173, 309] width 283 height 14
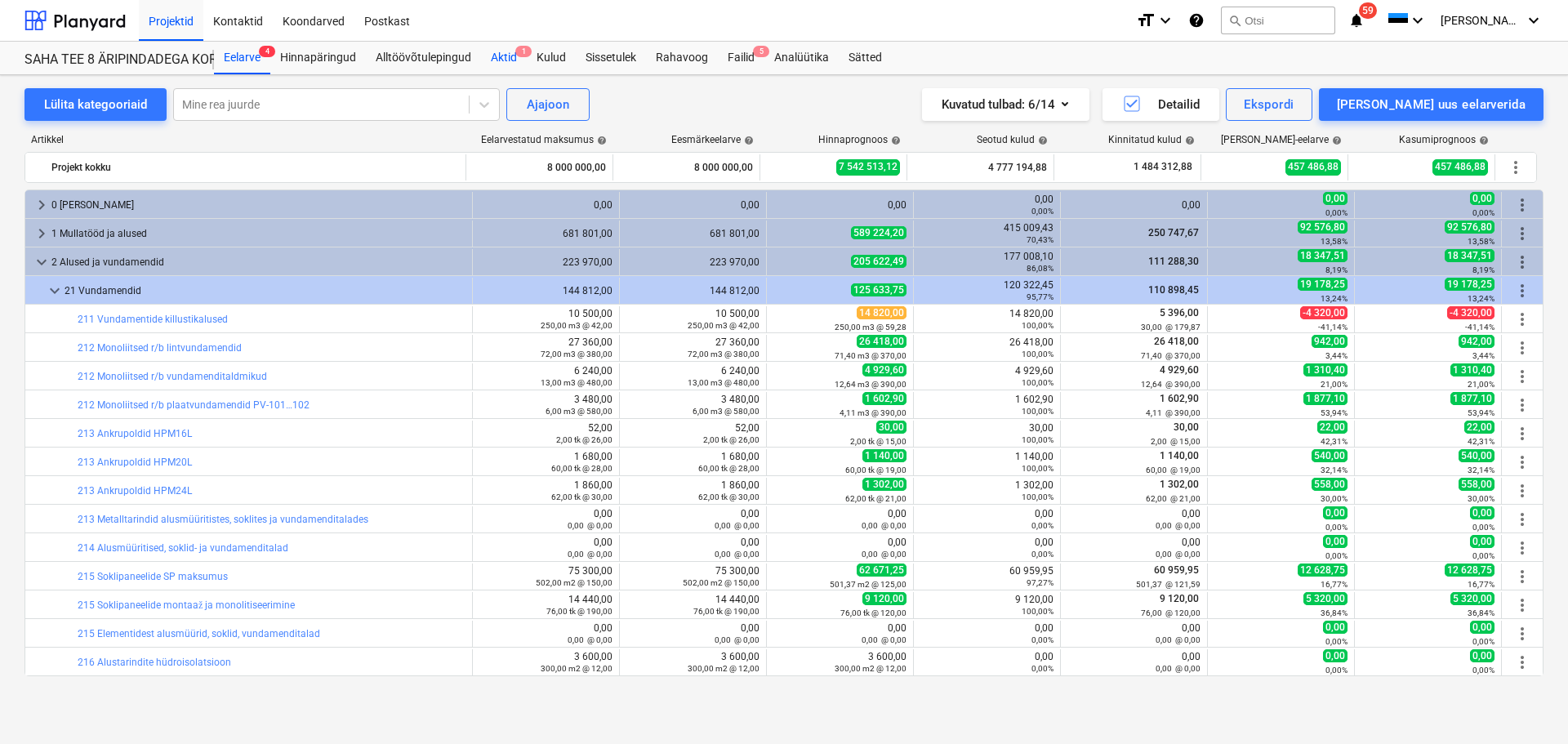
click at [515, 66] on div "Aktid 1" at bounding box center [504, 58] width 46 height 33
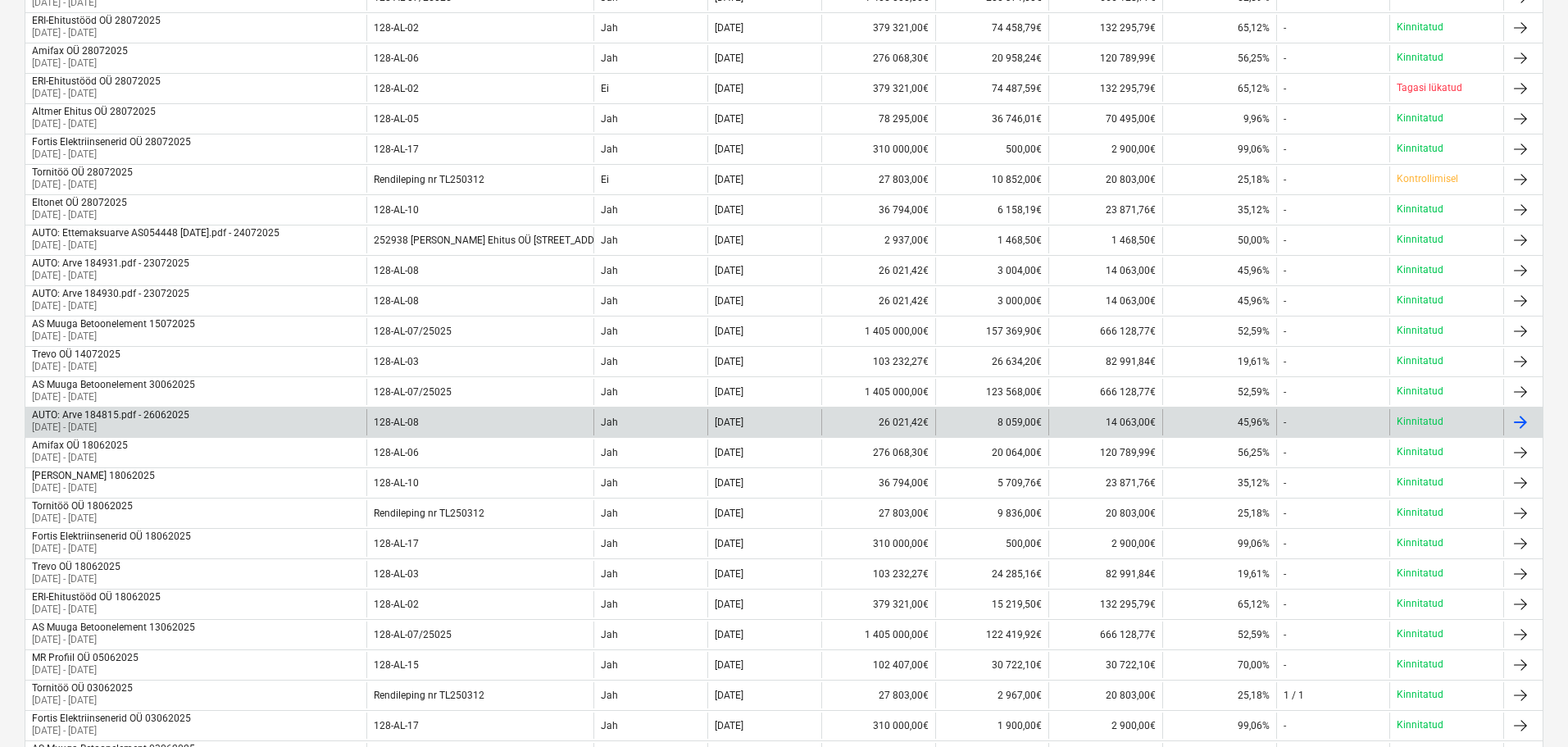
scroll to position [410, 0]
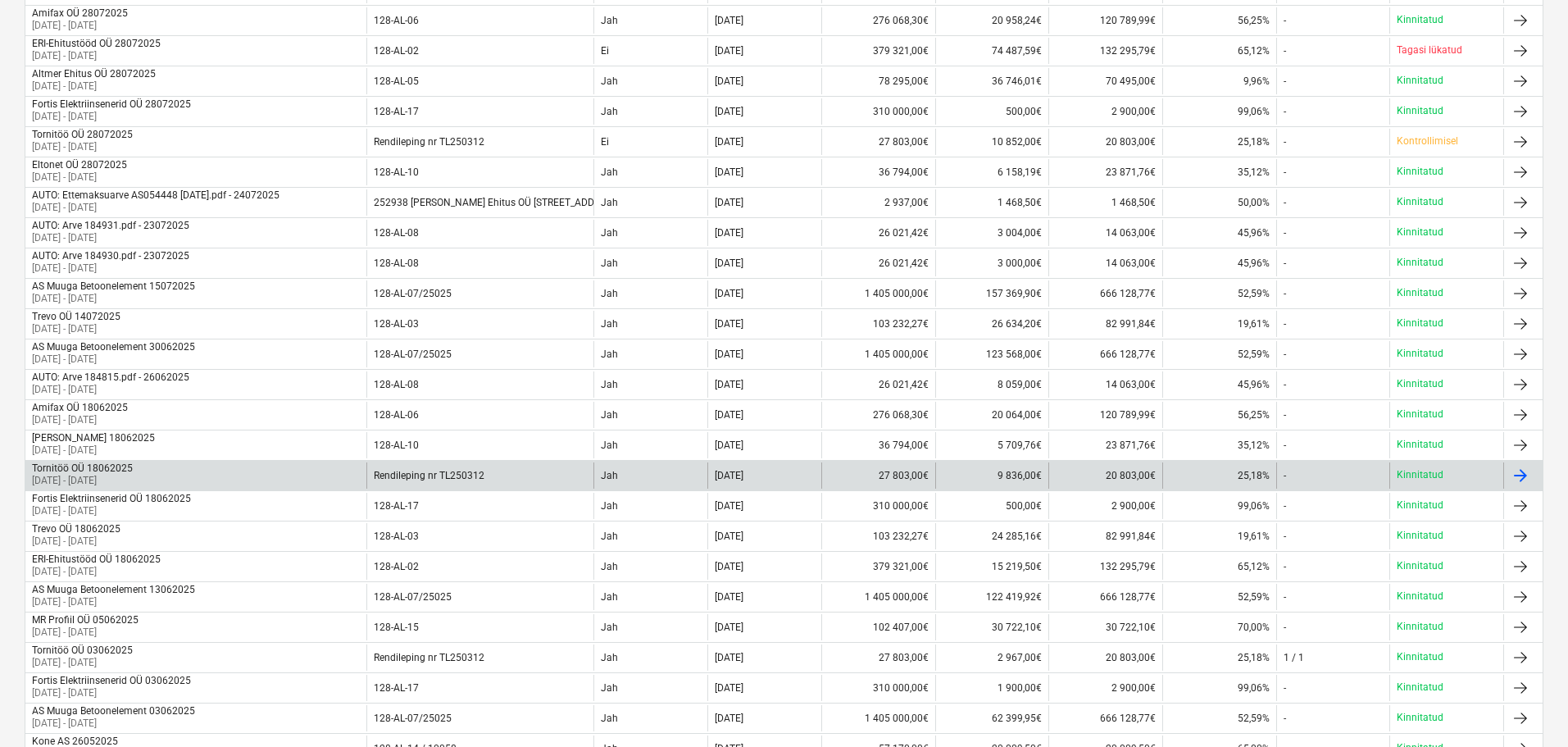
click at [162, 476] on div "Tornitöö OÜ 18062025 01 Jun 2025 - 30 Jun 2025" at bounding box center [195, 476] width 341 height 26
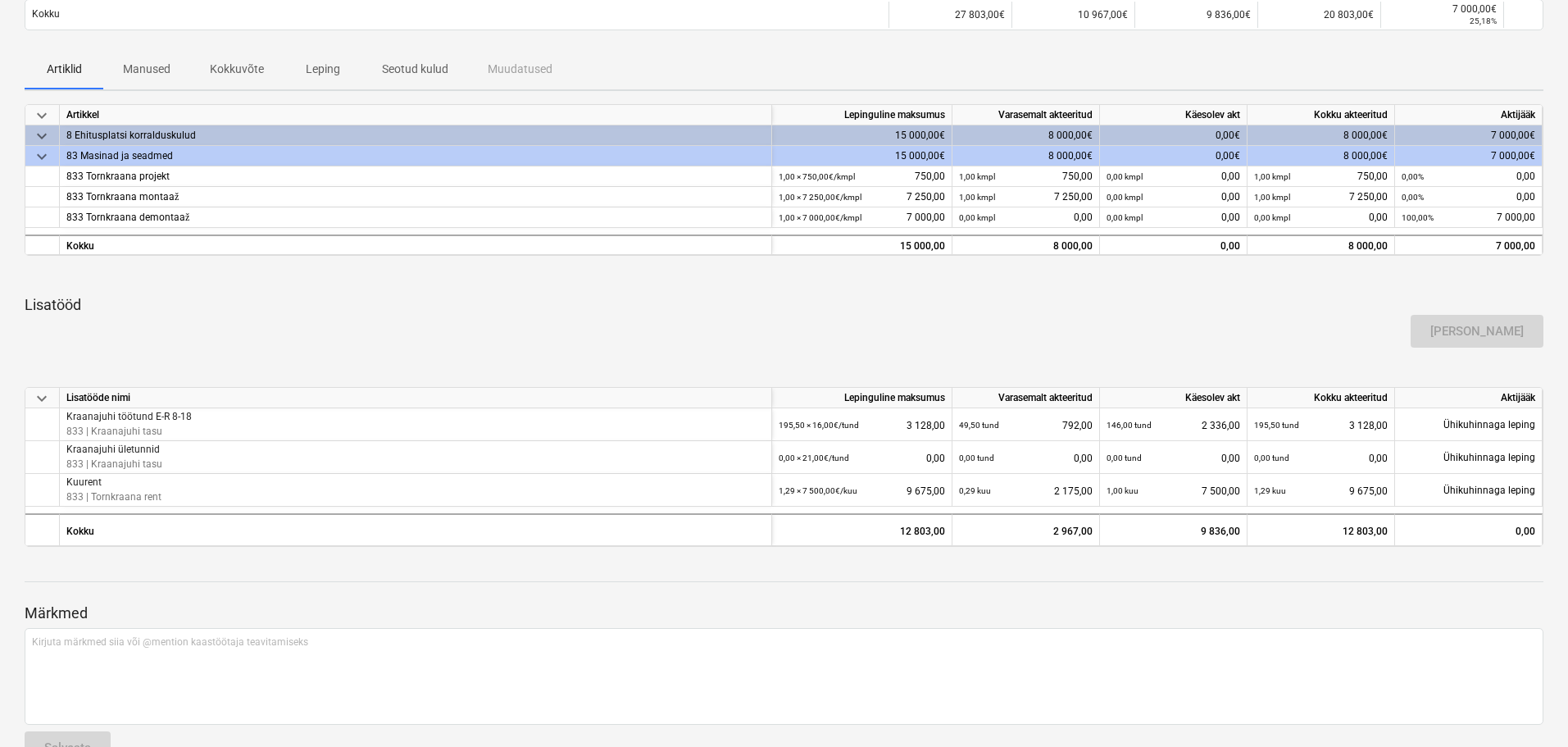
scroll to position [19, 0]
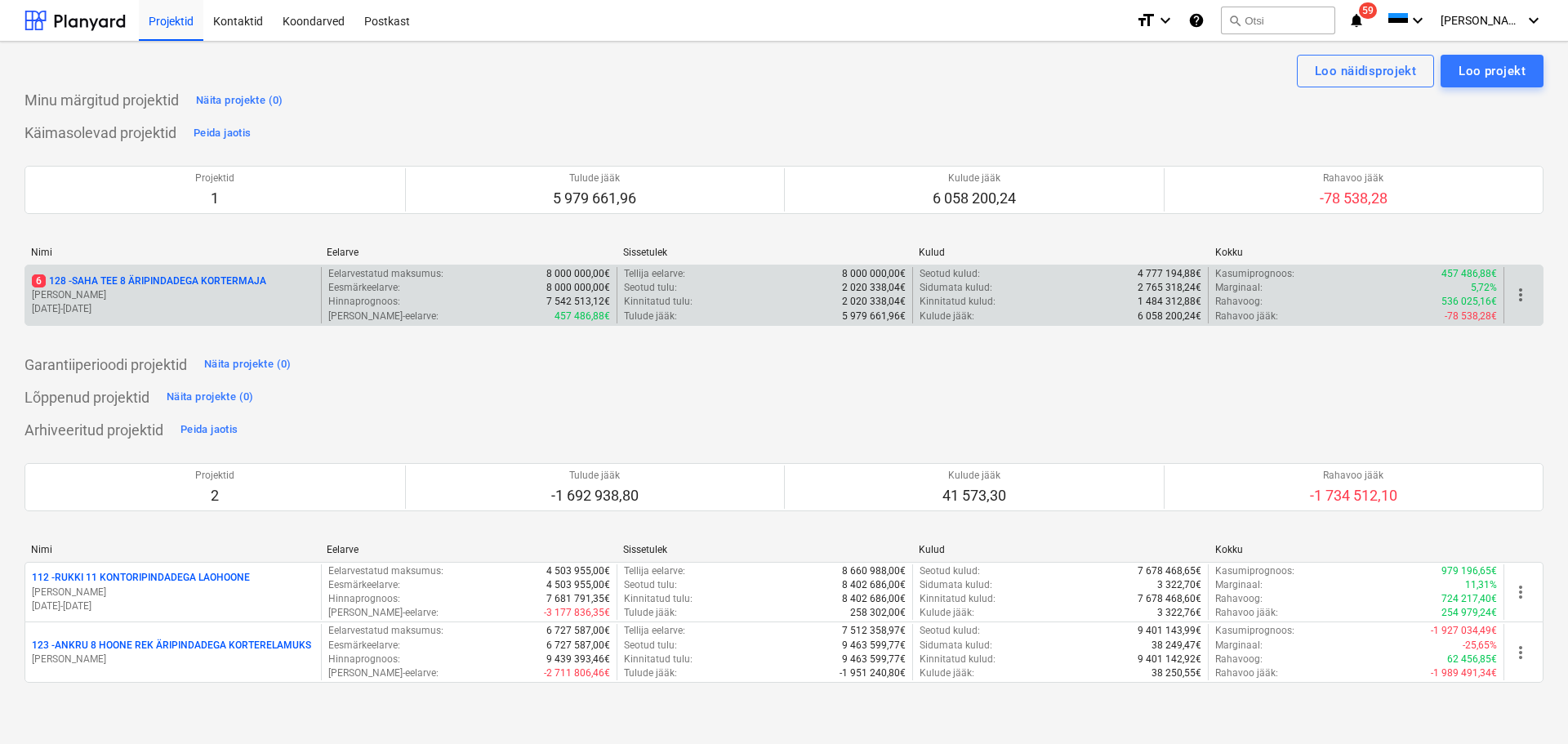
click at [284, 269] on div "6 128 - SAHA TEE 8 ÄRIPINDADEGA KORTERMAJA R. Jurson 01.01.2025 - 31.07.2026" at bounding box center [172, 295] width 296 height 57
click at [303, 303] on p "[DATE] - [DATE]" at bounding box center [173, 309] width 283 height 14
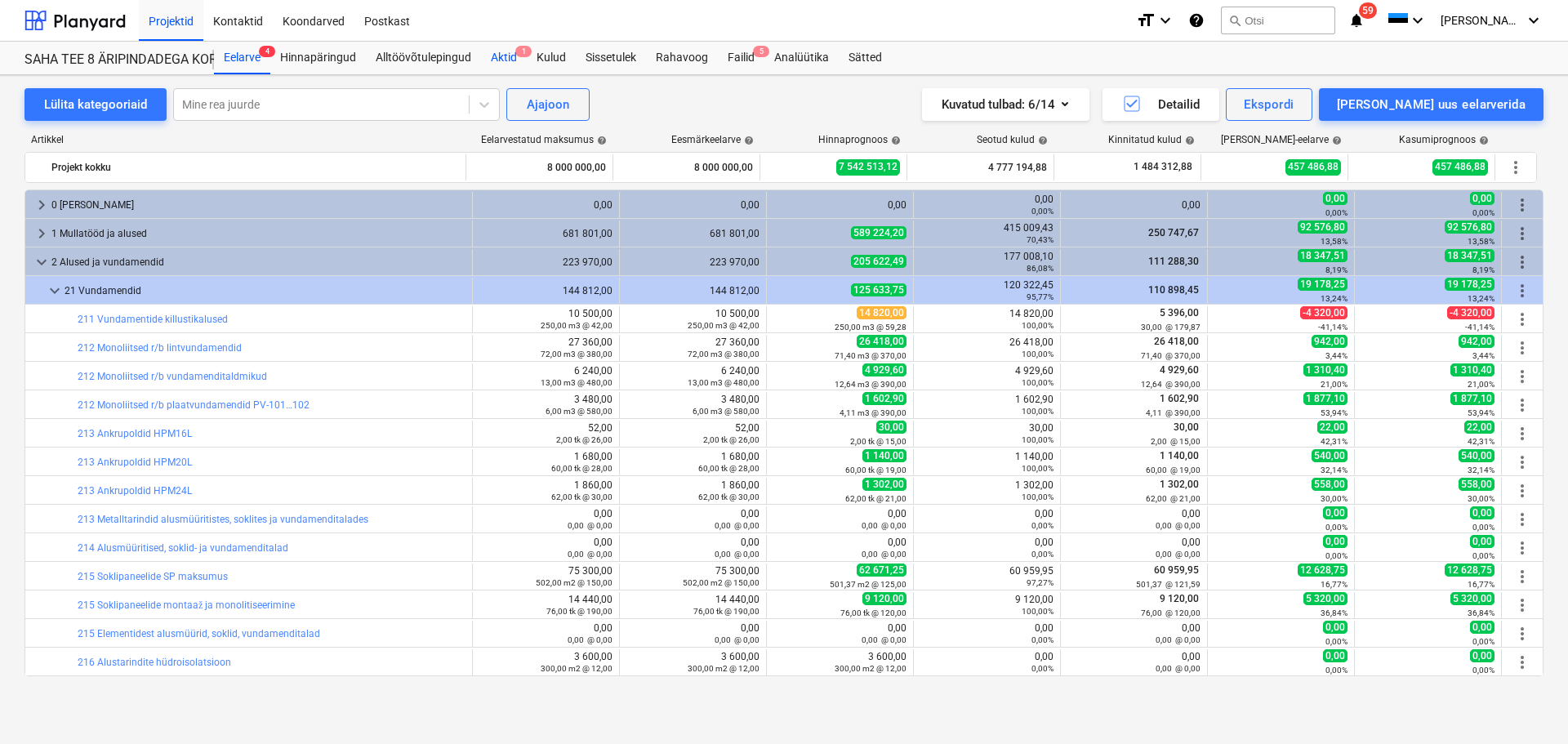
click at [511, 61] on div "Aktid 1" at bounding box center [504, 58] width 46 height 33
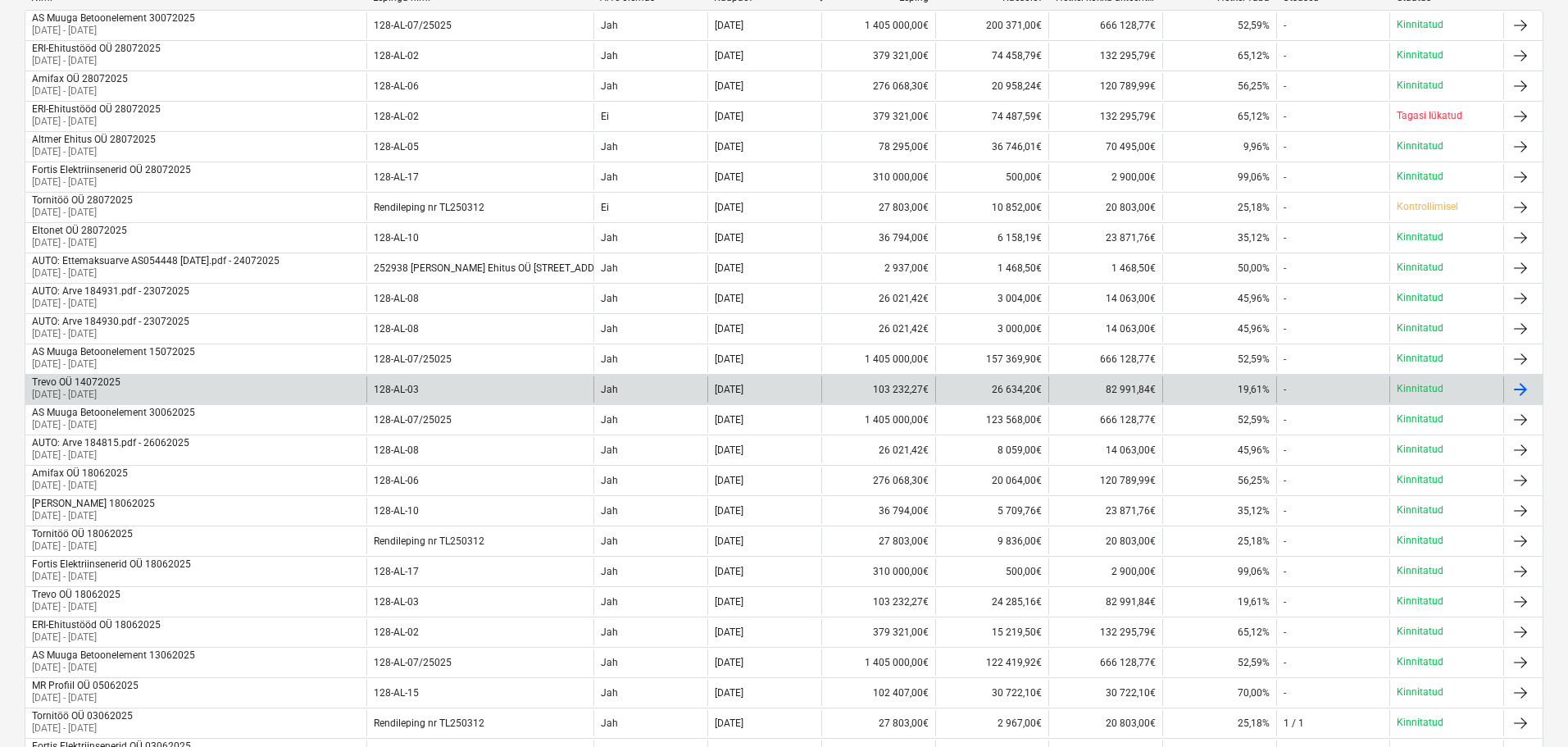
scroll to position [492, 0]
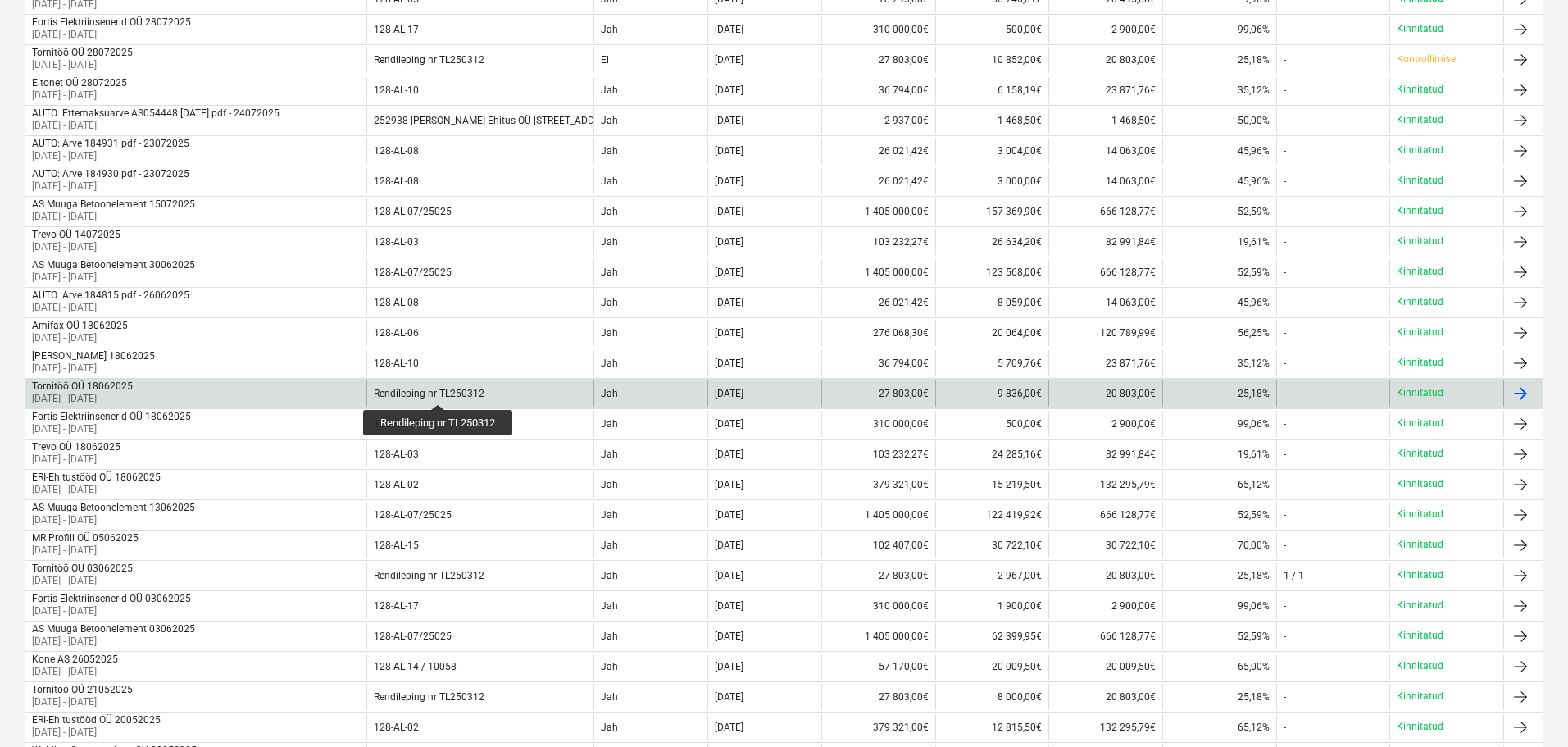
click at [440, 388] on div "Rendileping nr TL250312" at bounding box center [429, 393] width 111 height 11
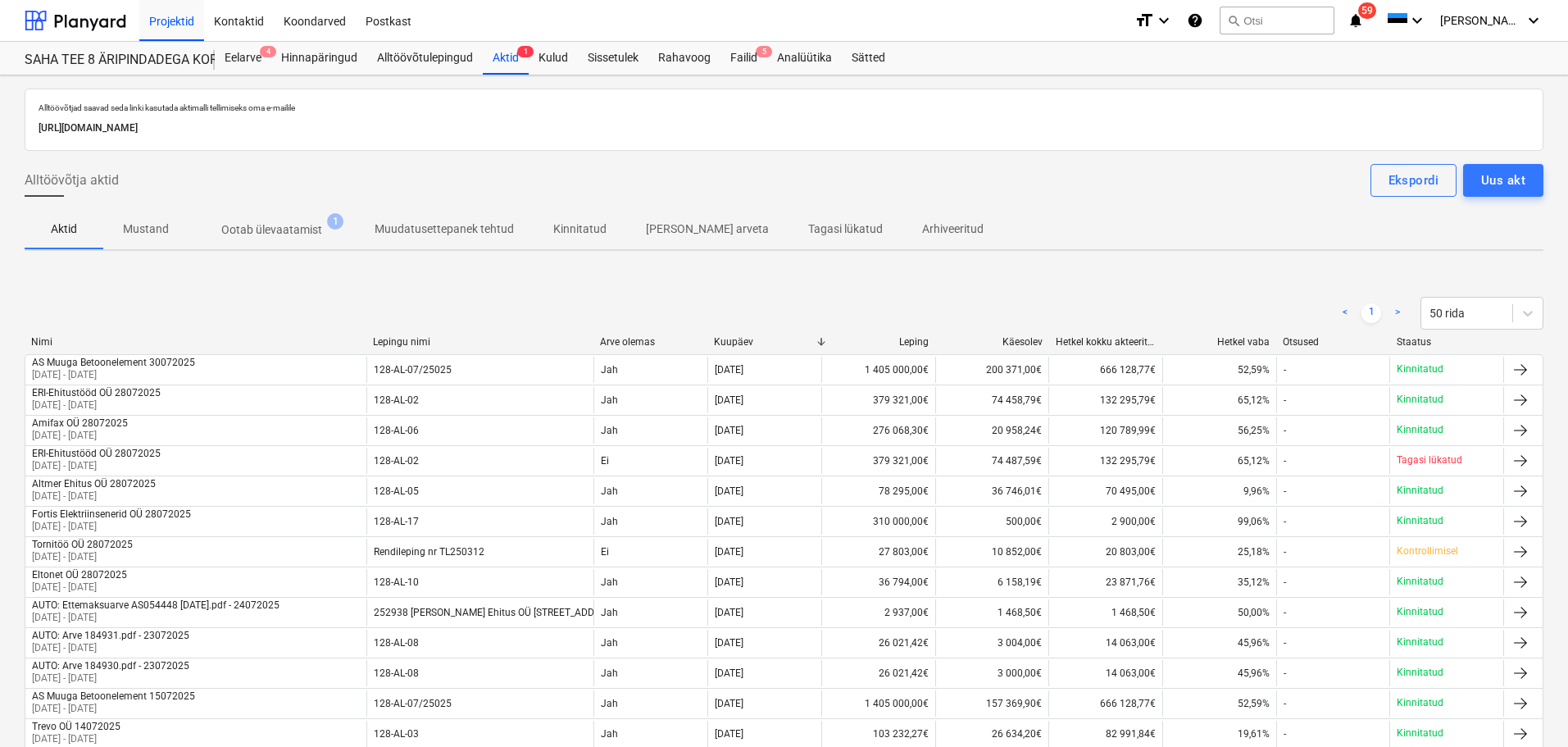
click at [321, 236] on span "Ootab ülevaatamist 1" at bounding box center [271, 229] width 127 height 17
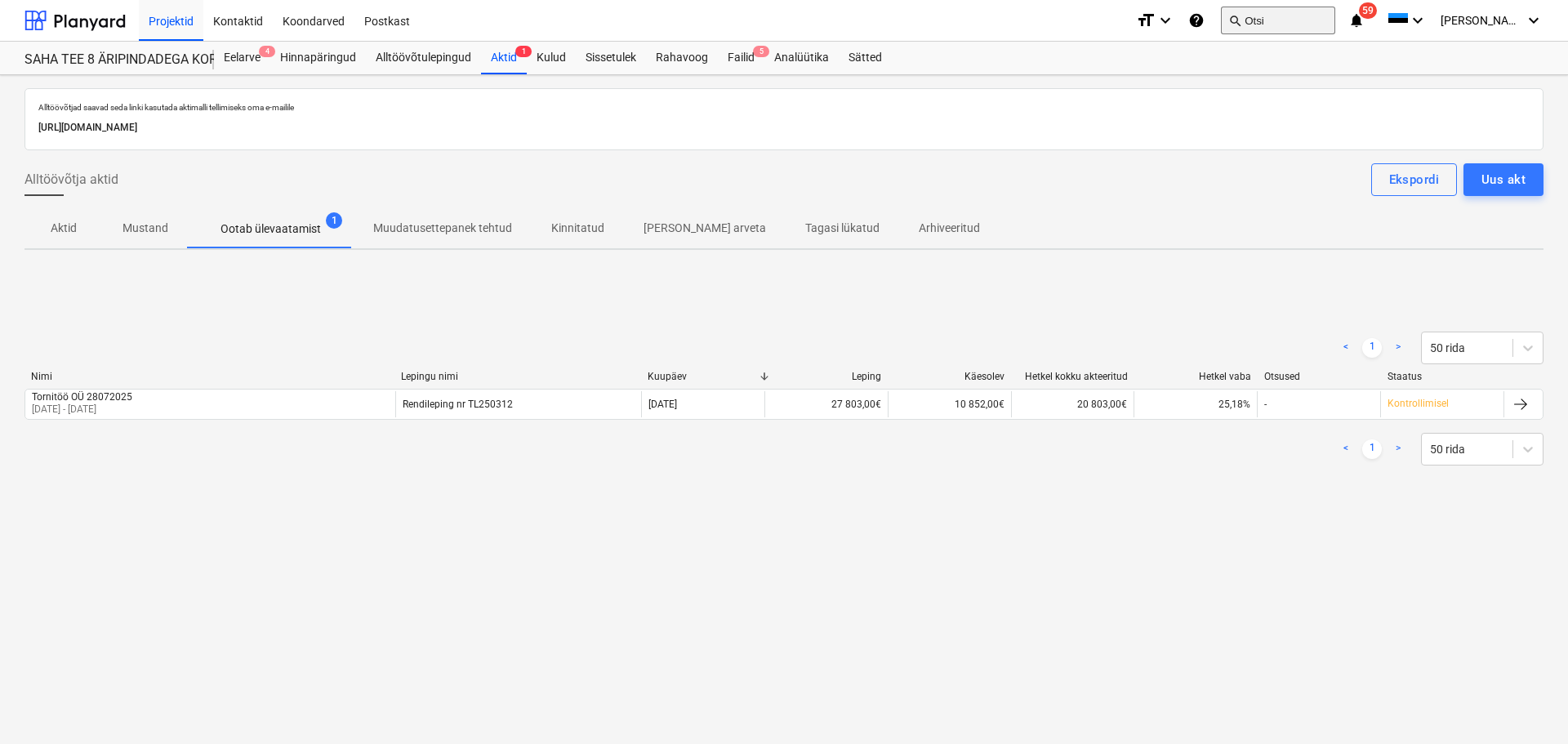
click at [1310, 24] on button "search Otsi" at bounding box center [1277, 21] width 114 height 28
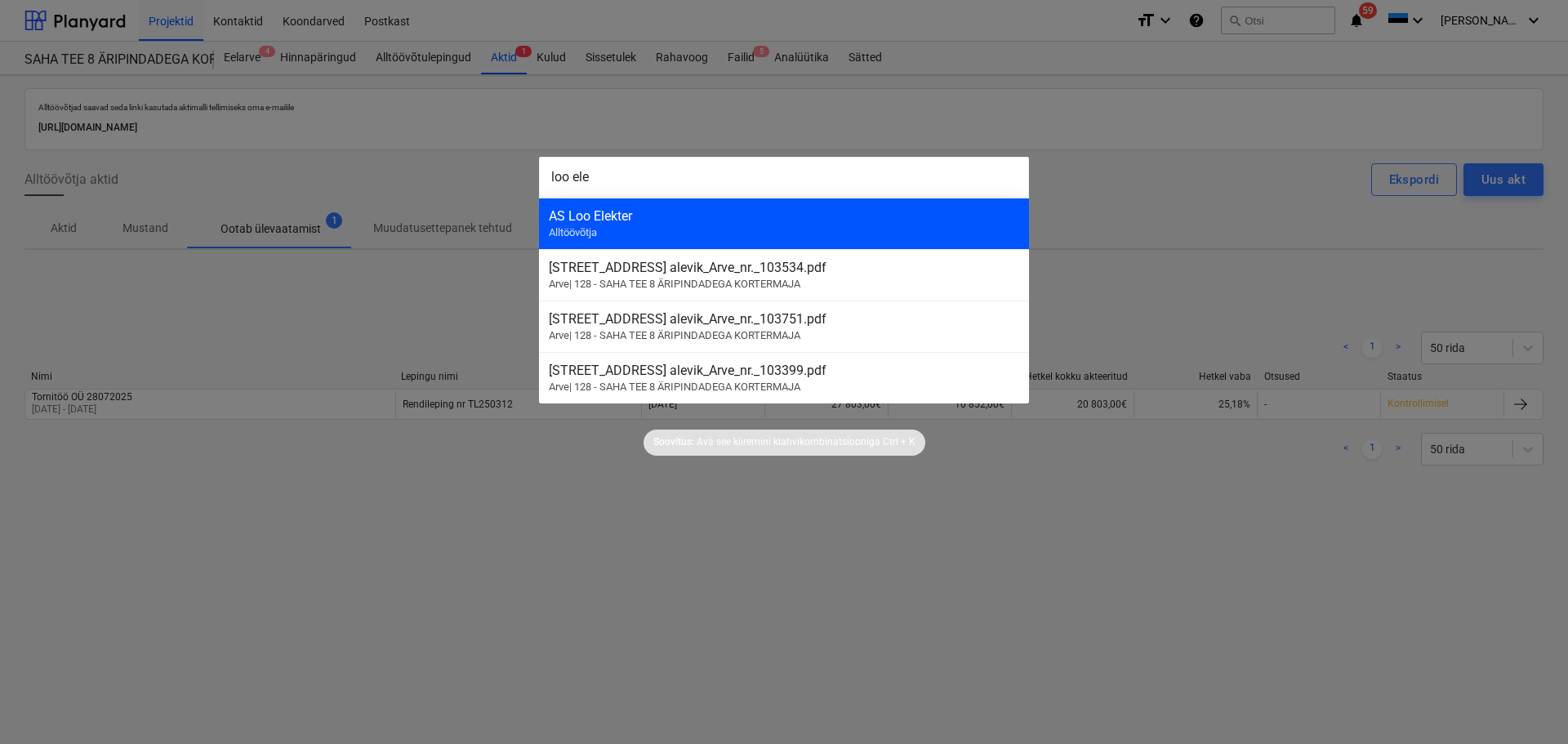
type input "loo ele"
click at [811, 218] on div "AS Loo Elekter" at bounding box center [784, 216] width 470 height 16
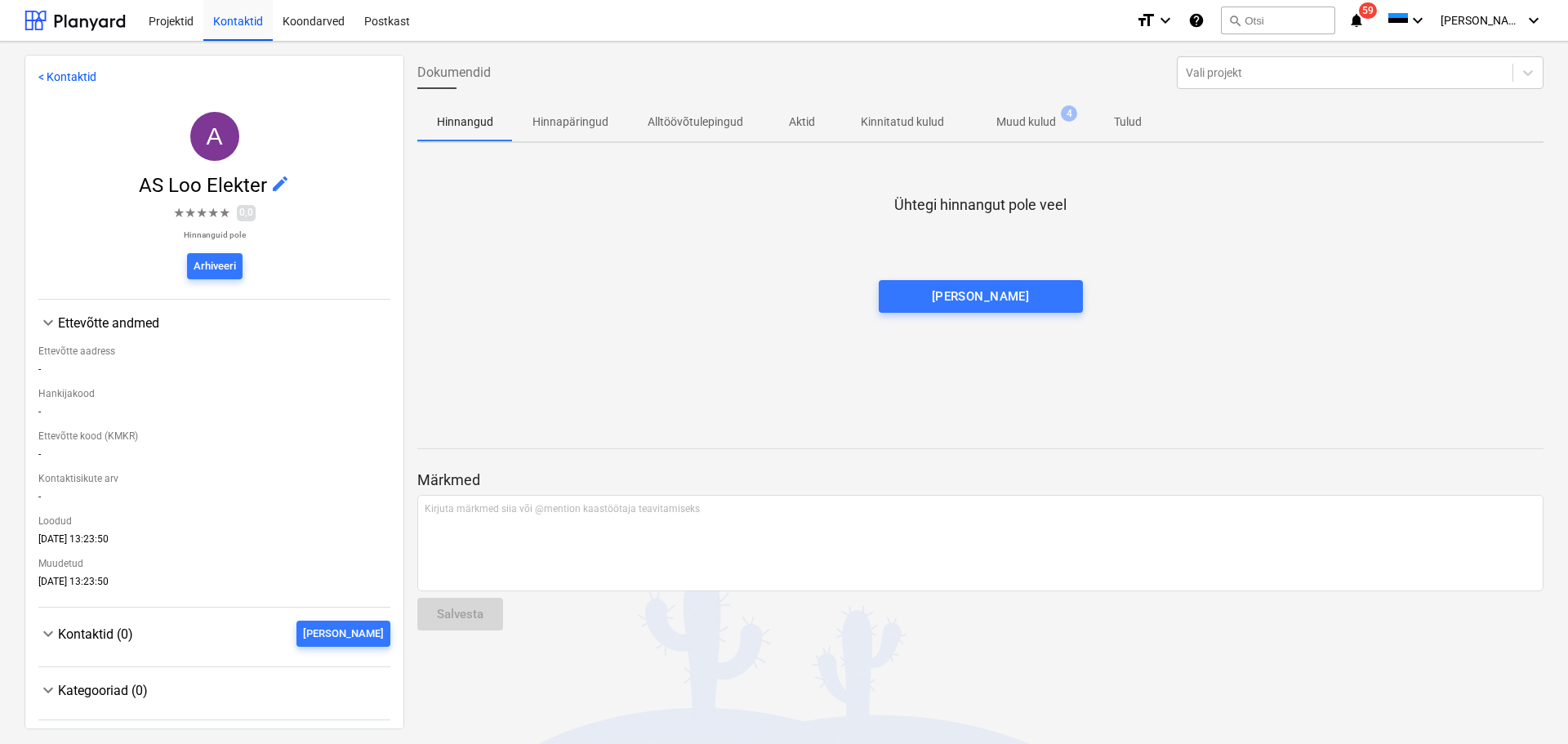
click at [1048, 121] on p "Muud kulud" at bounding box center [1026, 122] width 60 height 17
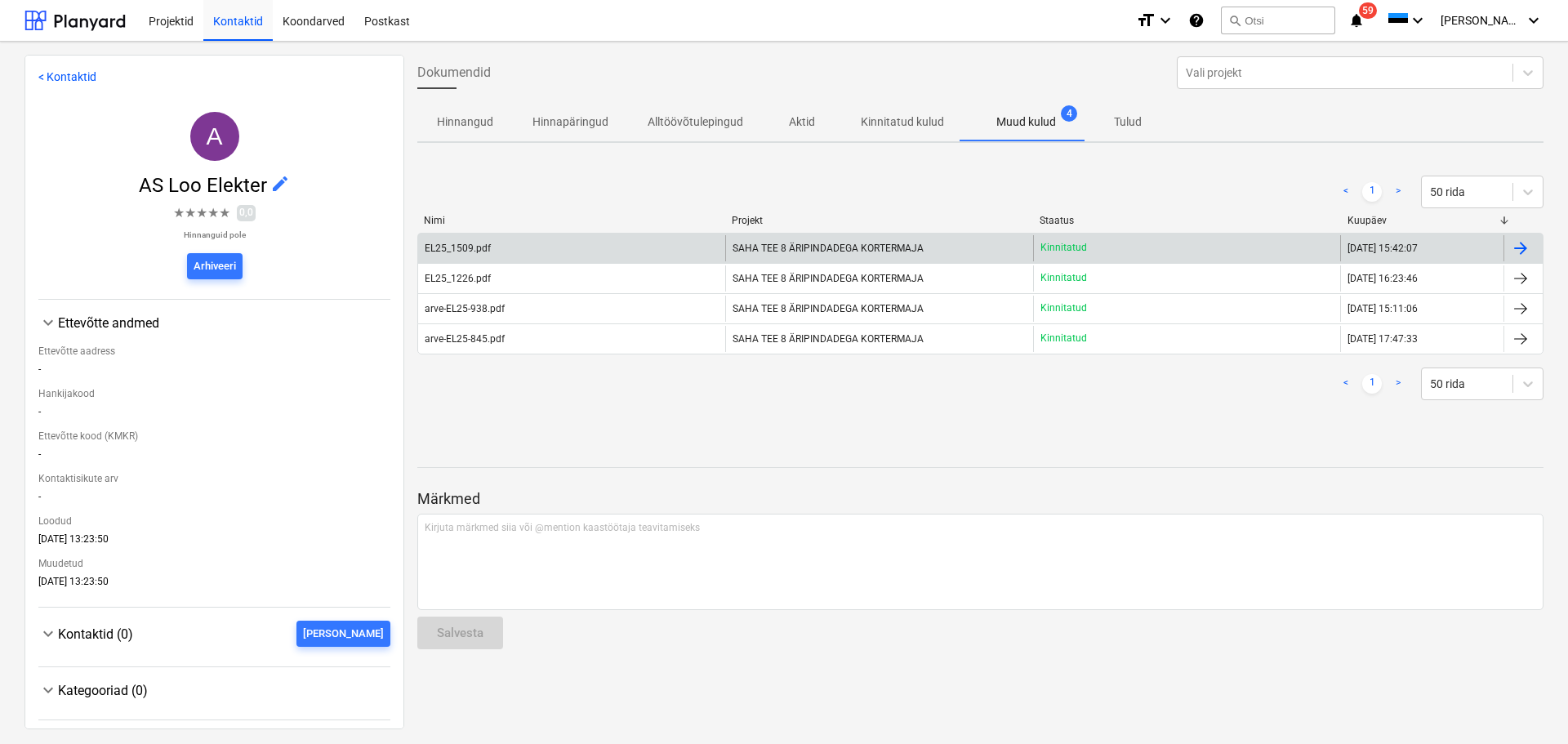
click at [798, 248] on span "SAHA TEE 8 ÄRIPINDADEGA KORTERMAJA" at bounding box center [828, 248] width 191 height 11
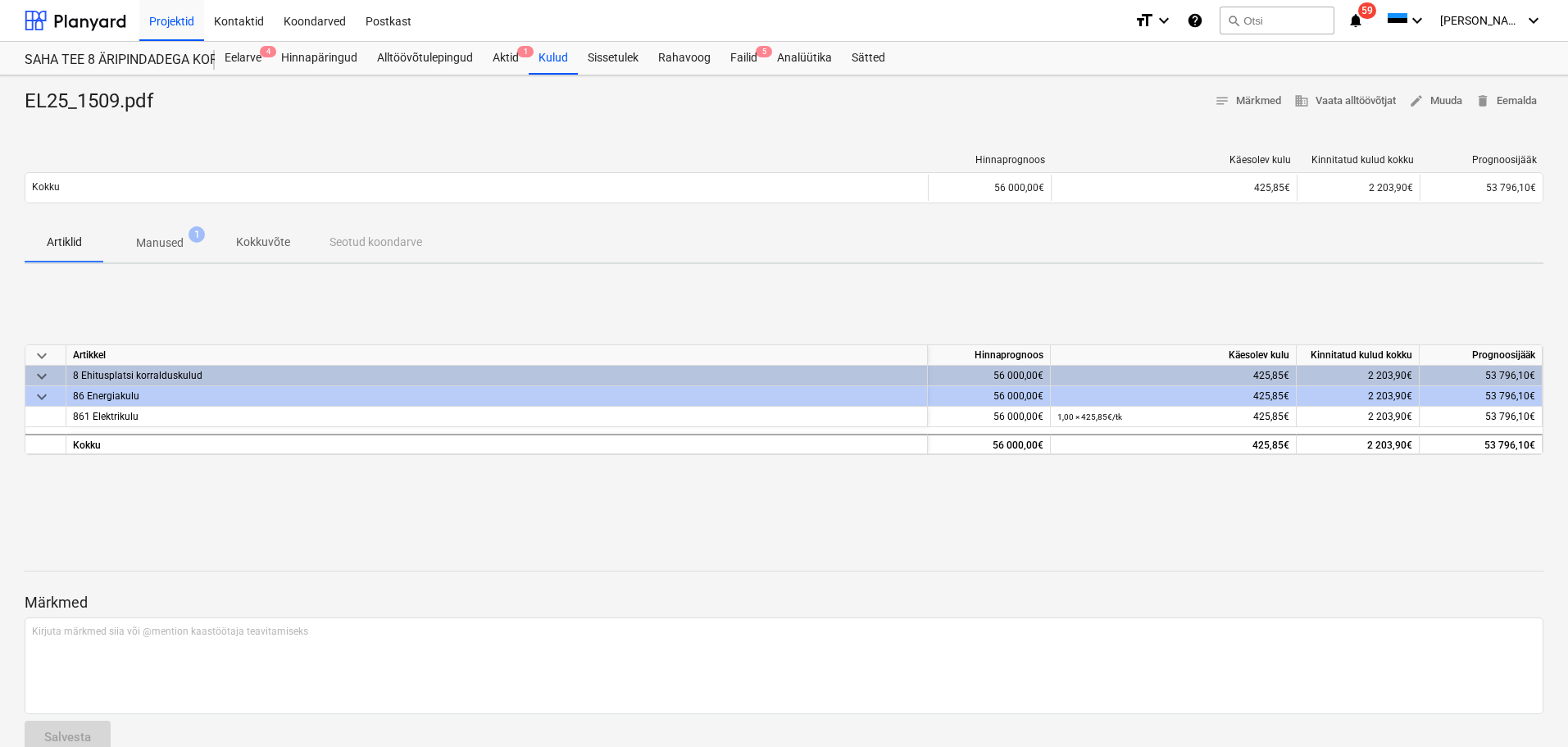
click at [36, 399] on span "keyboard_arrow_down" at bounding box center [42, 397] width 20 height 20
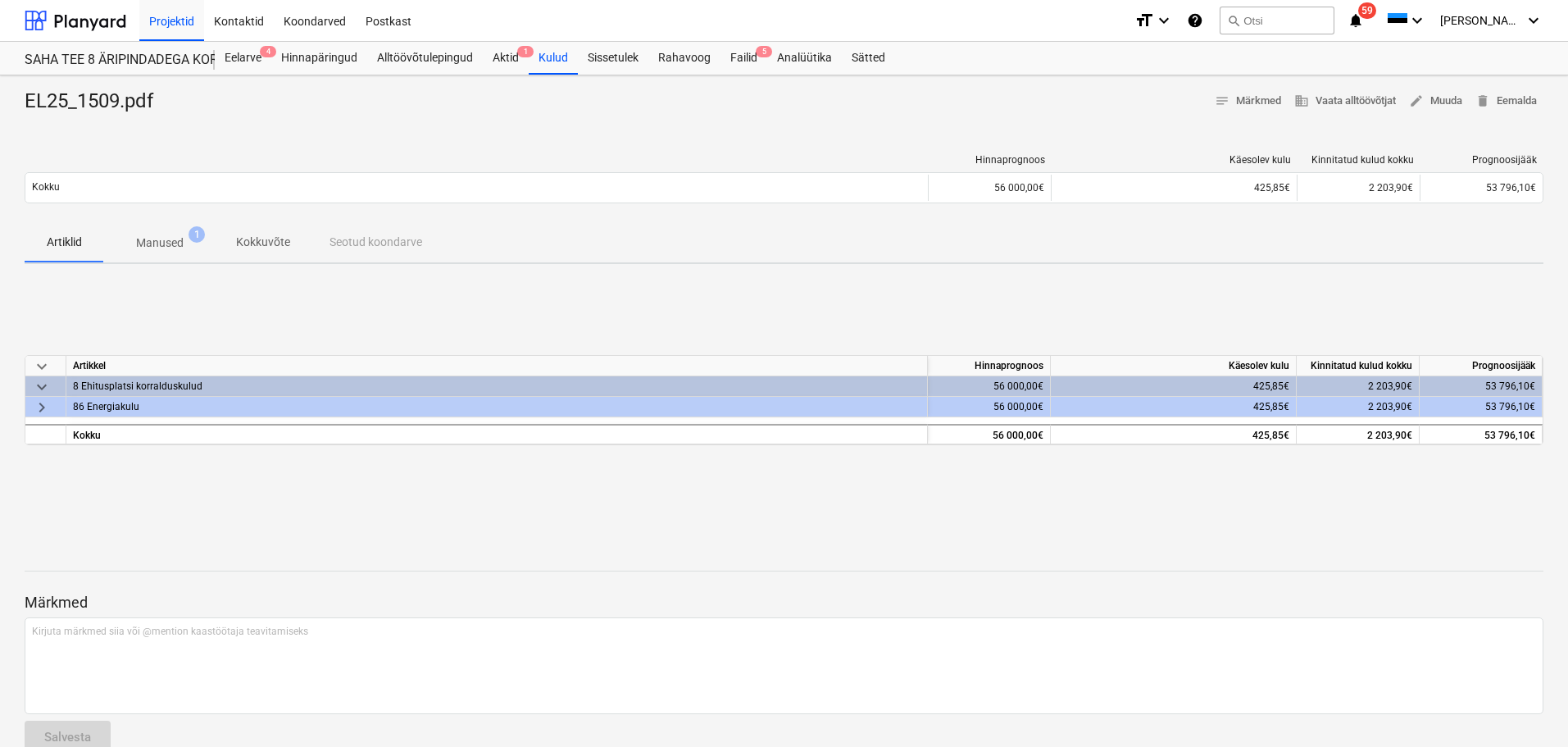
click at [36, 407] on span "keyboard_arrow_right" at bounding box center [42, 408] width 20 height 20
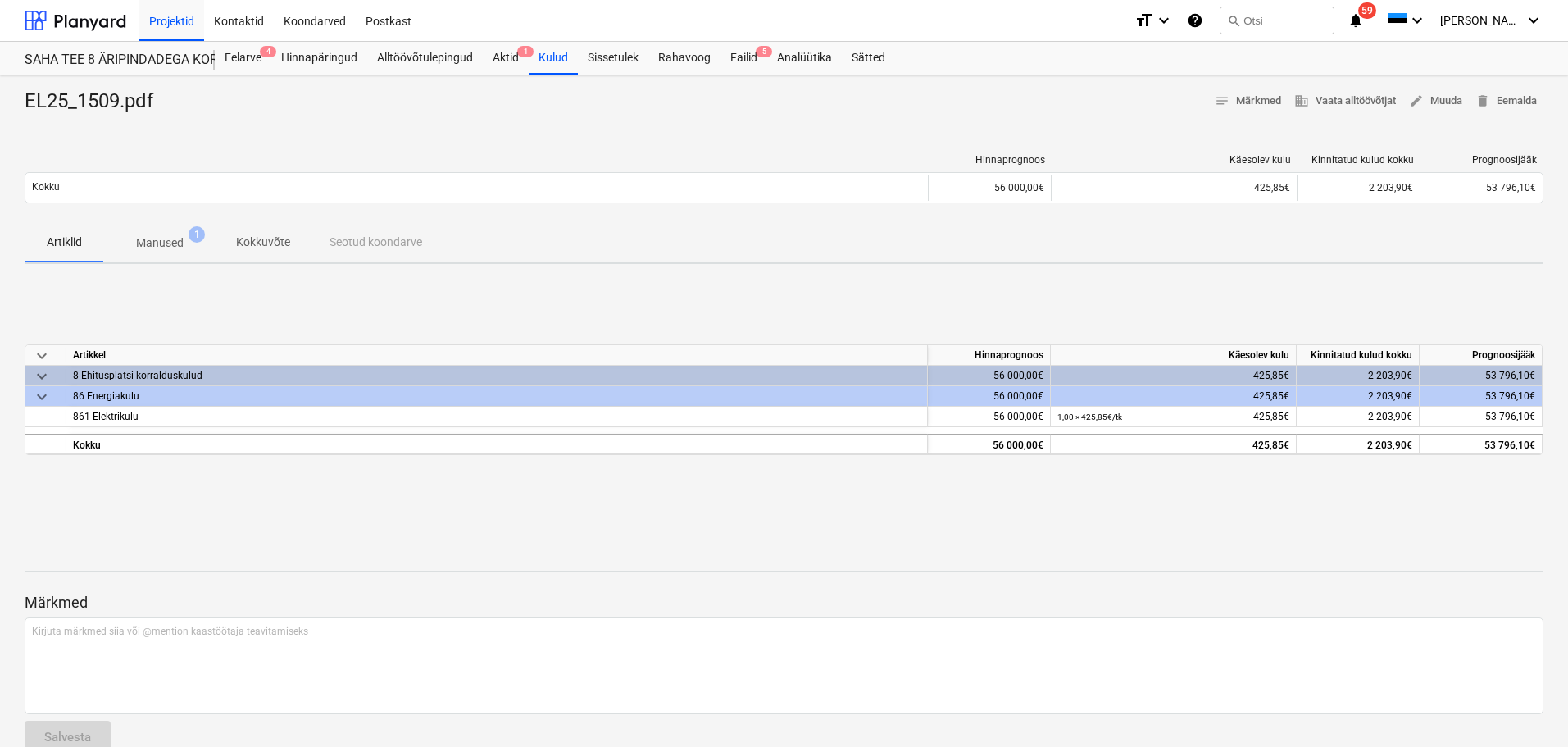
click at [155, 247] on p "Manused" at bounding box center [160, 243] width 48 height 17
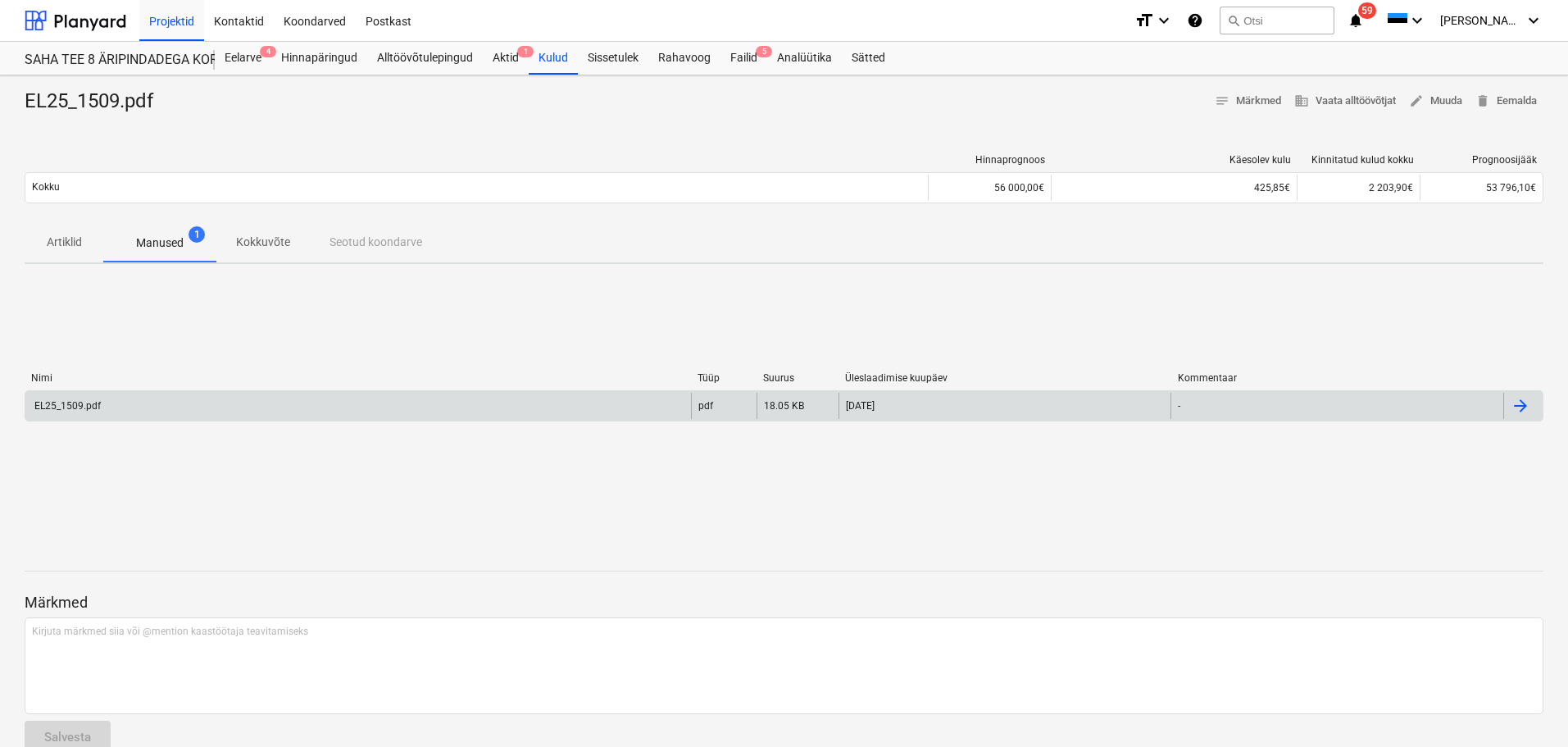
click at [89, 412] on div "EL25_1509.pdf" at bounding box center [358, 406] width 666 height 26
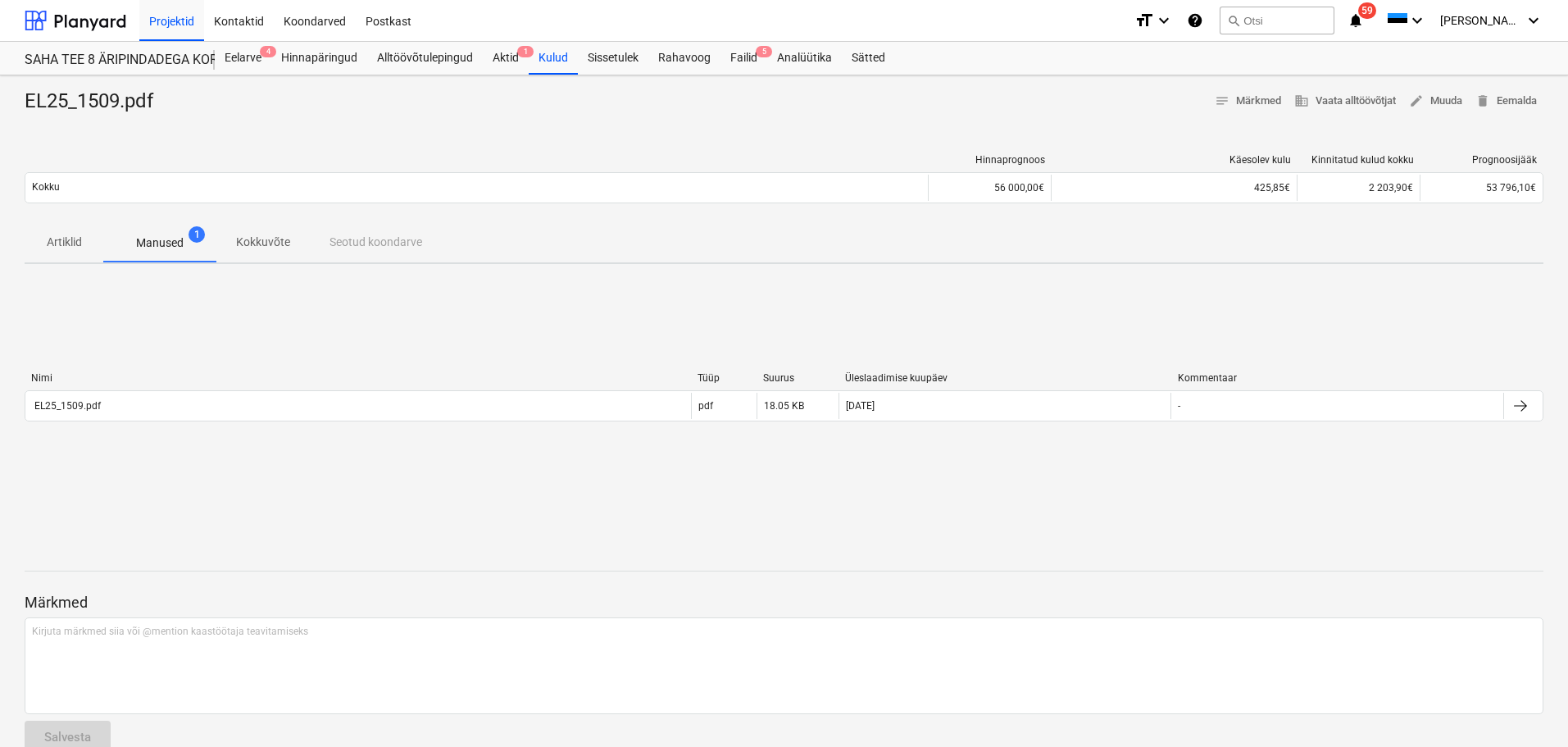
click at [48, 247] on p "Artiklid" at bounding box center [63, 242] width 39 height 17
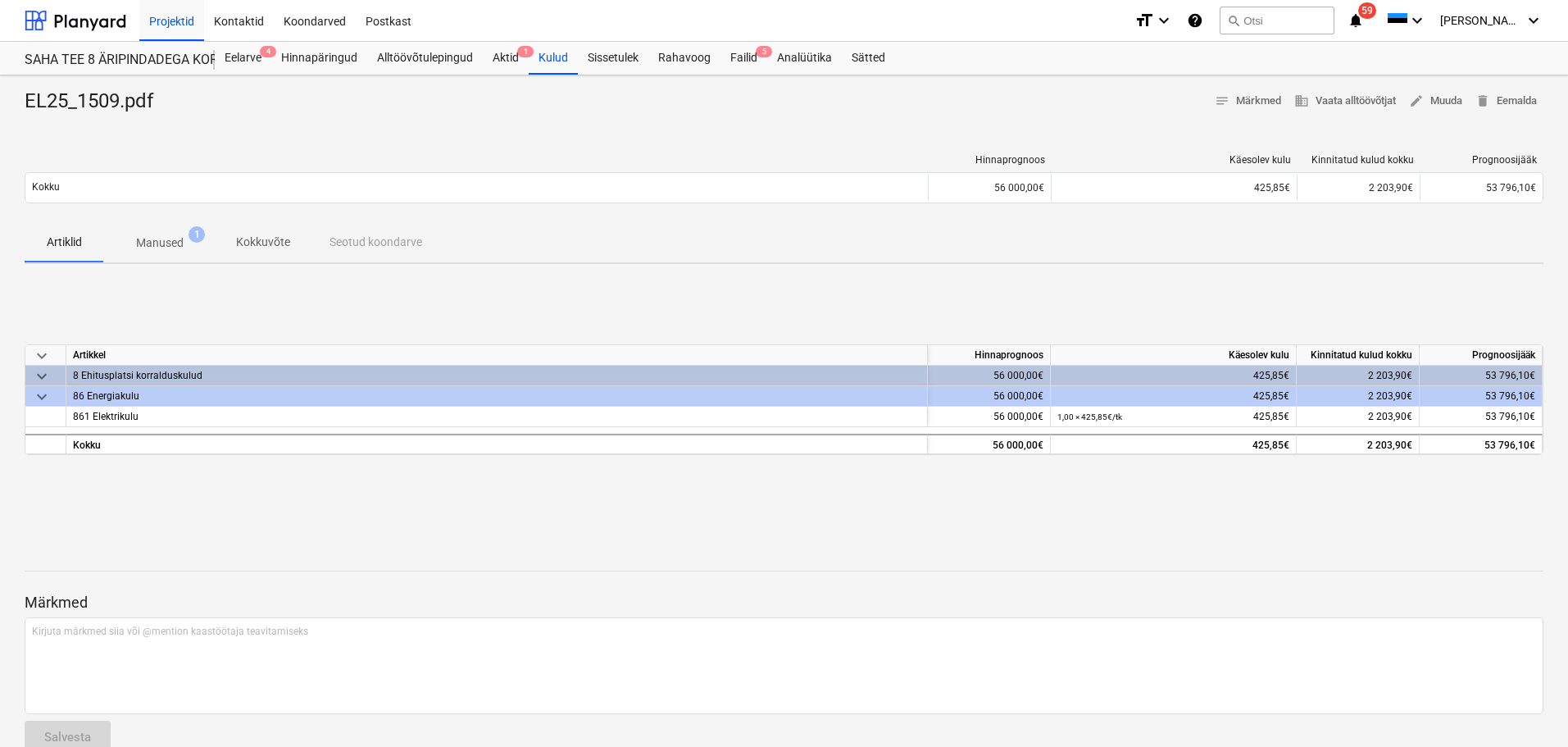
click at [39, 393] on span "keyboard_arrow_down" at bounding box center [42, 397] width 20 height 20
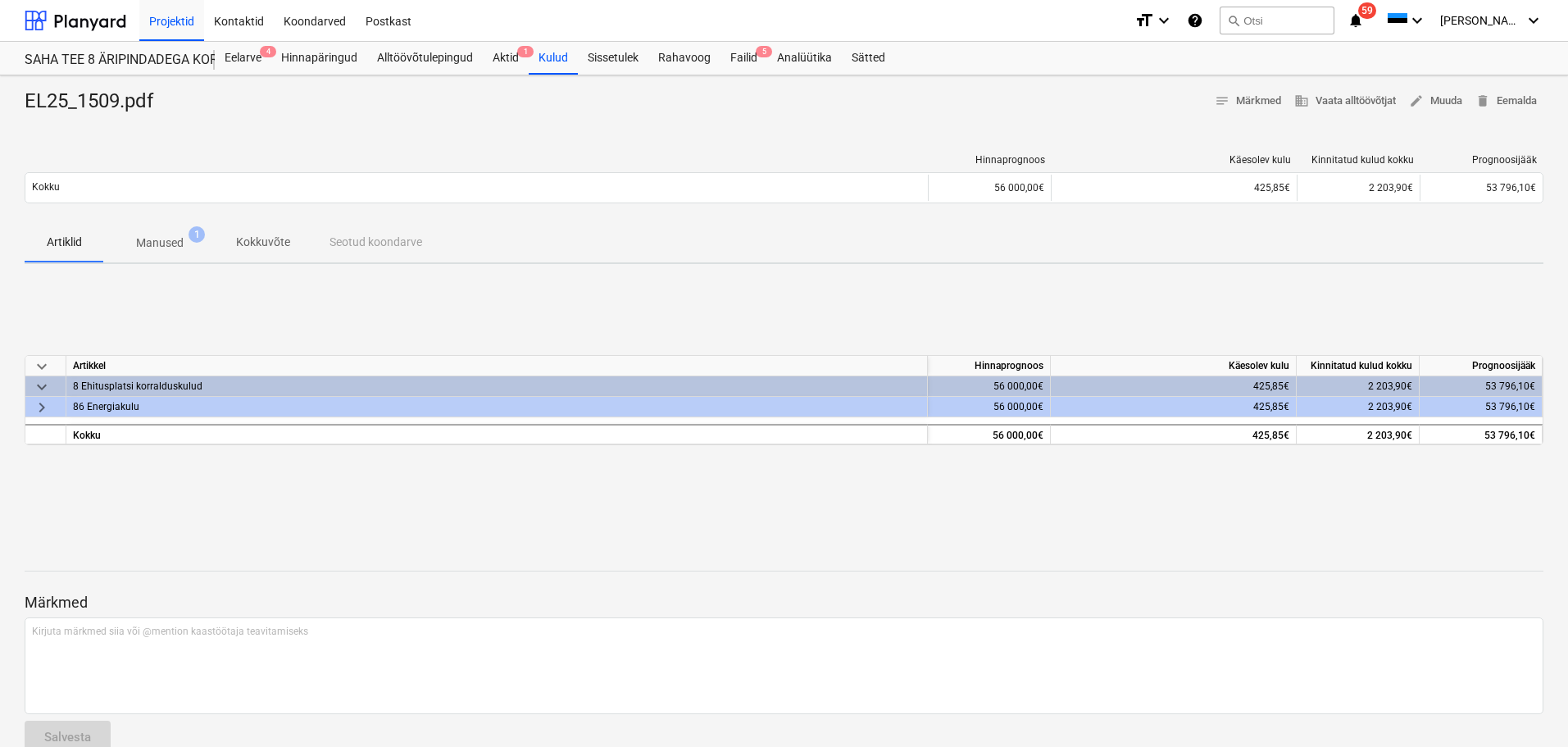
click at [39, 407] on span "keyboard_arrow_right" at bounding box center [42, 408] width 20 height 20
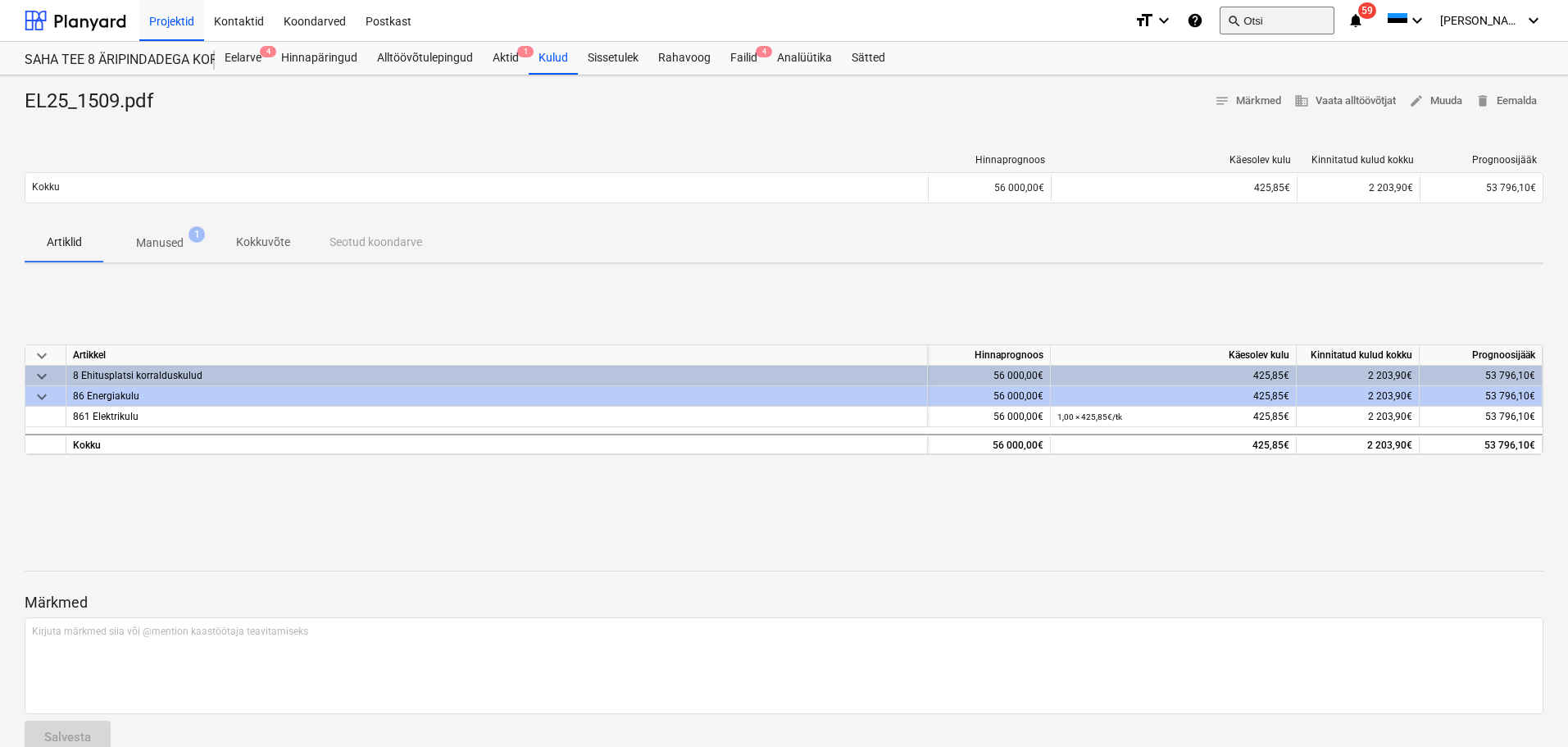
click at [1334, 19] on button "search Otsi" at bounding box center [1276, 21] width 115 height 28
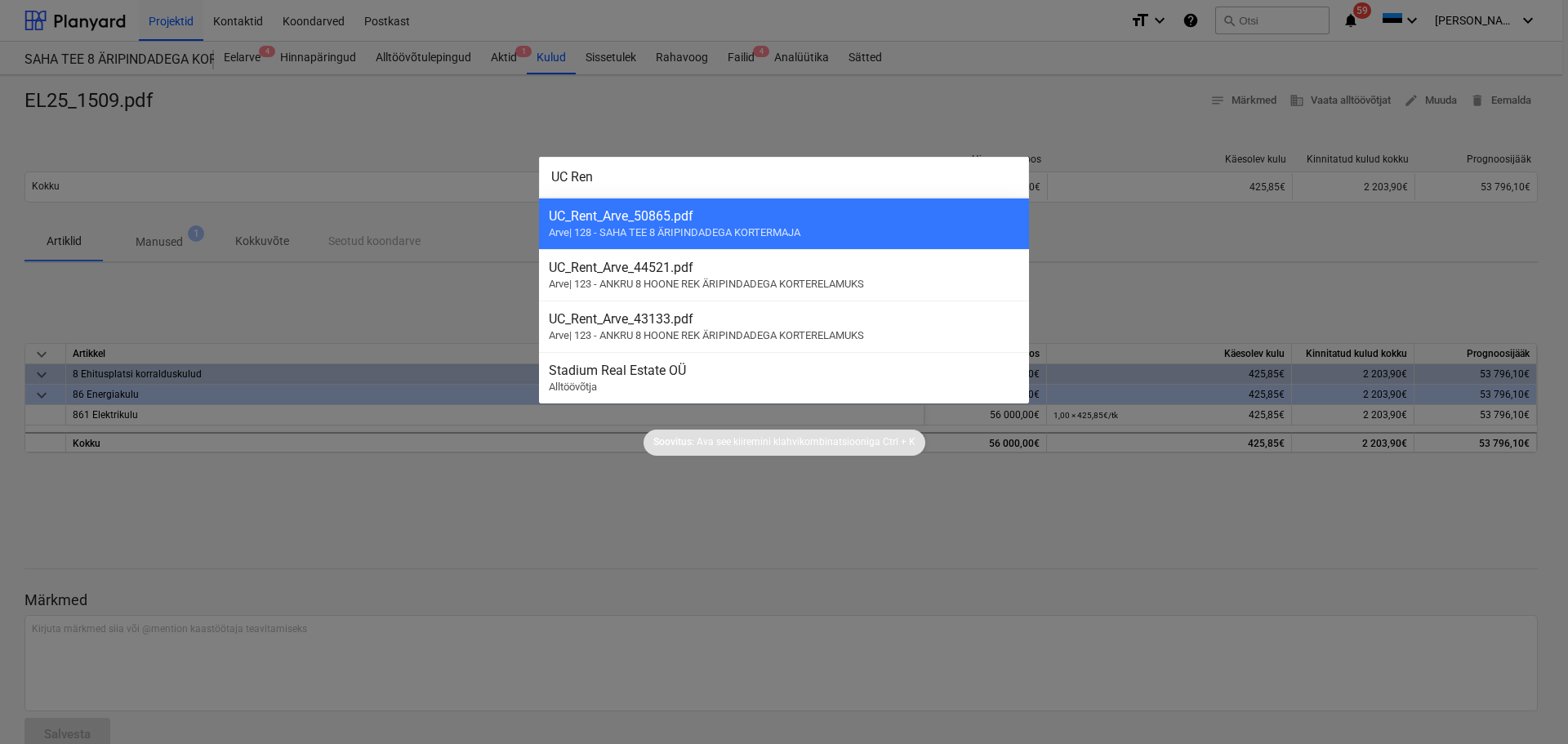
type input "UC Rent"
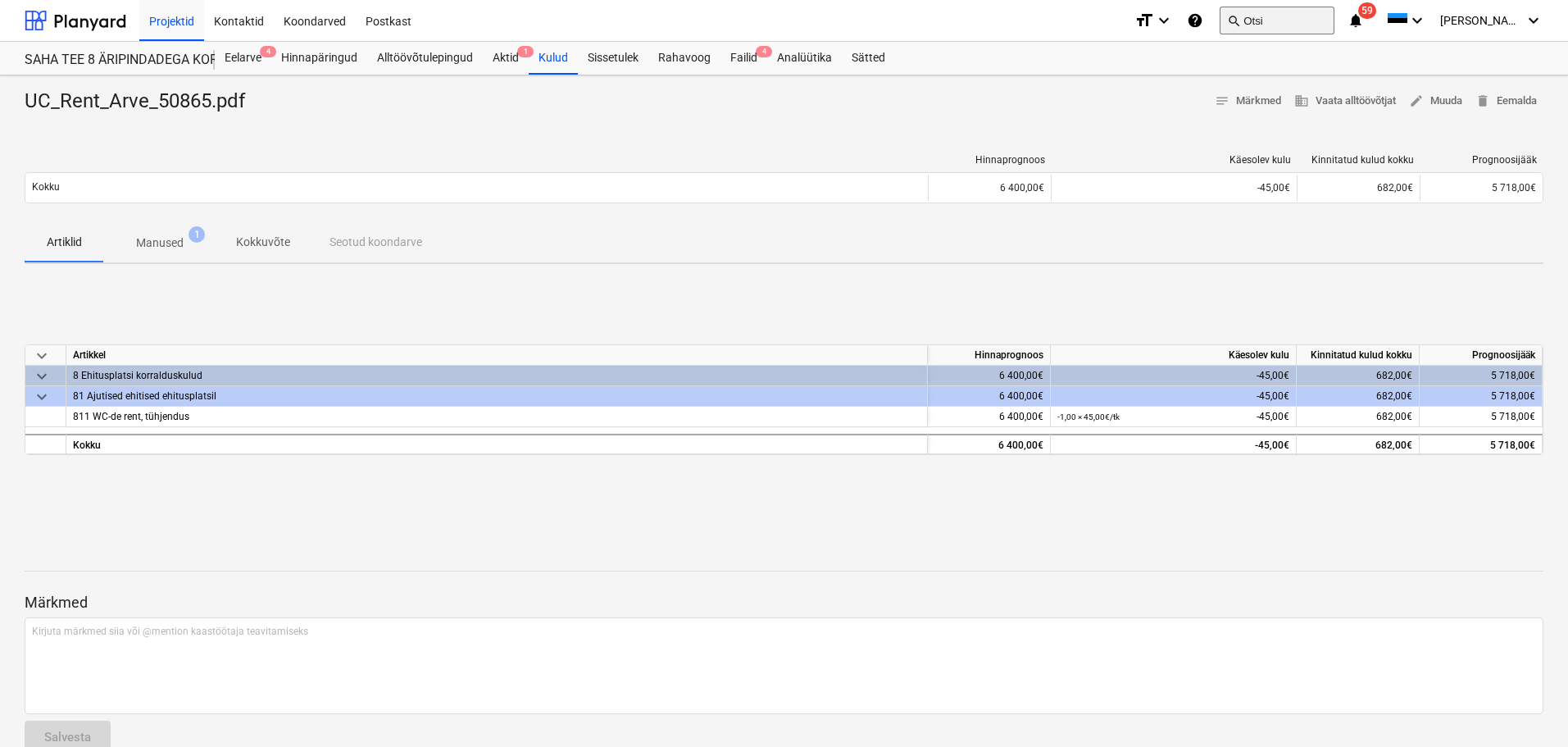
click at [1279, 16] on button "search Otsi" at bounding box center [1276, 21] width 115 height 28
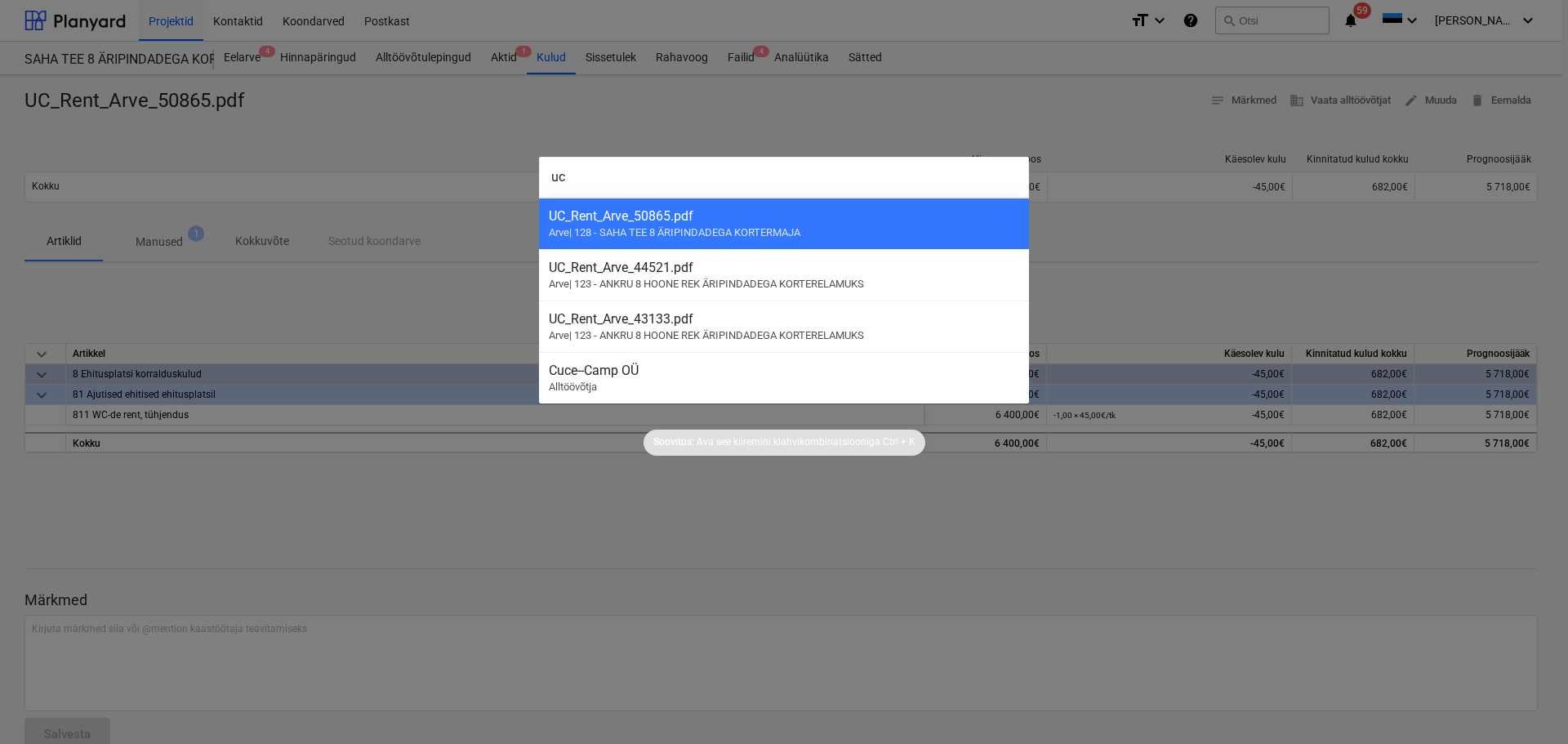
type input "u"
type input "united"
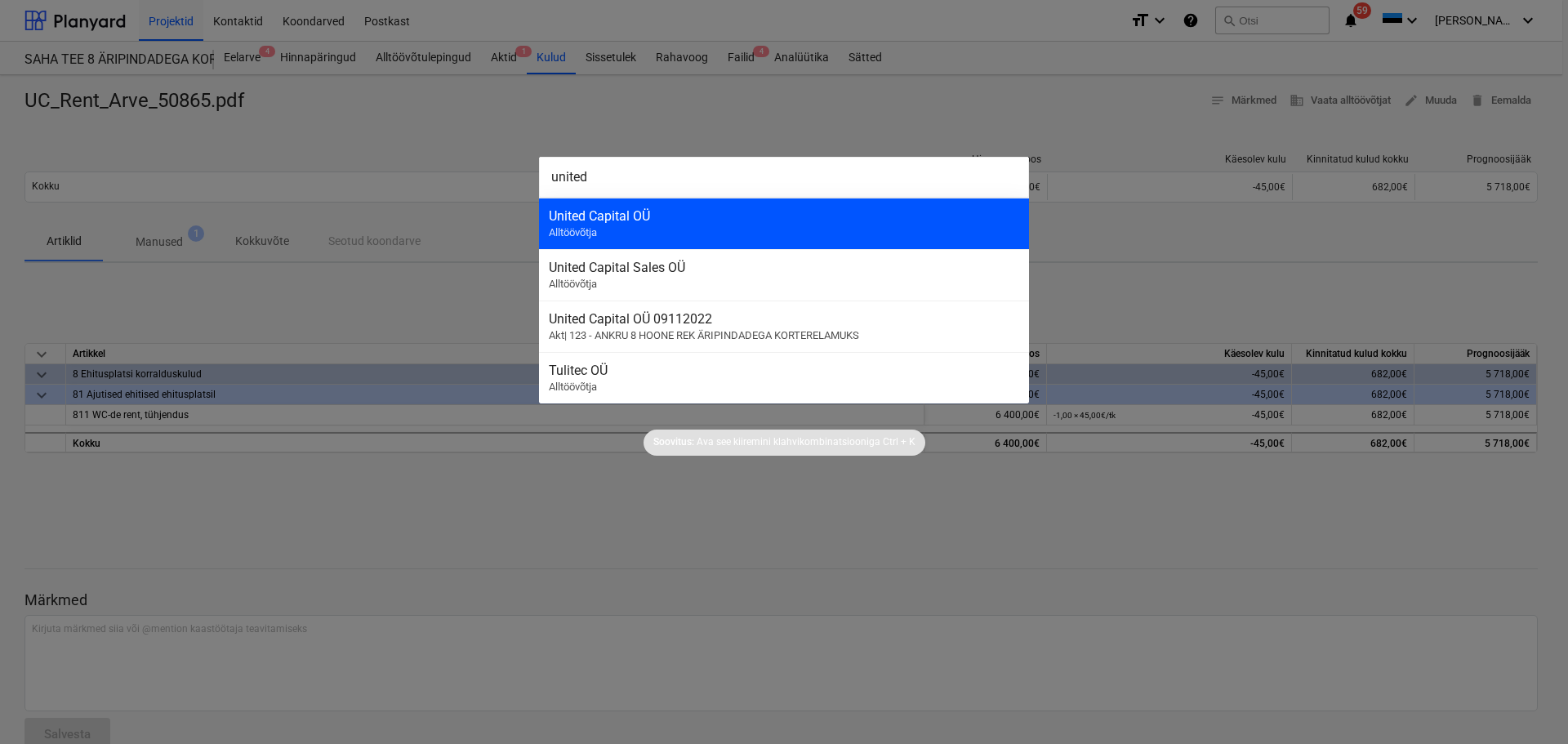
click at [729, 223] on div "United Capital OÜ" at bounding box center [784, 216] width 470 height 16
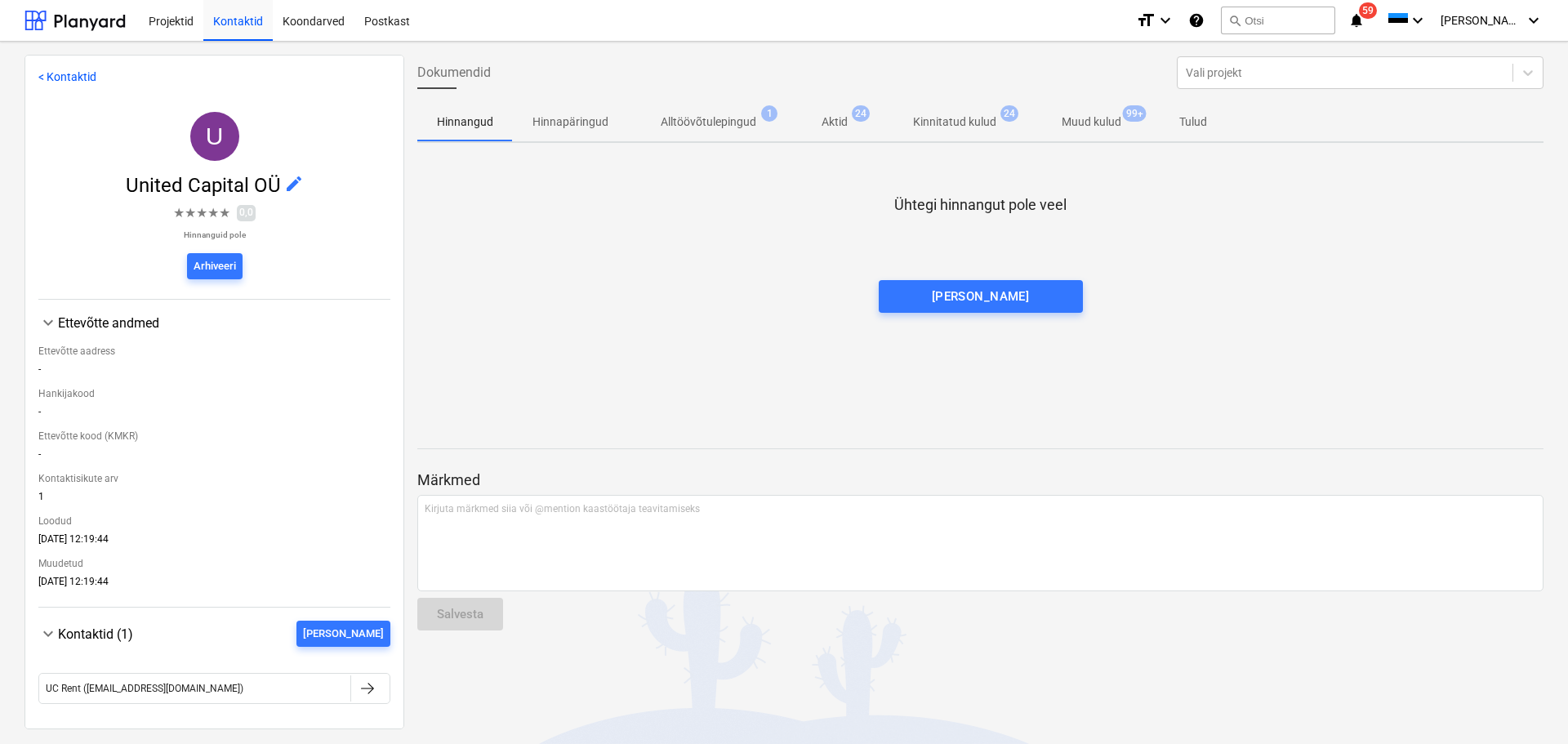
click at [1103, 120] on p "Muud kulud" at bounding box center [1091, 122] width 60 height 17
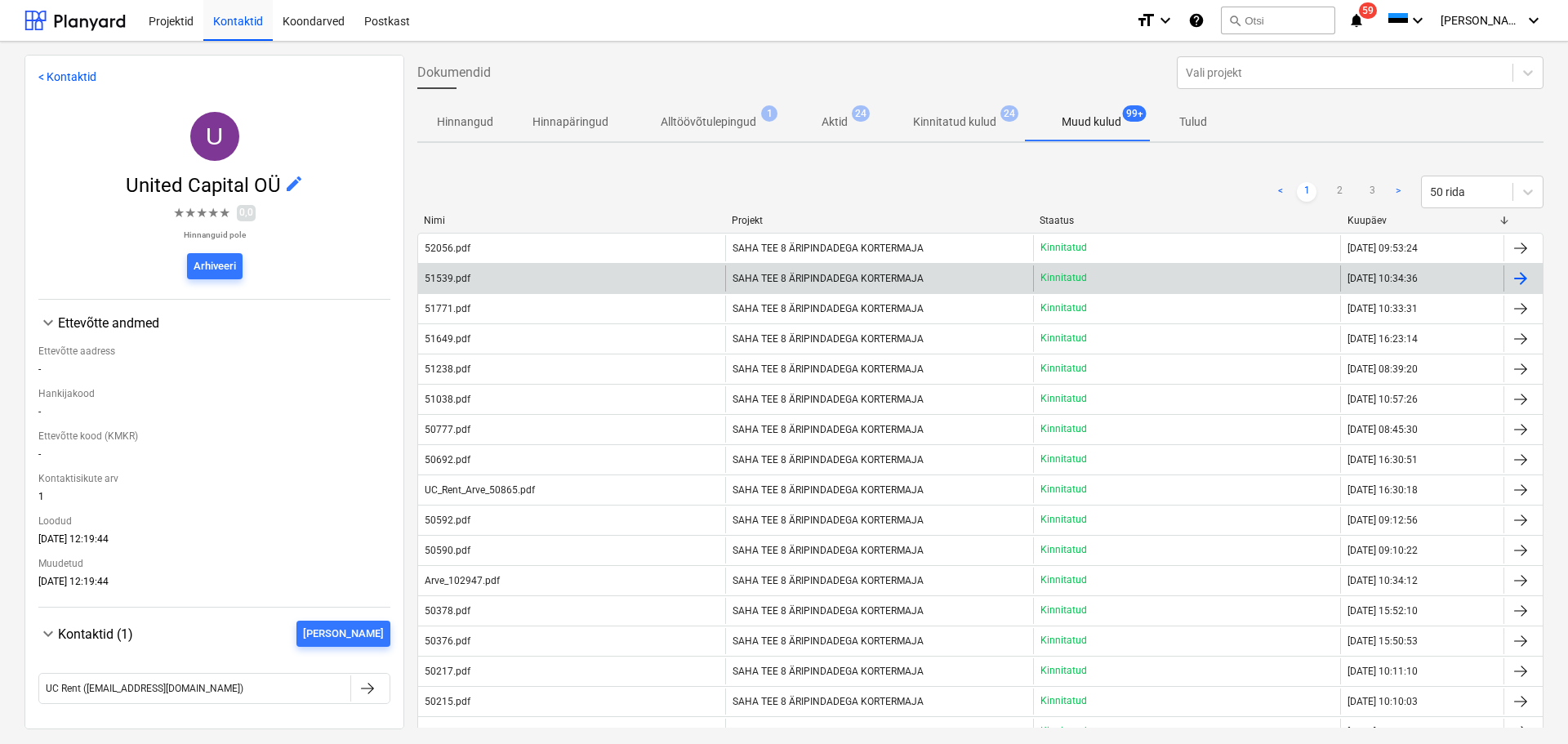
click at [766, 280] on span "SAHA TEE 8 ÄRIPINDADEGA KORTERMAJA" at bounding box center [828, 278] width 191 height 11
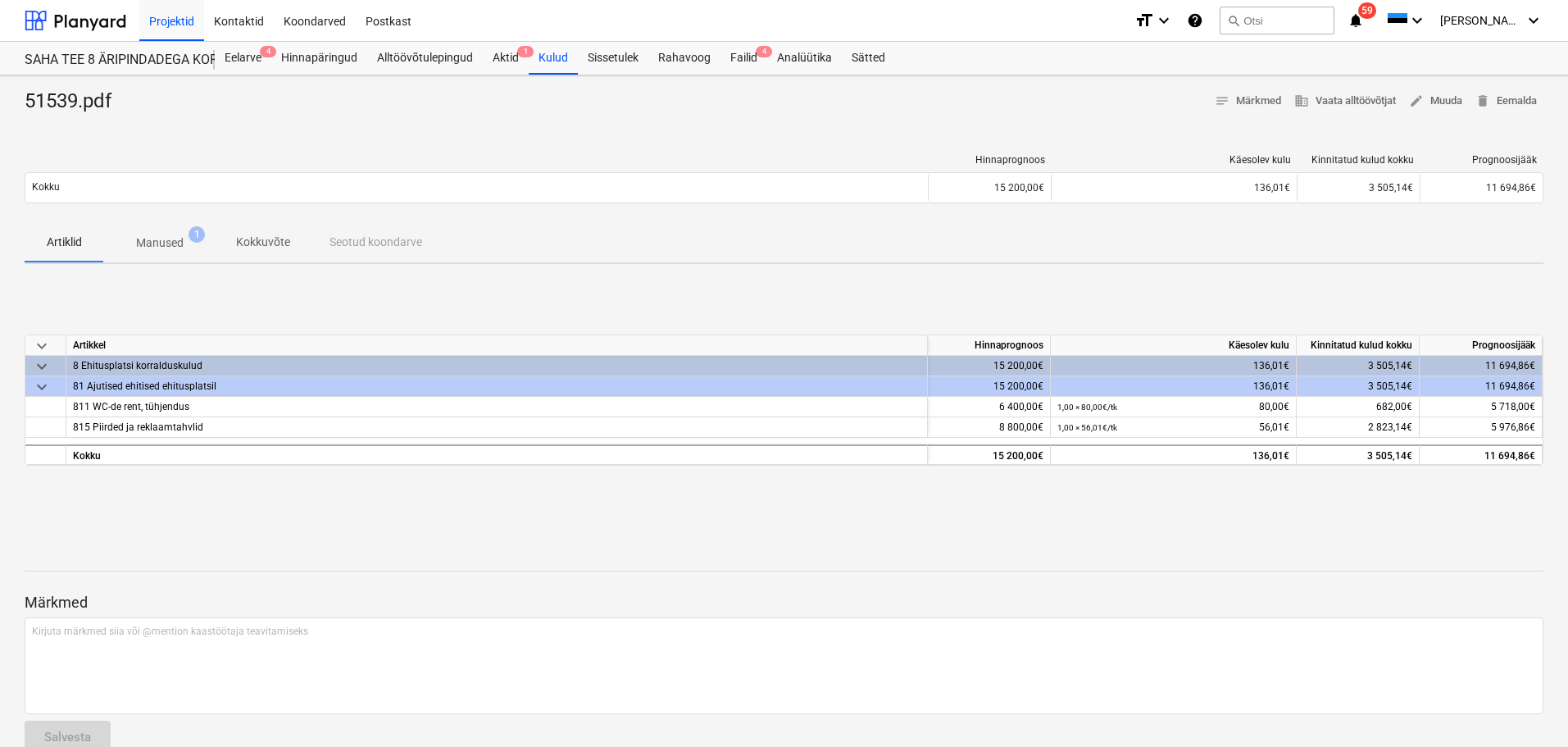
click at [181, 241] on p "Manused" at bounding box center [160, 243] width 48 height 17
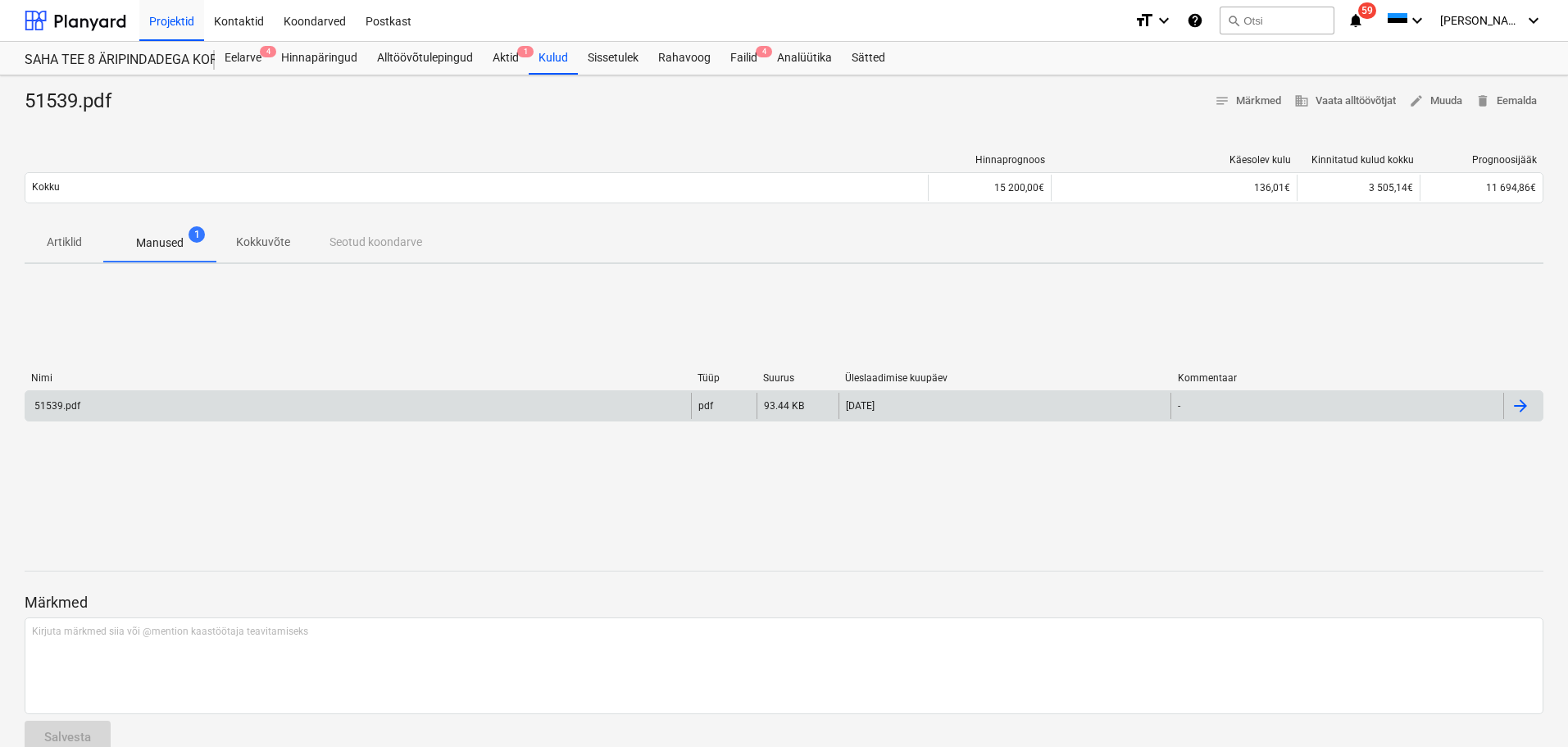
click at [325, 393] on div "51539.pdf" at bounding box center [358, 406] width 666 height 26
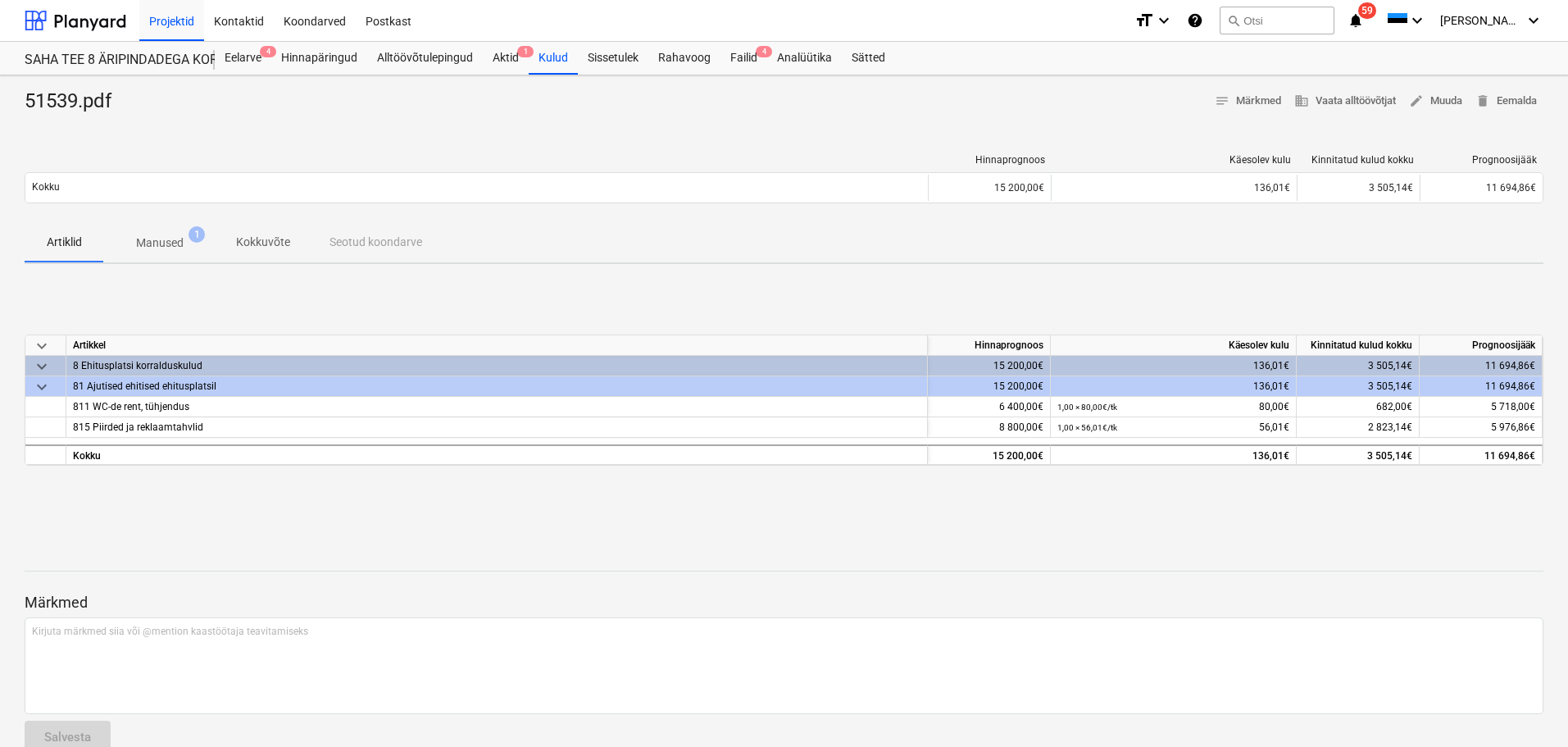
click at [262, 239] on p "Kokkuvõte" at bounding box center [263, 242] width 54 height 17
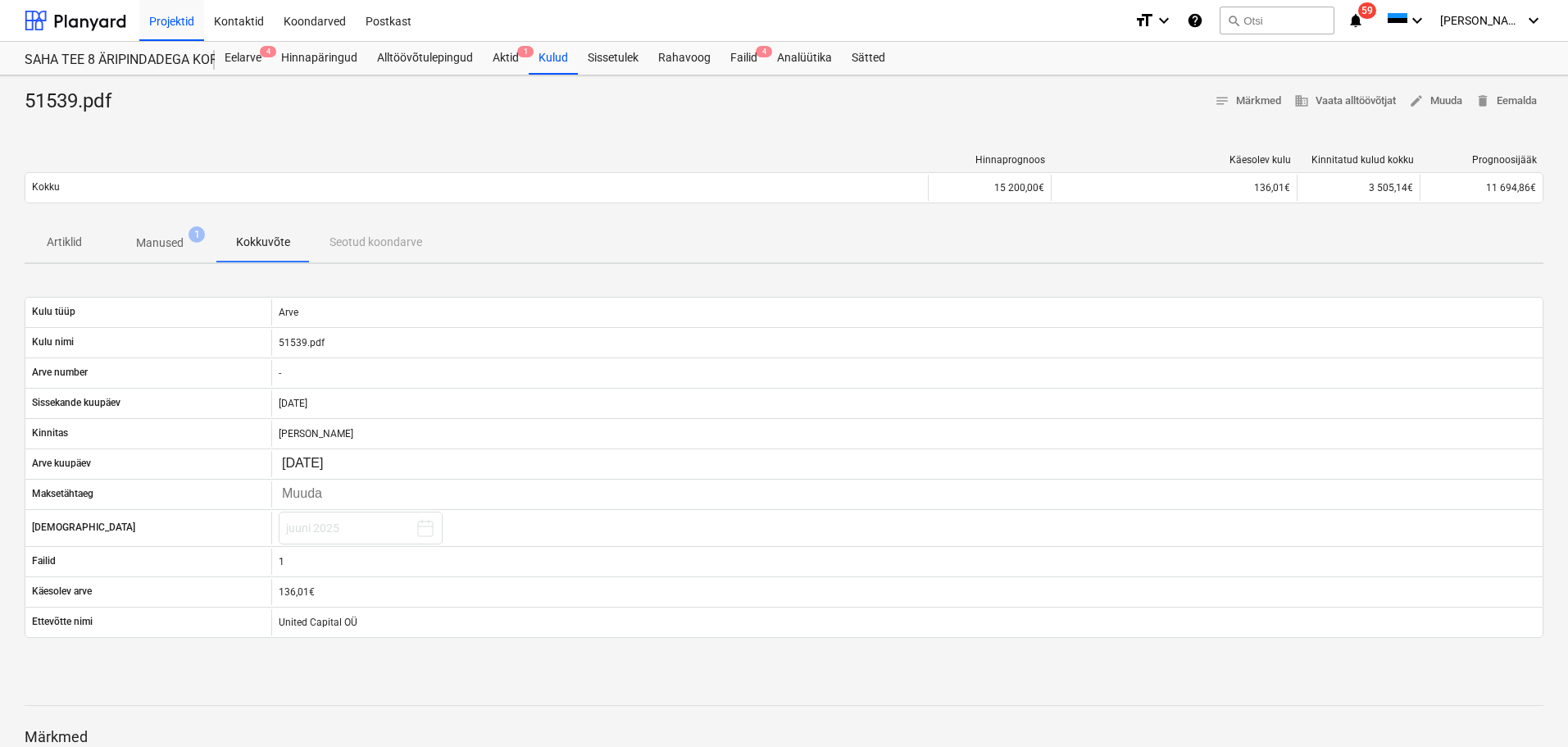
click at [181, 241] on p "Manused" at bounding box center [160, 243] width 48 height 17
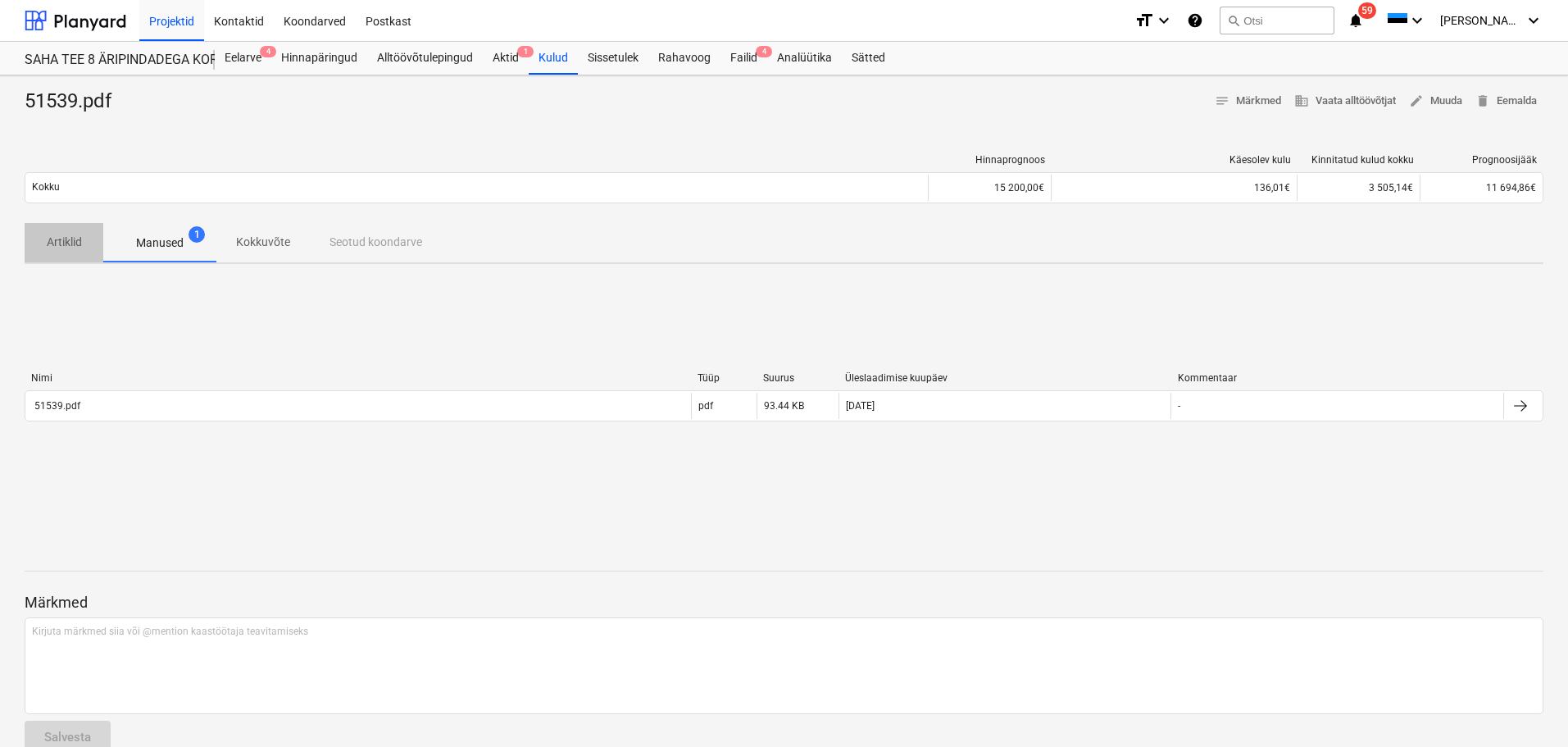
click at [70, 239] on p "Artiklid" at bounding box center [63, 242] width 39 height 17
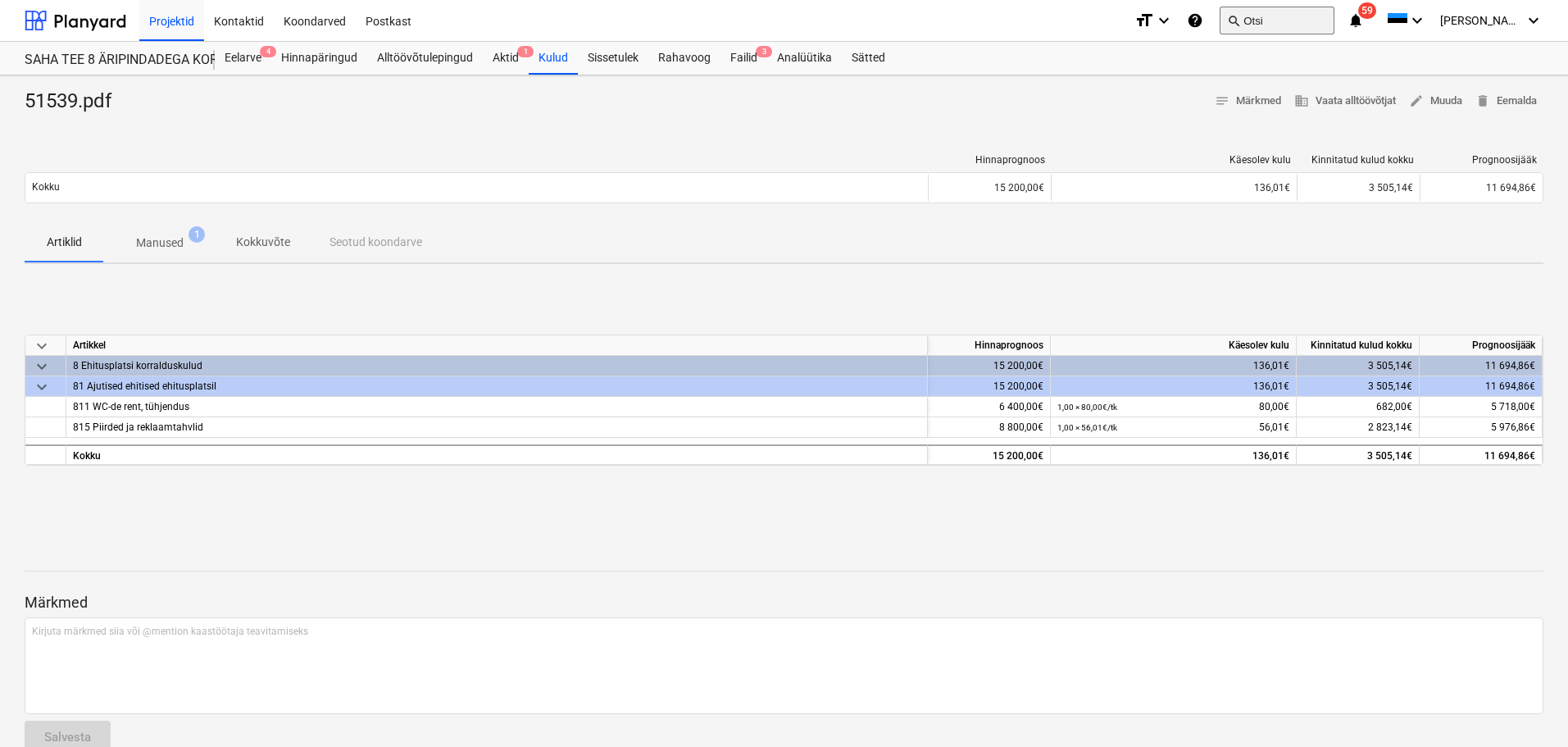
click at [1329, 23] on button "search Otsi" at bounding box center [1276, 21] width 115 height 28
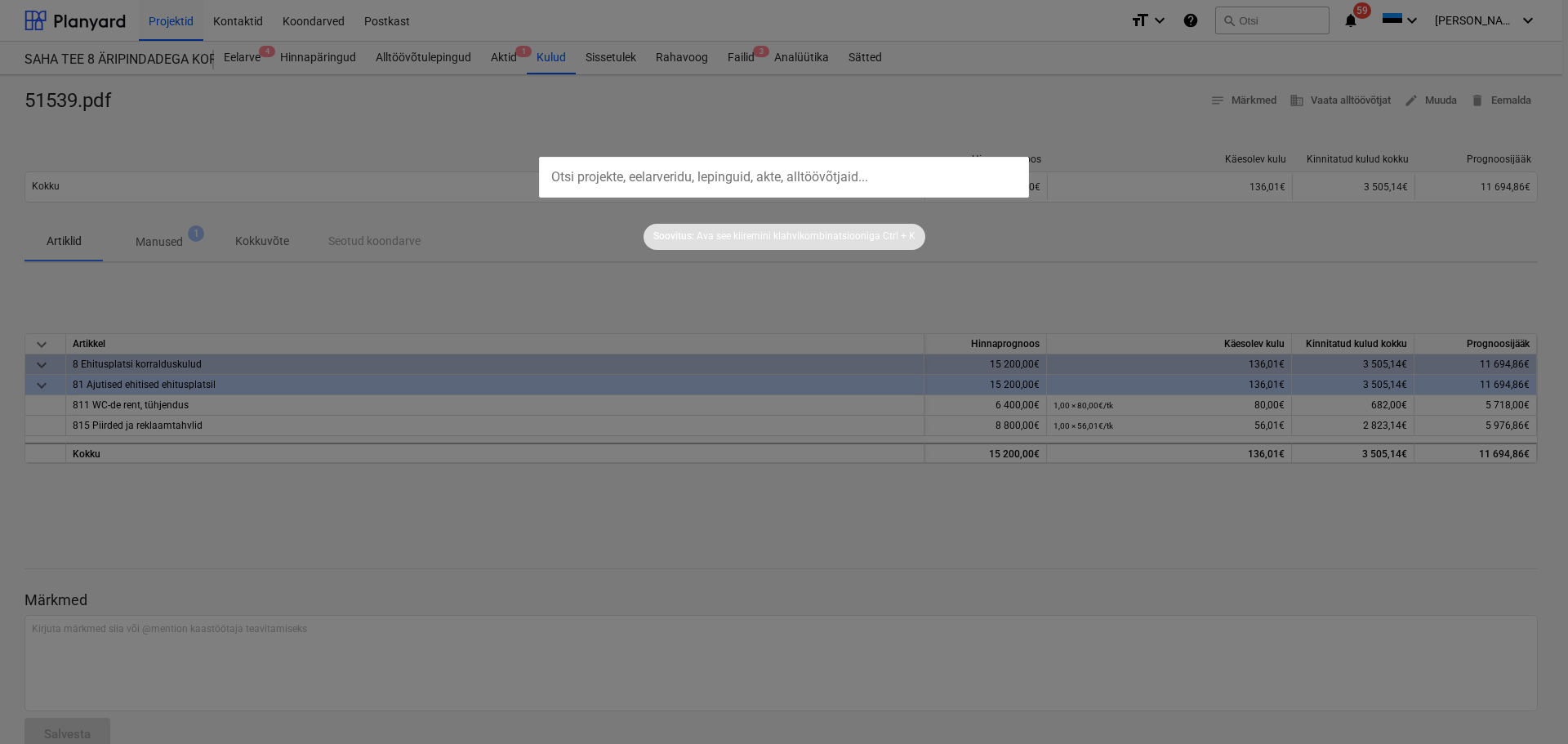
type input "d"
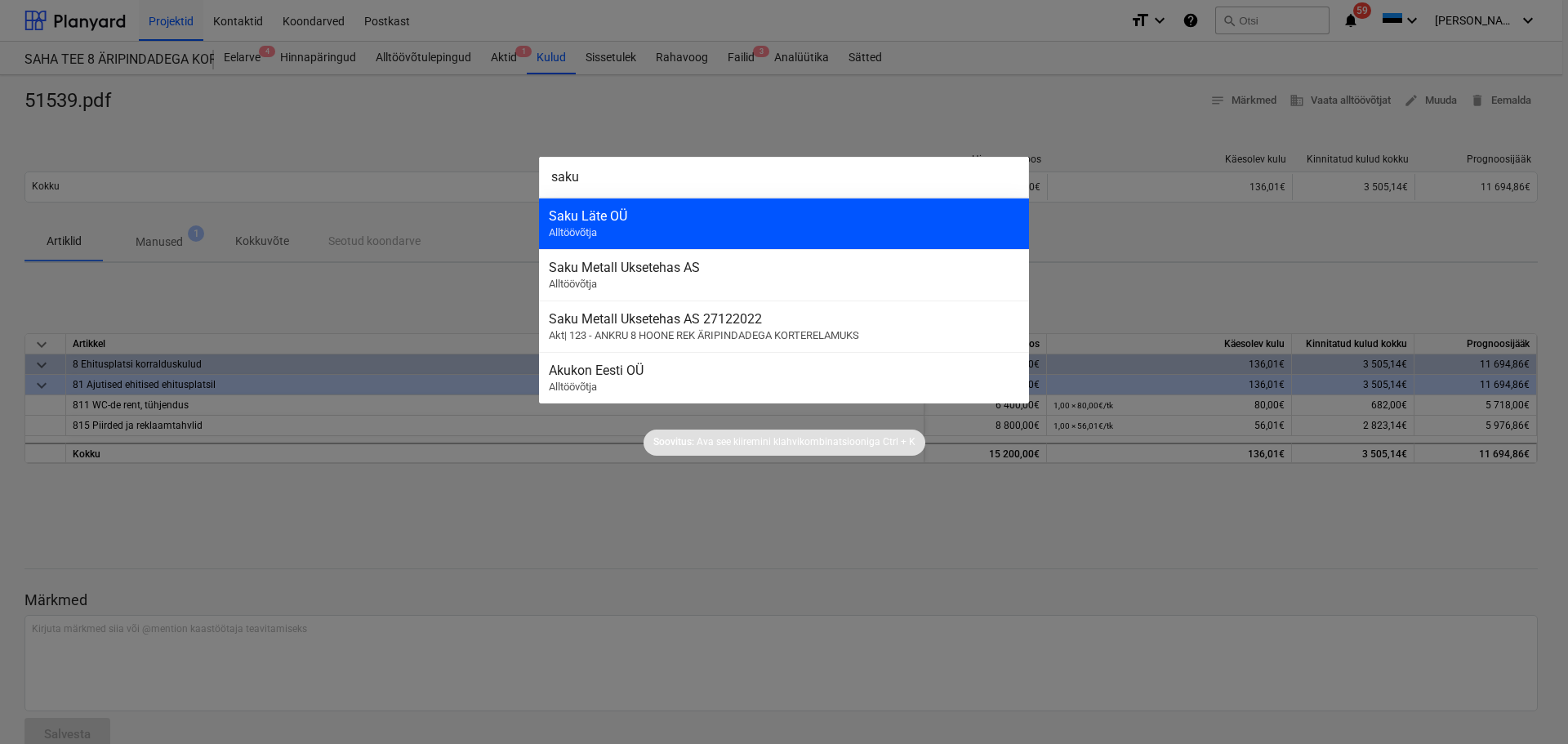
type input "saku"
click at [782, 223] on div "Saku Läte OÜ" at bounding box center [784, 216] width 470 height 16
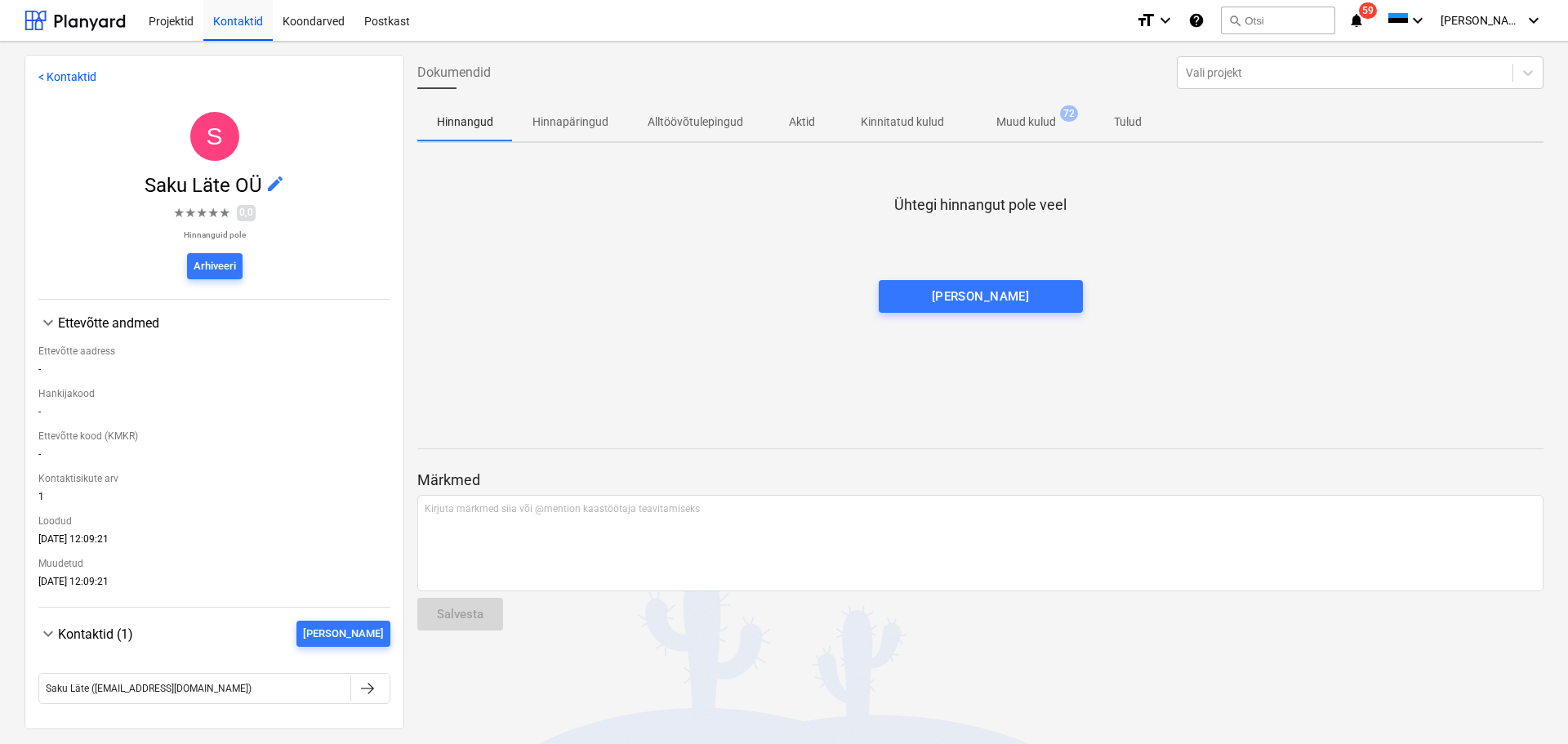
click at [1026, 116] on p "Muud kulud" at bounding box center [1026, 122] width 60 height 17
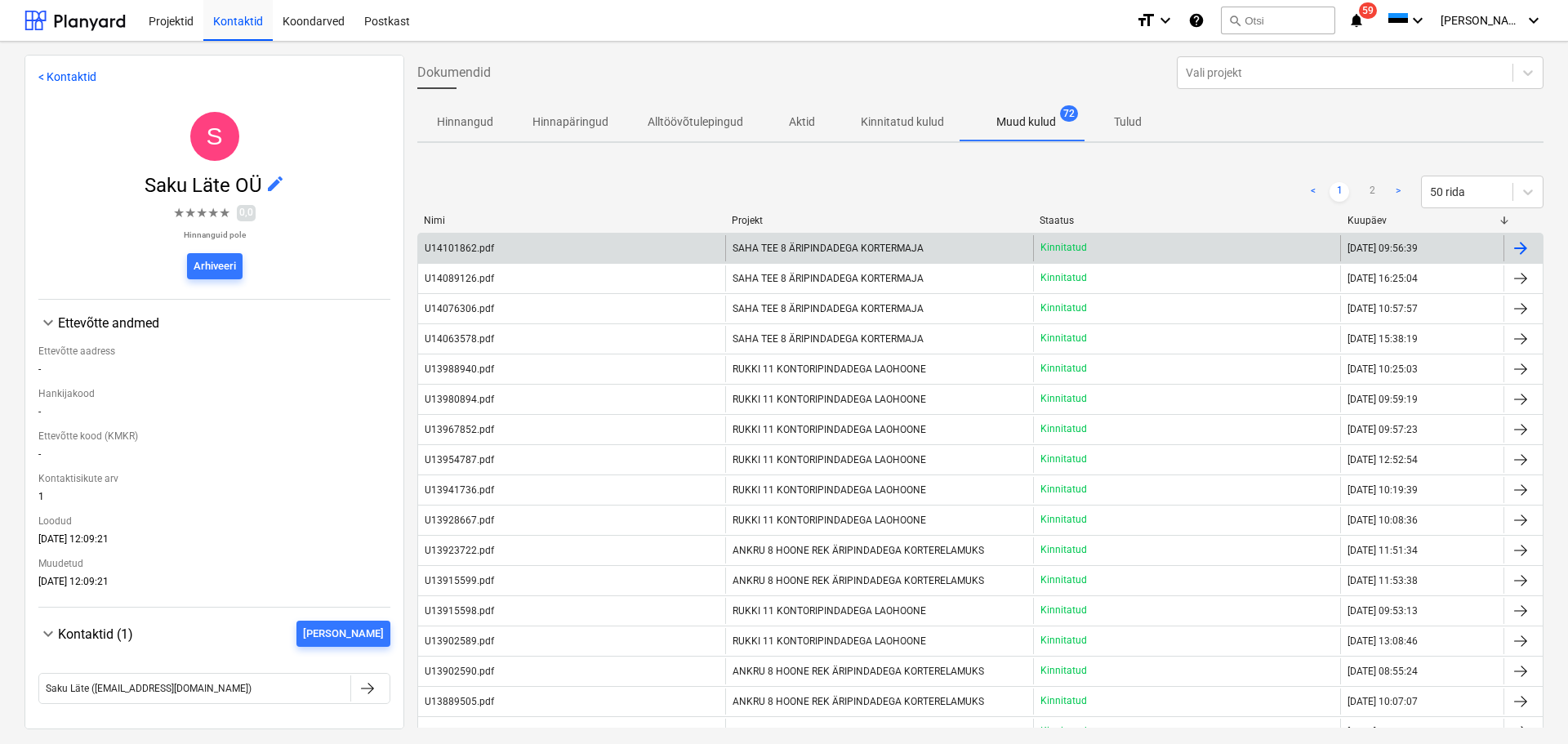
click at [892, 252] on span "SAHA TEE 8 ÄRIPINDADEGA KORTERMAJA" at bounding box center [828, 248] width 191 height 11
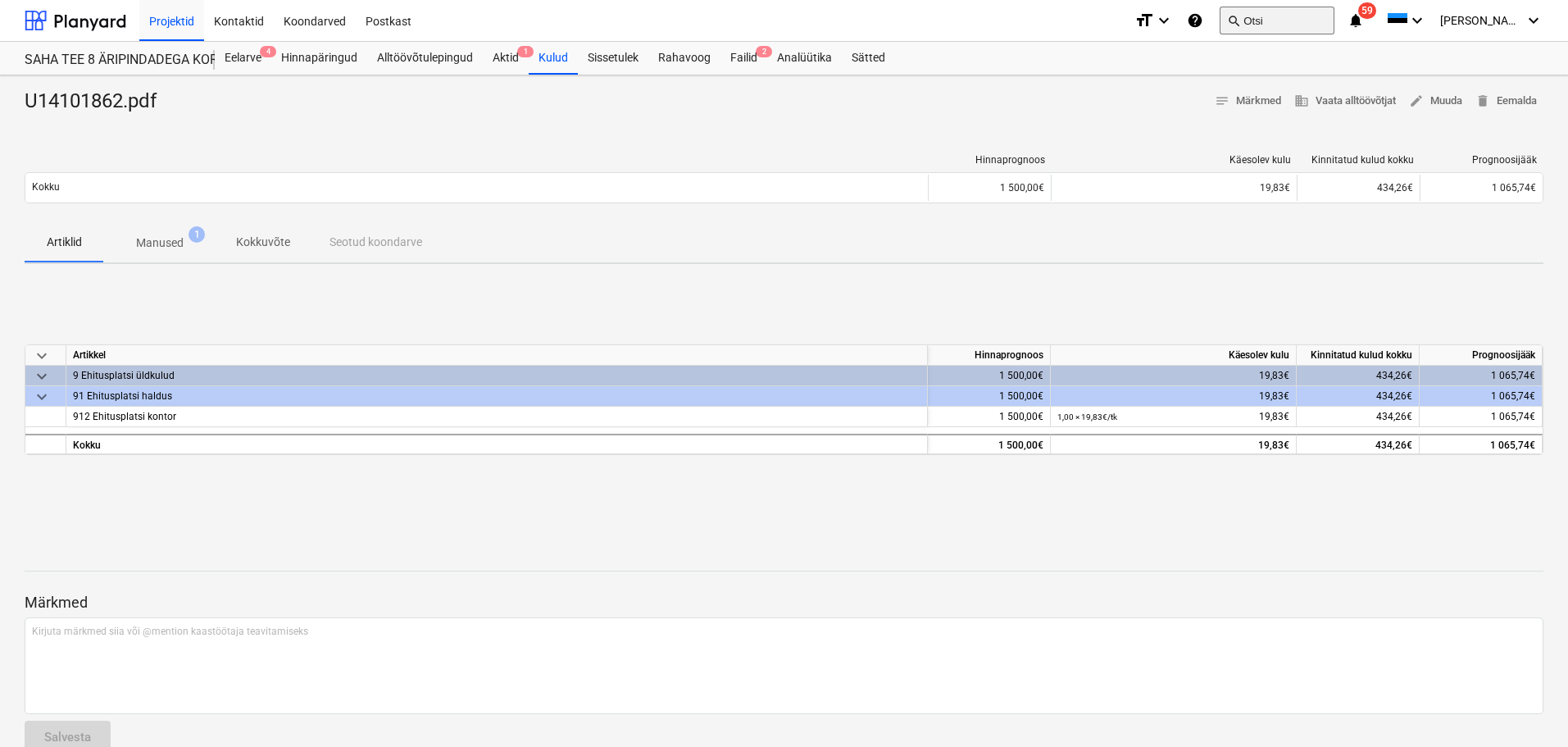
click at [1295, 21] on button "search Otsi" at bounding box center [1276, 21] width 115 height 28
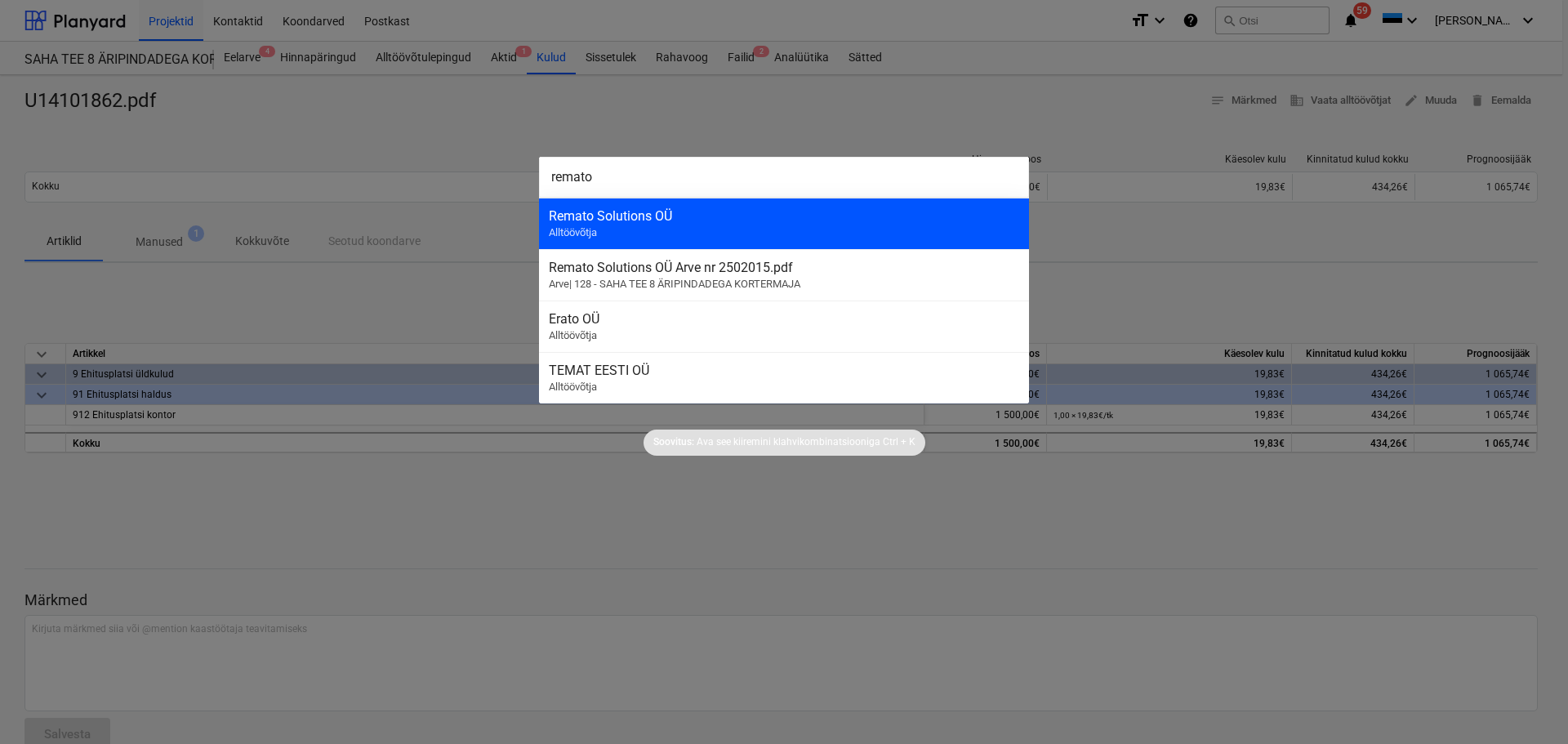
type input "remato"
click at [744, 224] on div "Remato Solutions OÜ Alltöövõtja" at bounding box center [784, 223] width 490 height 52
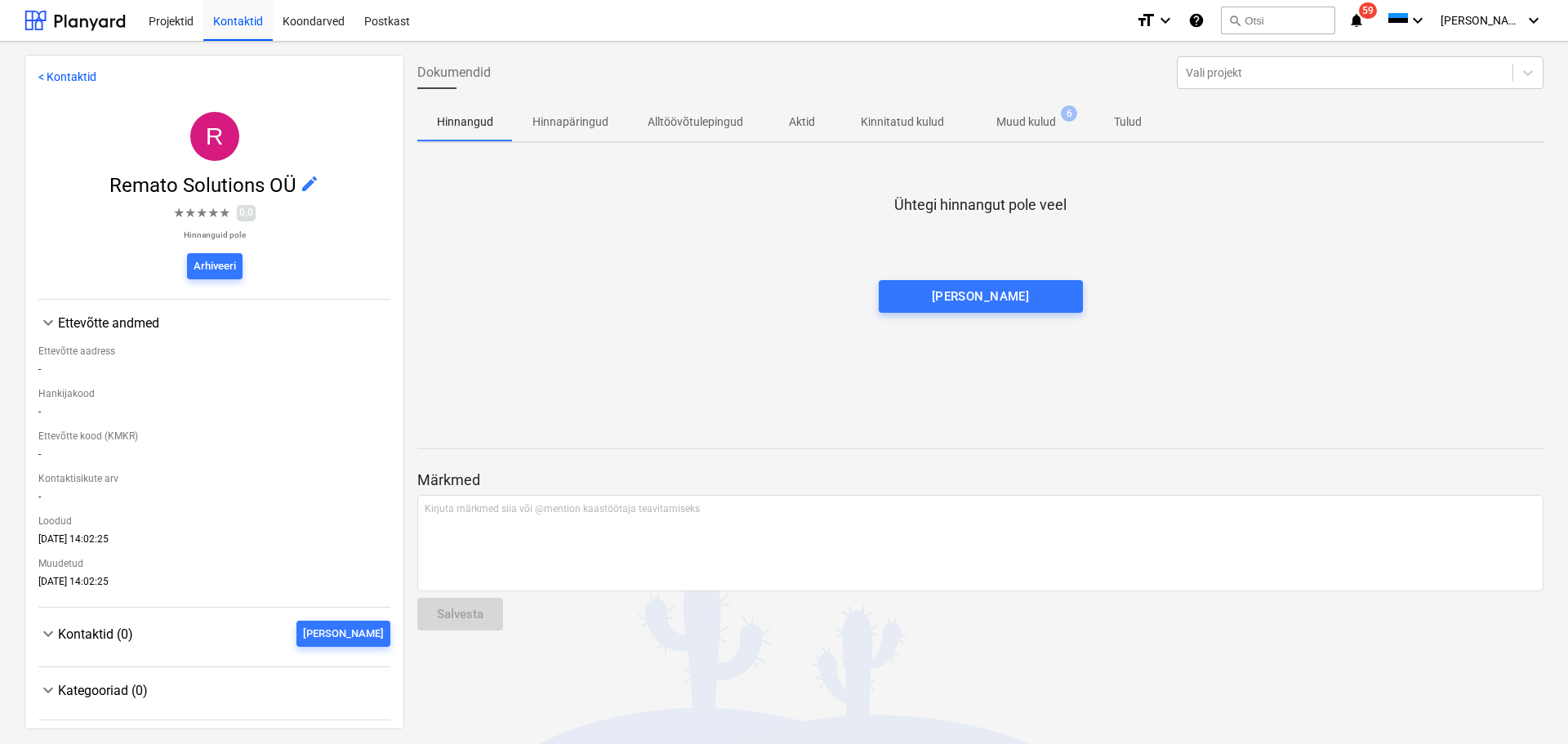
click at [1006, 126] on p "Muud kulud" at bounding box center [1026, 122] width 60 height 17
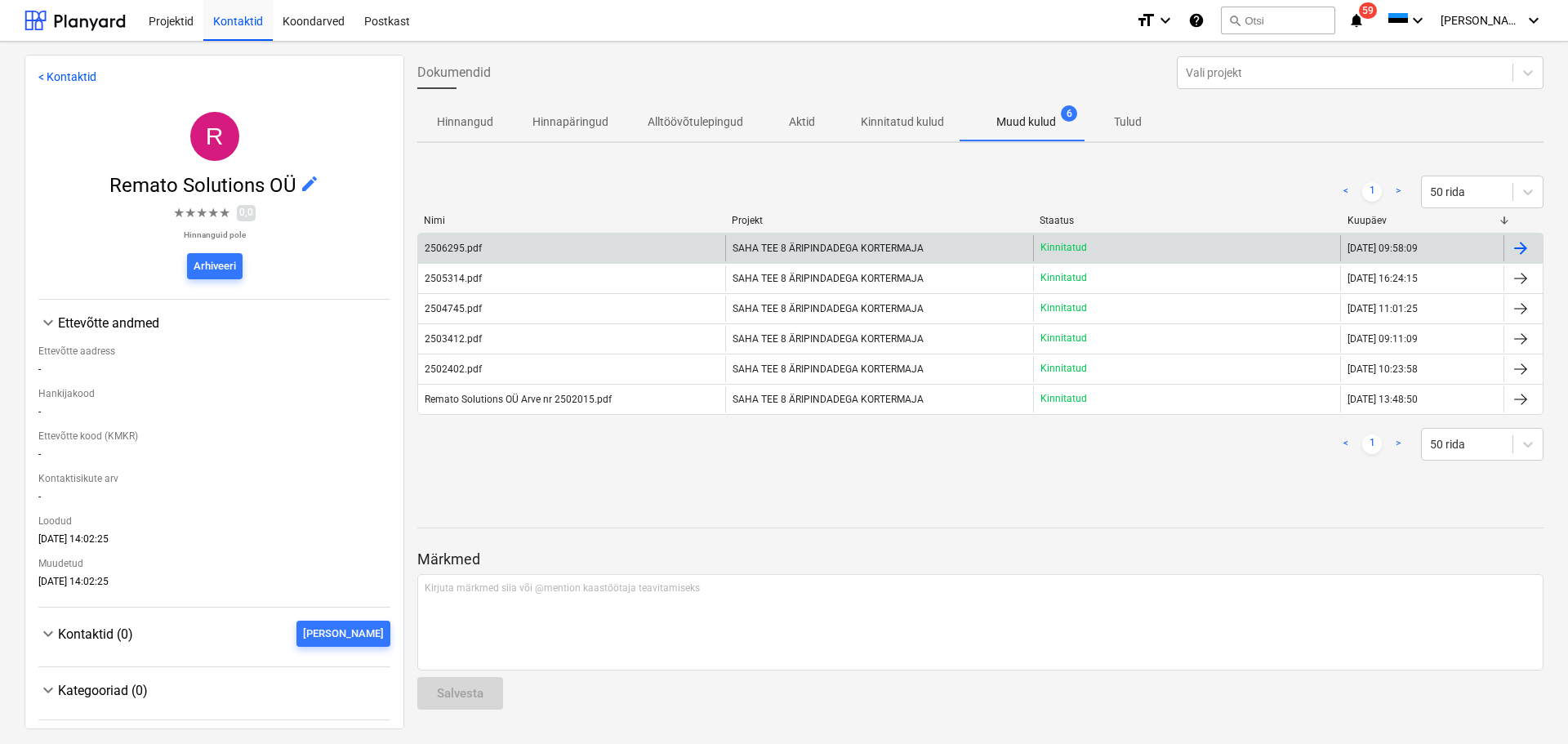
click at [819, 238] on div "SAHA TEE 8 ÄRIPINDADEGA KORTERMAJA" at bounding box center [878, 248] width 307 height 26
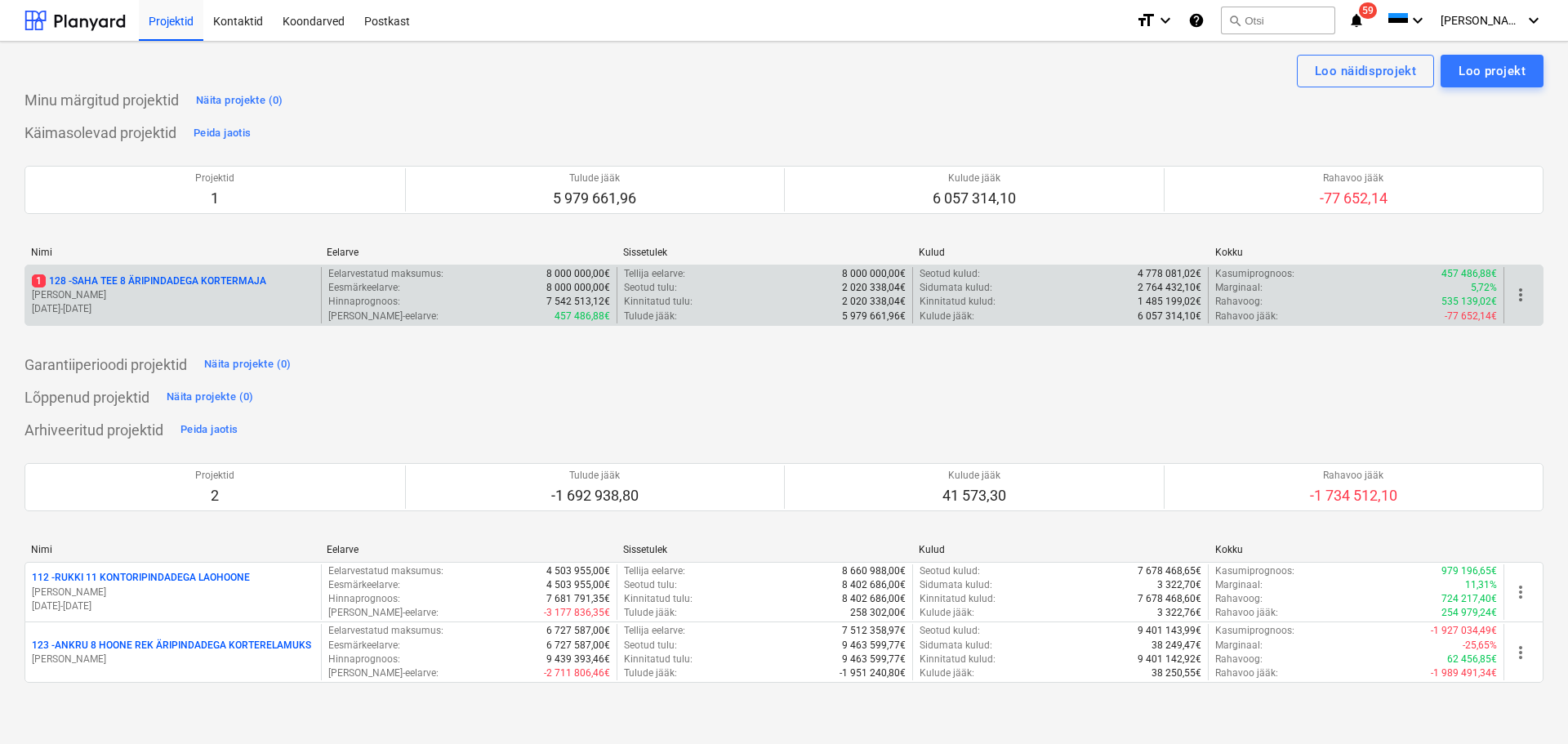
click at [172, 290] on p "[PERSON_NAME]" at bounding box center [173, 296] width 283 height 14
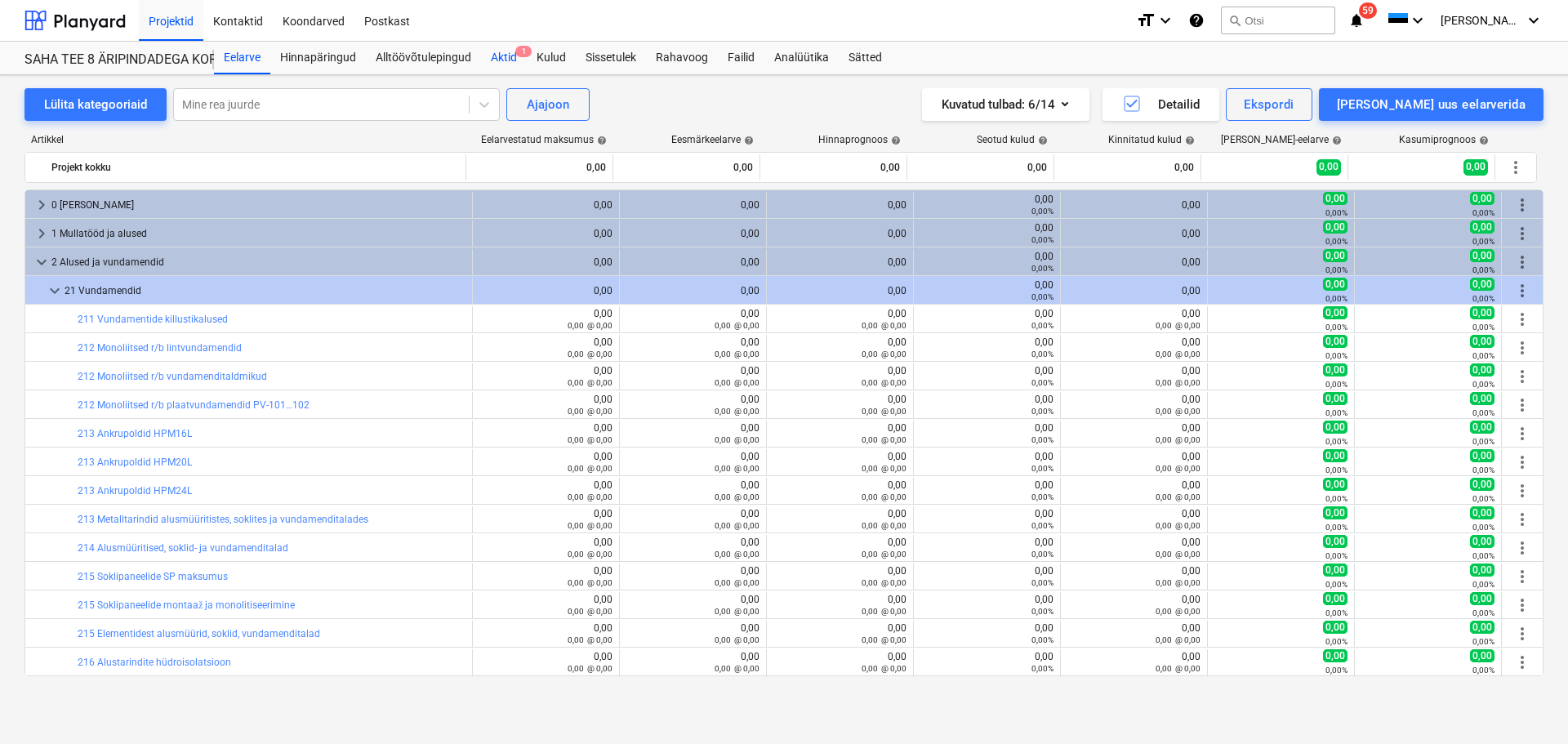
click at [499, 58] on div "Aktid 1" at bounding box center [504, 58] width 46 height 33
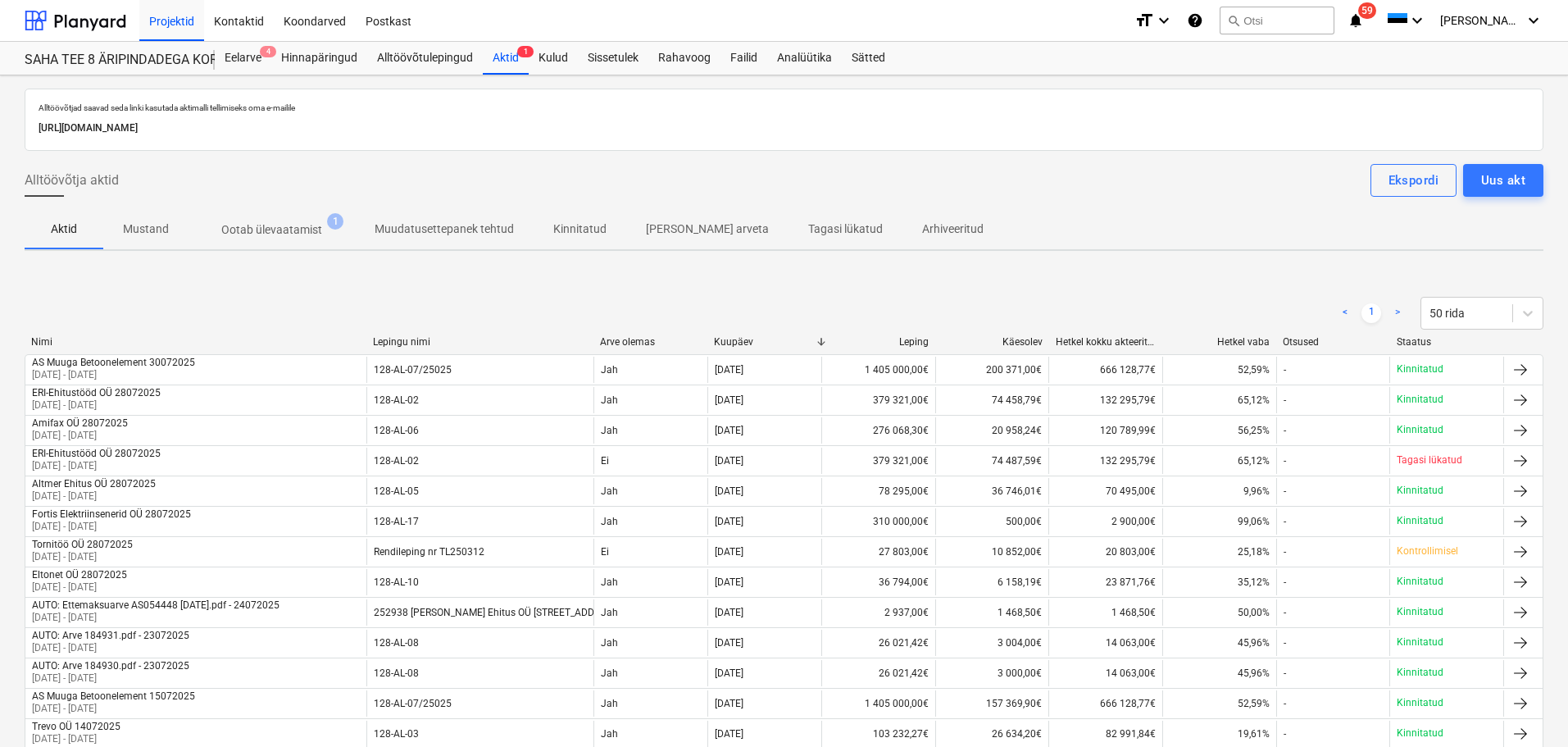
click at [299, 241] on span "Ootab ülevaatamist 1" at bounding box center [272, 230] width 167 height 30
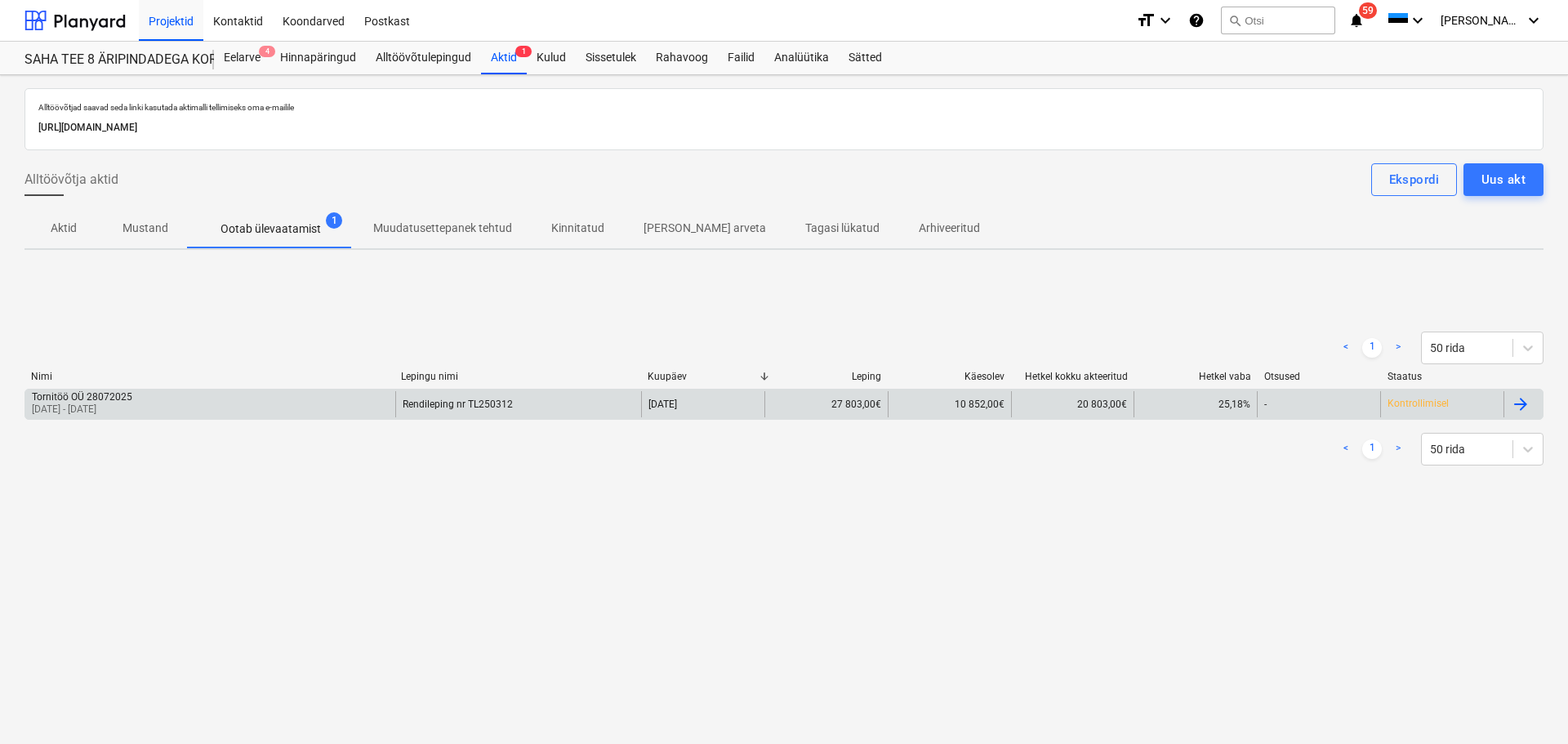
click at [551, 401] on div "Rendileping nr TL250312" at bounding box center [519, 404] width 247 height 26
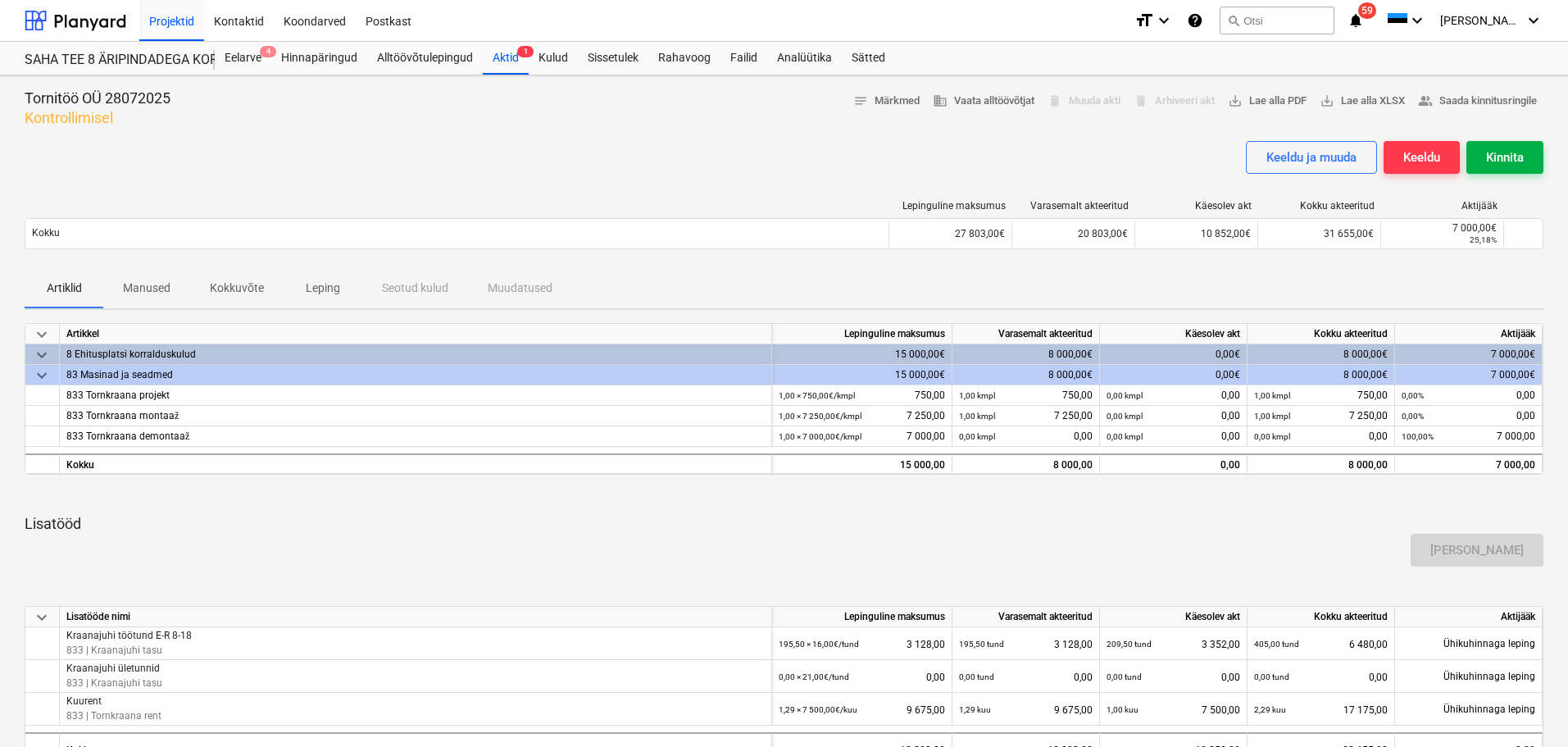
click at [1509, 157] on div "Kinnita" at bounding box center [1505, 157] width 38 height 21
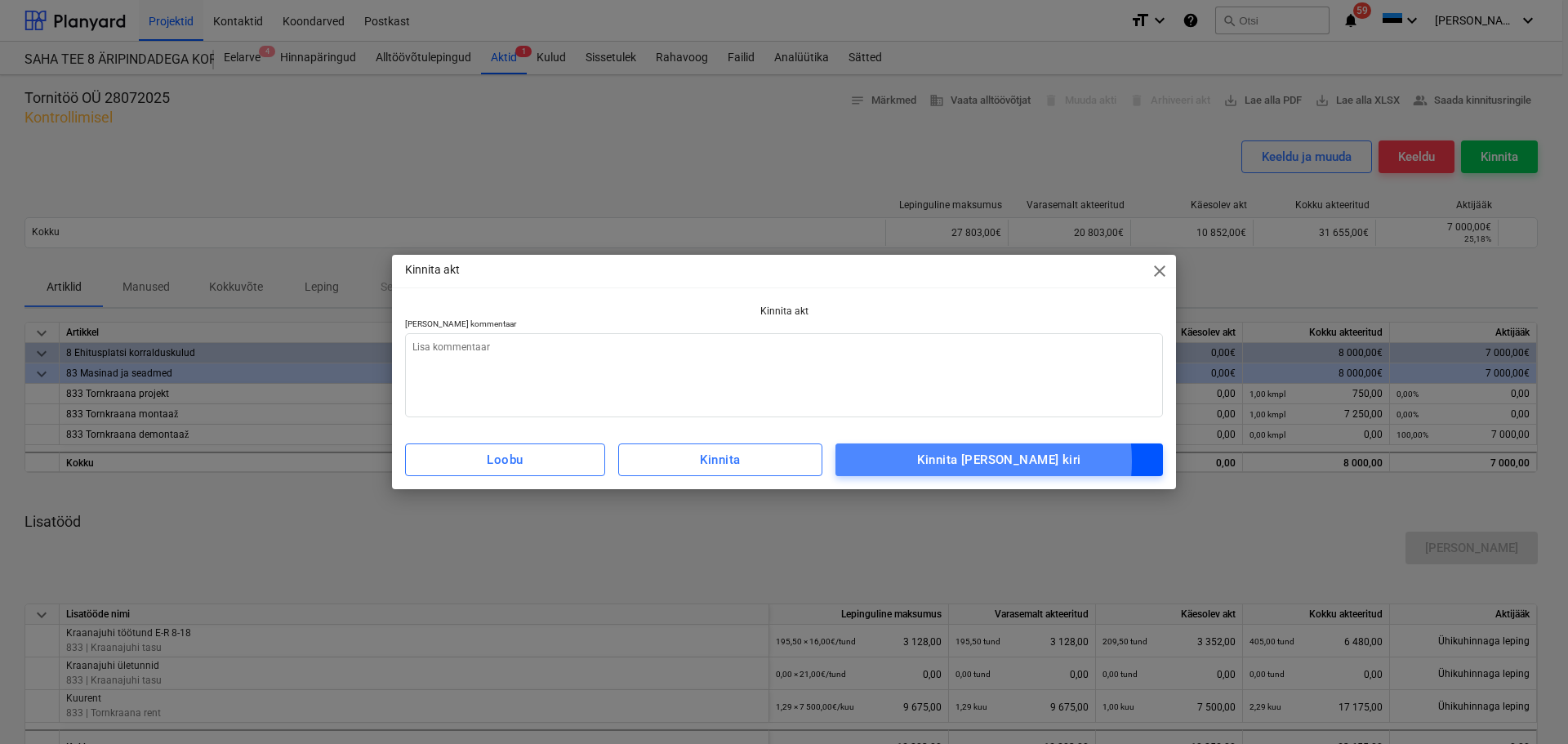
click at [1005, 461] on div "Kinnita [PERSON_NAME] kiri" at bounding box center [999, 459] width 163 height 21
type textarea "x"
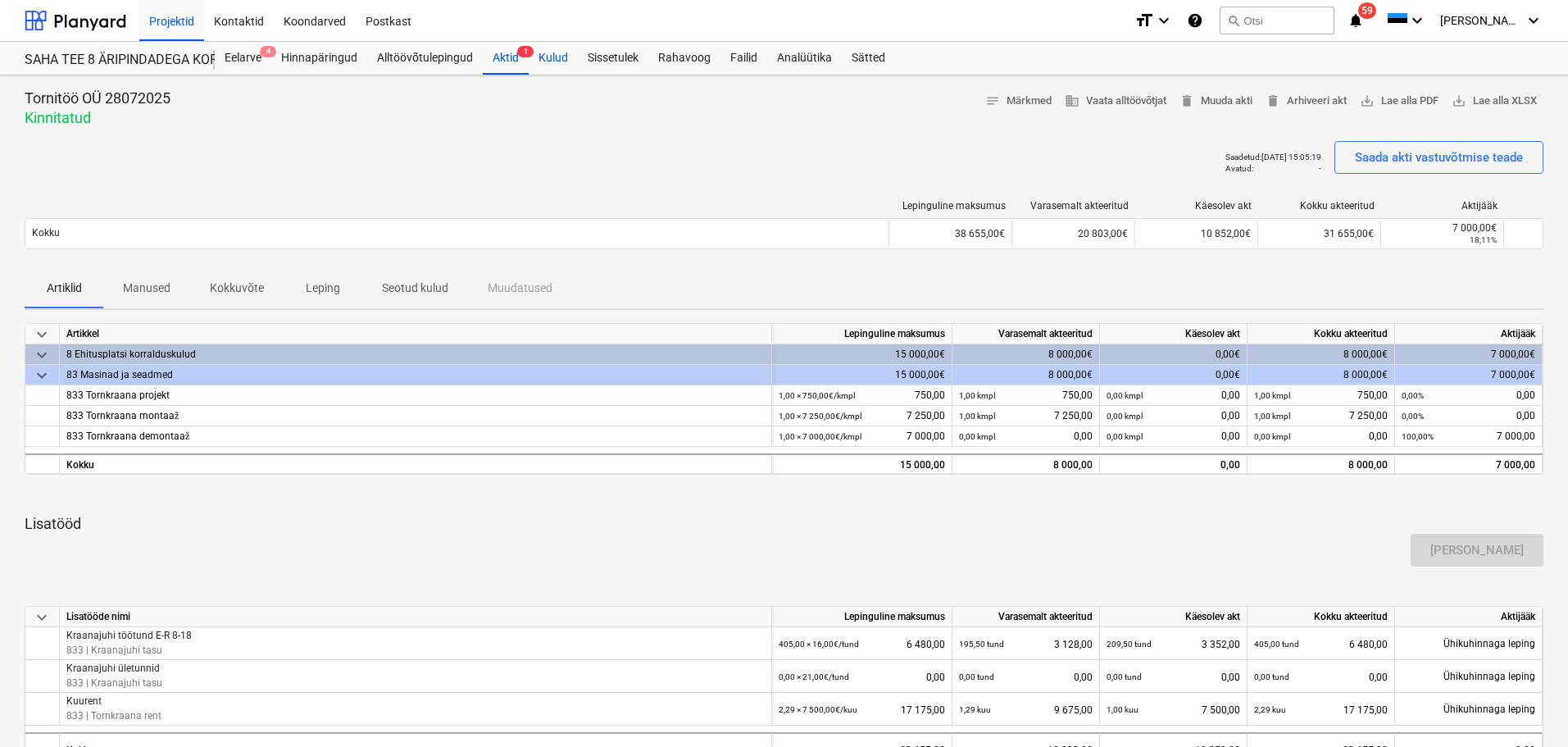
click at [550, 57] on div "Kulud" at bounding box center [553, 58] width 49 height 33
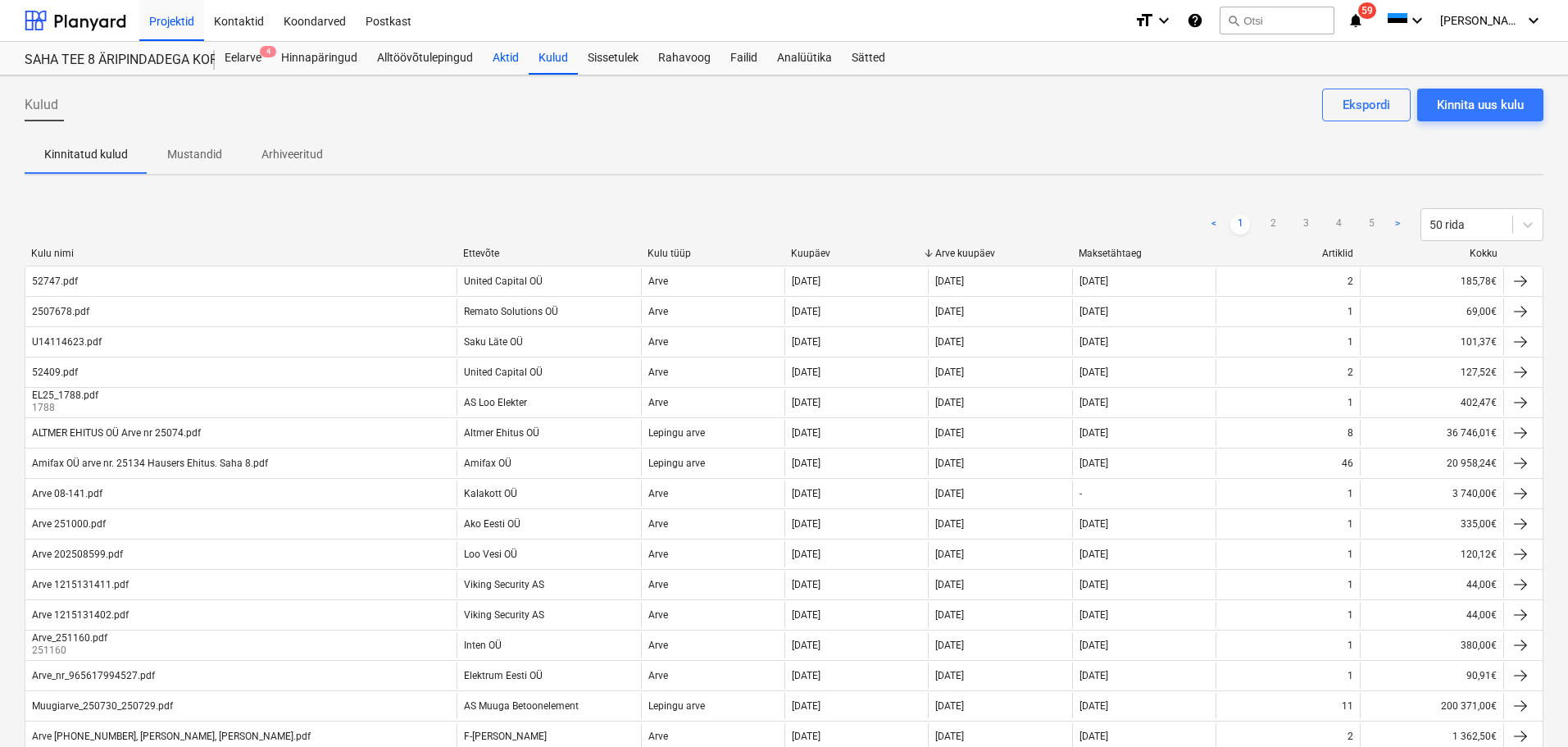
click at [503, 62] on div "Aktid" at bounding box center [506, 58] width 46 height 33
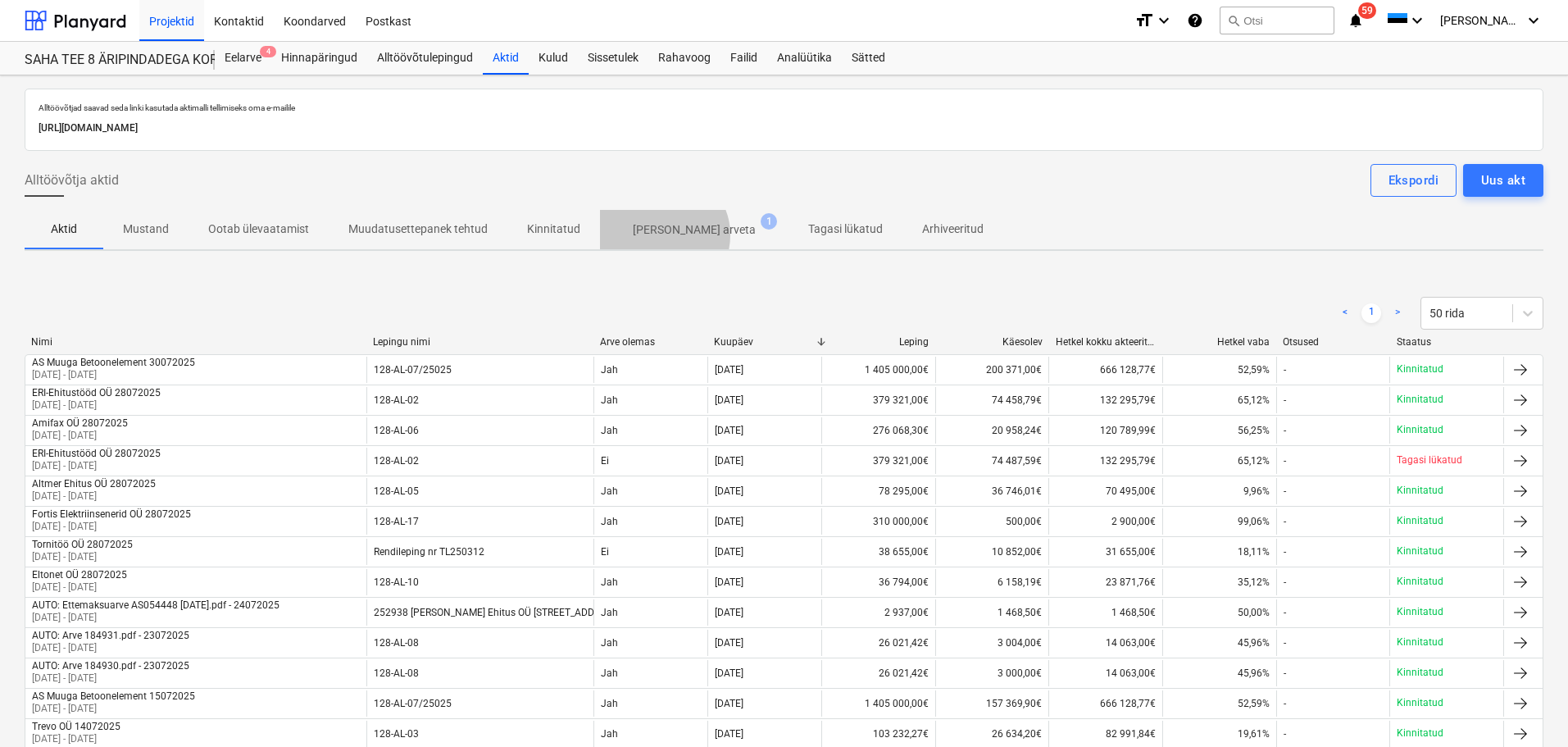
click at [657, 235] on p "[PERSON_NAME] arveta" at bounding box center [694, 229] width 123 height 17
